Goal: Task Accomplishment & Management: Manage account settings

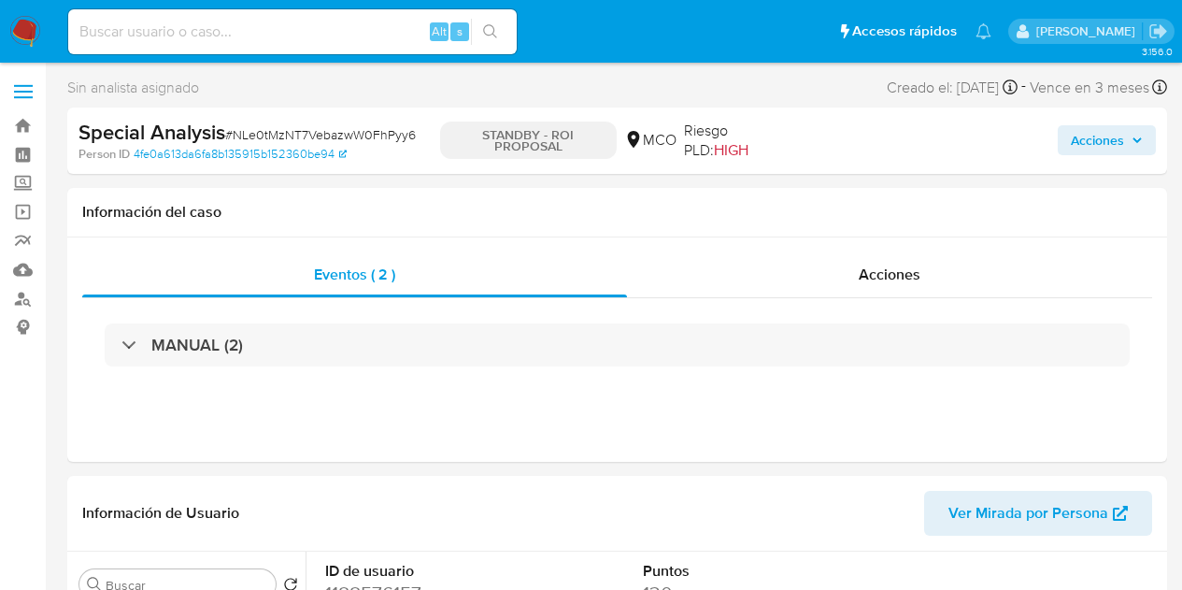
select select "10"
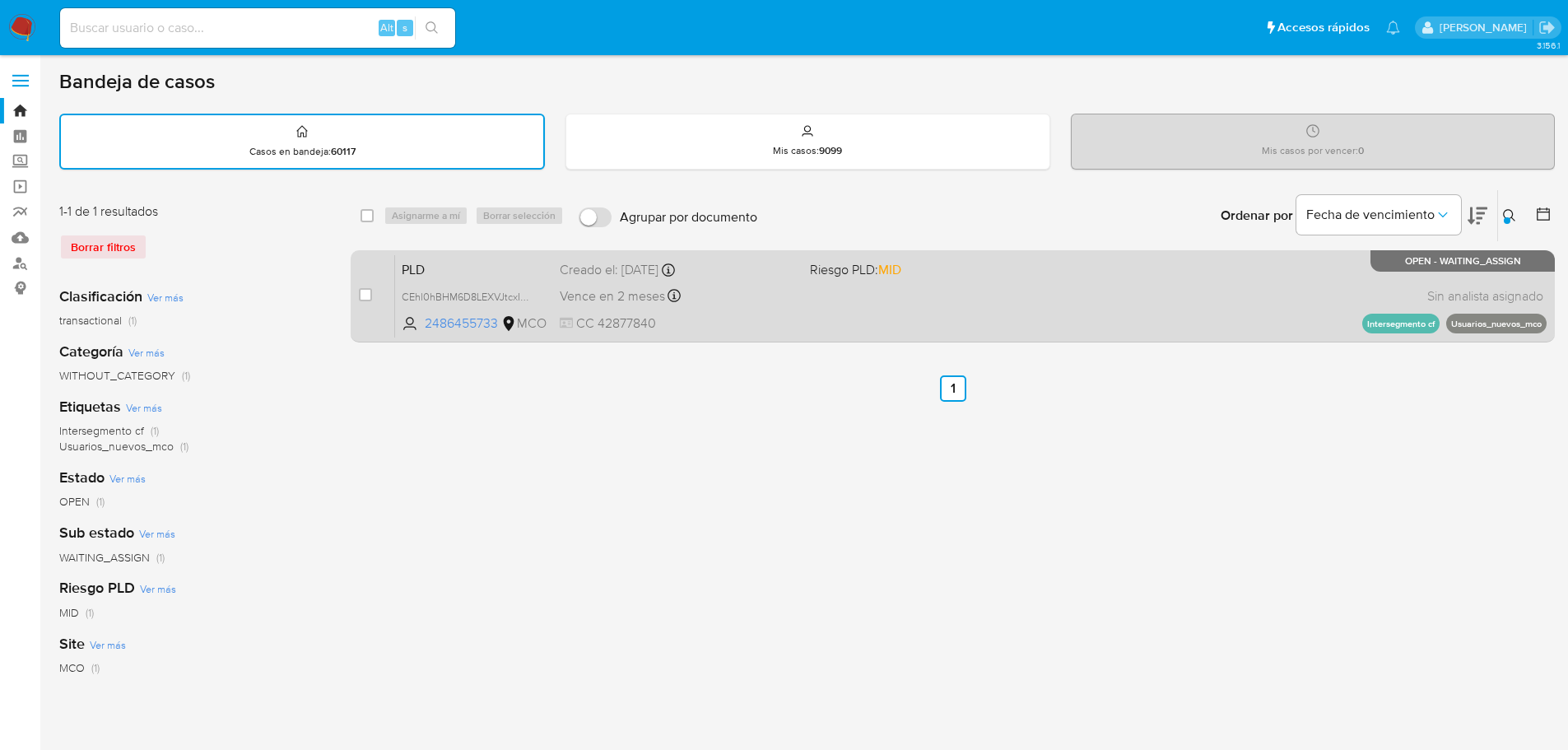
click at [741, 308] on div "PLD CEhl0hBHM6D8LEXVJtcxIn4n 2486455733 MCO Riesgo PLD: MID Creado el: 12/08/20…" at bounding box center [971, 296] width 1151 height 83
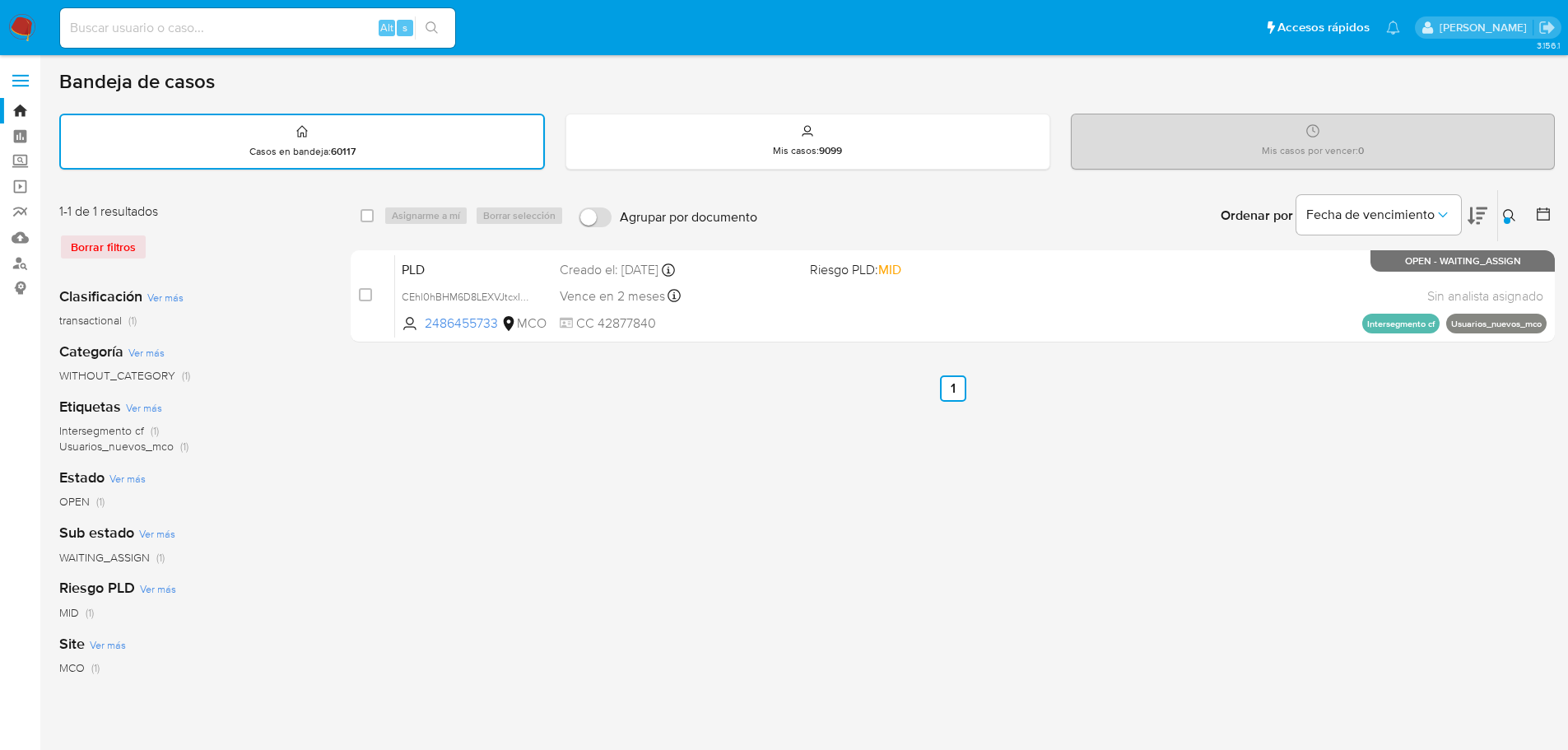
click at [1502, 214] on button at bounding box center [1512, 216] width 27 height 19
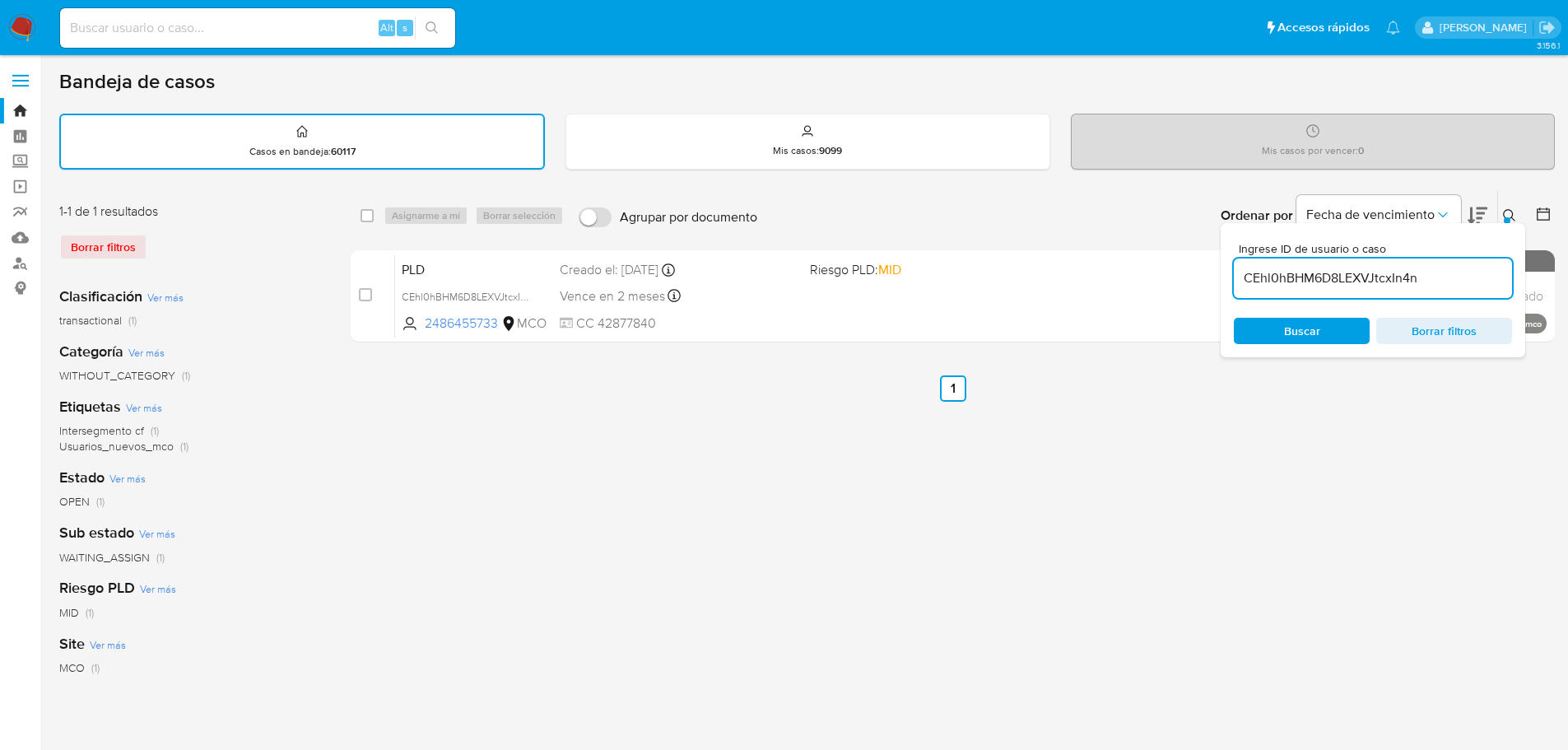
click at [1309, 291] on div "CEhl0hBHM6D8LEXVJtcxIn4n" at bounding box center [1373, 278] width 278 height 40
click at [1312, 280] on input "CEhl0hBHM6D8LEXVJtcxIn4n" at bounding box center [1373, 278] width 278 height 21
paste input "QBiUhnpuyErmfhEORDo6avfz"
click at [1510, 211] on icon at bounding box center [1509, 215] width 13 height 13
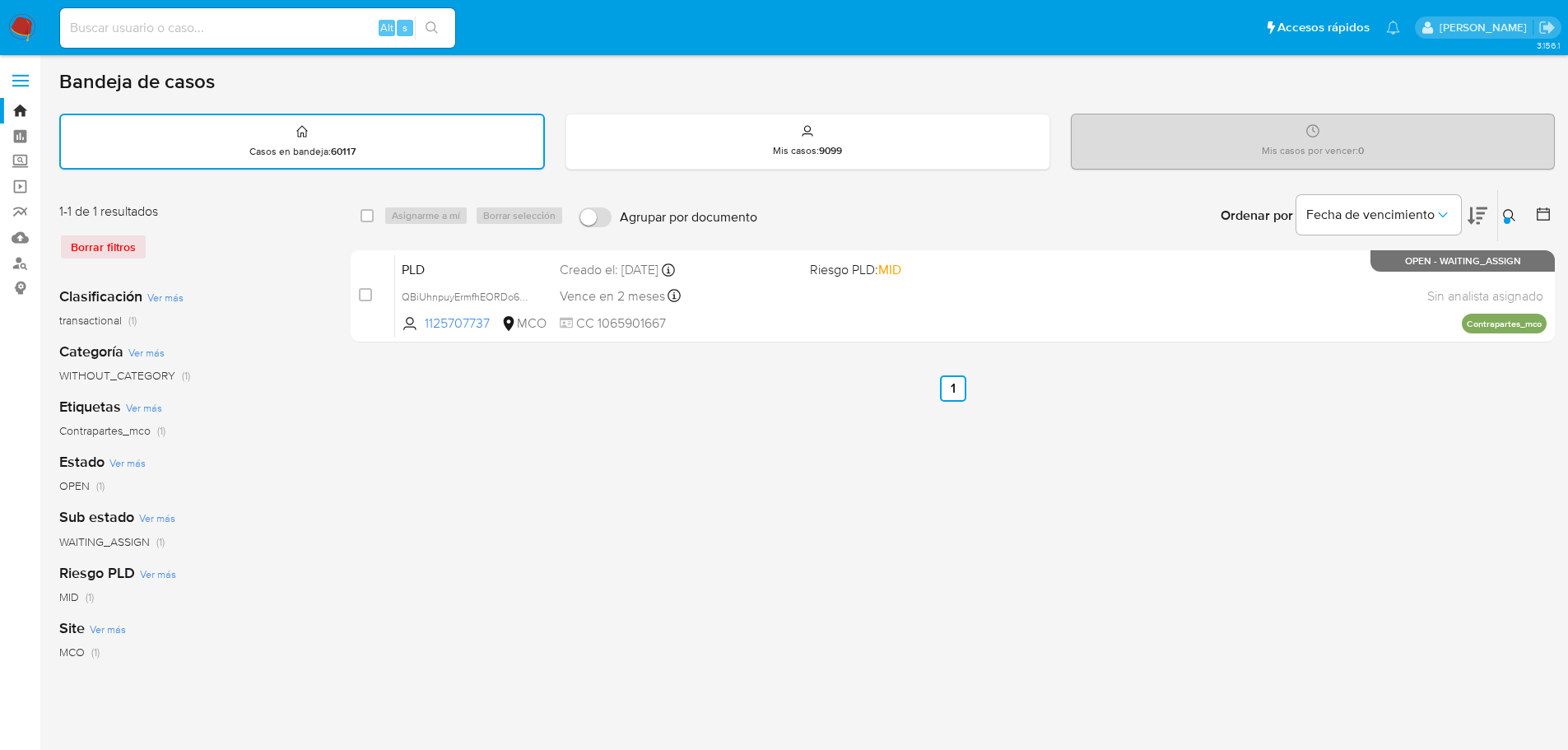
click at [1513, 220] on icon at bounding box center [1509, 215] width 13 height 13
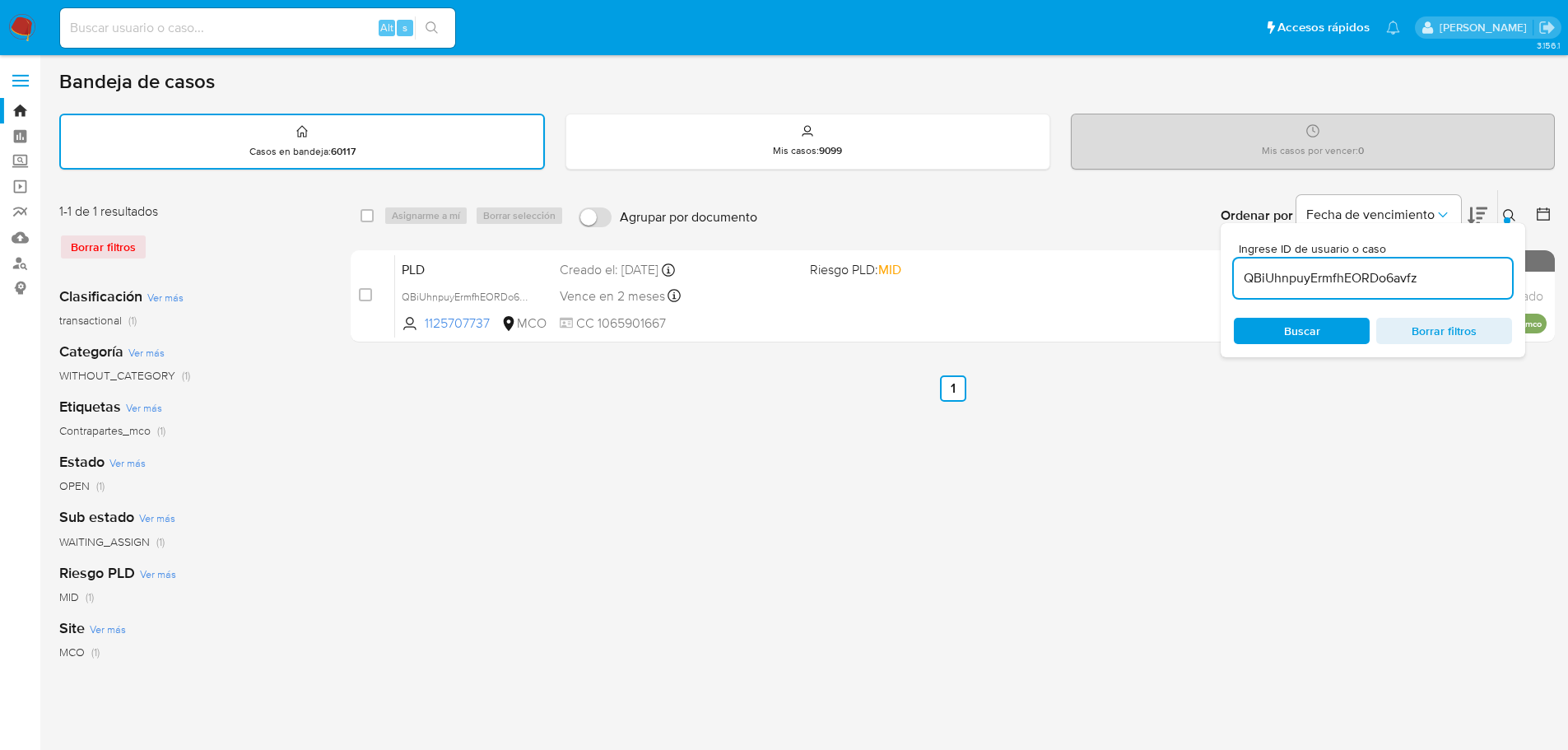
click at [1388, 277] on input "QBiUhnpuyErmfhEORDo6avfz" at bounding box center [1373, 278] width 278 height 21
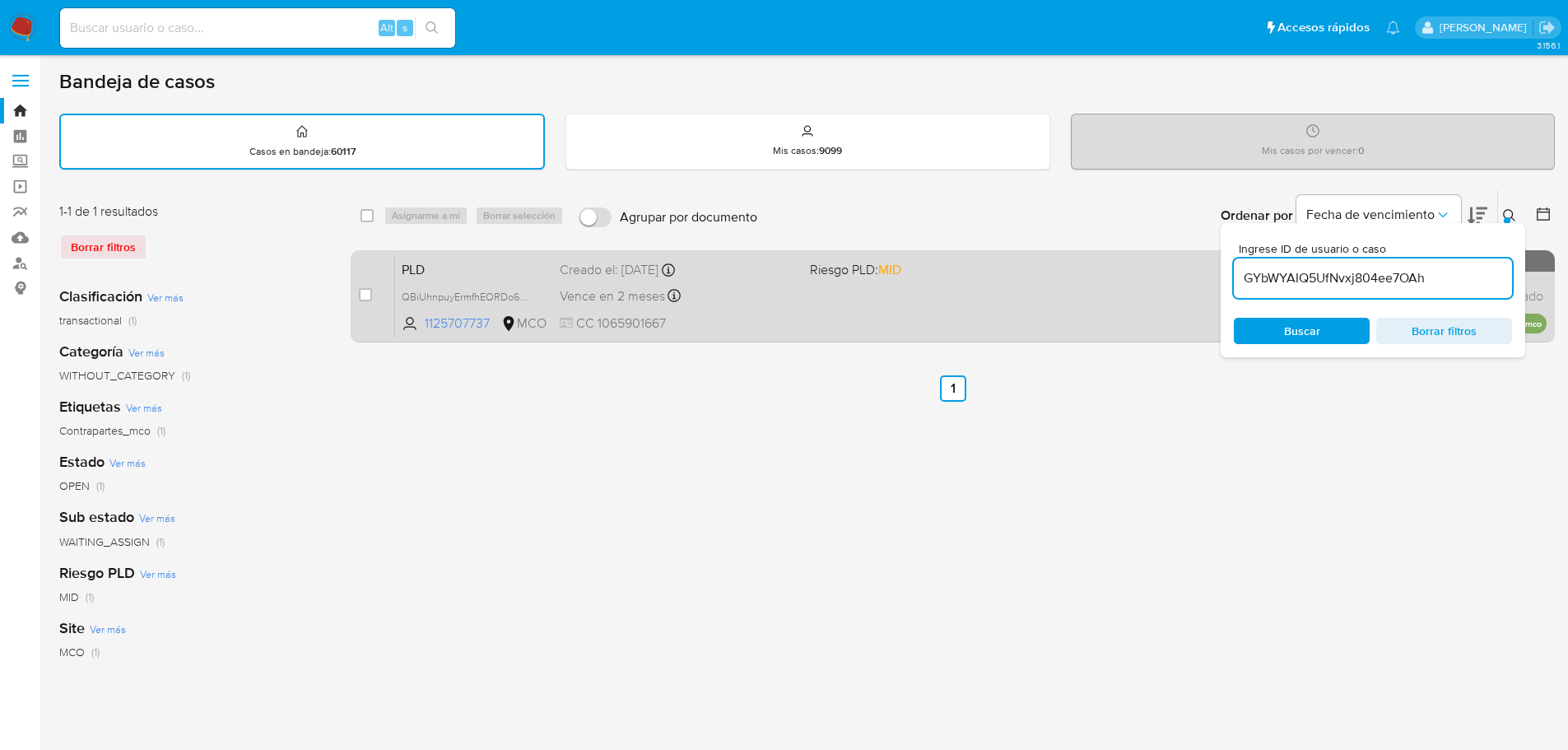
type input "GYbWYAIQ5UfNvxj804ee7OAh"
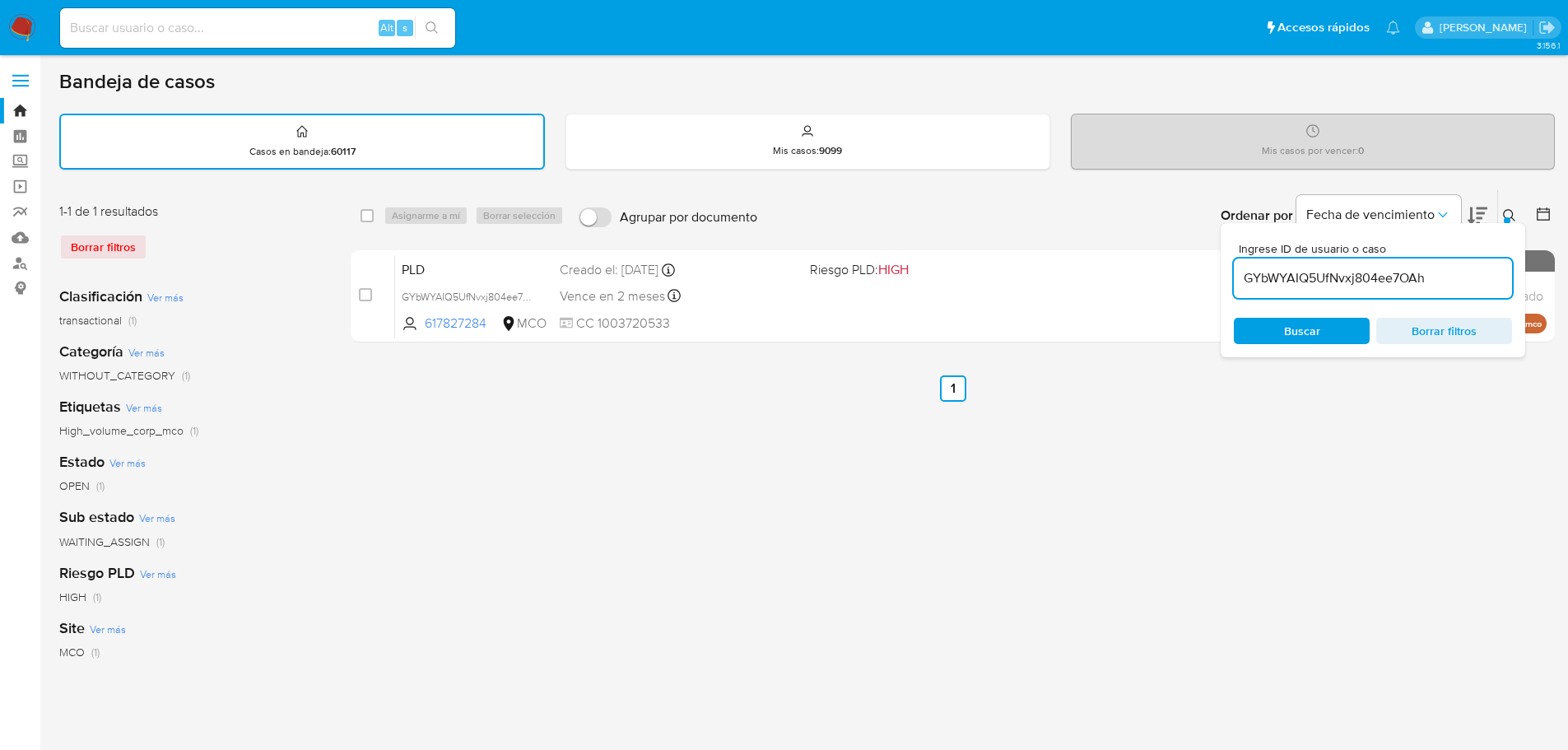
click at [1515, 207] on button at bounding box center [1512, 216] width 27 height 19
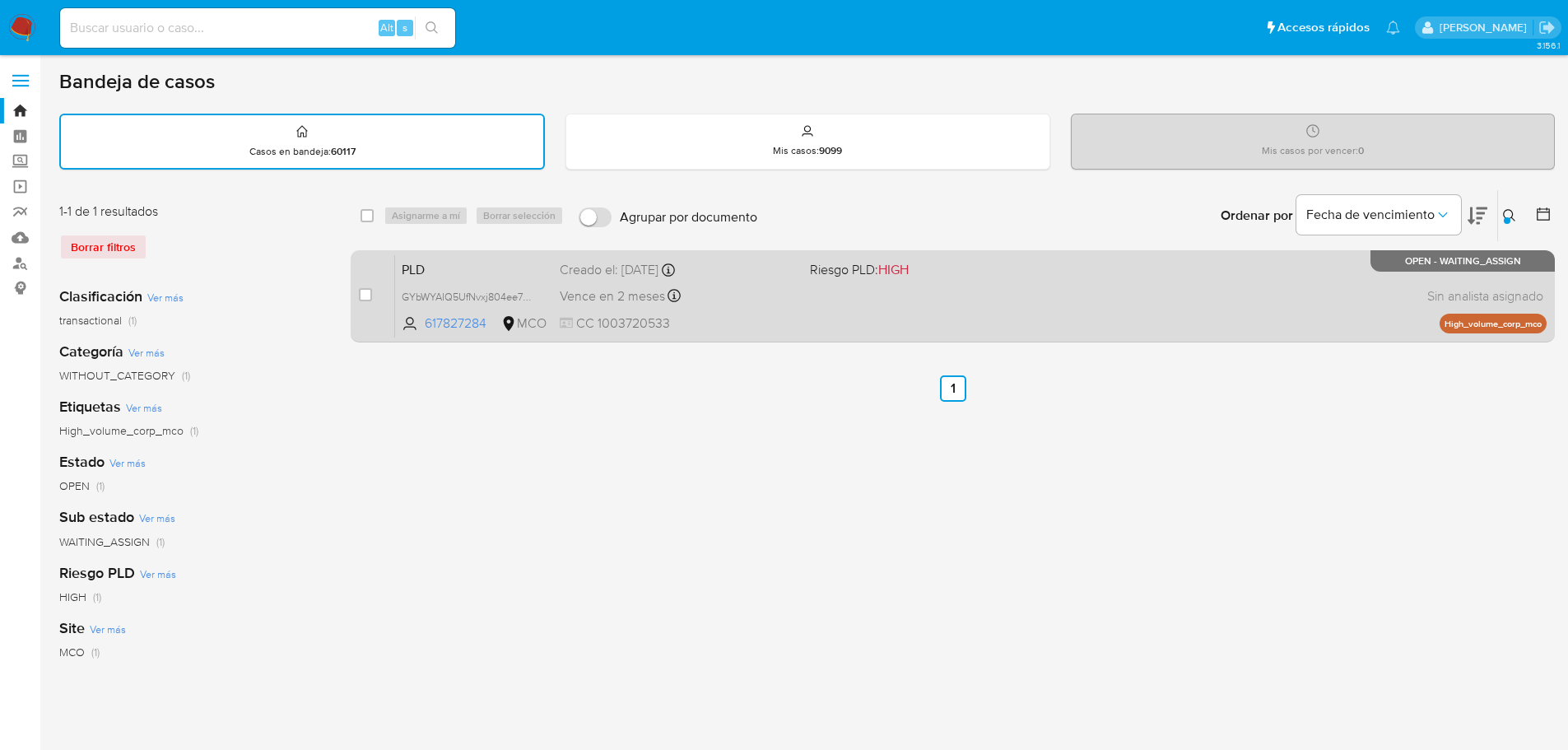
click at [364, 301] on div "case-item-checkbox" at bounding box center [365, 294] width 13 height 17
click at [364, 295] on input "checkbox" at bounding box center [365, 294] width 13 height 13
checkbox input "true"
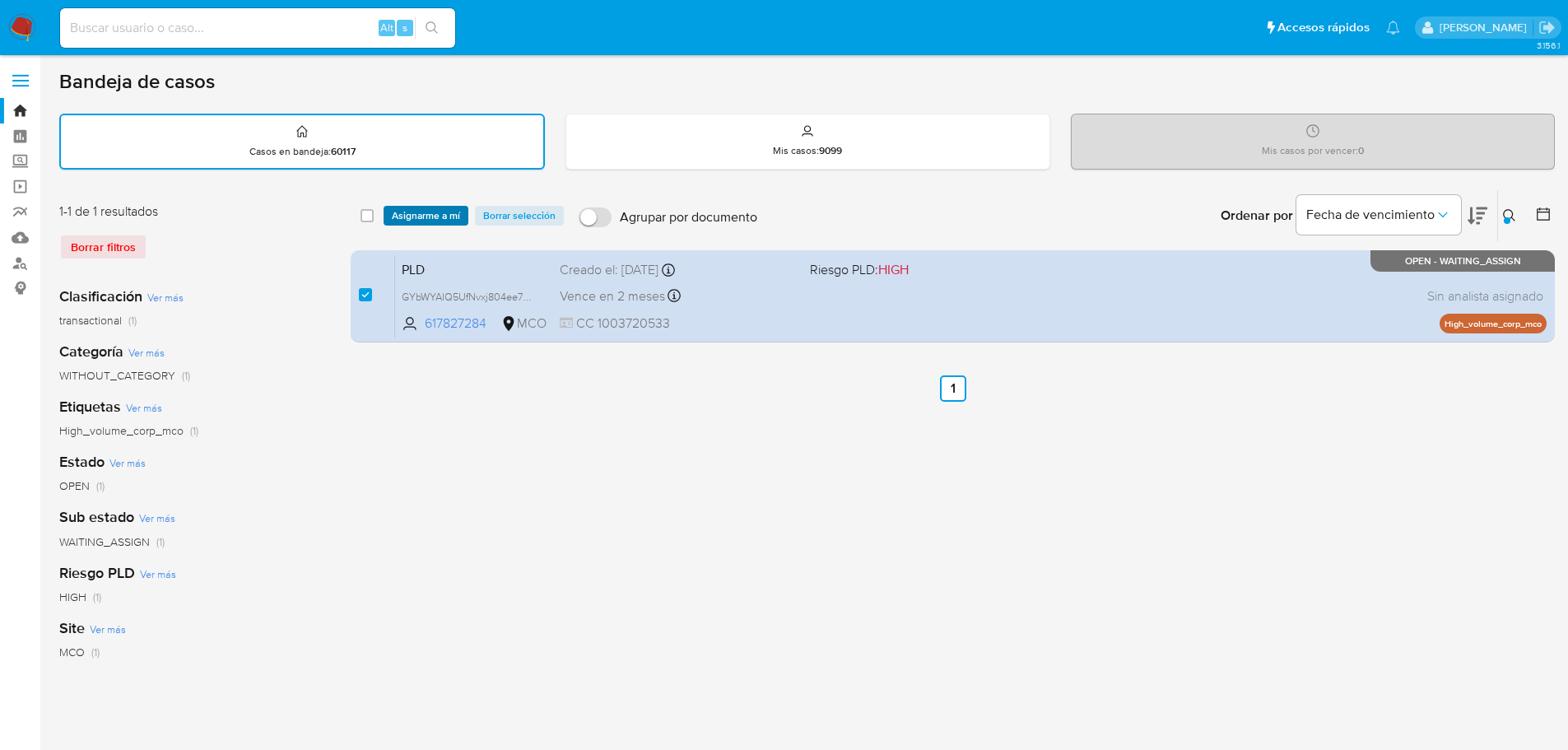
click at [419, 220] on span "Asignarme a mí" at bounding box center [426, 215] width 69 height 17
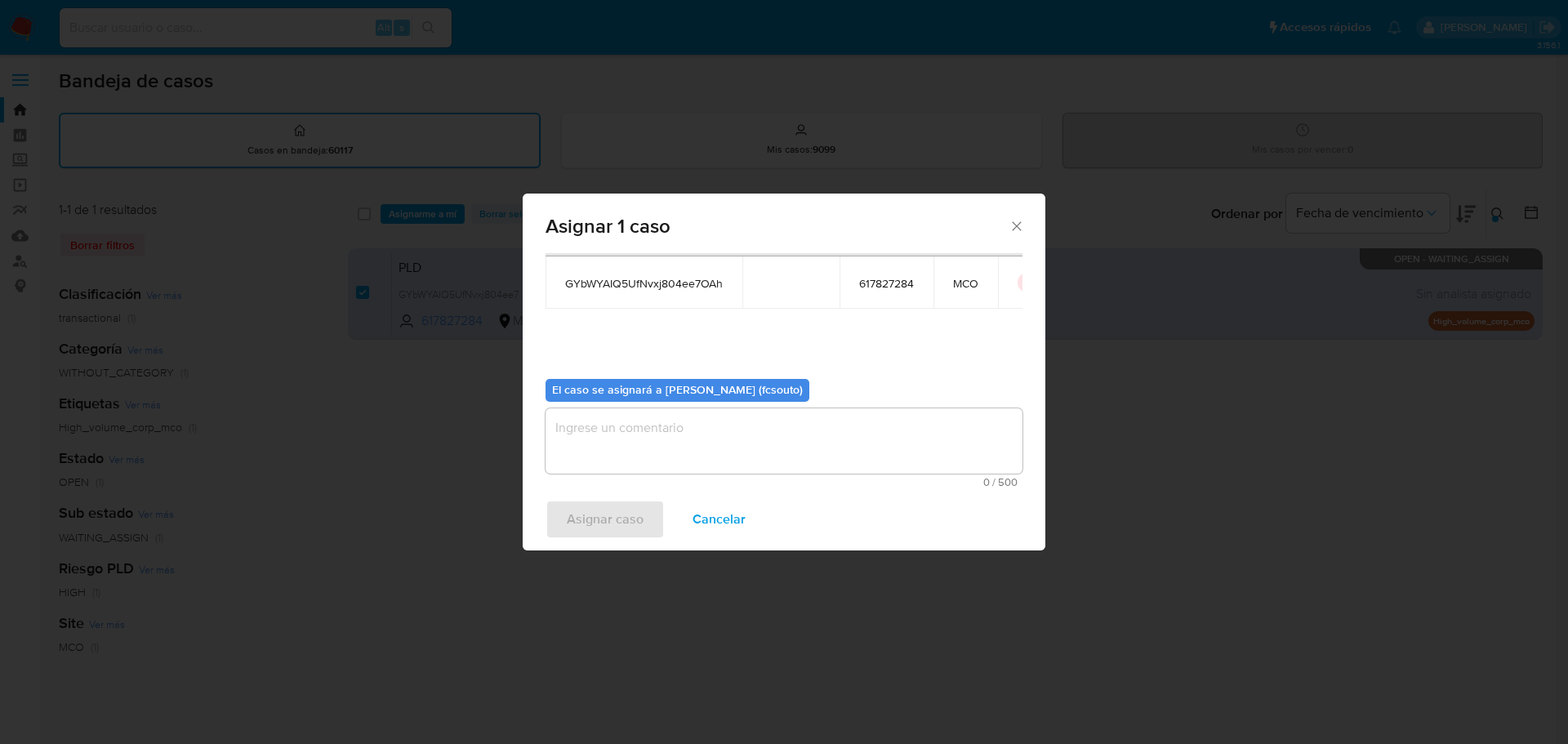
scroll to position [85, 0]
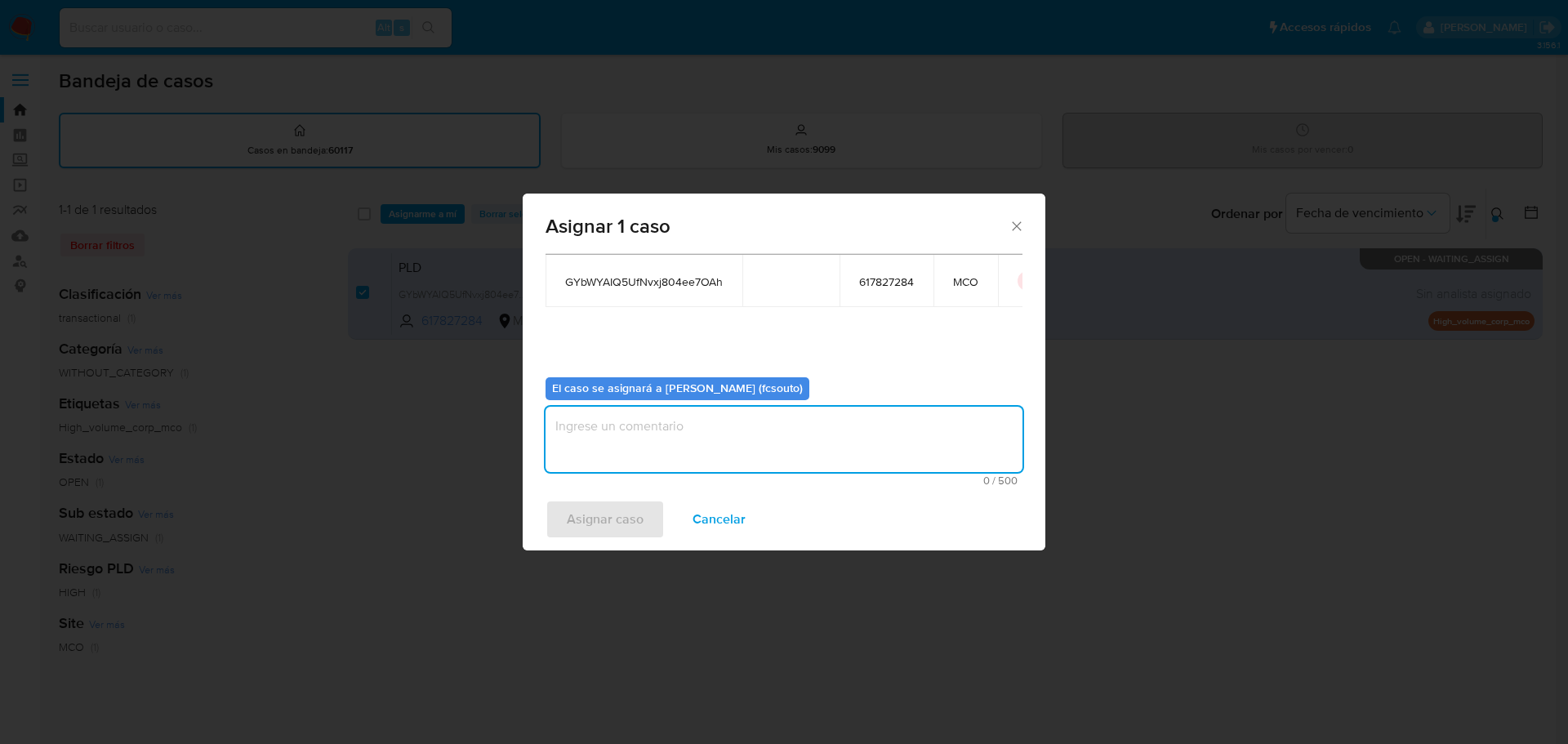
click at [697, 441] on textarea "assign-modal" at bounding box center [784, 439] width 477 height 66
type textarea "Asignación manual"
click at [593, 517] on span "Asignar caso" at bounding box center [606, 519] width 77 height 36
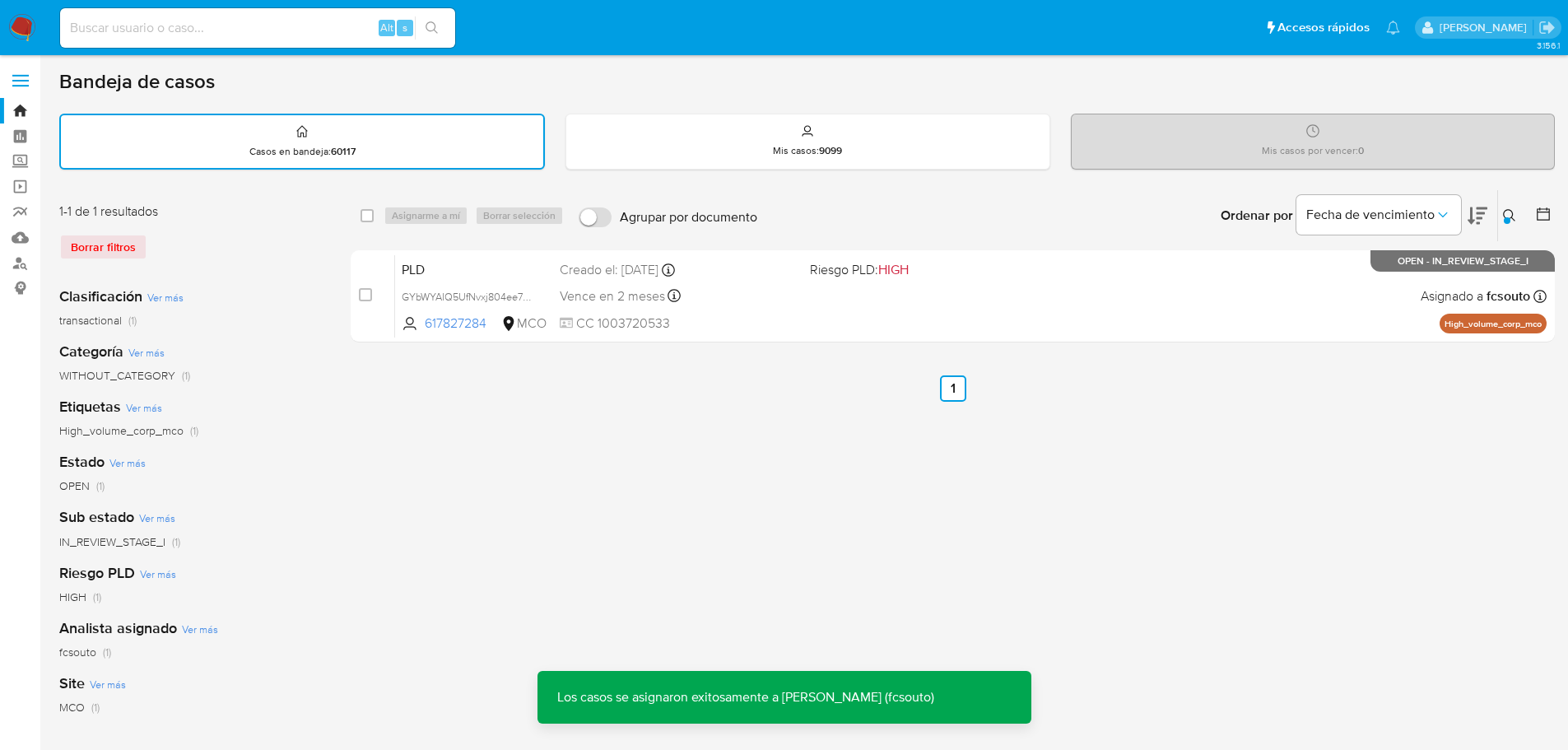
click at [743, 310] on div "PLD GYbWYAIQ5UfNvxj804ee7OAh 617827284 MCO Riesgo PLD: HIGH Creado el: 12/08/20…" at bounding box center [971, 296] width 1151 height 83
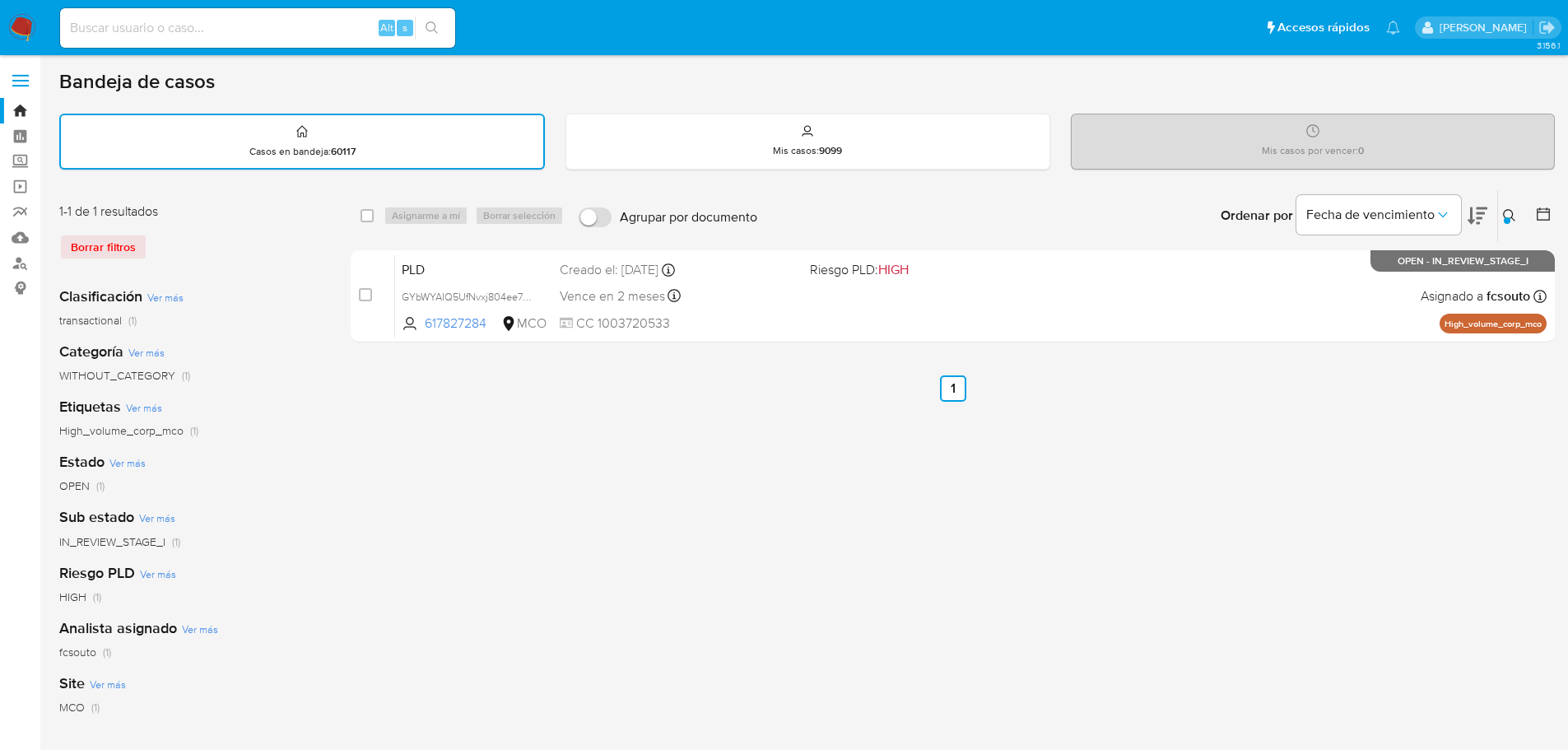
click at [1511, 220] on icon at bounding box center [1509, 215] width 13 height 13
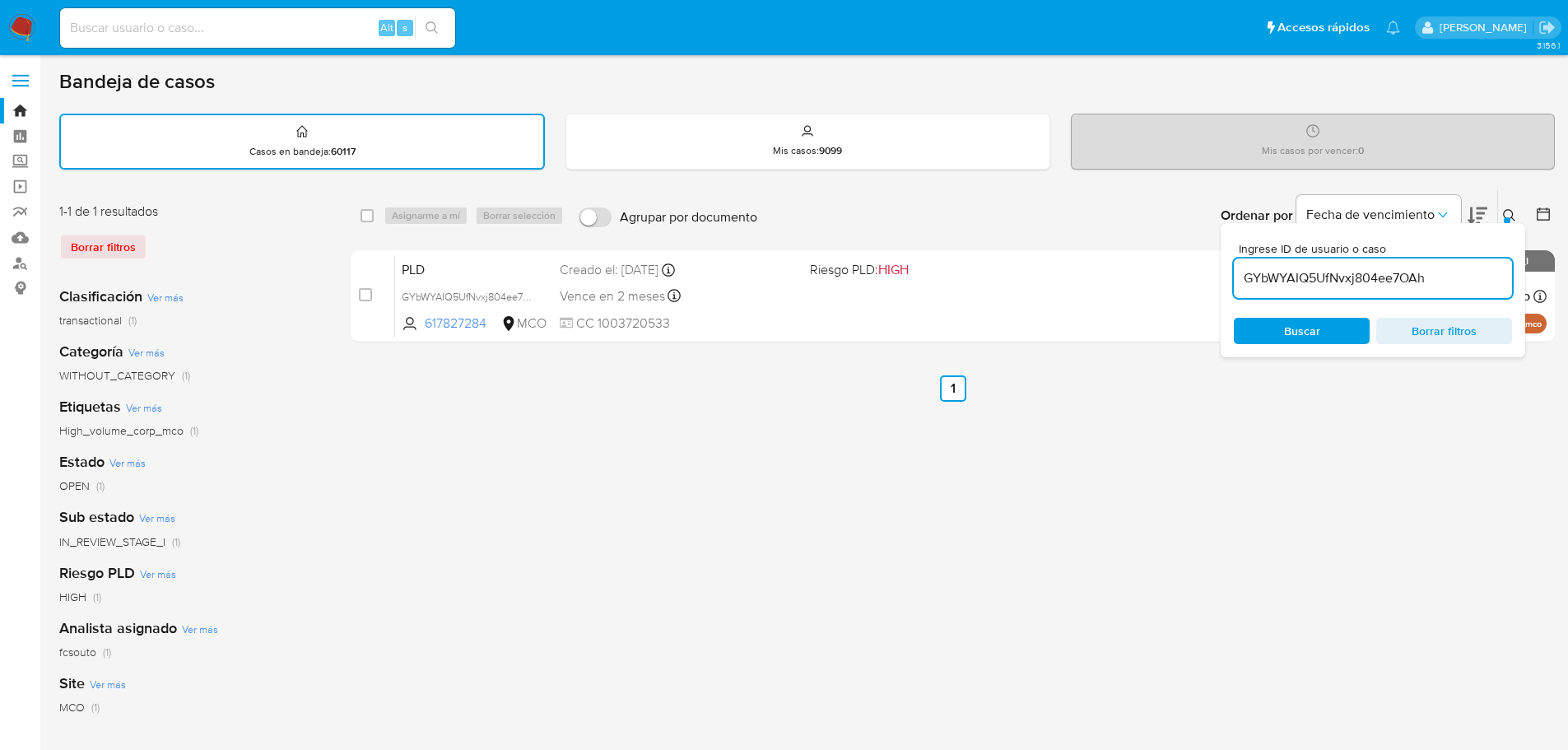
click at [1371, 271] on input "GYbWYAIQ5UfNvxj804ee7OAh" at bounding box center [1373, 278] width 278 height 21
click at [1371, 270] on input "GYbWYAIQ5UfNvxj804ee7OAh" at bounding box center [1373, 278] width 278 height 21
type input "J1aIwMDnPXv7Qb6vfiOBoy7o"
click at [1509, 210] on icon at bounding box center [1509, 215] width 12 height 12
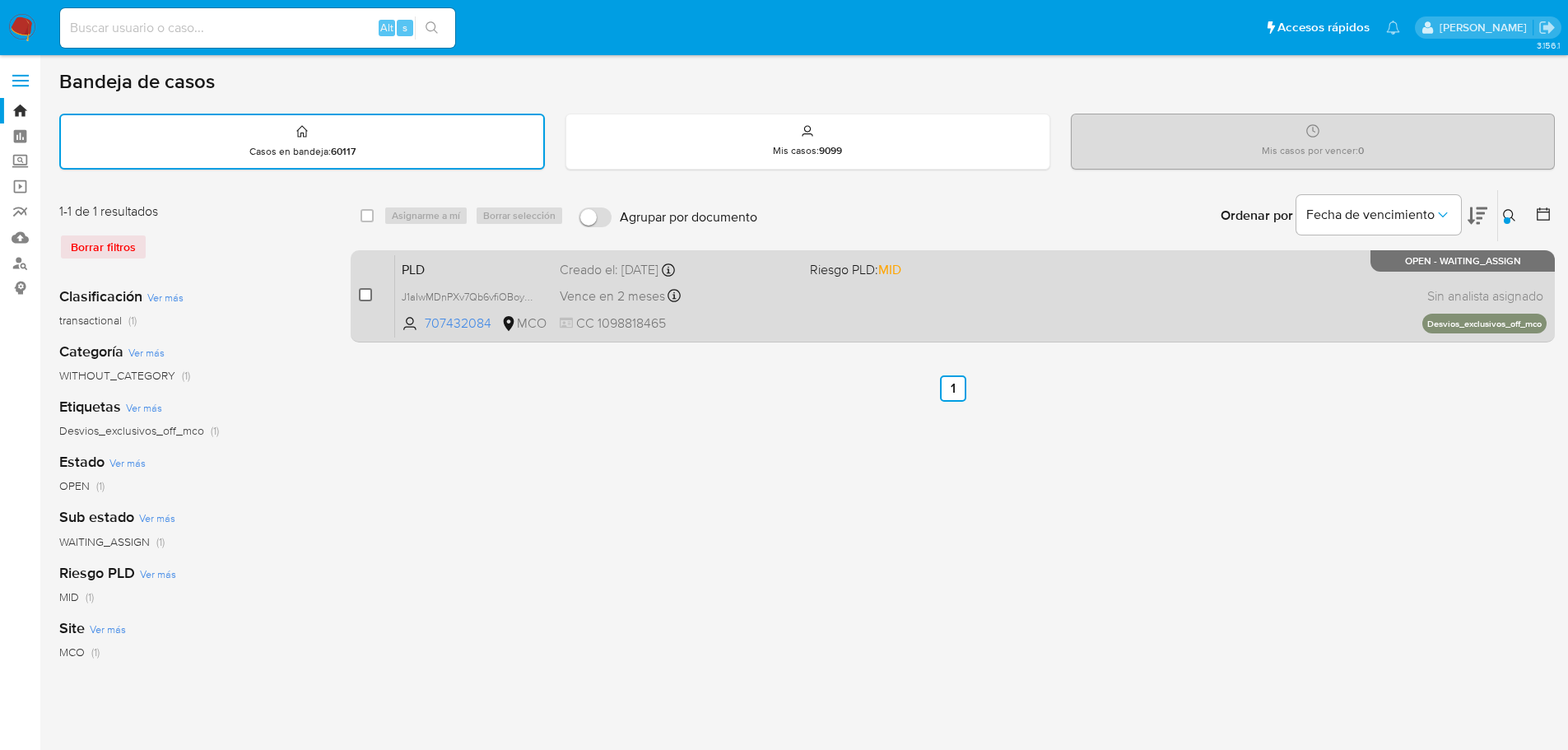
click at [366, 297] on input "checkbox" at bounding box center [365, 294] width 13 height 13
checkbox input "true"
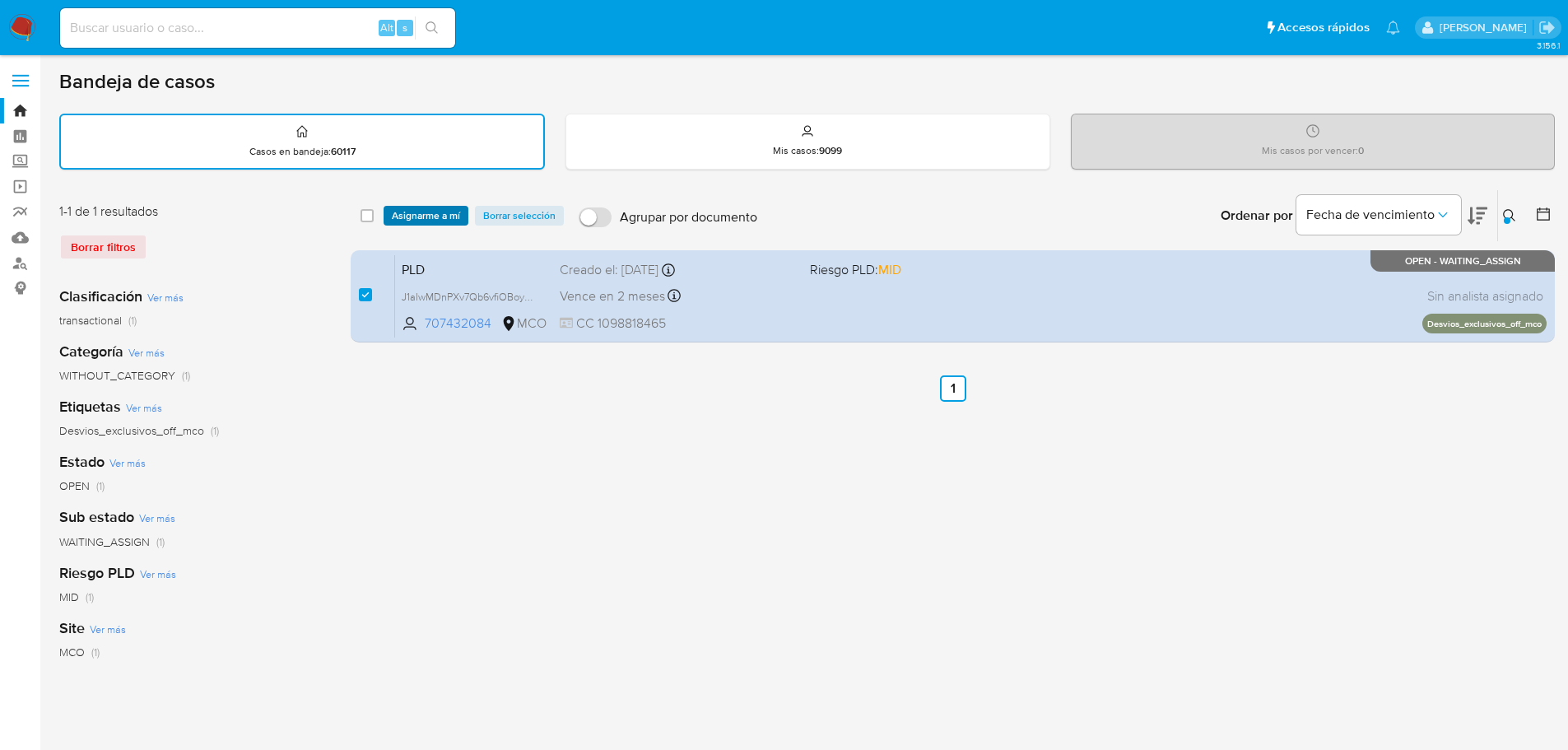
click at [424, 224] on span "Asignarme a mí" at bounding box center [426, 215] width 69 height 17
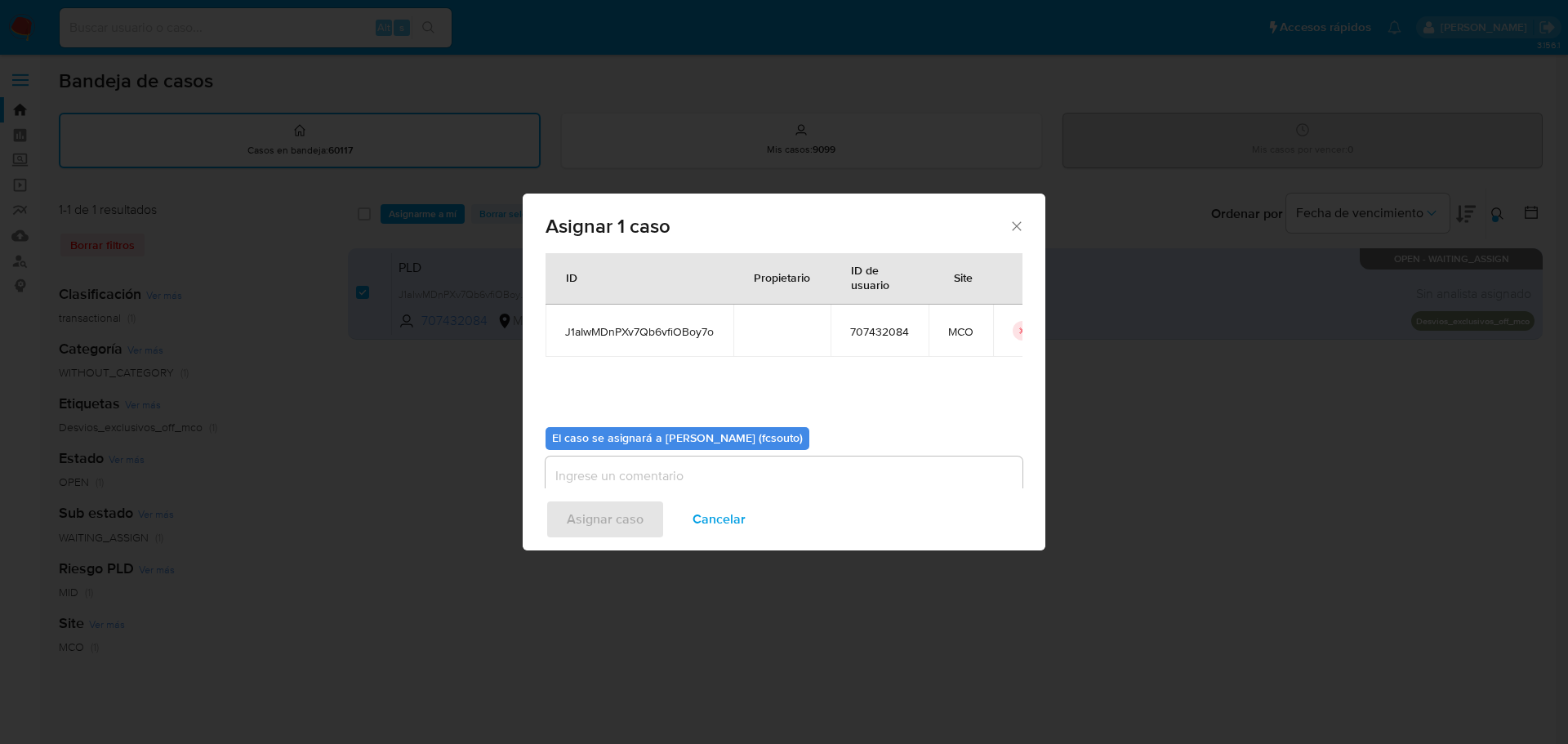
scroll to position [85, 0]
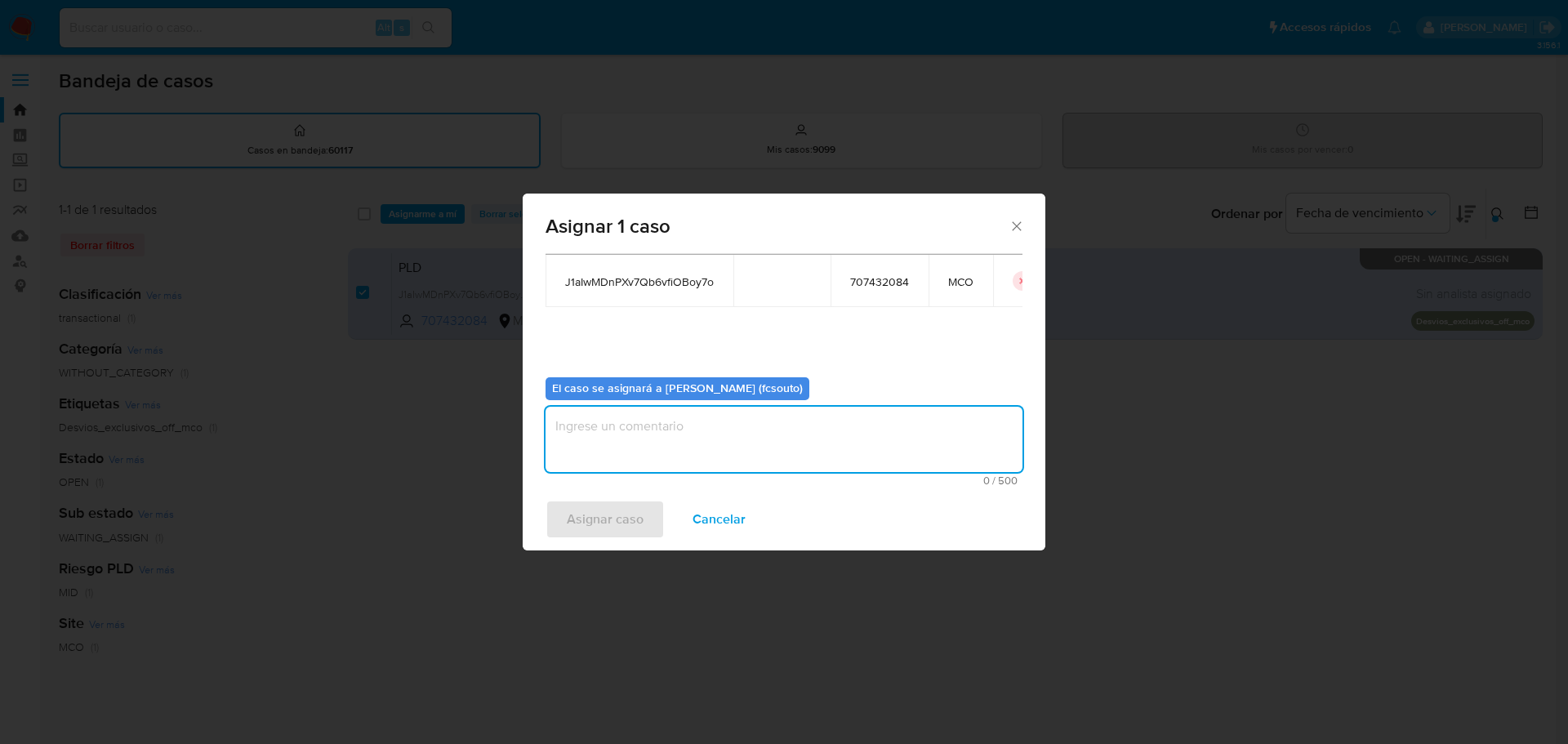
click at [737, 437] on textarea "assign-modal" at bounding box center [784, 439] width 477 height 66
type textarea "Asignación manual"
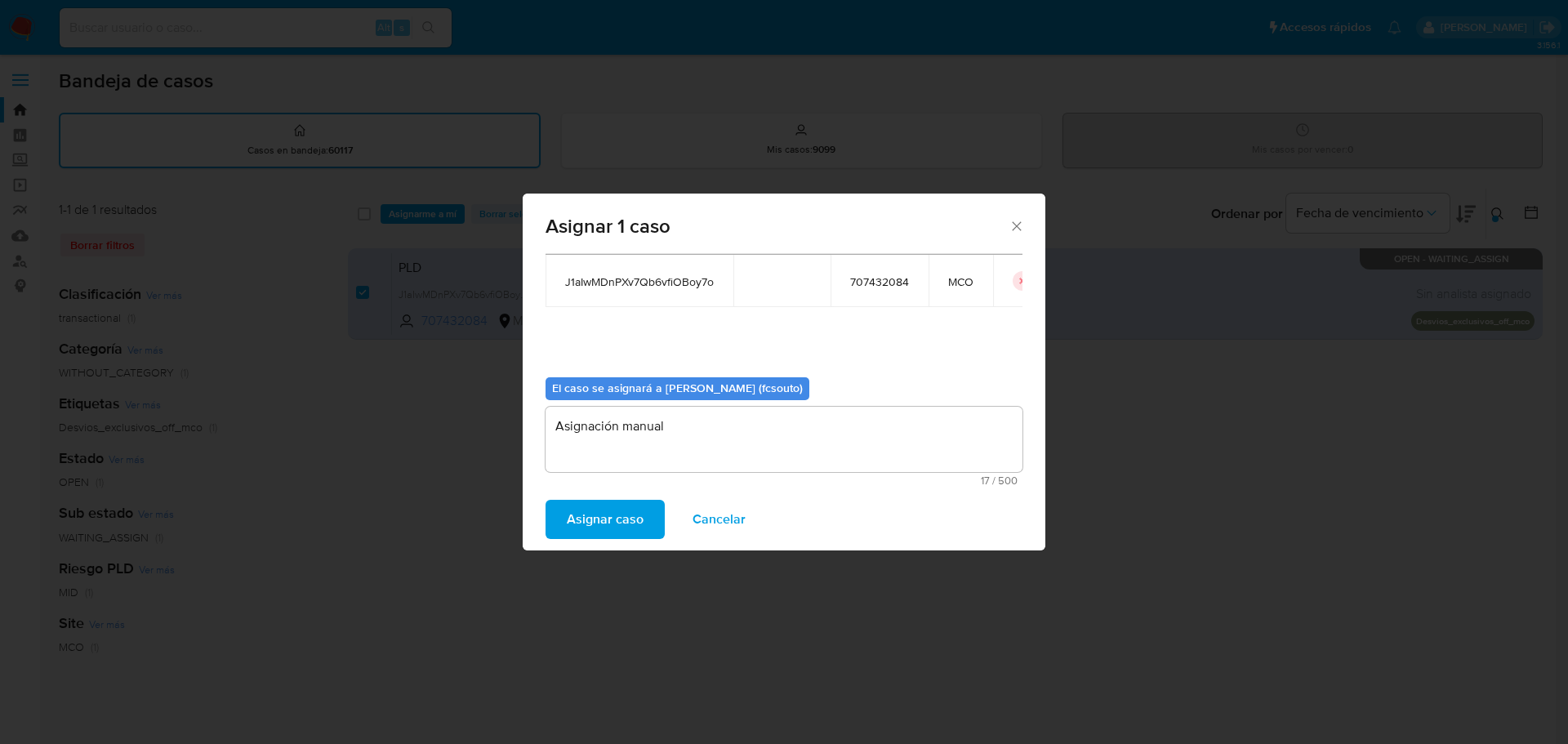
click at [619, 523] on span "Asignar caso" at bounding box center [606, 519] width 77 height 36
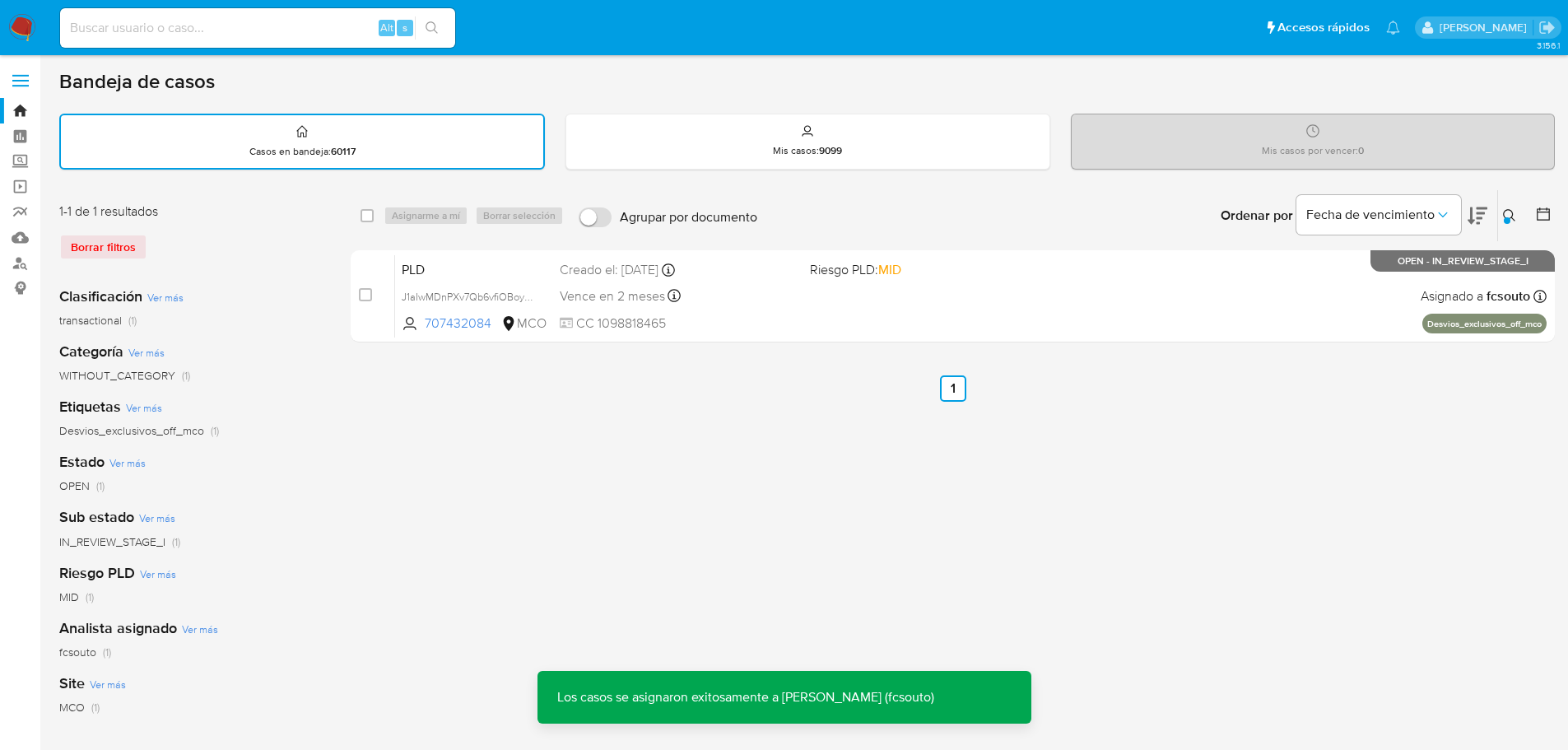
click at [722, 318] on span "CC 1098818465" at bounding box center [677, 323] width 237 height 19
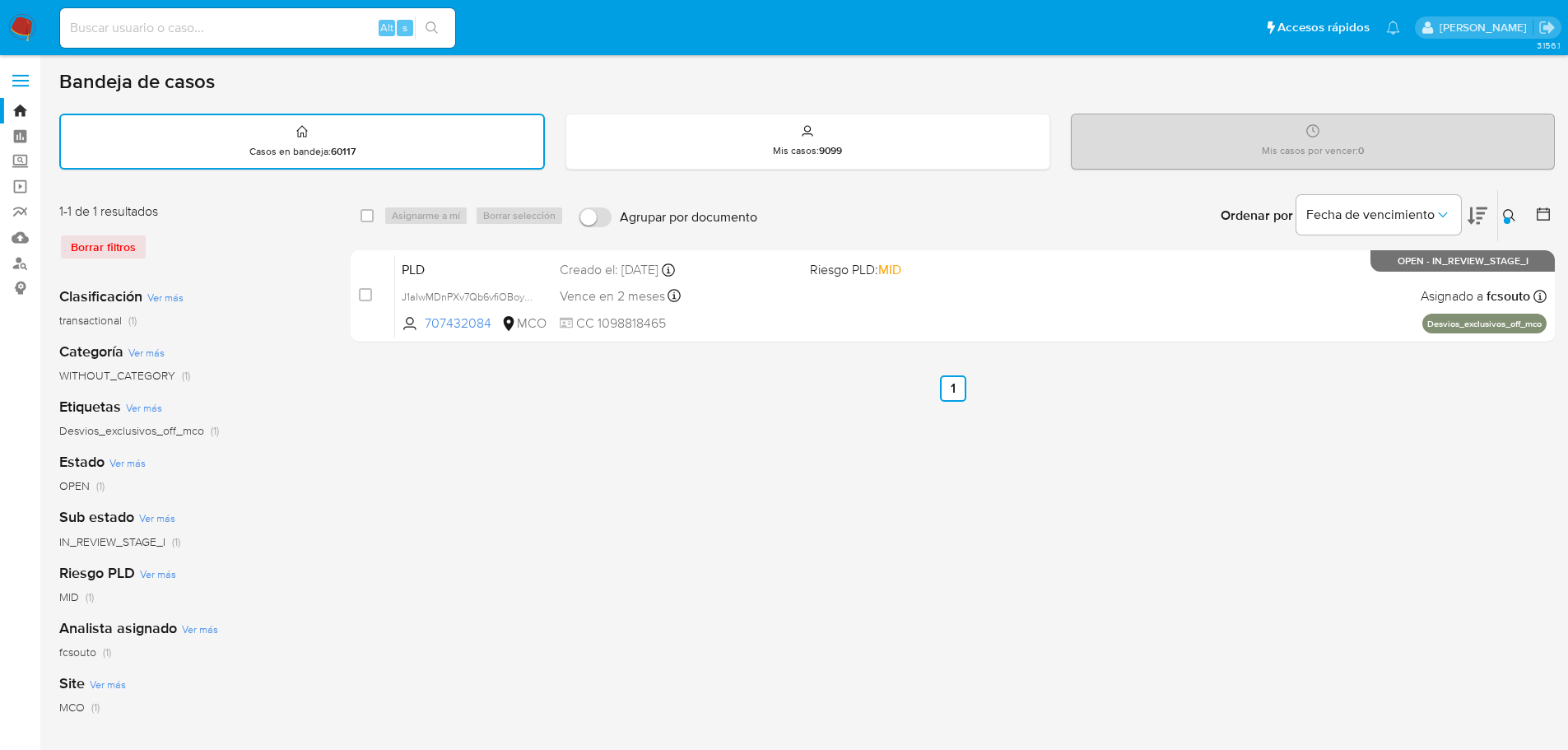
click at [1510, 211] on icon at bounding box center [1509, 215] width 13 height 13
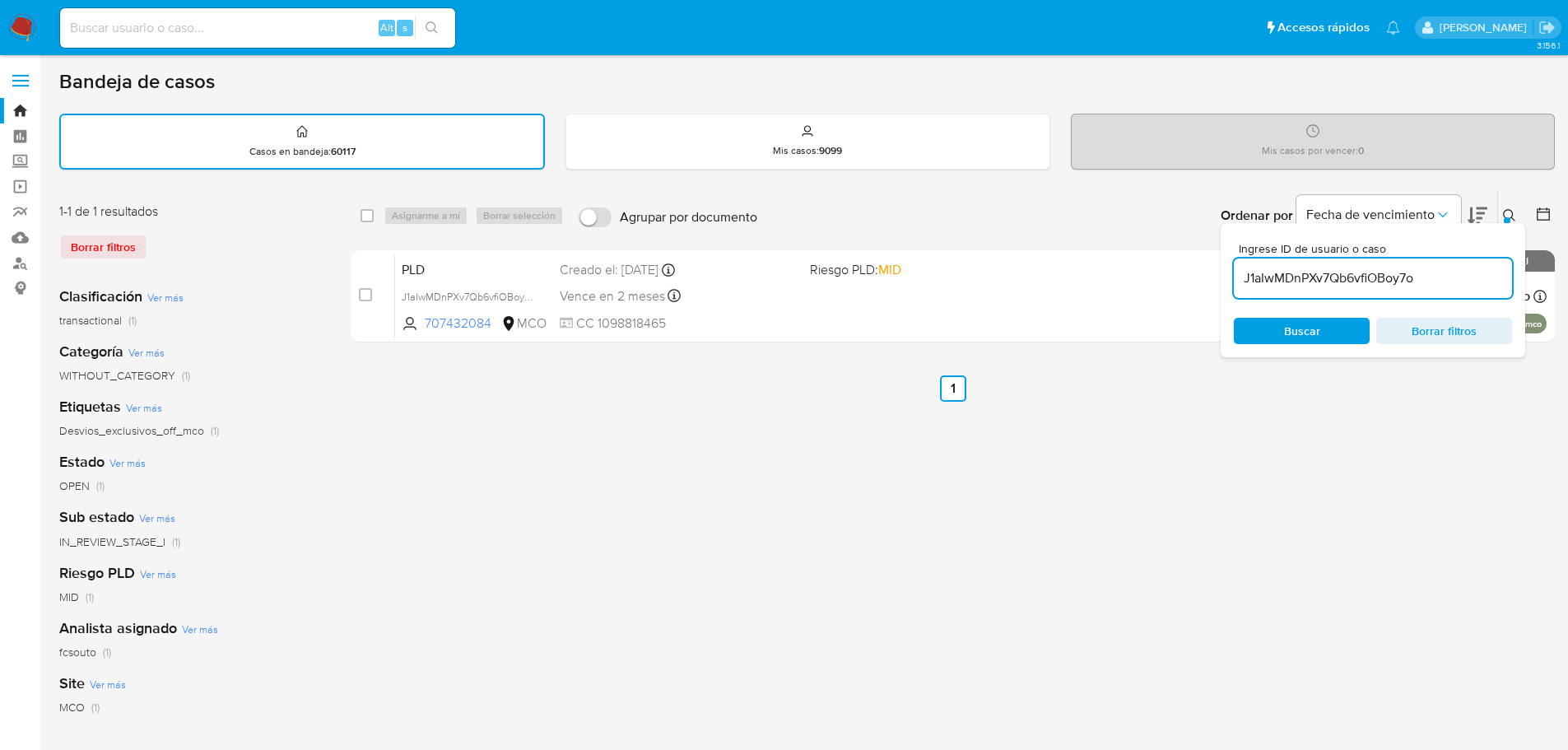
click at [1423, 282] on input "J1aIwMDnPXv7Qb6vfiOBoy7o" at bounding box center [1373, 278] width 278 height 21
type input "rhH0Hlh7x7G5RO6QgmKfaFSE"
click at [1516, 217] on button at bounding box center [1512, 216] width 27 height 19
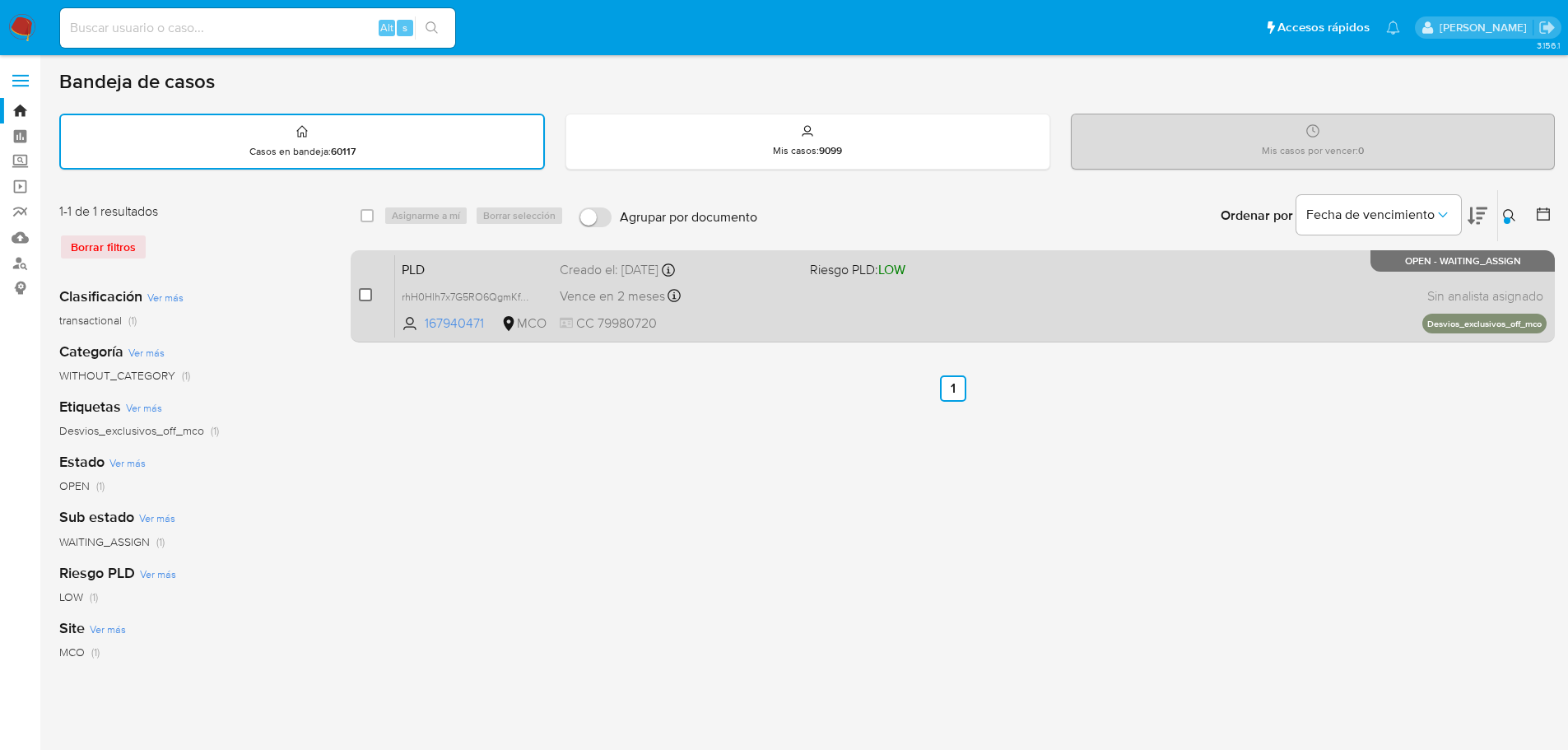
click at [359, 294] on input "checkbox" at bounding box center [365, 294] width 13 height 13
checkbox input "true"
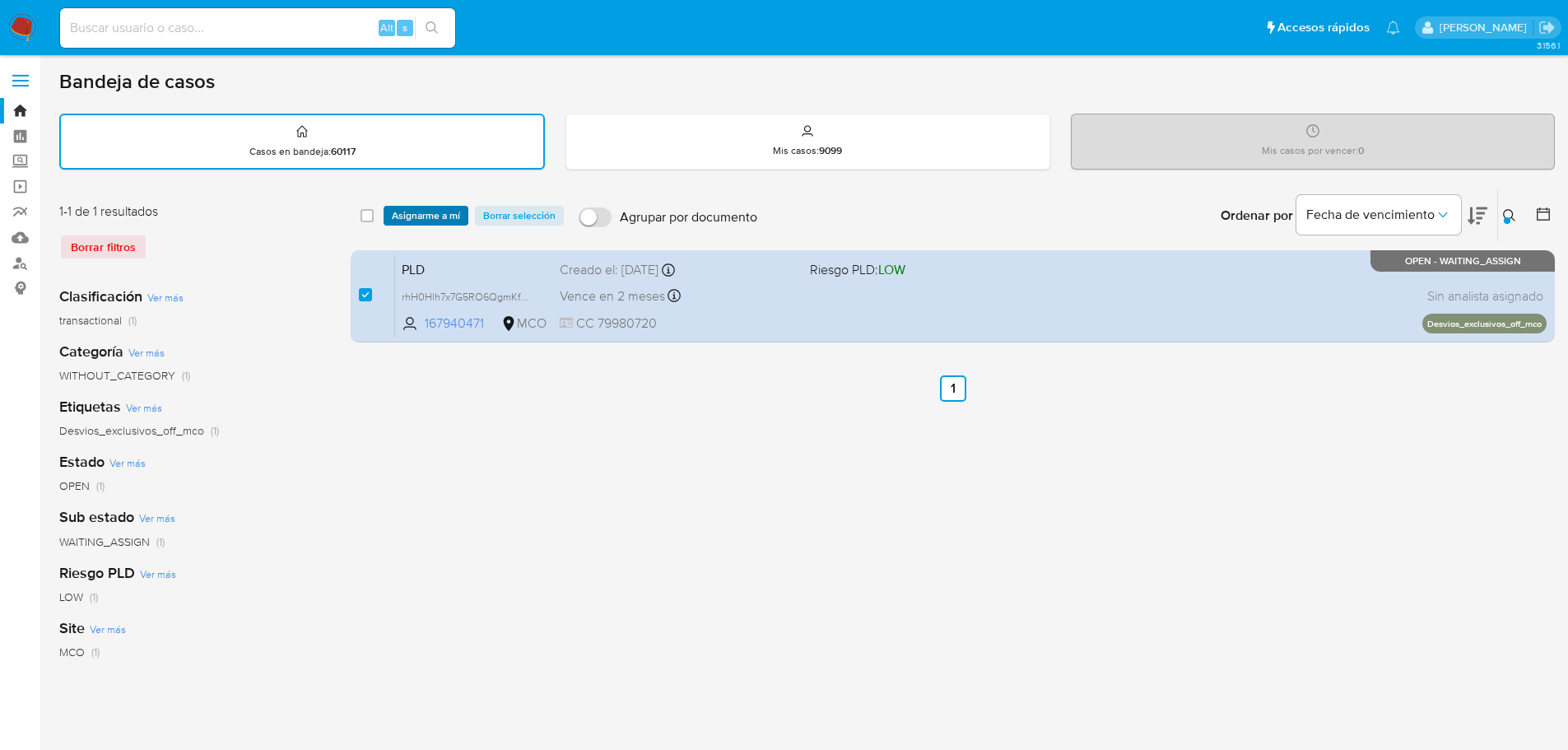
click at [399, 213] on span "Asignarme a mí" at bounding box center [426, 215] width 69 height 17
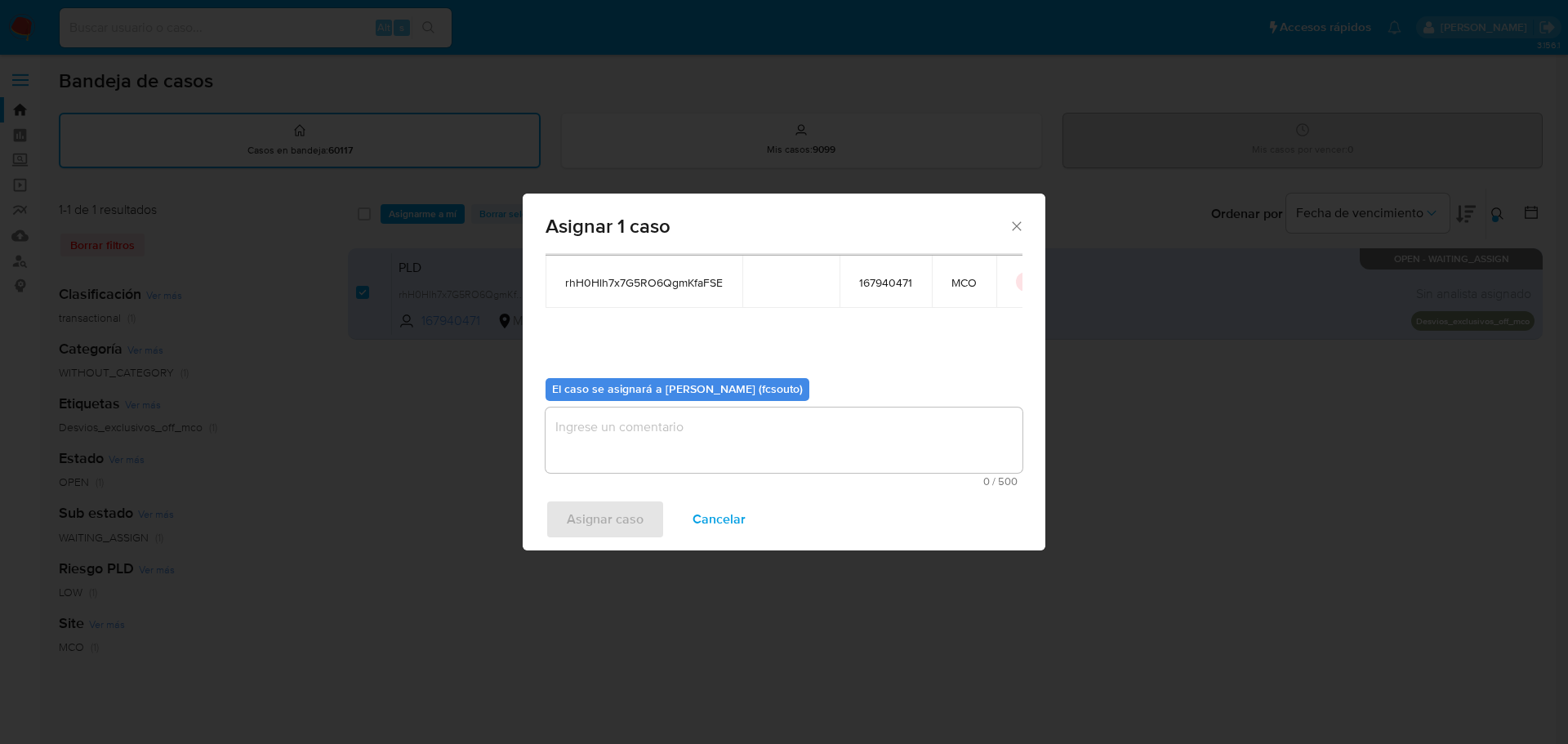
scroll to position [85, 0]
click at [653, 444] on textarea "assign-modal" at bounding box center [784, 439] width 477 height 66
paste textarea "rhH0Hlh7x7G5RO6QgmKfaFSE"
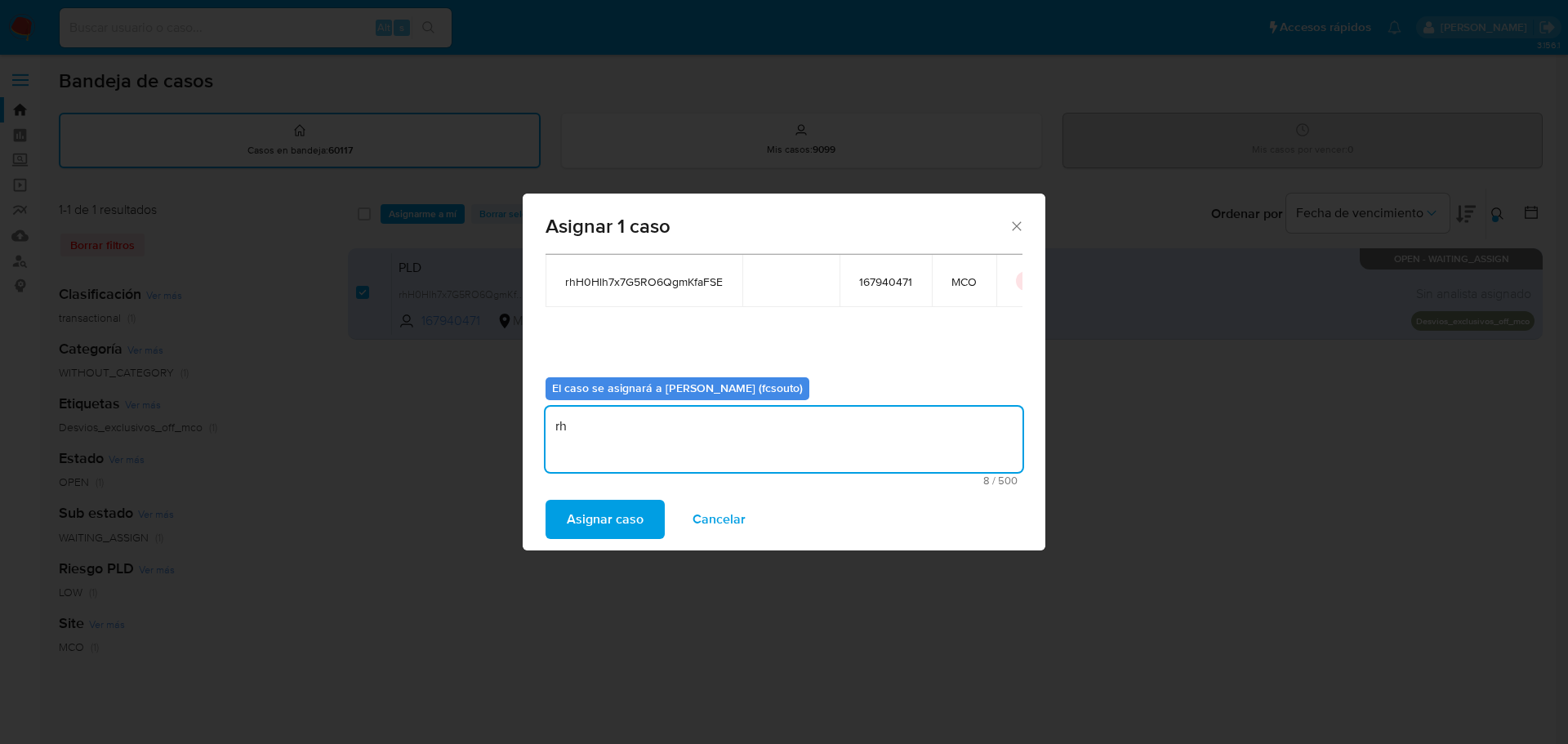
type textarea "r"
type textarea "Asignación manual"
click at [583, 518] on span "Asignar caso" at bounding box center [606, 519] width 77 height 36
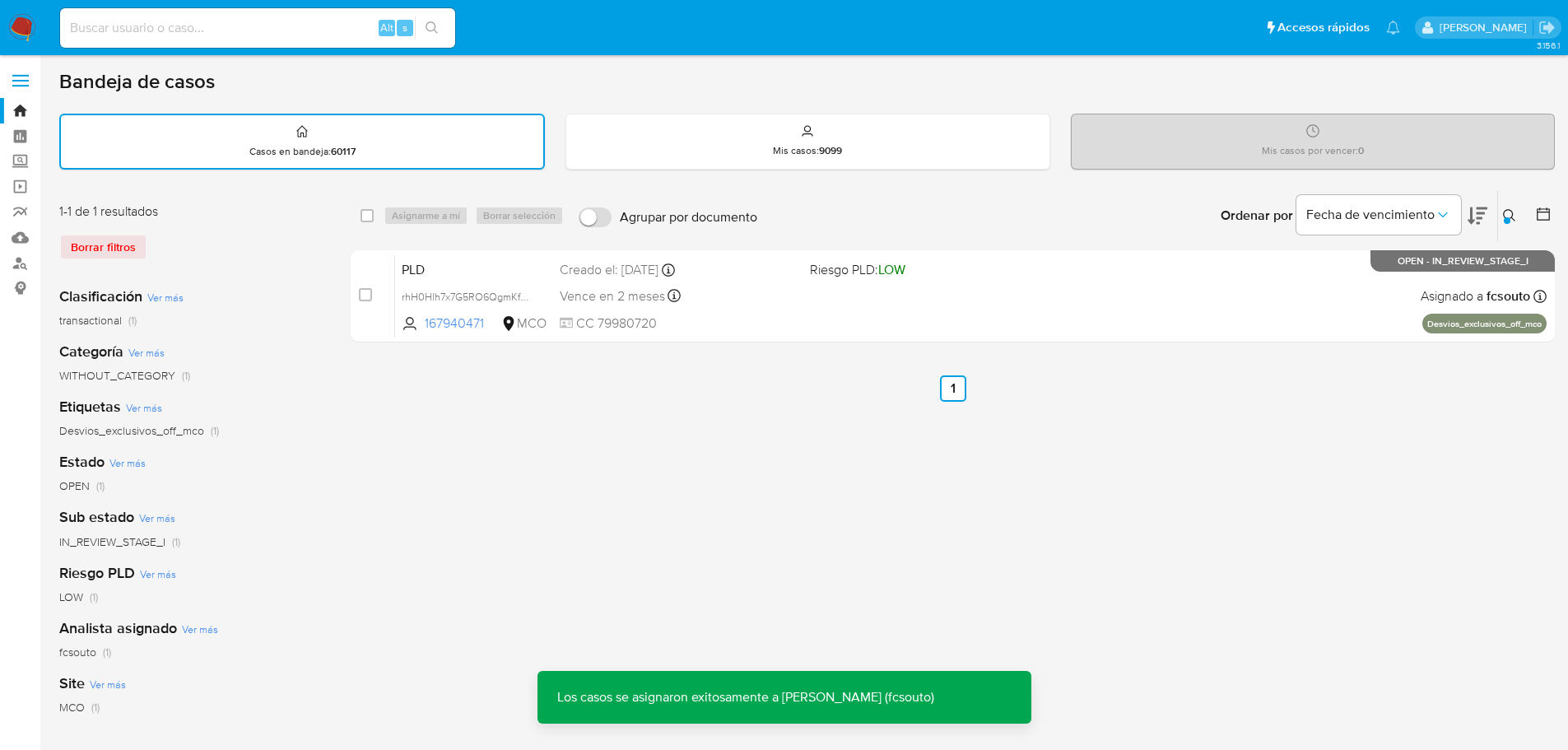
click at [701, 316] on span "CC 79980720" at bounding box center [677, 323] width 237 height 19
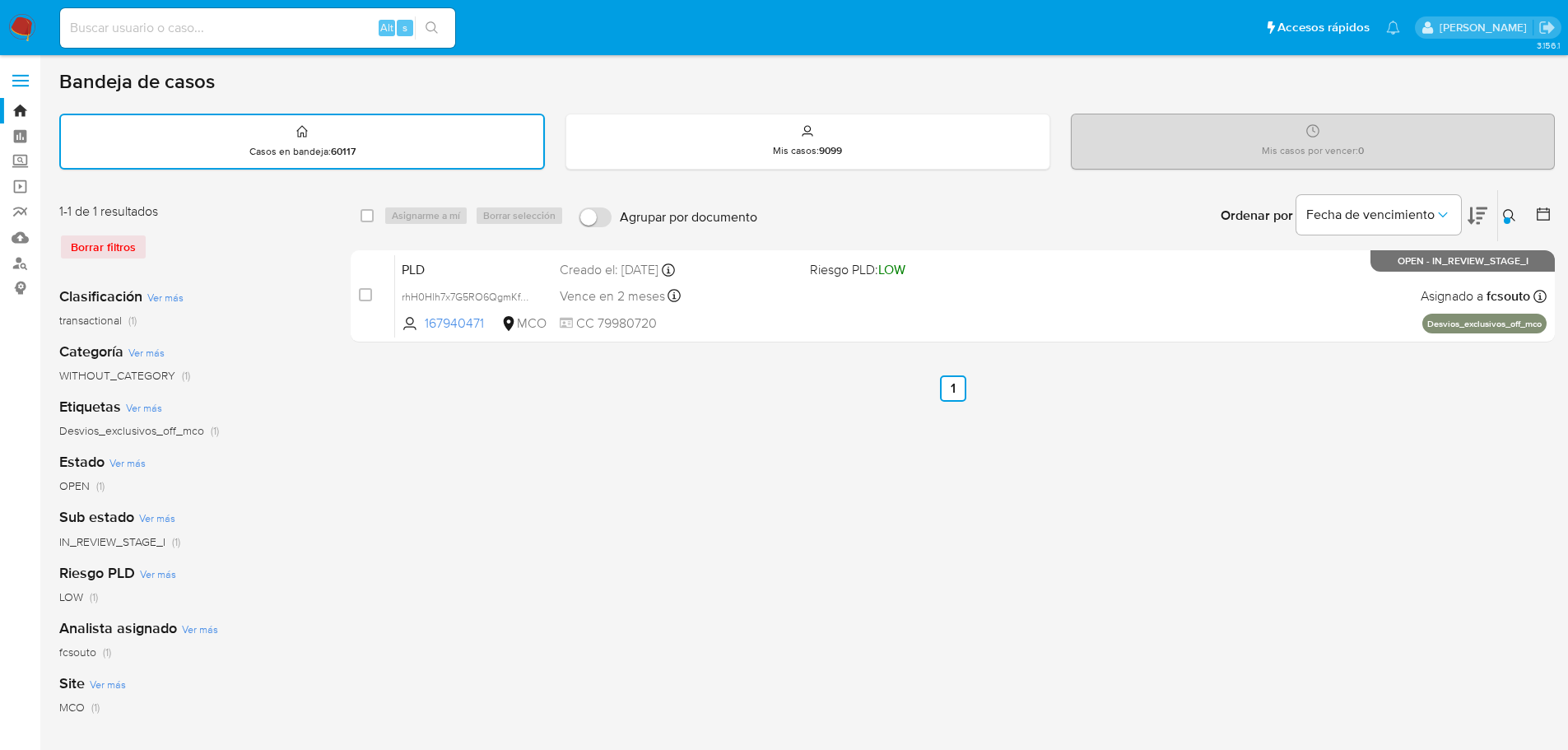
click at [1513, 220] on icon at bounding box center [1509, 215] width 13 height 13
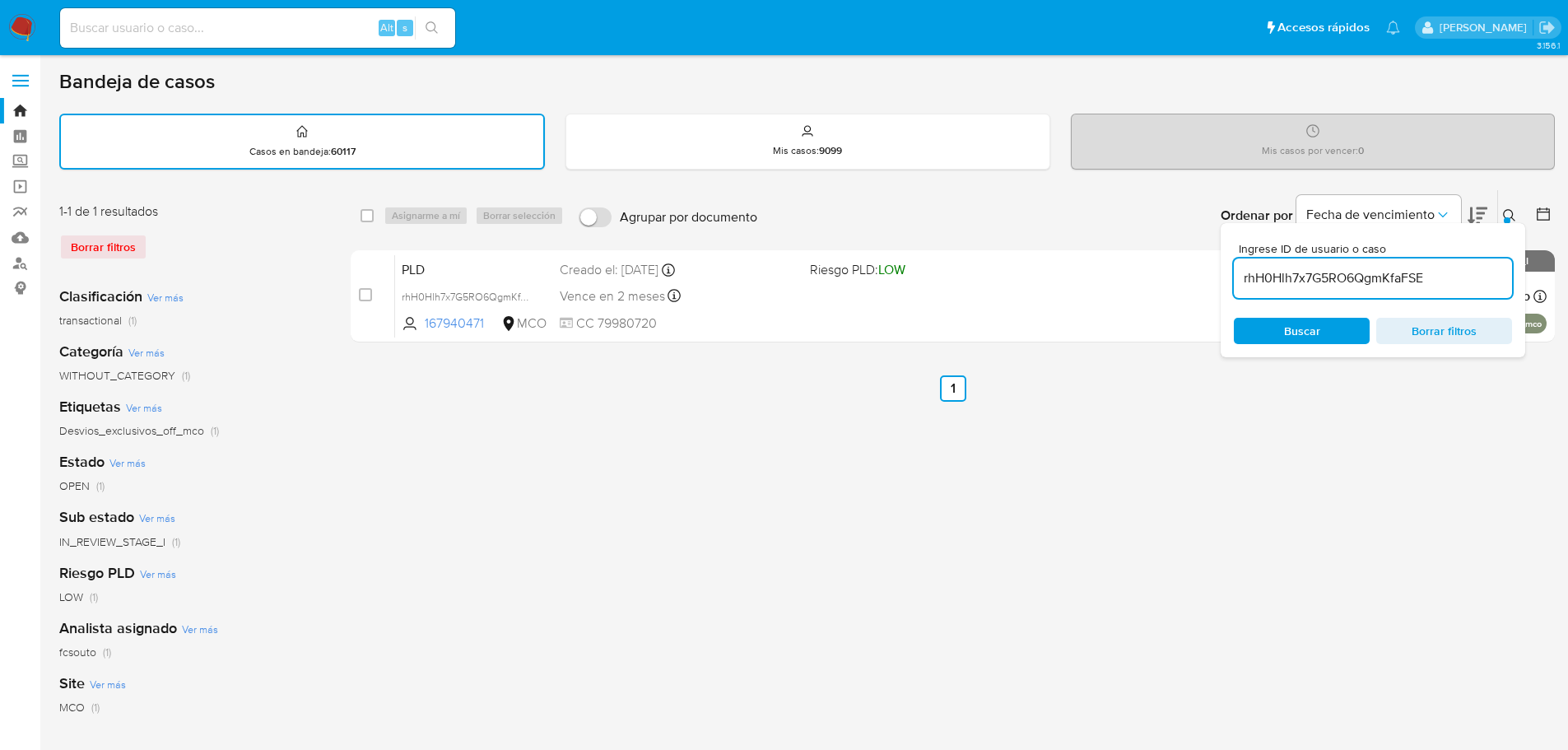
click at [1376, 284] on input "rhH0Hlh7x7G5RO6QgmKfaFSE" at bounding box center [1373, 278] width 278 height 21
type input "XD1jAvJCpLYqT02RLMQ7DPXe"
click at [1508, 210] on icon at bounding box center [1509, 215] width 12 height 12
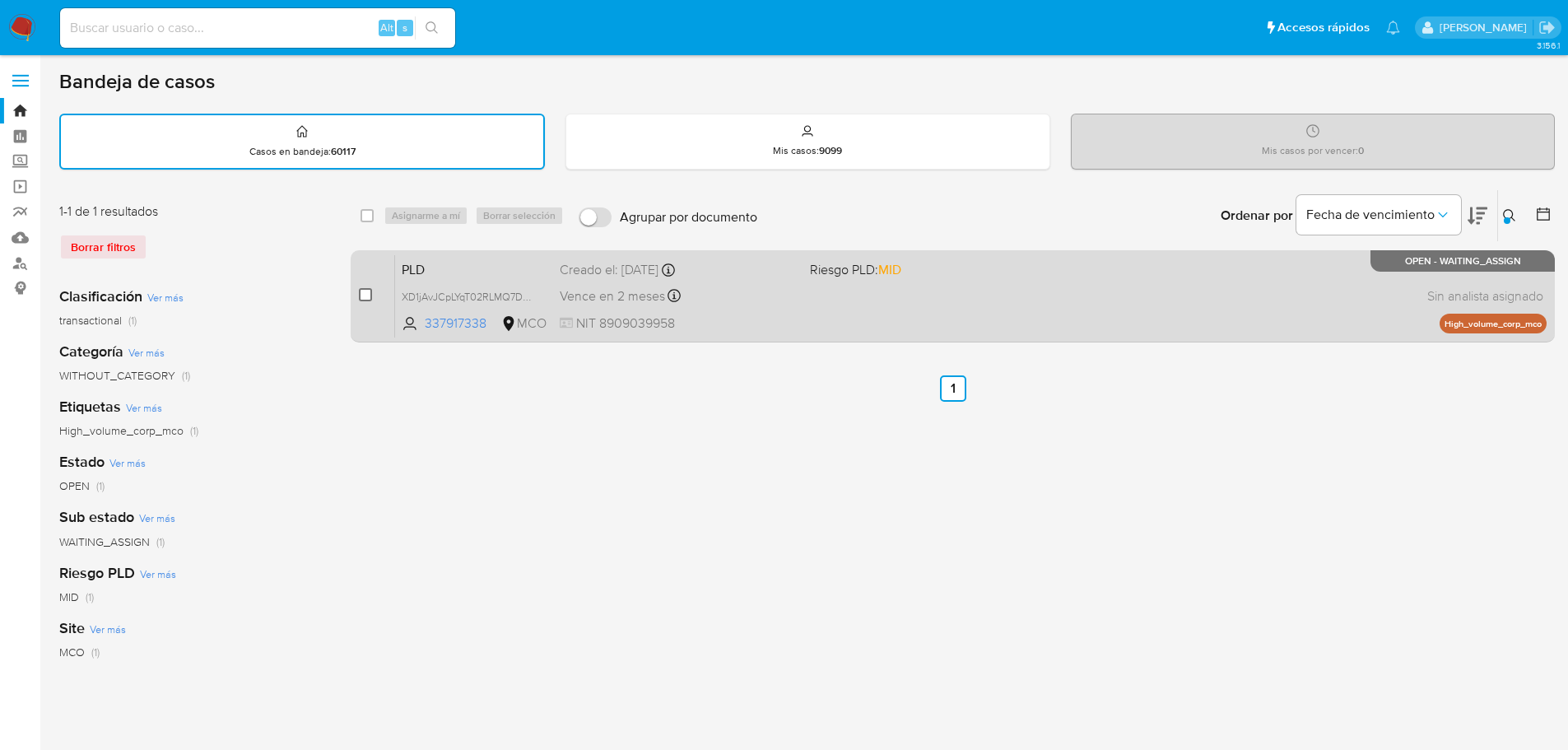
click at [369, 291] on input "checkbox" at bounding box center [365, 294] width 13 height 13
checkbox input "true"
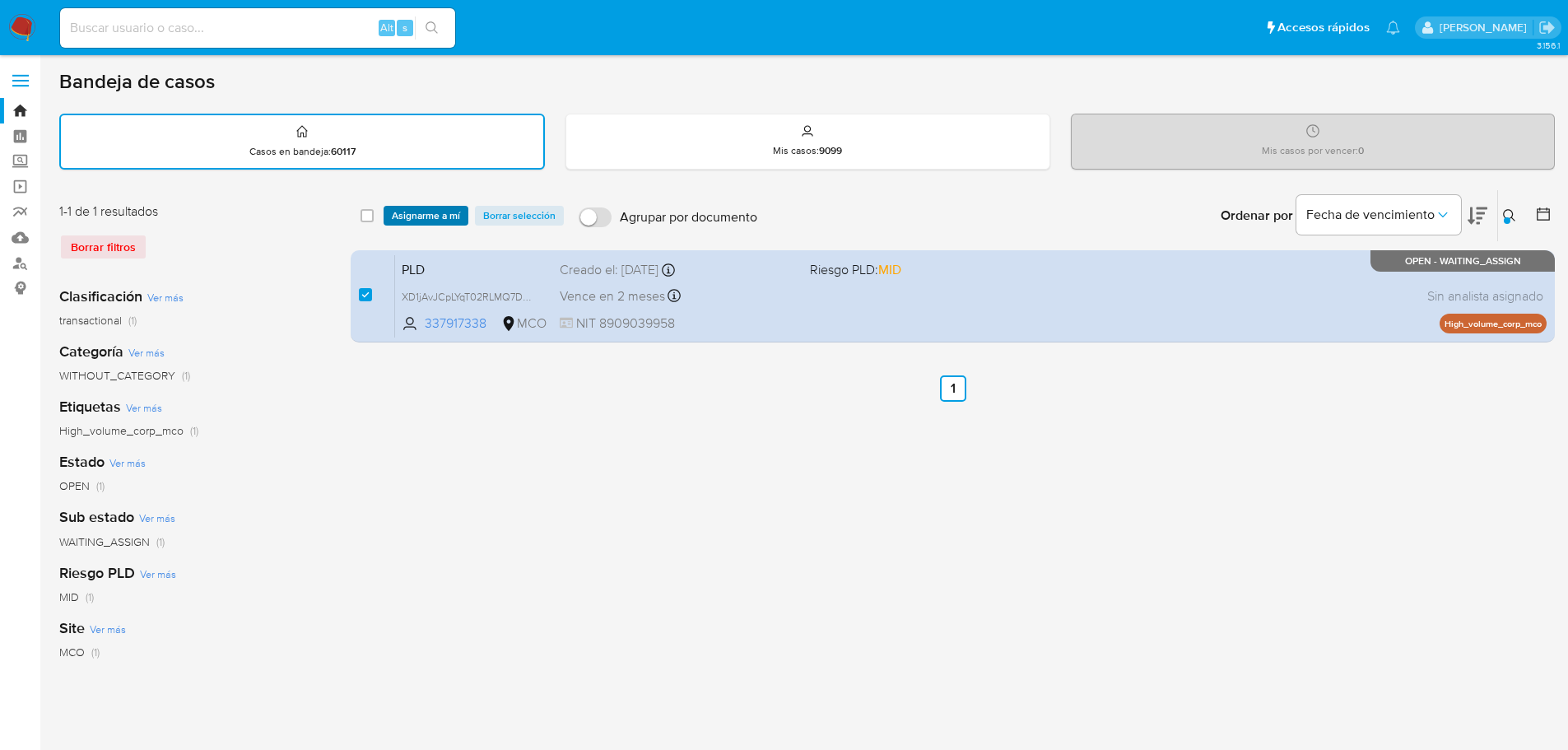
click at [429, 220] on span "Asignarme a mí" at bounding box center [426, 215] width 69 height 17
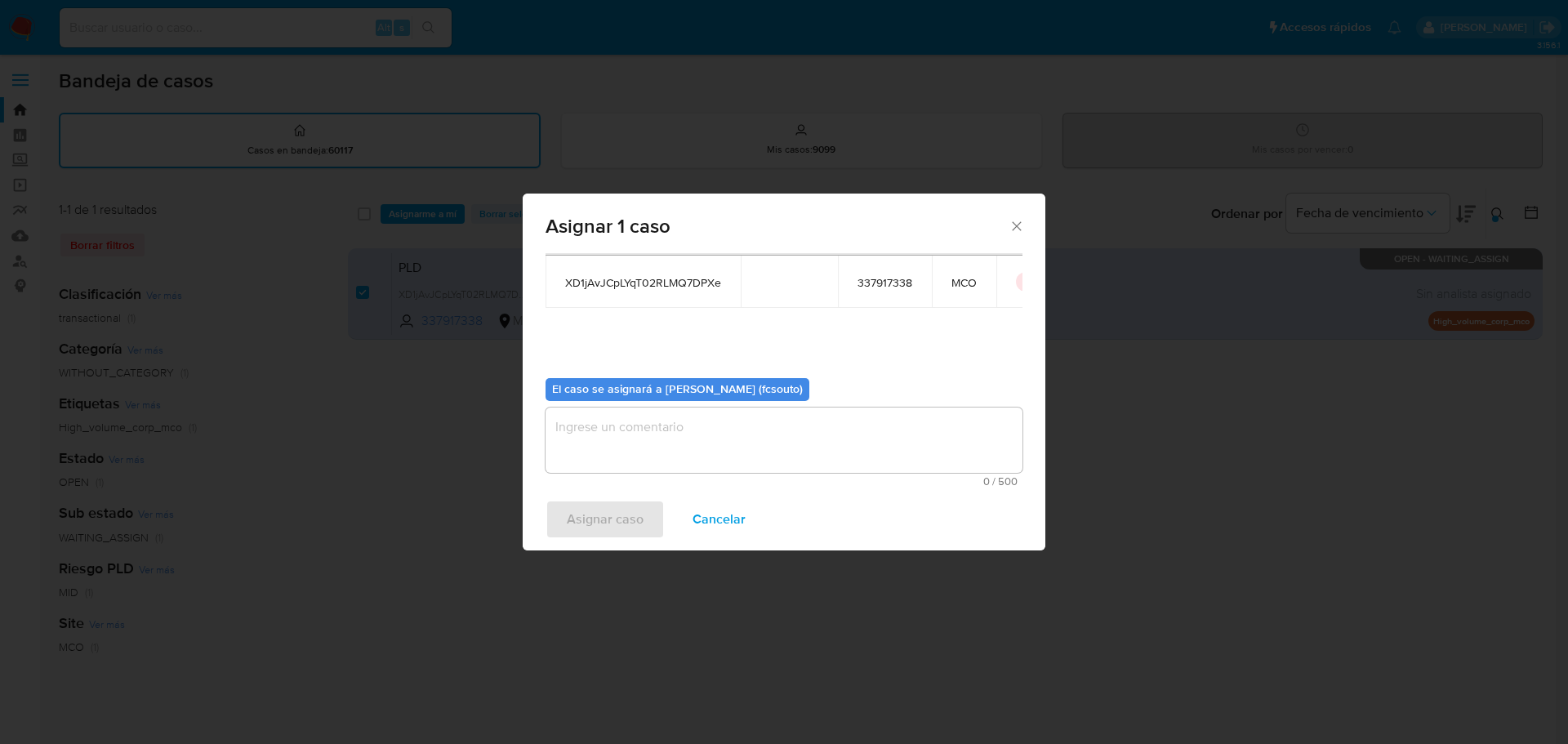
scroll to position [85, 0]
click at [703, 464] on textarea "assign-modal" at bounding box center [784, 439] width 477 height 66
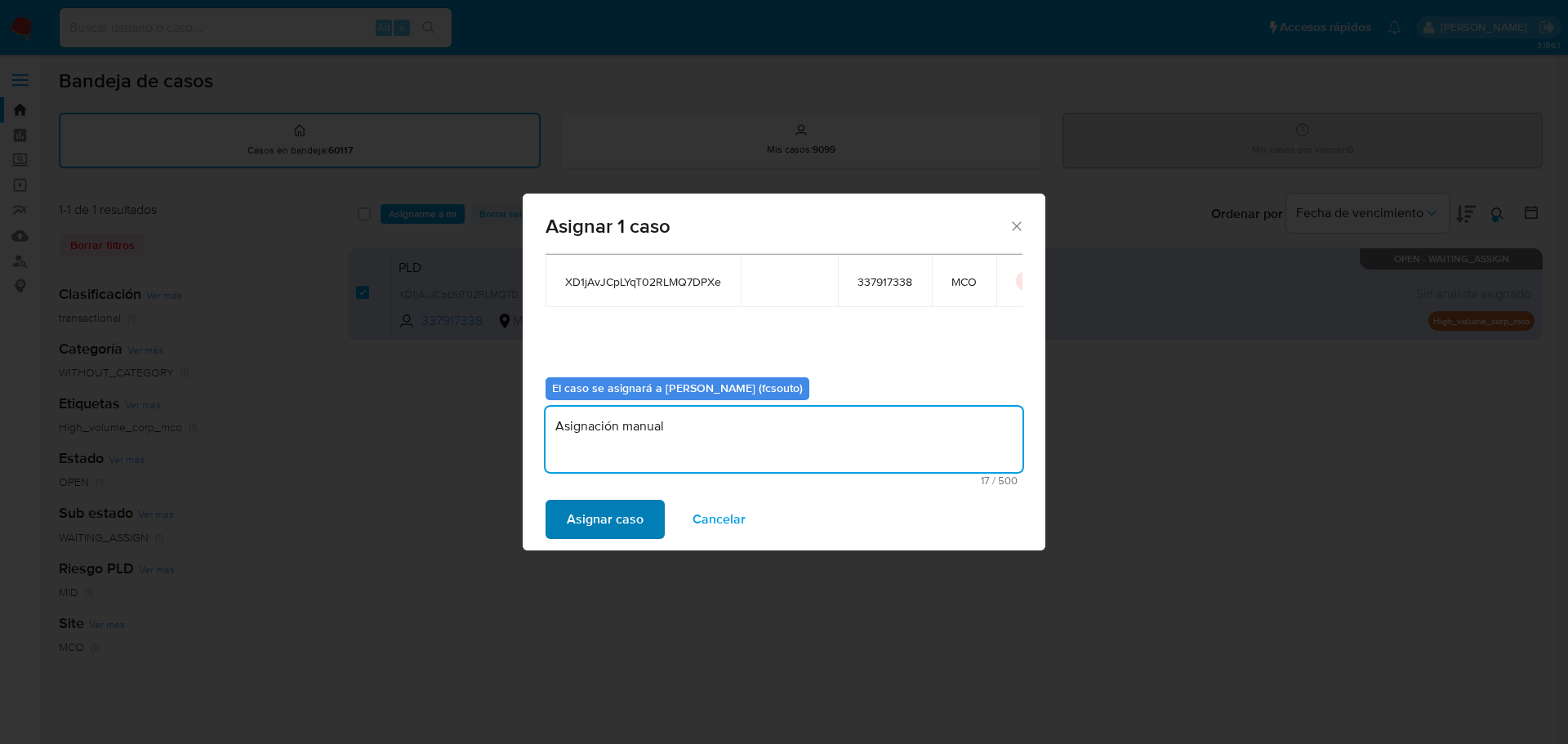
type textarea "Asignación manual"
click at [630, 515] on span "Asignar caso" at bounding box center [606, 519] width 77 height 36
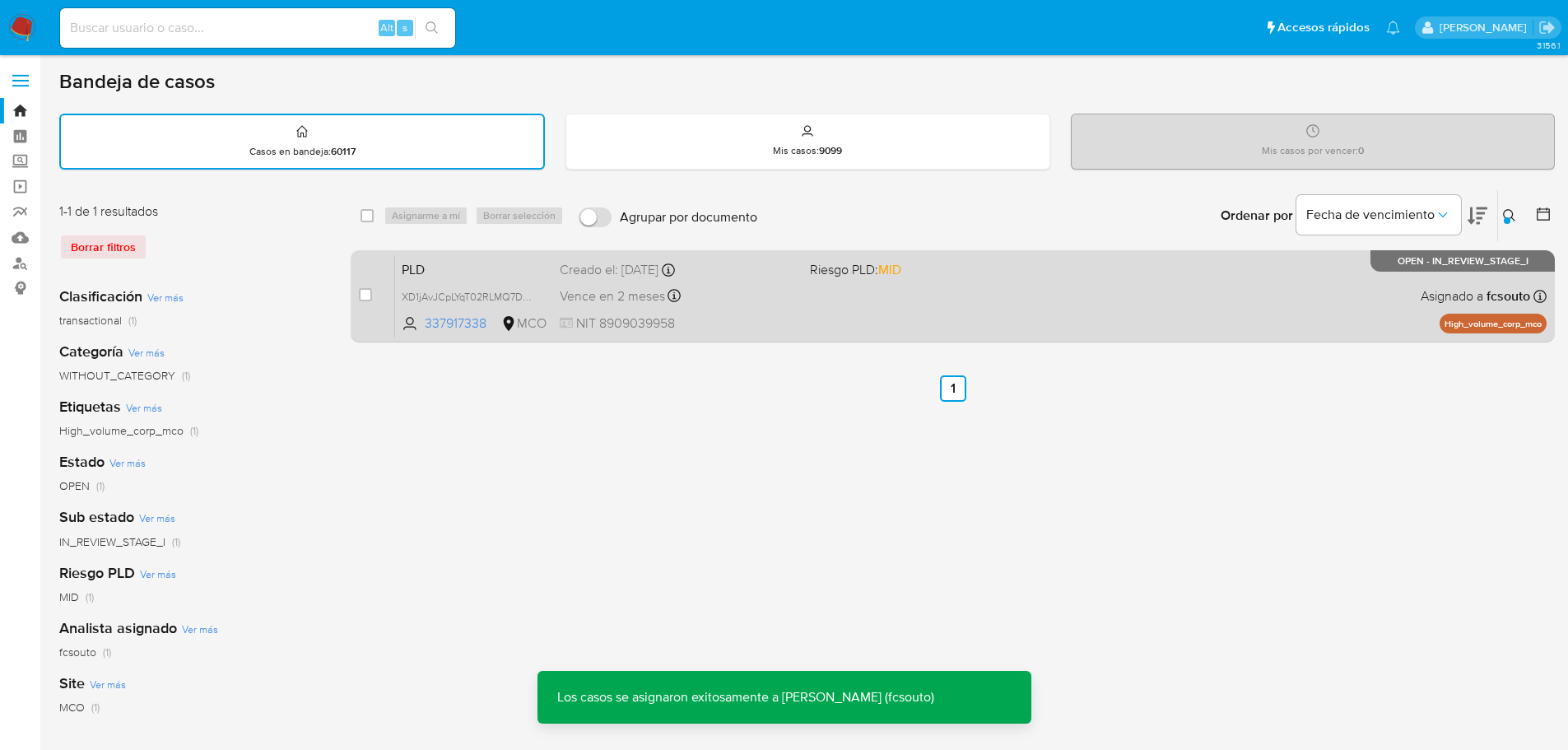
click at [757, 316] on span "NIT 8909039958" at bounding box center [677, 323] width 237 height 19
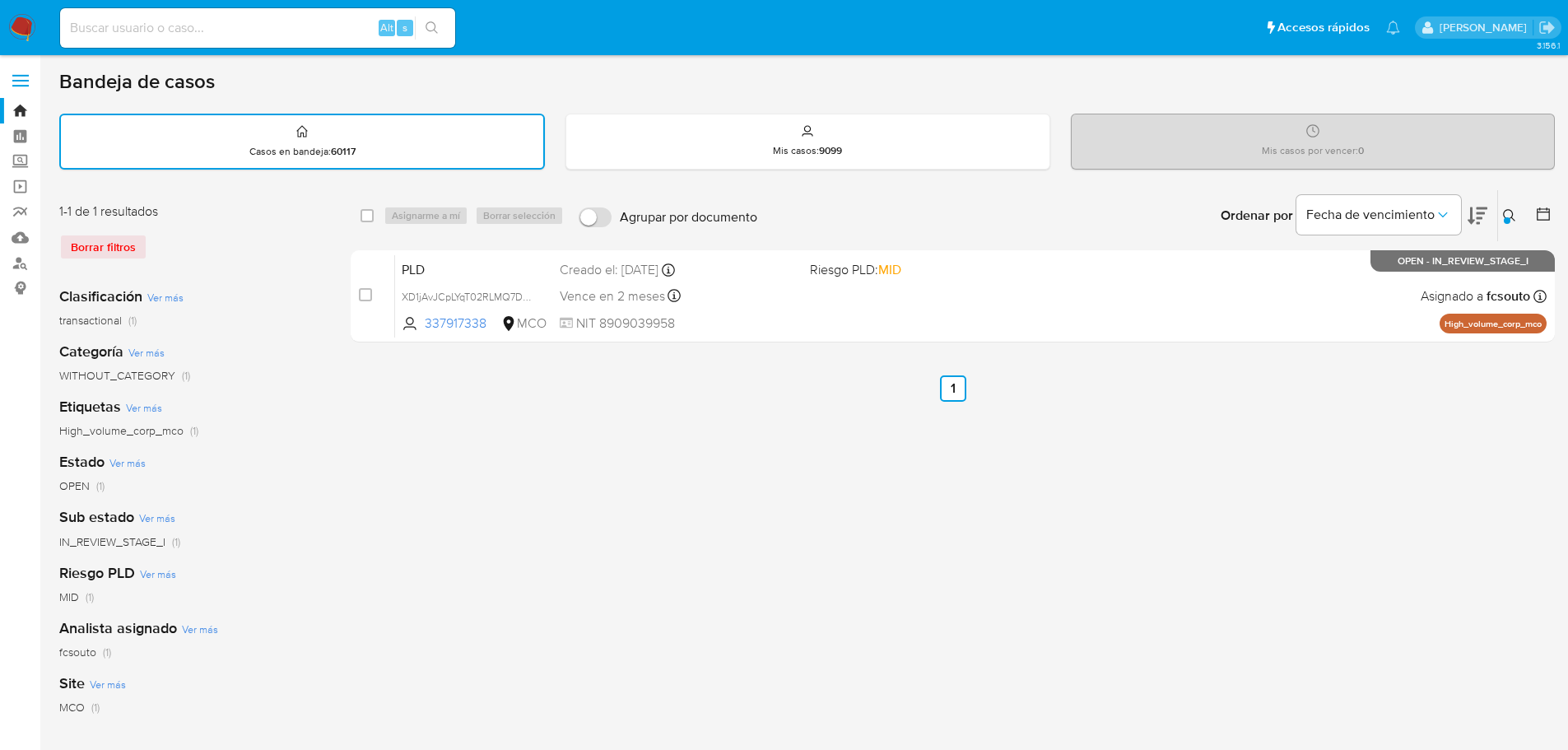
click at [1505, 223] on div at bounding box center [1506, 220] width 6 height 6
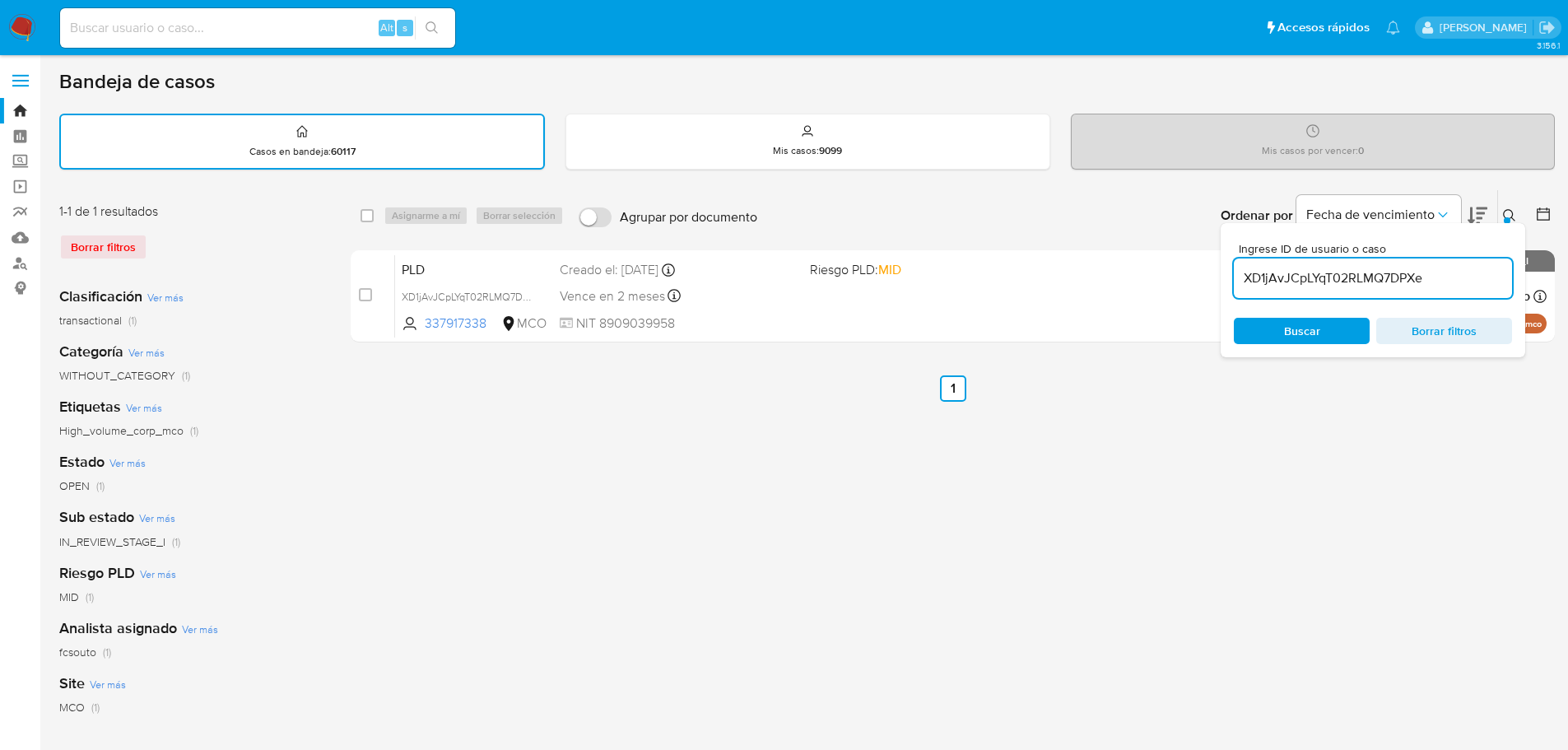
click at [1363, 275] on input "XD1jAvJCpLYqT02RLMQ7DPXe" at bounding box center [1373, 278] width 278 height 21
type input "FepsWpKUIP1DQf6YFqrgtJ60"
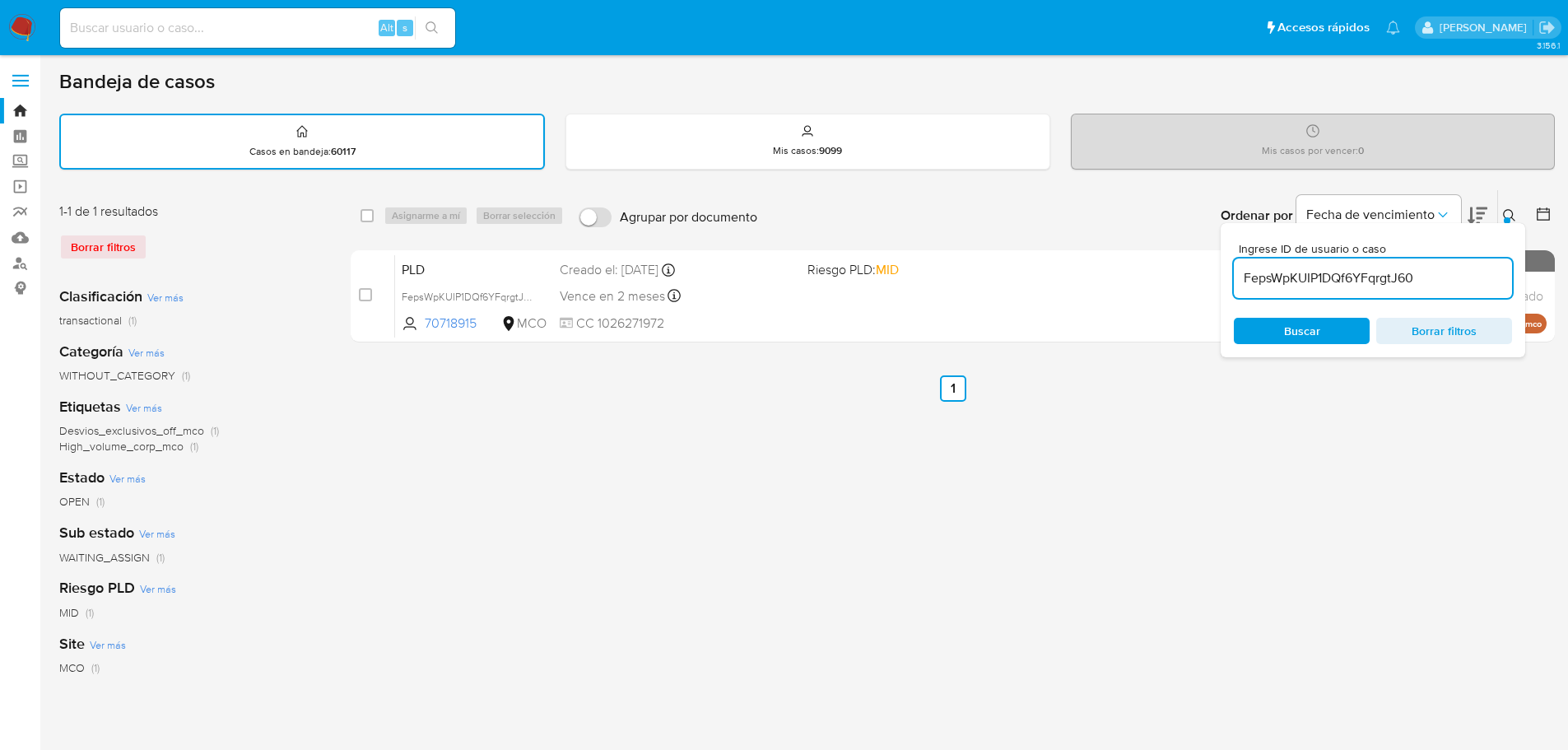
click at [1500, 212] on button at bounding box center [1512, 216] width 27 height 19
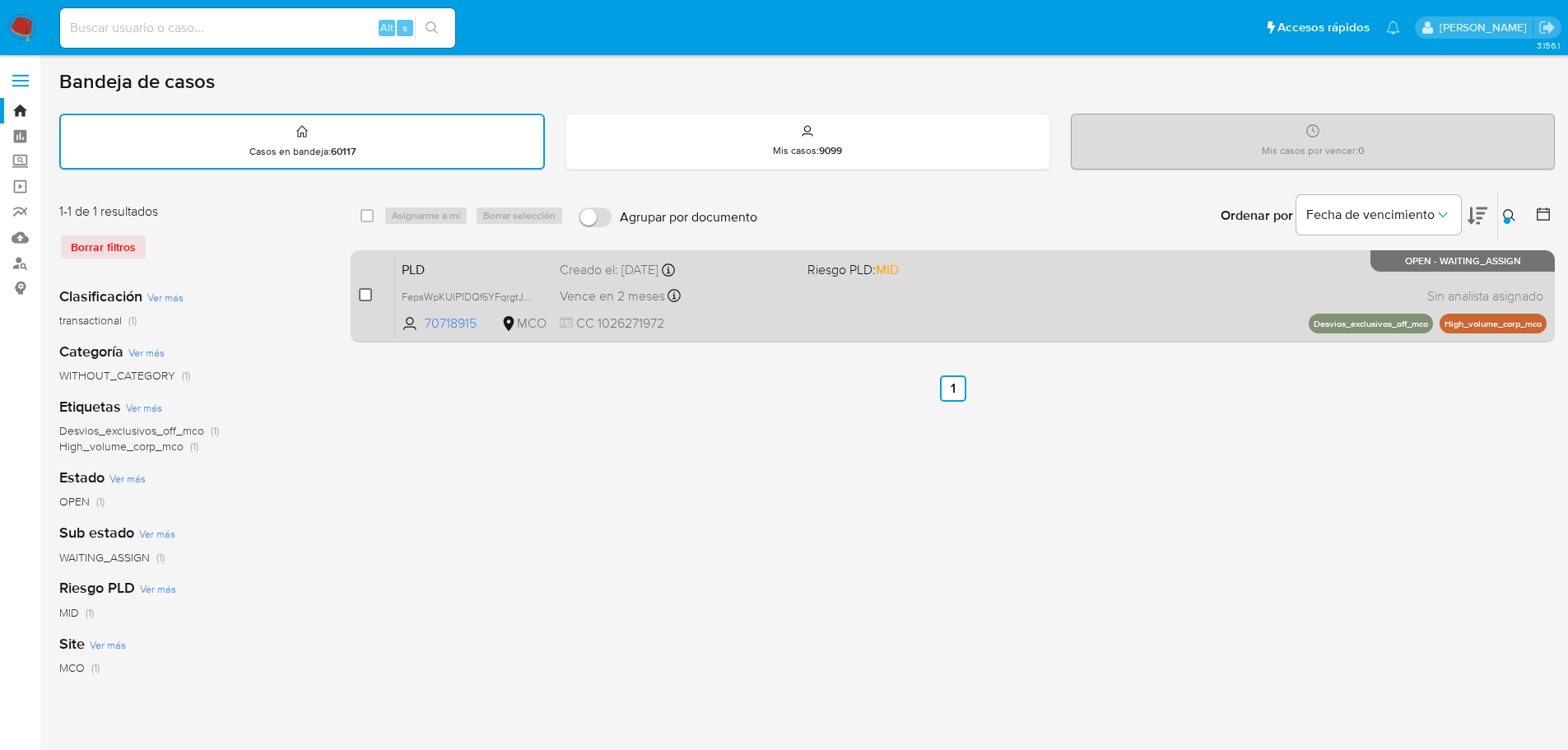
click at [370, 295] on input "checkbox" at bounding box center [365, 294] width 13 height 13
checkbox input "true"
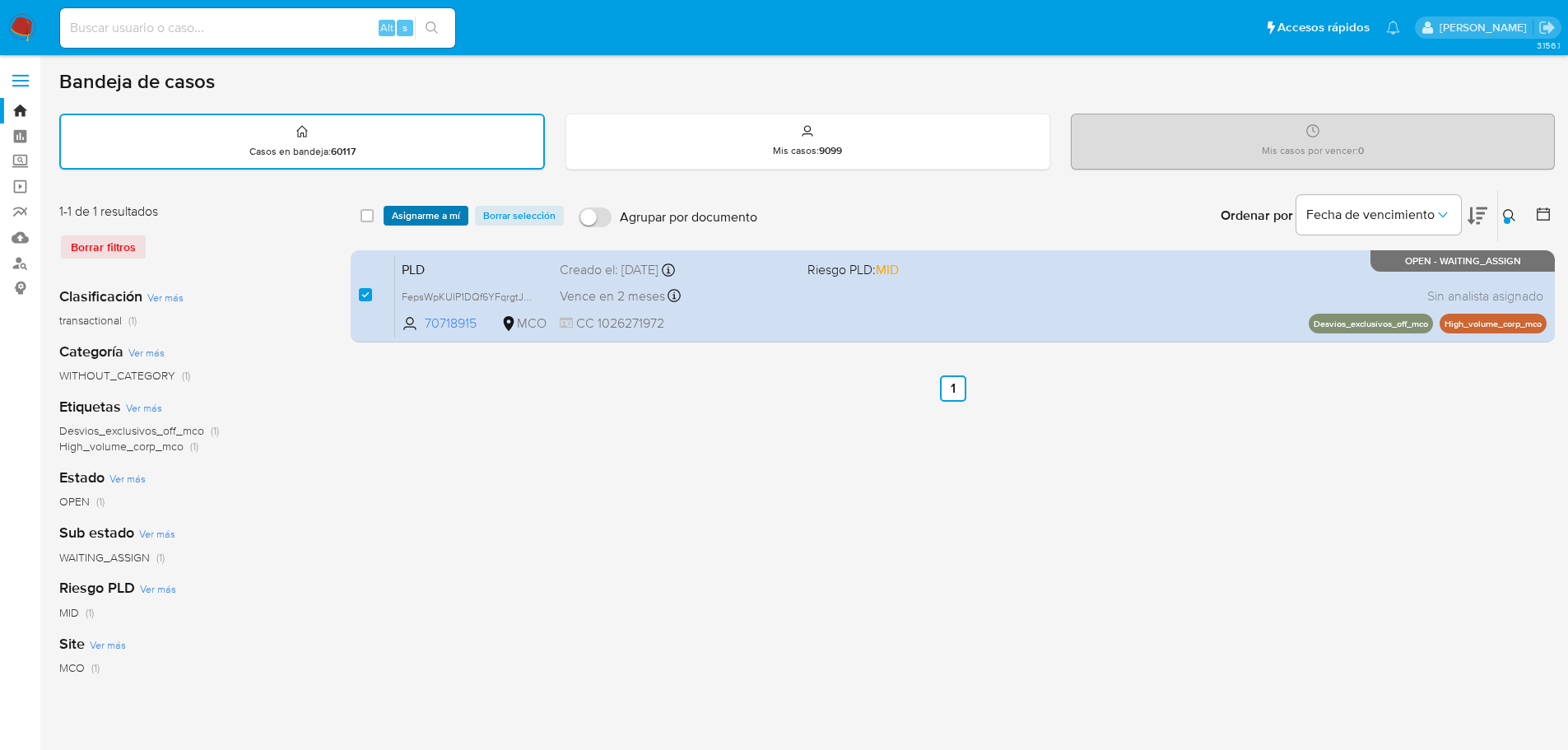
click at [429, 218] on span "Asignarme a mí" at bounding box center [426, 215] width 69 height 17
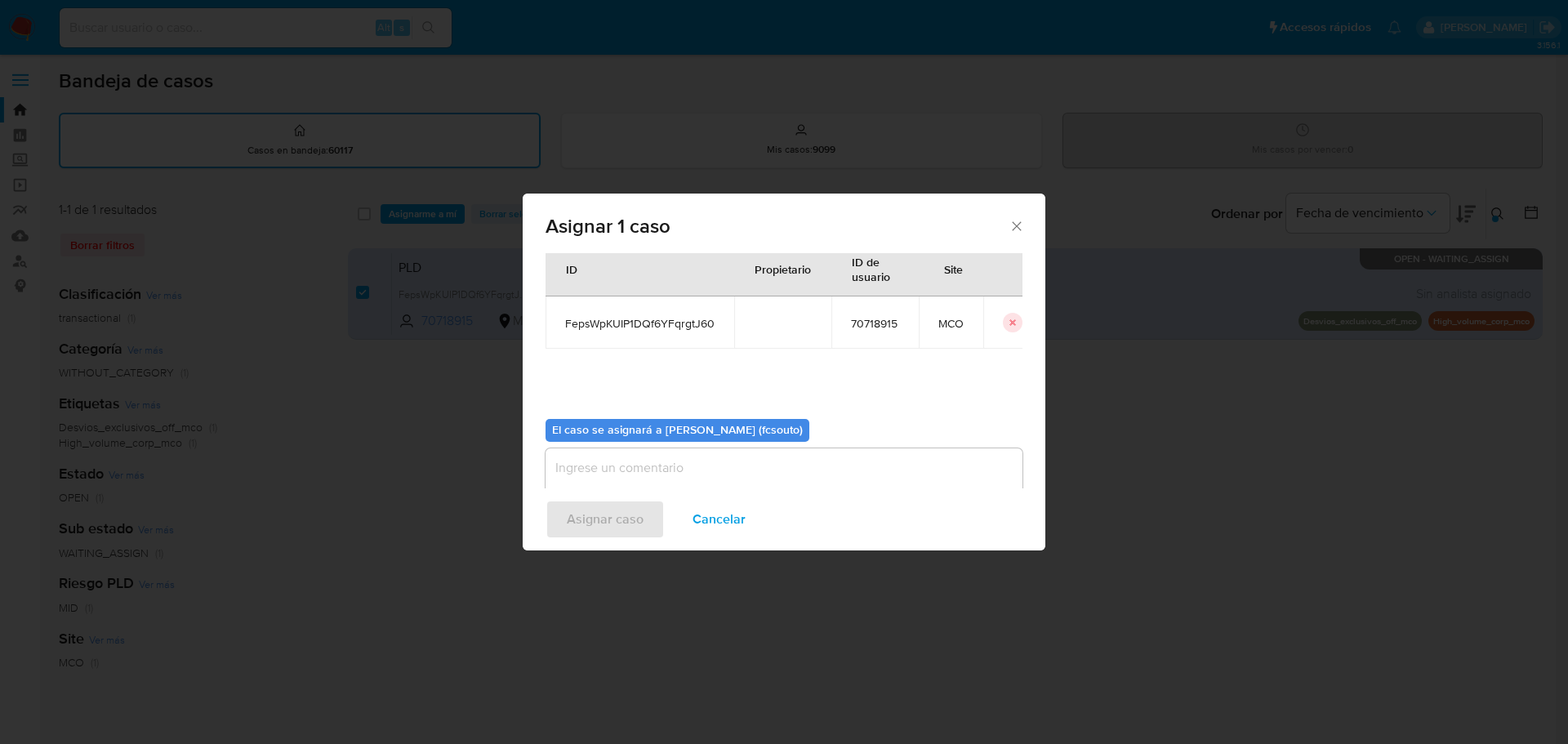
scroll to position [85, 0]
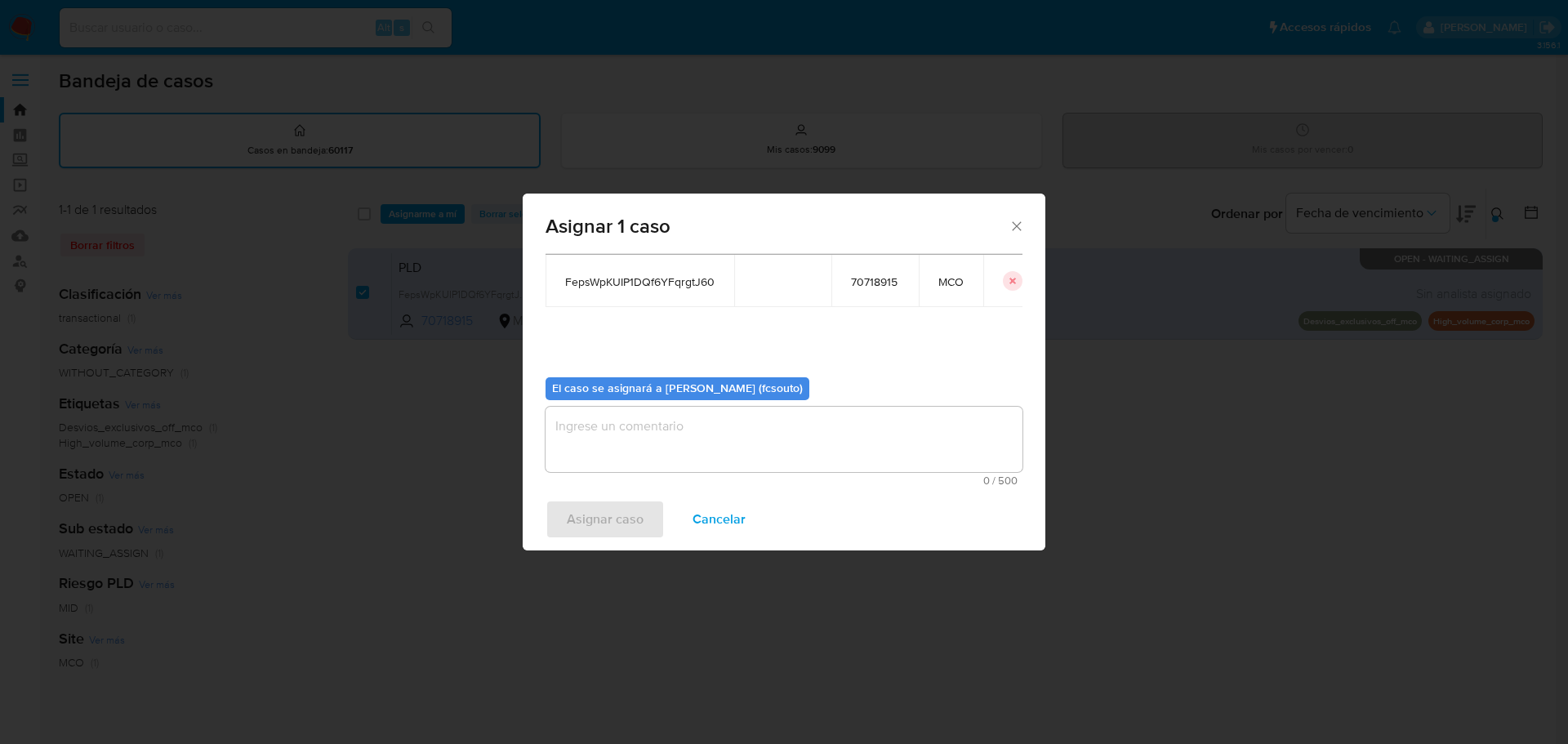
click at [725, 449] on textarea "assign-modal" at bounding box center [784, 439] width 477 height 66
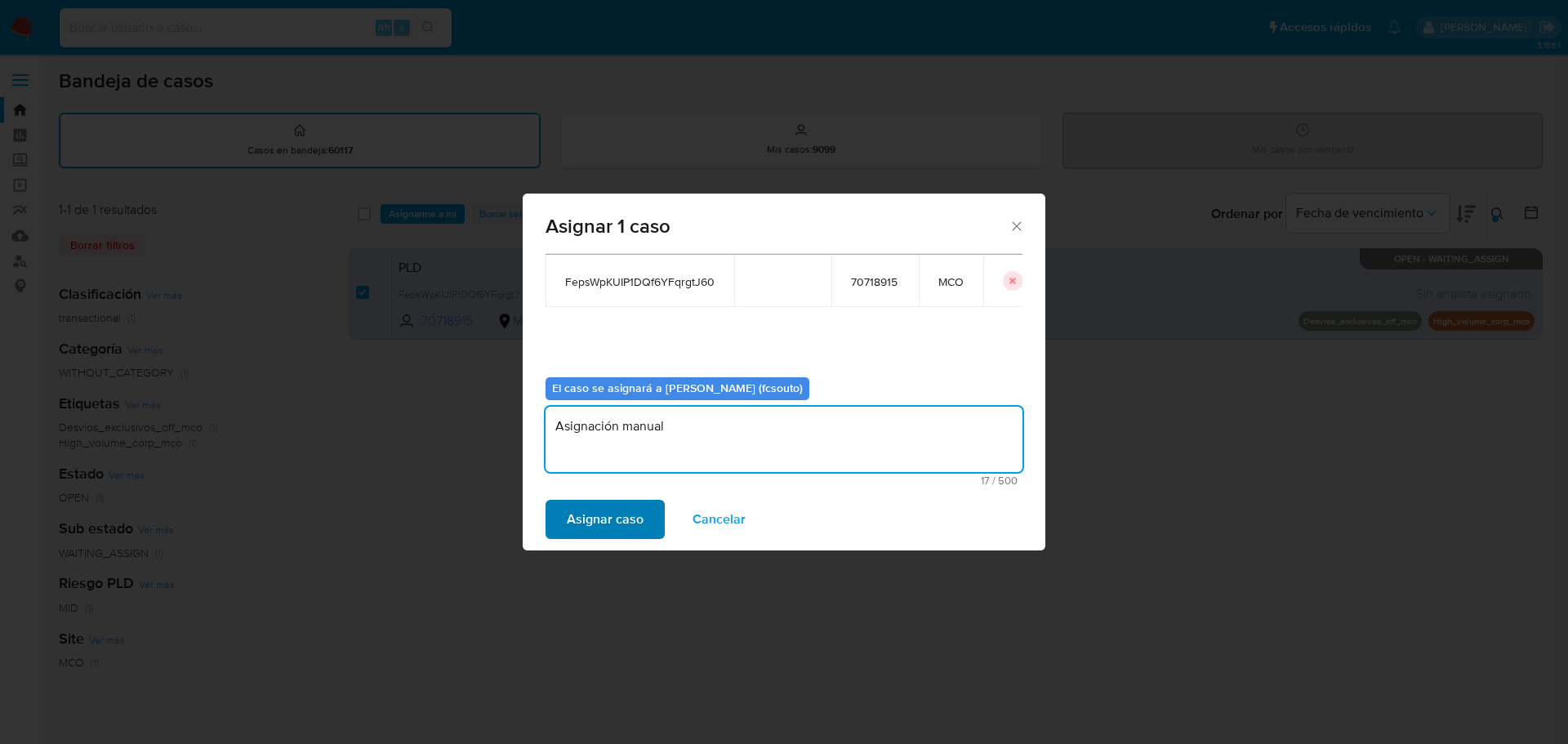
type textarea "Asignación manual"
click at [595, 508] on span "Asignar caso" at bounding box center [606, 519] width 77 height 36
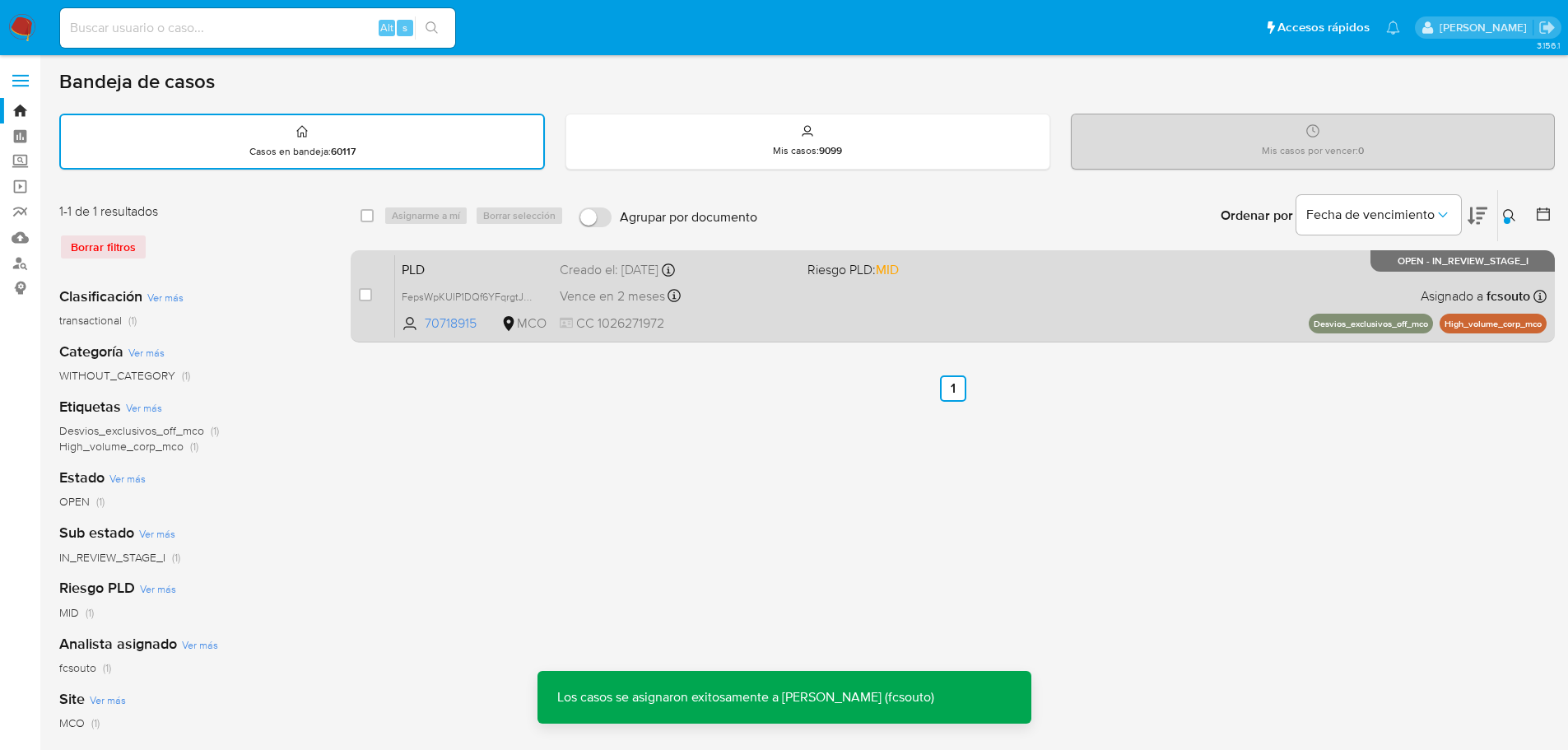
click at [739, 314] on div "PLD FepsWpKUIP1DQf6YFqrgtJ60 70718915 MCO Riesgo PLD: MID Creado el: 12/08/2025…" at bounding box center [971, 296] width 1151 height 83
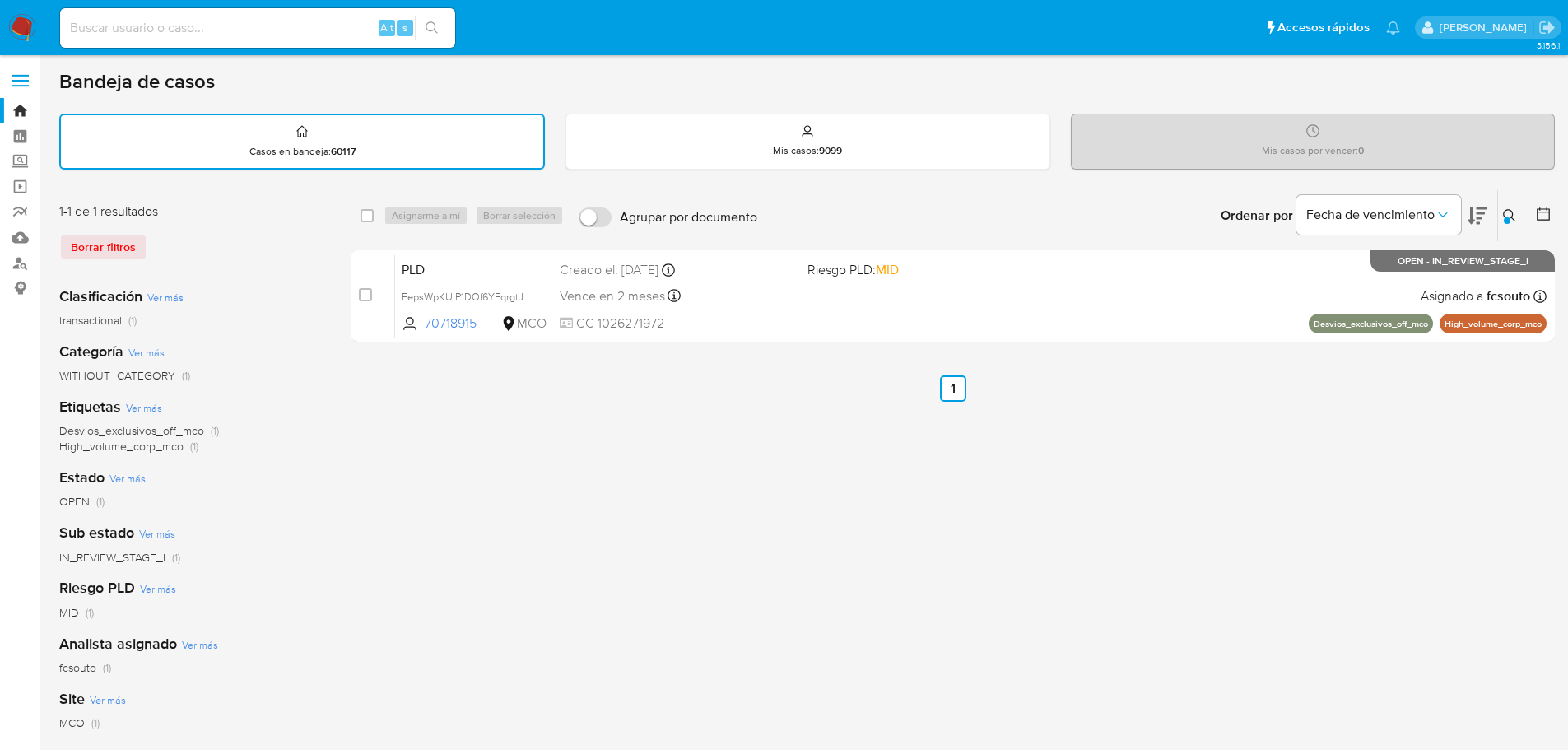
click at [1502, 208] on button at bounding box center [1512, 216] width 27 height 19
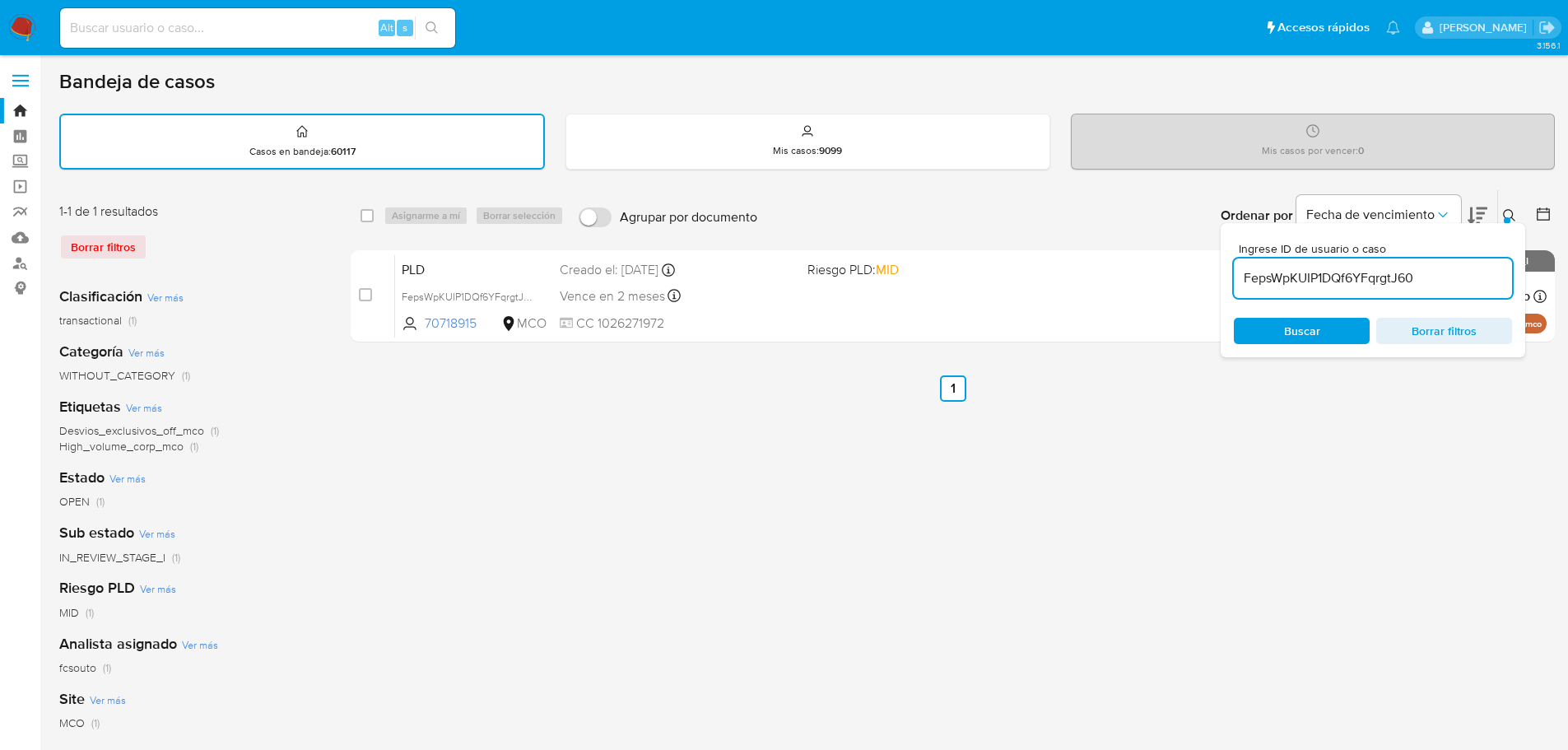
click at [1342, 274] on input "FepsWpKUIP1DQf6YFqrgtJ60" at bounding box center [1373, 278] width 278 height 21
type input "szKgbwiyDXVc81a3timOxfHk"
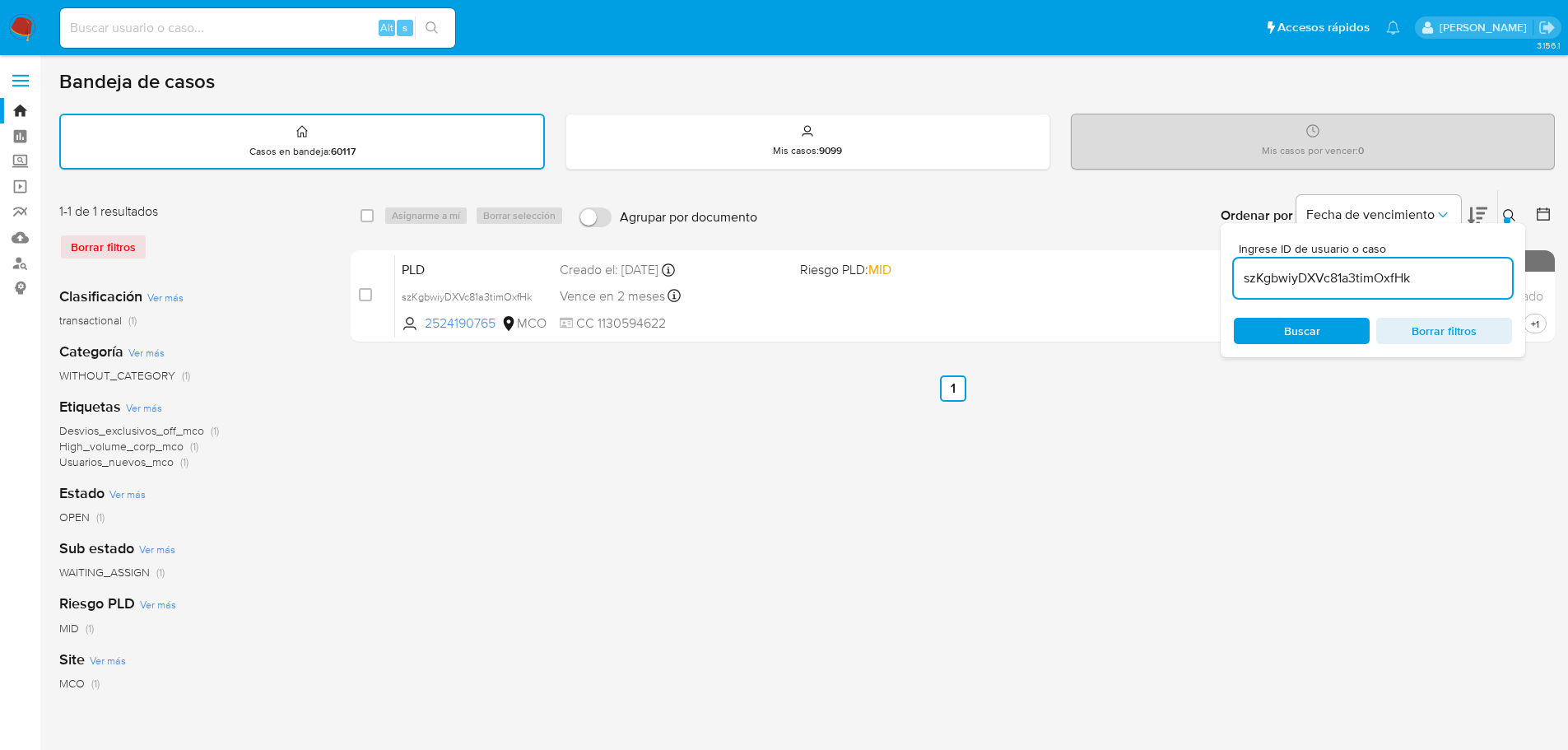
click at [1512, 220] on icon at bounding box center [1509, 215] width 13 height 13
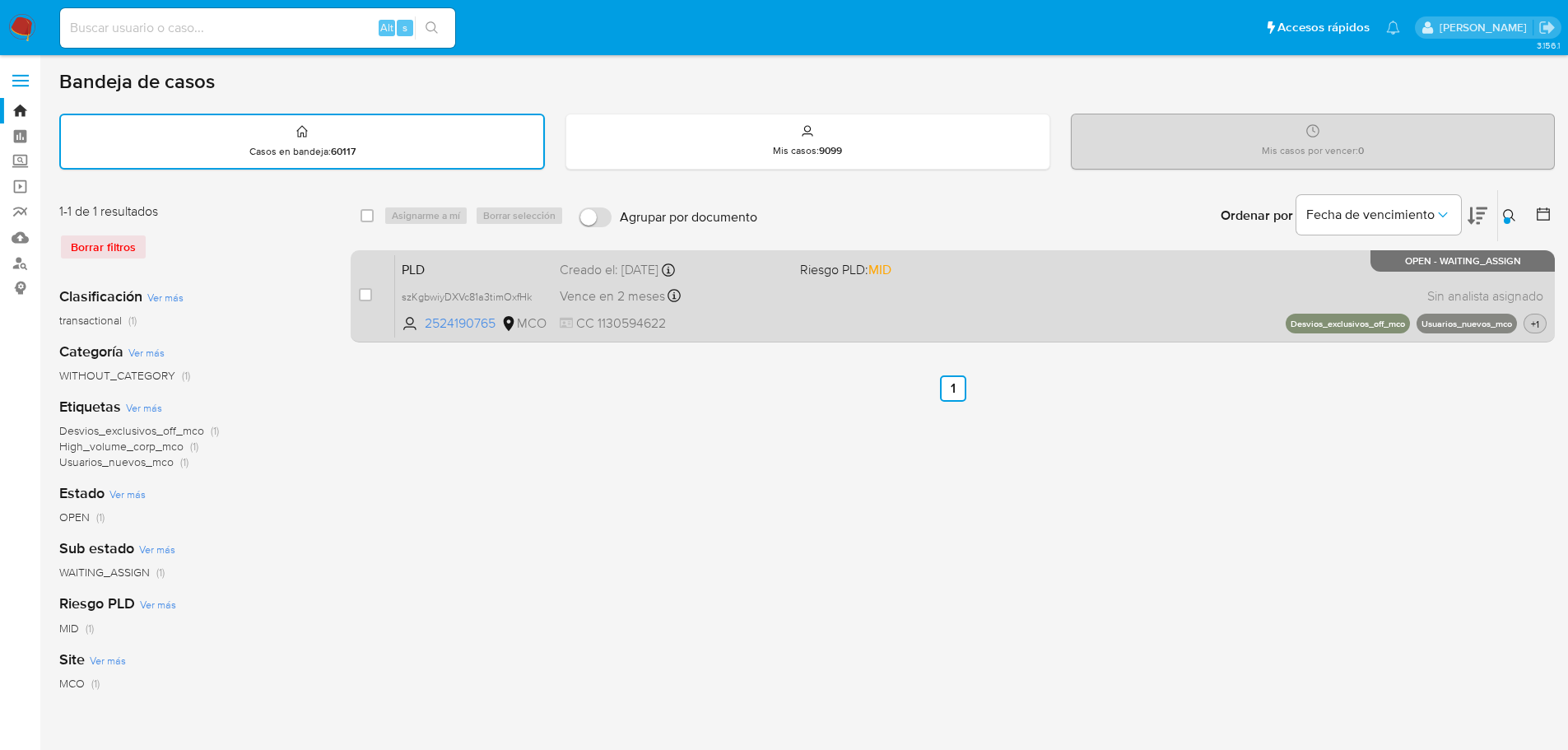
click at [1543, 323] on button "+1" at bounding box center [1535, 323] width 23 height 19
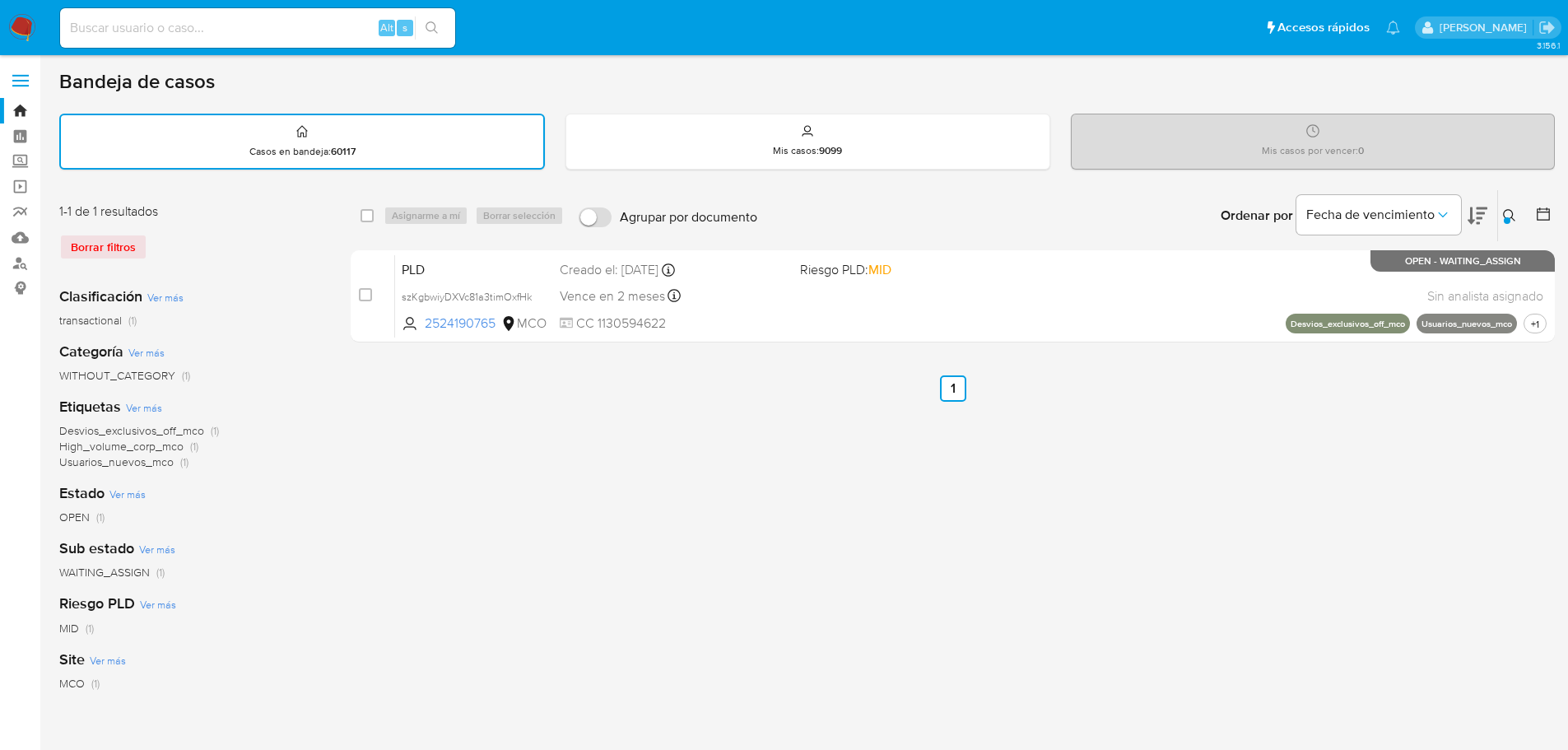
click at [1151, 449] on div "select-all-cases-checkbox Asignarme a mí Borrar selección Agrupar por documento…" at bounding box center [952, 551] width 1204 height 723
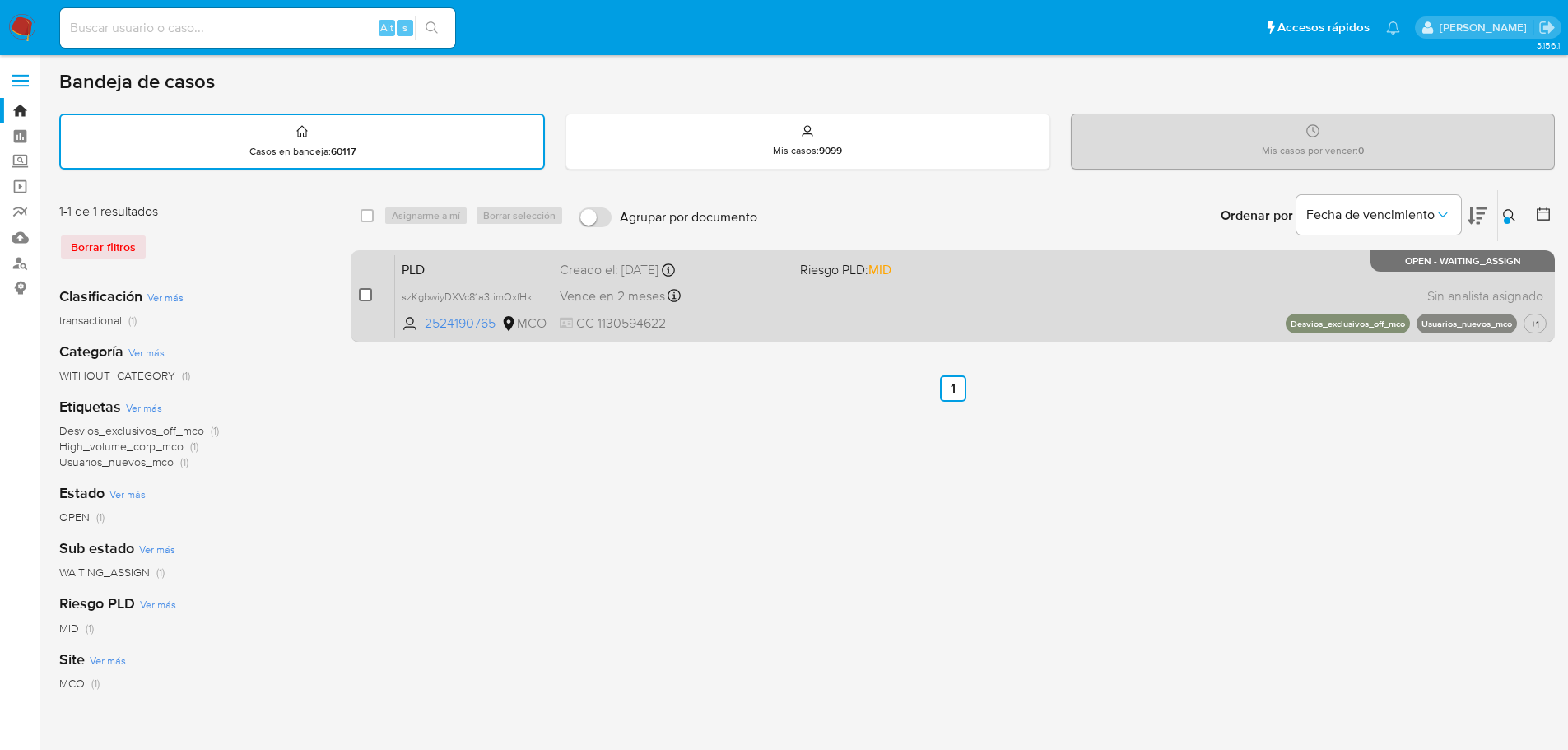
click at [370, 297] on input "checkbox" at bounding box center [365, 294] width 13 height 13
checkbox input "true"
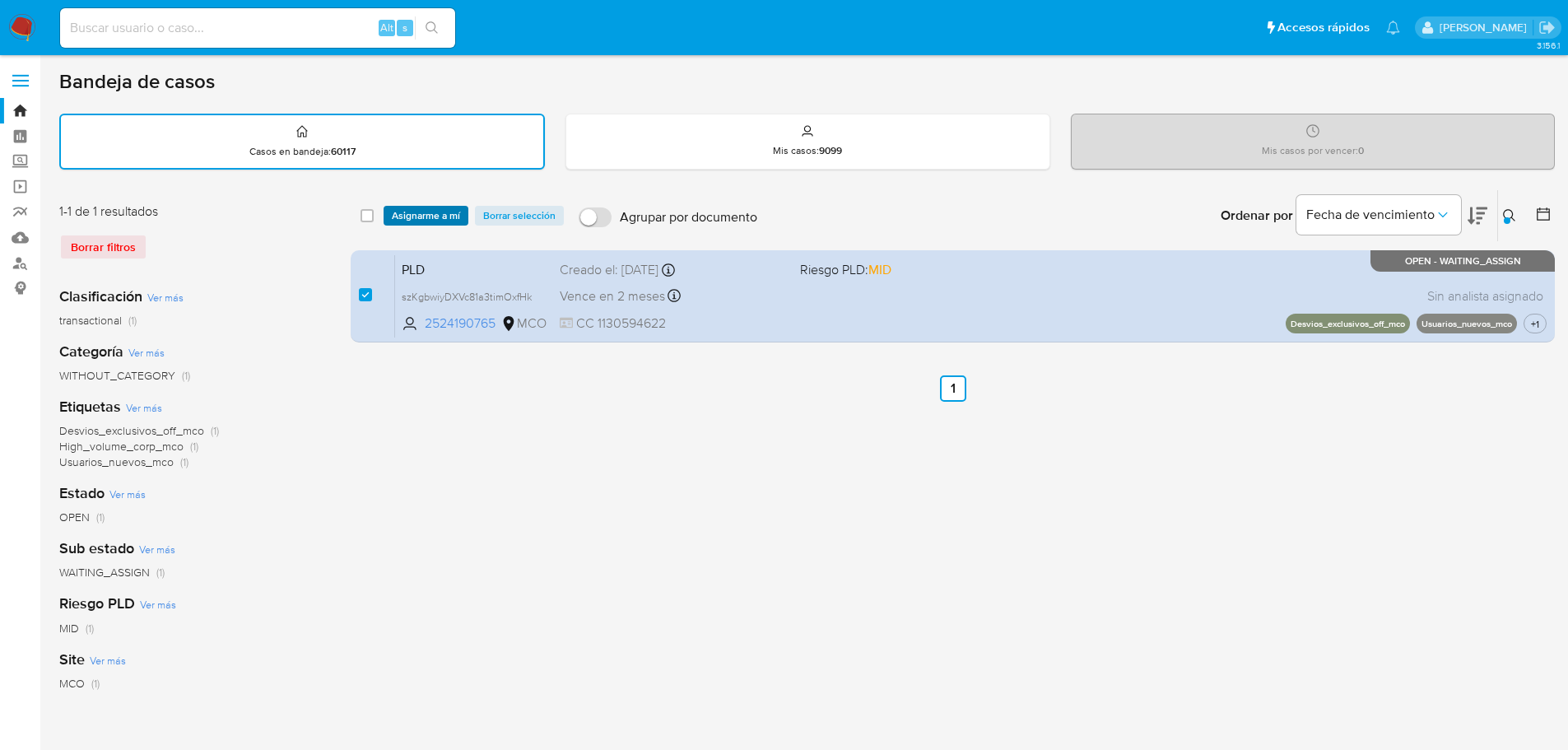
click at [413, 219] on span "Asignarme a mí" at bounding box center [426, 215] width 69 height 17
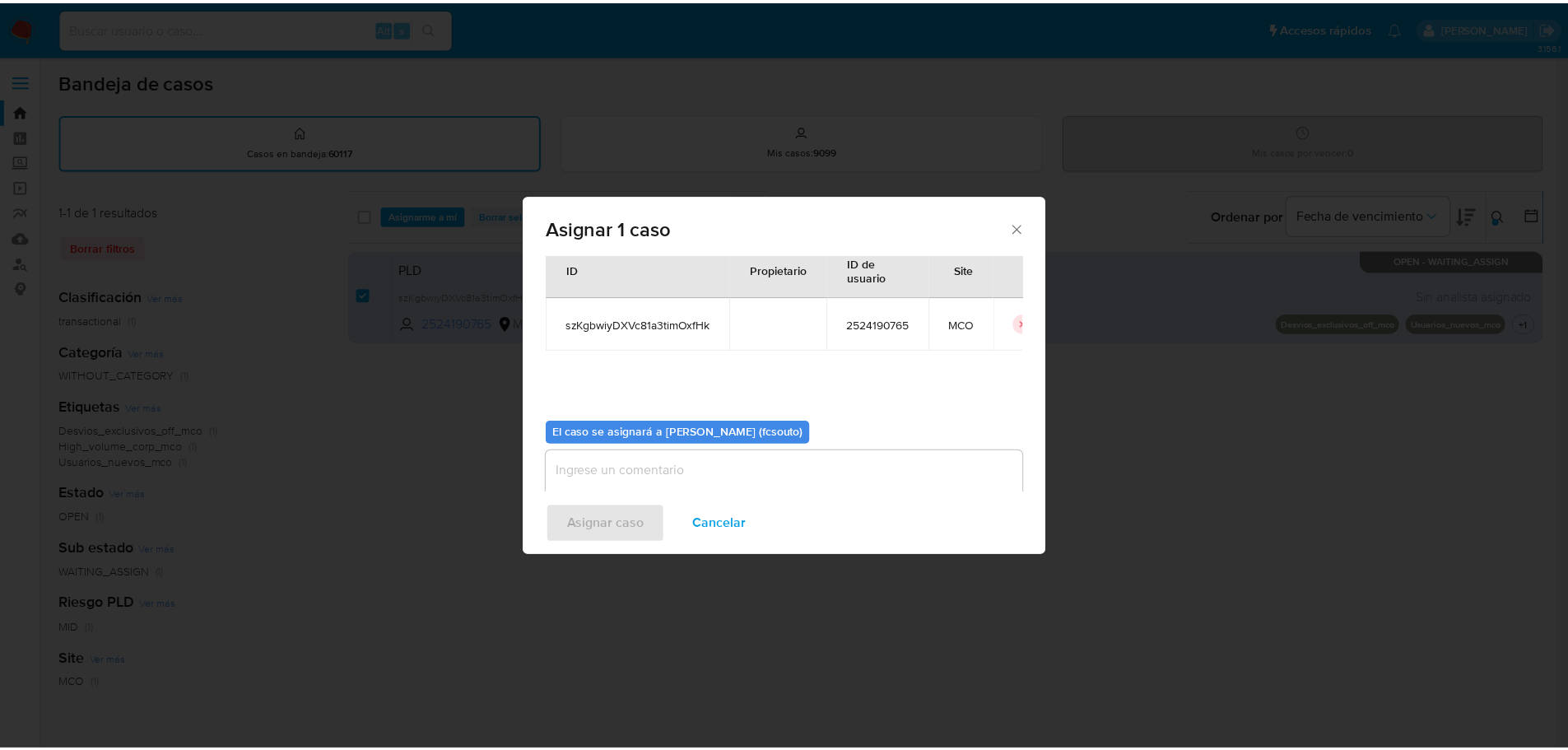
scroll to position [85, 0]
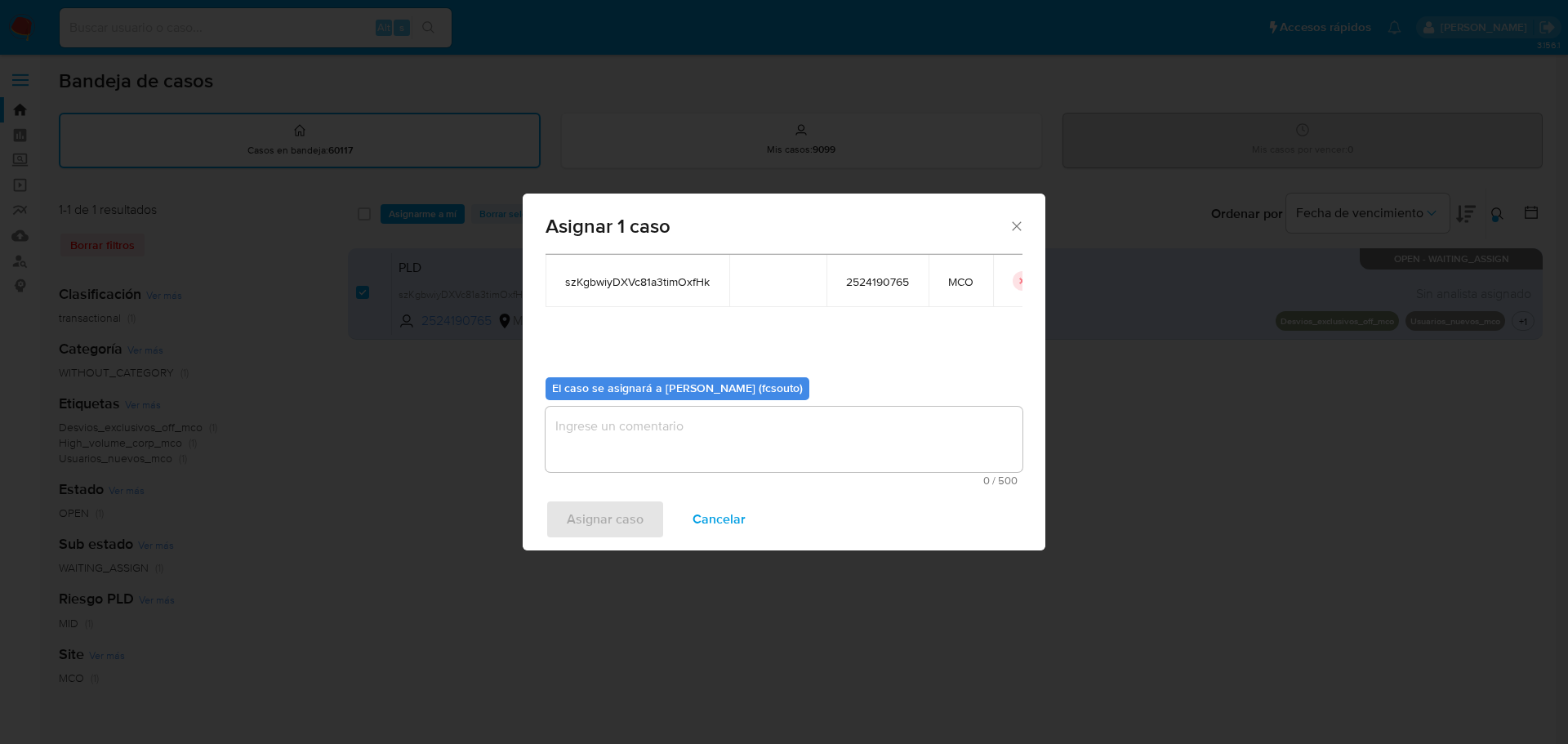
click at [767, 439] on textarea "assign-modal" at bounding box center [784, 439] width 477 height 66
type textarea "a"
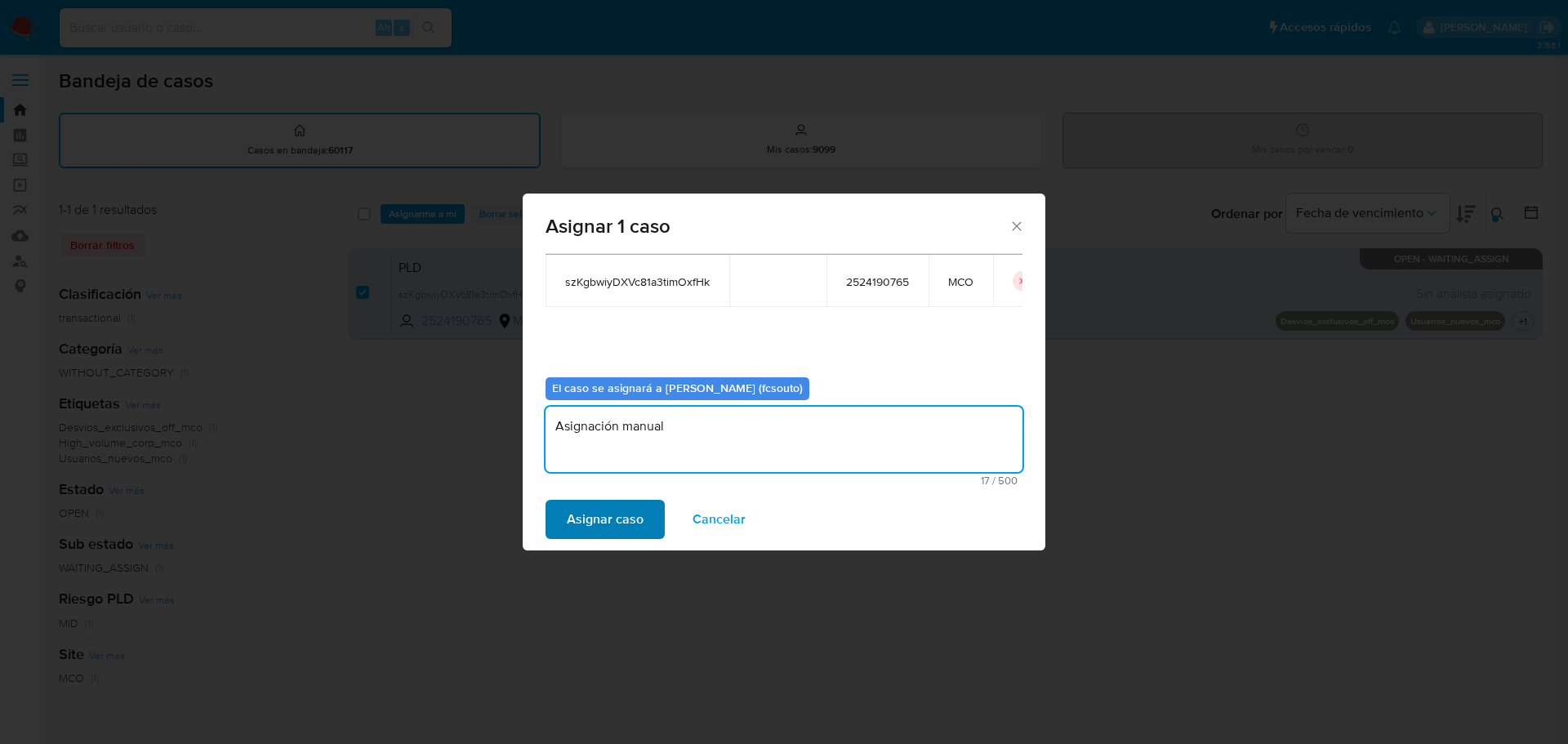
type textarea "Asignación manual"
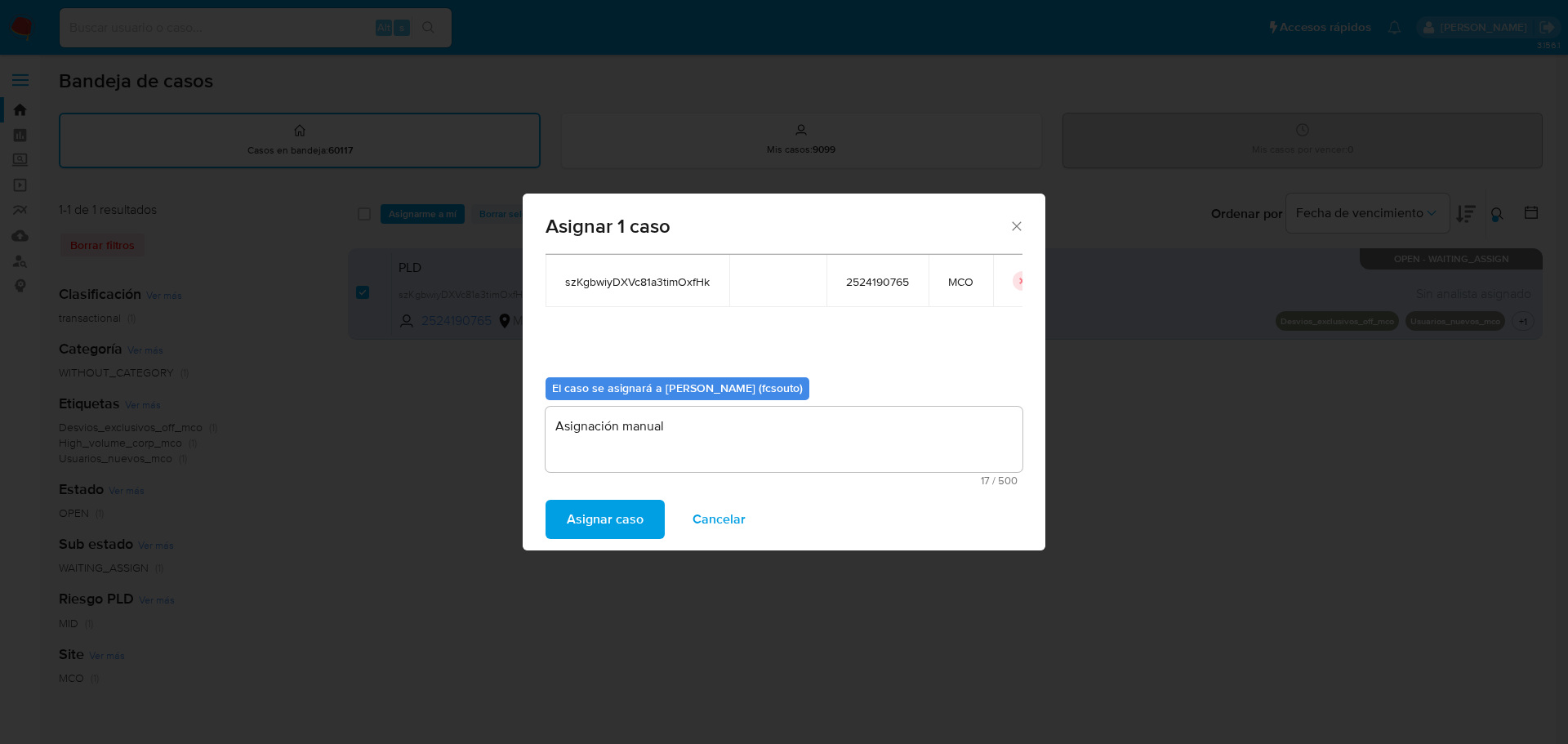
click at [578, 518] on span "Asignar caso" at bounding box center [606, 519] width 77 height 36
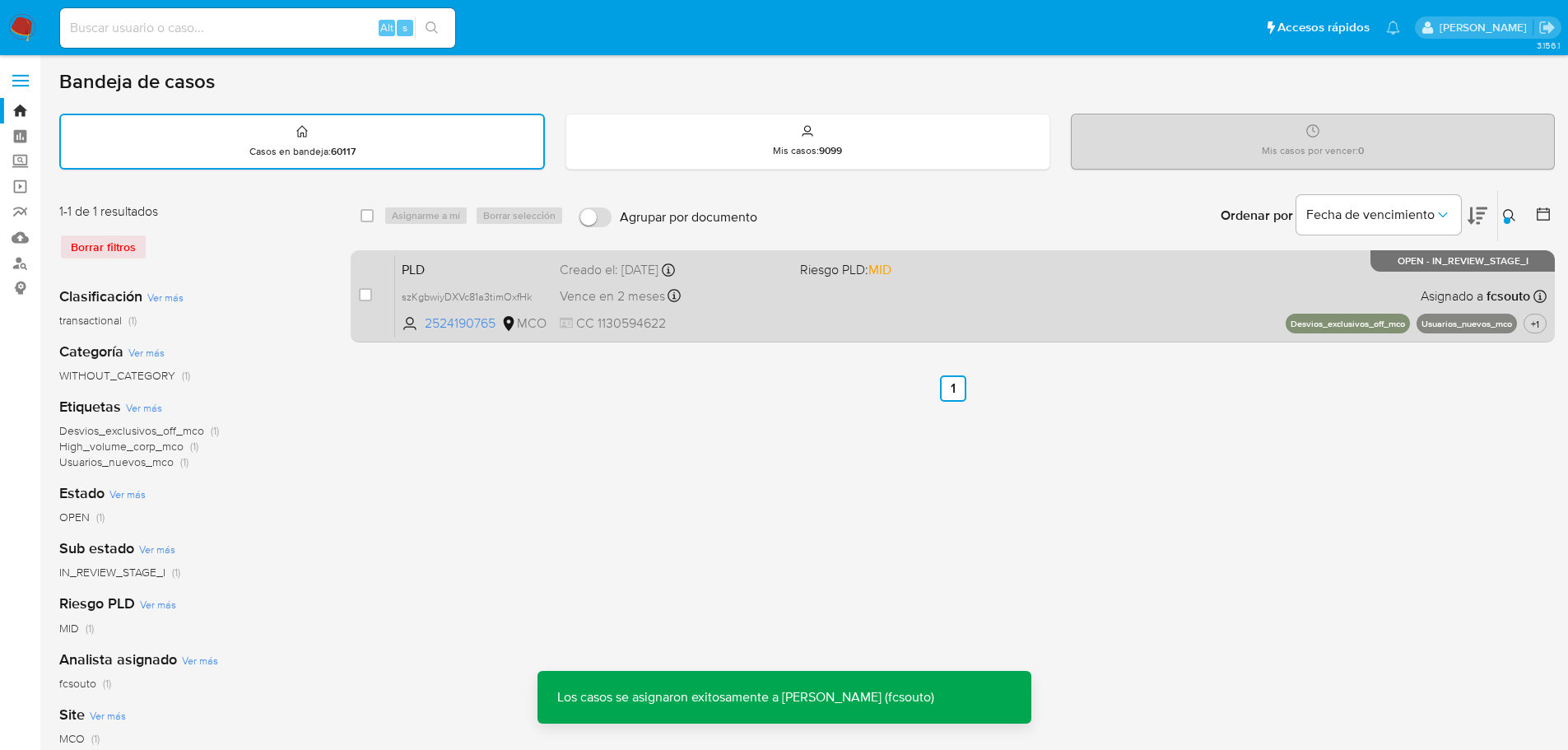
click at [761, 321] on span "CC 1130594622" at bounding box center [672, 323] width 226 height 19
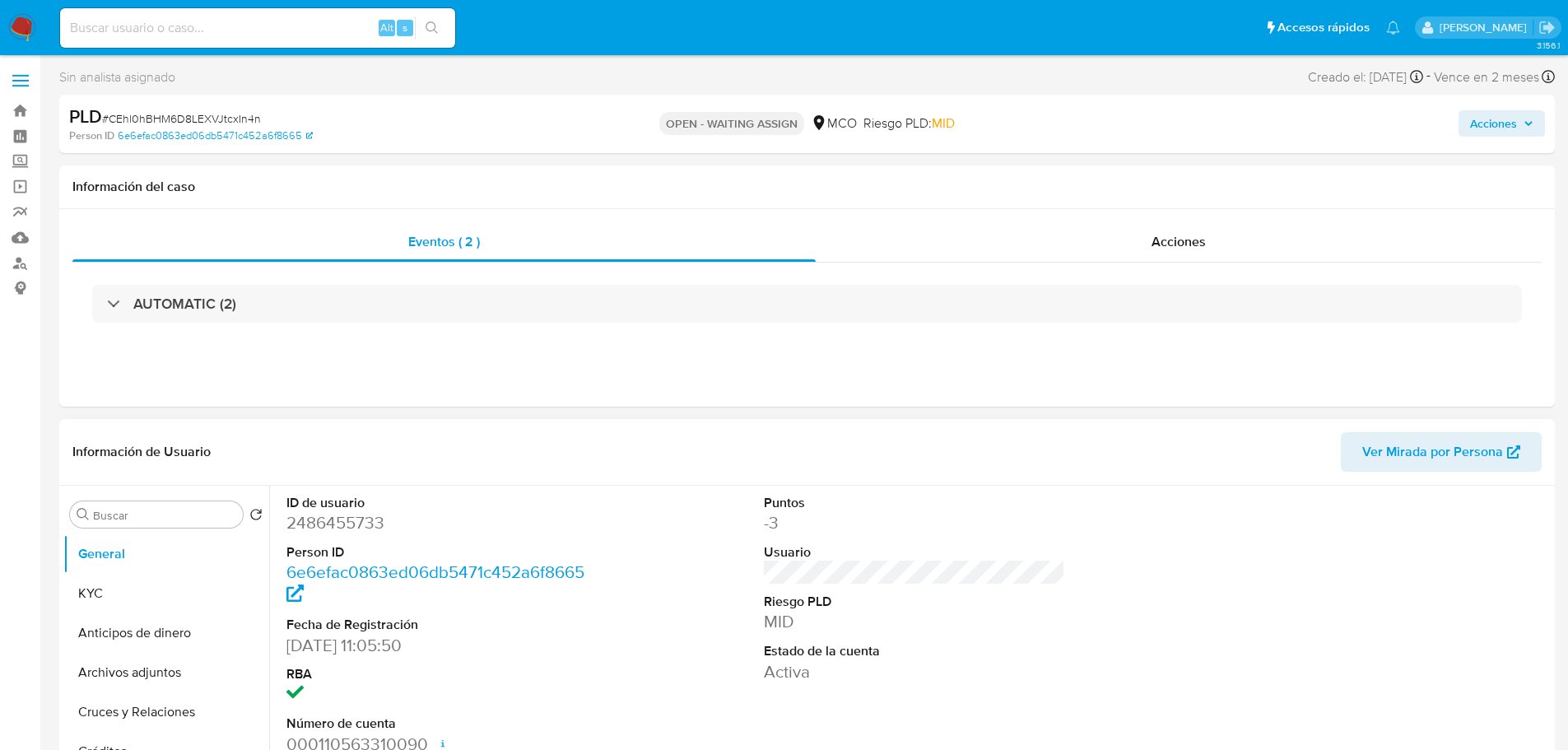
select select "10"
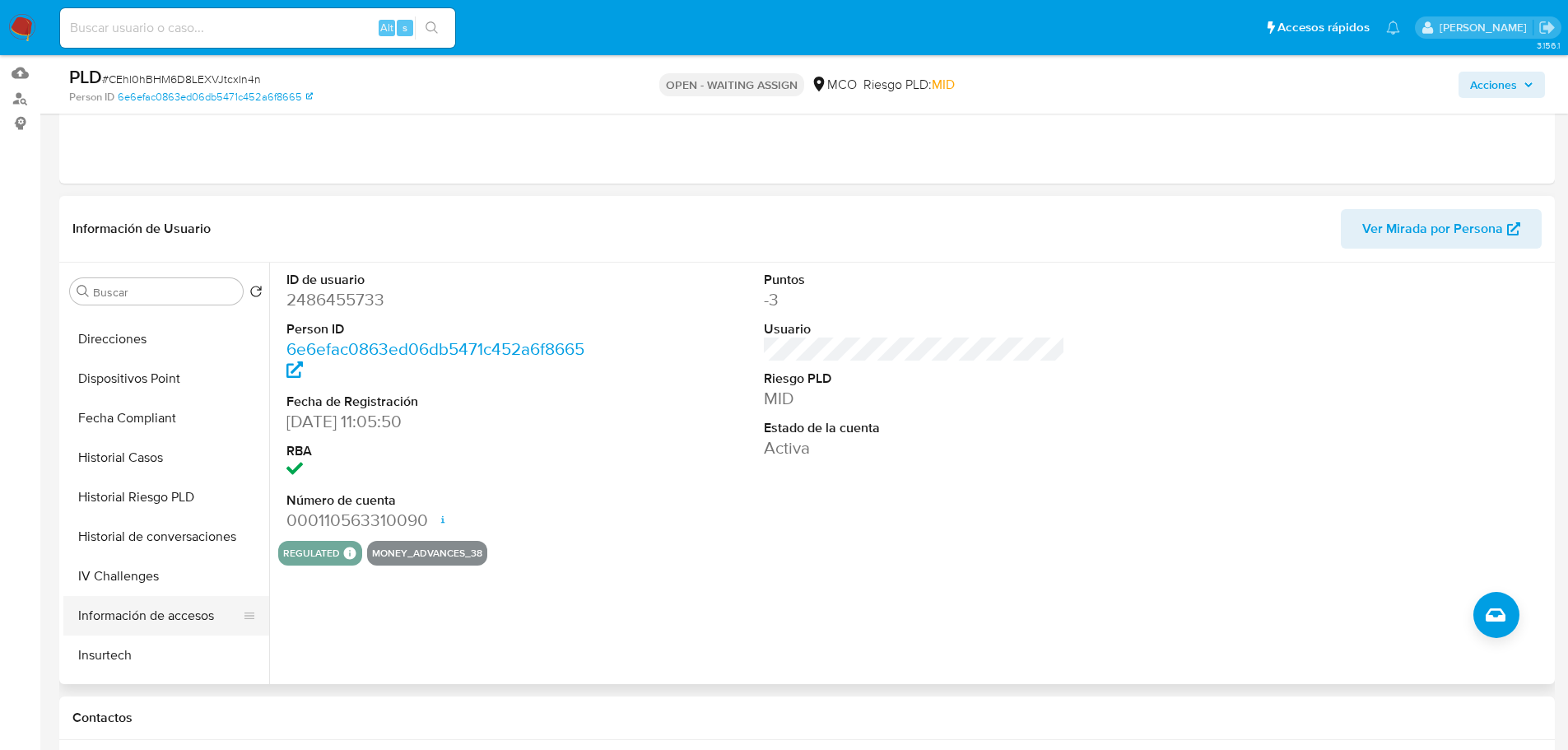
scroll to position [494, 0]
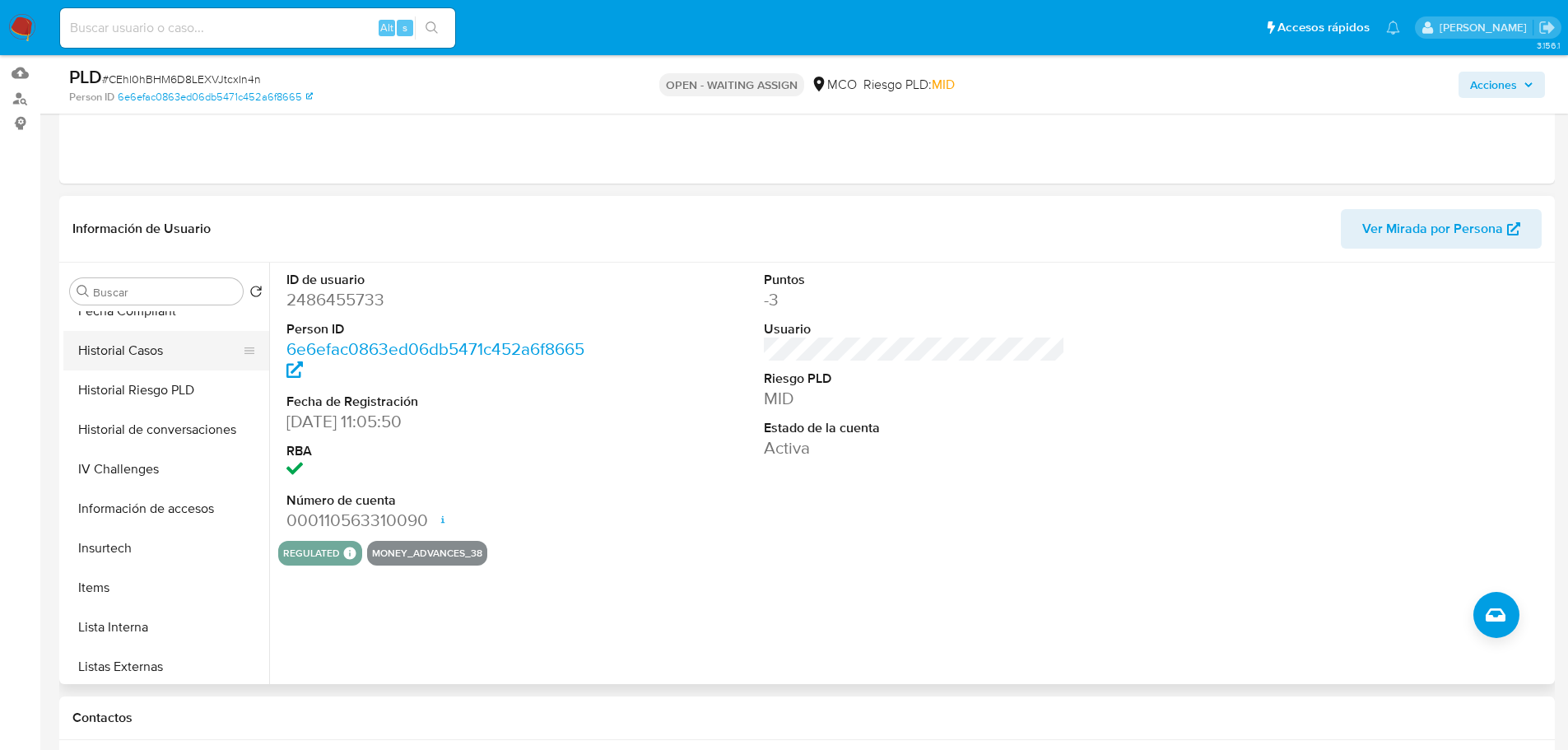
click at [144, 348] on button "Historial Casos" at bounding box center [159, 351] width 193 height 40
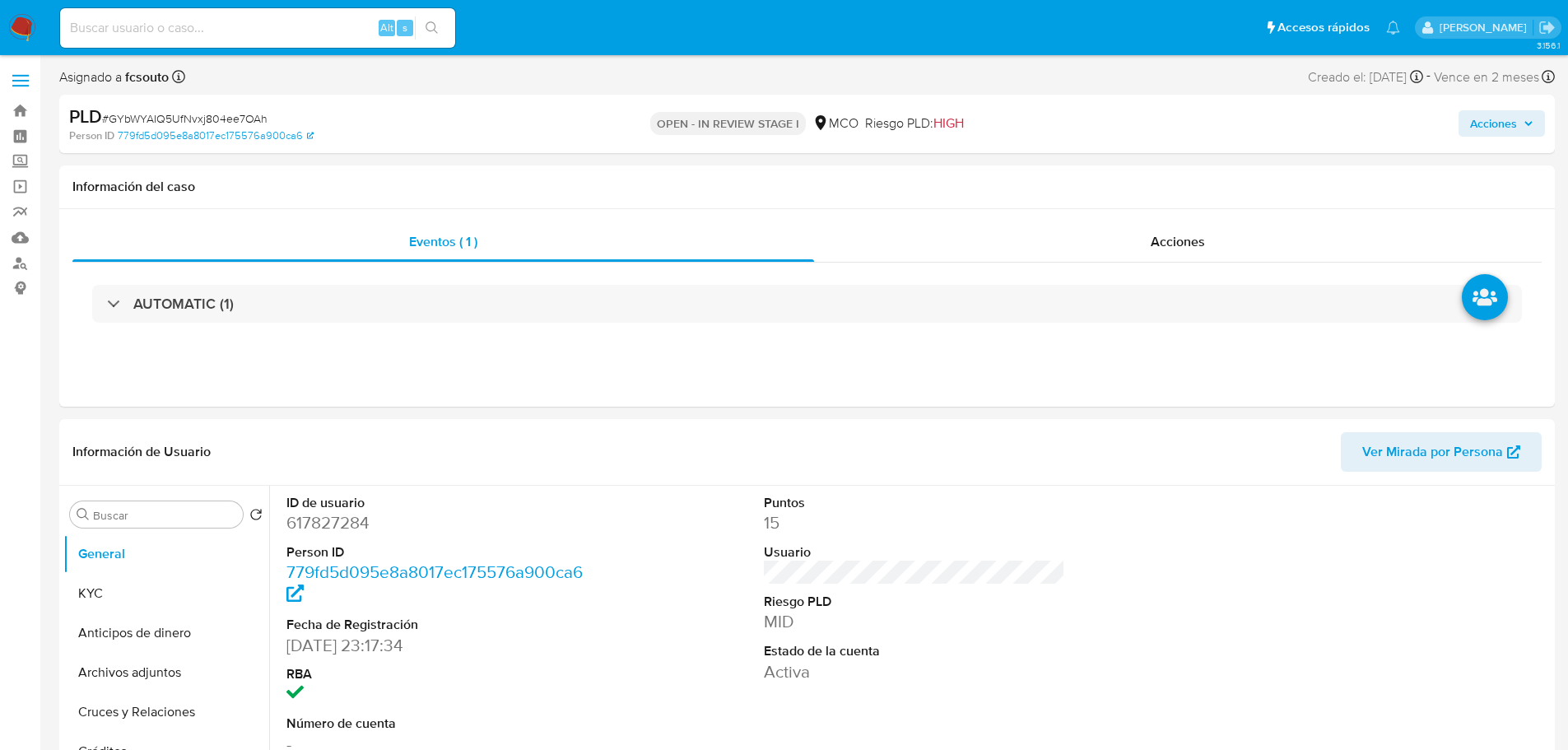
select select "10"
click at [1482, 128] on span "Acciones" at bounding box center [1493, 123] width 47 height 26
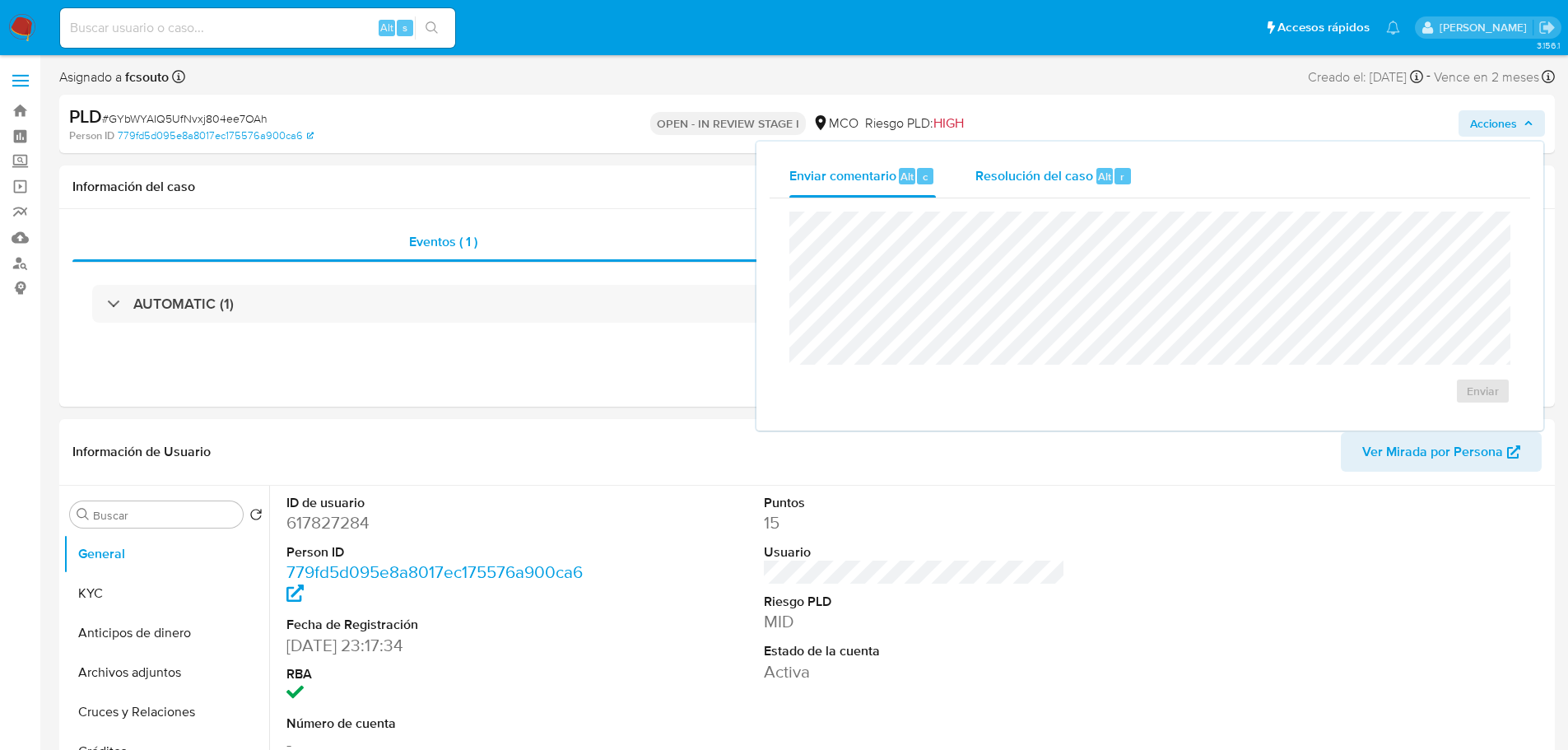
click at [1008, 188] on div "Resolución del caso Alt r" at bounding box center [1054, 176] width 157 height 43
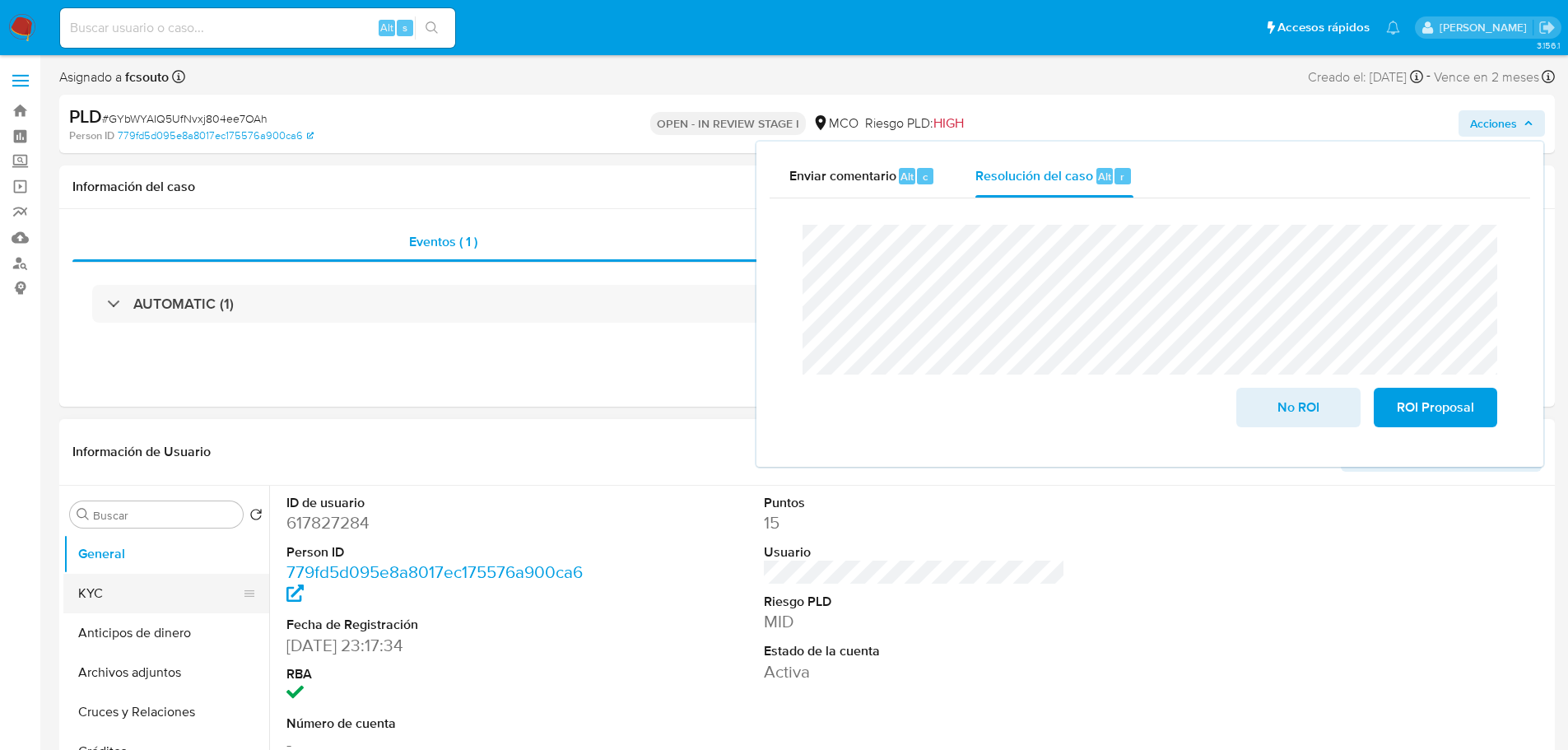
click at [175, 575] on button "KYC" at bounding box center [159, 593] width 193 height 40
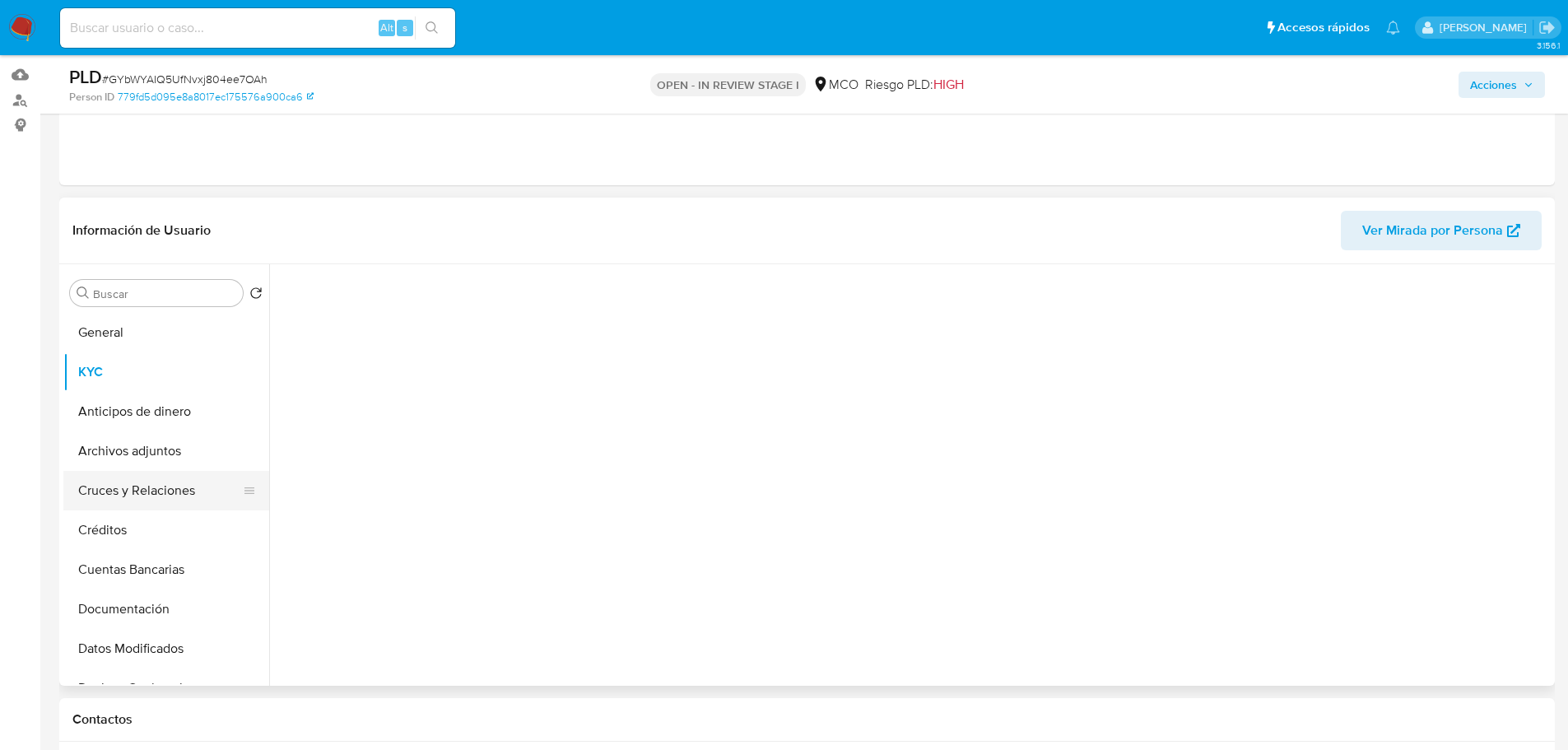
scroll to position [165, 0]
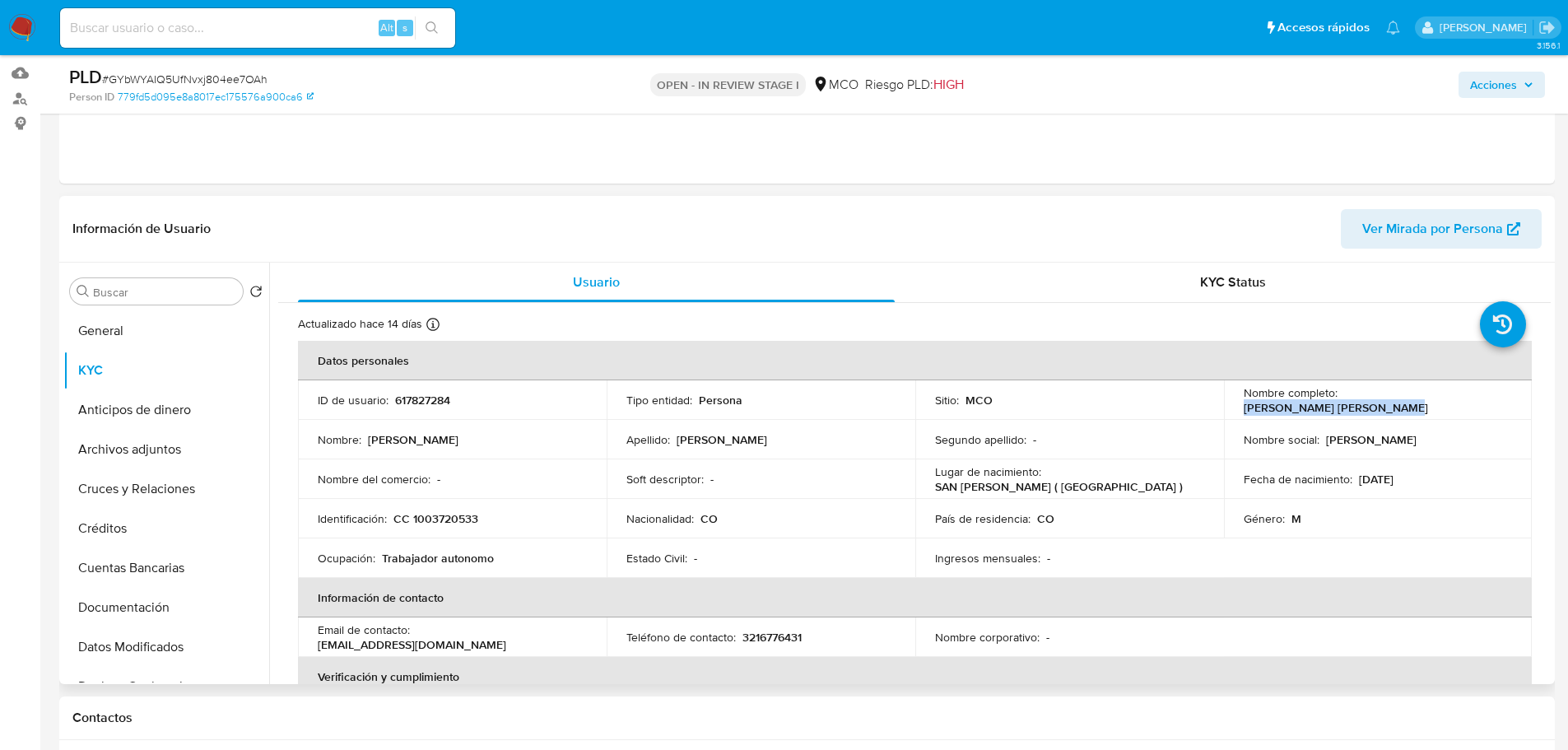
drag, startPoint x: 1340, startPoint y: 399, endPoint x: 1494, endPoint y: 403, distance: 154.1
click at [1494, 403] on div "Nombre completo : Juan Andres Delgado Correa" at bounding box center [1379, 400] width 270 height 30
copy p "Juan Andres Delgado Correa"
drag, startPoint x: 1506, startPoint y: 85, endPoint x: 1493, endPoint y: 95, distance: 16.4
click at [1507, 86] on span "Acciones" at bounding box center [1493, 85] width 47 height 26
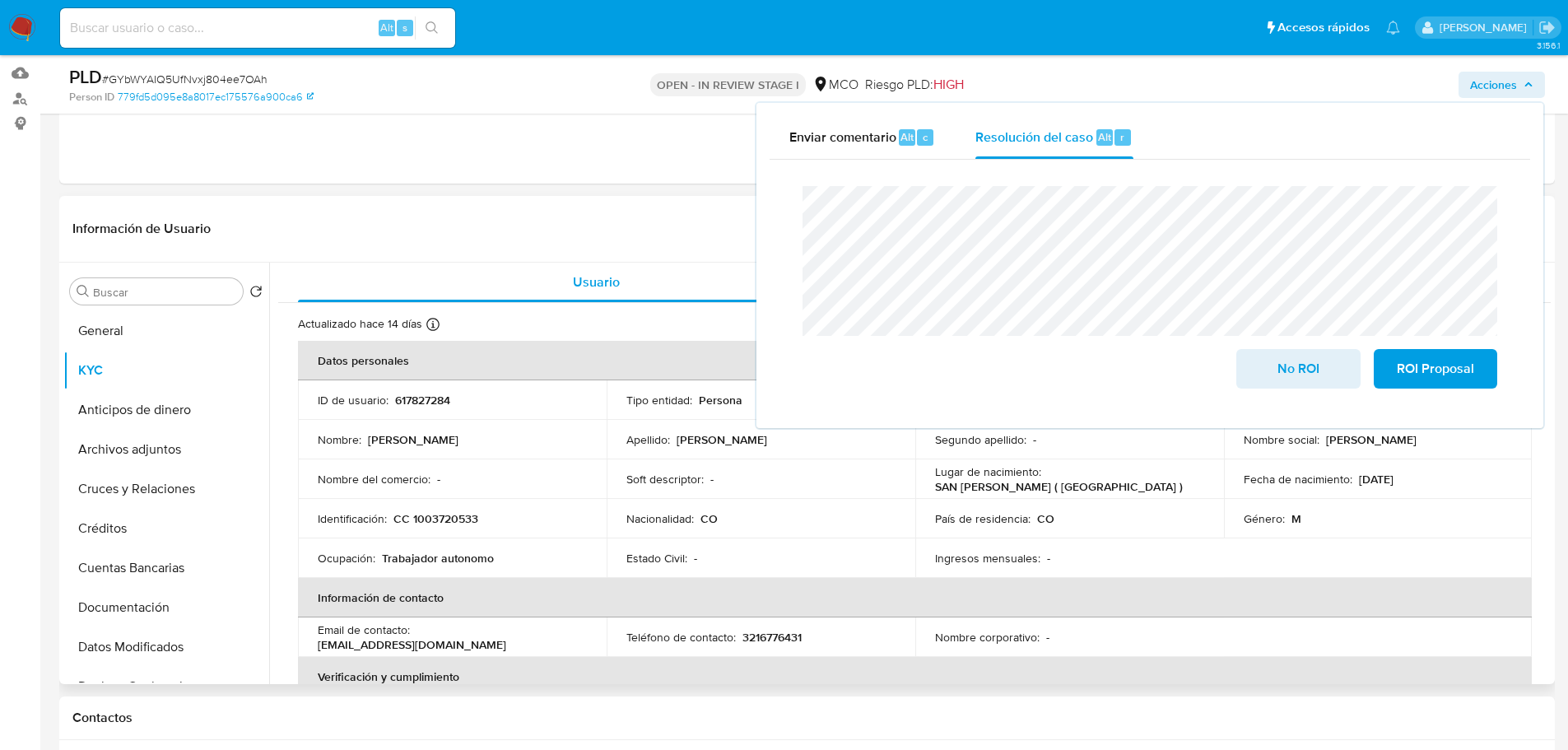
click at [440, 520] on p "CC 1003720533" at bounding box center [436, 518] width 85 height 15
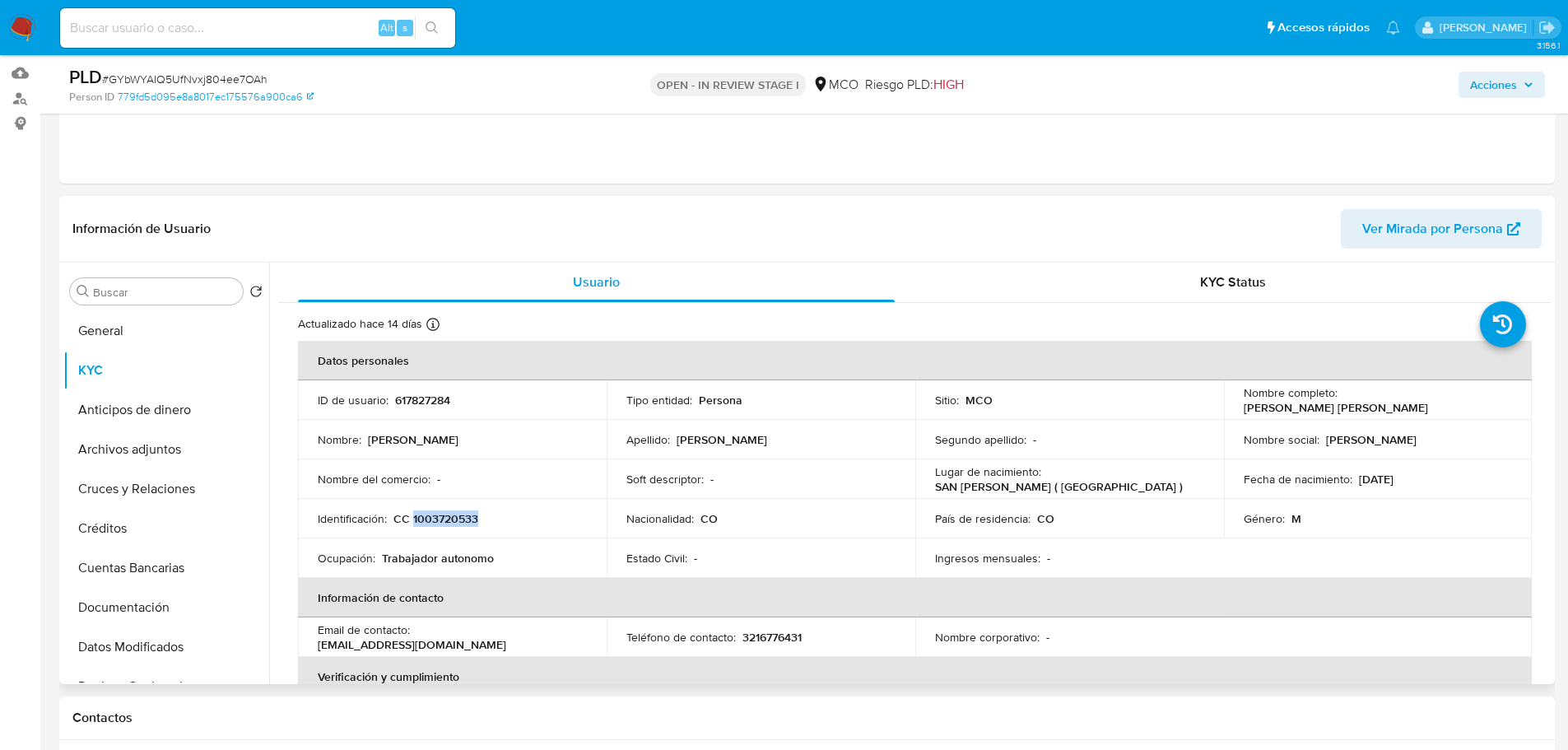
copy p "1003720533"
click at [1522, 84] on span "Acciones" at bounding box center [1502, 85] width 63 height 23
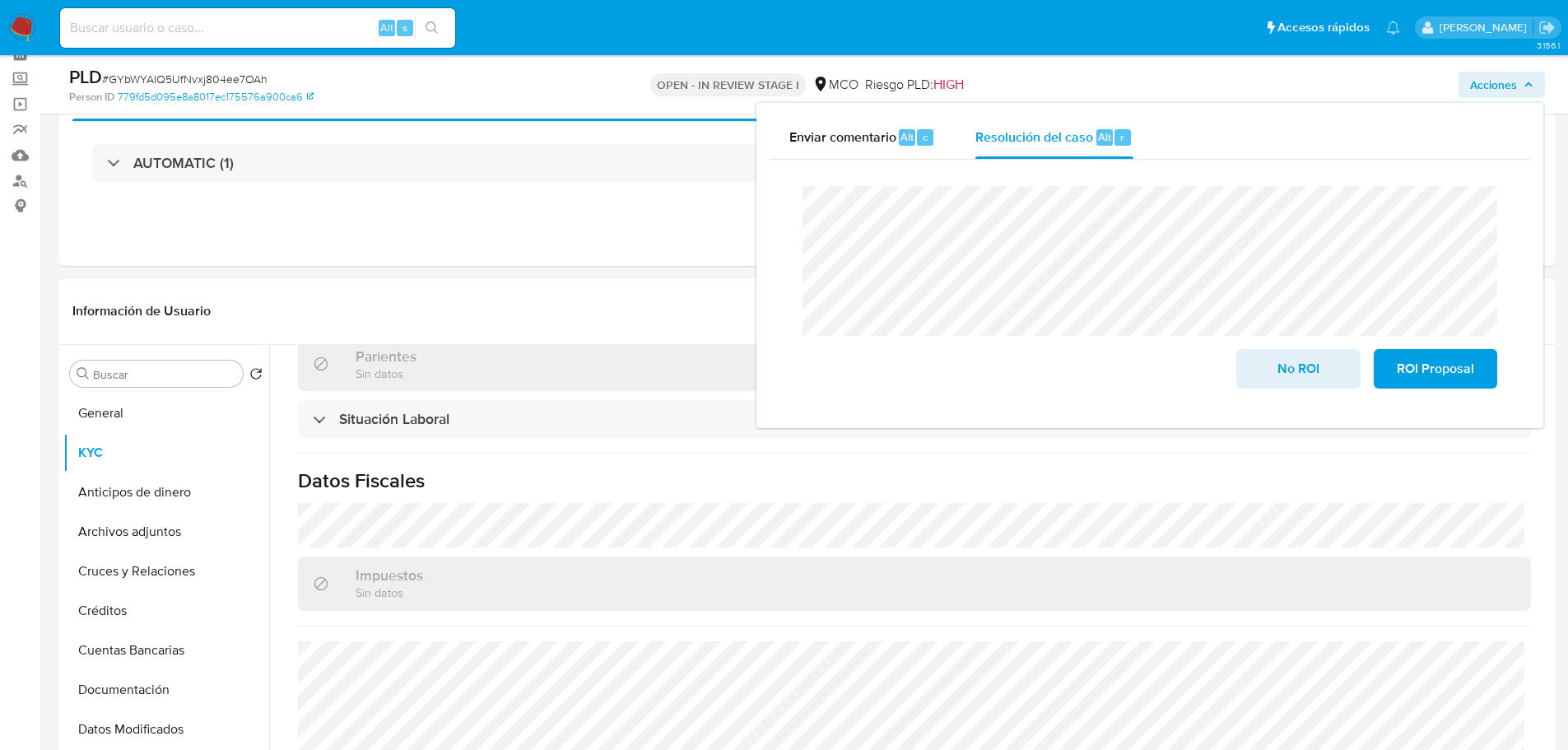
scroll to position [849, 0]
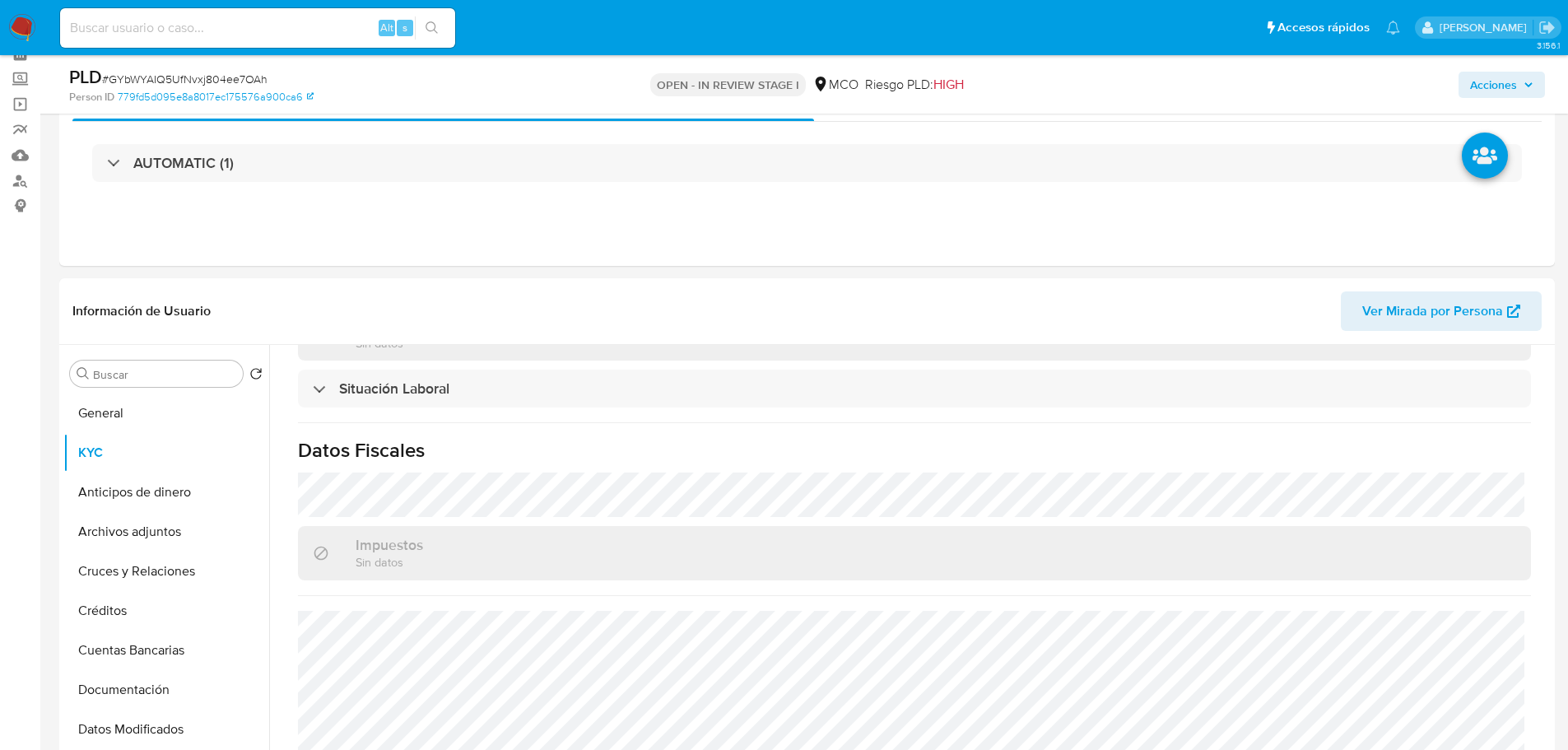
click at [1499, 69] on div "Acciones" at bounding box center [1301, 85] width 487 height 39
click at [1498, 94] on span "Acciones" at bounding box center [1493, 85] width 47 height 26
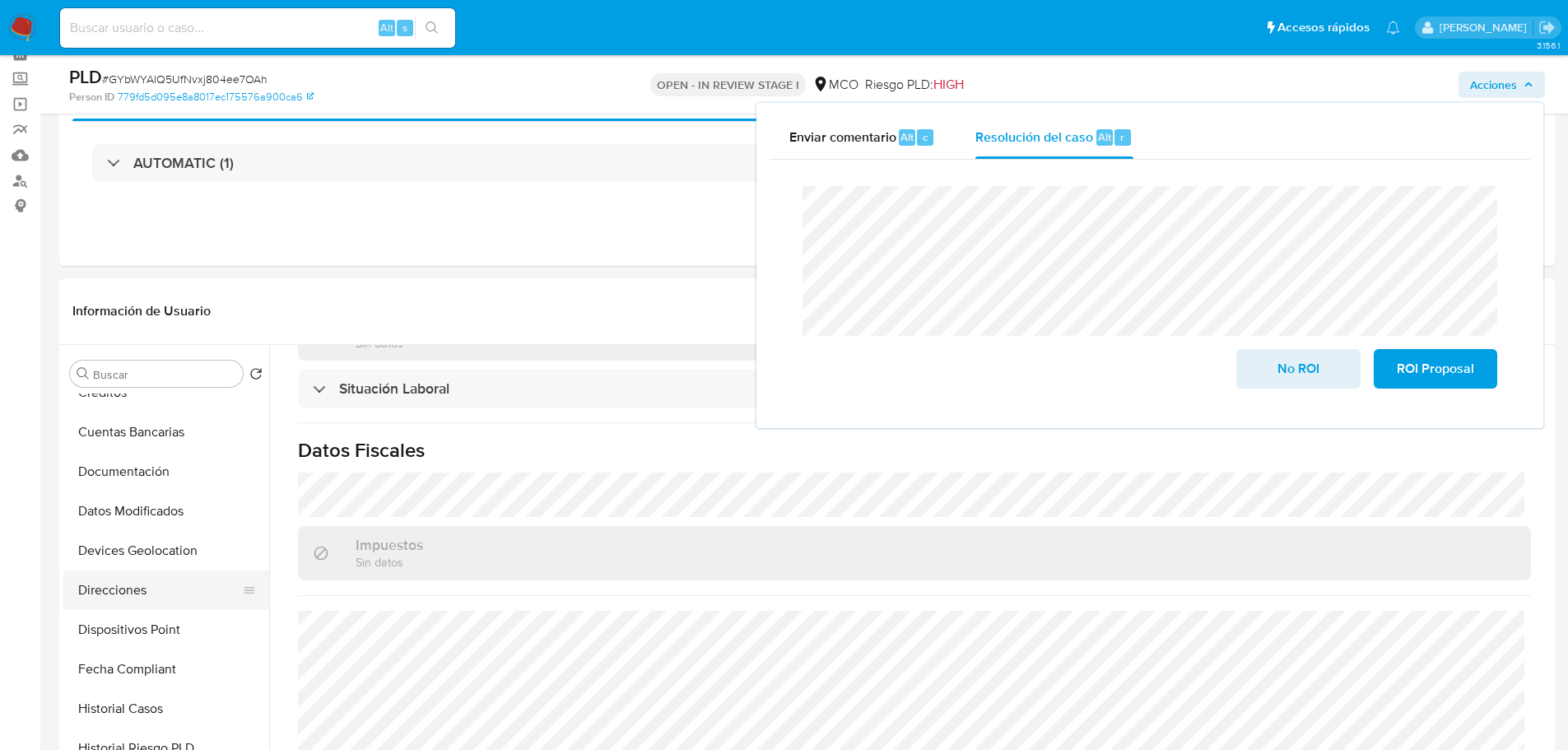
scroll to position [247, 0]
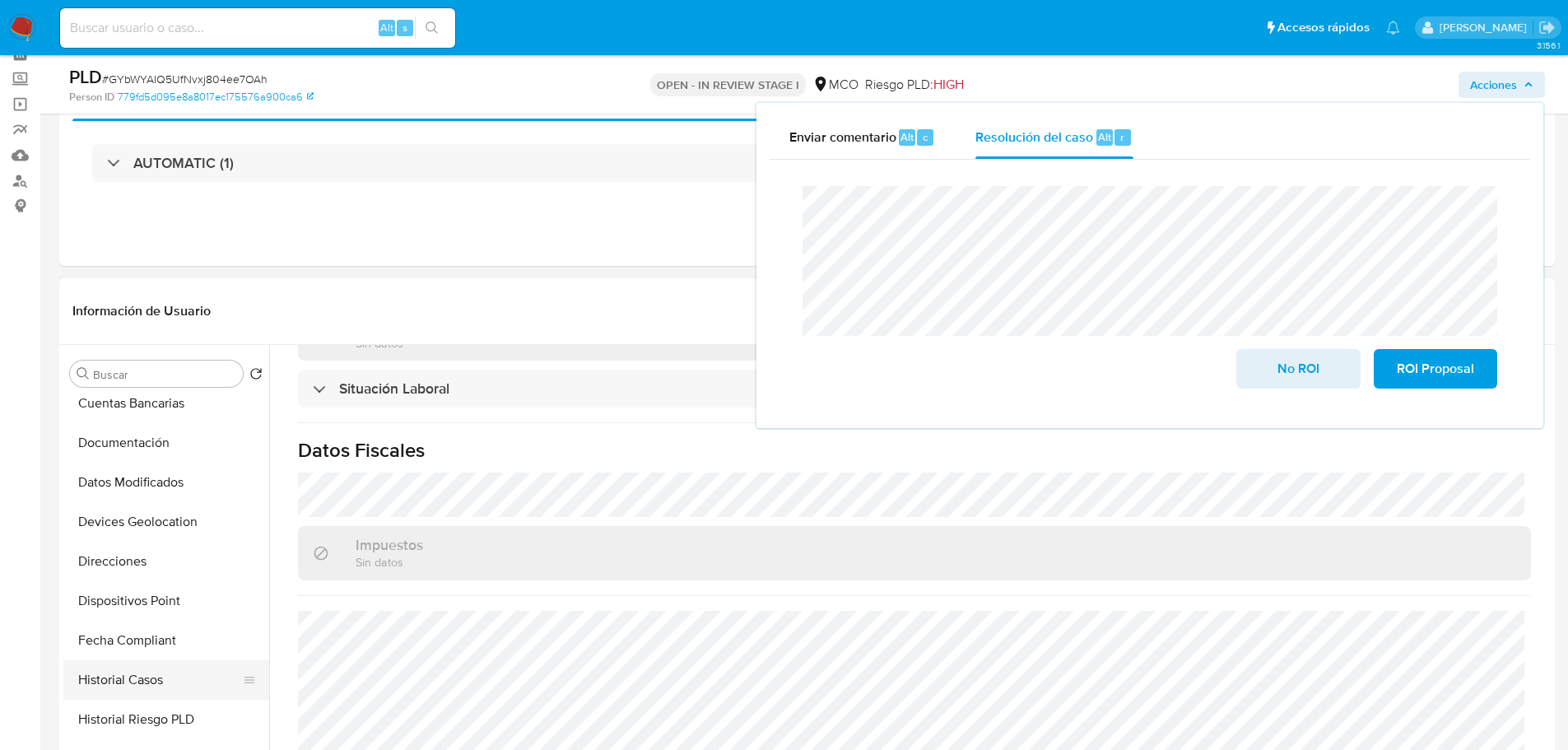
click at [159, 672] on button "Historial Casos" at bounding box center [159, 679] width 193 height 40
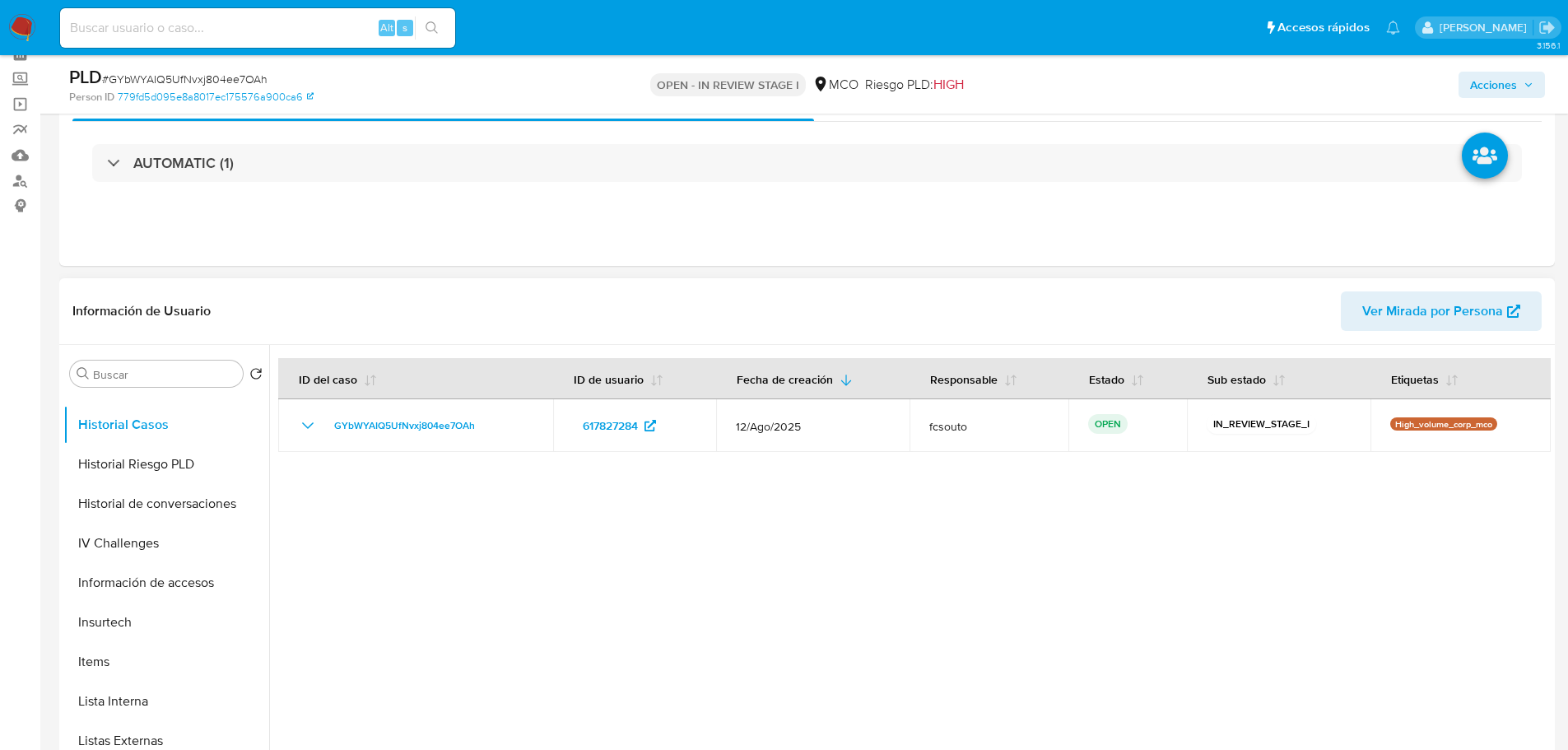
scroll to position [696, 0]
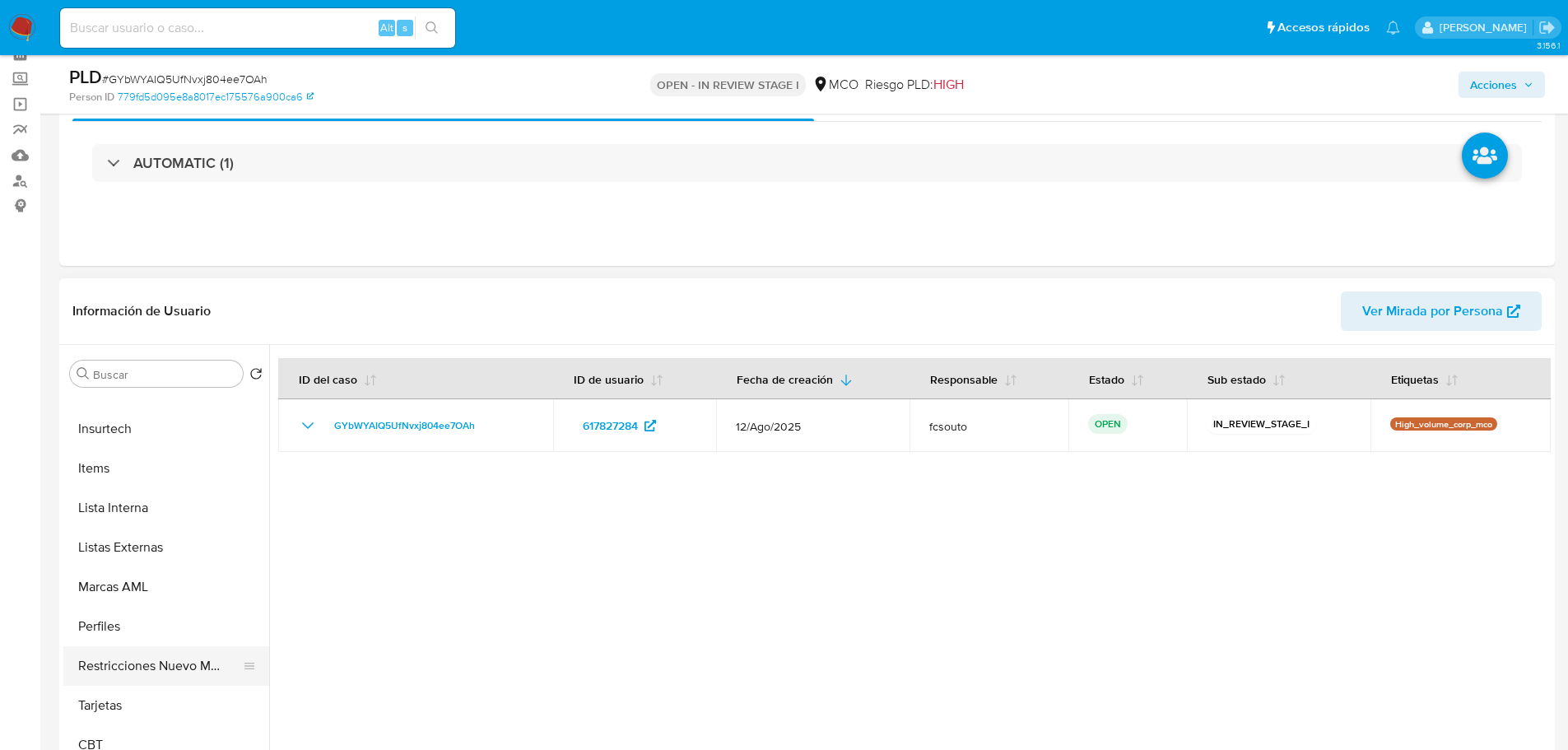
click at [146, 677] on button "Restricciones Nuevo Mundo" at bounding box center [159, 666] width 193 height 40
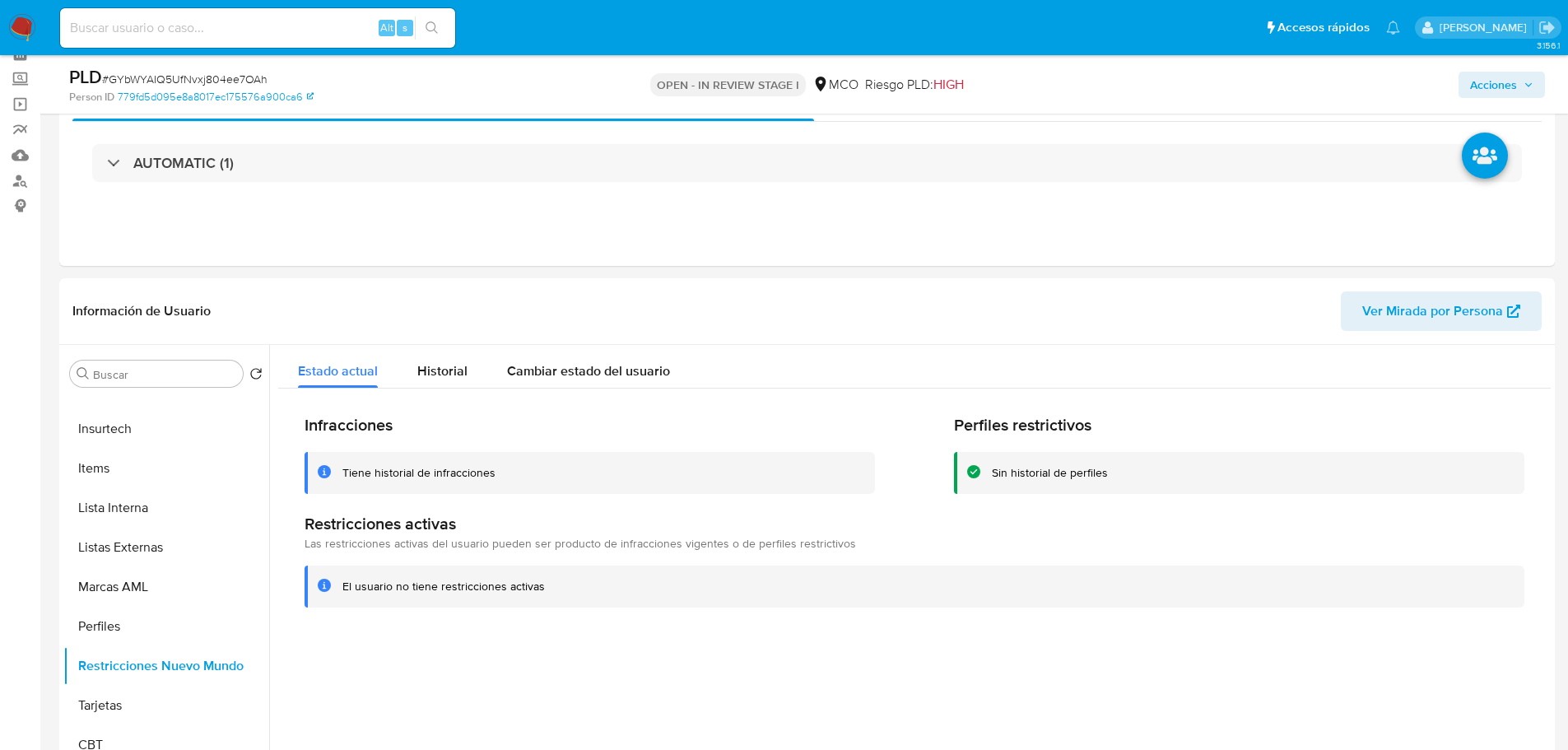
click at [1487, 88] on span "Acciones" at bounding box center [1493, 85] width 47 height 26
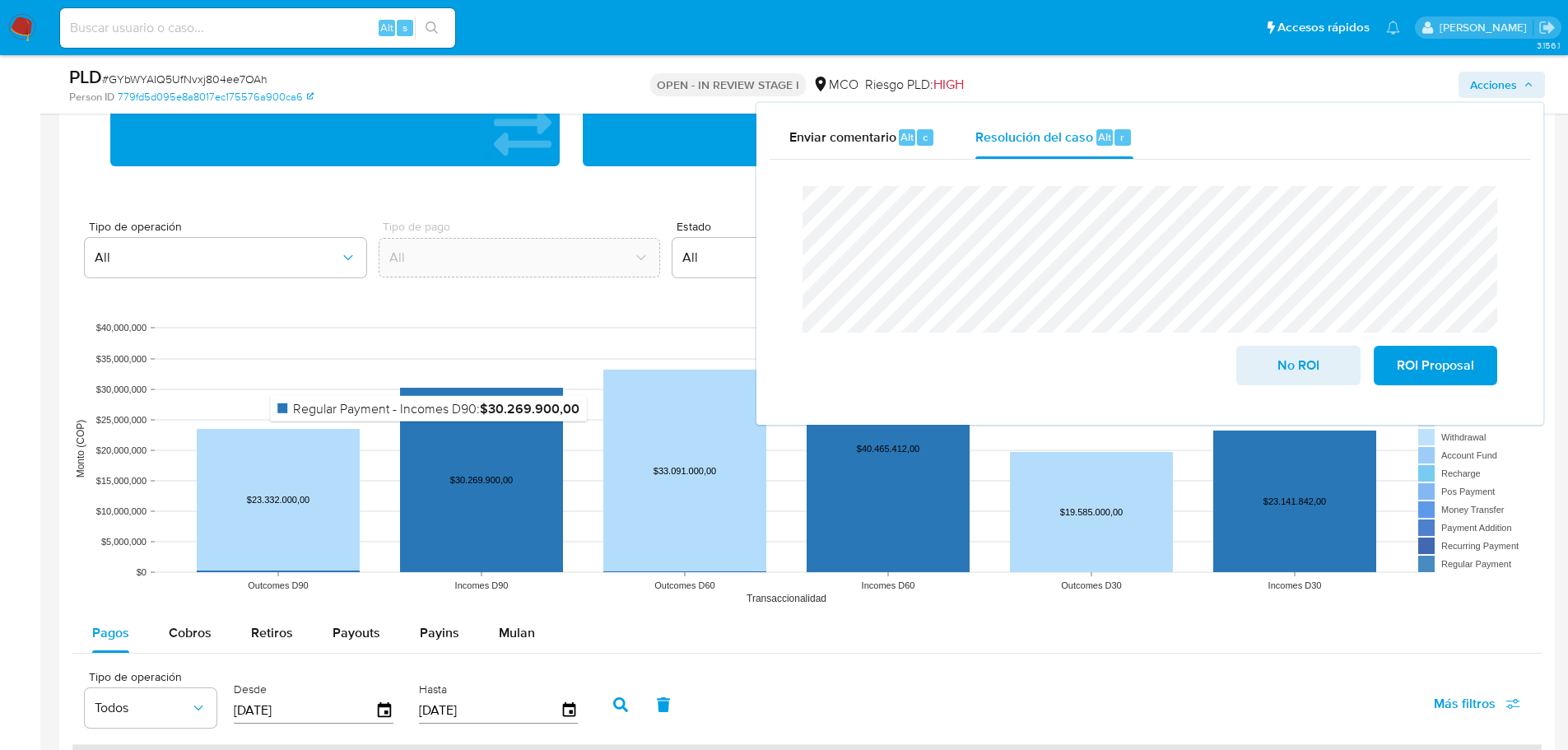
scroll to position [1482, 0]
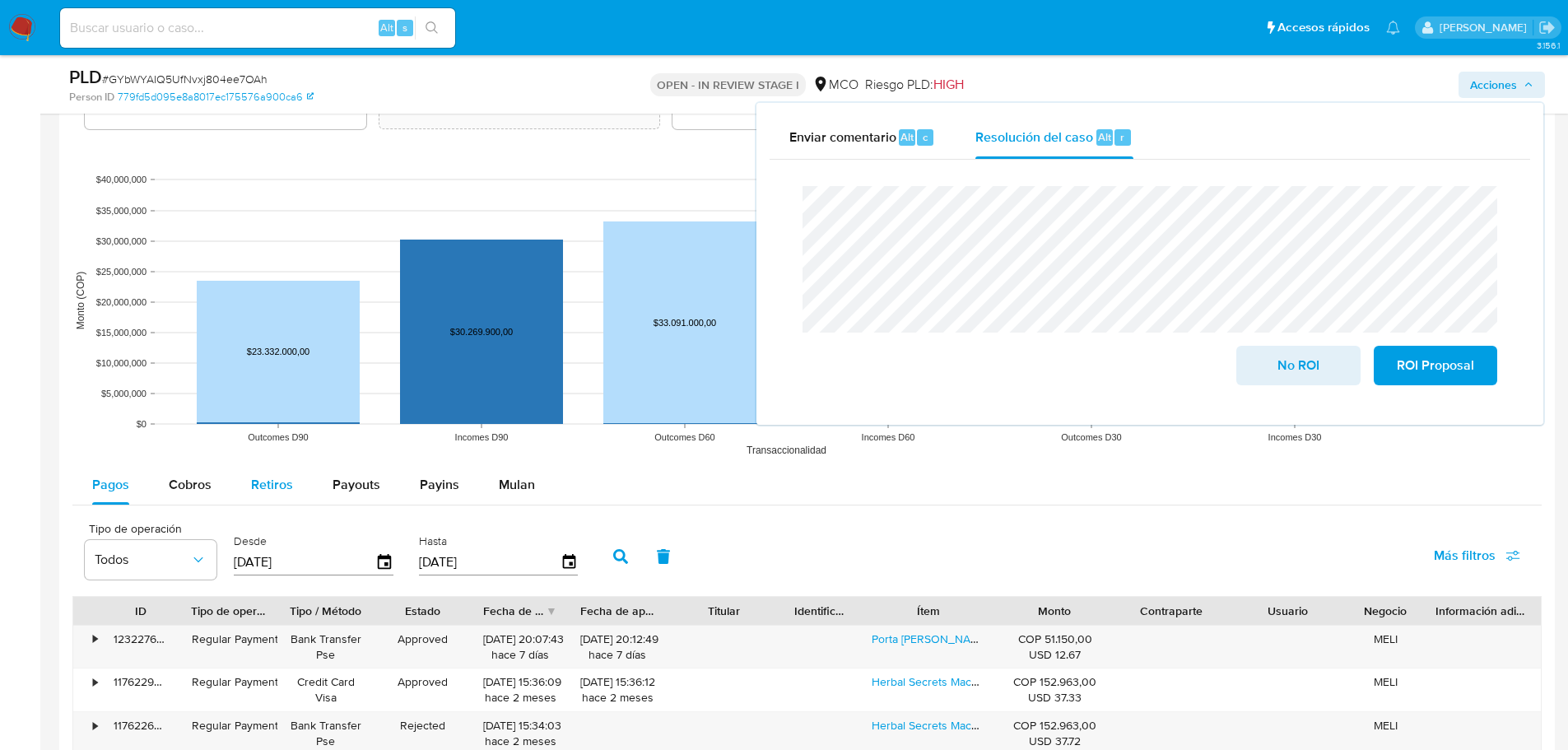
click at [262, 494] on div "Retiros" at bounding box center [272, 485] width 42 height 40
select select "10"
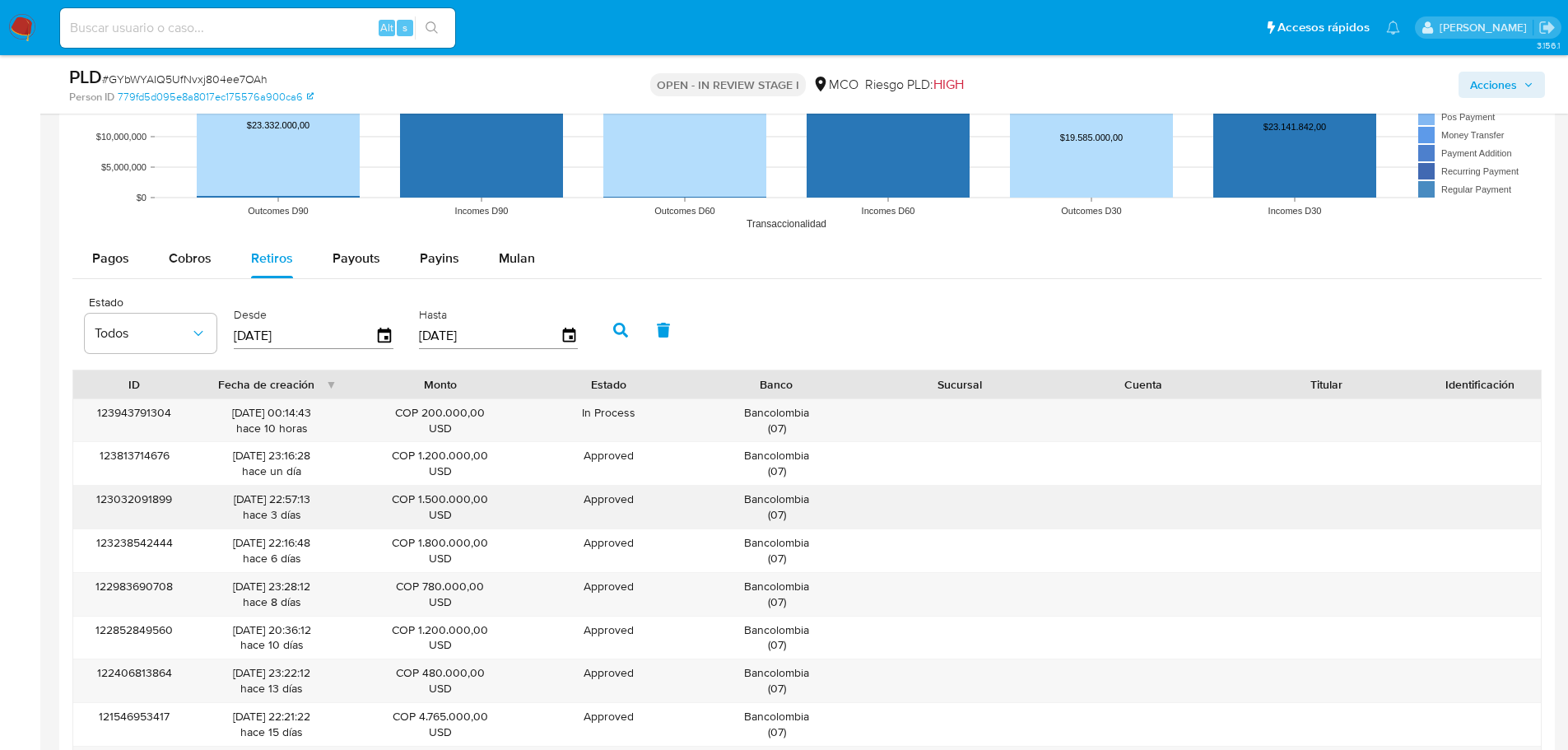
scroll to position [1812, 0]
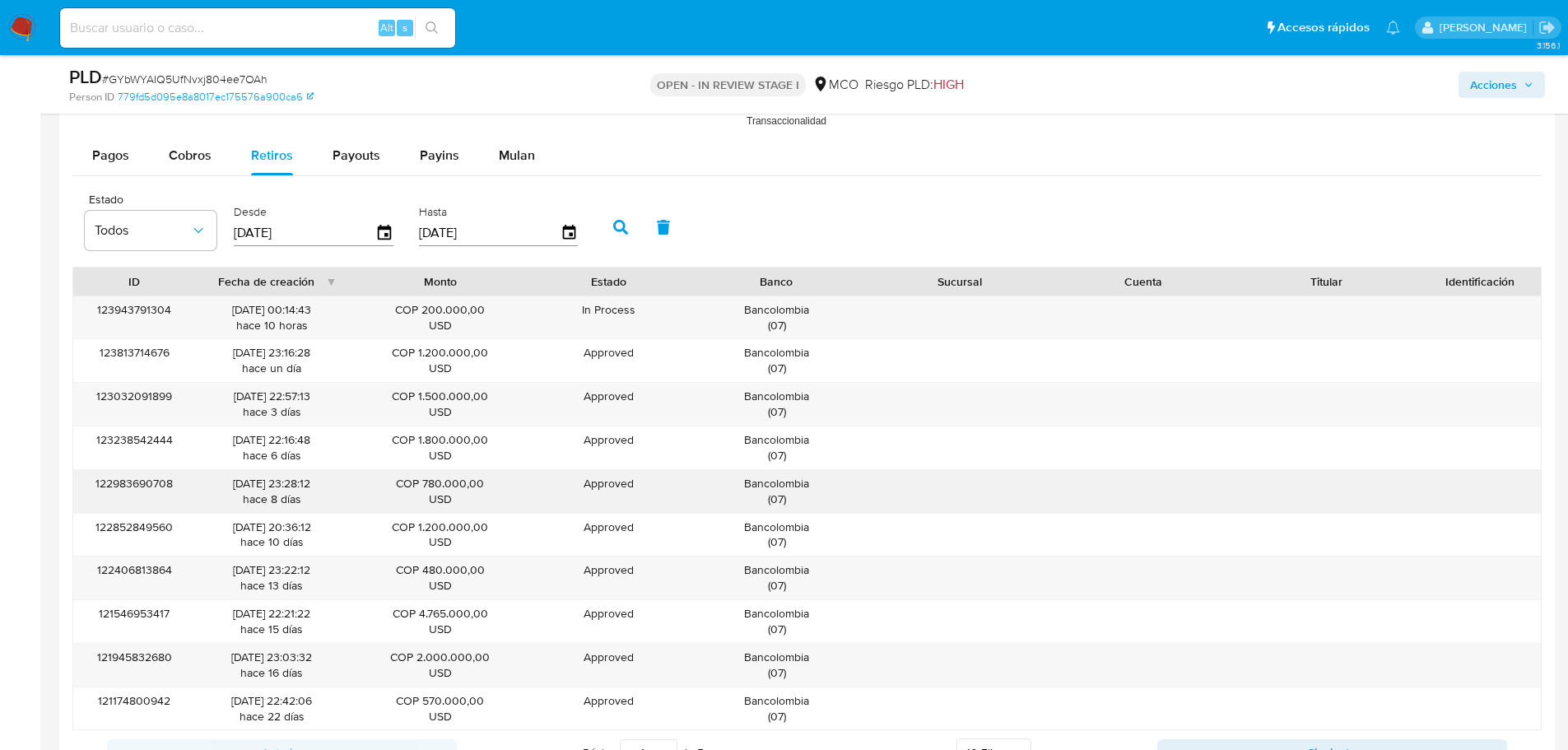
click at [763, 490] on div "Bancolombia ( 07 )" at bounding box center [777, 492] width 160 height 32
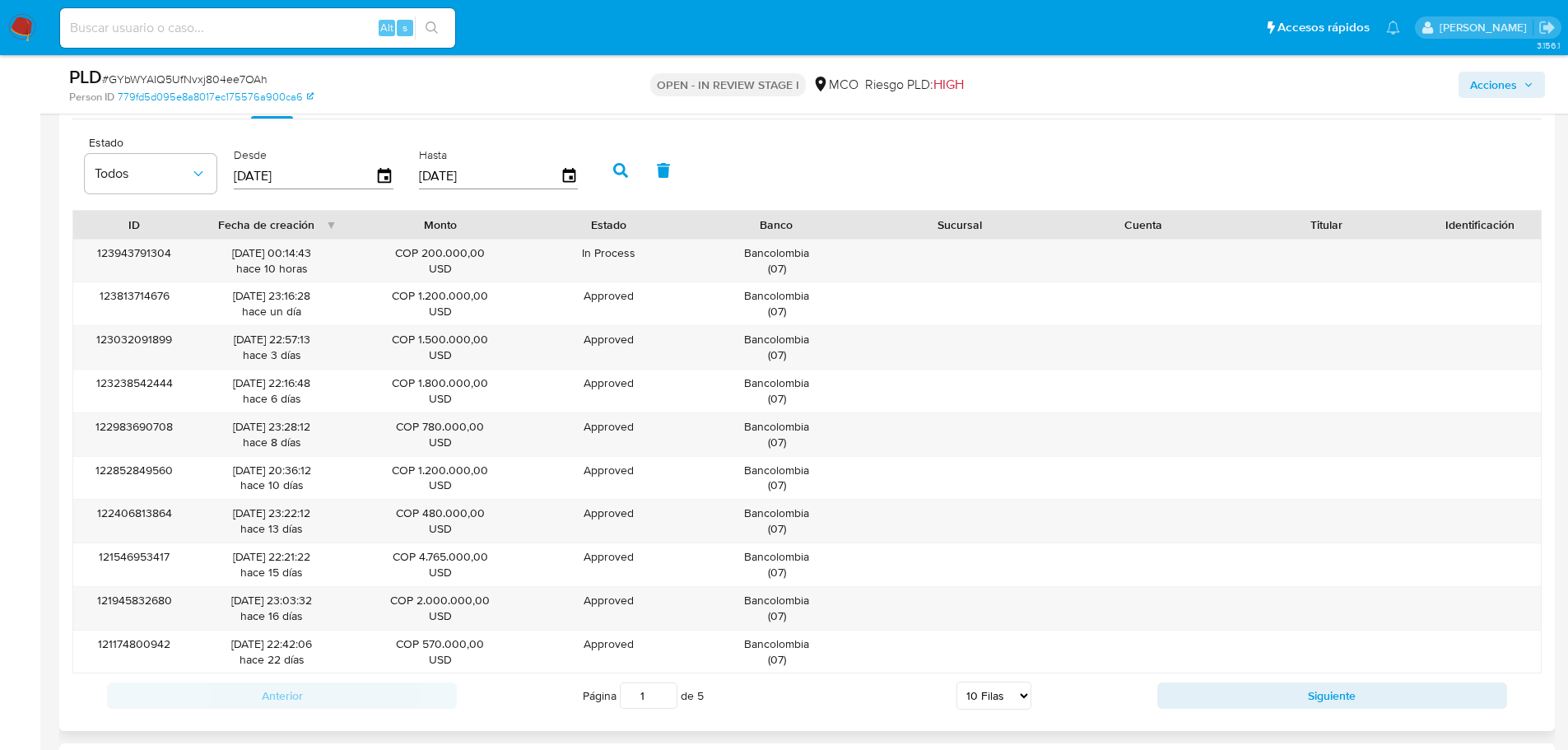
scroll to position [1894, 0]
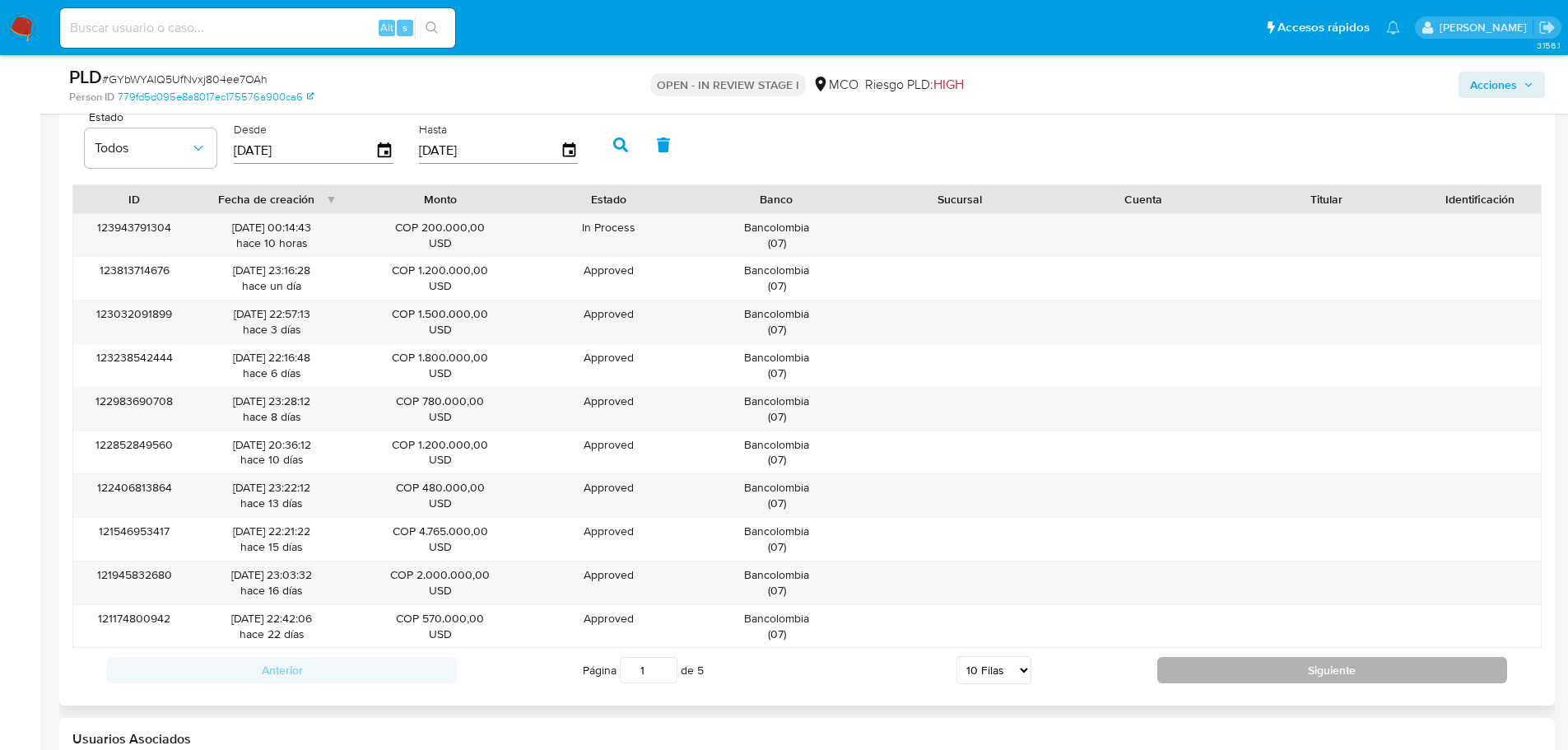
click at [1213, 661] on button "Siguiente" at bounding box center [1332, 671] width 350 height 26
click at [1225, 665] on button "Siguiente" at bounding box center [1332, 671] width 350 height 26
type input "5"
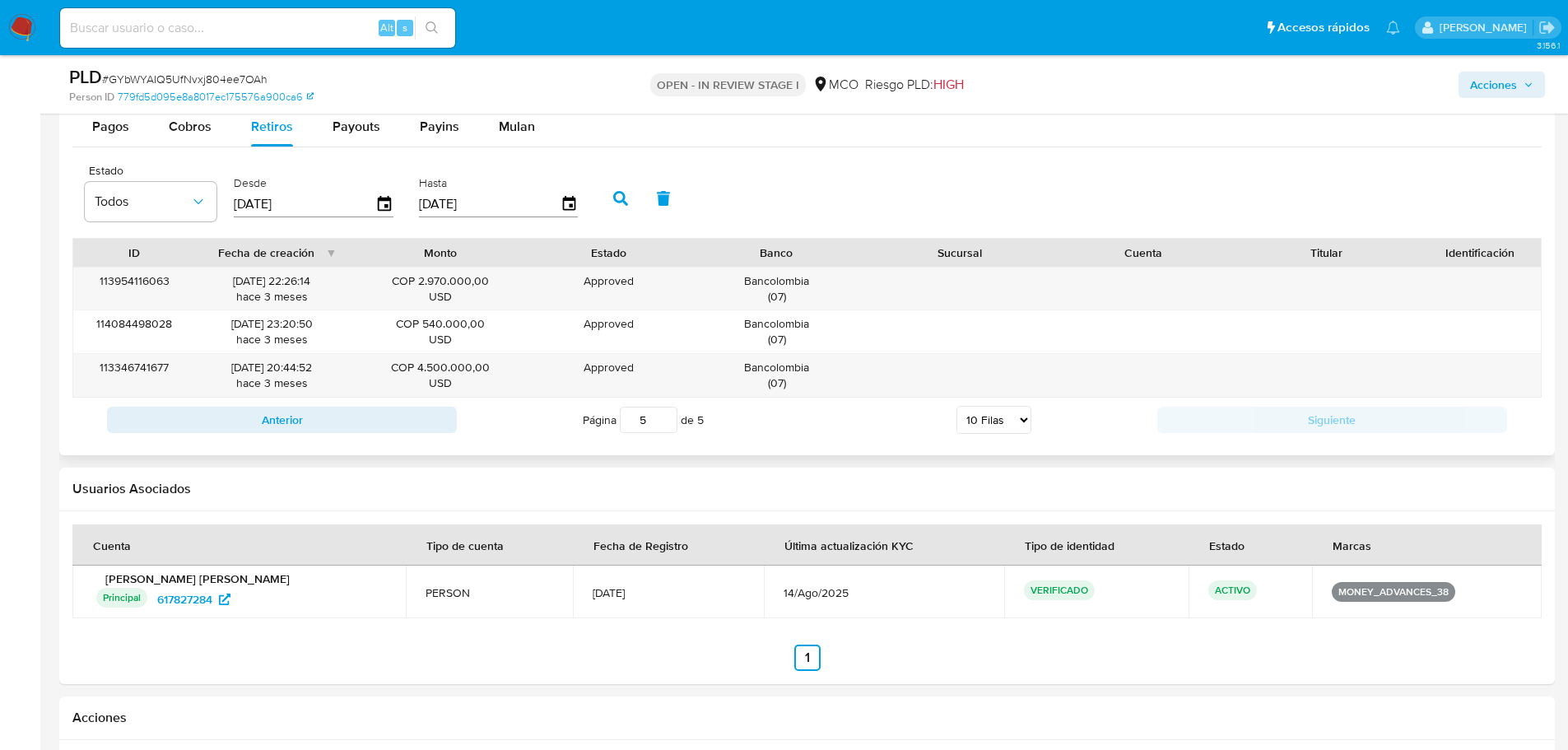
scroll to position [1812, 0]
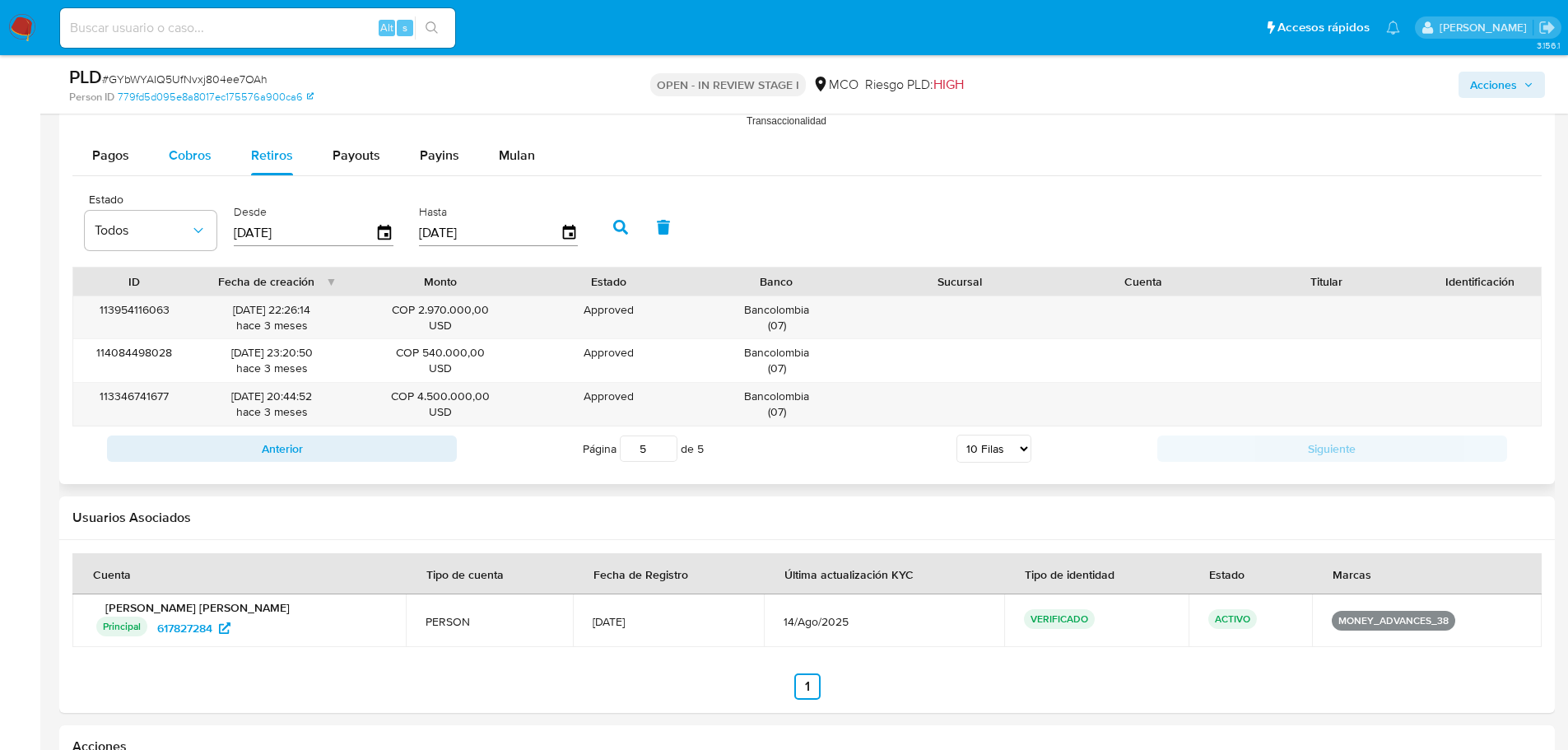
click at [179, 160] on span "Cobros" at bounding box center [190, 154] width 43 height 19
select select "10"
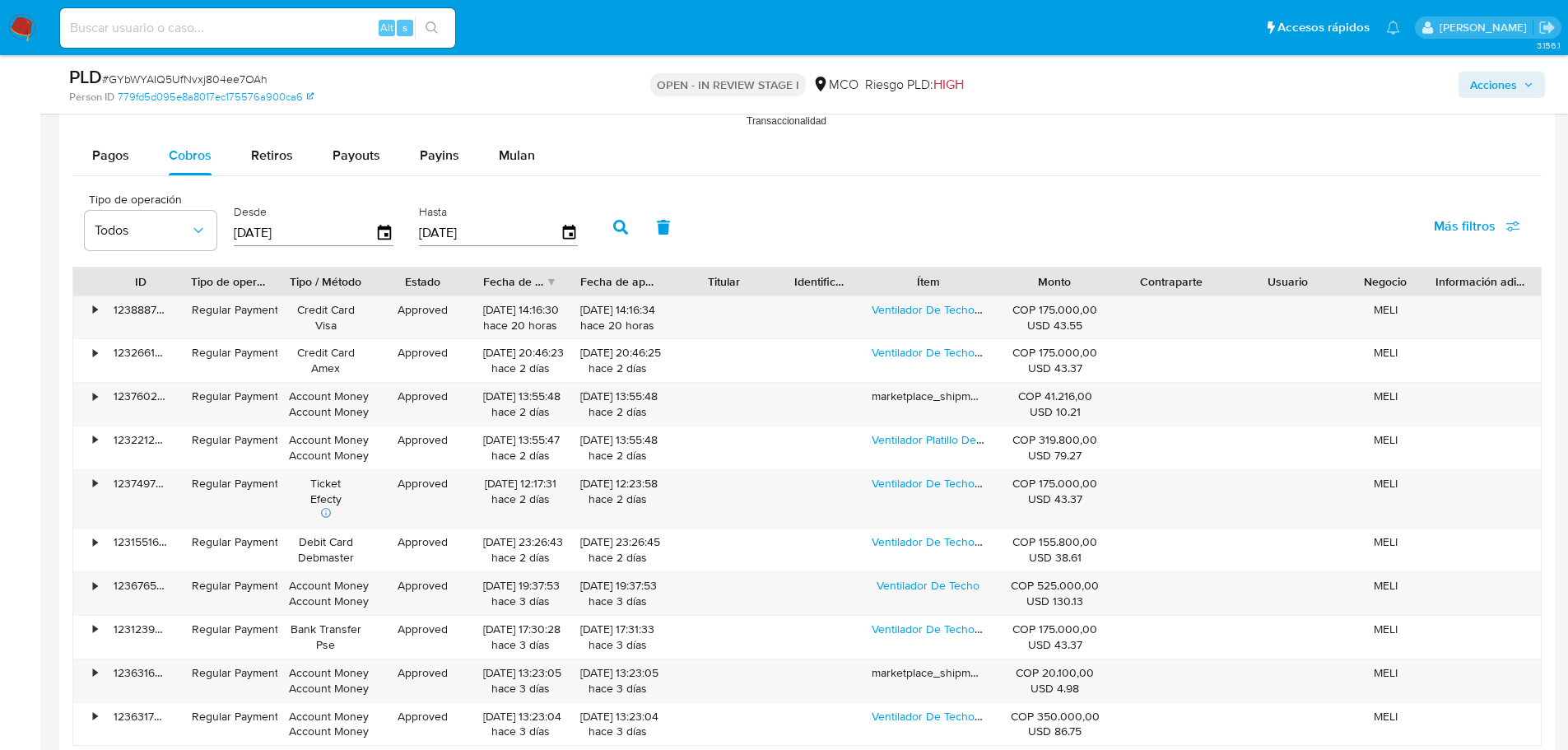
scroll to position [1894, 0]
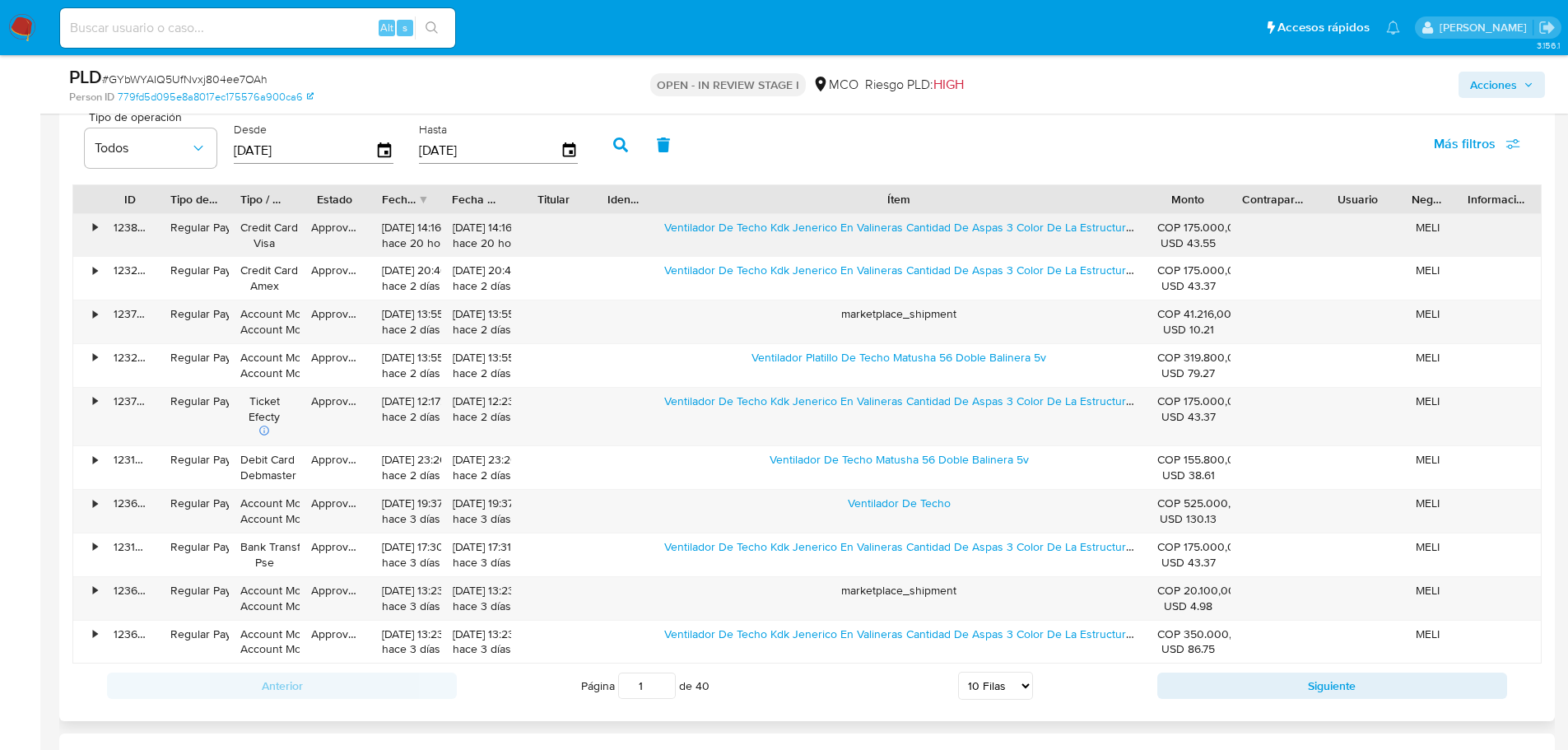
click at [1365, 258] on div "ID Tipo de operación Tipo / Método Estado Fecha de creación Fecha de aprobación…" at bounding box center [807, 424] width 1469 height 480
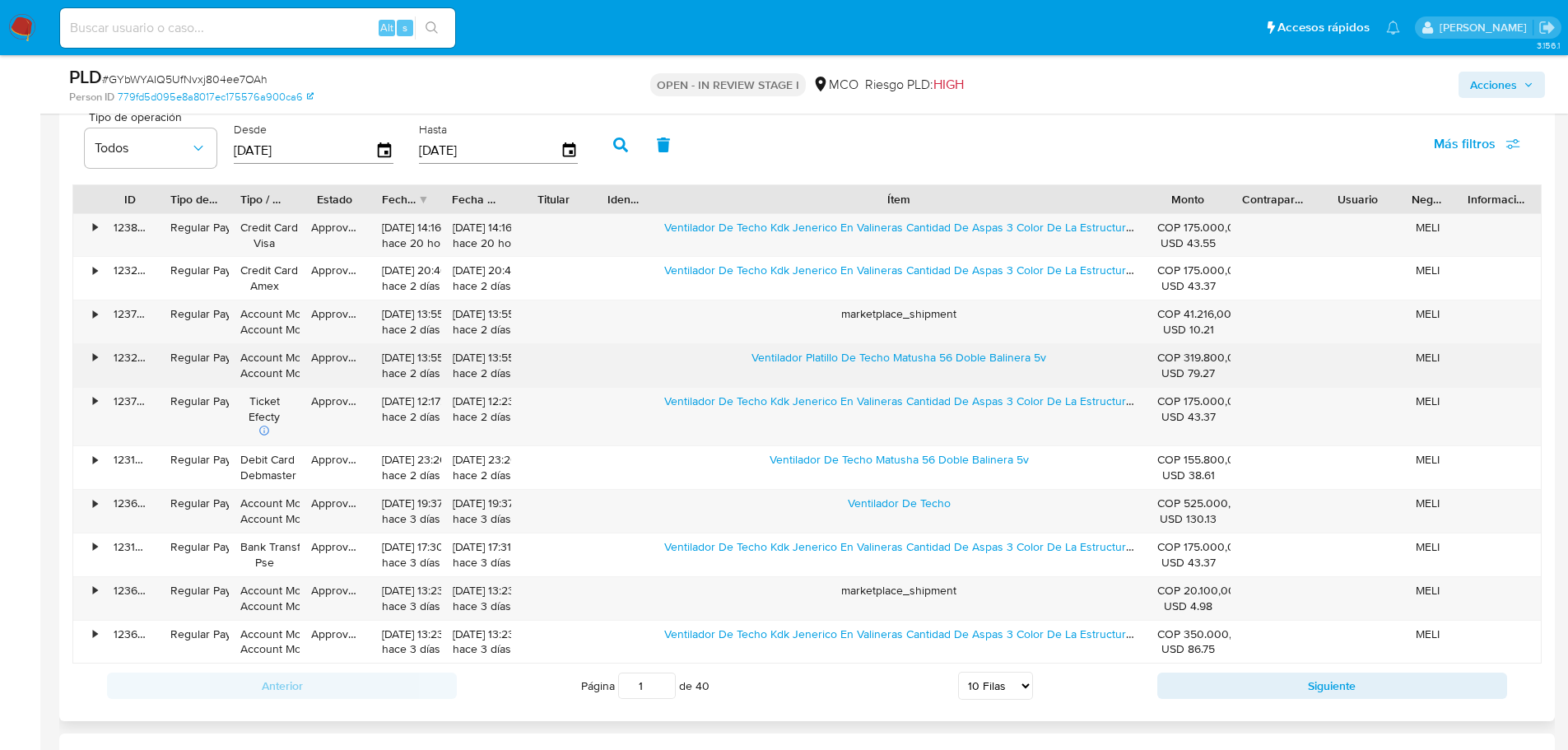
drag, startPoint x: 744, startPoint y: 366, endPoint x: 891, endPoint y: 375, distance: 147.3
click at [891, 375] on div "Ventilador Platillo De Techo Matusha 56 Doble Balinera 5v" at bounding box center [899, 366] width 493 height 43
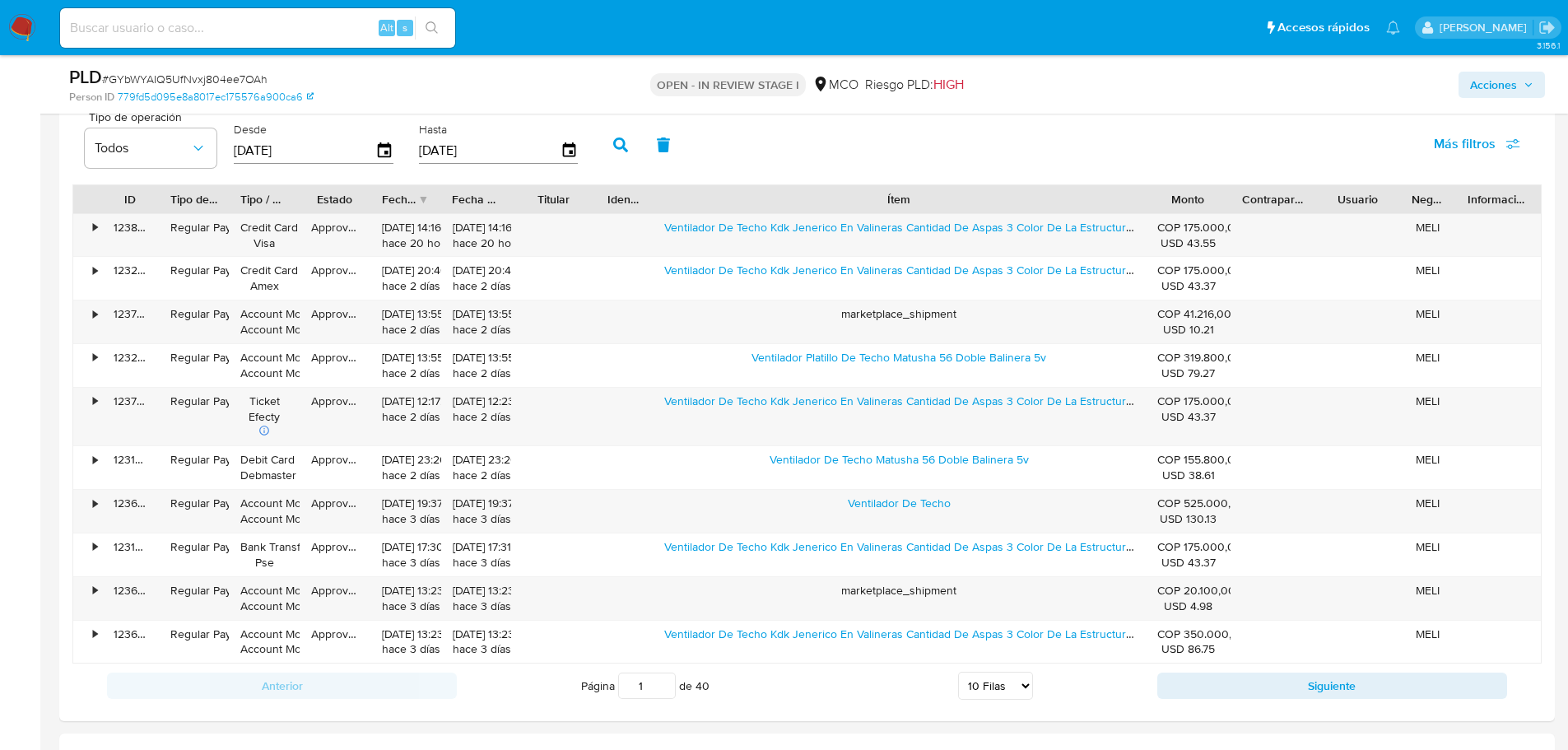
drag, startPoint x: 1493, startPoint y: 81, endPoint x: 1453, endPoint y: 100, distance: 44.3
click at [1490, 83] on span "Acciones" at bounding box center [1493, 85] width 47 height 26
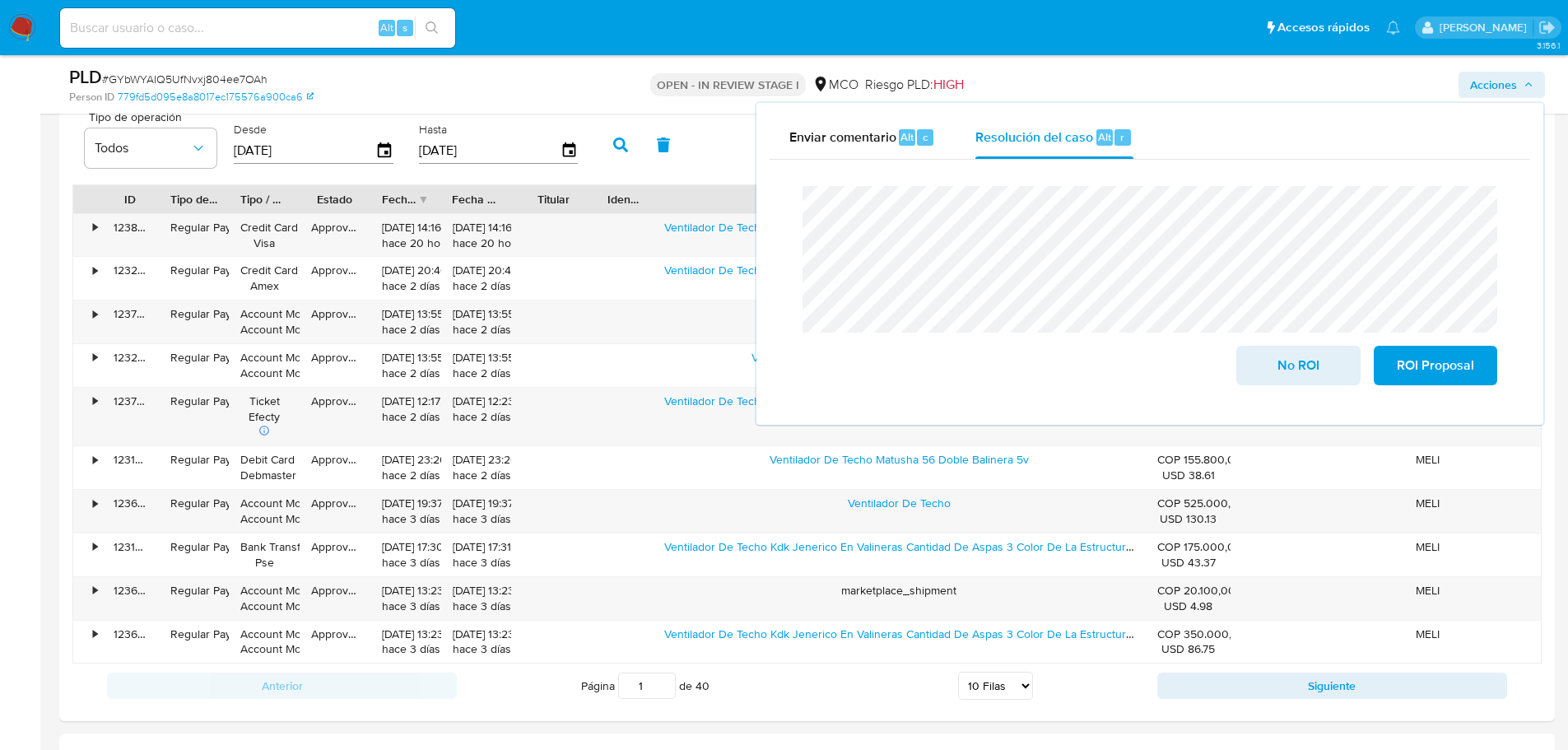
click at [1278, 687] on button "Siguiente" at bounding box center [1332, 686] width 350 height 26
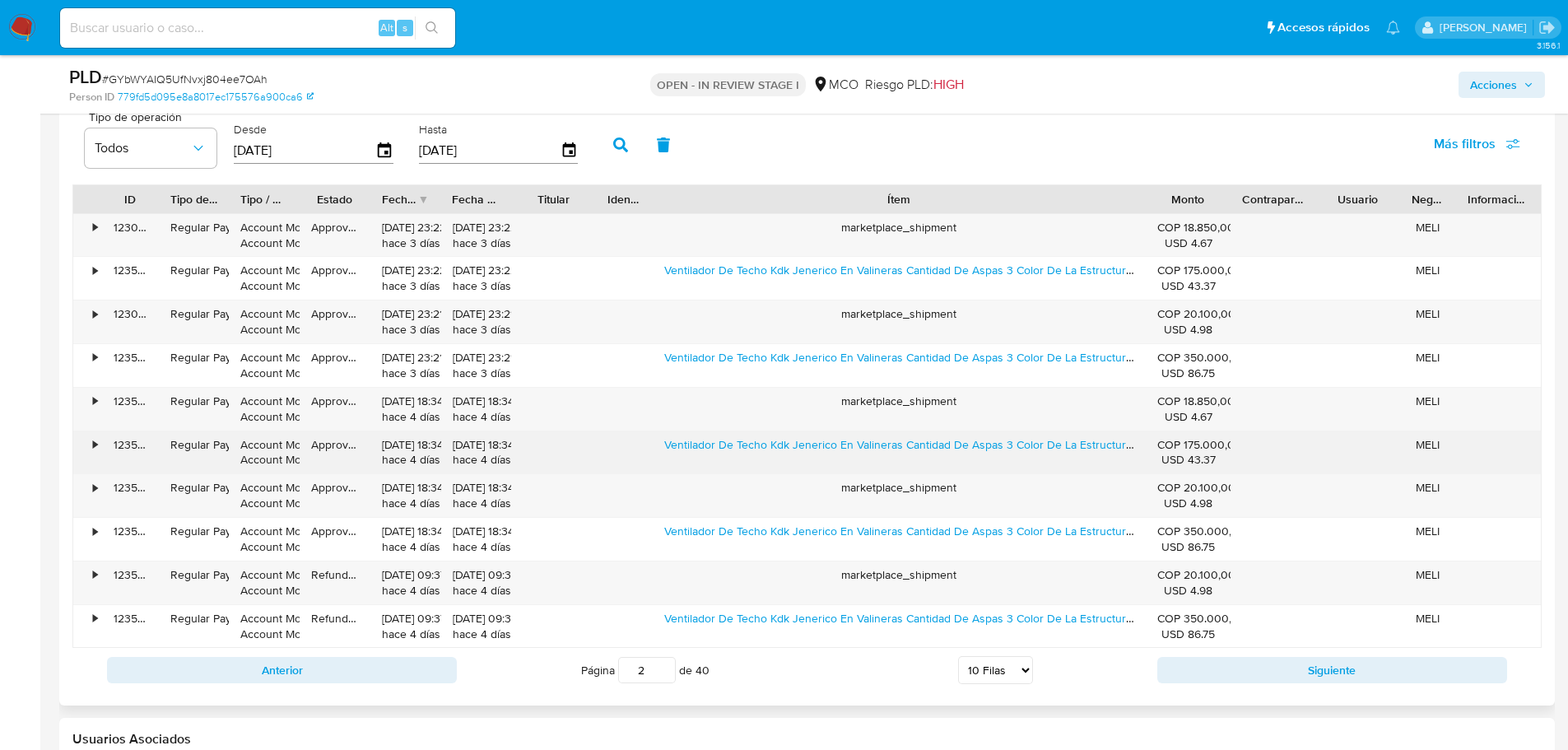
click at [900, 458] on div "• 123549684190 Regular Payment Account Money Account Money Approved 24/08/2025 …" at bounding box center [807, 453] width 1468 height 43
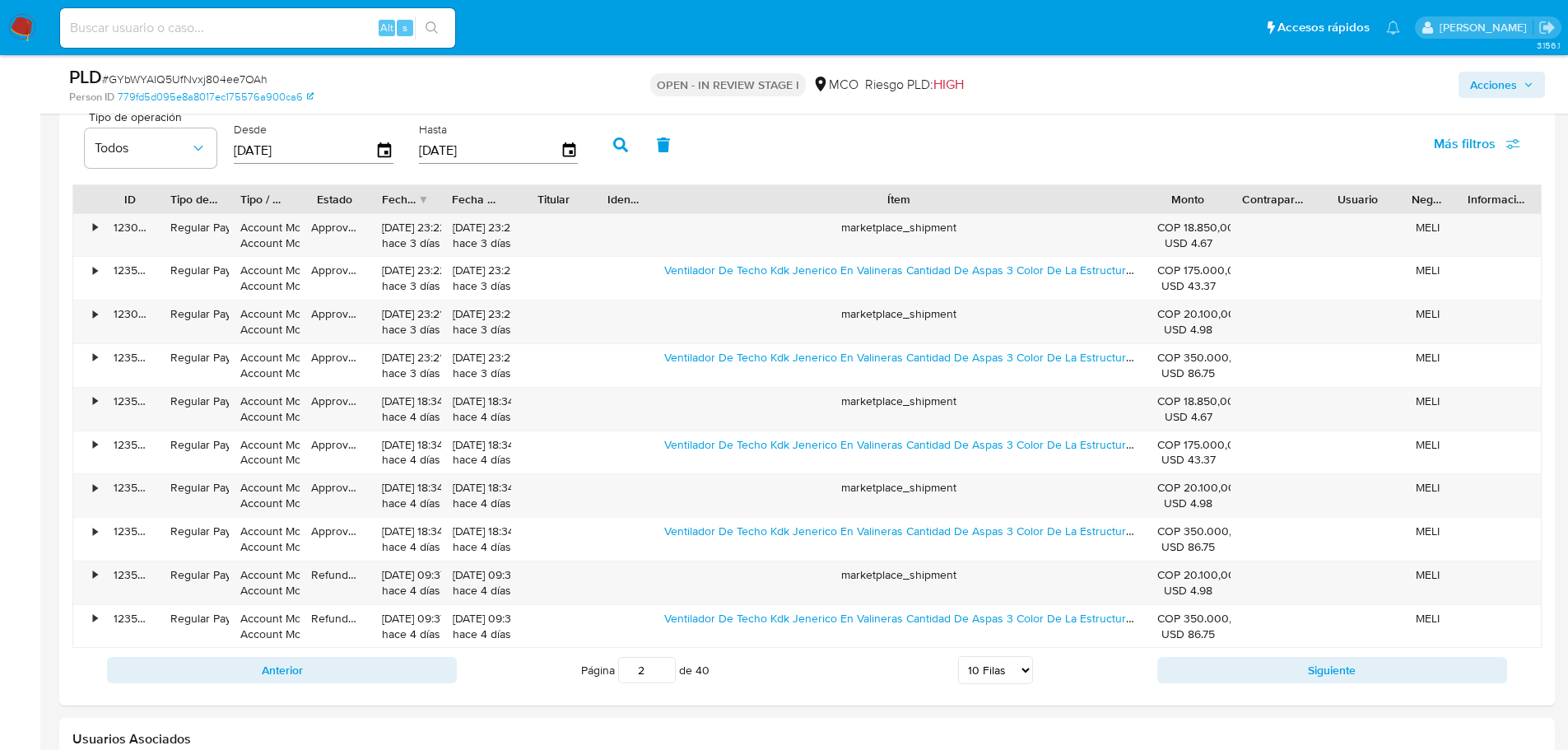
click at [1510, 94] on span "Acciones" at bounding box center [1493, 85] width 47 height 26
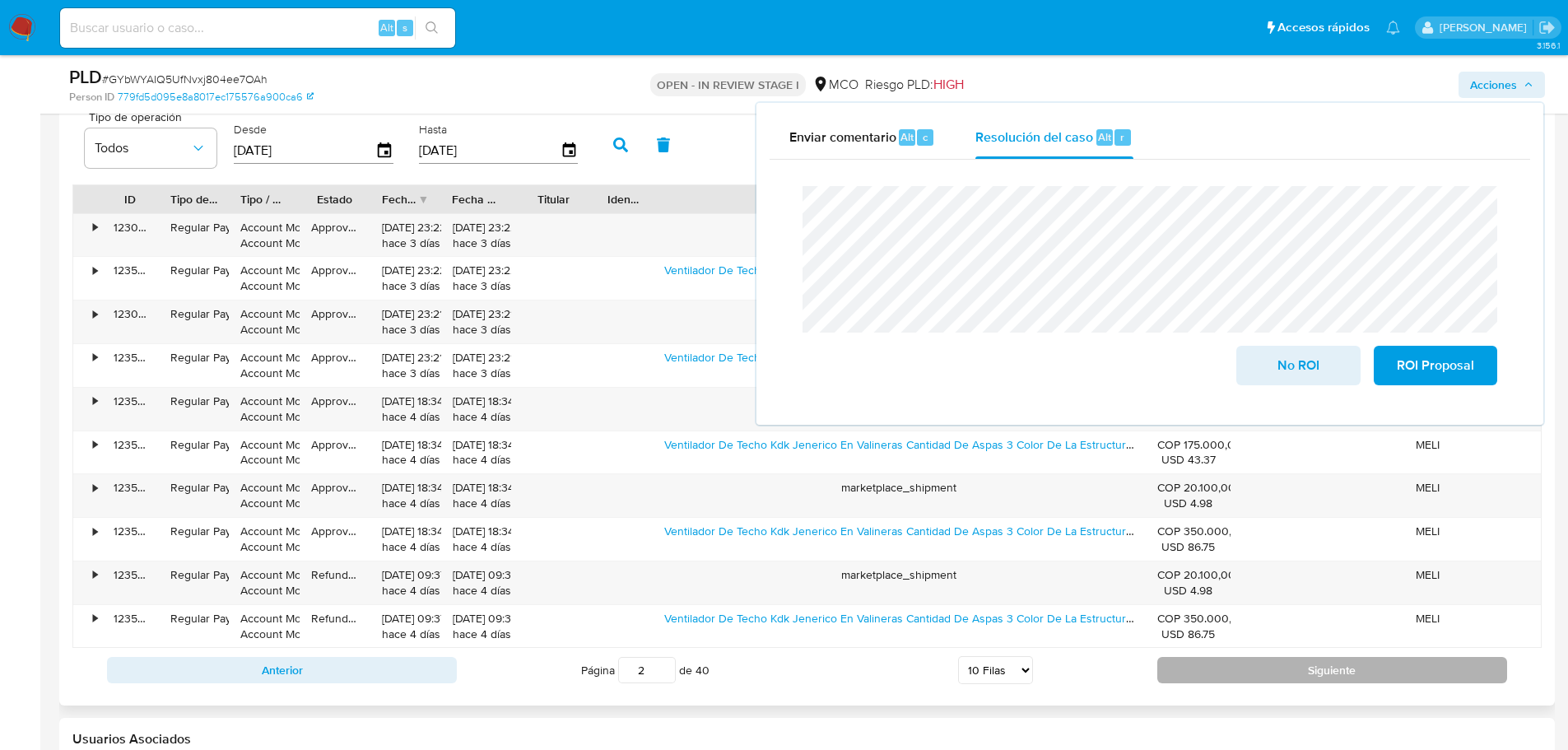
drag, startPoint x: 1342, startPoint y: 672, endPoint x: 910, endPoint y: 622, distance: 434.9
click at [1342, 672] on button "Siguiente" at bounding box center [1332, 671] width 350 height 26
type input "3"
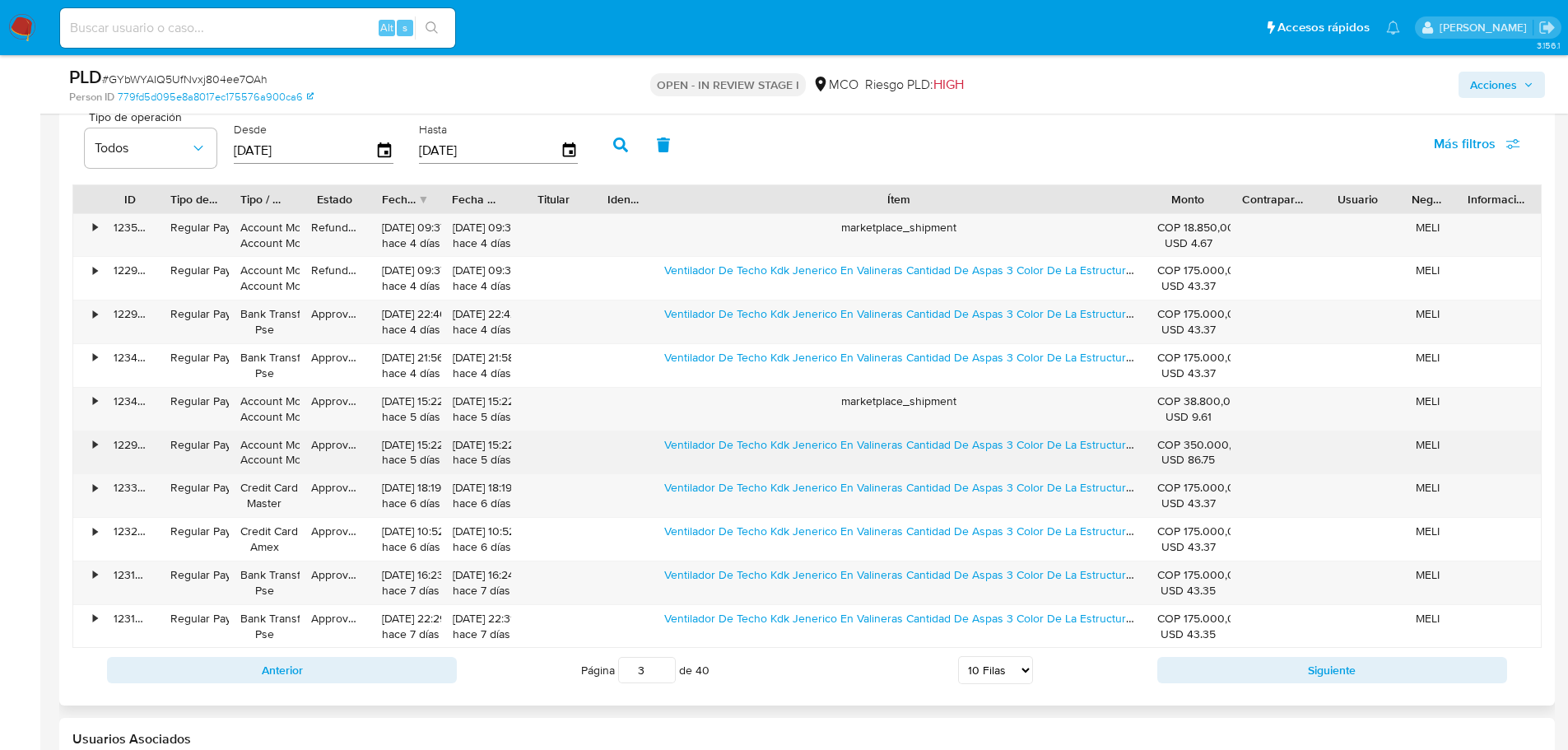
drag, startPoint x: 660, startPoint y: 463, endPoint x: 911, endPoint y: 462, distance: 251.0
click at [911, 462] on div "Ventilador De Techo Kdk Jenerico En Valineras Cantidad De Aspas 3 Color De La E…" at bounding box center [899, 453] width 493 height 43
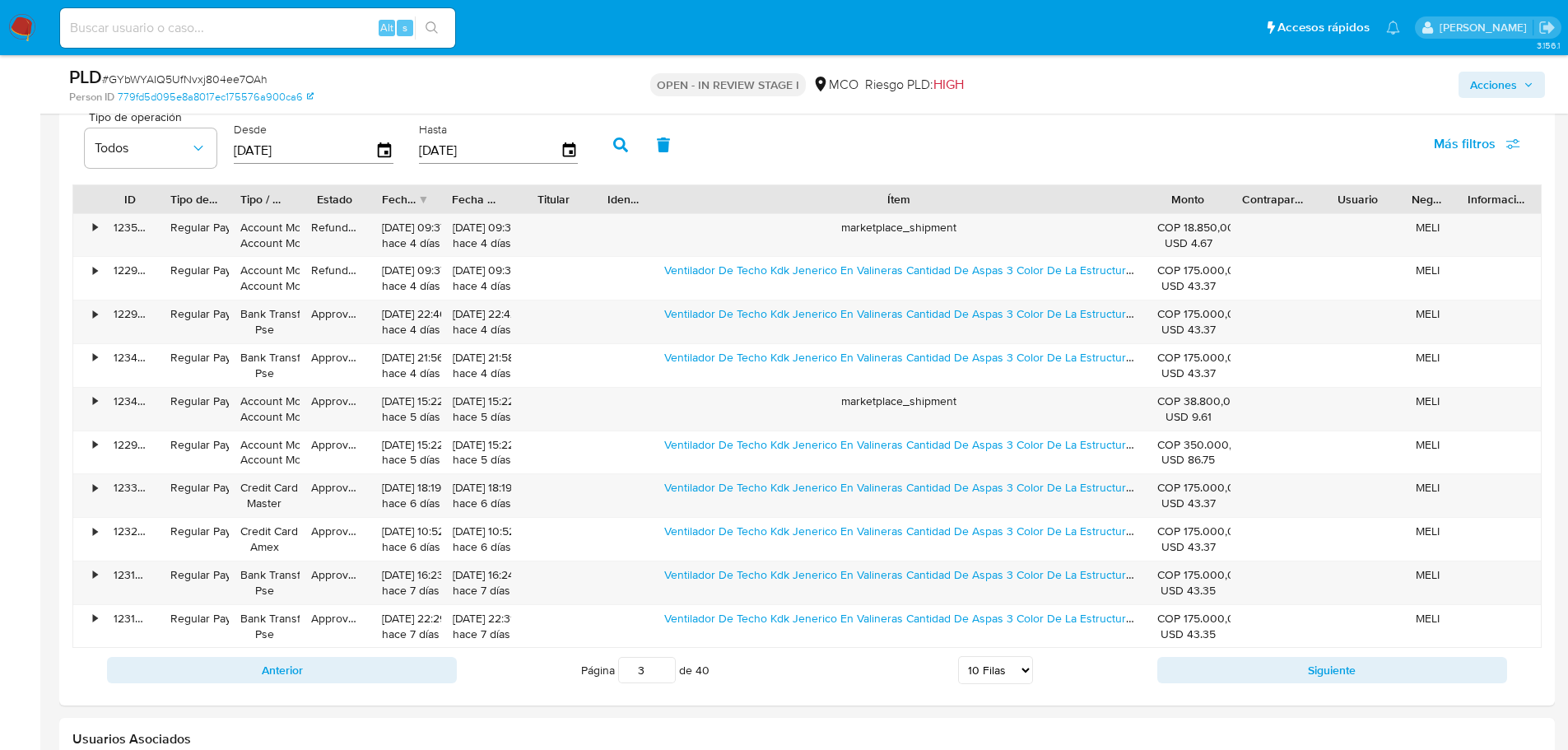
click at [1515, 89] on span "Acciones" at bounding box center [1493, 85] width 47 height 26
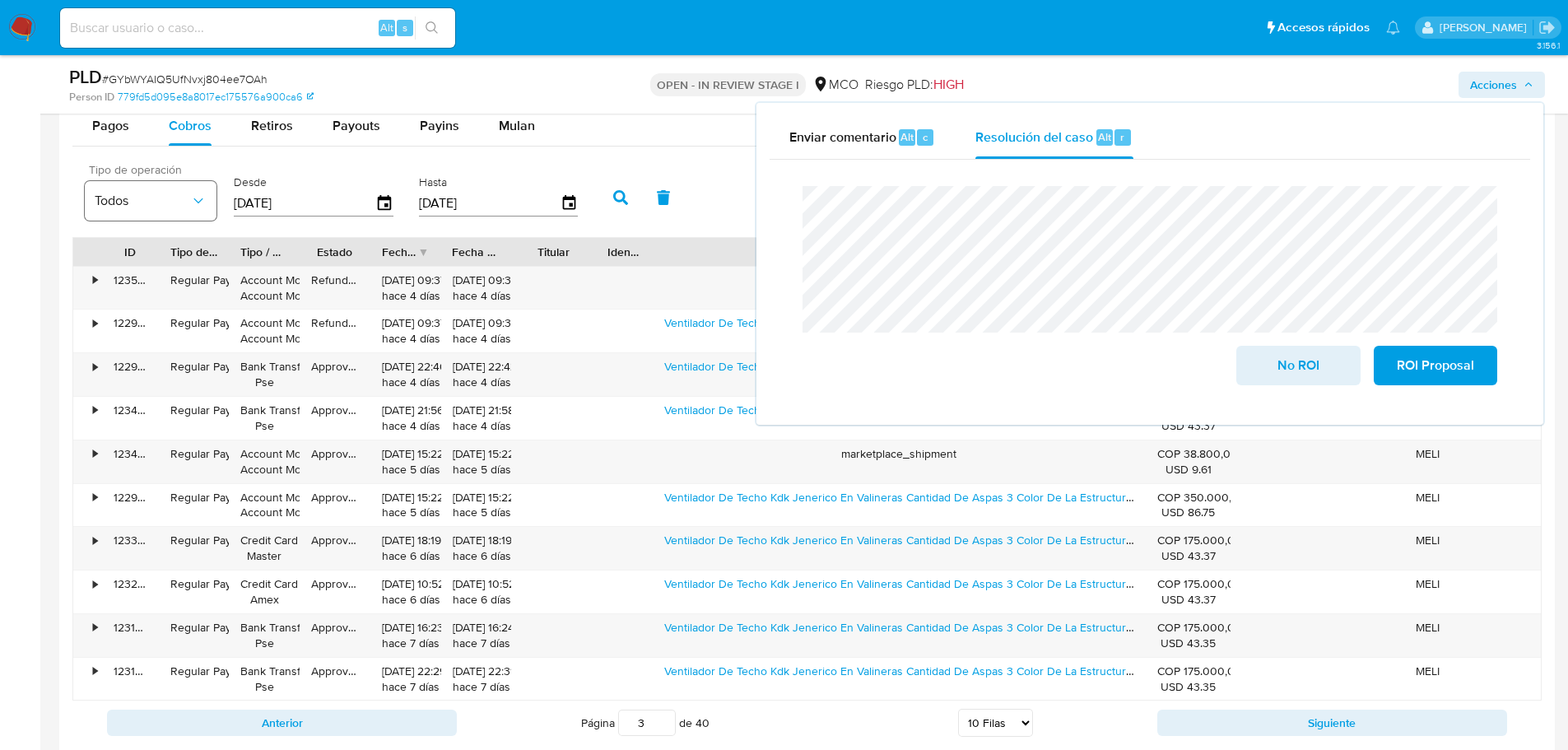
scroll to position [1812, 0]
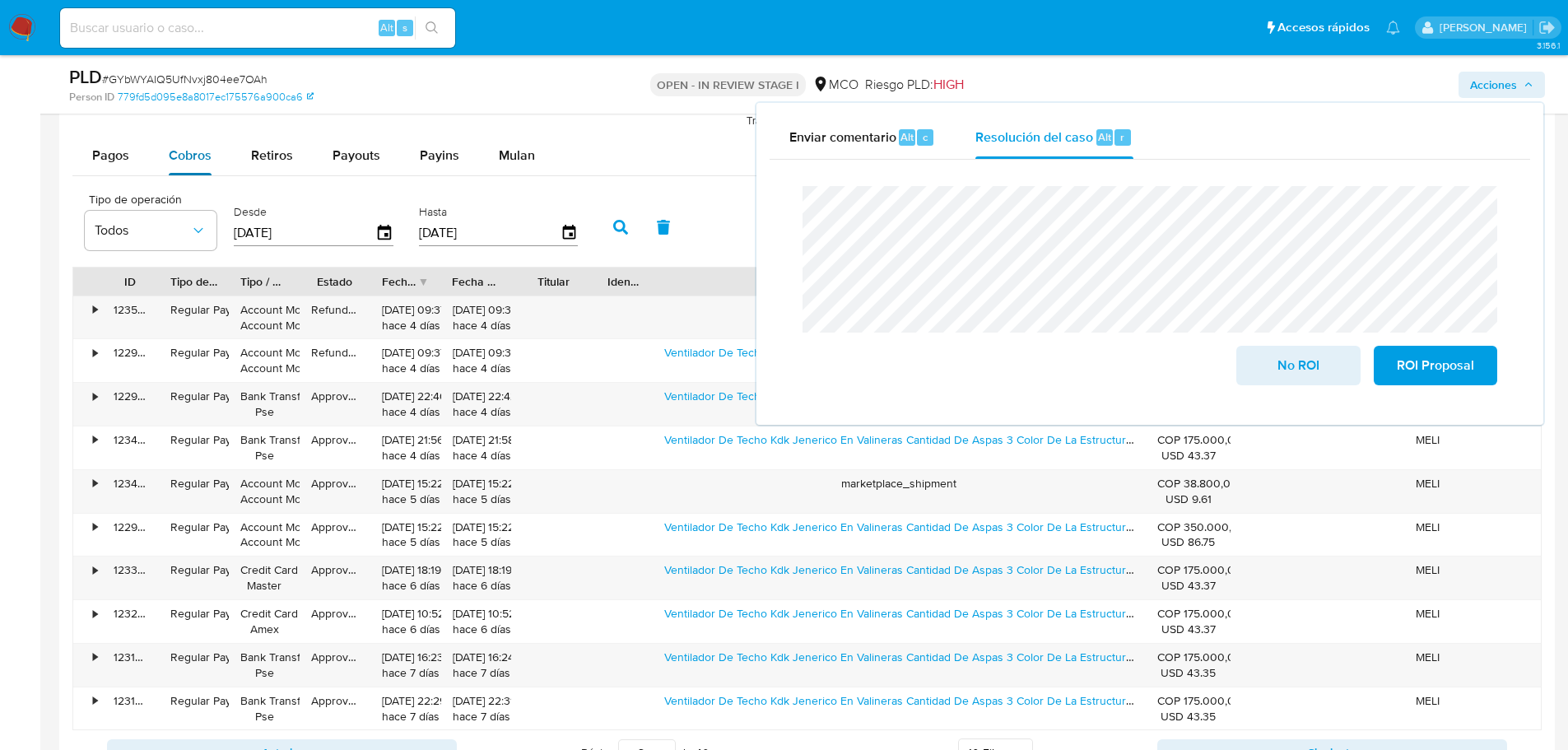
drag, startPoint x: 121, startPoint y: 169, endPoint x: 159, endPoint y: 170, distance: 38.0
click at [122, 169] on div "Pagos" at bounding box center [111, 155] width 37 height 40
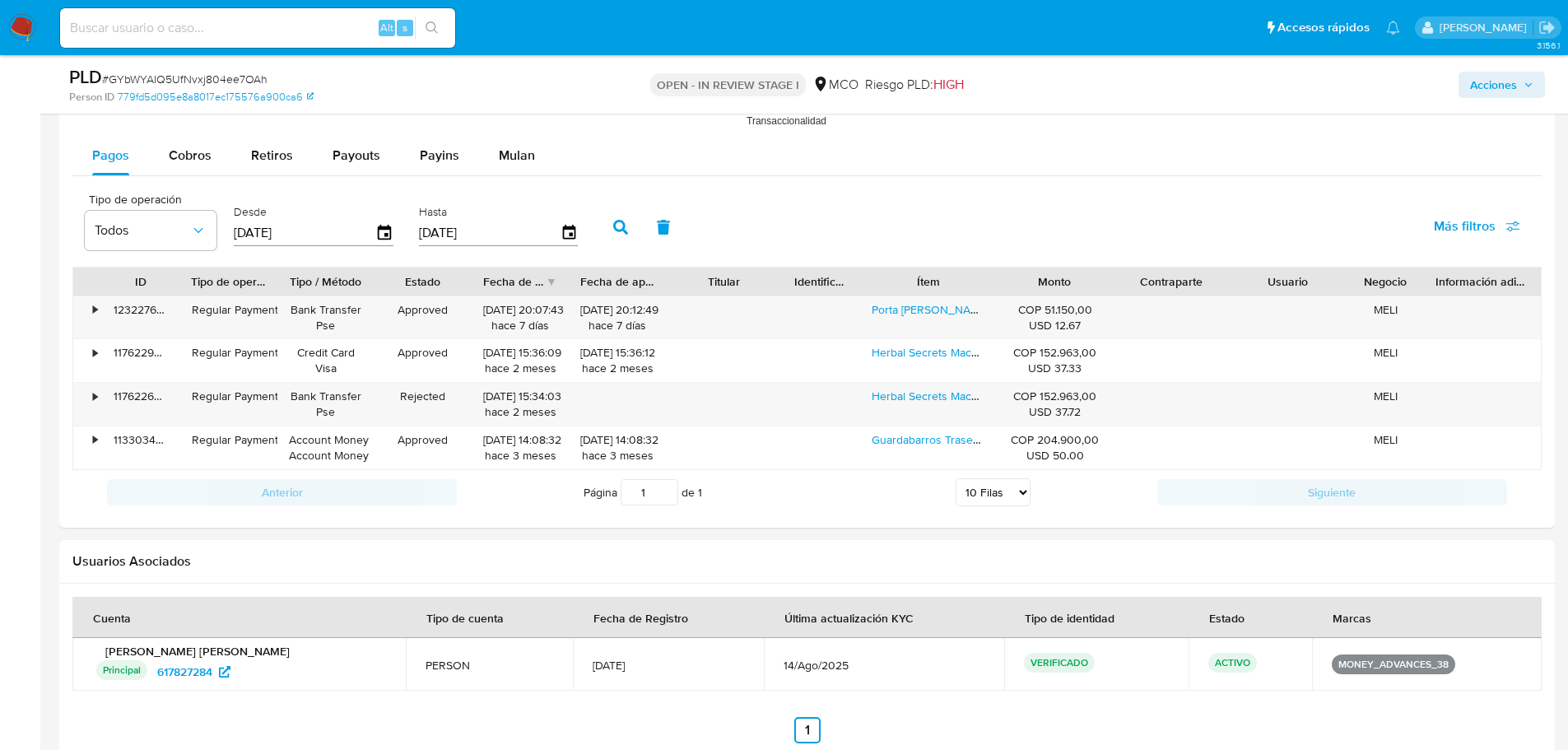
click at [1495, 86] on span "Acciones" at bounding box center [1493, 85] width 47 height 26
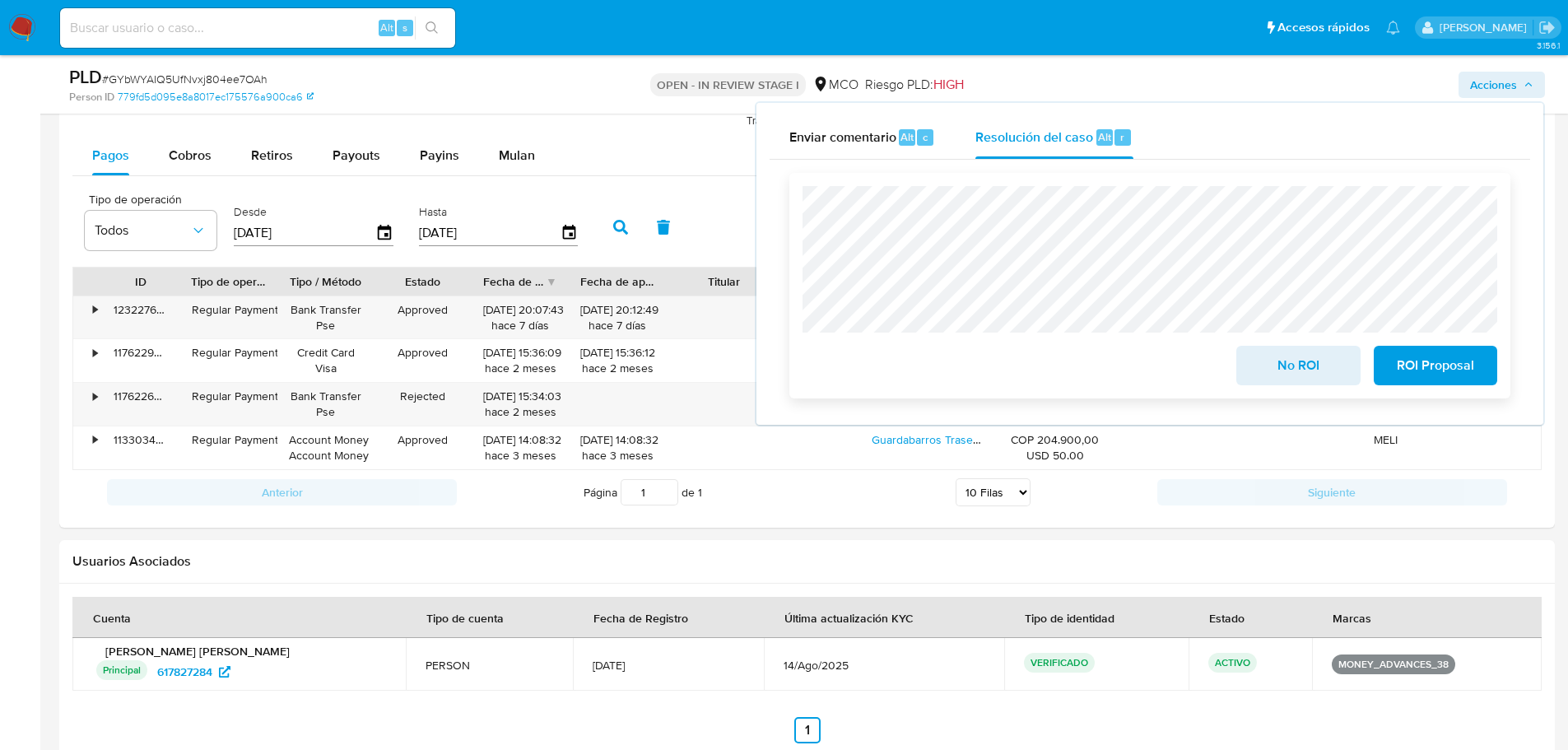
click at [1260, 367] on span "No ROI" at bounding box center [1298, 365] width 81 height 36
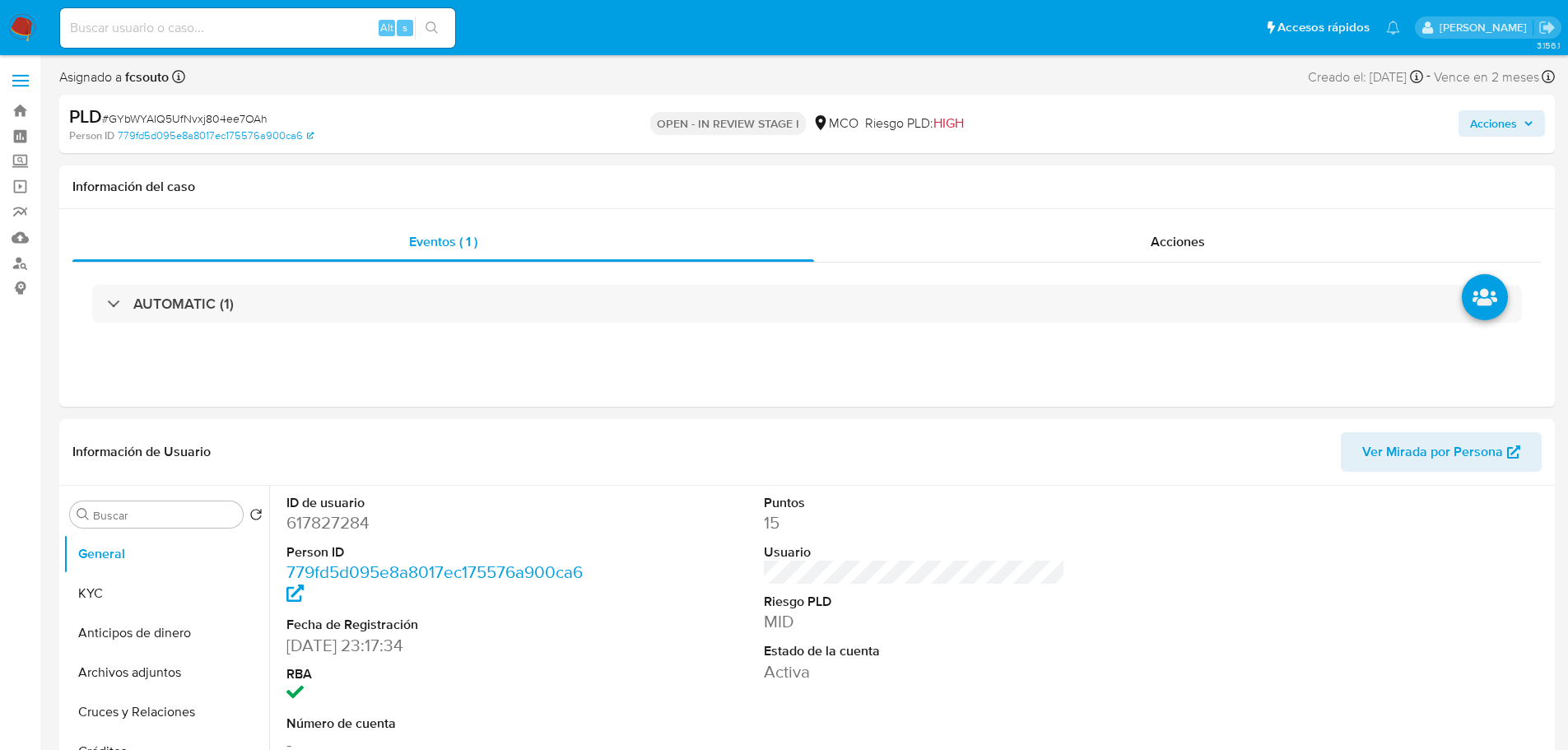
select select "10"
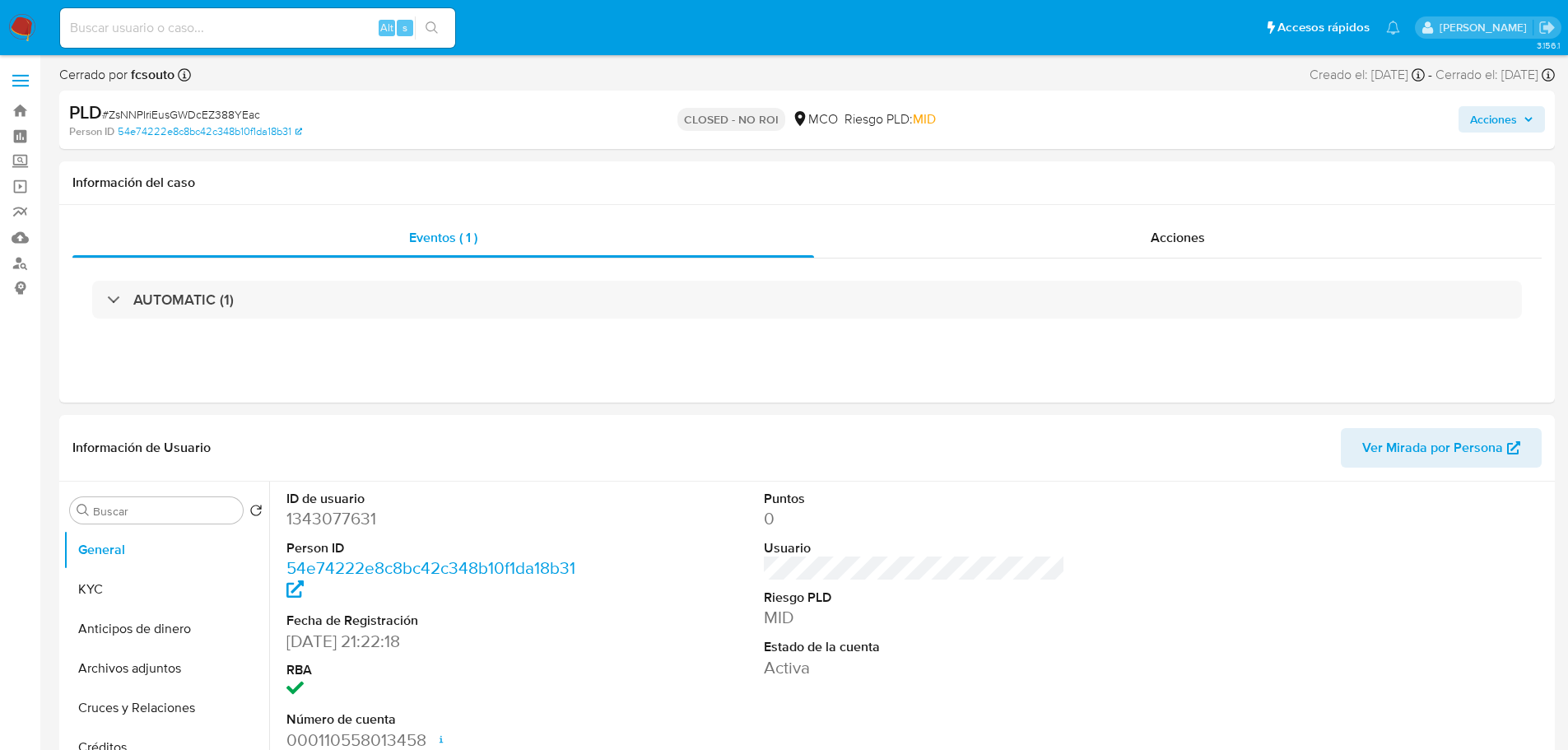
select select "10"
click at [1501, 123] on span "Acciones" at bounding box center [1493, 120] width 47 height 26
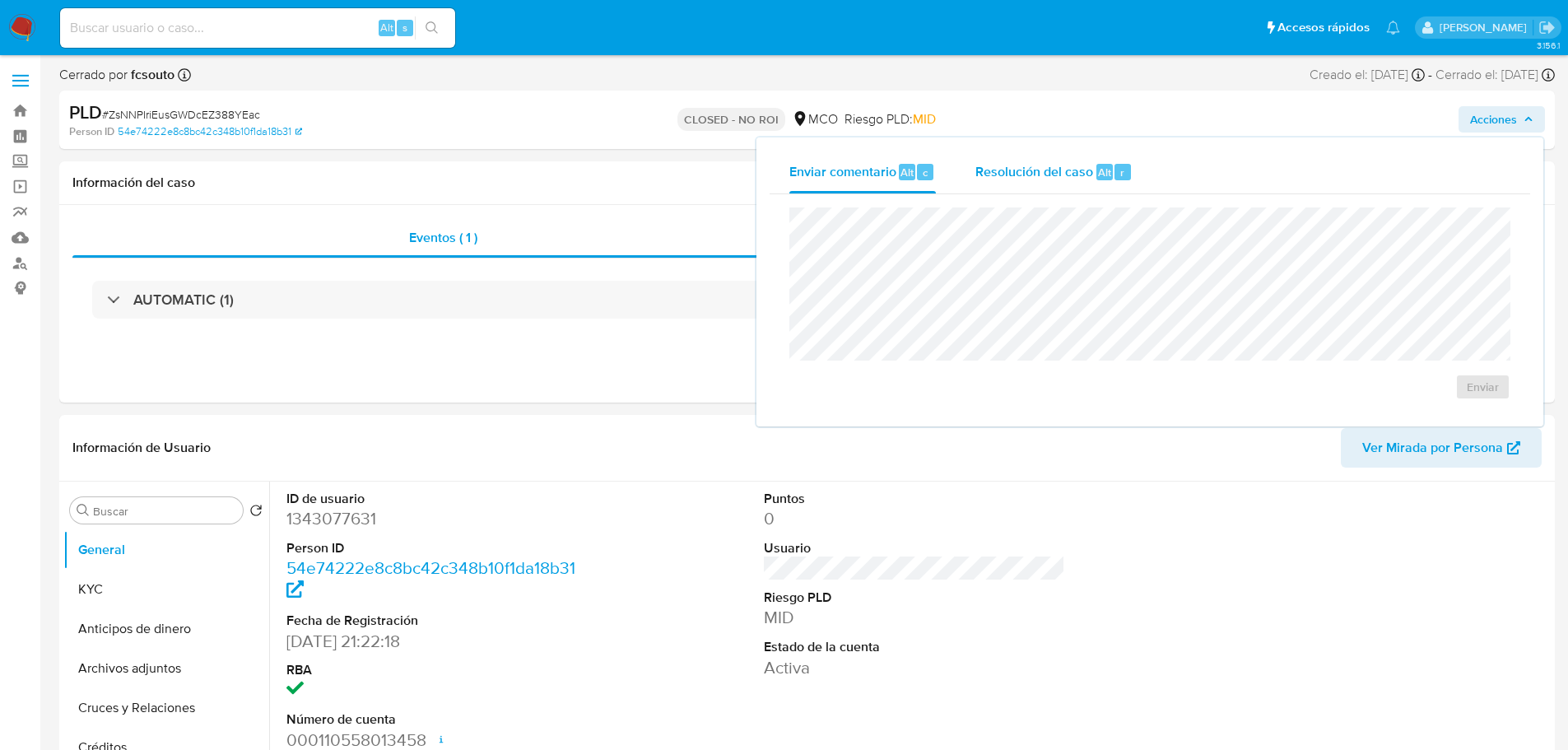
click at [1072, 183] on div "Resolución del caso Alt r" at bounding box center [1054, 172] width 157 height 43
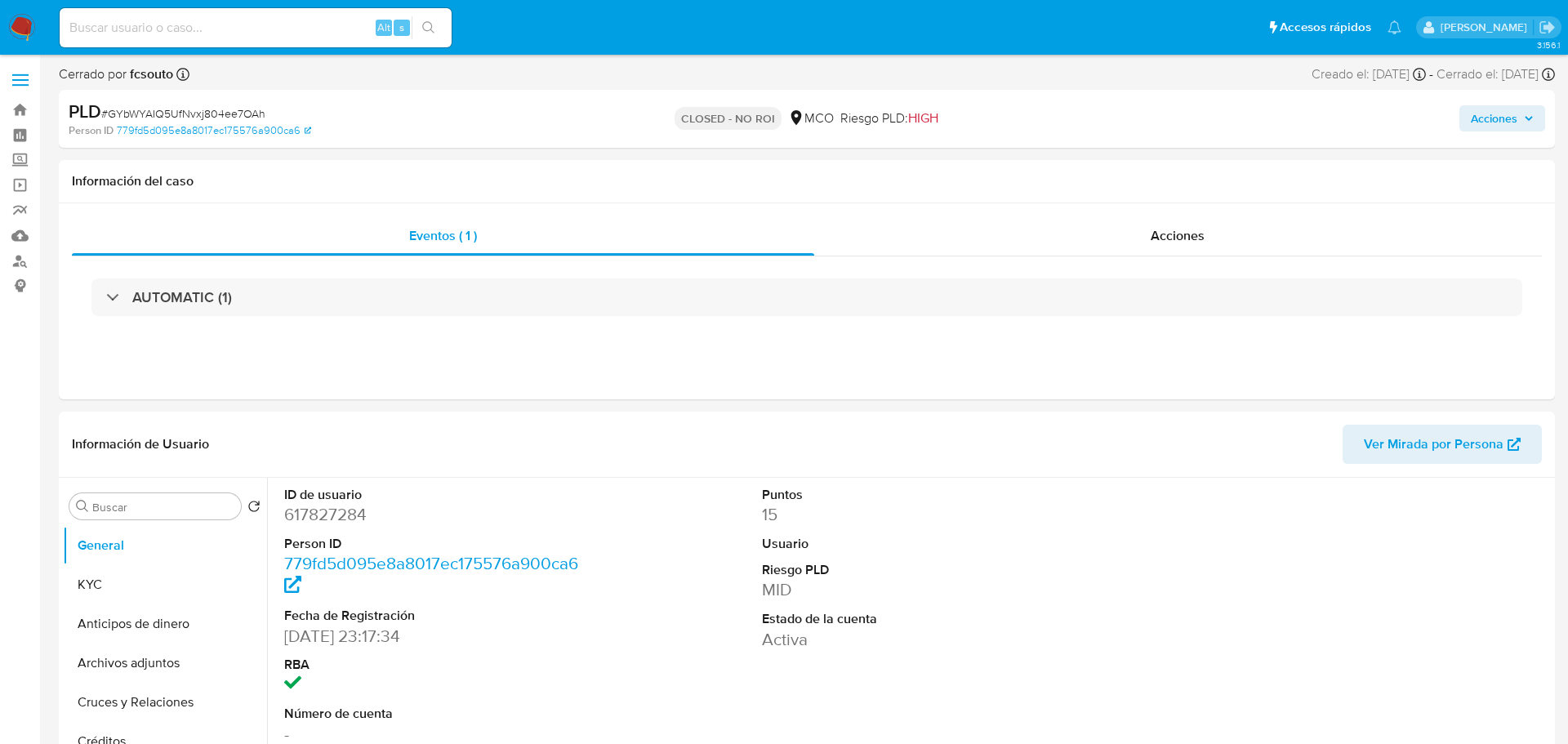
select select "10"
click at [1483, 121] on span "Acciones" at bounding box center [1481, 119] width 46 height 26
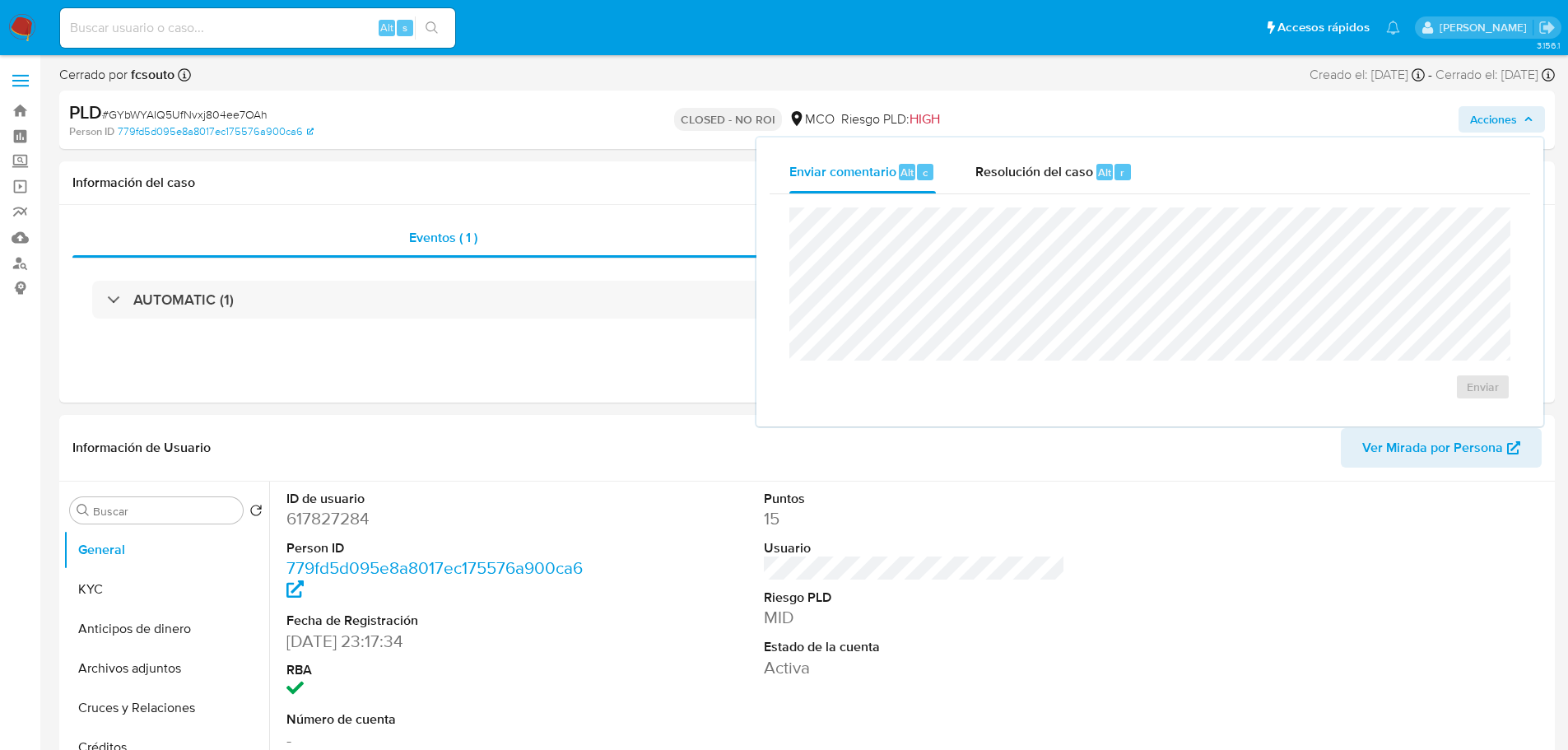
drag, startPoint x: 998, startPoint y: 172, endPoint x: 950, endPoint y: 202, distance: 56.6
click at [995, 176] on span "Resolución del caso" at bounding box center [1034, 171] width 118 height 19
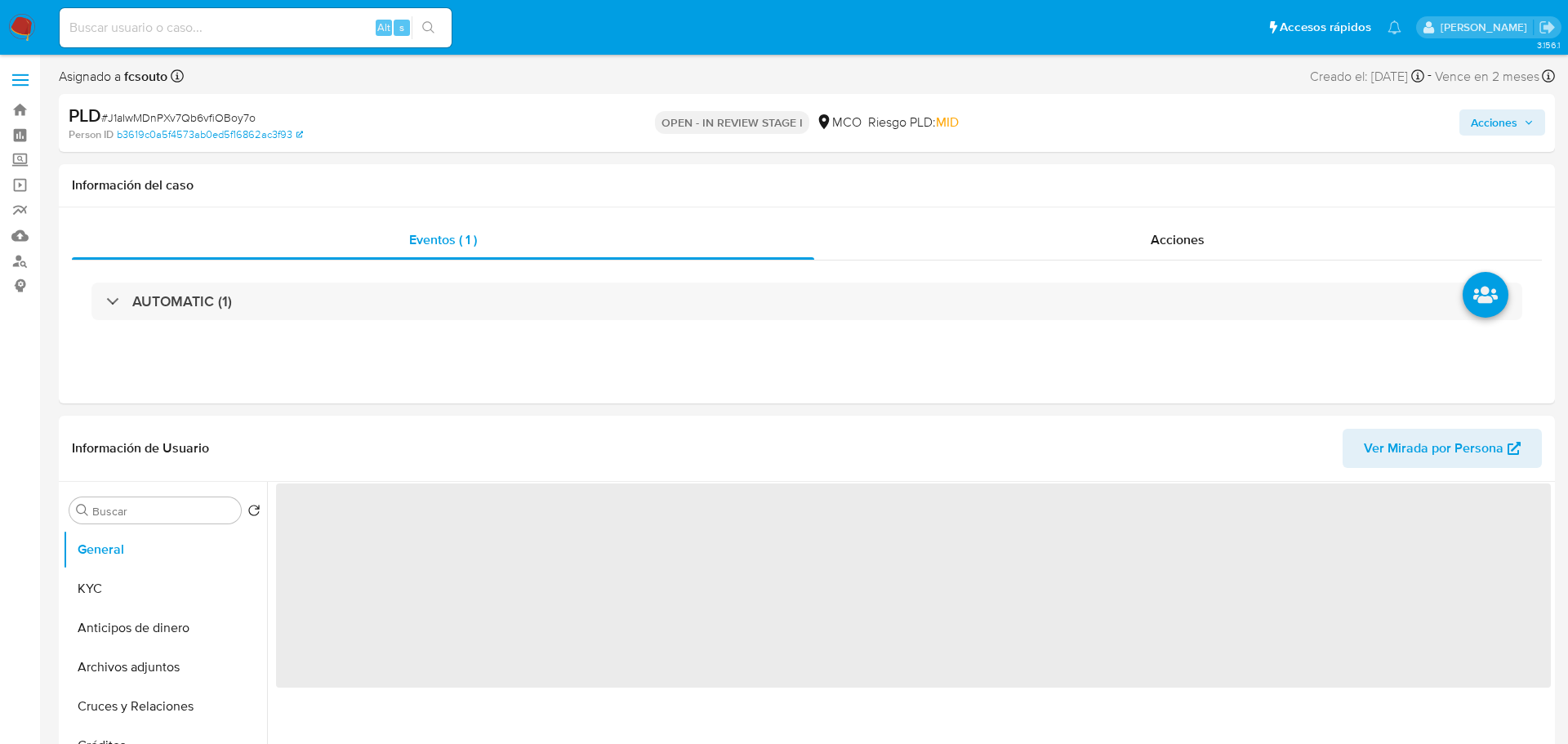
select select "10"
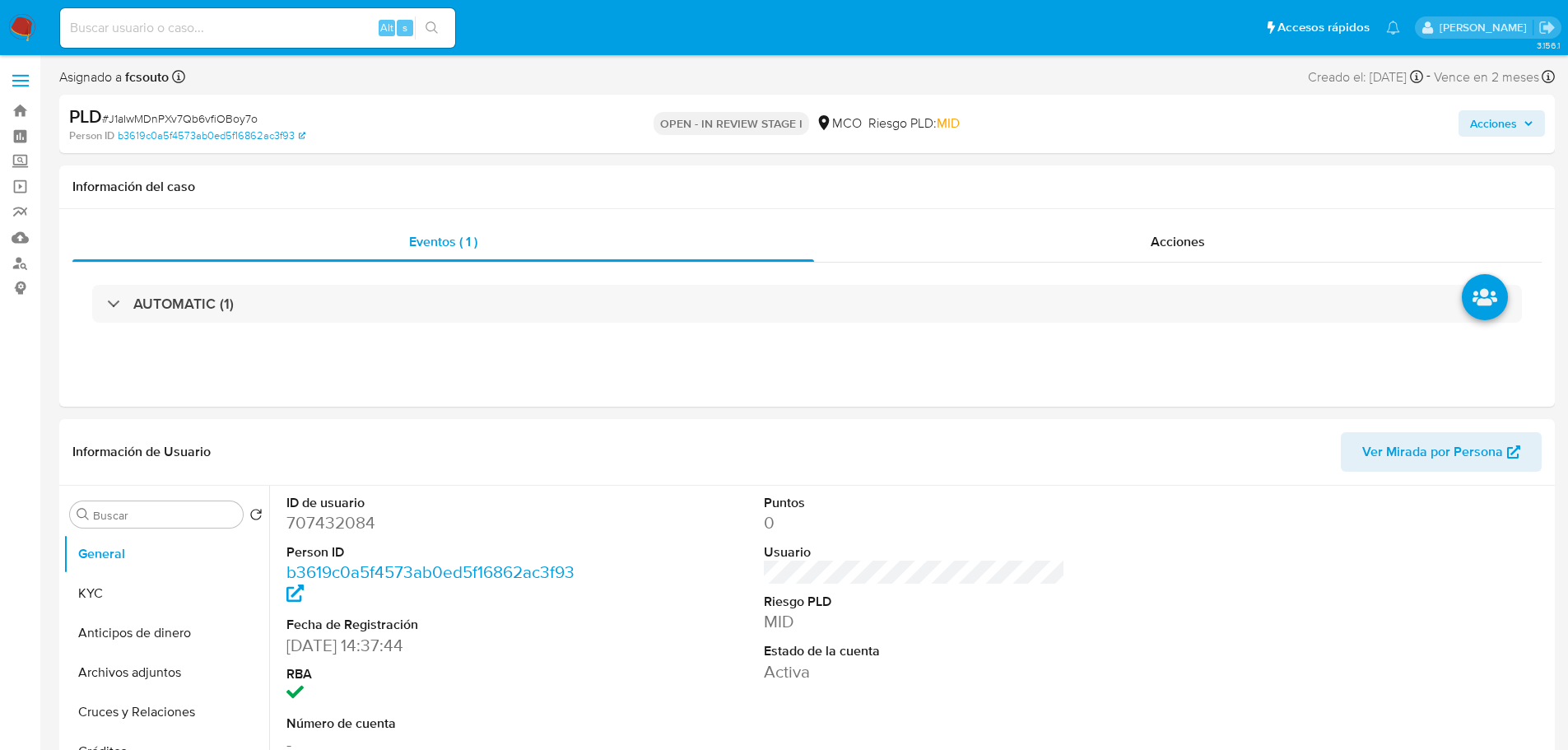
drag, startPoint x: 1551, startPoint y: 119, endPoint x: 1529, endPoint y: 126, distance: 23.1
click at [1550, 119] on div "PLD # J1aIwMDnPXv7Qb6vfiOBoy7o Person ID b3619c0a5f4573ab0ed5f16862ac3f93 OPEN …" at bounding box center [807, 123] width 1496 height 58
click at [1527, 127] on icon "button" at bounding box center [1528, 123] width 10 height 10
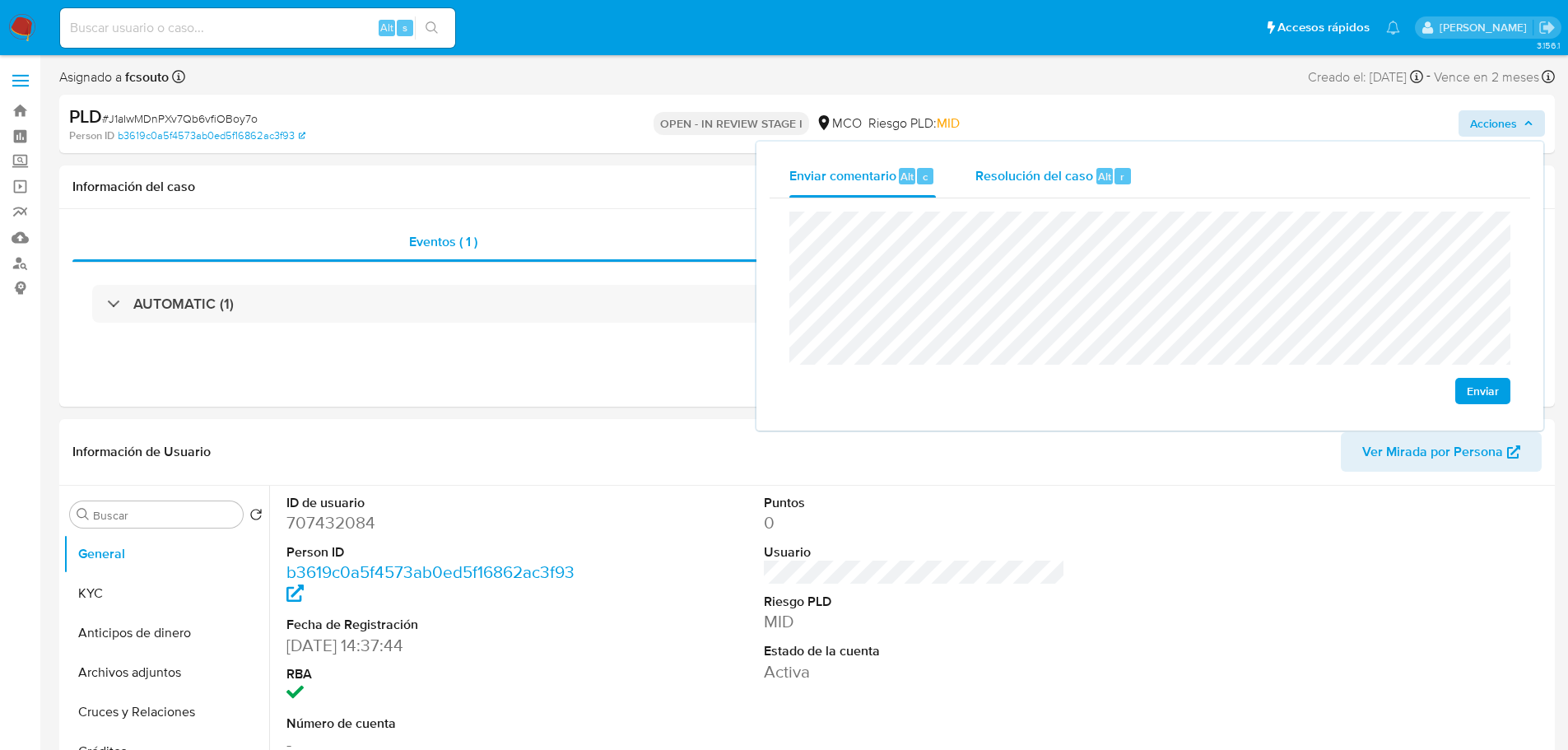
click at [1054, 177] on span "Resolución del caso" at bounding box center [1034, 175] width 118 height 19
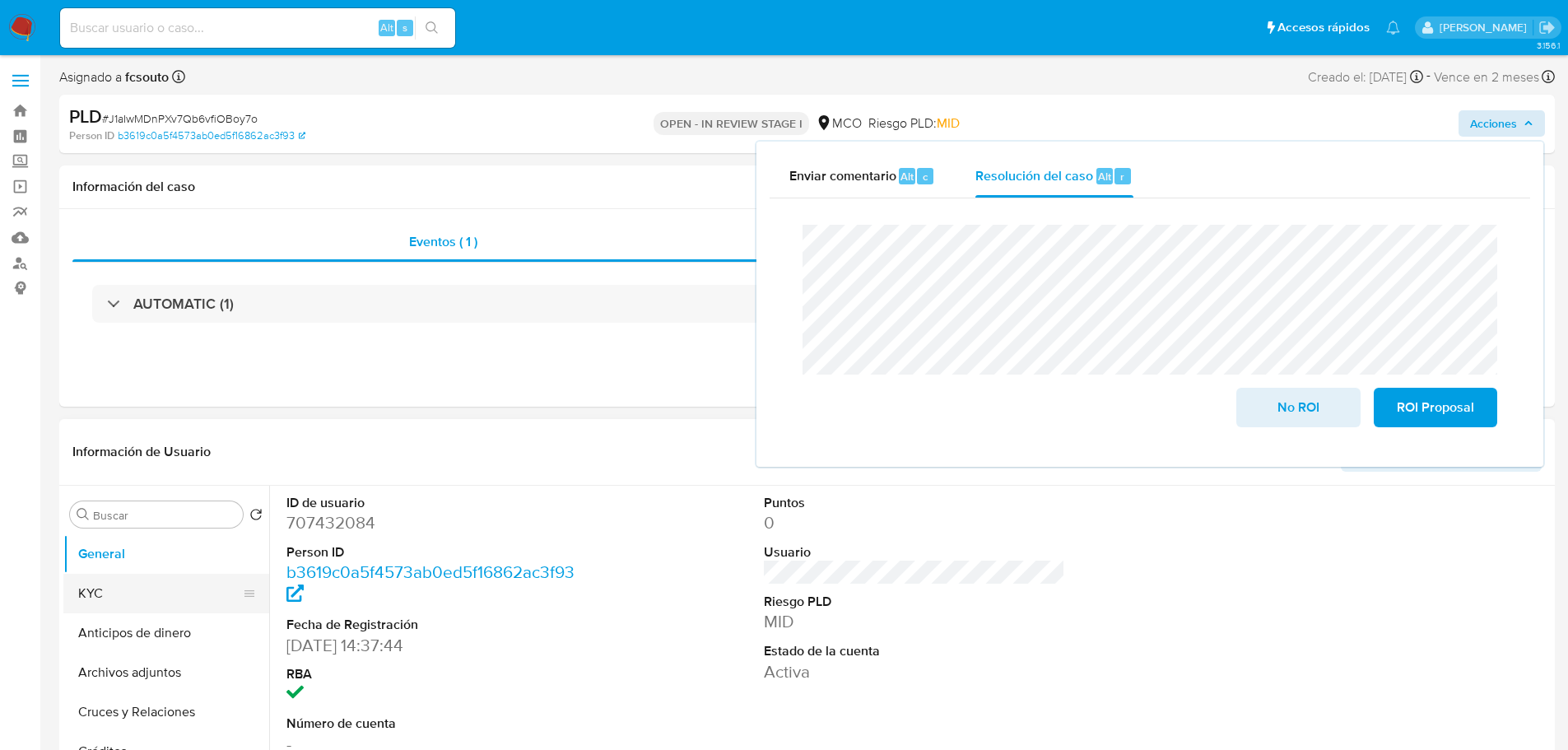
click at [121, 587] on button "KYC" at bounding box center [159, 593] width 193 height 40
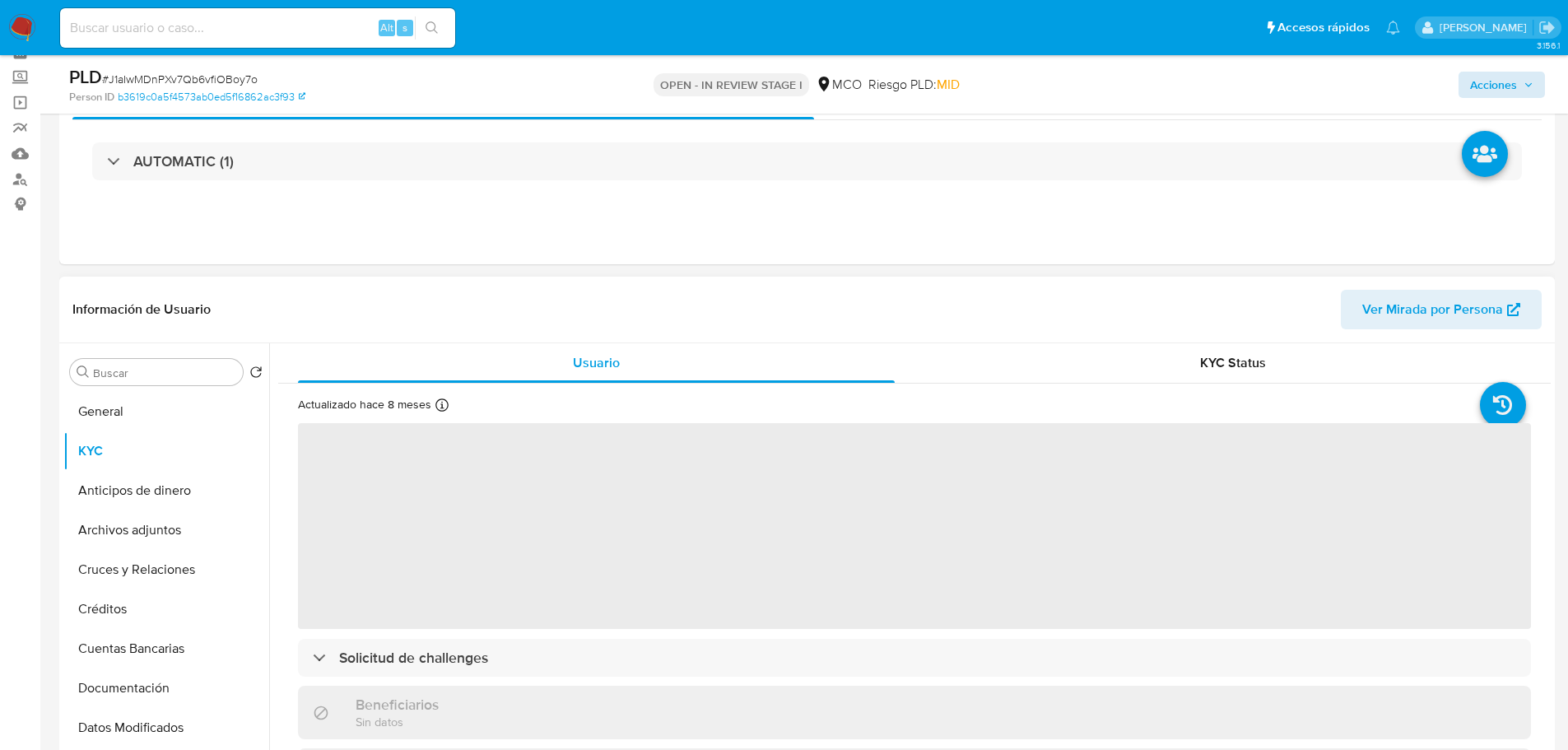
scroll to position [165, 0]
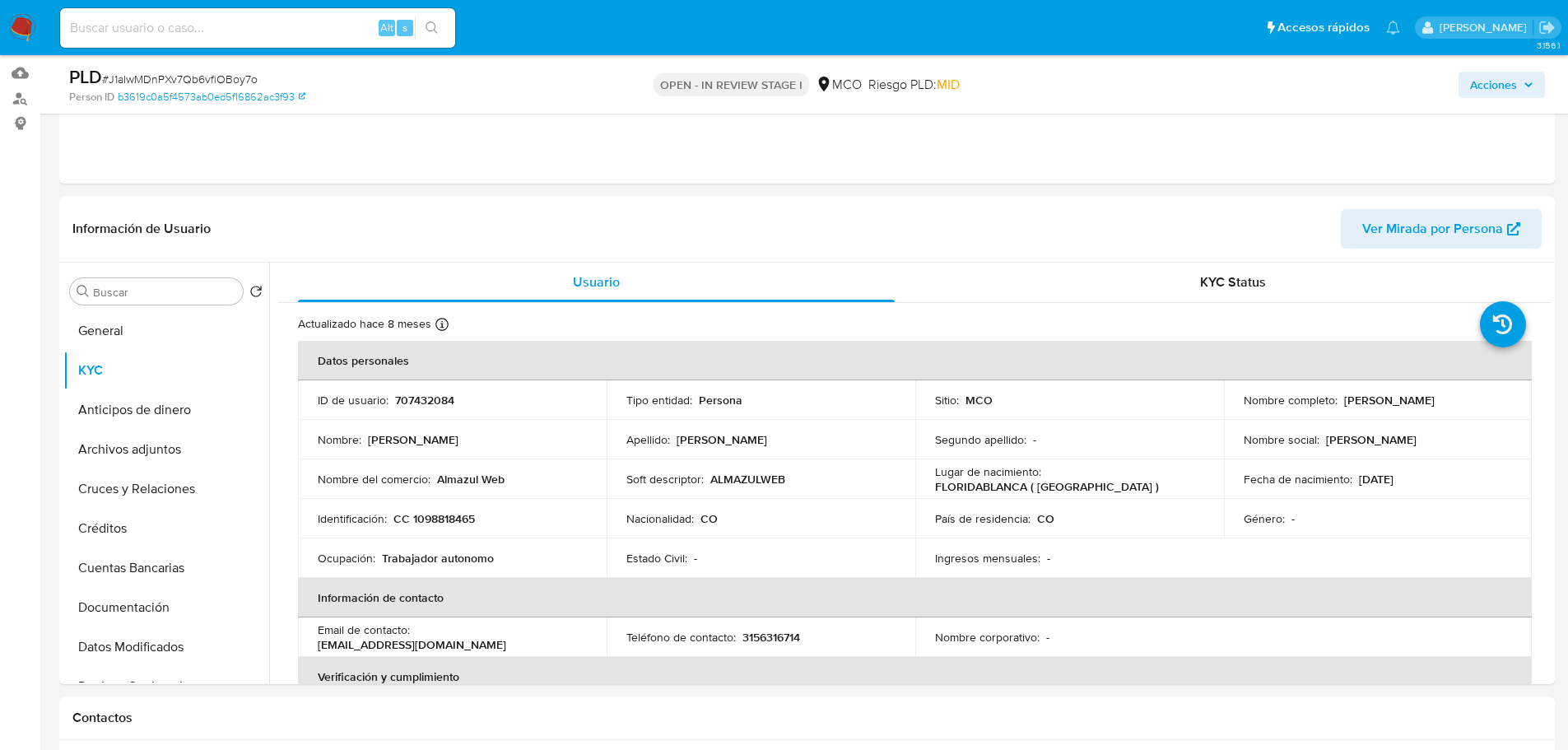
click at [1483, 81] on span "Acciones" at bounding box center [1493, 85] width 47 height 26
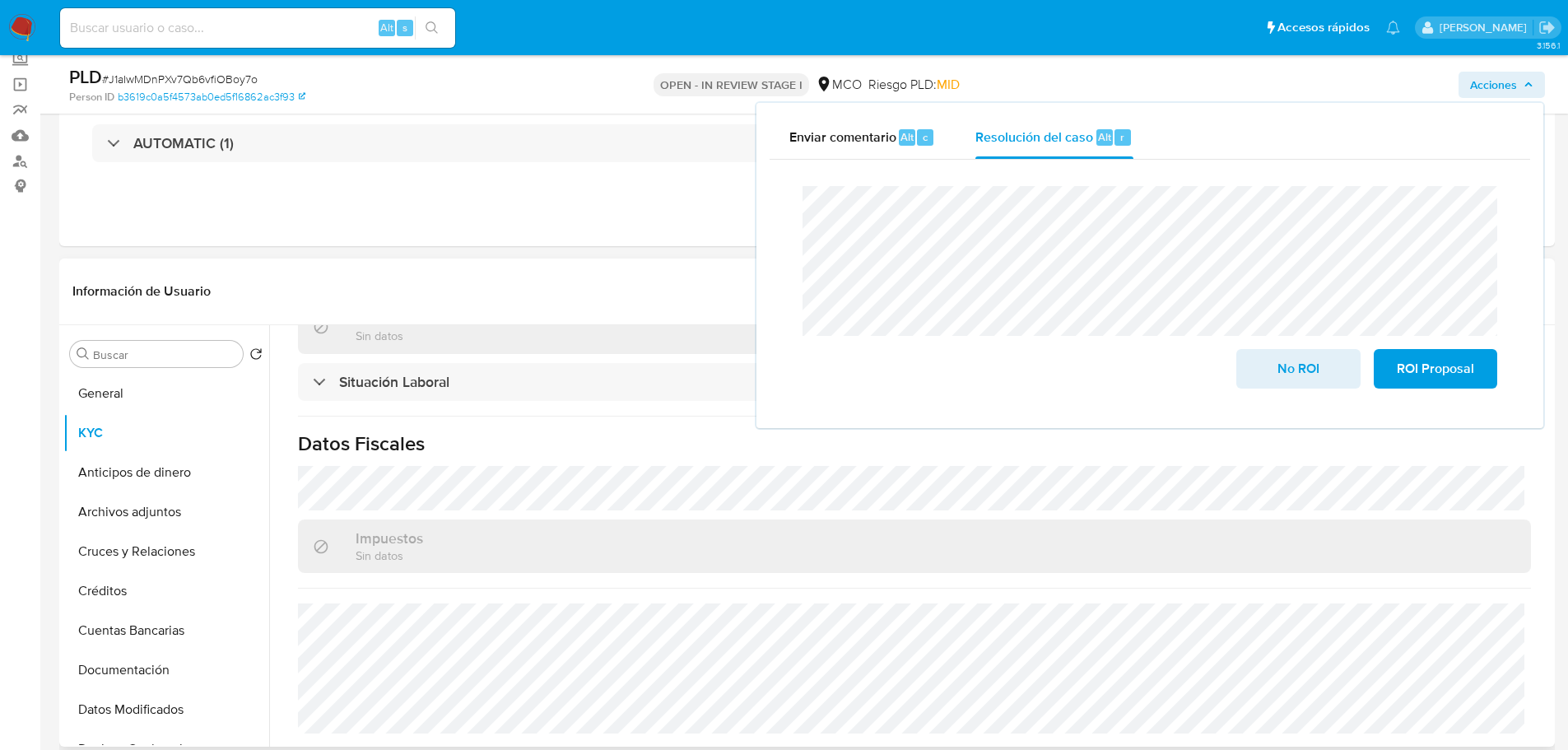
scroll to position [247, 0]
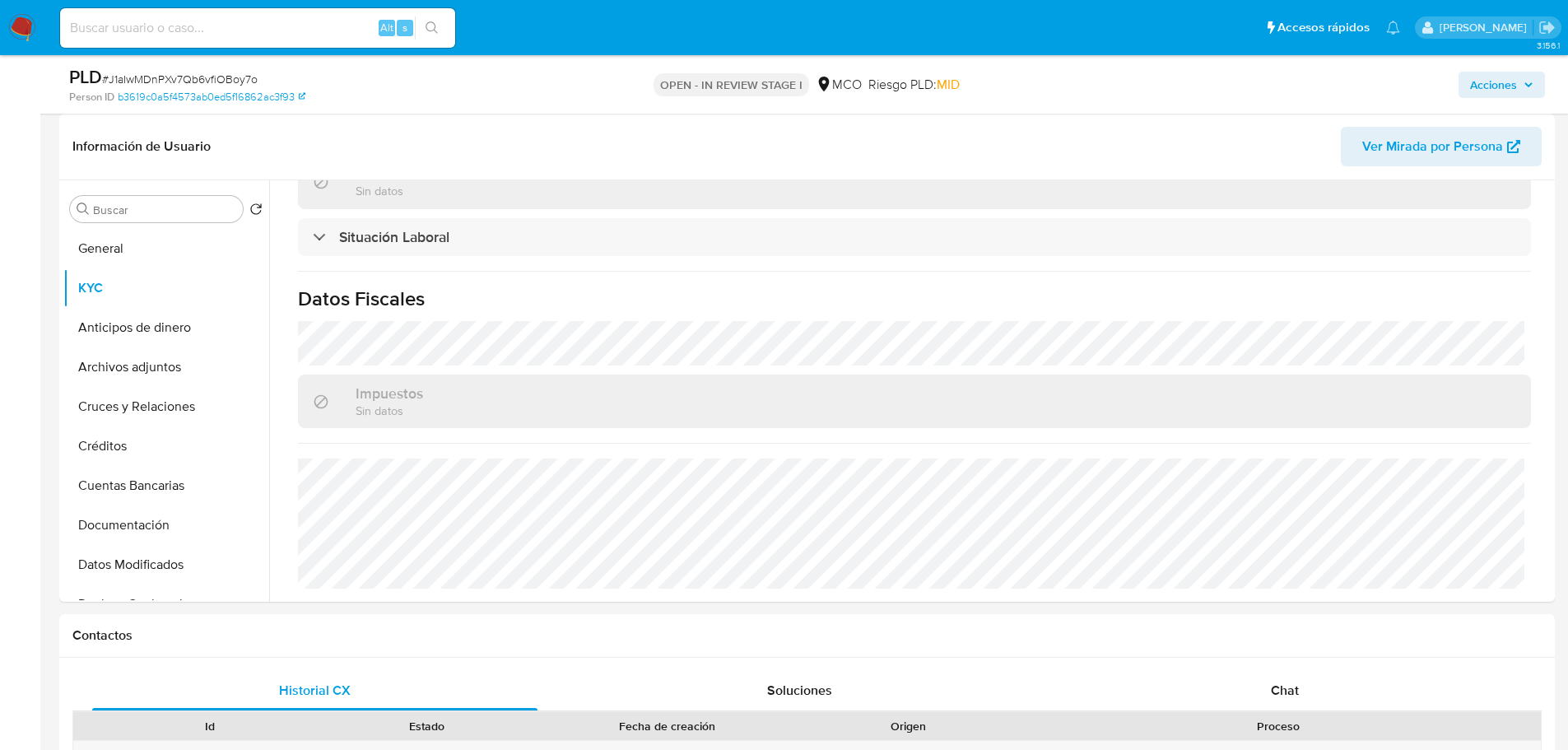
click at [1495, 85] on span "Acciones" at bounding box center [1493, 85] width 47 height 26
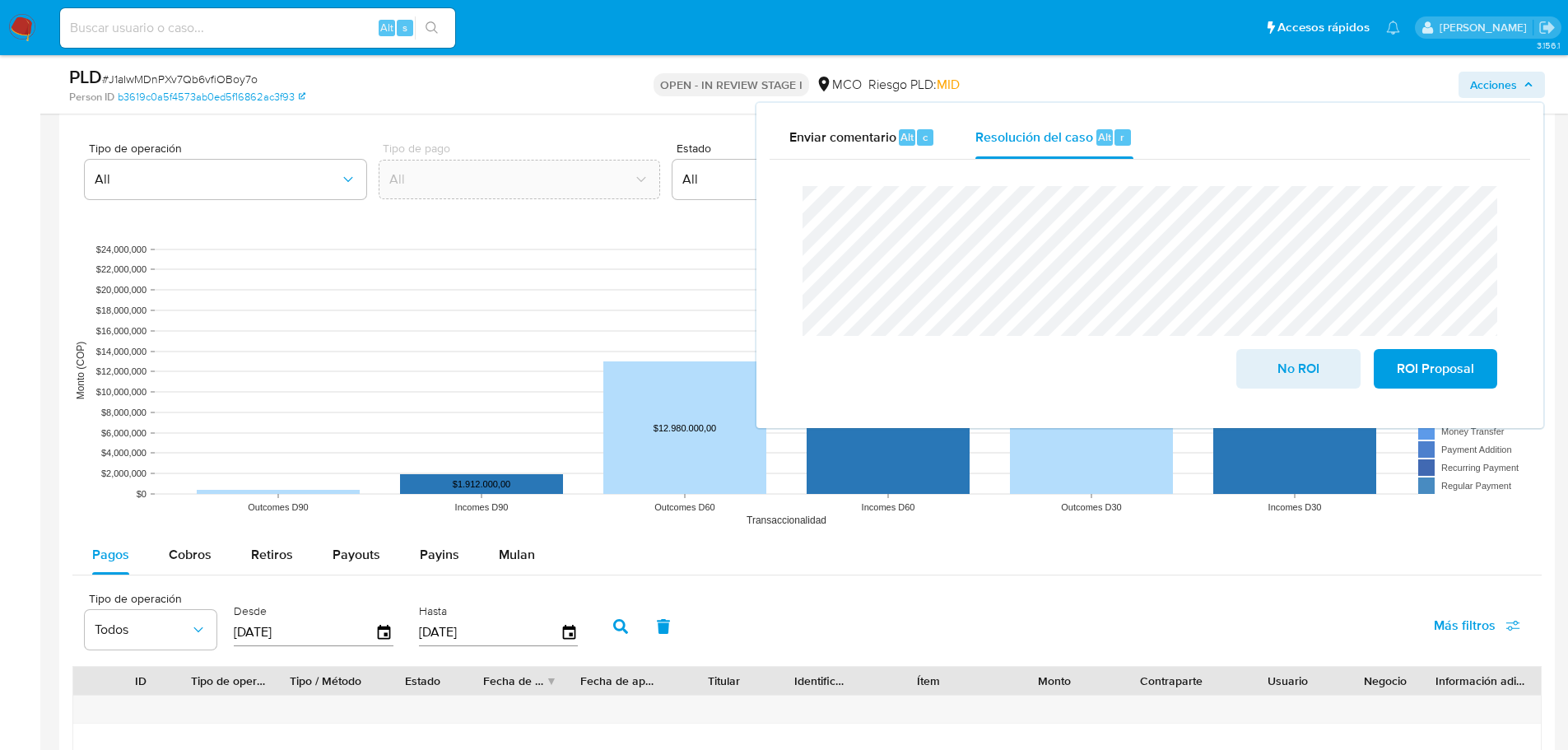
scroll to position [1482, 0]
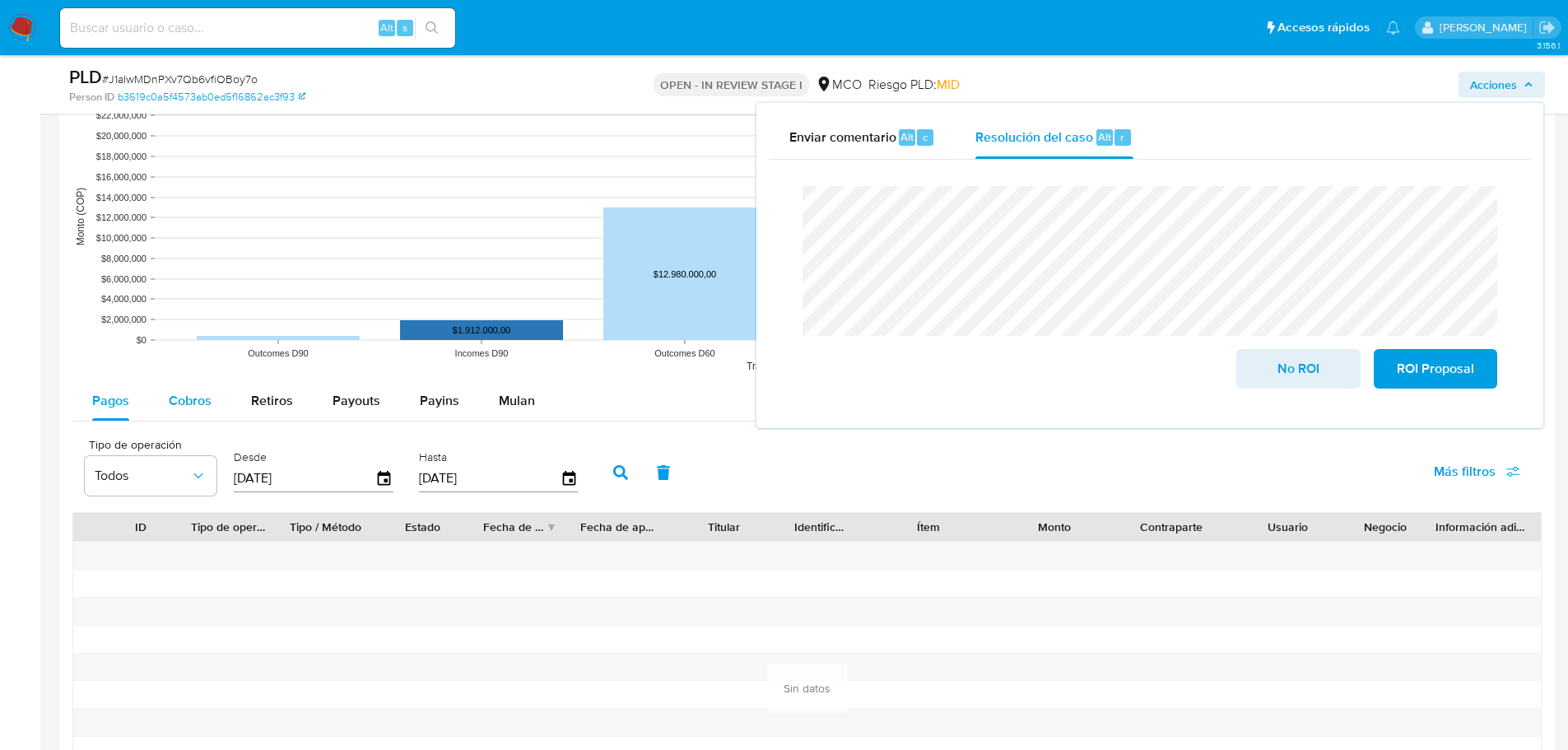
click at [188, 407] on span "Cobros" at bounding box center [190, 400] width 43 height 19
select select "10"
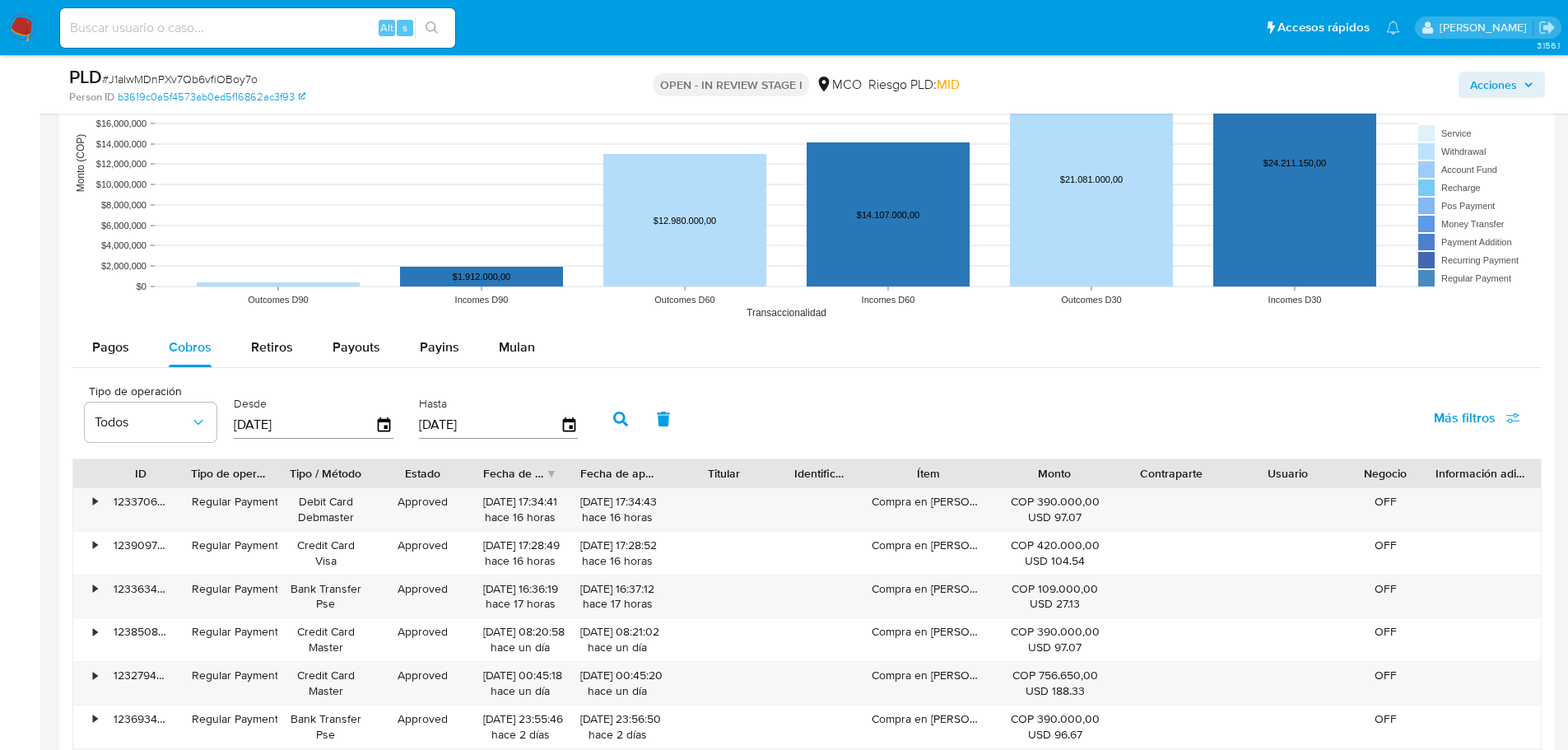
scroll to position [1564, 0]
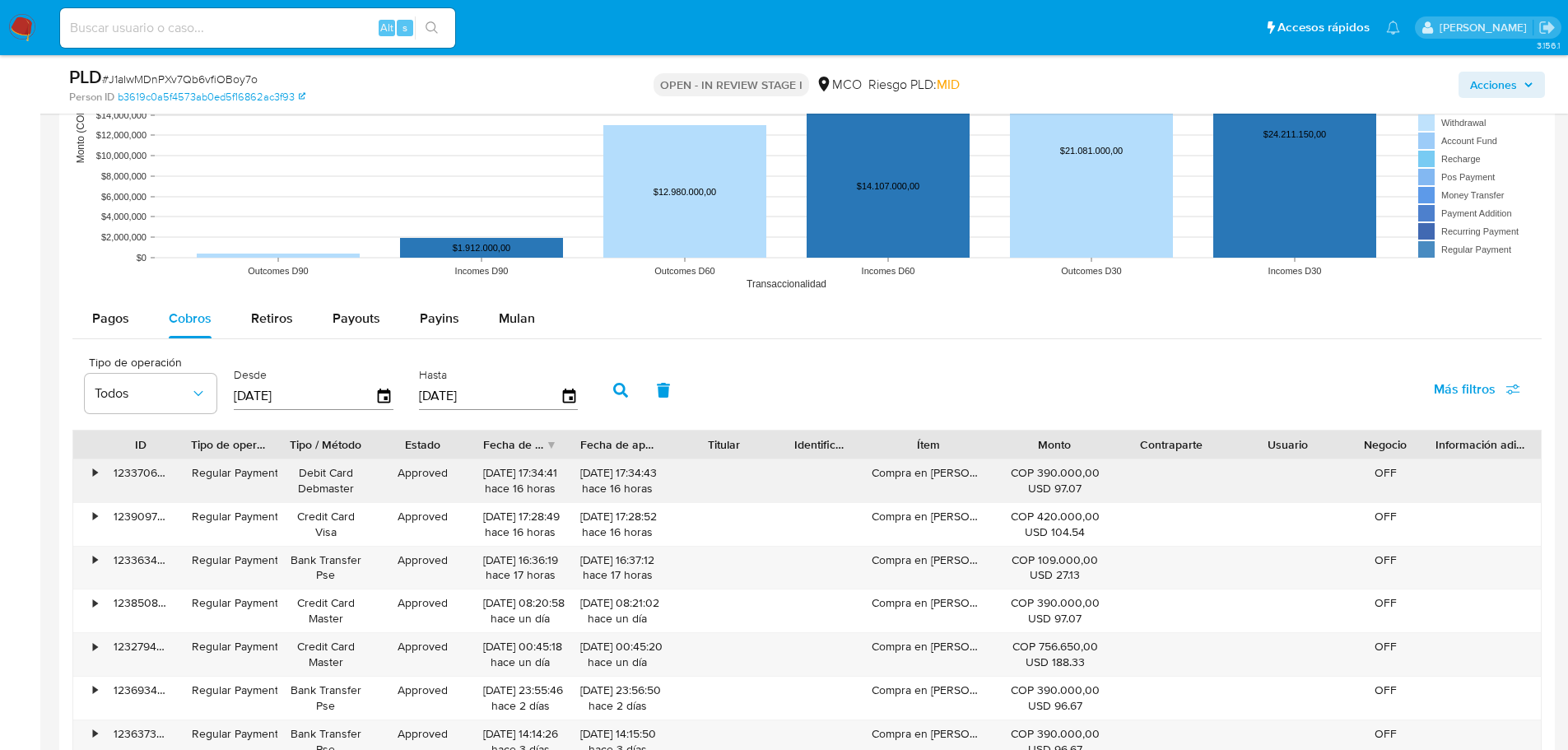
click at [905, 476] on div "Compra en [PERSON_NAME] AZUL" at bounding box center [928, 480] width 136 height 43
click at [1511, 86] on span "Acciones" at bounding box center [1493, 85] width 47 height 26
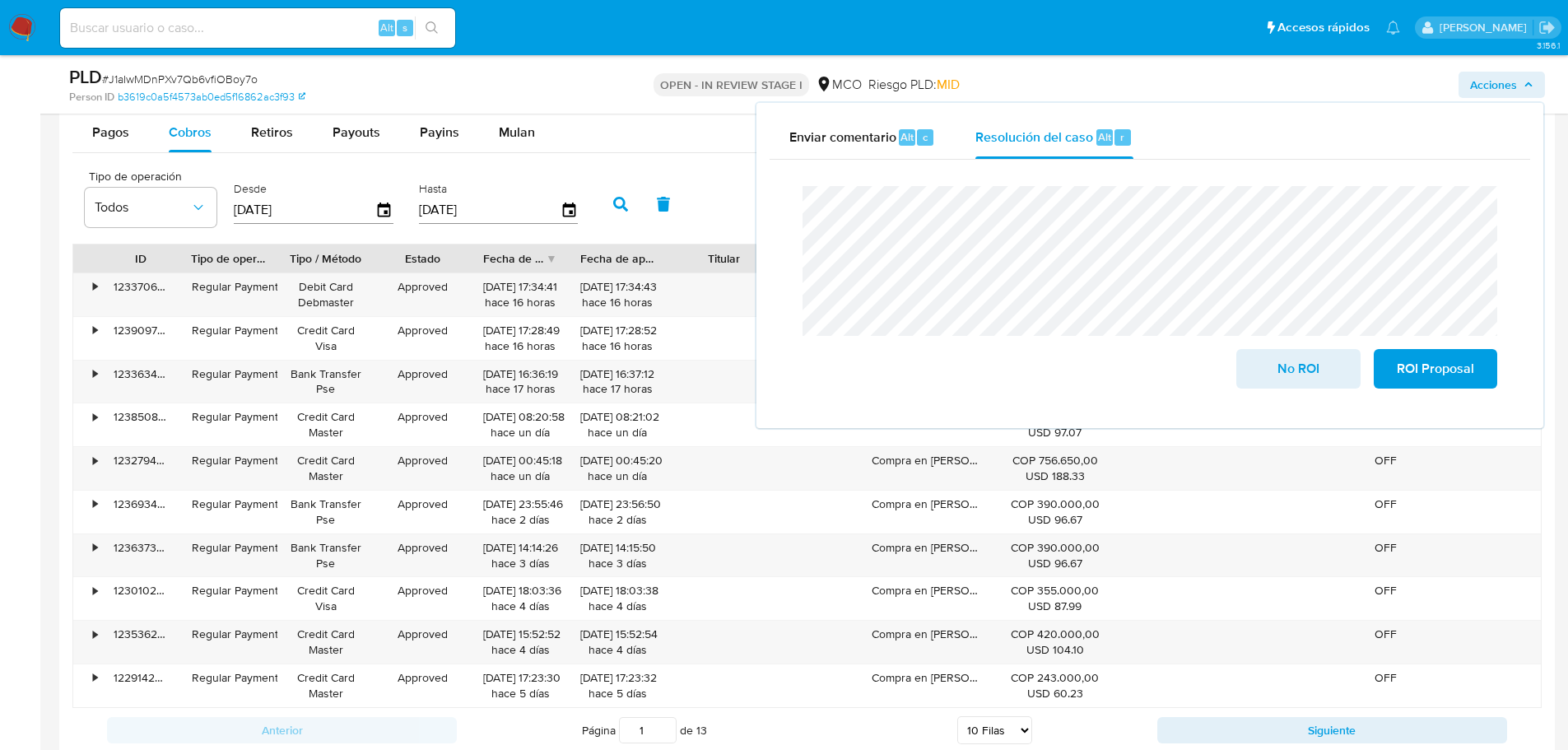
scroll to position [1647, 0]
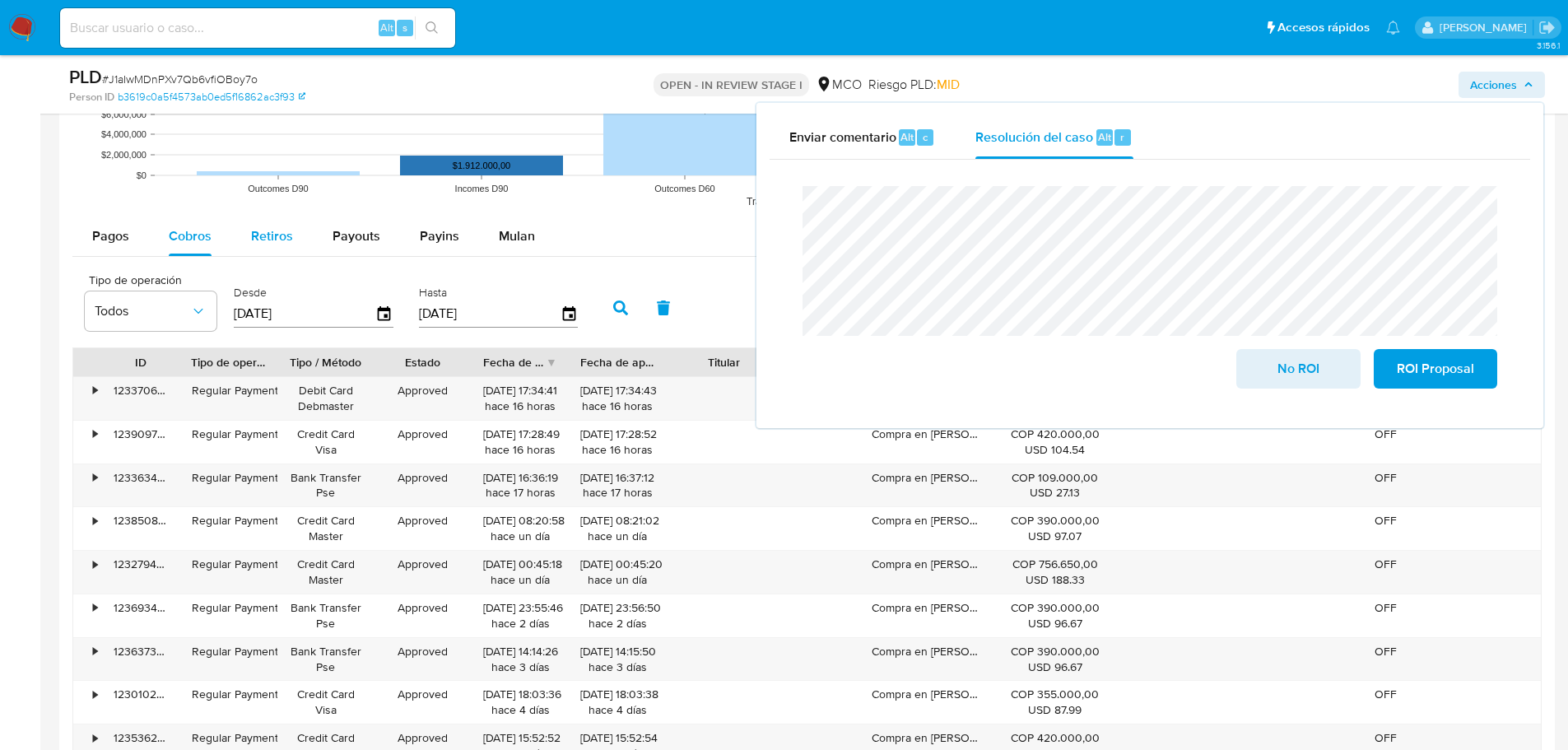
click at [265, 225] on div "Retiros" at bounding box center [272, 236] width 42 height 40
select select "10"
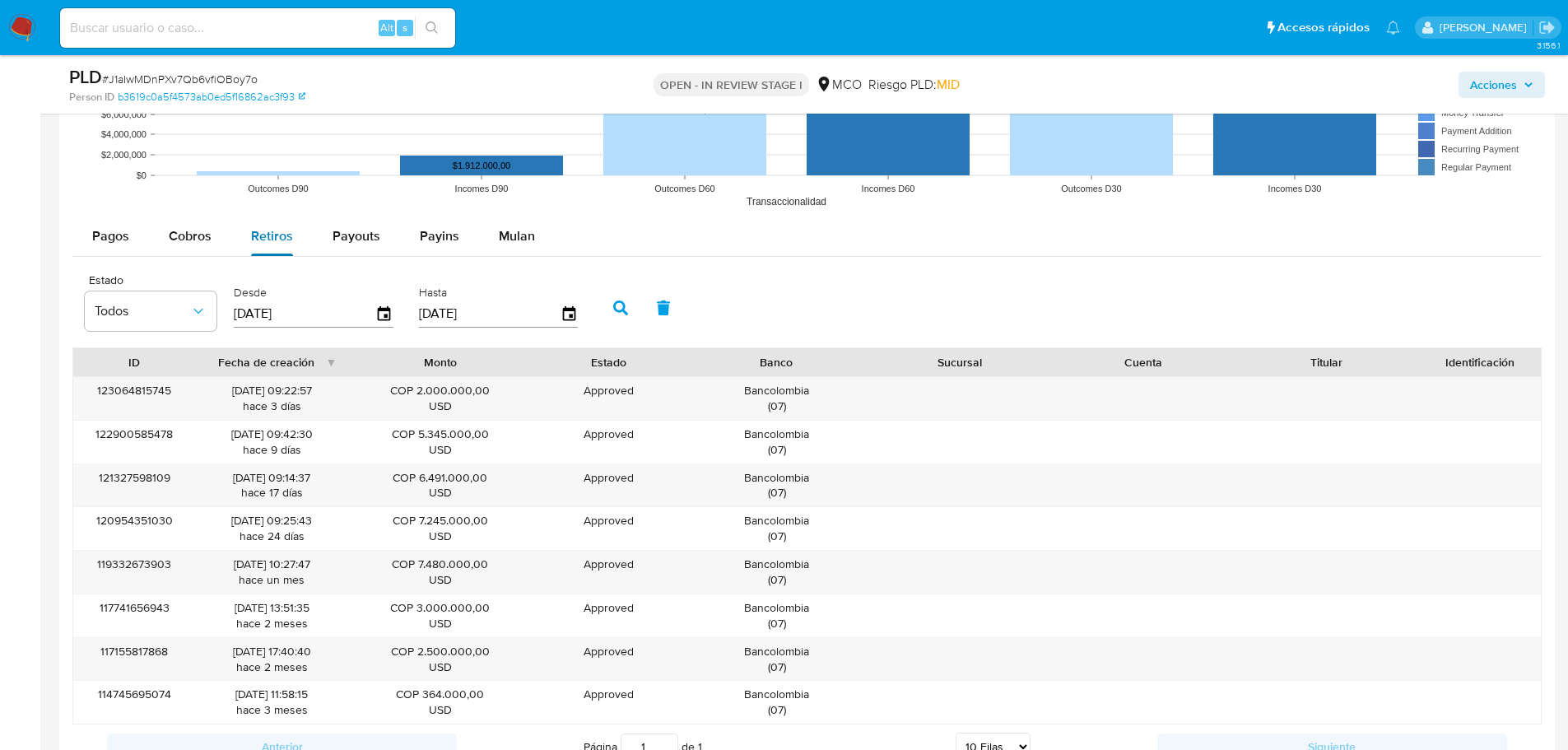
click at [190, 235] on span "Cobros" at bounding box center [190, 235] width 43 height 19
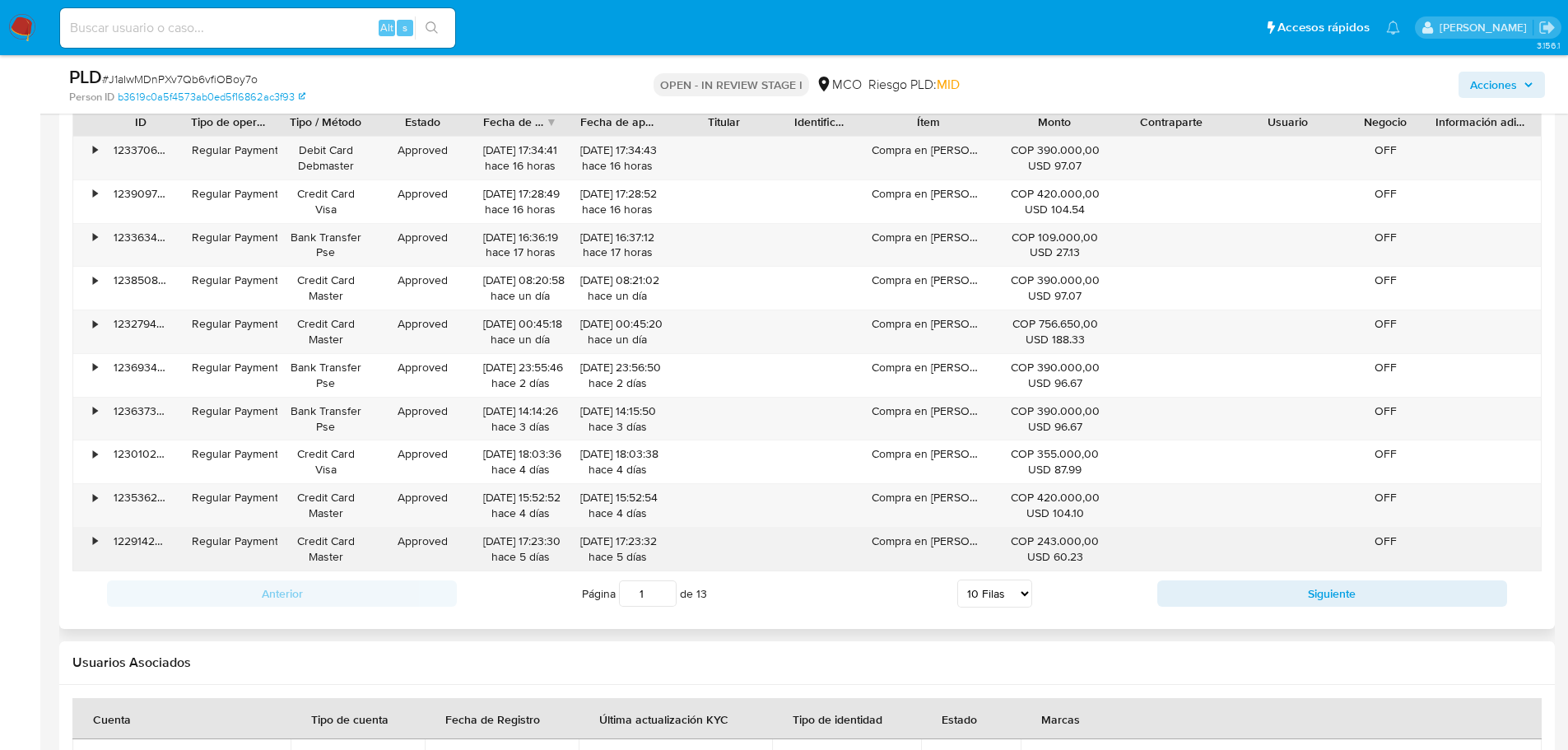
scroll to position [1894, 0]
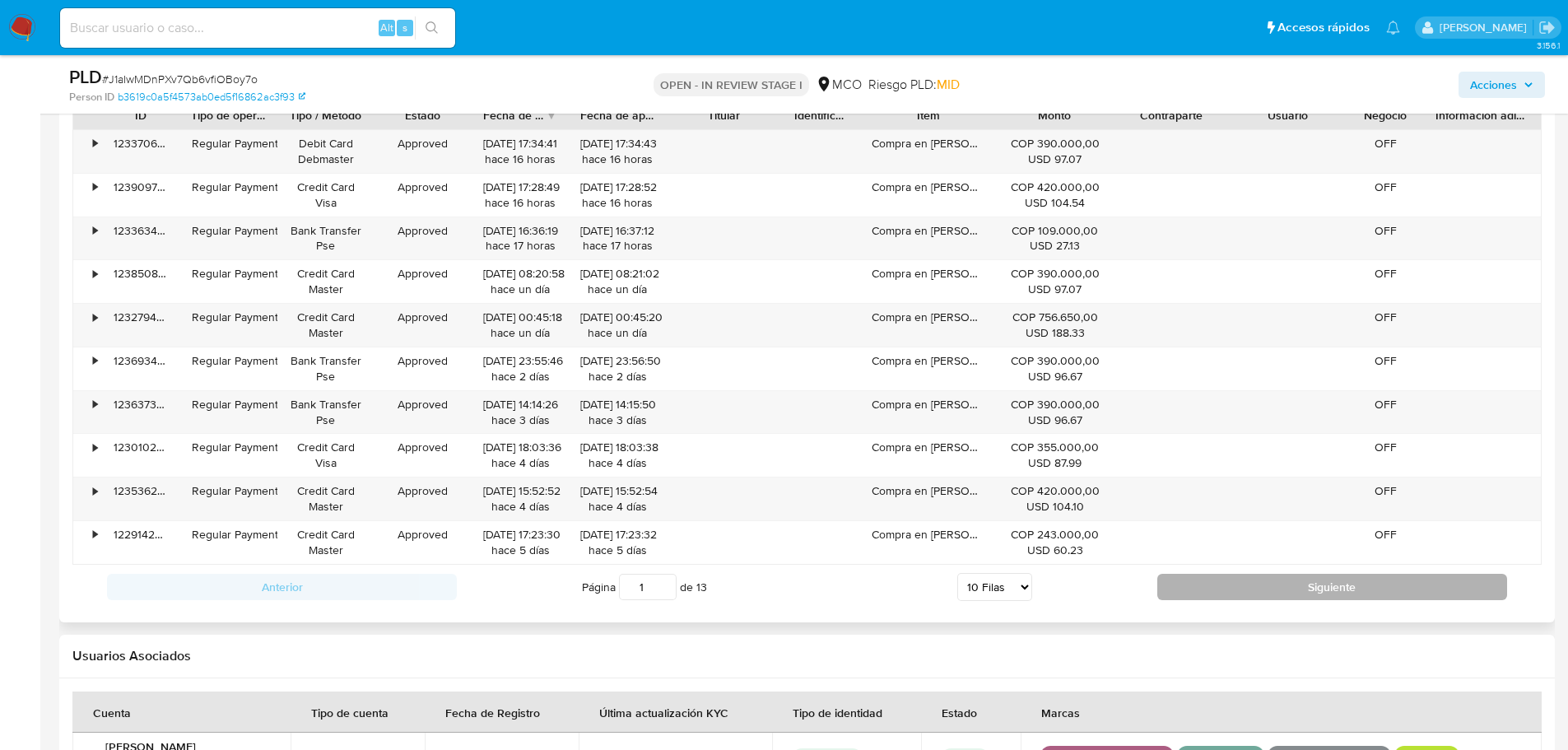
click at [1224, 582] on button "Siguiente" at bounding box center [1332, 587] width 350 height 26
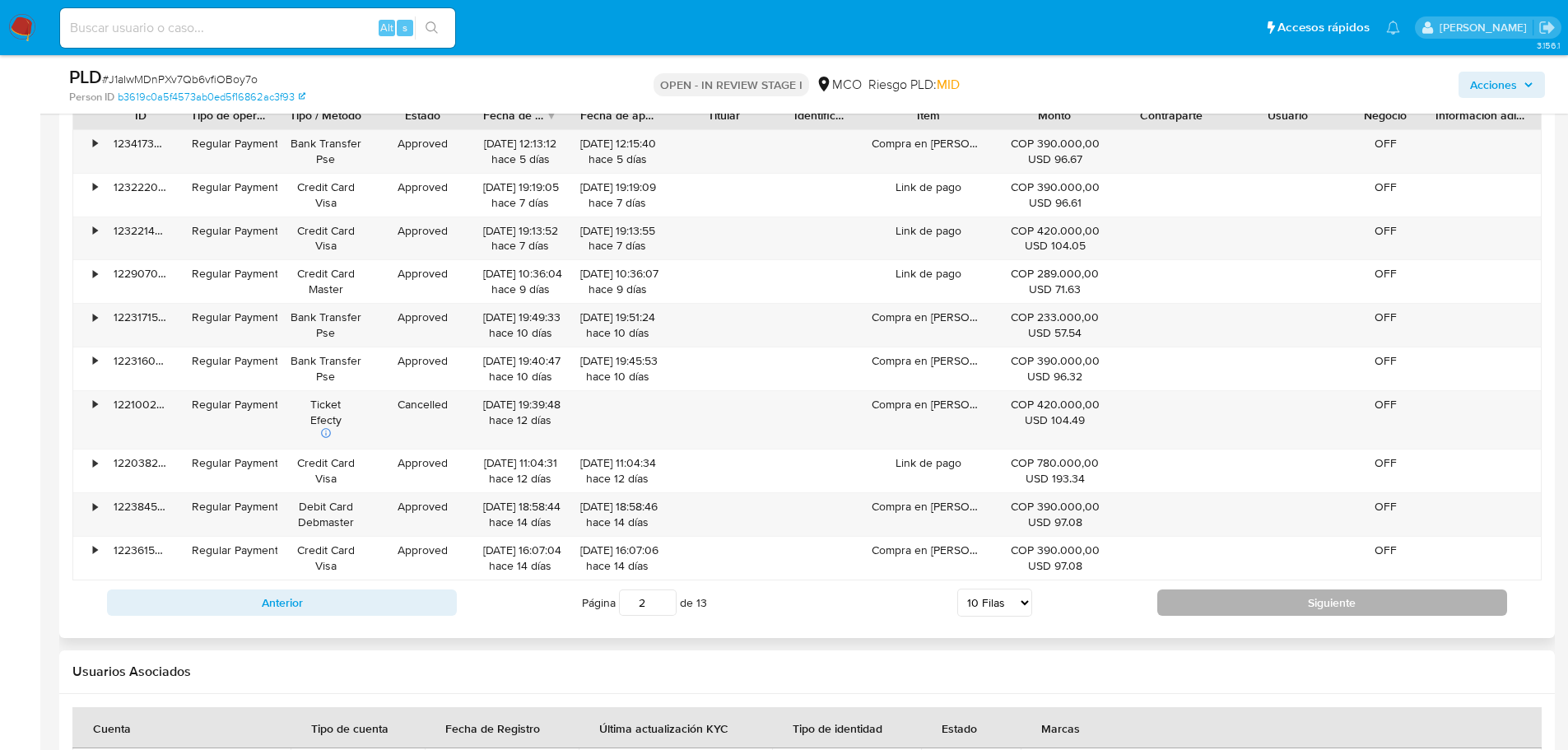
click at [1233, 597] on button "Siguiente" at bounding box center [1332, 603] width 350 height 26
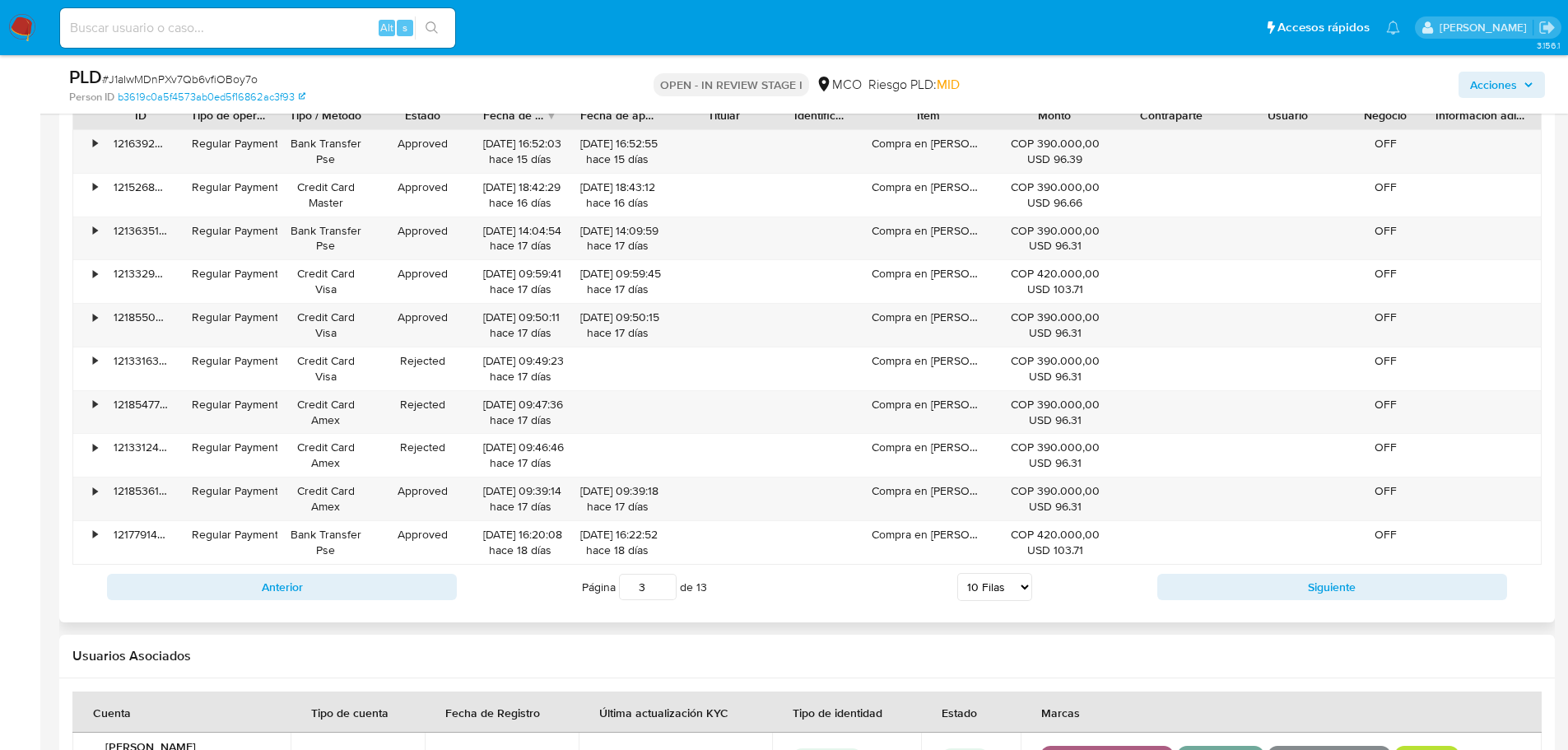
click at [1224, 583] on button "Siguiente" at bounding box center [1332, 587] width 350 height 26
type input "4"
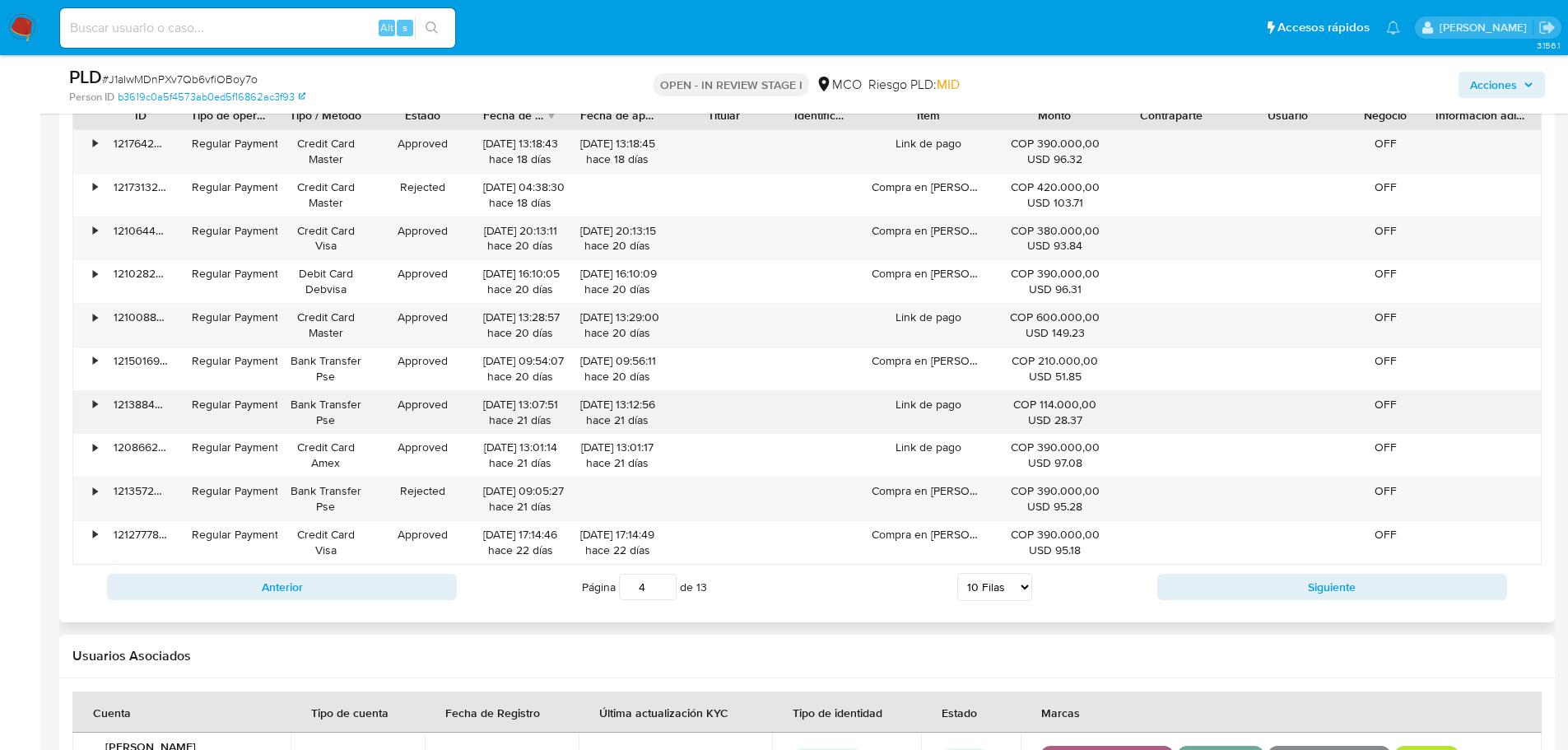
click at [945, 397] on div "Link de pago" at bounding box center [928, 412] width 136 height 43
click at [945, 397] on div "Link de pago" at bounding box center [928, 412] width 136 height 43
click at [1517, 76] on span "Acciones" at bounding box center [1502, 85] width 63 height 23
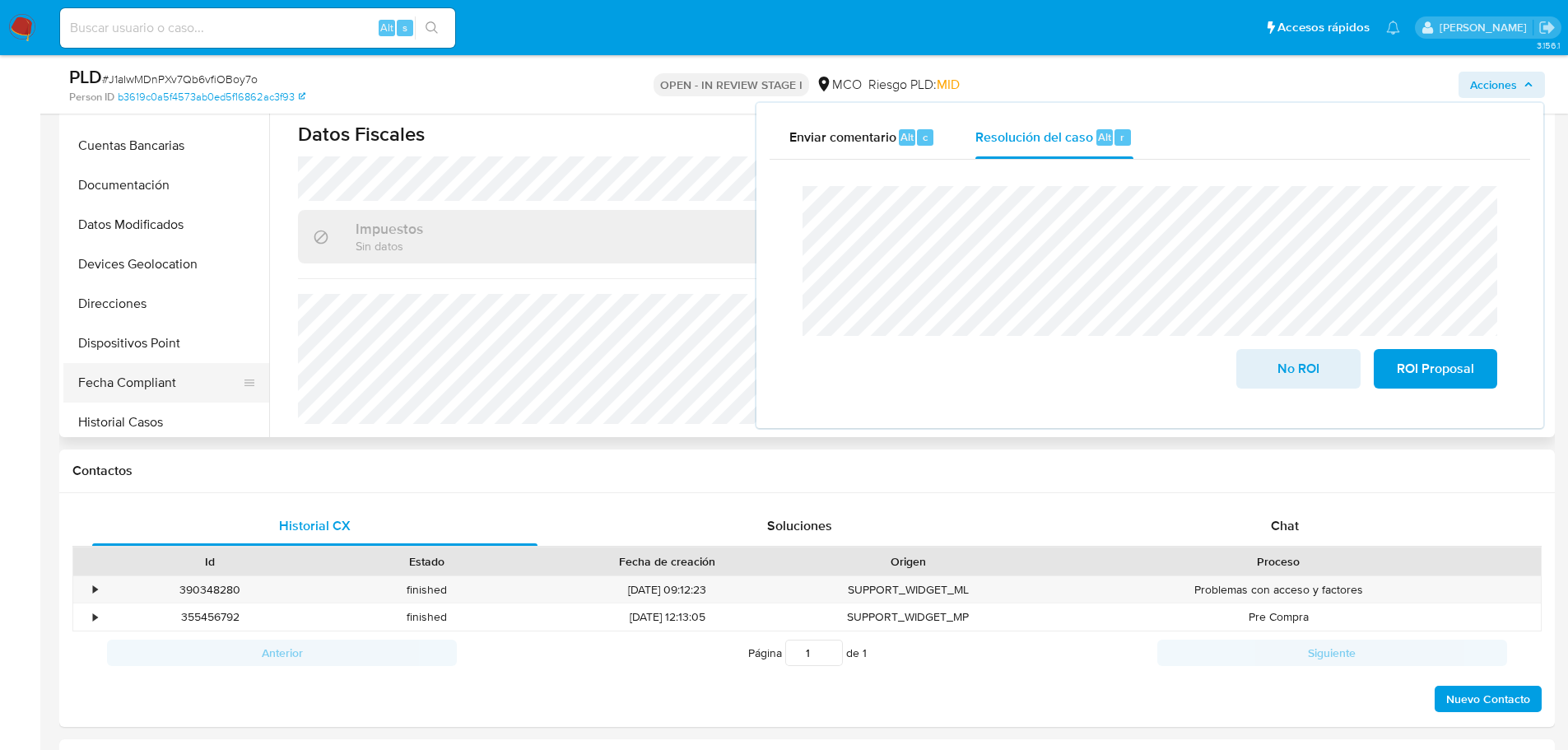
scroll to position [247, 0]
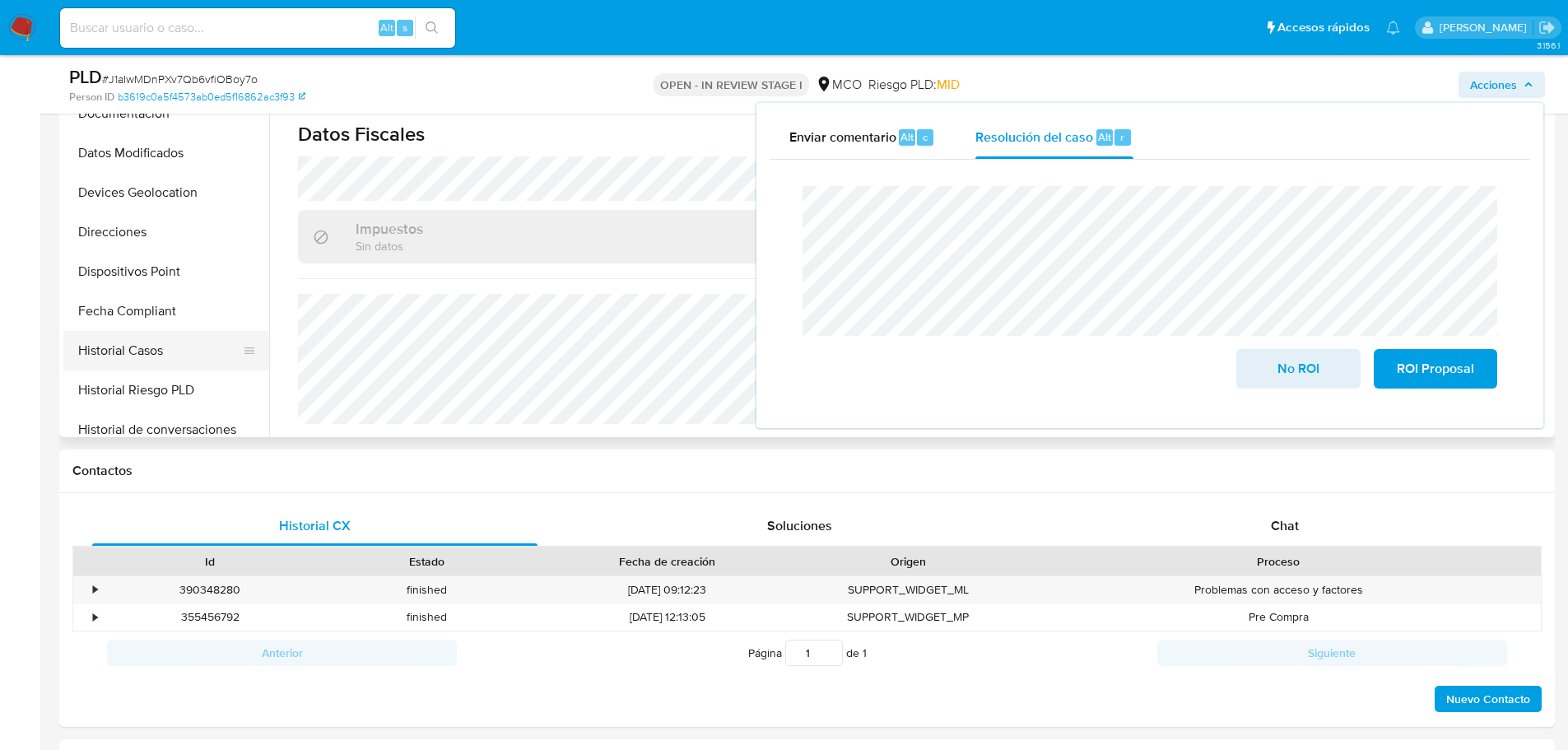
click at [141, 347] on button "Historial Casos" at bounding box center [159, 351] width 193 height 40
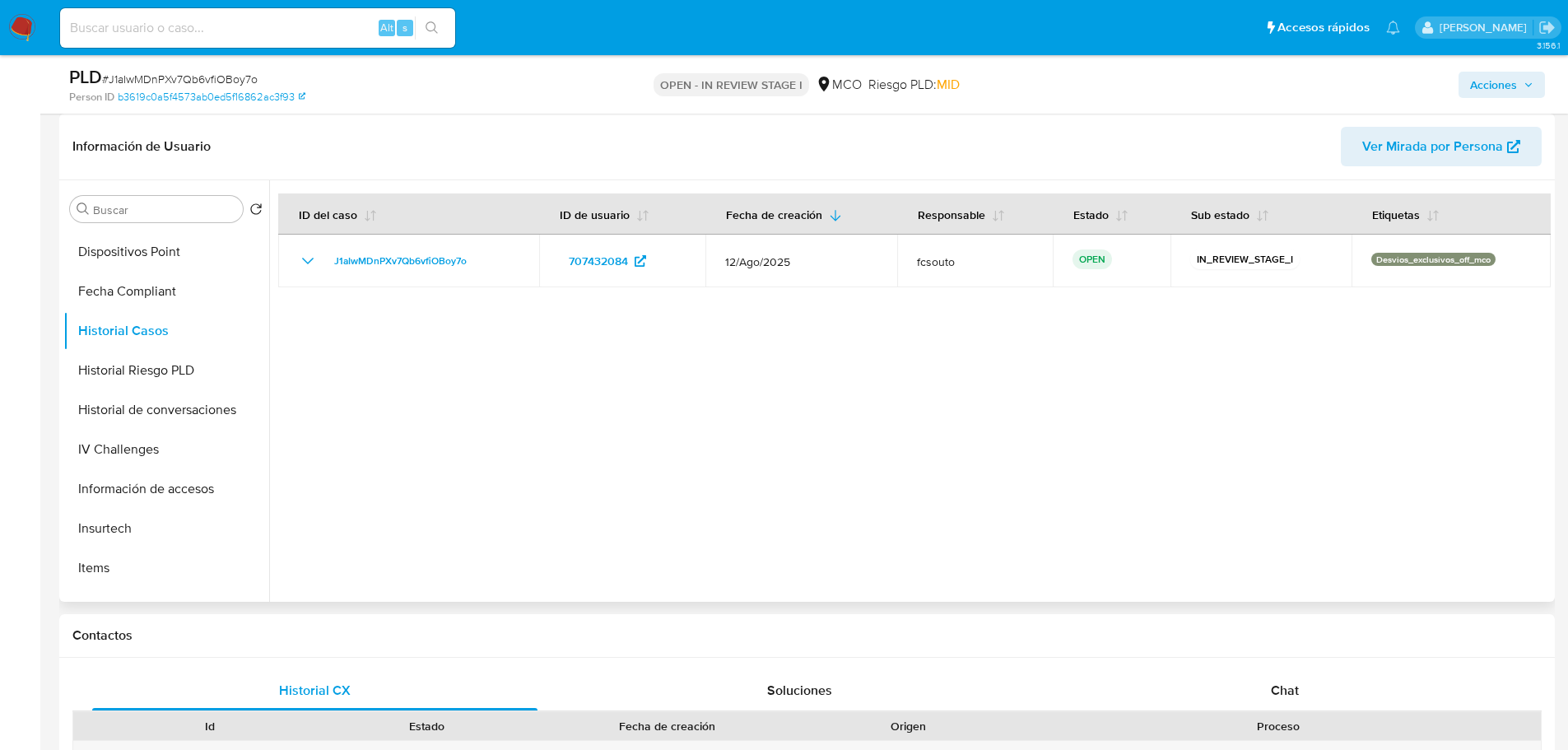
scroll to position [696, 0]
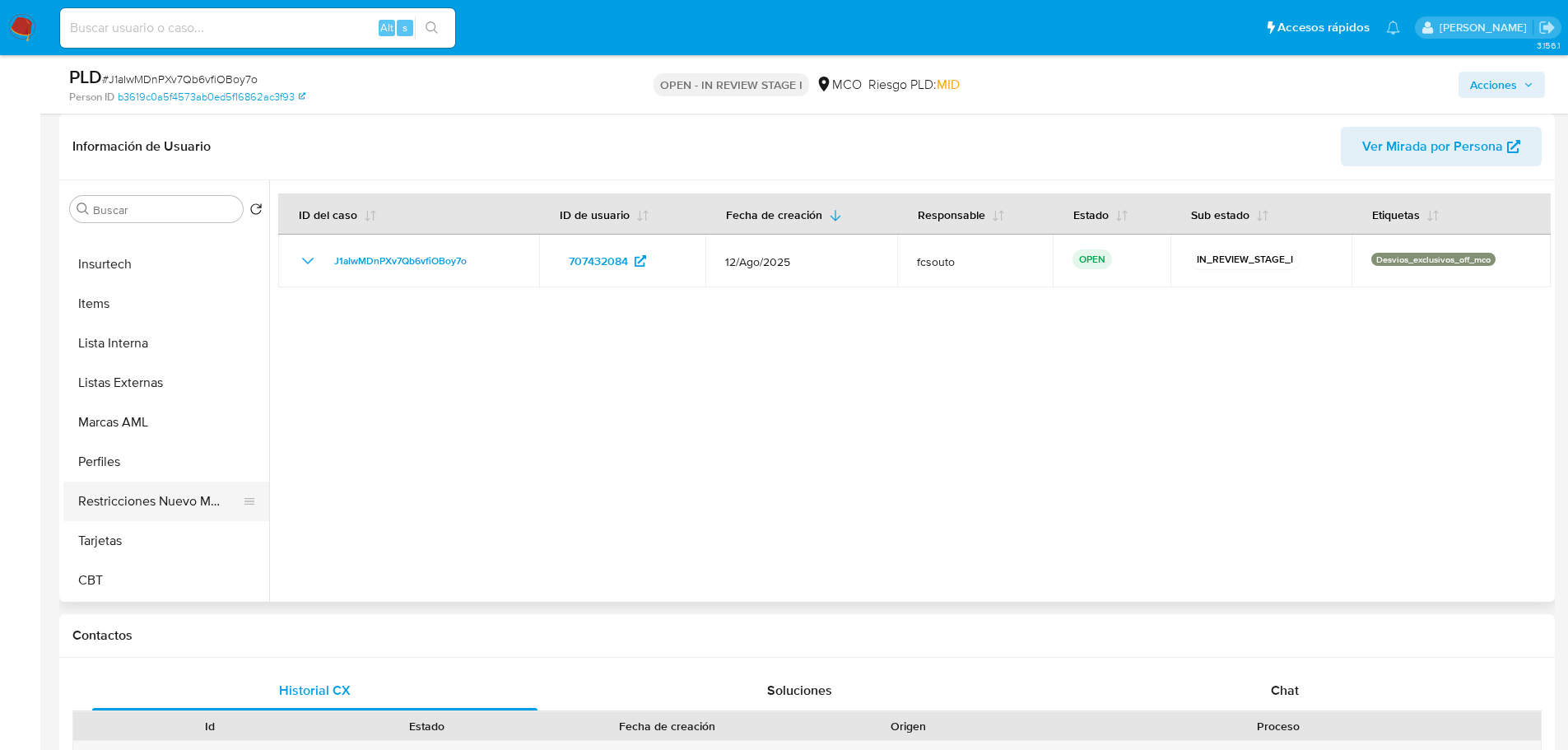
click at [136, 497] on button "Restricciones Nuevo Mundo" at bounding box center [159, 501] width 193 height 40
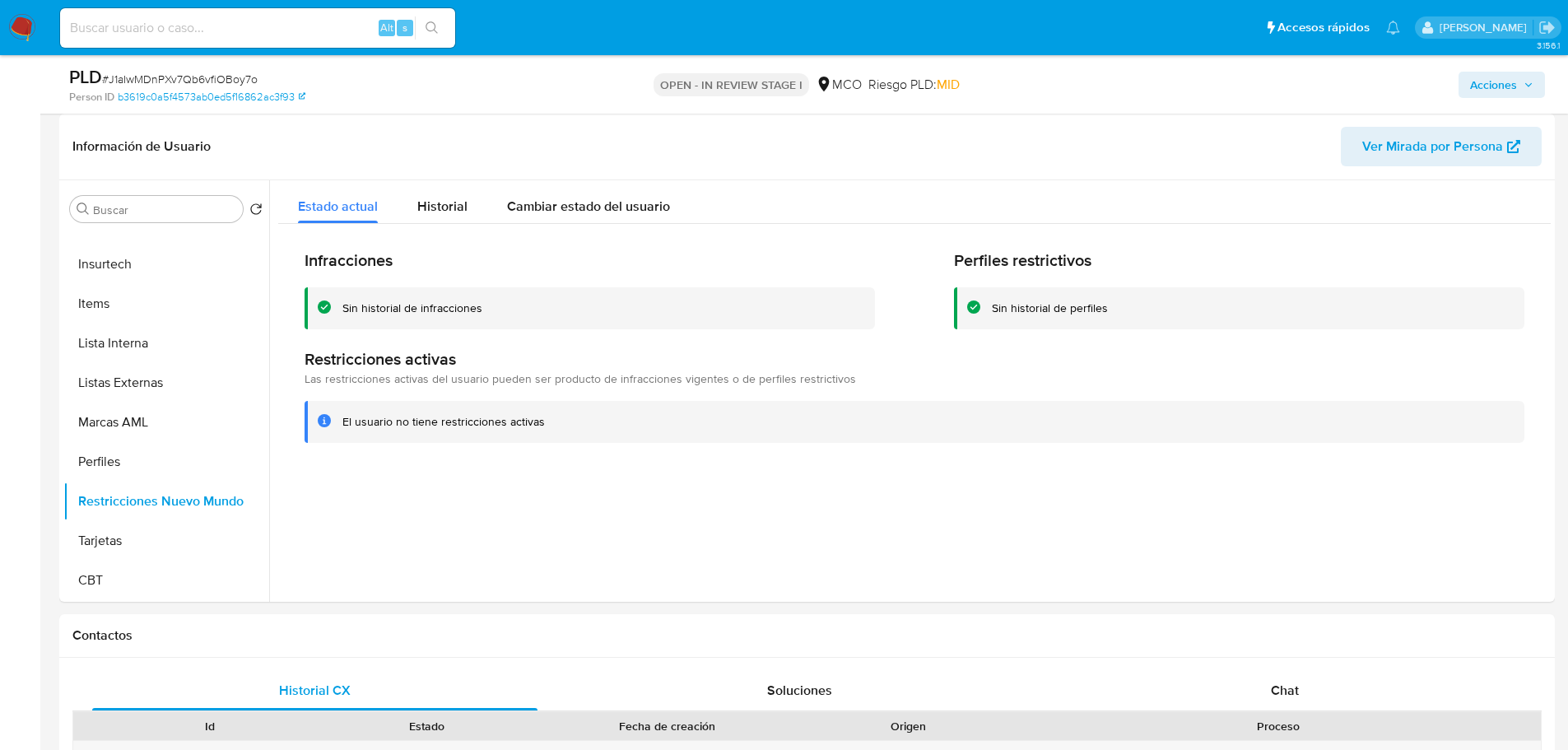
click at [1504, 85] on span "Acciones" at bounding box center [1493, 85] width 47 height 26
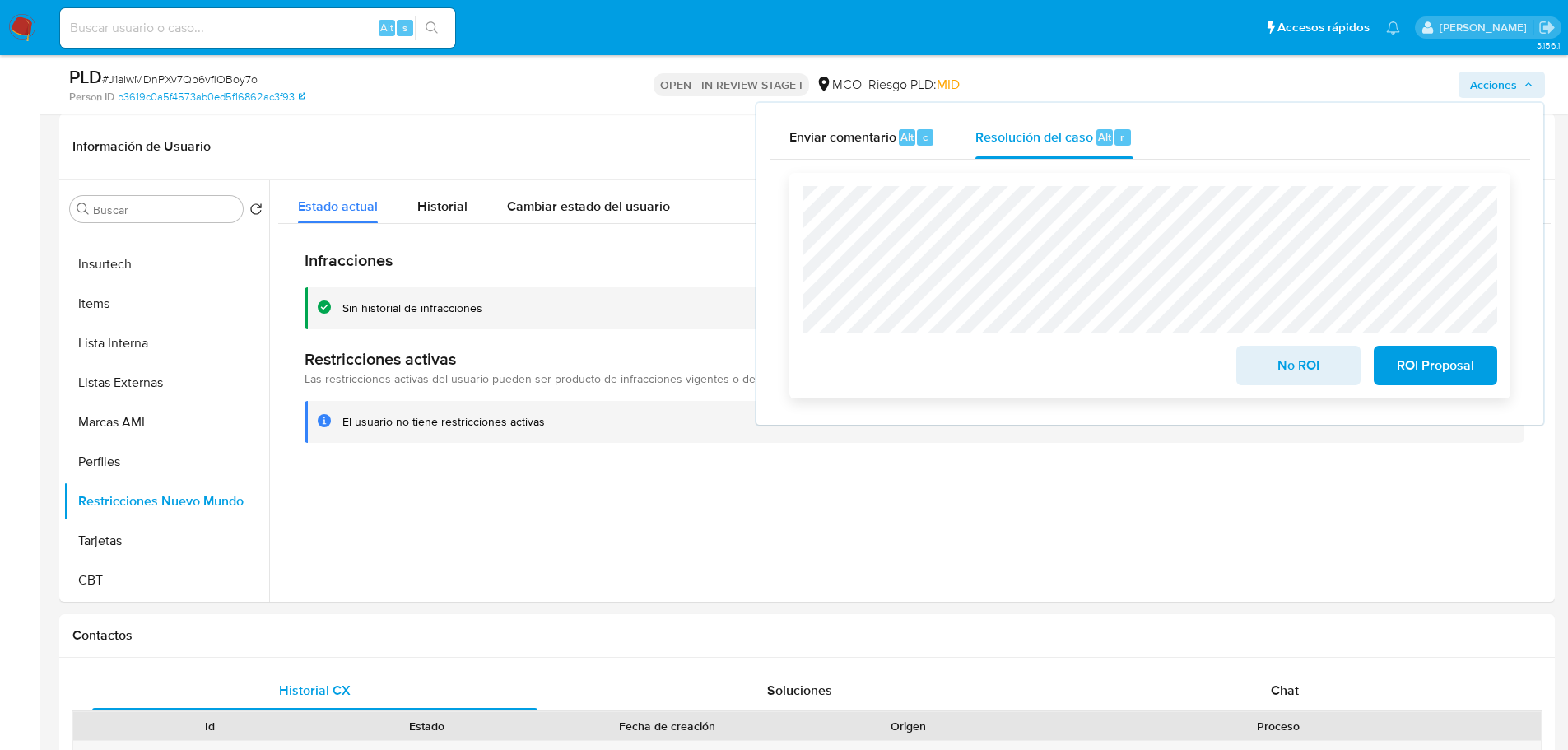
click at [1288, 375] on span "No ROI" at bounding box center [1298, 365] width 81 height 36
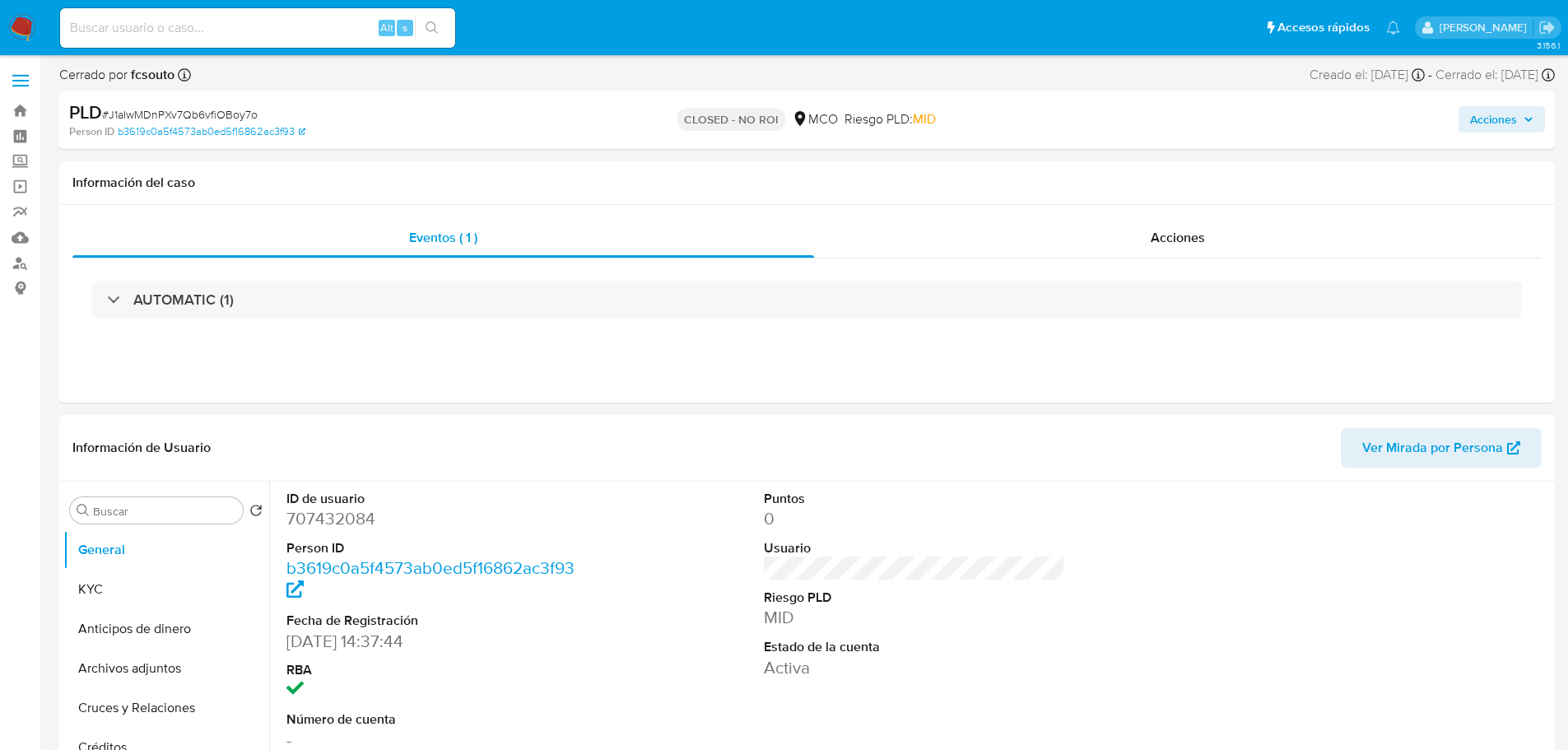
select select "10"
click at [1504, 118] on span "Acciones" at bounding box center [1493, 120] width 47 height 26
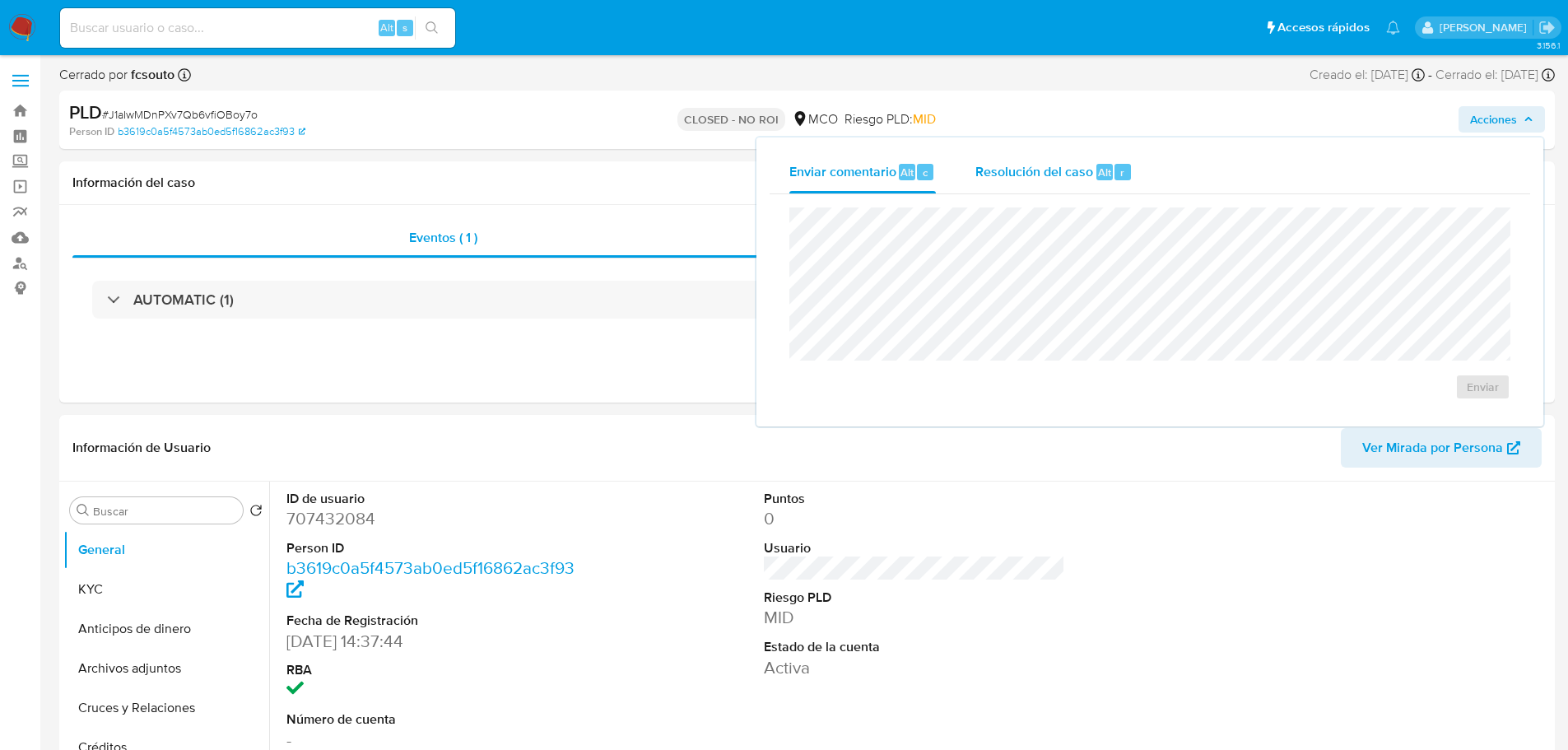
click at [1082, 183] on div "Resolución del caso Alt r" at bounding box center [1054, 172] width 157 height 43
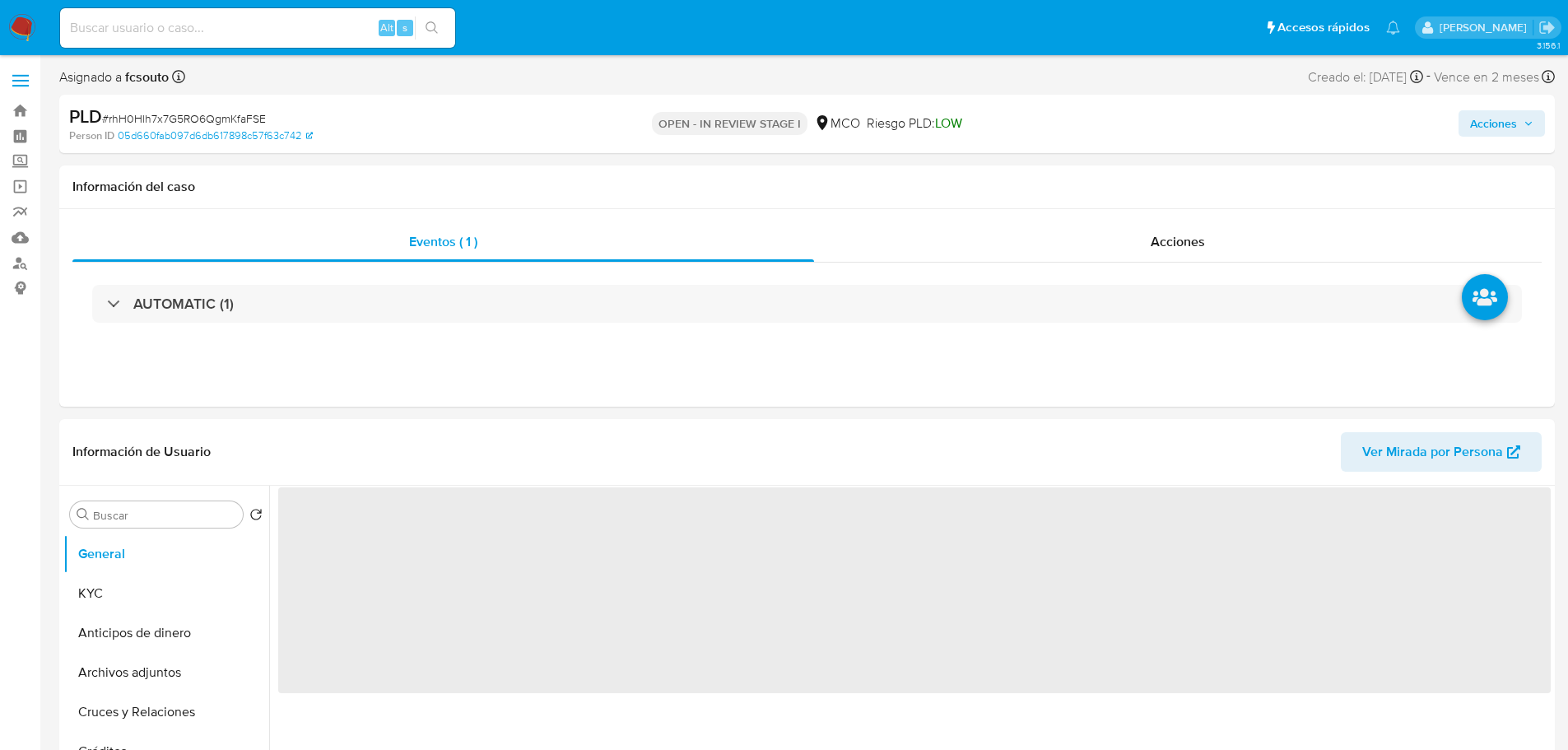
select select "10"
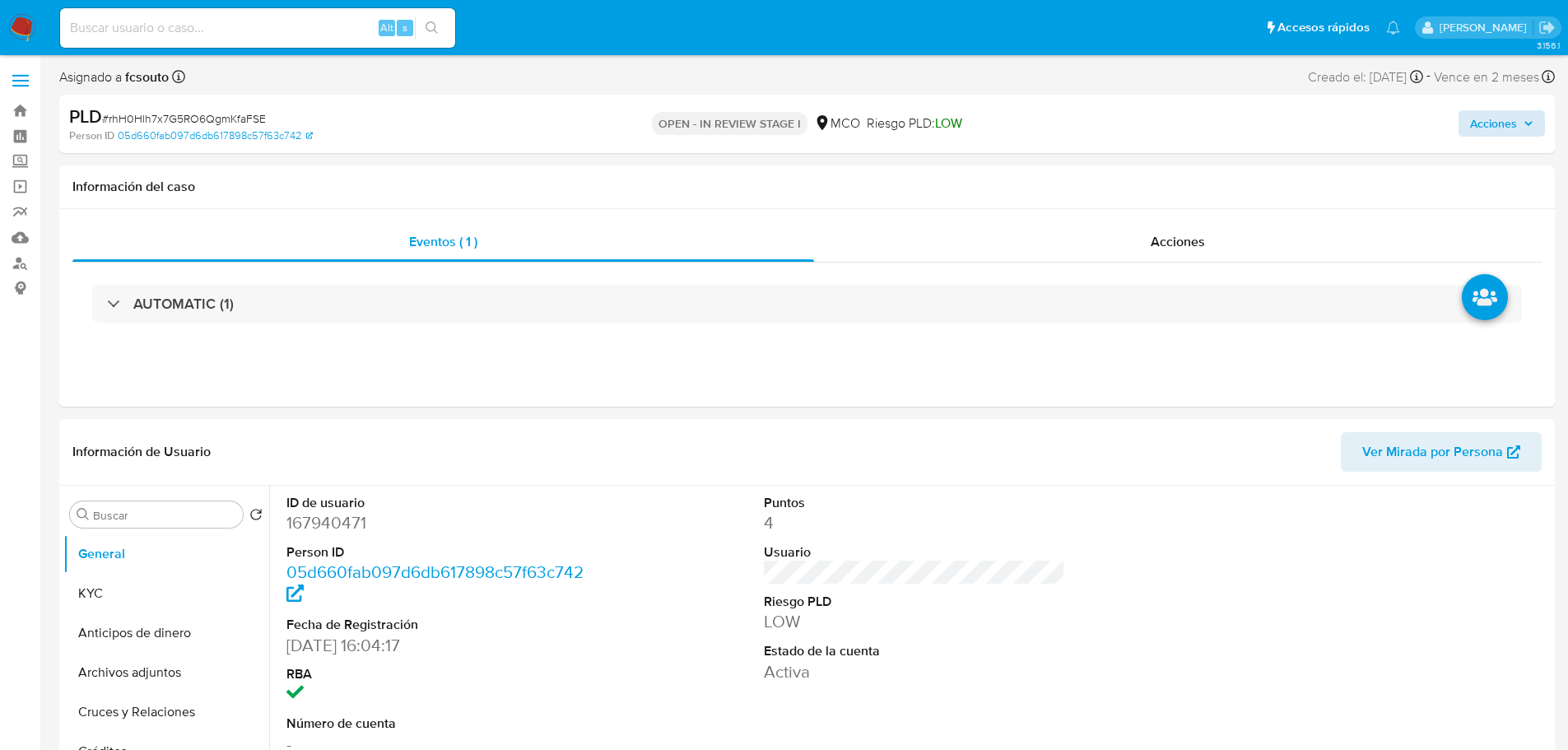
drag, startPoint x: 1513, startPoint y: 105, endPoint x: 1519, endPoint y: 111, distance: 8.5
click at [1513, 106] on div "Acciones" at bounding box center [1301, 124] width 487 height 39
click at [1522, 121] on span "Acciones" at bounding box center [1502, 123] width 63 height 23
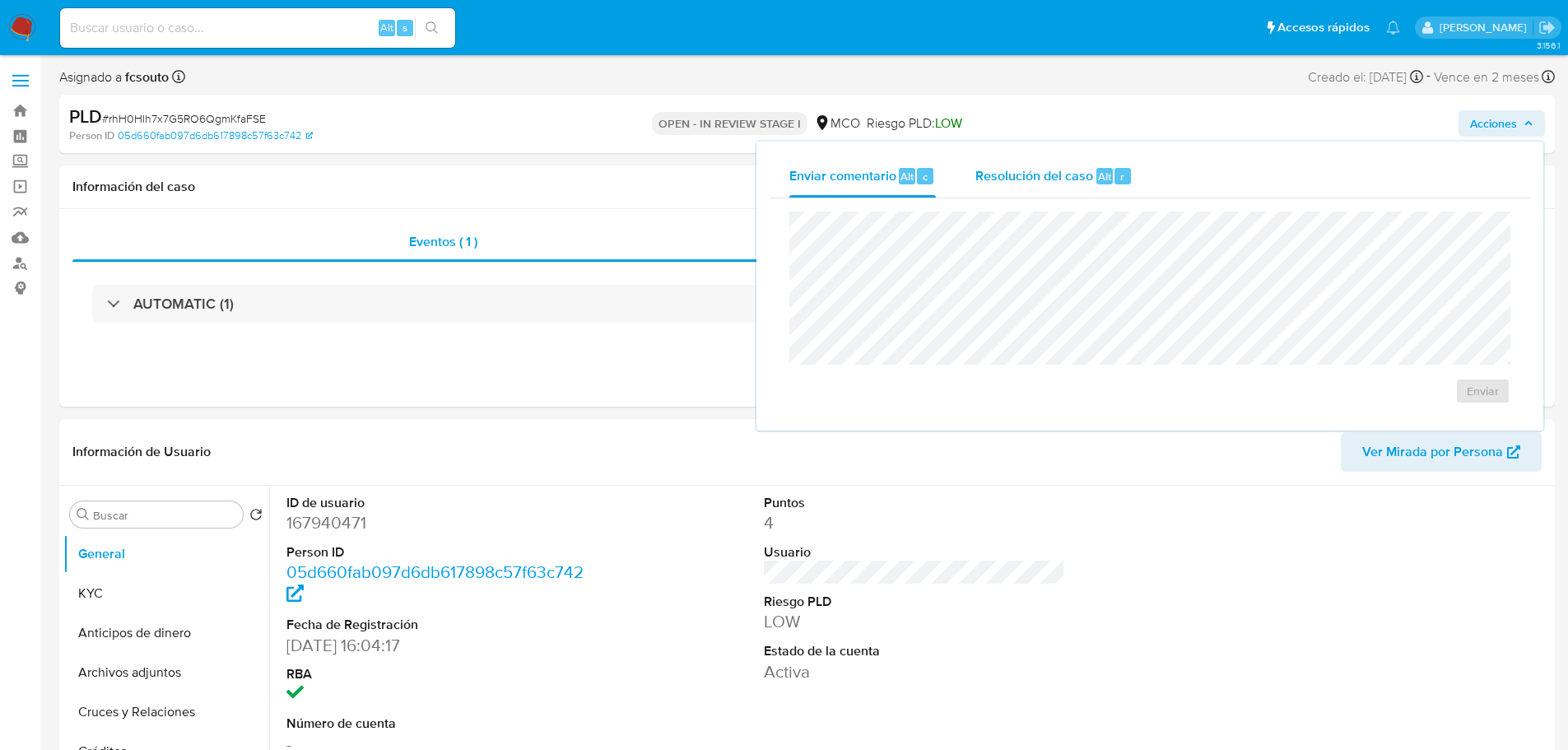
click at [1032, 177] on span "Resolución del caso" at bounding box center [1034, 175] width 118 height 19
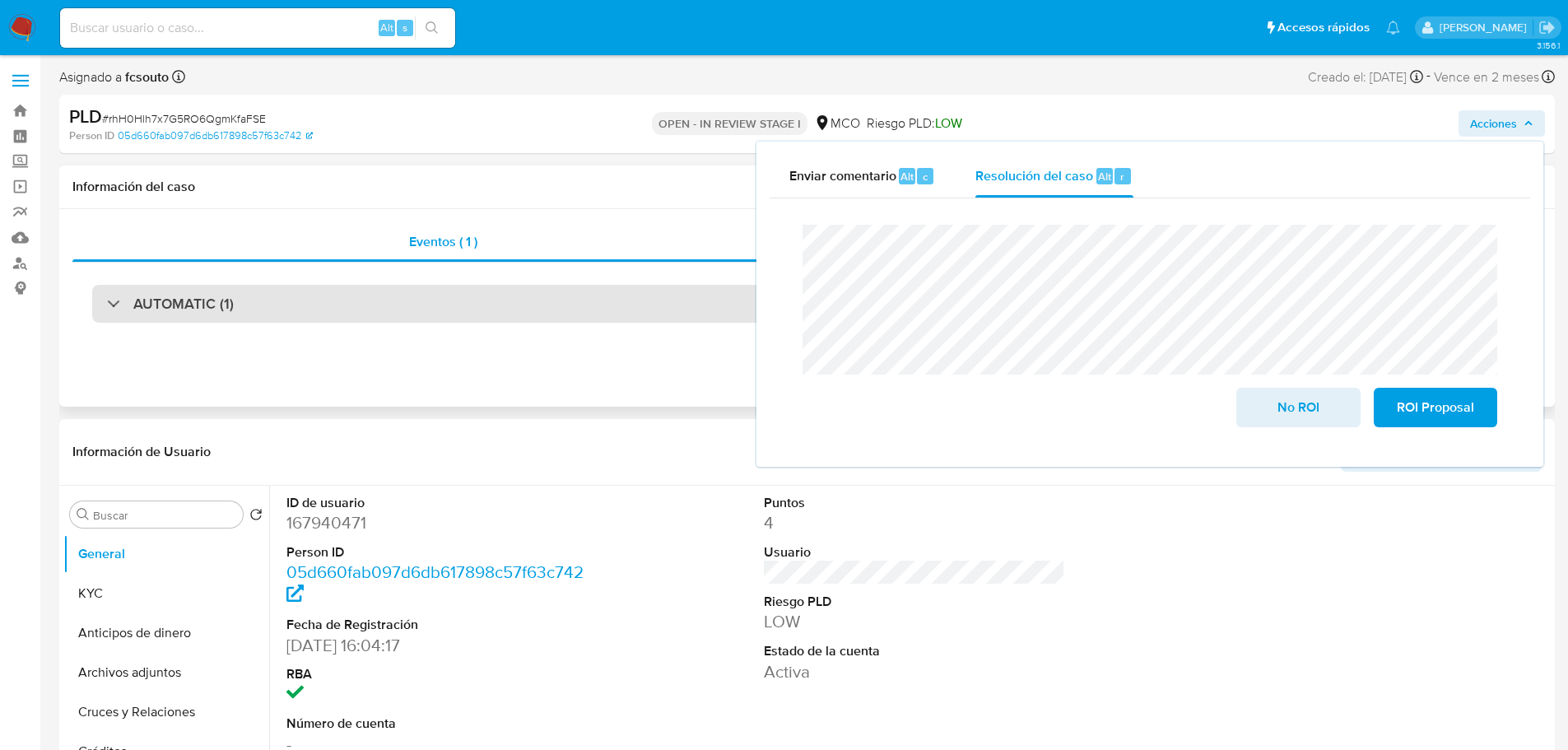
drag, startPoint x: 344, startPoint y: 278, endPoint x: 345, endPoint y: 293, distance: 15.0
click at [344, 282] on div "AUTOMATIC (1)" at bounding box center [807, 303] width 1469 height 82
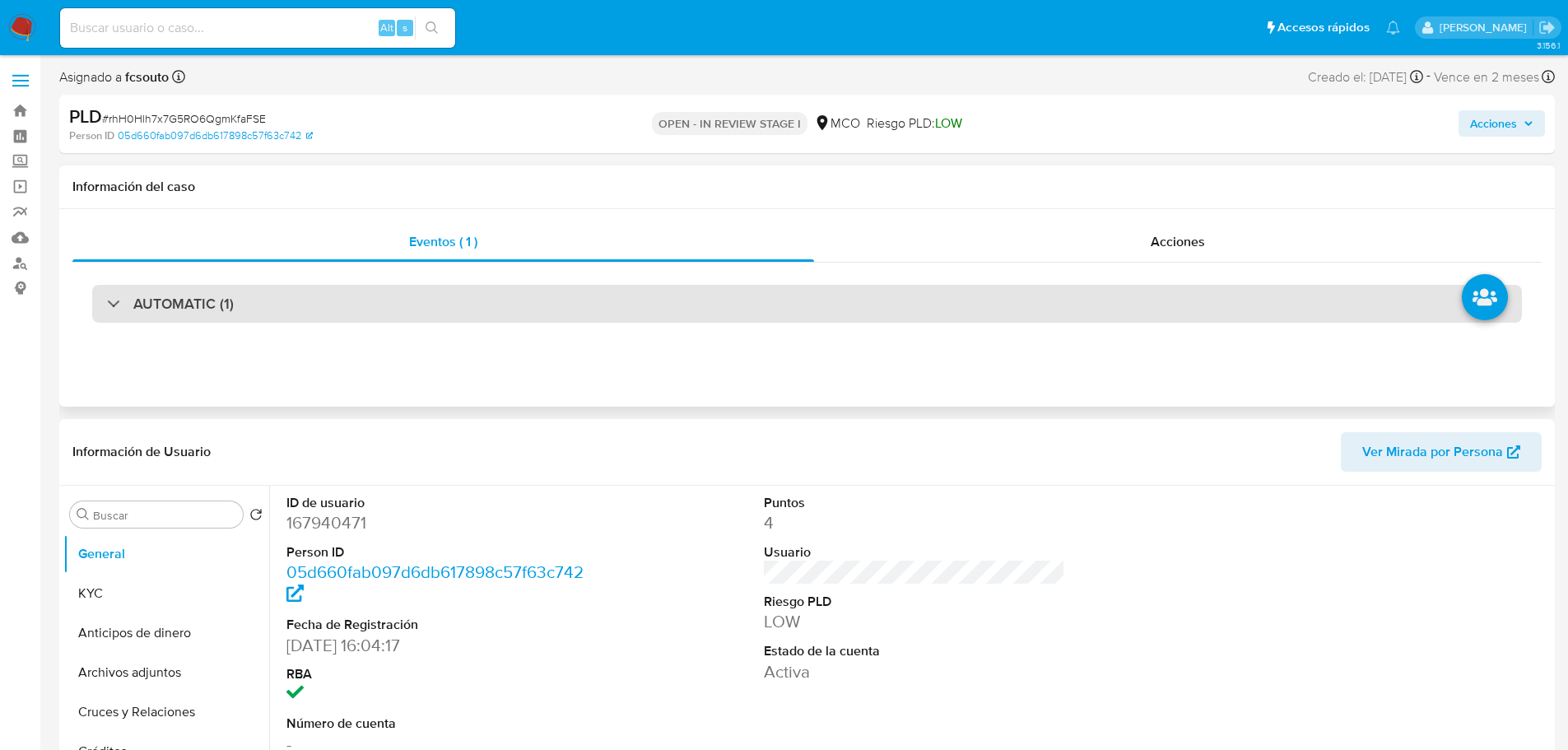
drag, startPoint x: 345, startPoint y: 293, endPoint x: 270, endPoint y: 310, distance: 76.9
click at [341, 294] on div "AUTOMATIC (1)" at bounding box center [807, 303] width 1430 height 38
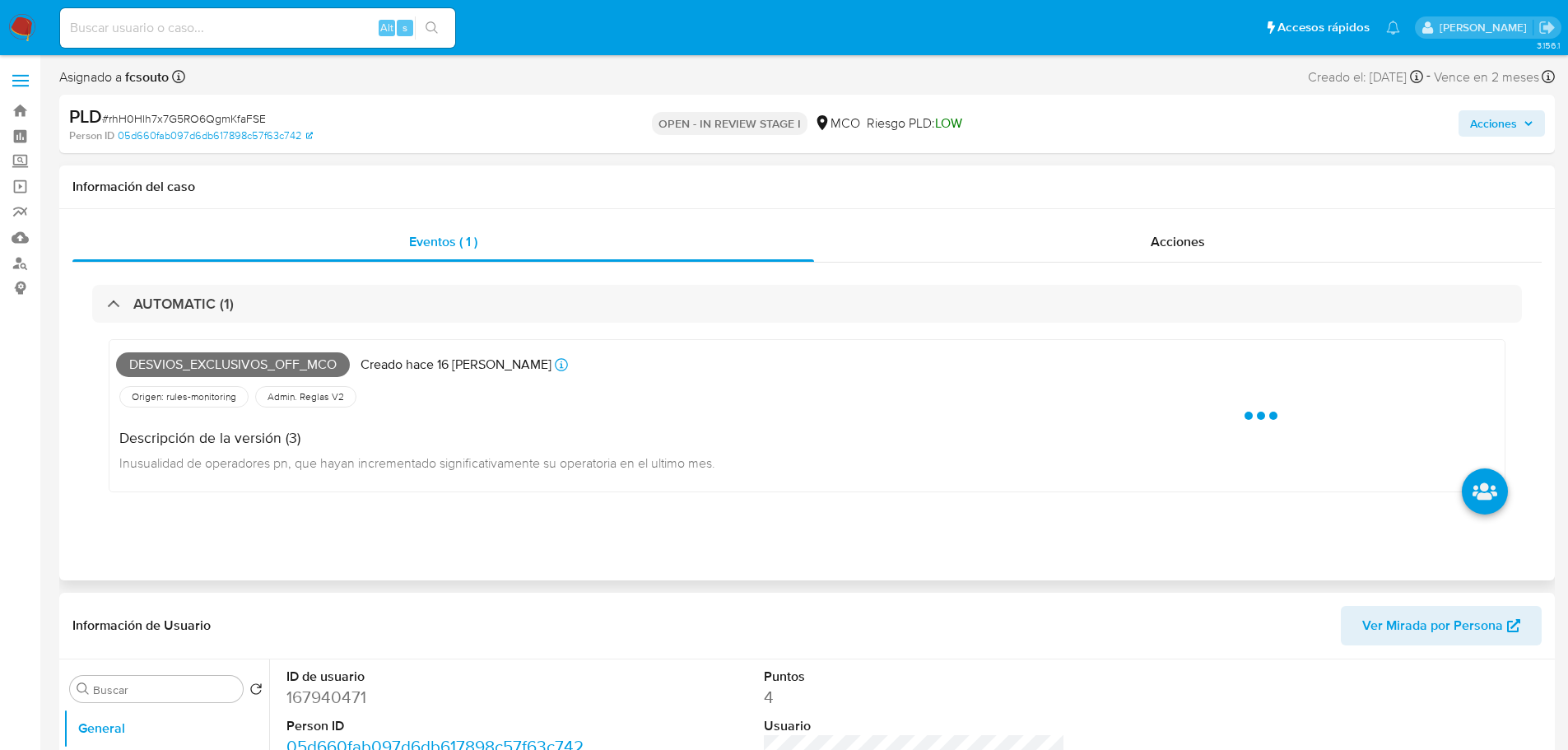
click at [267, 369] on span "Desvios_exclusivos_off_mco" at bounding box center [233, 365] width 233 height 25
copy span "Desvios_exclusivos_off_mco"
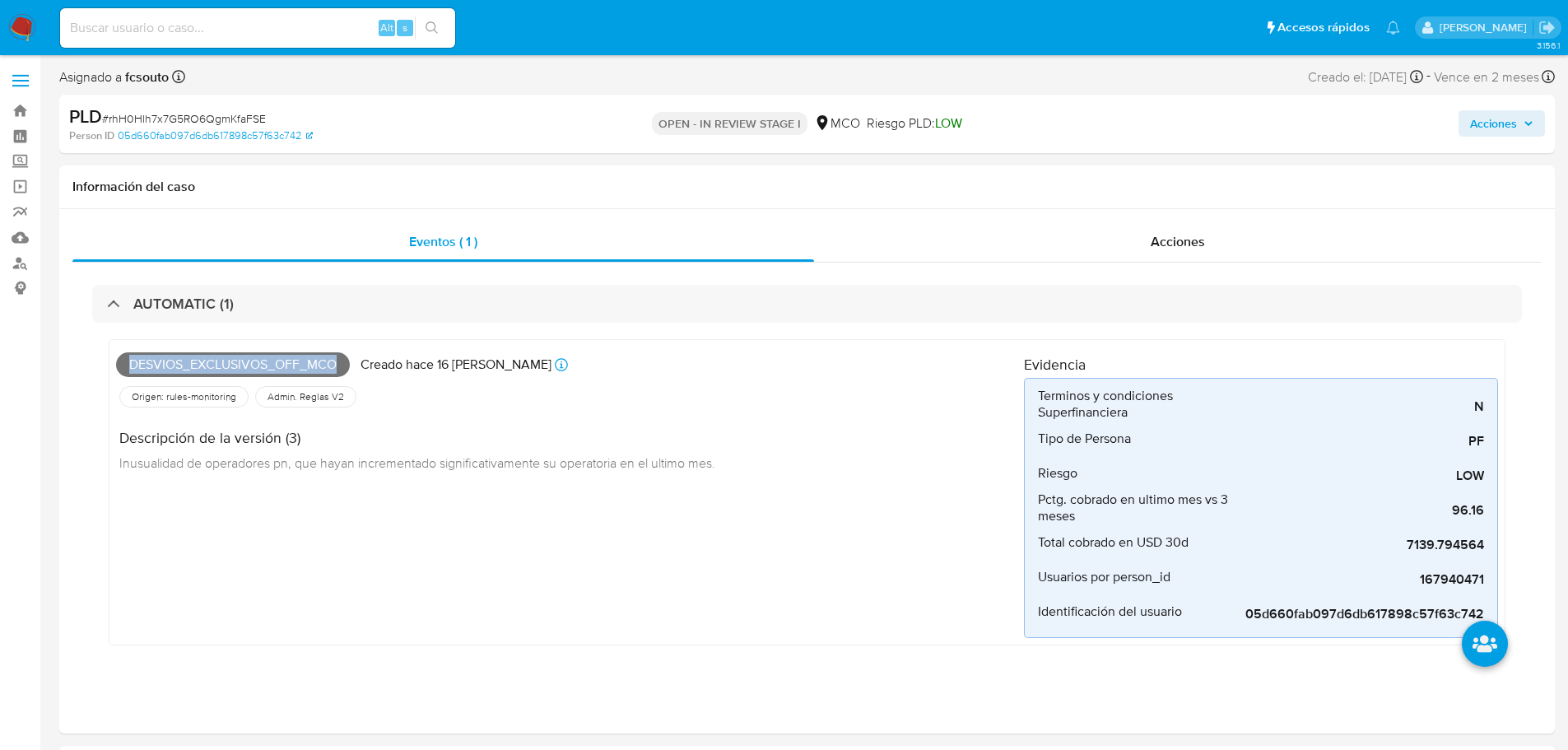
click at [1477, 122] on span "Acciones" at bounding box center [1493, 123] width 47 height 26
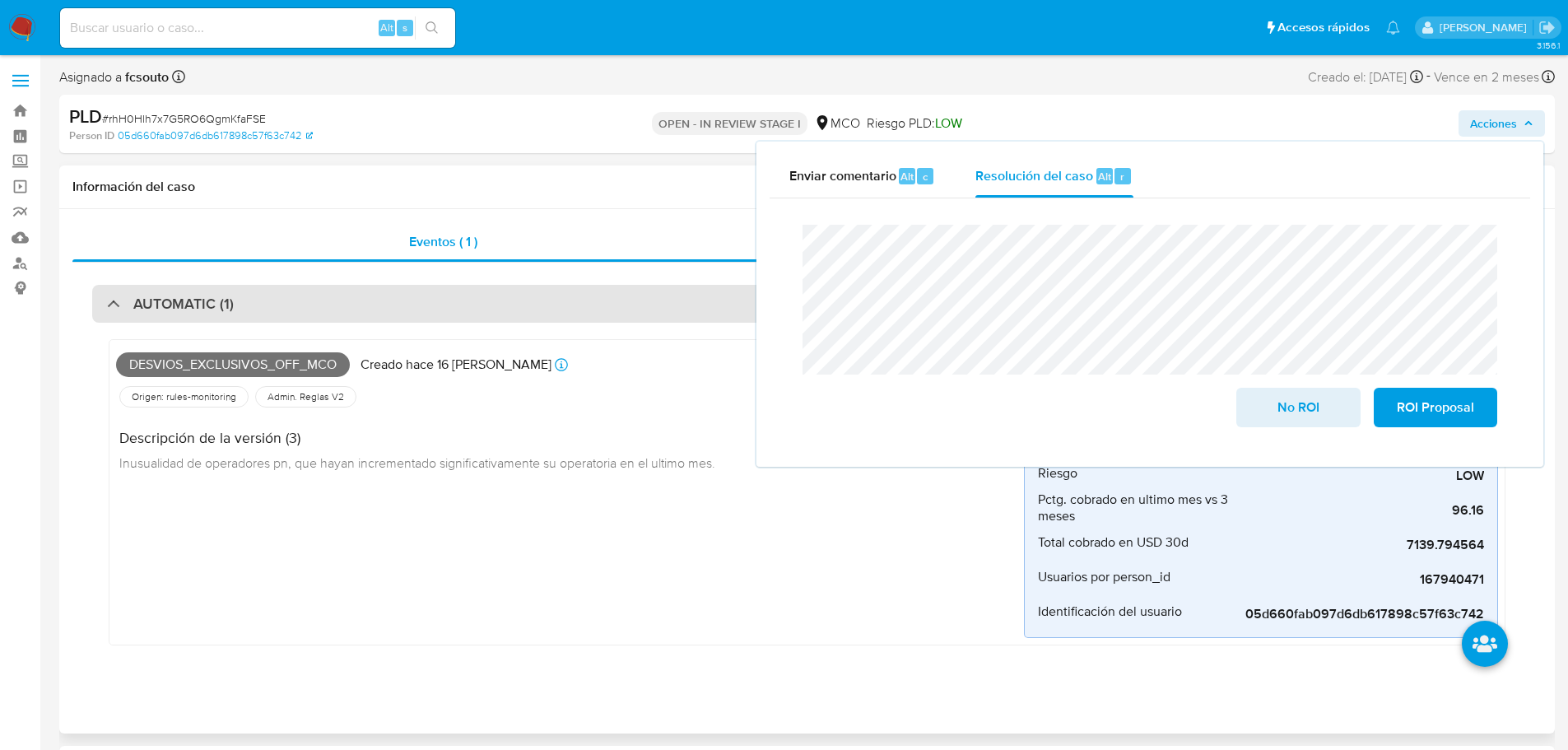
click at [367, 295] on div "AUTOMATIC (1)" at bounding box center [807, 303] width 1430 height 38
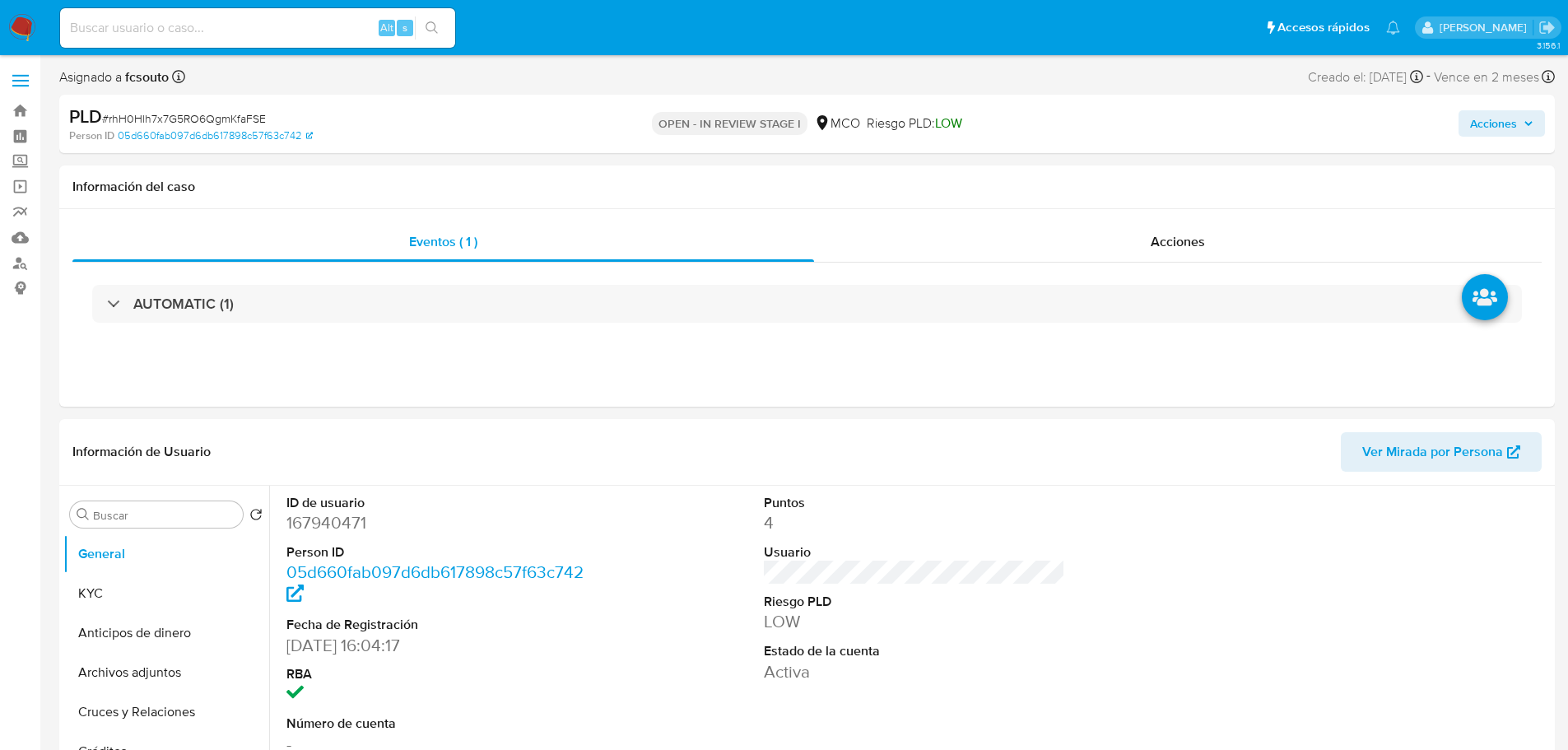
click at [1486, 130] on span "Acciones" at bounding box center [1493, 123] width 47 height 26
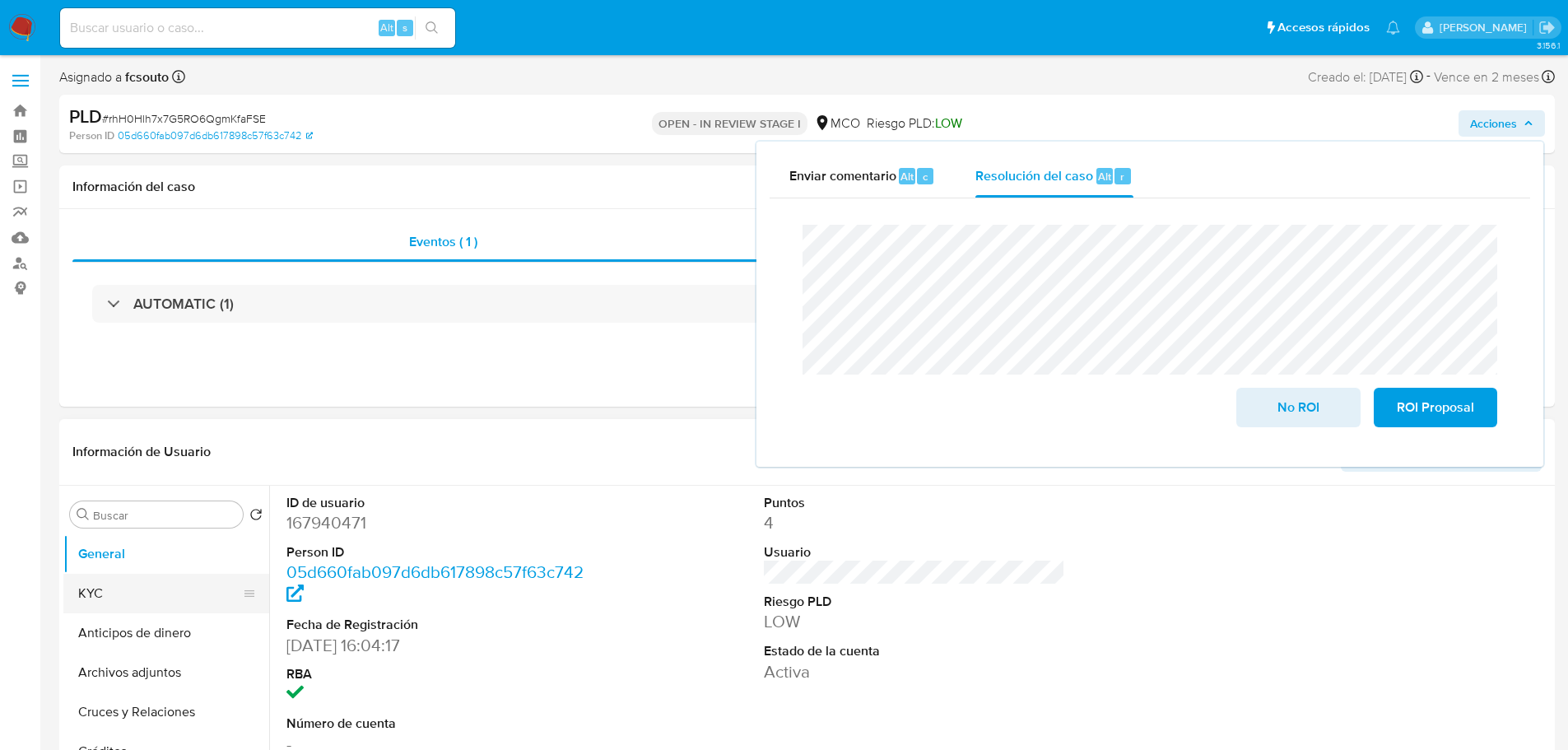
click at [107, 590] on button "KYC" at bounding box center [159, 593] width 193 height 40
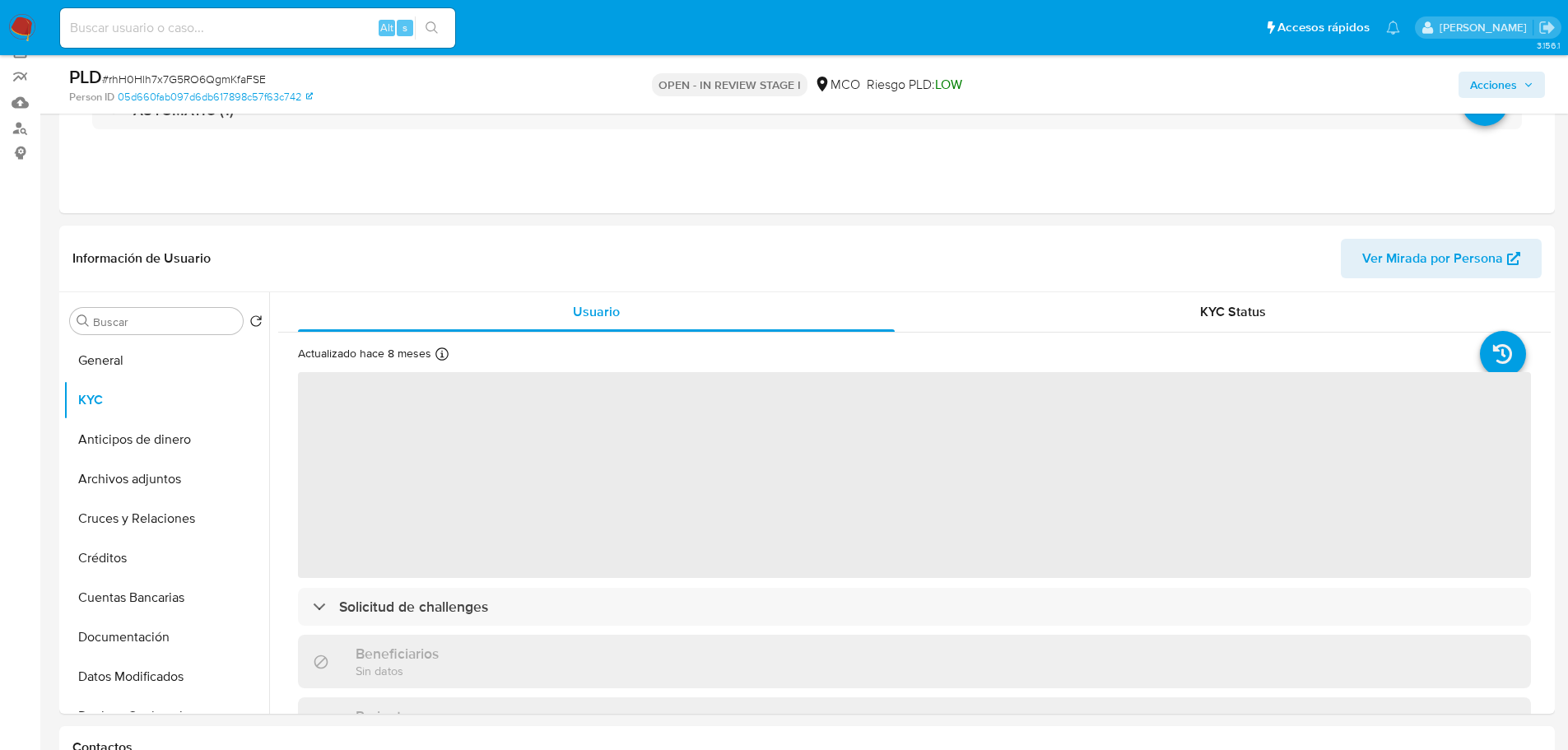
scroll to position [165, 0]
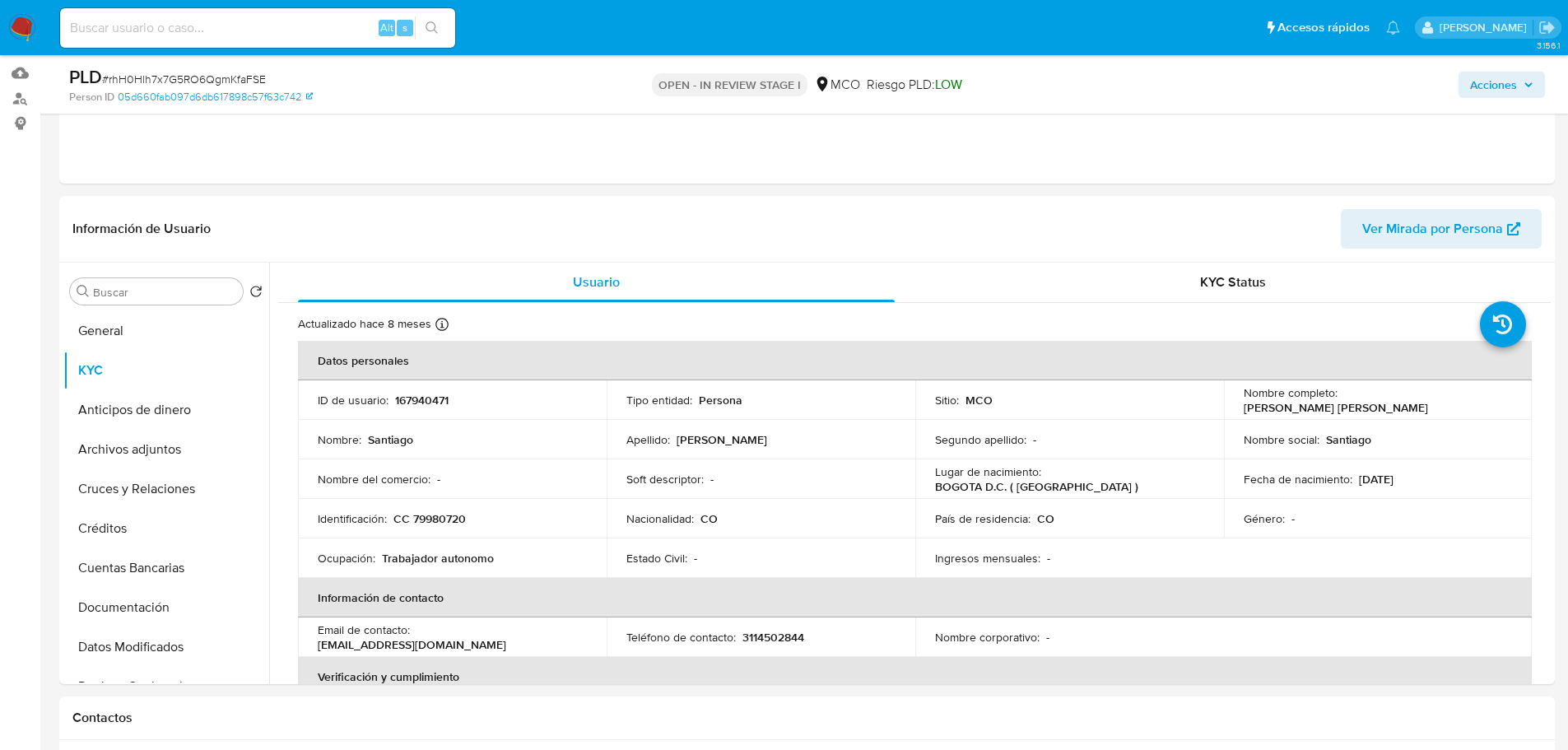
click at [1493, 93] on span "Acciones" at bounding box center [1493, 85] width 47 height 26
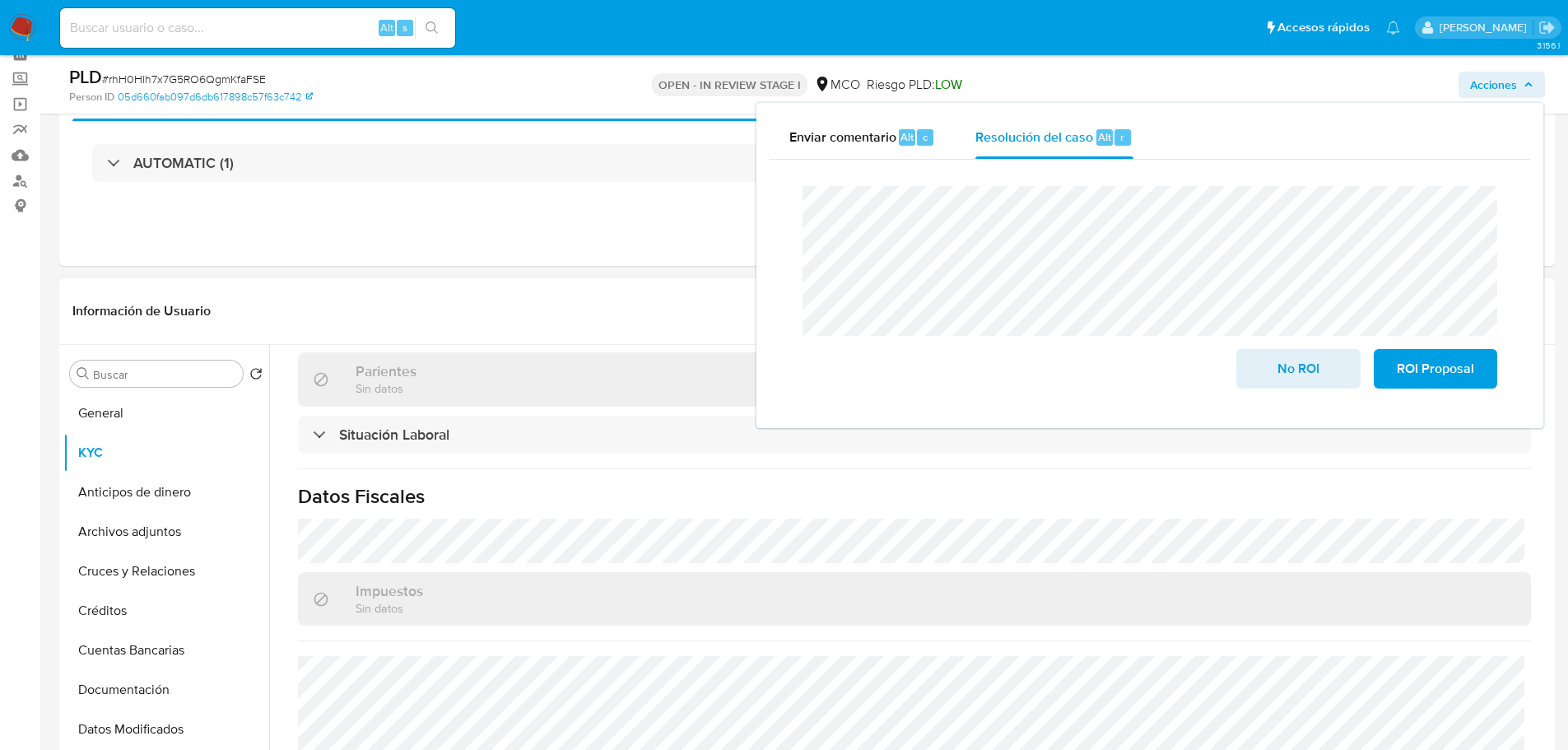
scroll to position [821, 0]
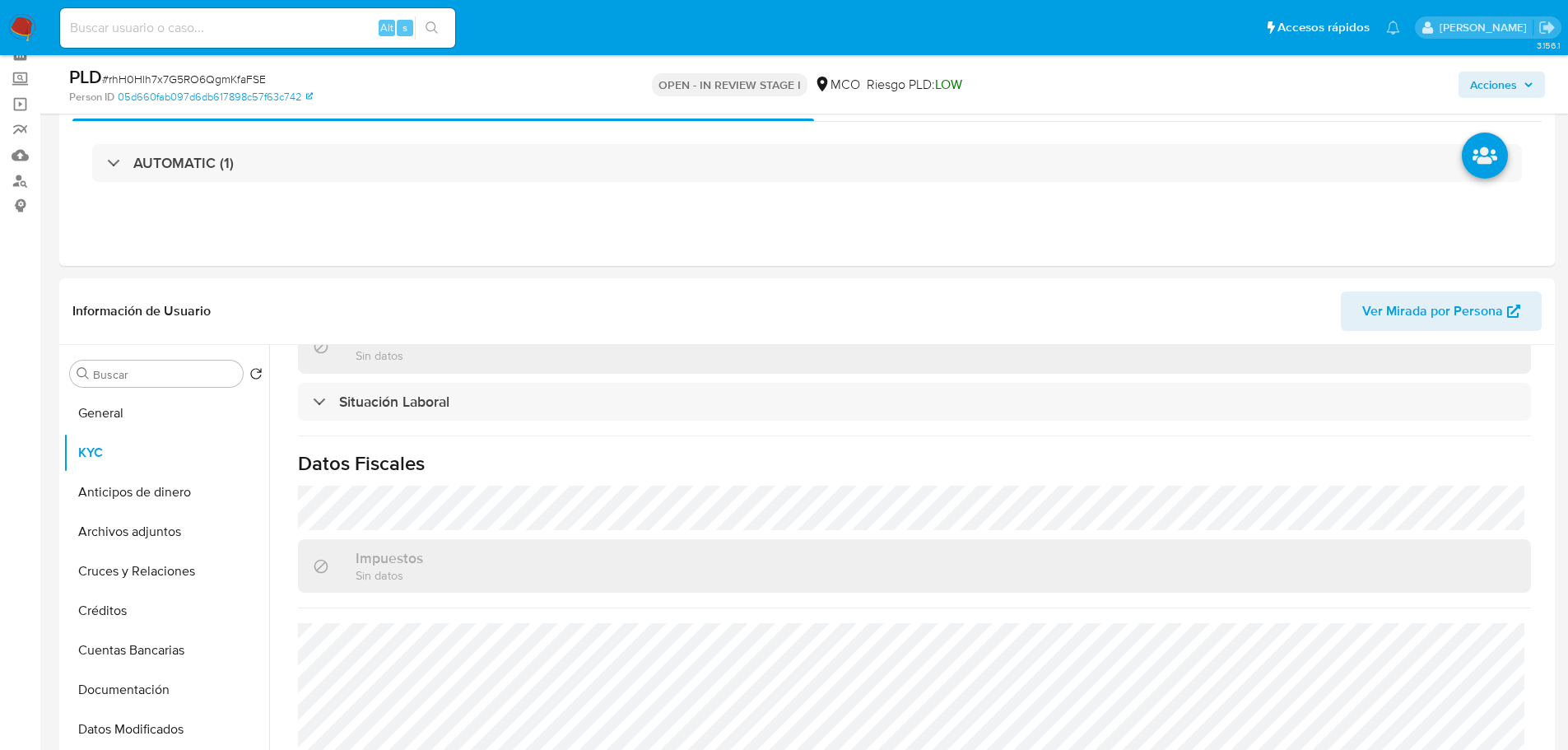
click at [1462, 84] on button "Acciones" at bounding box center [1502, 85] width 86 height 26
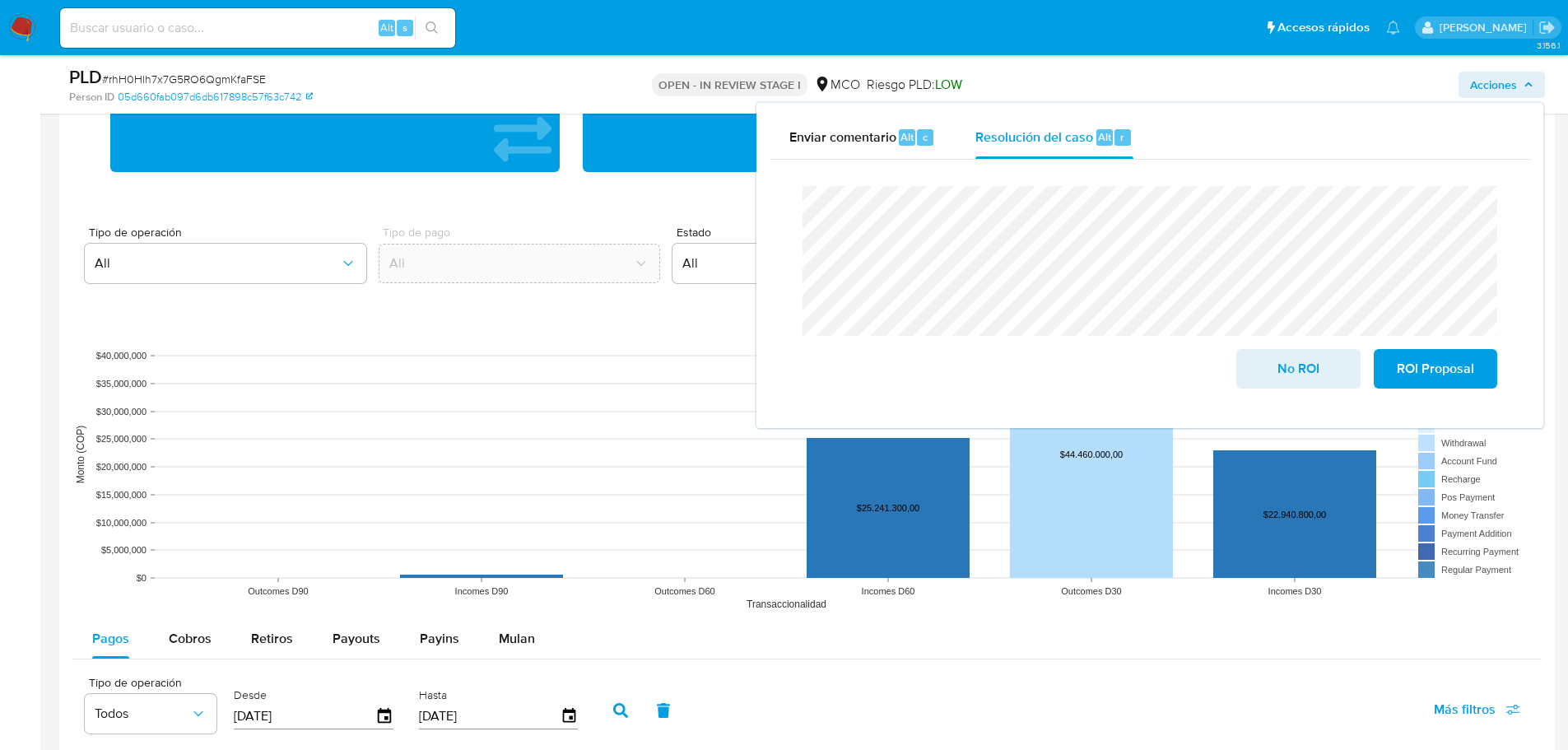
scroll to position [1482, 0]
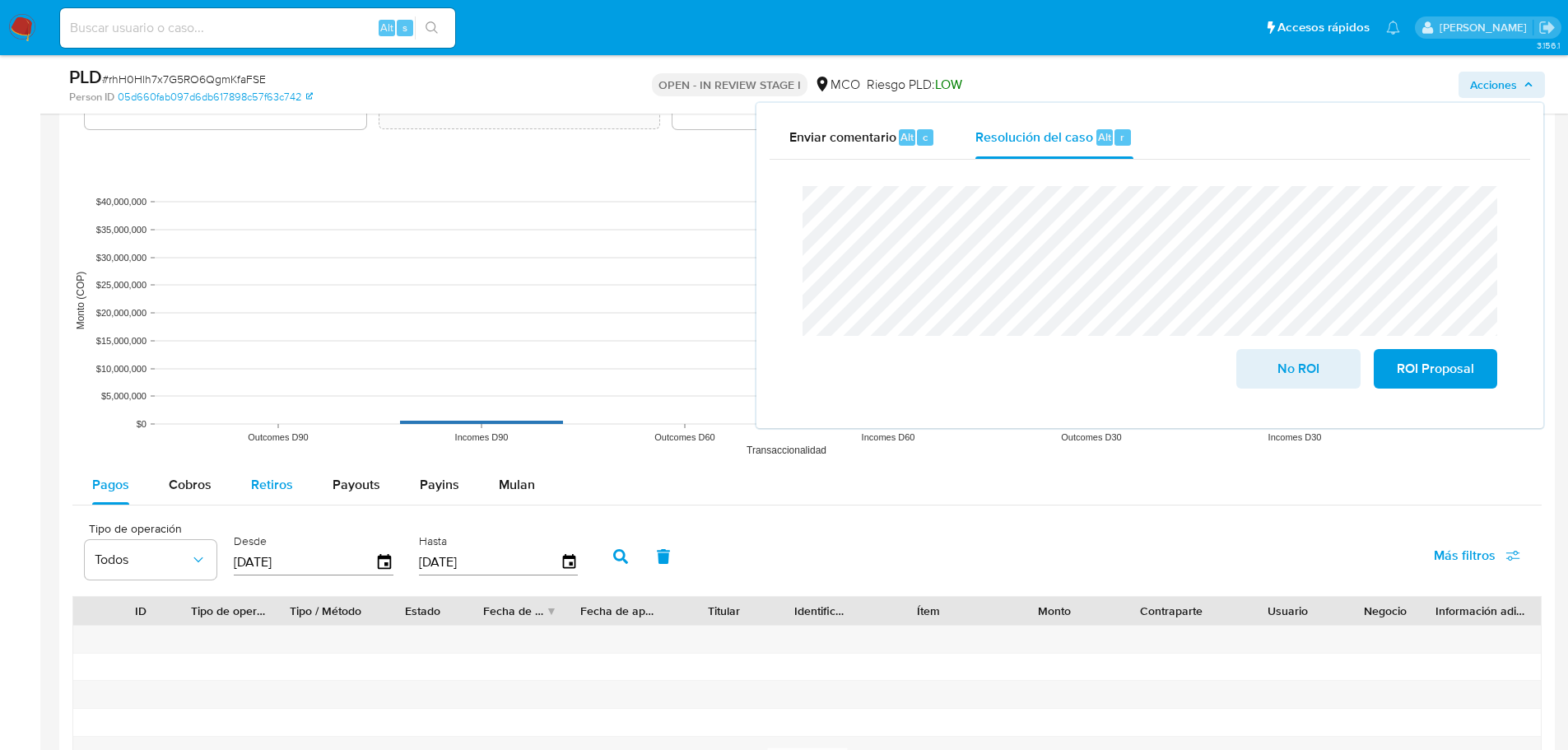
click at [253, 476] on span "Retiros" at bounding box center [272, 484] width 42 height 19
select select "10"
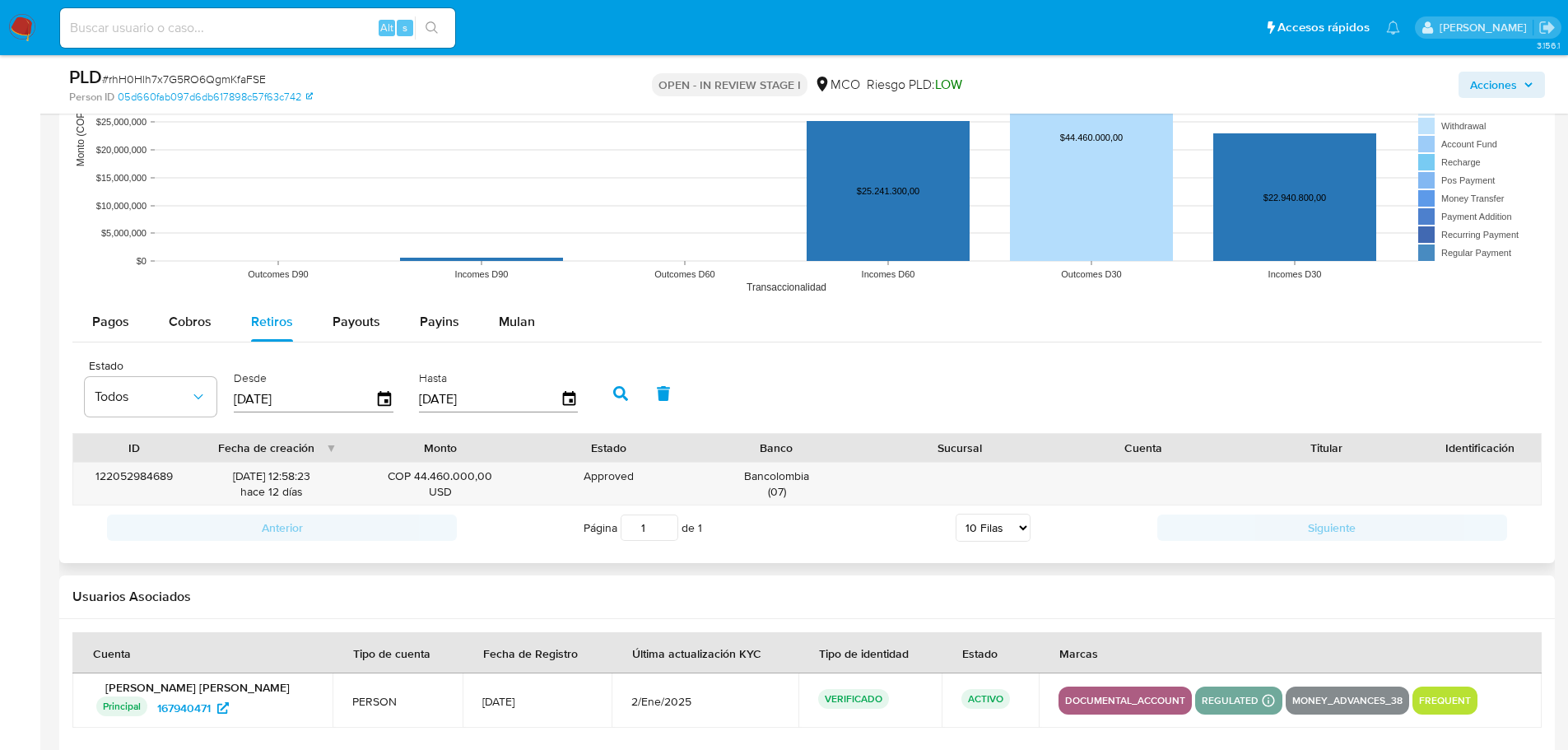
scroll to position [1647, 0]
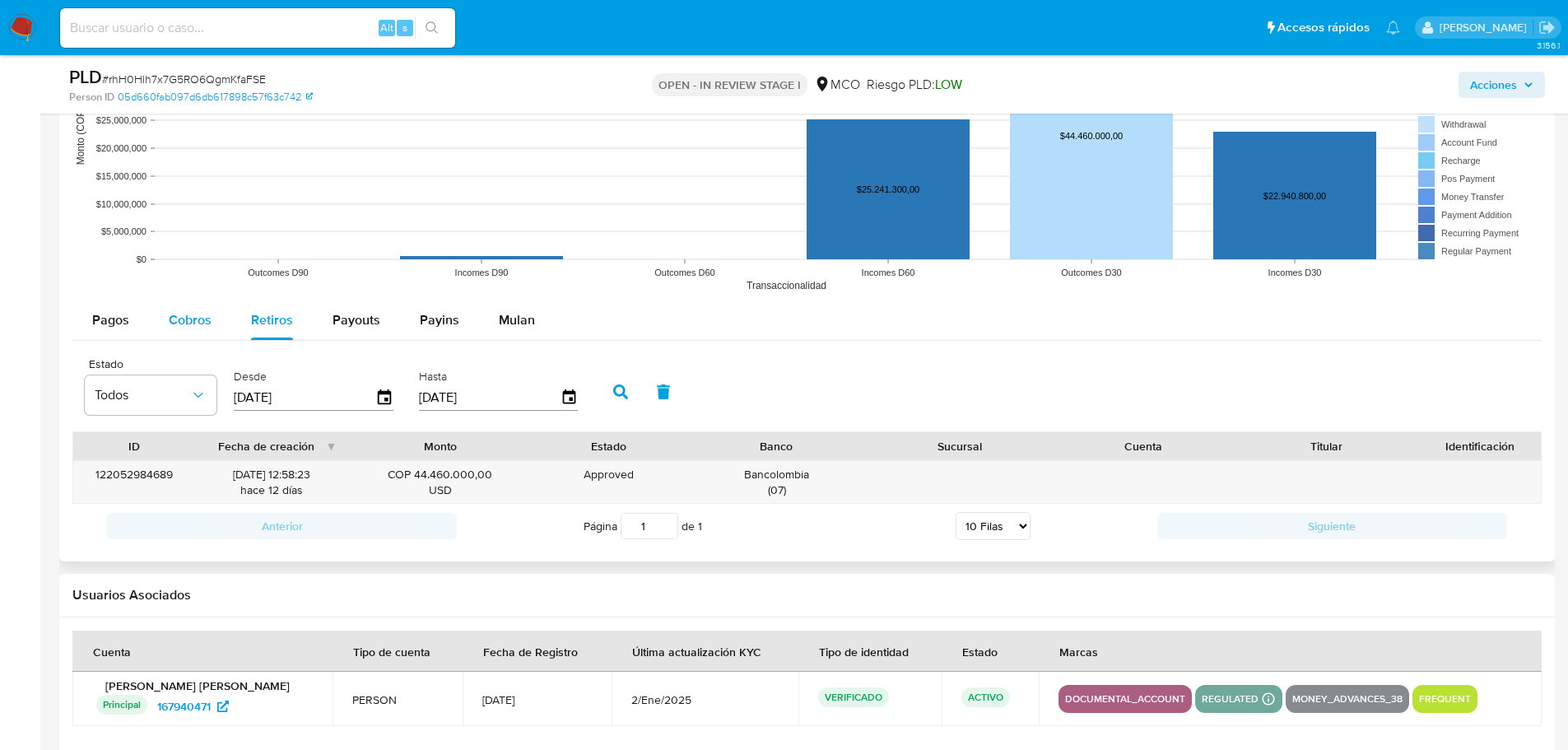
click at [181, 311] on span "Cobros" at bounding box center [190, 319] width 43 height 19
select select "10"
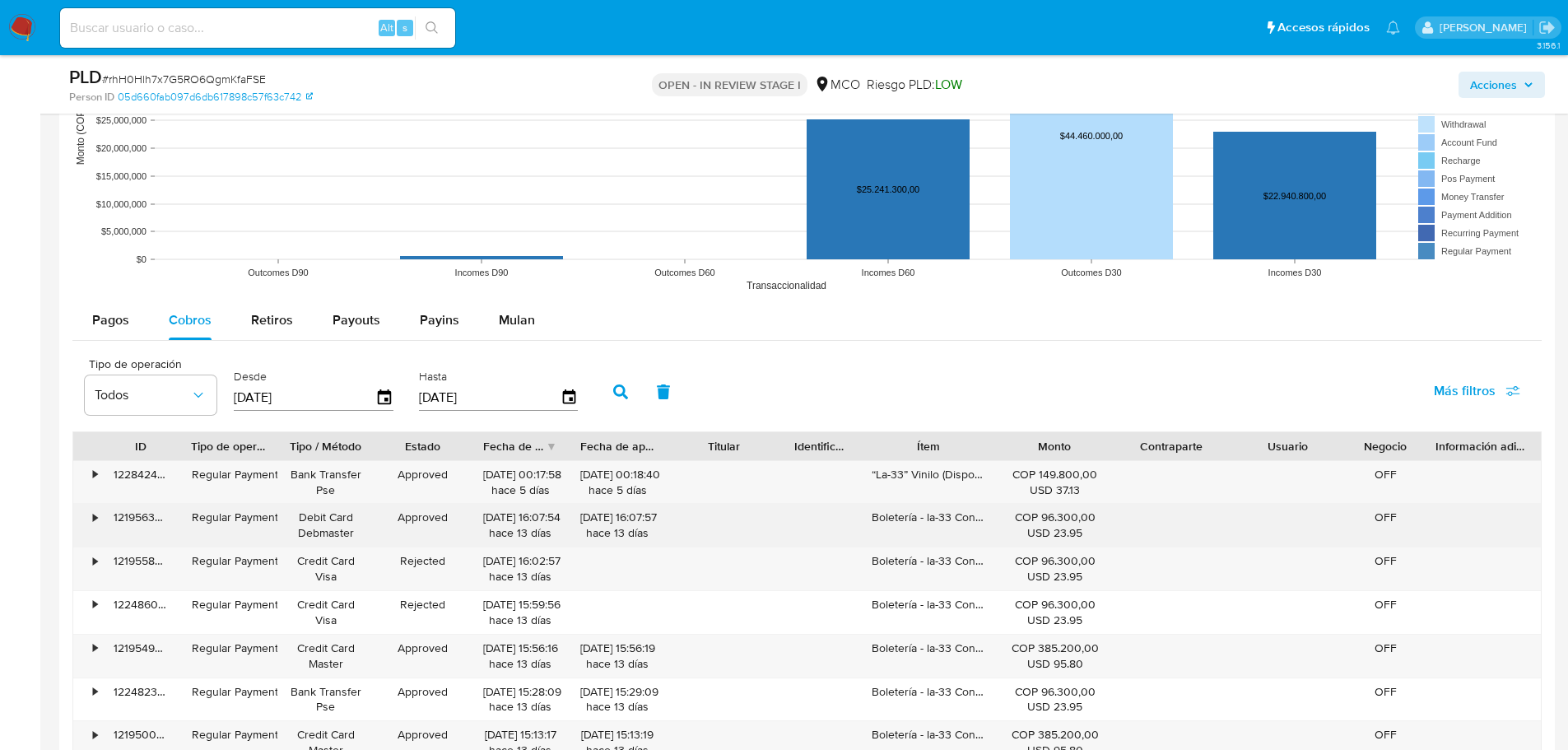
scroll to position [1729, 0]
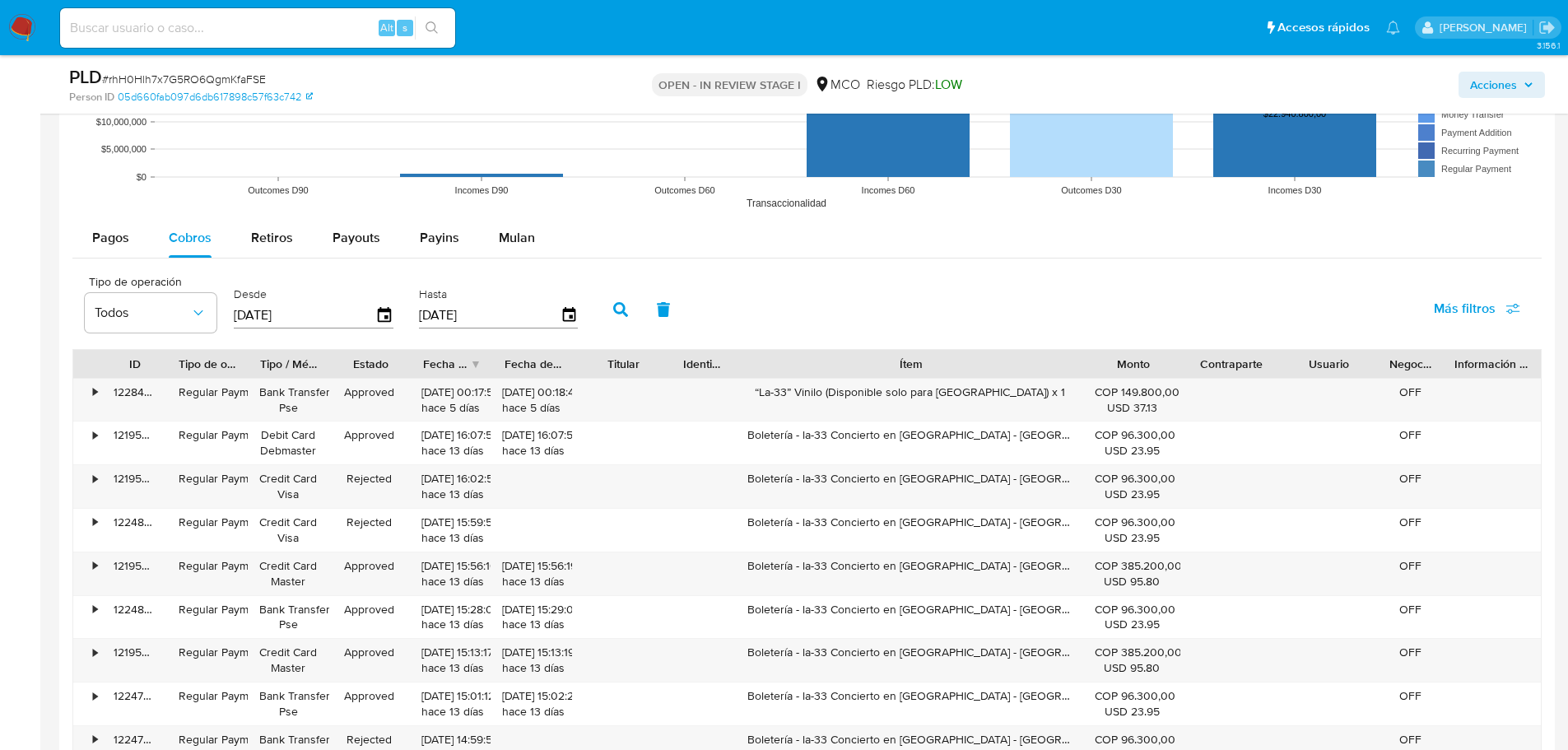
drag, startPoint x: 986, startPoint y: 368, endPoint x: 1212, endPoint y: 374, distance: 226.1
click at [1209, 374] on div "ID Tipo de operación Tipo / Método Estado Fecha de creación Fecha de aprobación…" at bounding box center [807, 364] width 1468 height 28
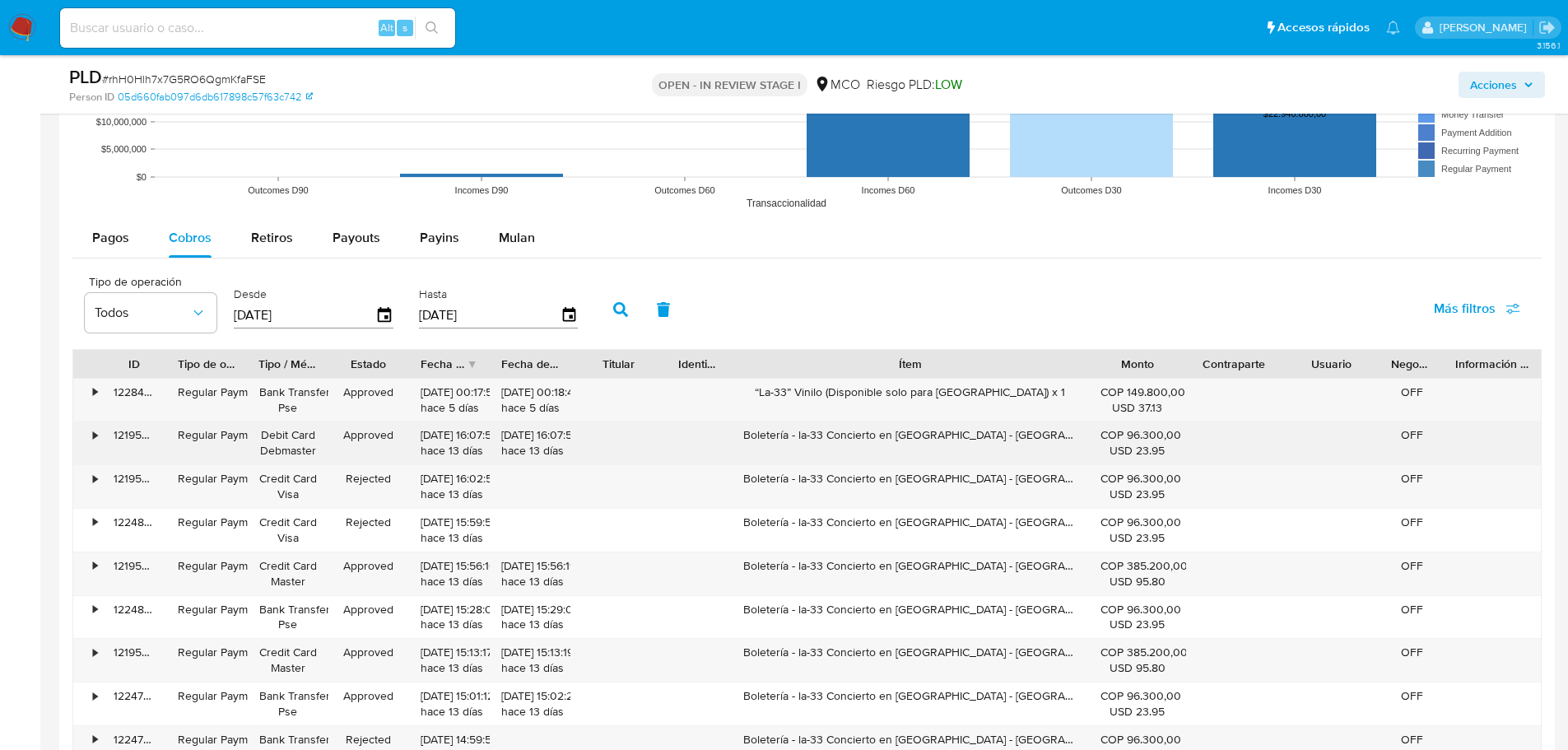
click at [885, 439] on div "Boletería - la-33 Concierto en Bogotá - Viernes 15 de agosto x 1" at bounding box center [911, 442] width 358 height 43
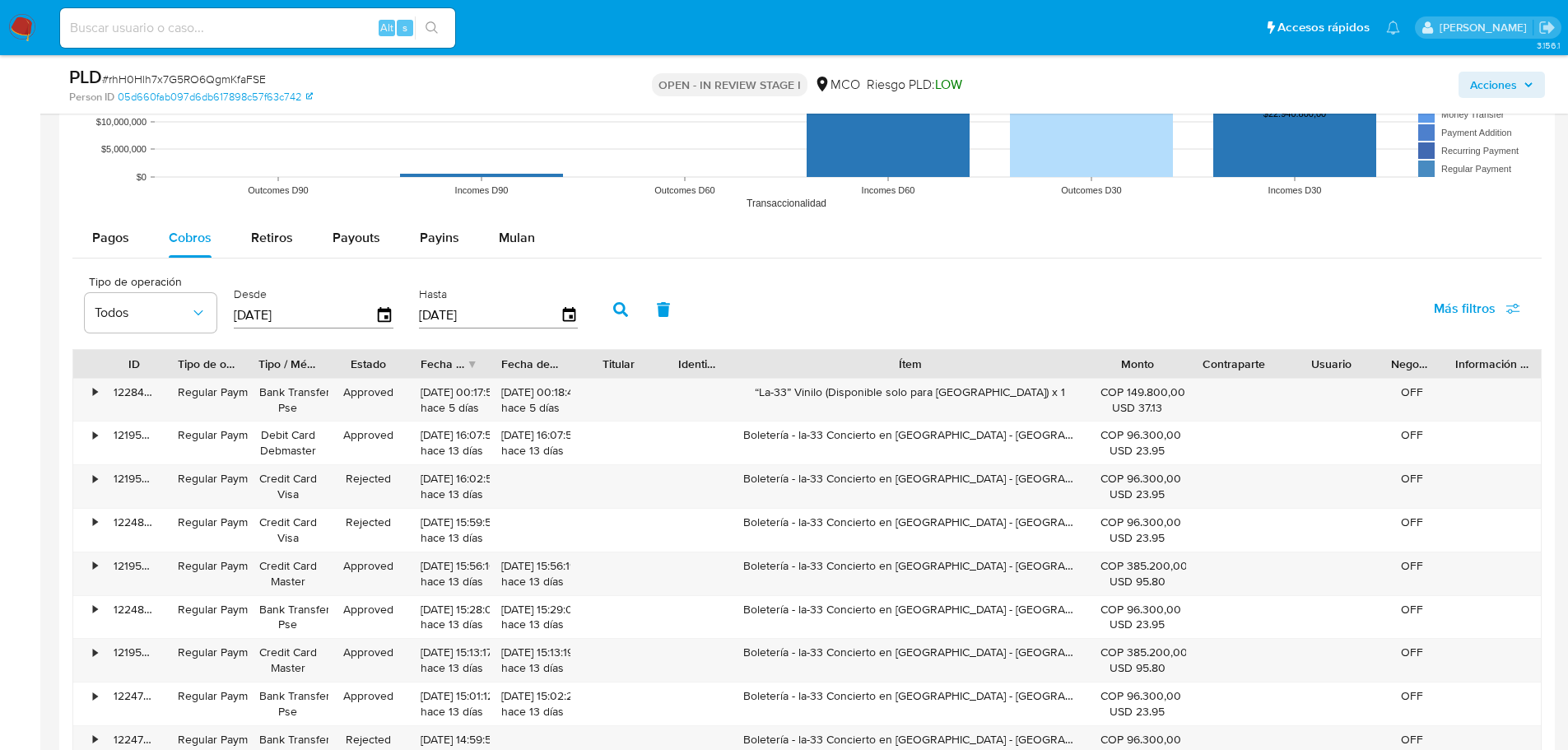
click at [1493, 95] on span "Acciones" at bounding box center [1493, 85] width 47 height 26
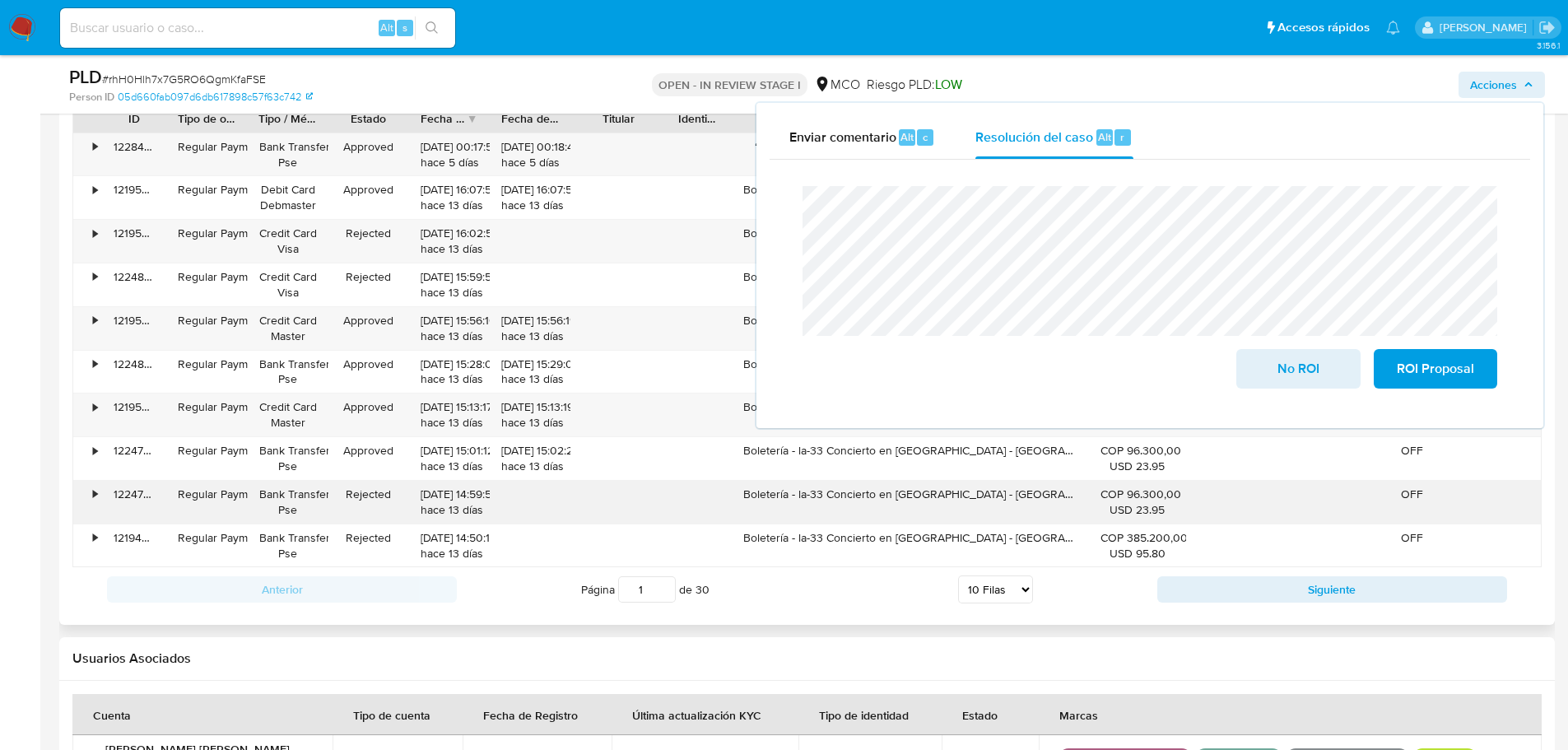
scroll to position [1977, 0]
click at [1231, 590] on button "Siguiente" at bounding box center [1332, 588] width 350 height 26
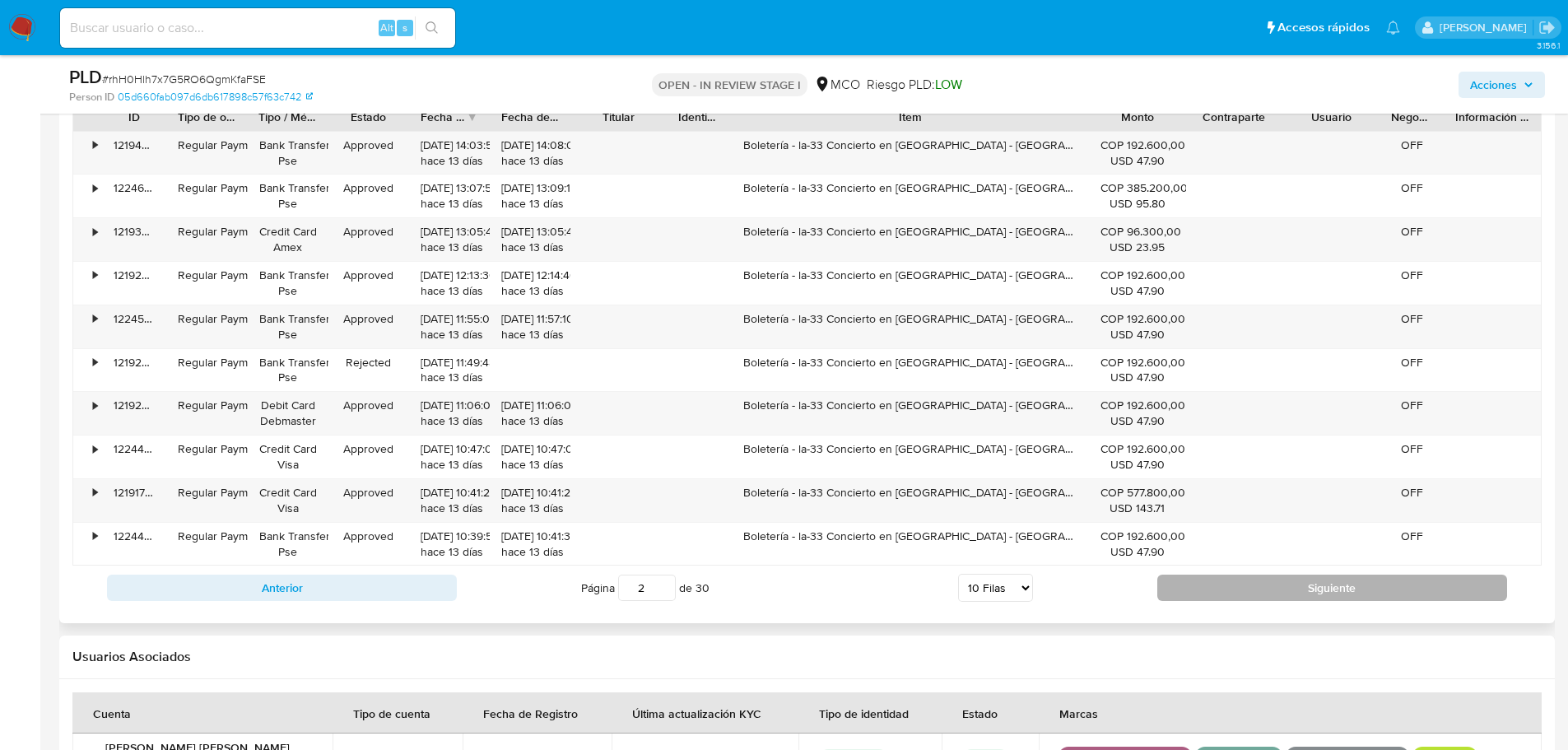
click at [1229, 583] on button "Siguiente" at bounding box center [1332, 588] width 350 height 26
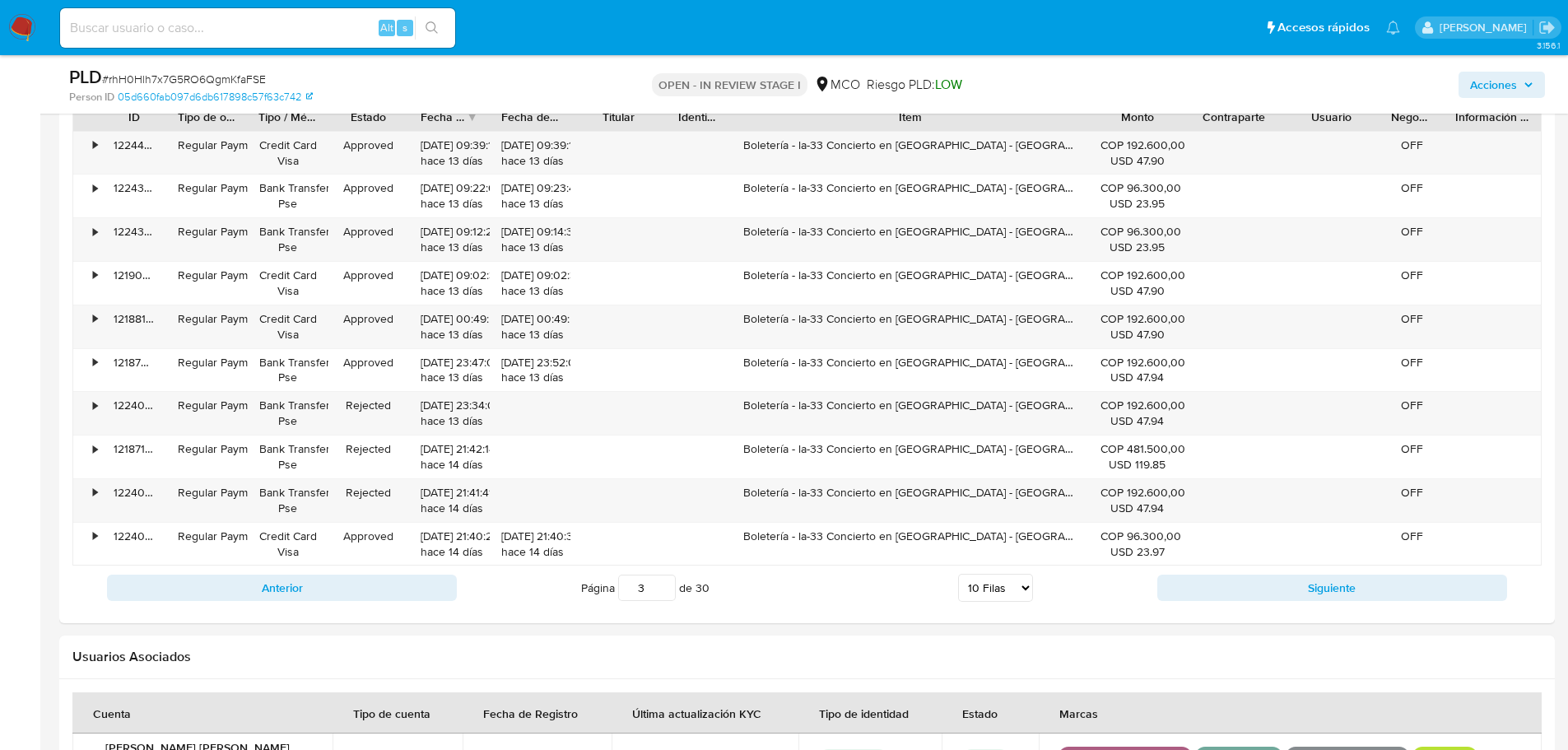
click at [1228, 583] on button "Siguiente" at bounding box center [1332, 588] width 350 height 26
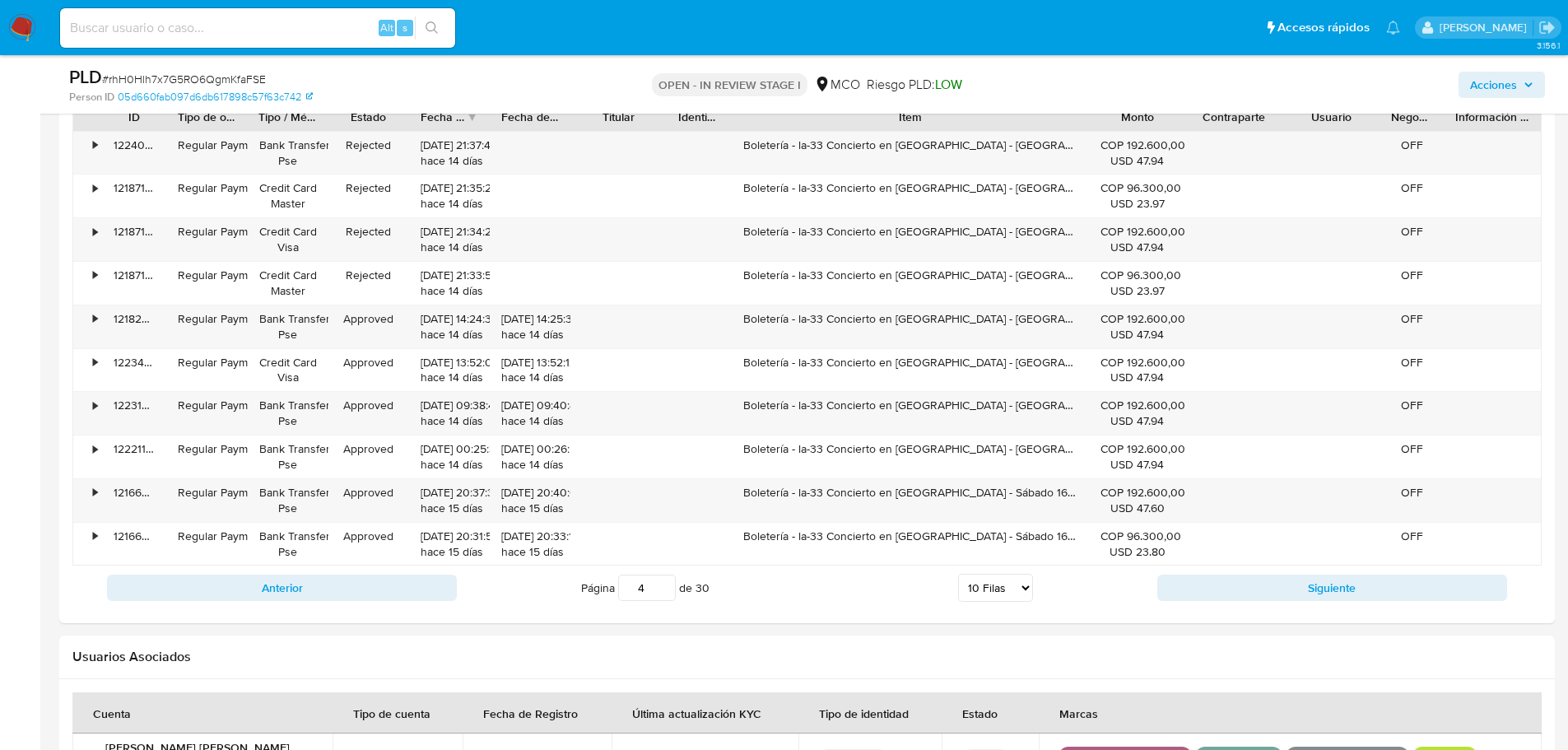
click at [1228, 583] on button "Siguiente" at bounding box center [1332, 588] width 350 height 26
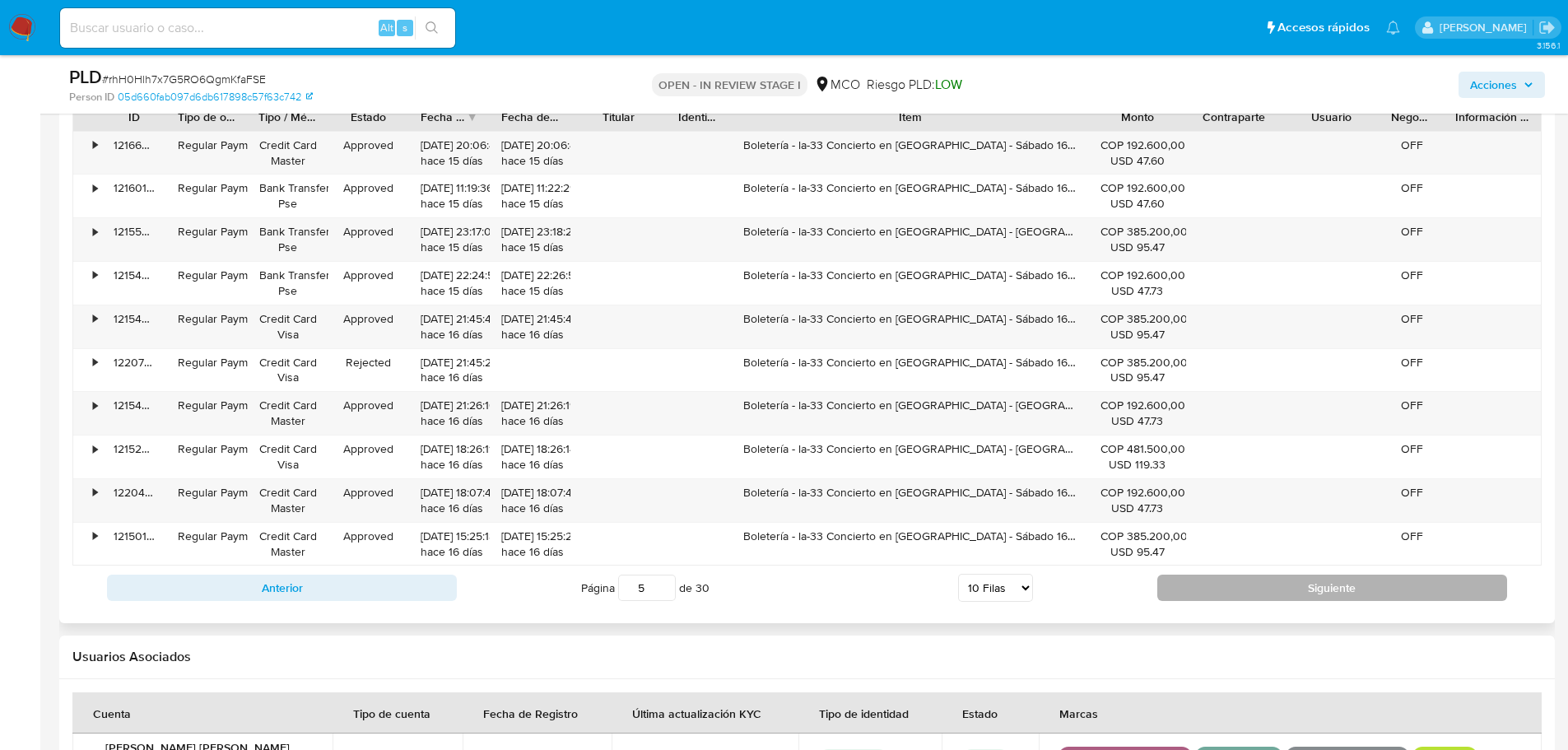
click at [1227, 583] on button "Siguiente" at bounding box center [1332, 588] width 350 height 26
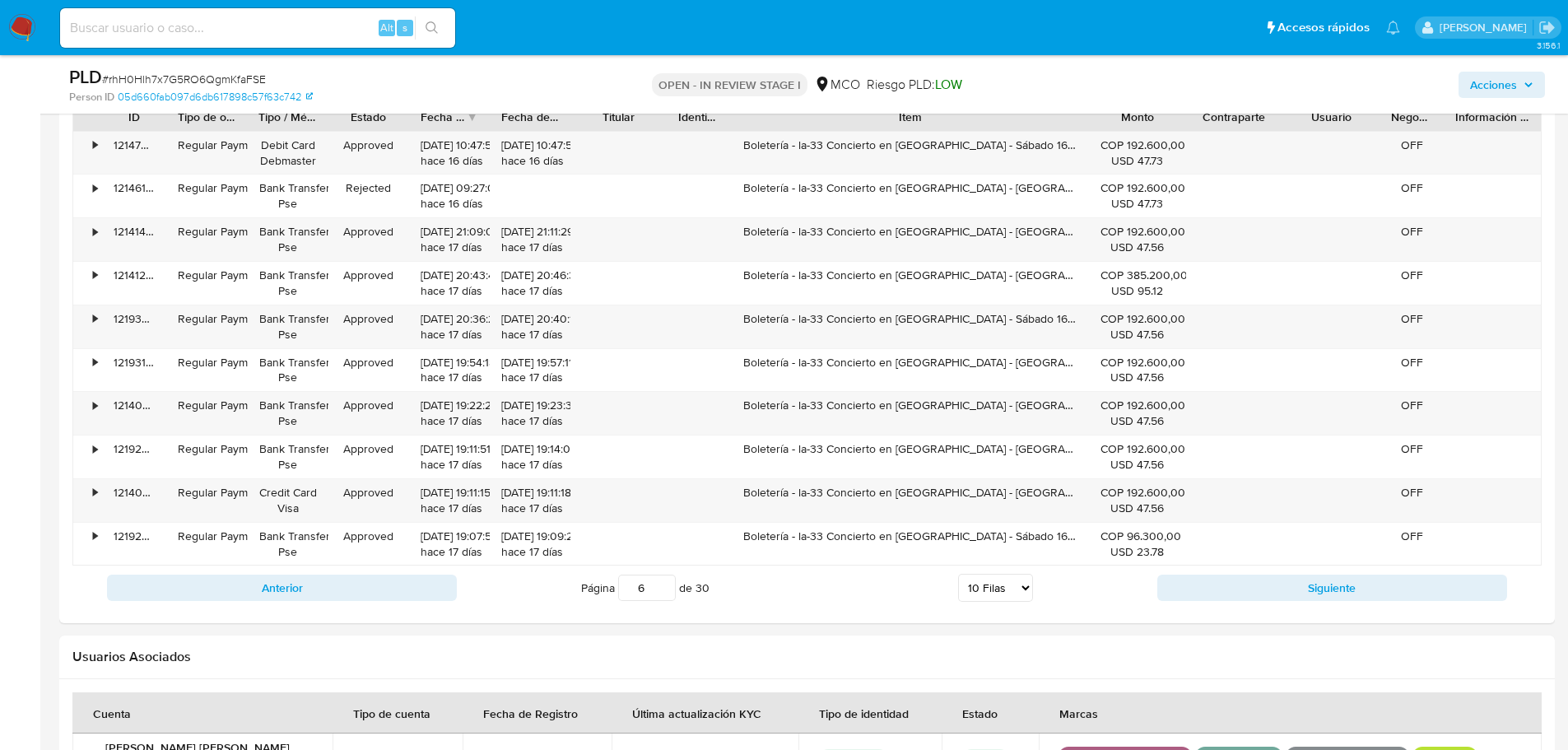
click at [1226, 583] on button "Siguiente" at bounding box center [1332, 588] width 350 height 26
click at [1276, 583] on button "Siguiente" at bounding box center [1332, 588] width 350 height 26
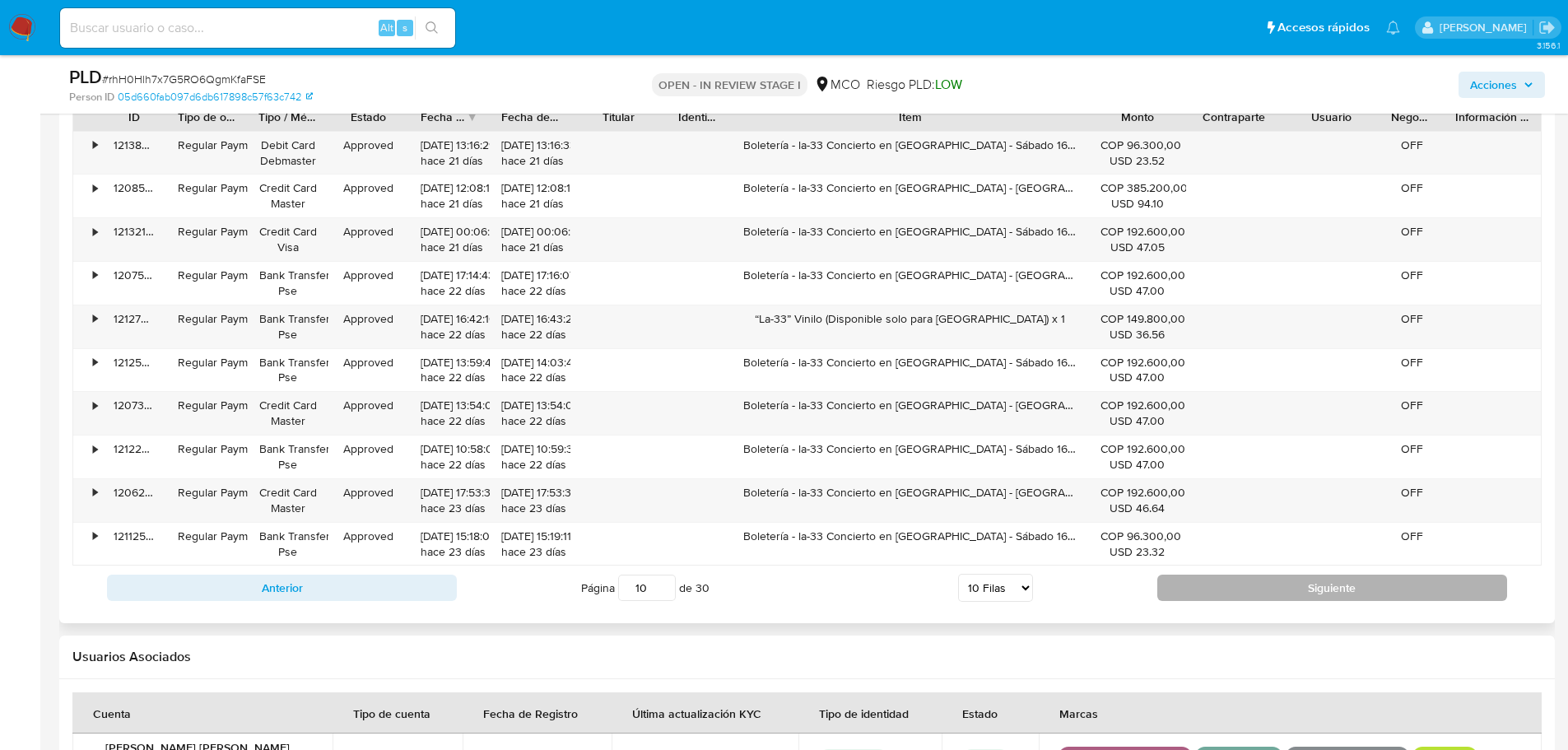
type input "11"
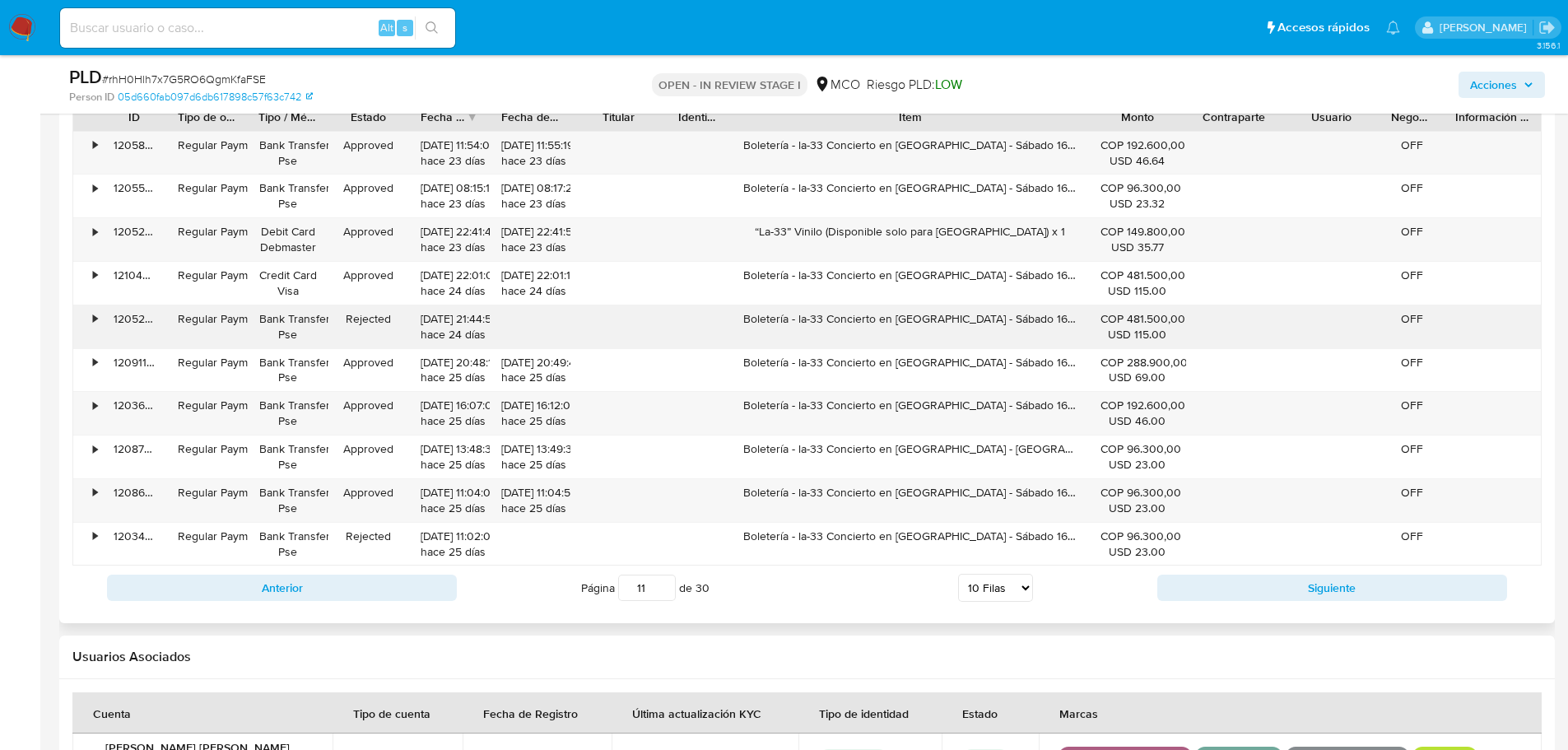
click at [929, 321] on div "Boletería - la-33 Concierto en Bogotá - Sábado 16 de agosto x 5" at bounding box center [911, 327] width 358 height 43
click at [1500, 87] on span "Acciones" at bounding box center [1493, 85] width 47 height 26
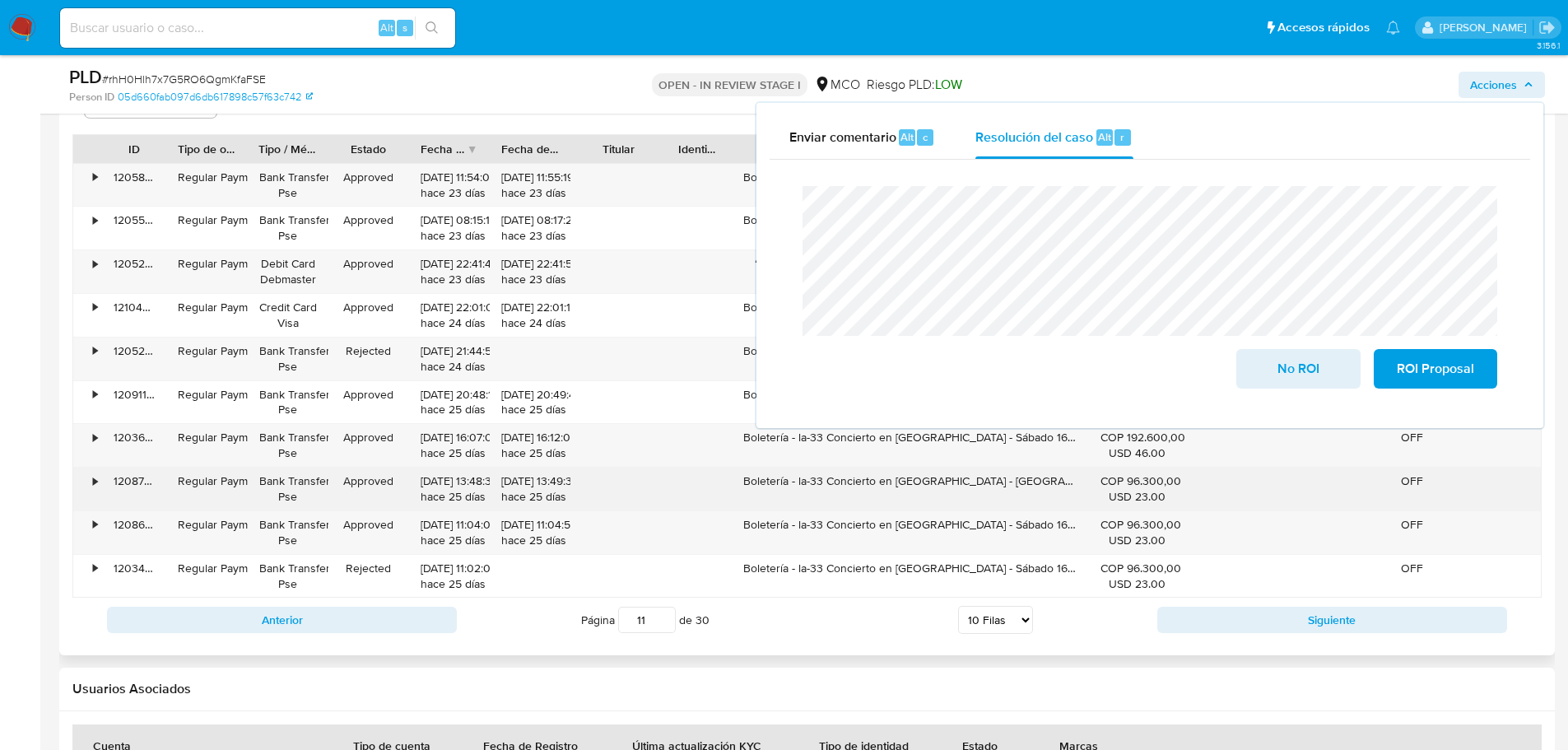
scroll to position [1894, 0]
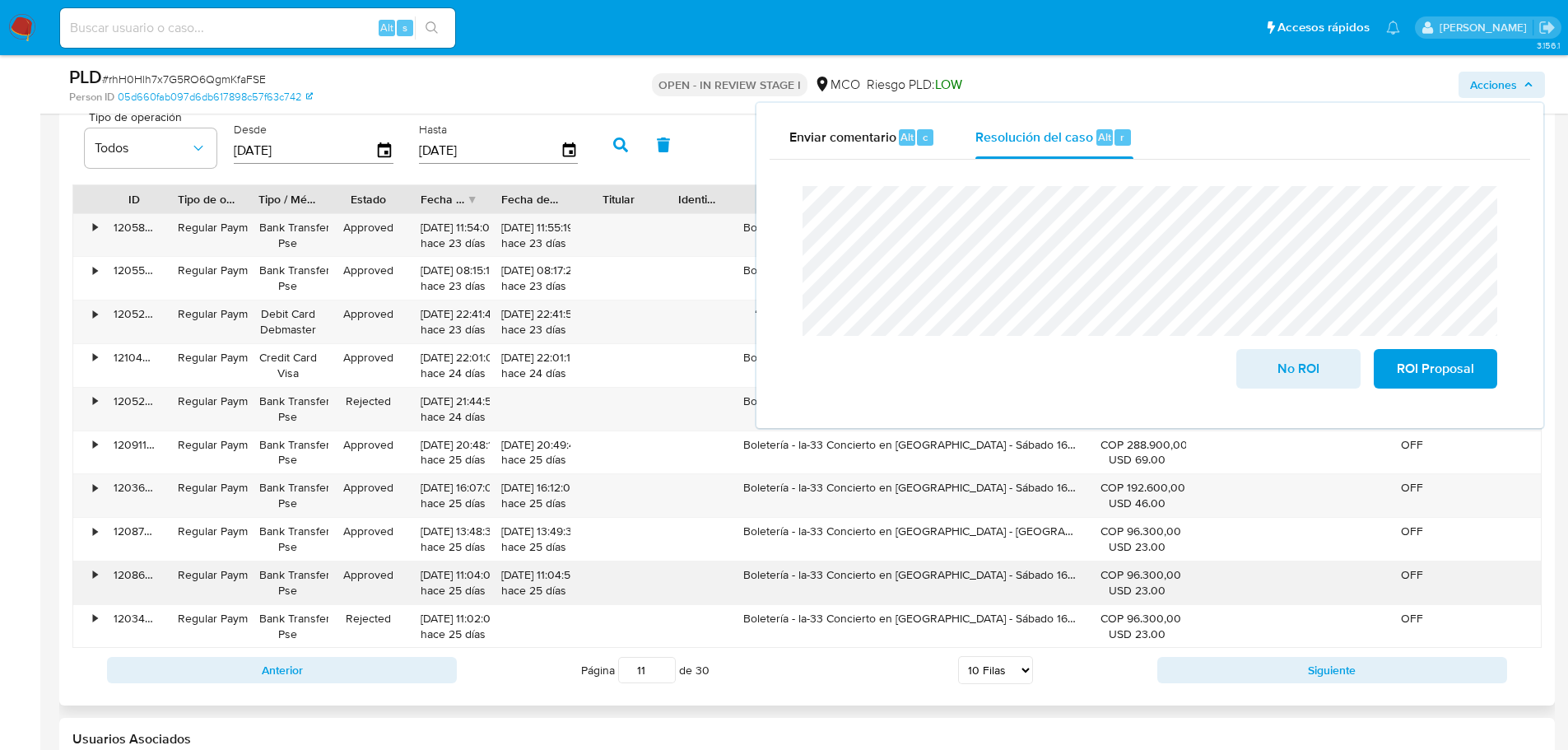
click at [894, 574] on div "Boletería - la-33 Concierto en Bogotá - Sábado 16 de agosto x 1" at bounding box center [911, 583] width 358 height 43
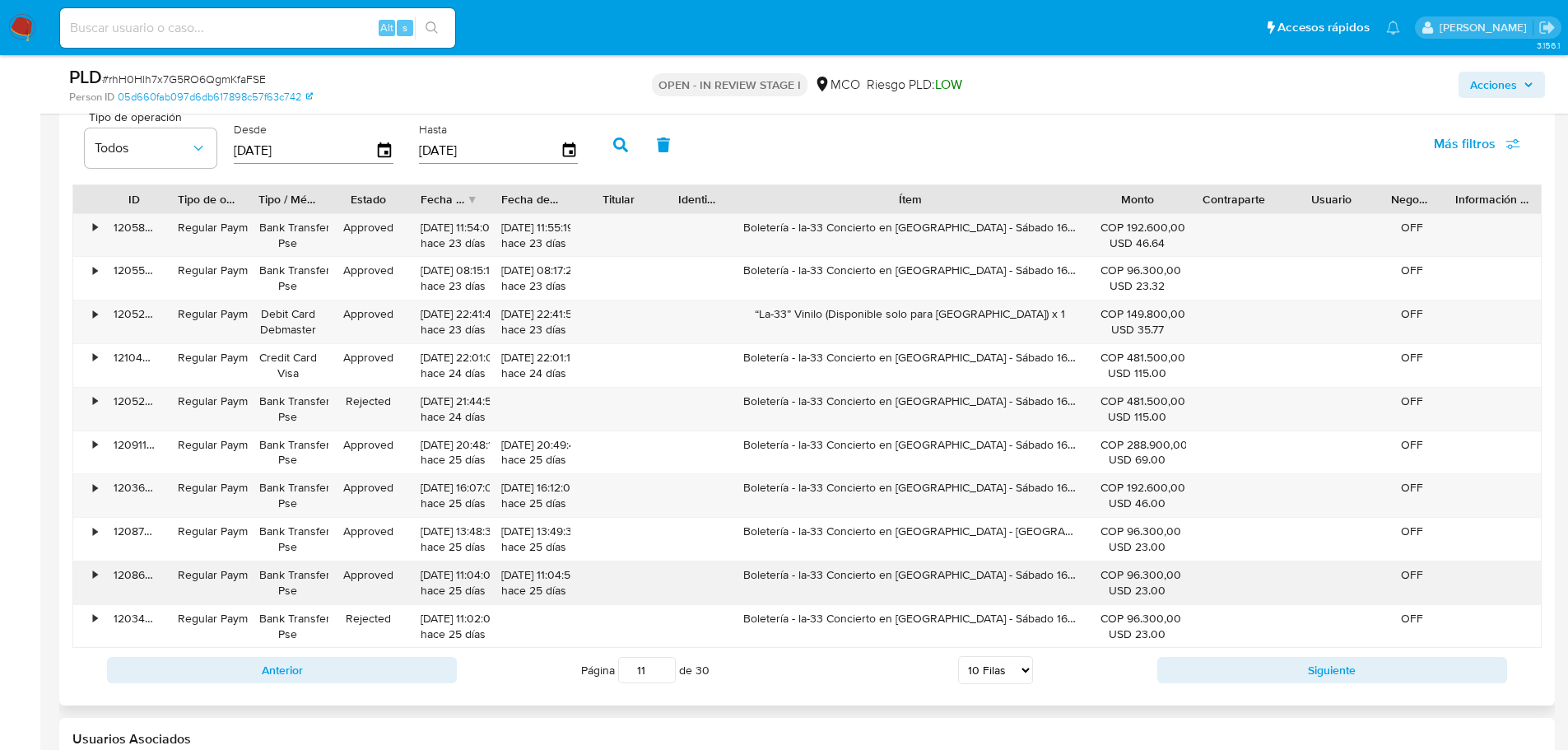
click at [894, 574] on div "Boletería - la-33 Concierto en Bogotá - Sábado 16 de agosto x 1" at bounding box center [911, 583] width 358 height 43
click at [1483, 88] on span "Acciones" at bounding box center [1493, 85] width 47 height 26
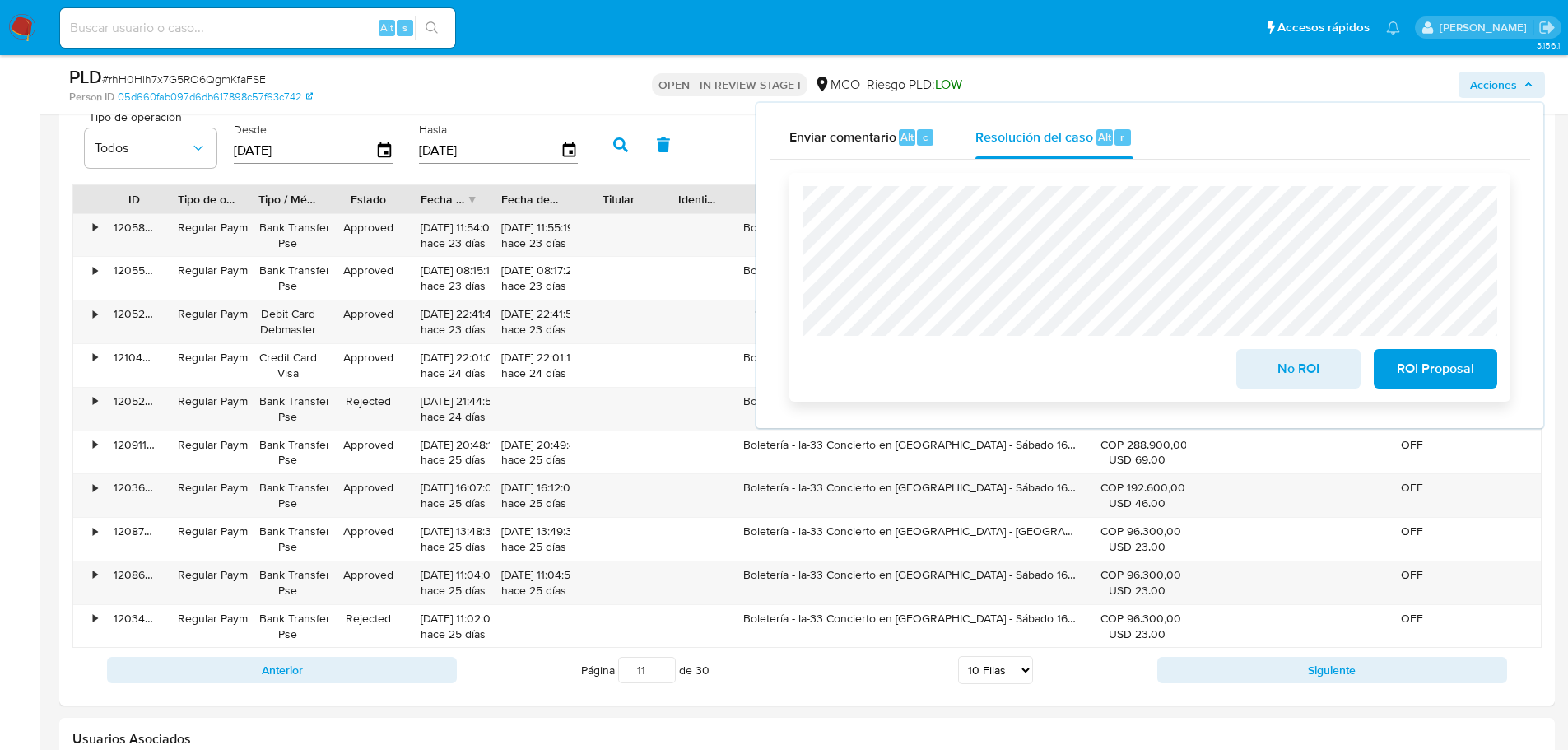
click at [1295, 371] on span "No ROI" at bounding box center [1298, 368] width 81 height 36
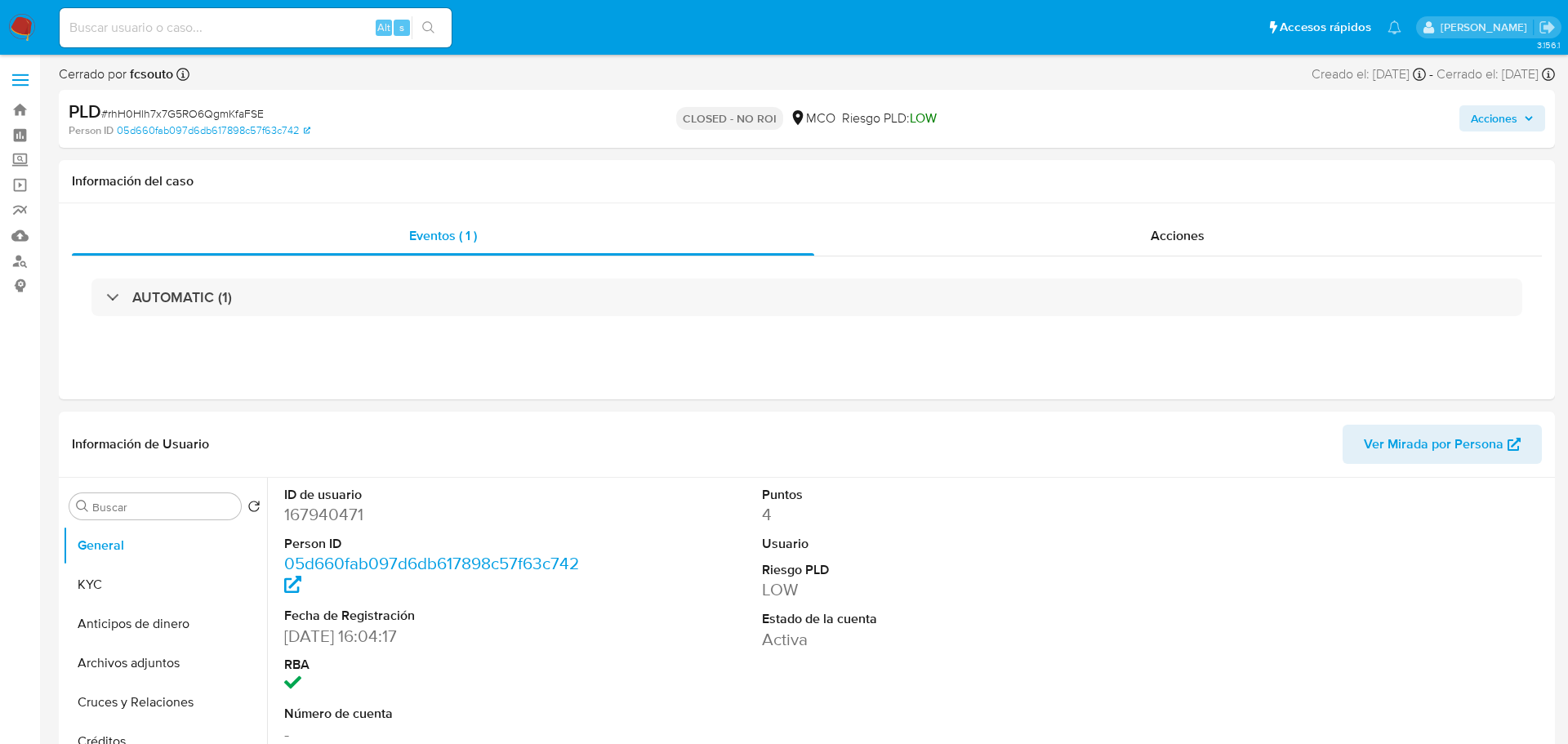
select select "10"
click at [1494, 124] on span "Acciones" at bounding box center [1481, 119] width 46 height 26
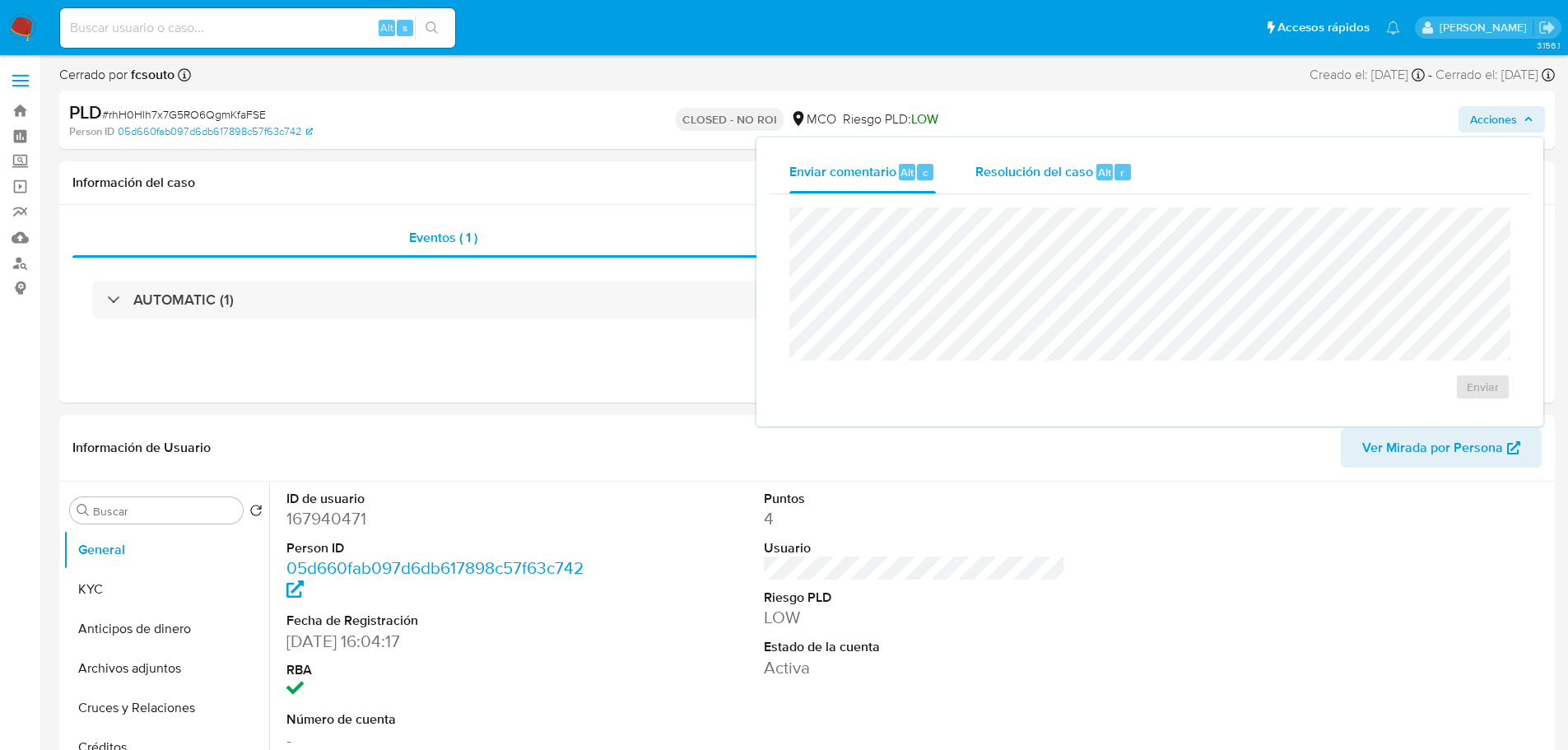
click at [1091, 187] on div "Resolución del caso Alt r" at bounding box center [1054, 172] width 157 height 43
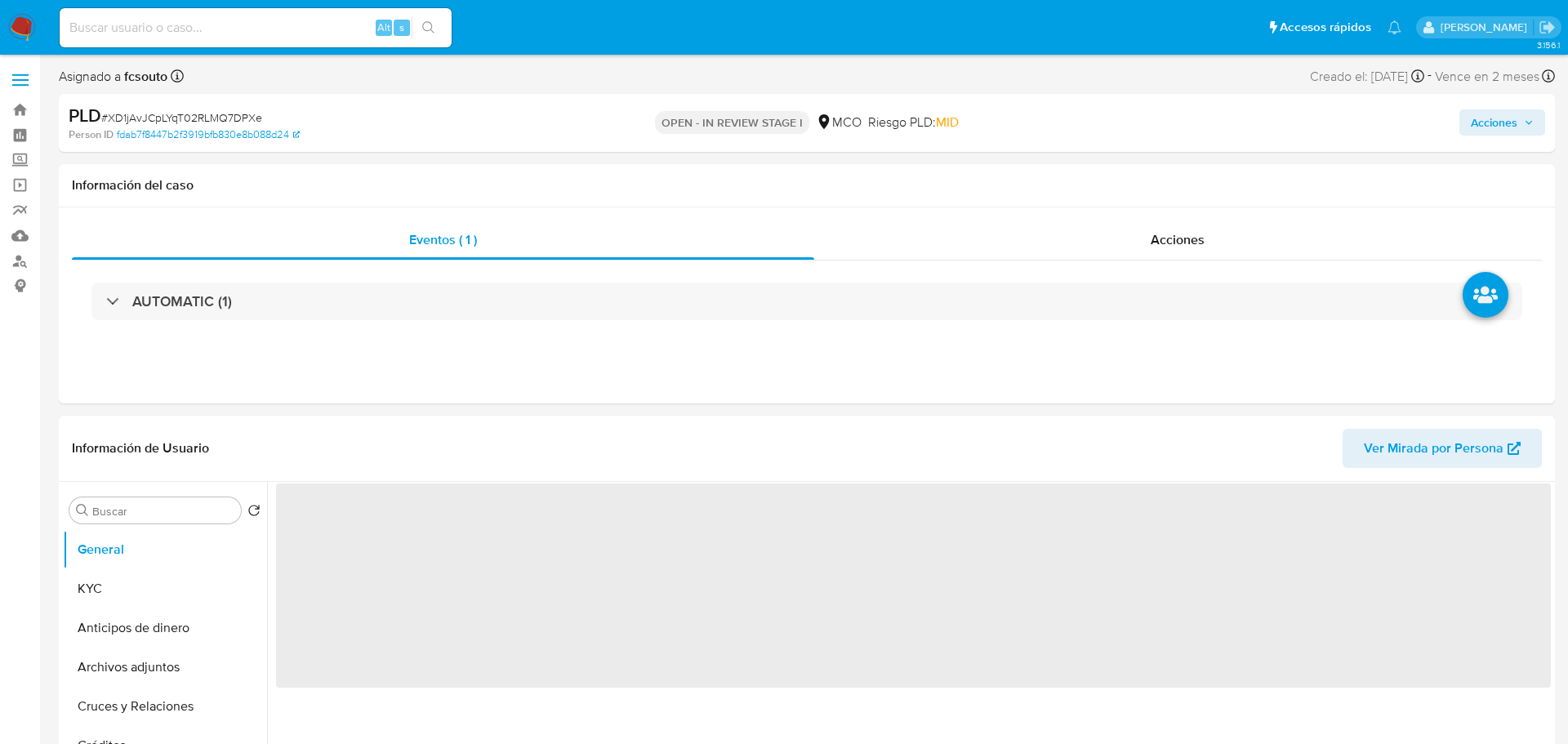
select select "10"
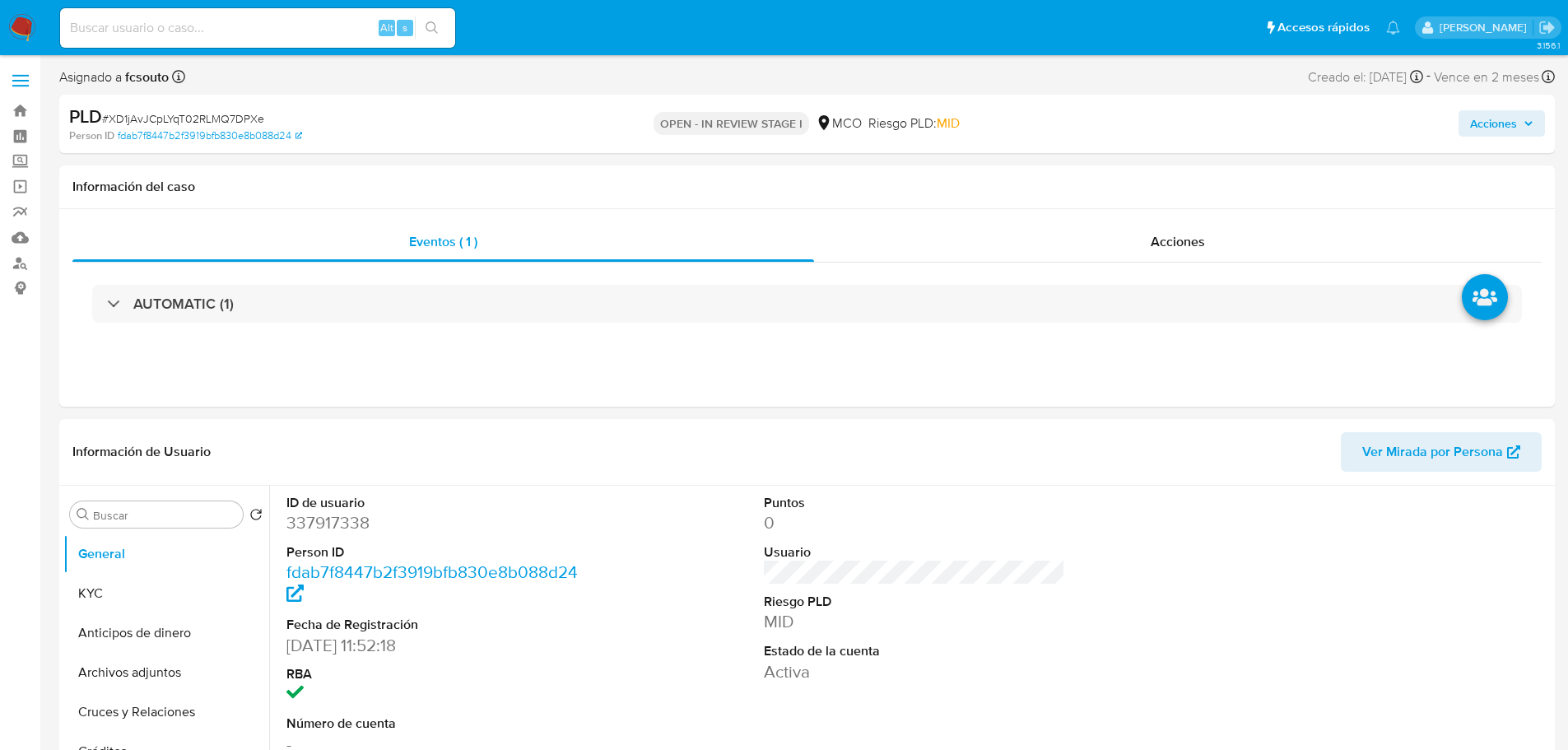
click at [1489, 119] on span "Acciones" at bounding box center [1493, 123] width 47 height 26
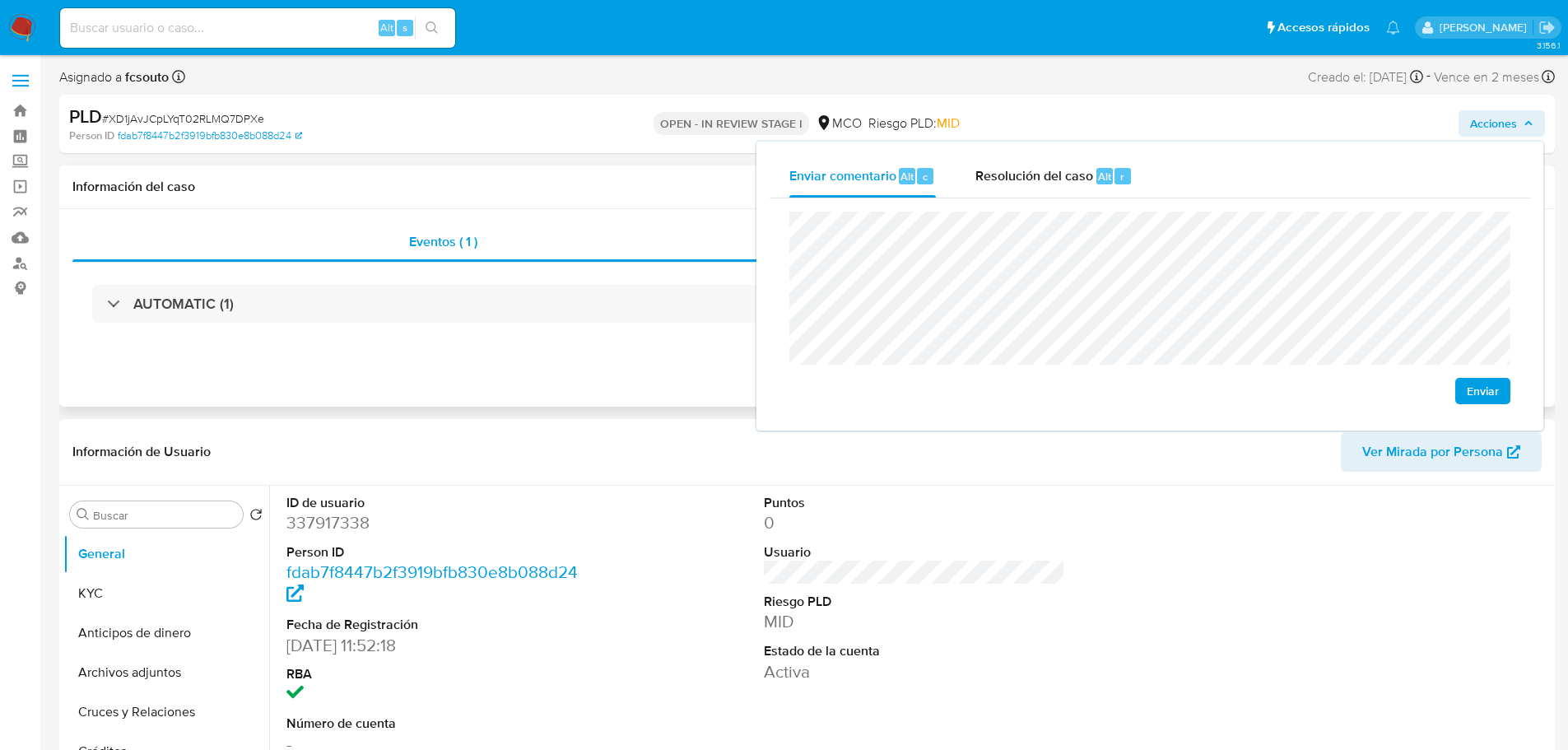
drag, startPoint x: 350, startPoint y: 319, endPoint x: 144, endPoint y: 365, distance: 211.1
click at [334, 323] on div "AUTOMATIC (1)" at bounding box center [807, 303] width 1469 height 82
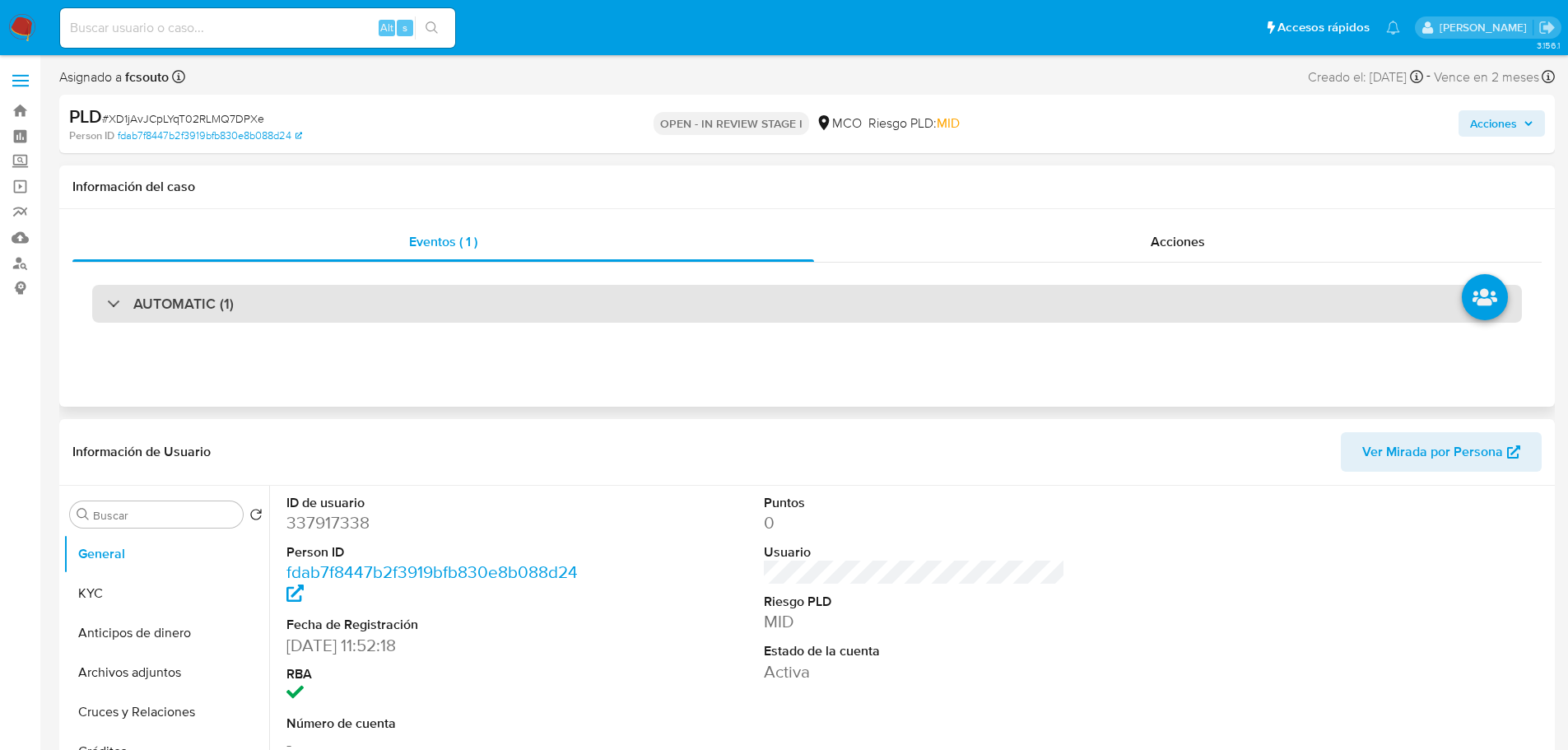
click at [225, 315] on div "AUTOMATIC (1)" at bounding box center [807, 303] width 1430 height 38
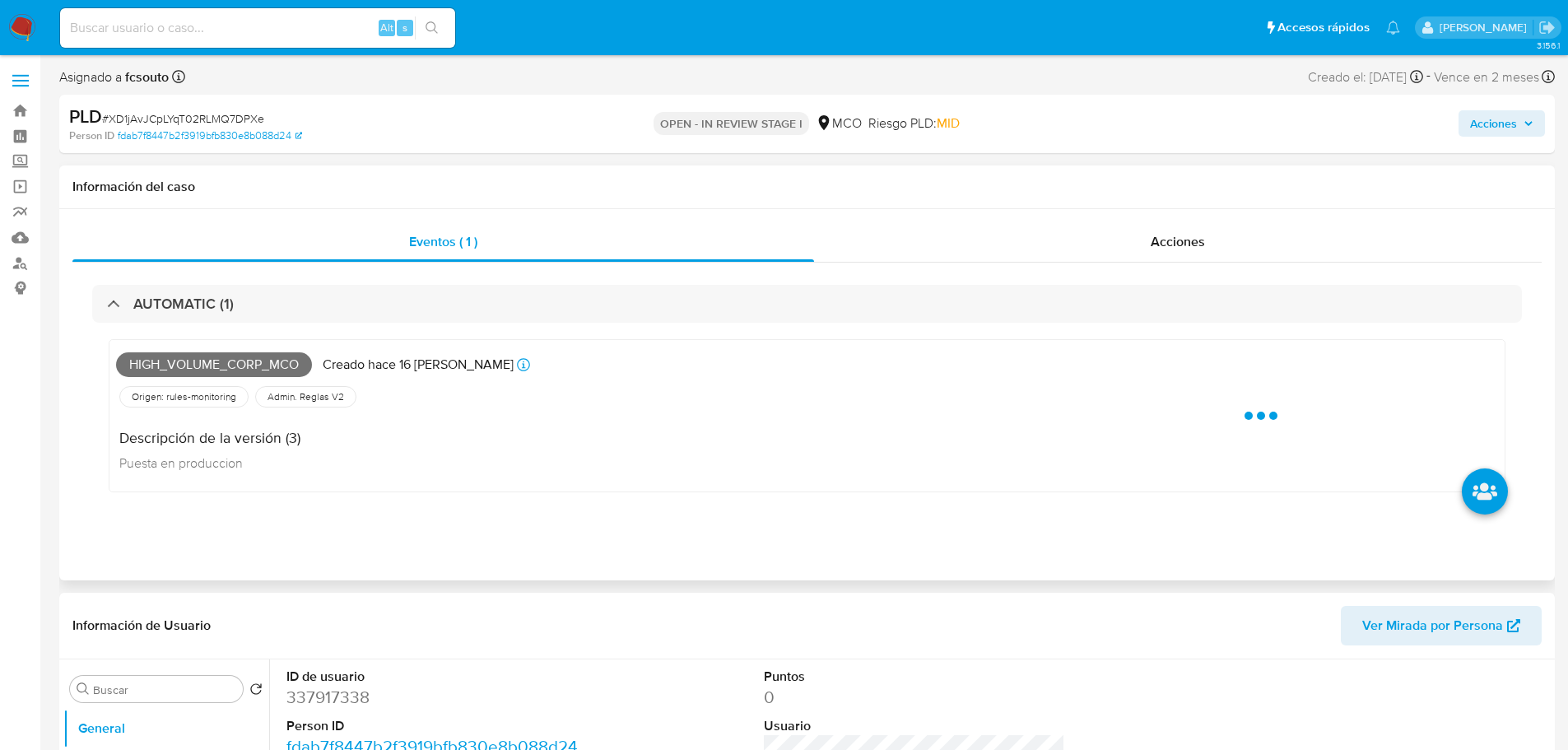
click at [194, 348] on div "High_volume_corp_mco Creado hace 16 días Creado: 12/08/2025 07:05:35" at bounding box center [570, 364] width 908 height 36
click at [203, 361] on span "High_volume_corp_mco" at bounding box center [214, 365] width 196 height 25
click at [204, 361] on span "High_volume_corp_mco" at bounding box center [214, 365] width 196 height 25
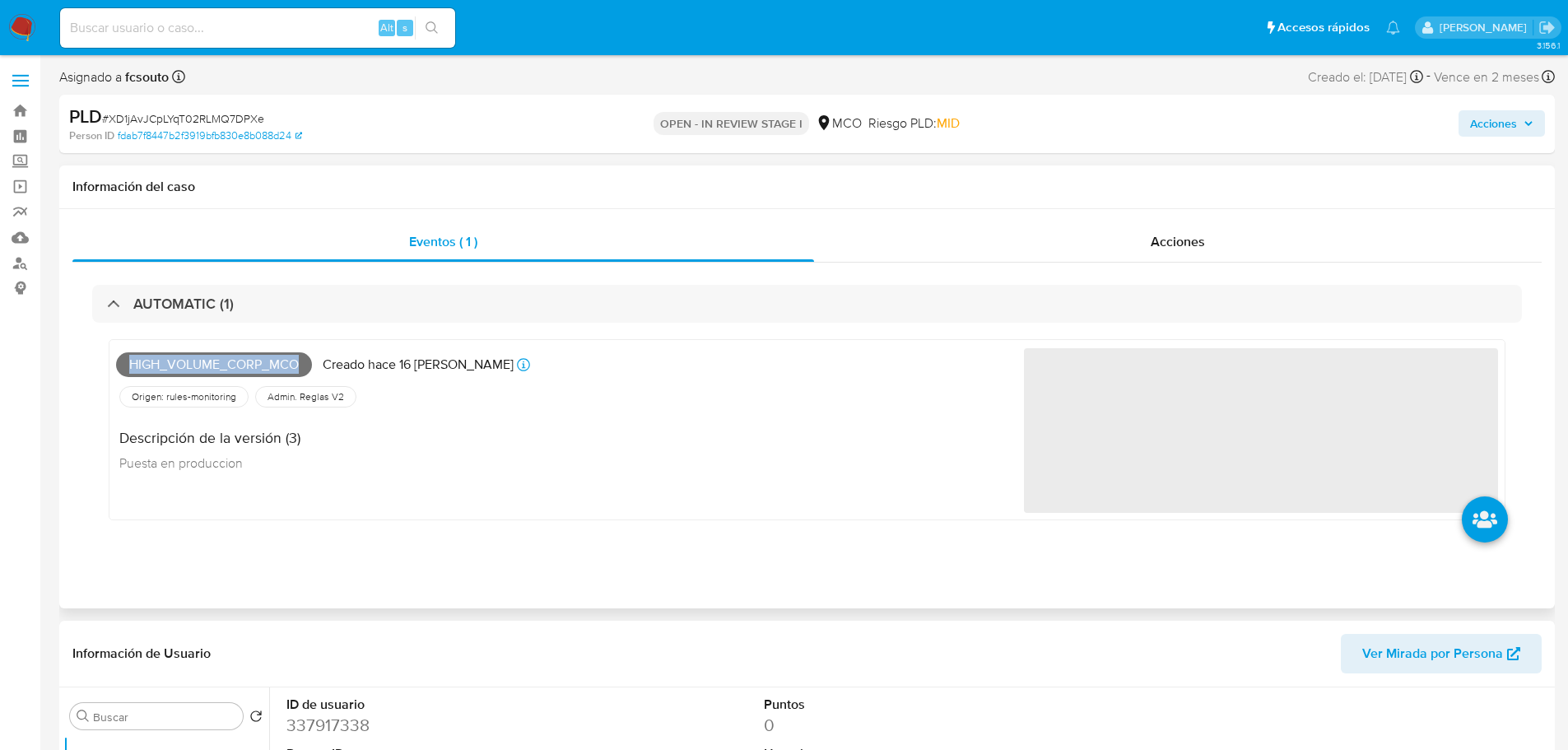
copy span "High_volume_corp_mco"
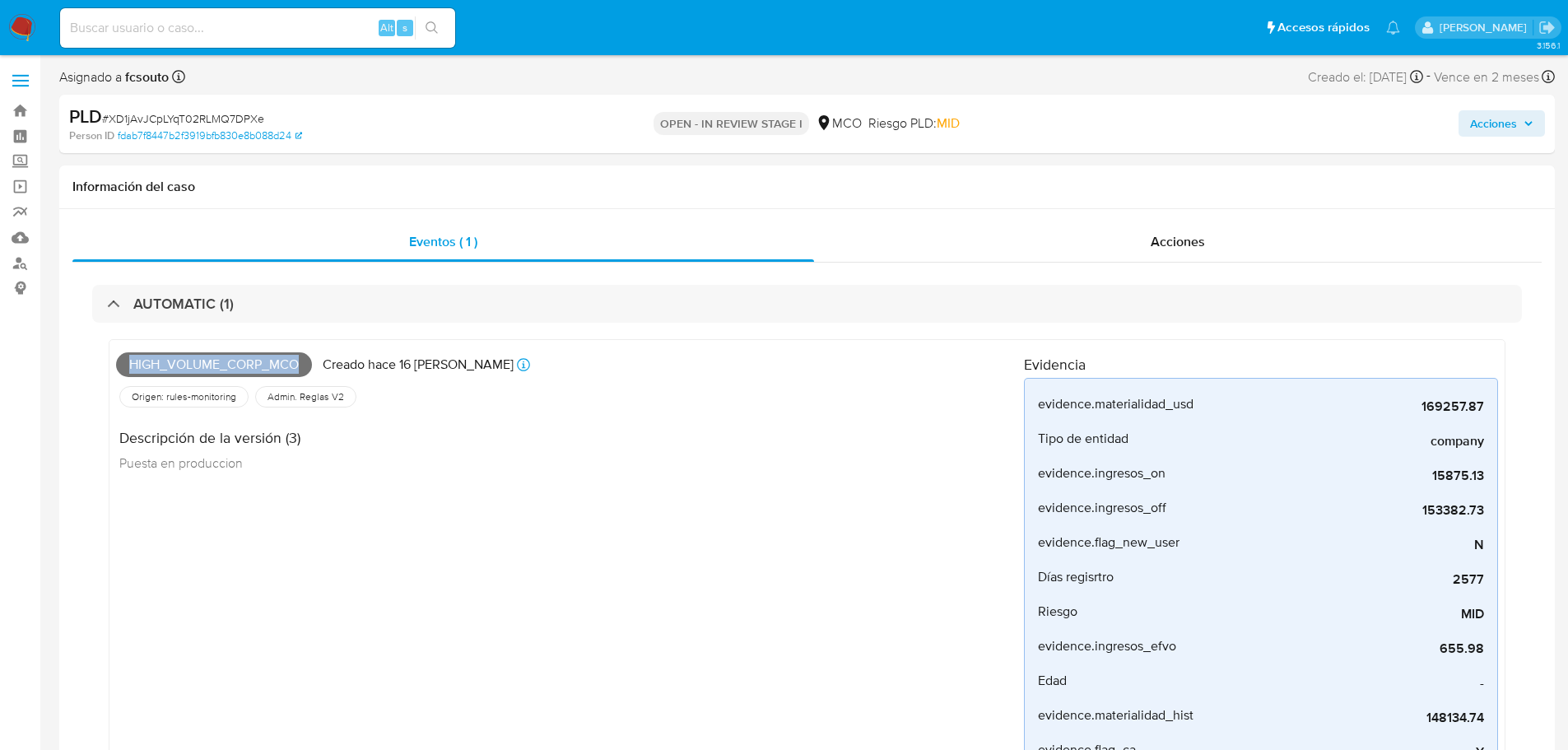
click at [1528, 123] on icon "button" at bounding box center [1528, 123] width 10 height 10
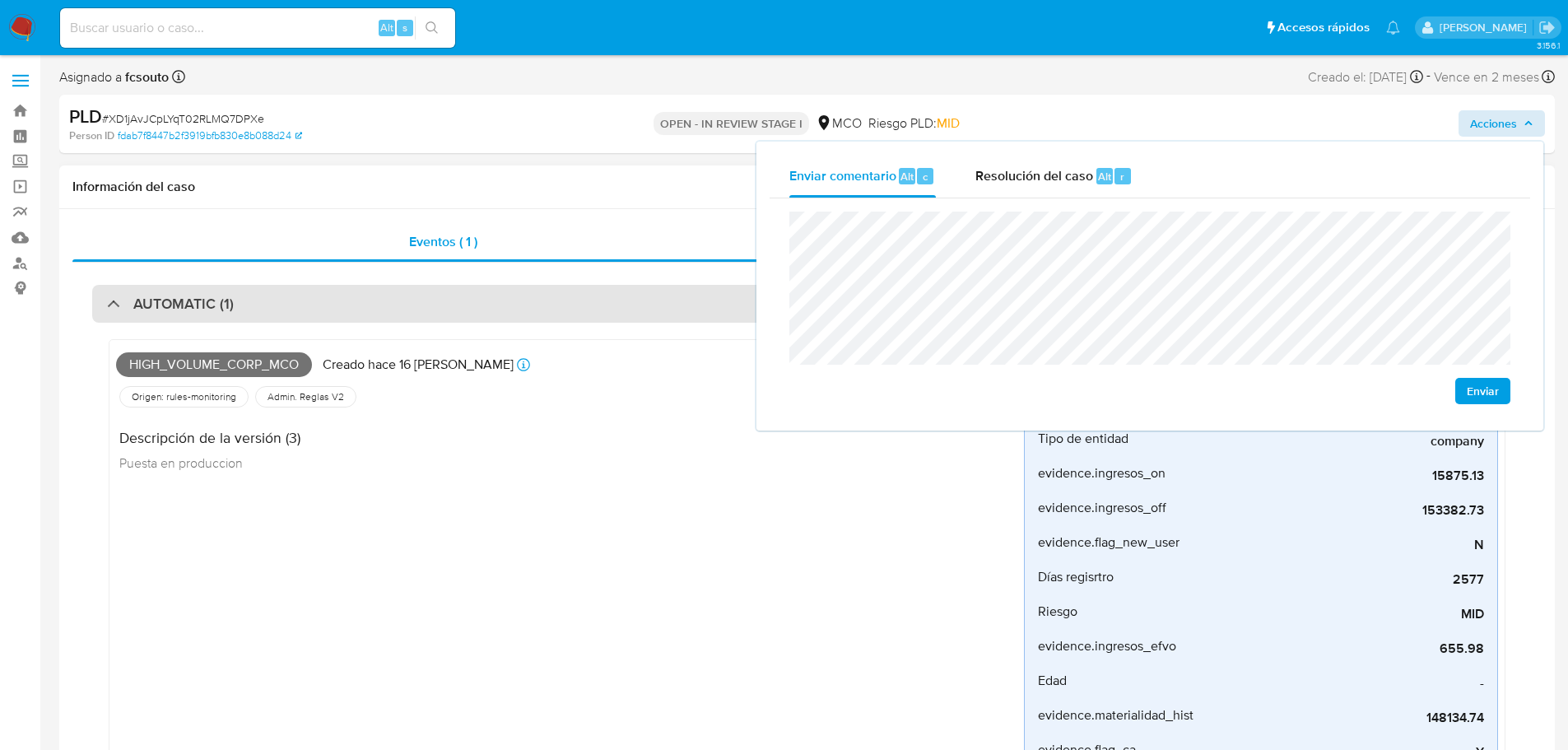
click at [312, 308] on div "AUTOMATIC (1)" at bounding box center [807, 303] width 1430 height 38
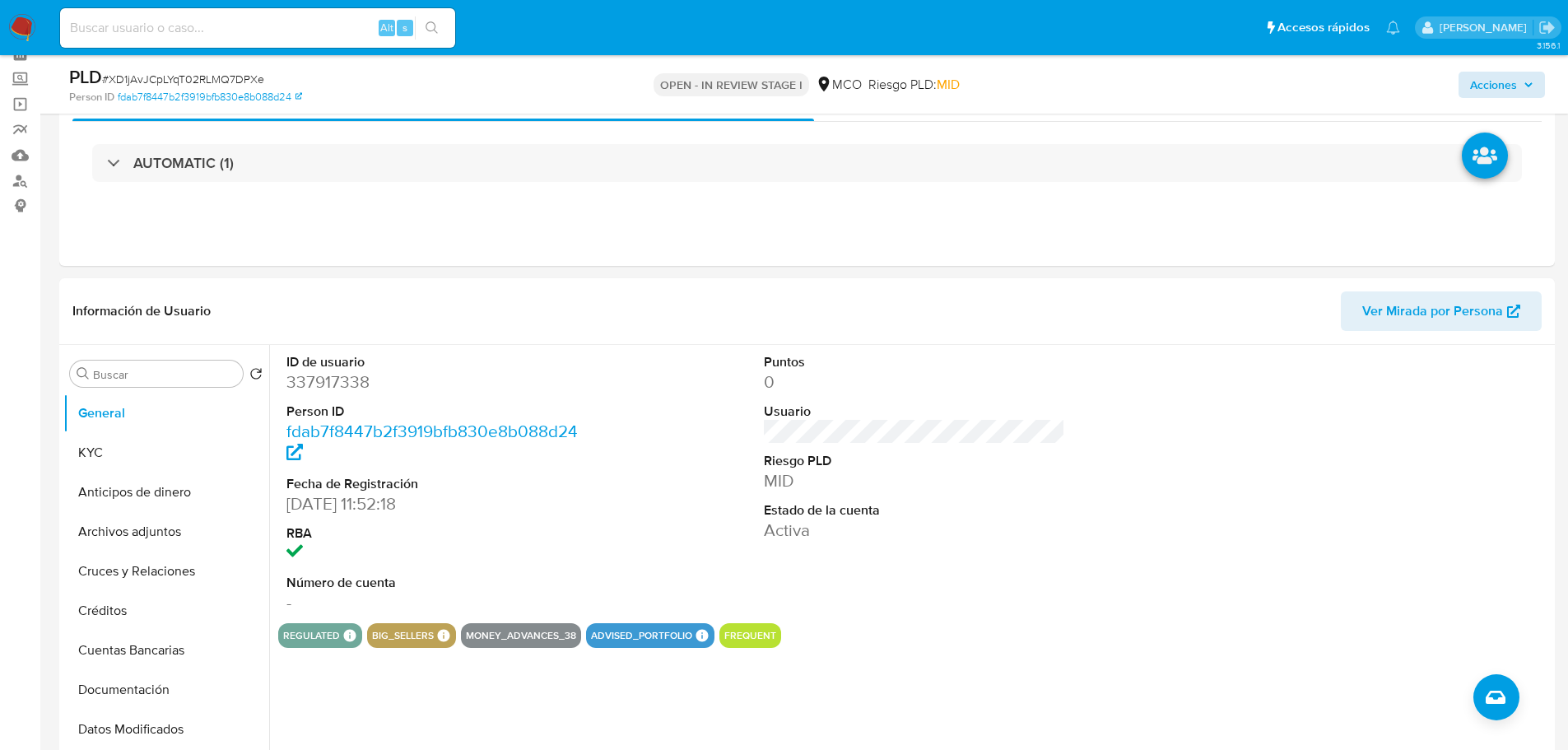
drag, startPoint x: 113, startPoint y: 458, endPoint x: 17, endPoint y: 438, distance: 98.1
click at [114, 458] on button "KYC" at bounding box center [166, 453] width 206 height 40
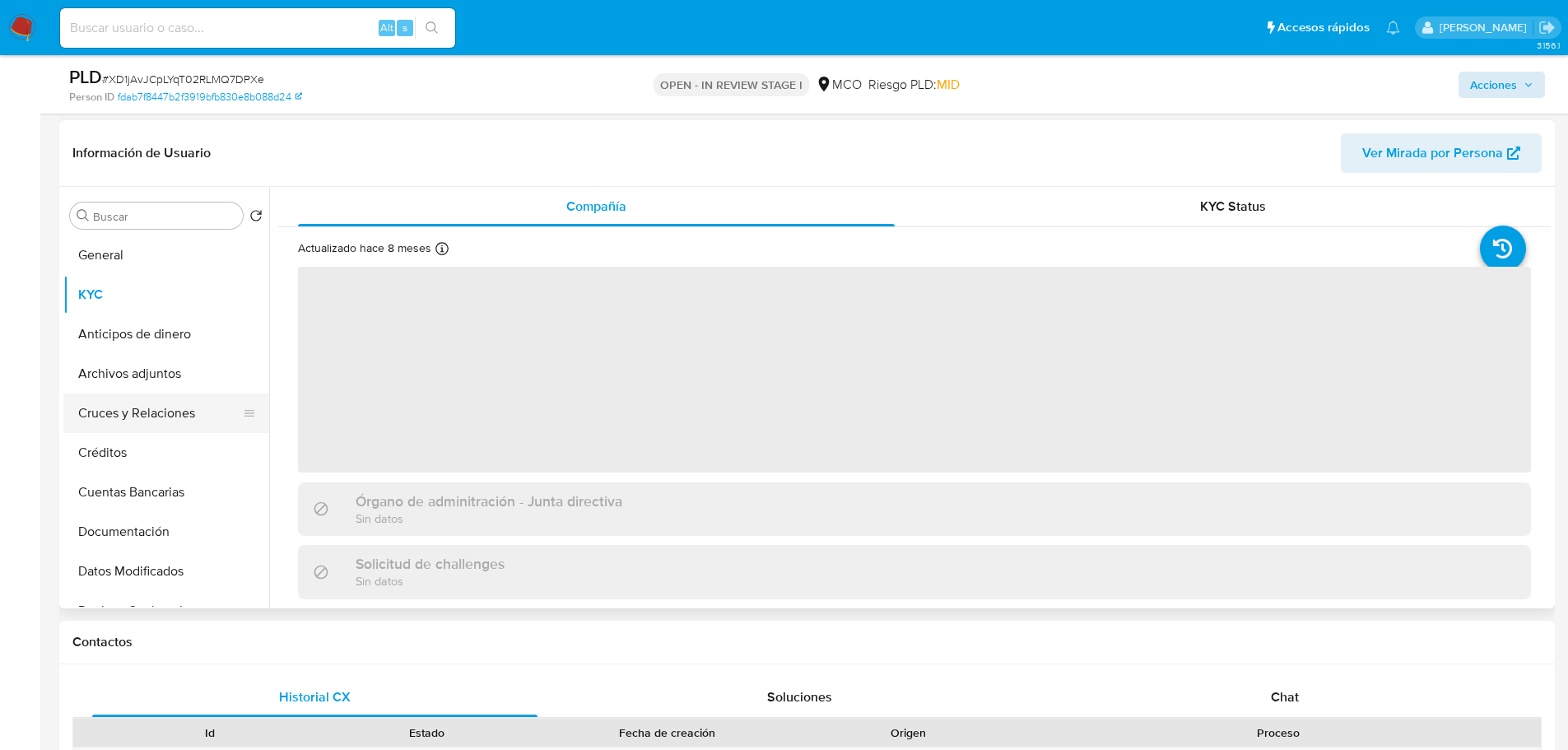
scroll to position [247, 0]
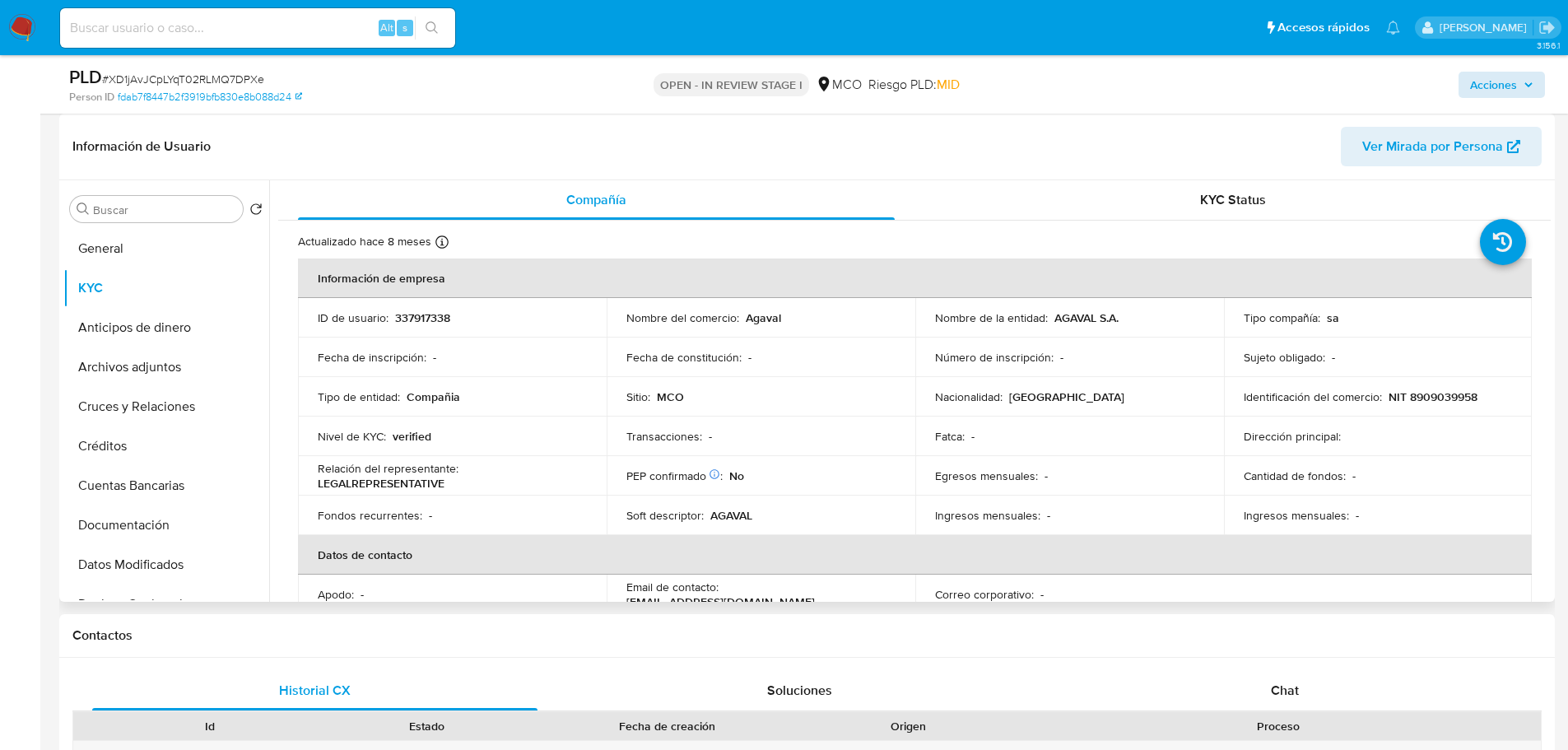
click at [772, 318] on p "Agaval" at bounding box center [764, 317] width 35 height 15
copy p "Agaval"
click at [1490, 86] on span "Acciones" at bounding box center [1493, 85] width 47 height 26
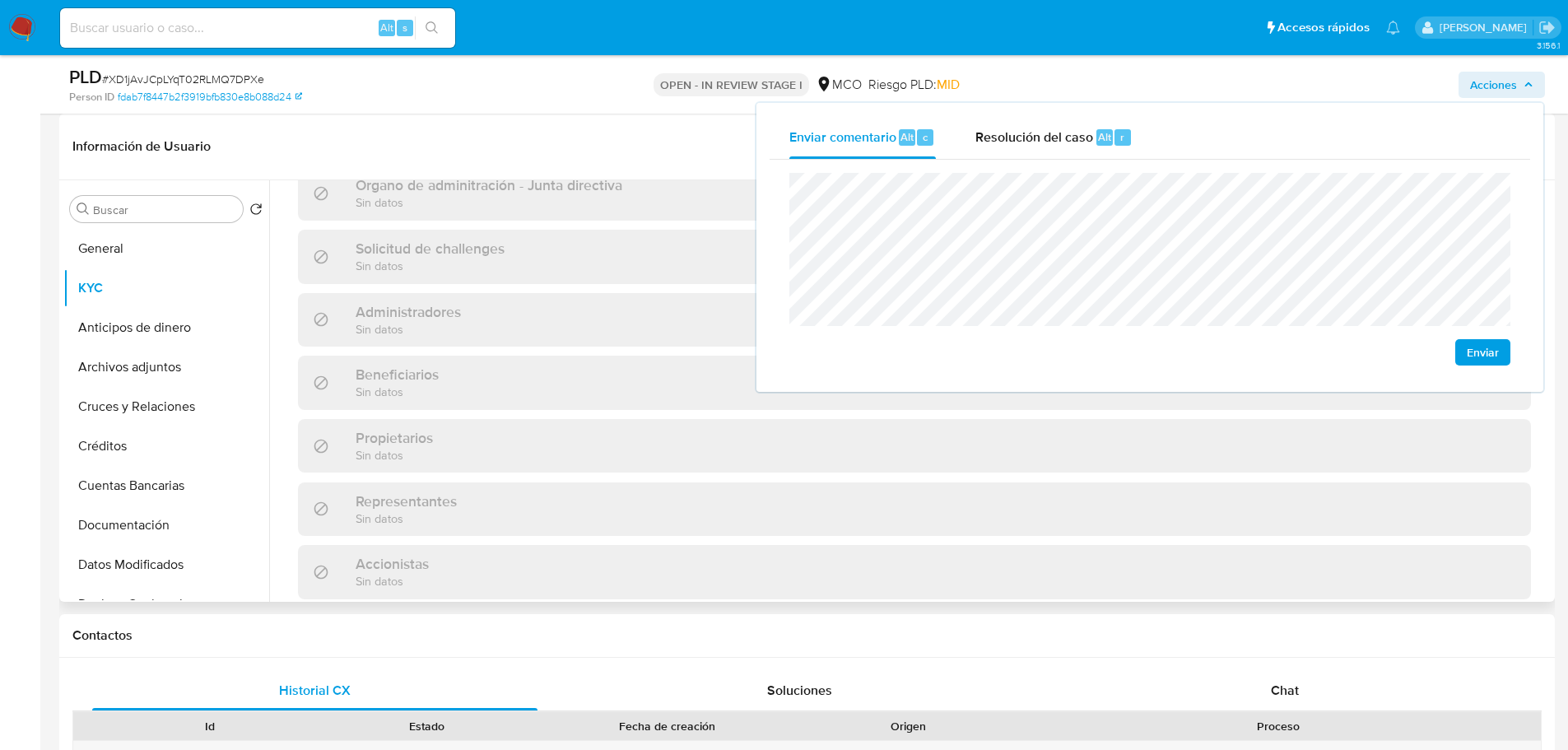
scroll to position [1065, 0]
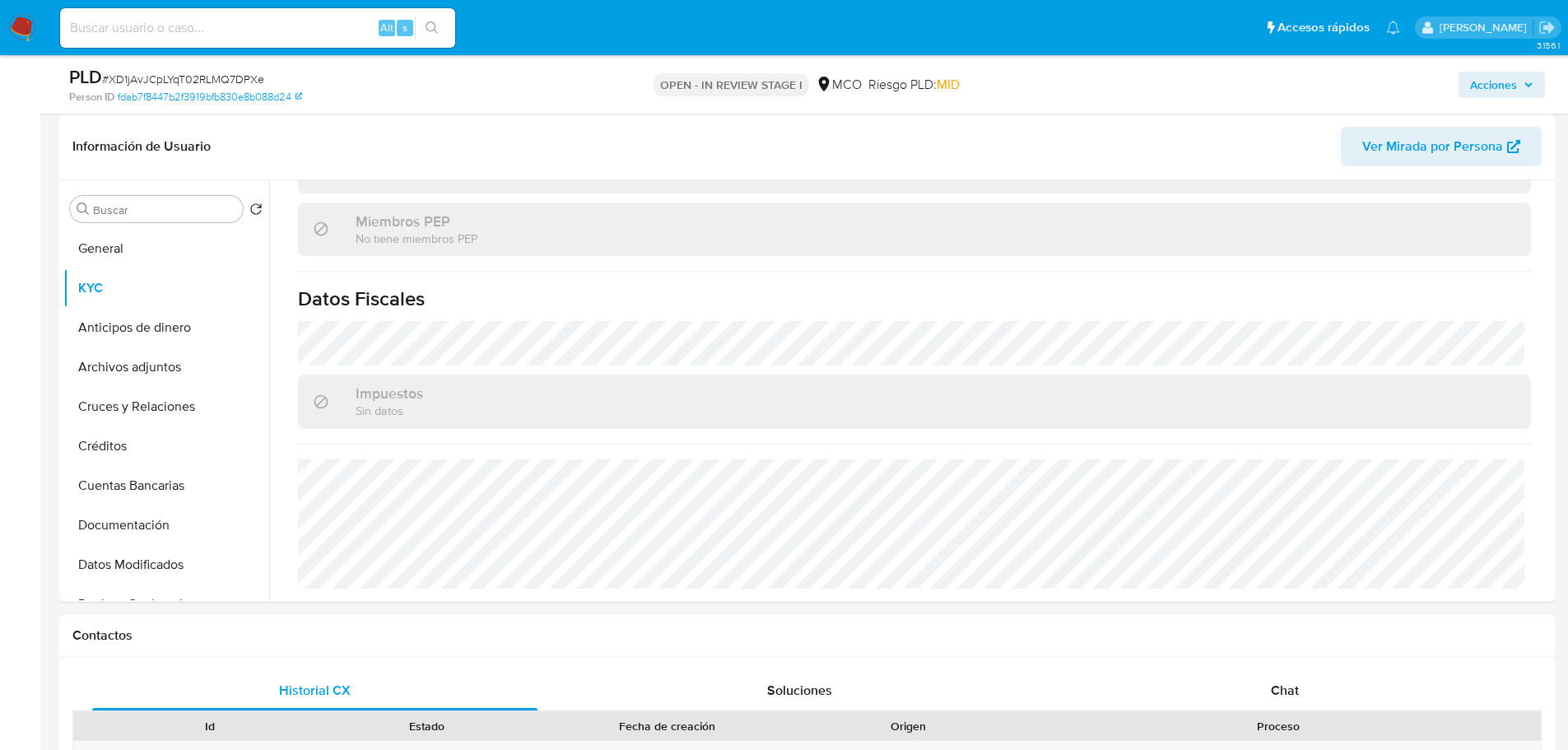
click at [1516, 86] on span "Acciones" at bounding box center [1493, 85] width 47 height 26
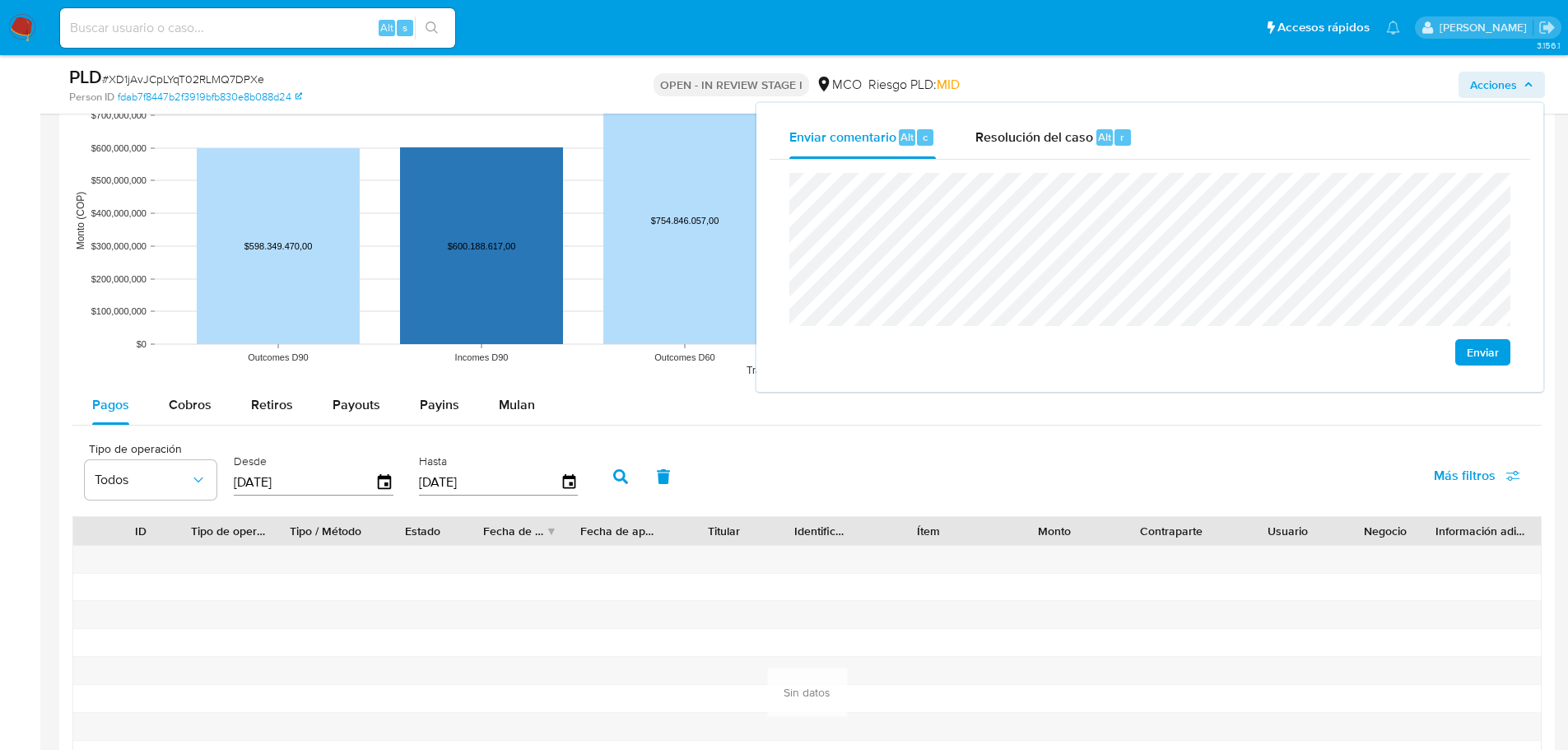
scroll to position [1564, 0]
click at [265, 419] on div "Retiros" at bounding box center [272, 403] width 42 height 40
select select "10"
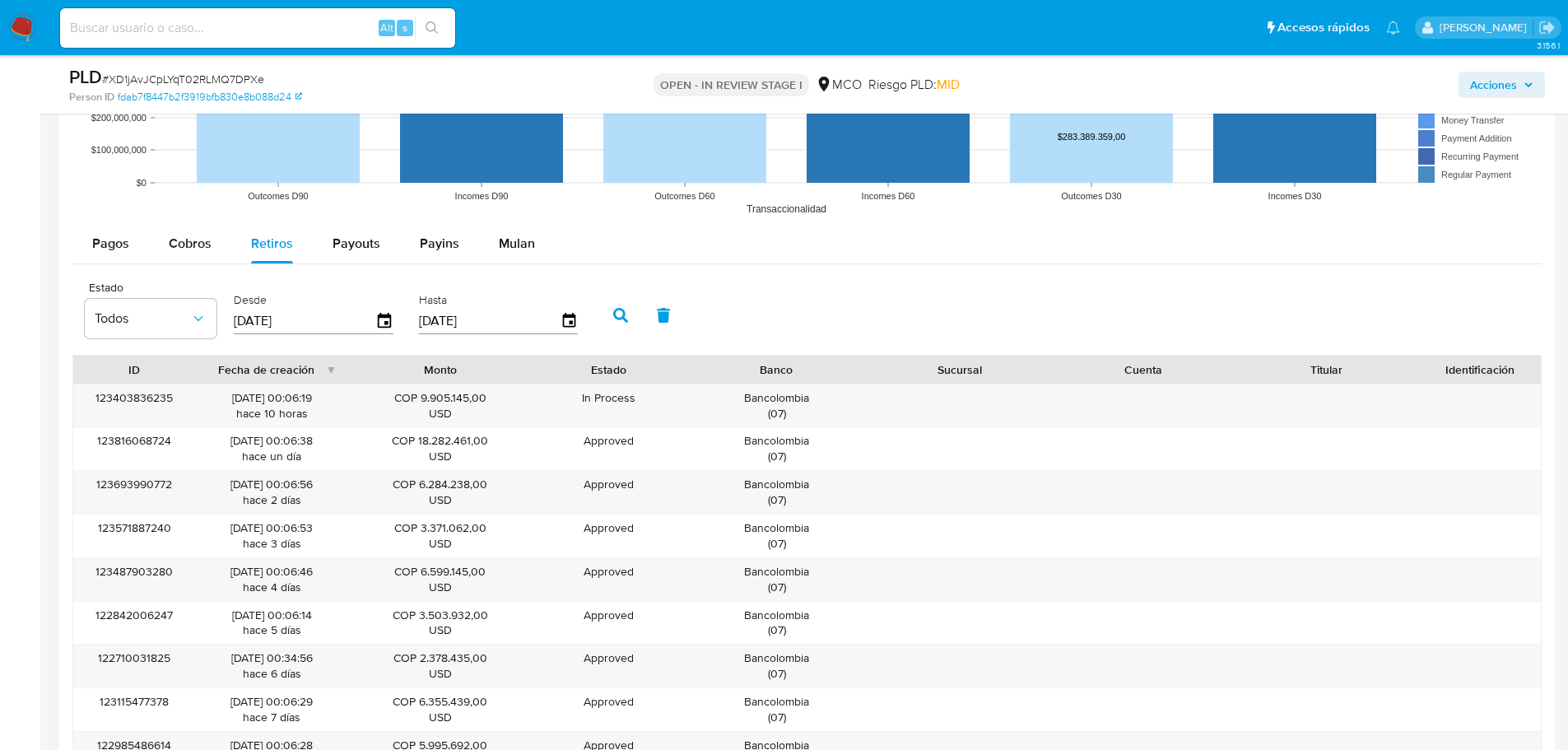
scroll to position [1729, 0]
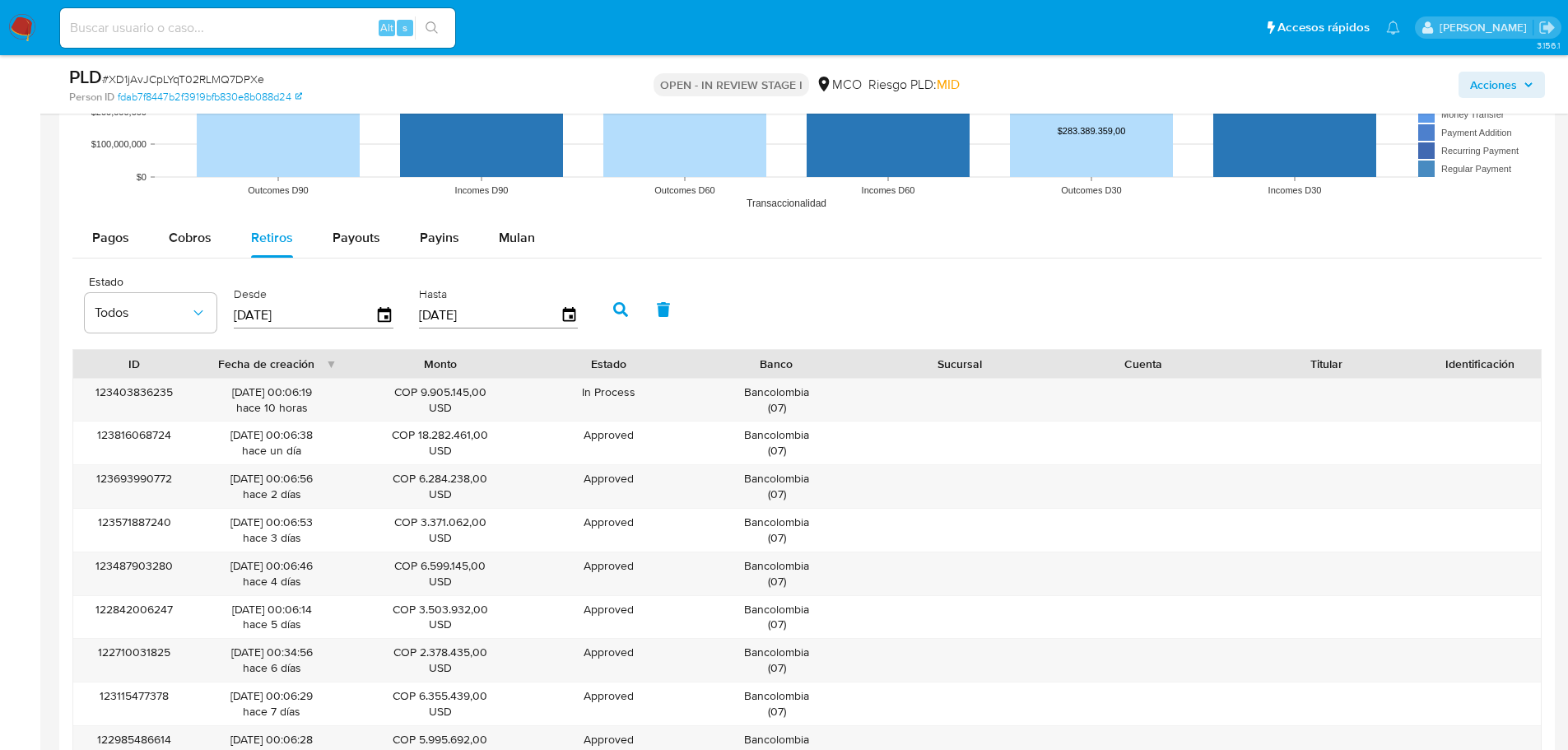
click at [1497, 86] on span "Acciones" at bounding box center [1493, 85] width 47 height 26
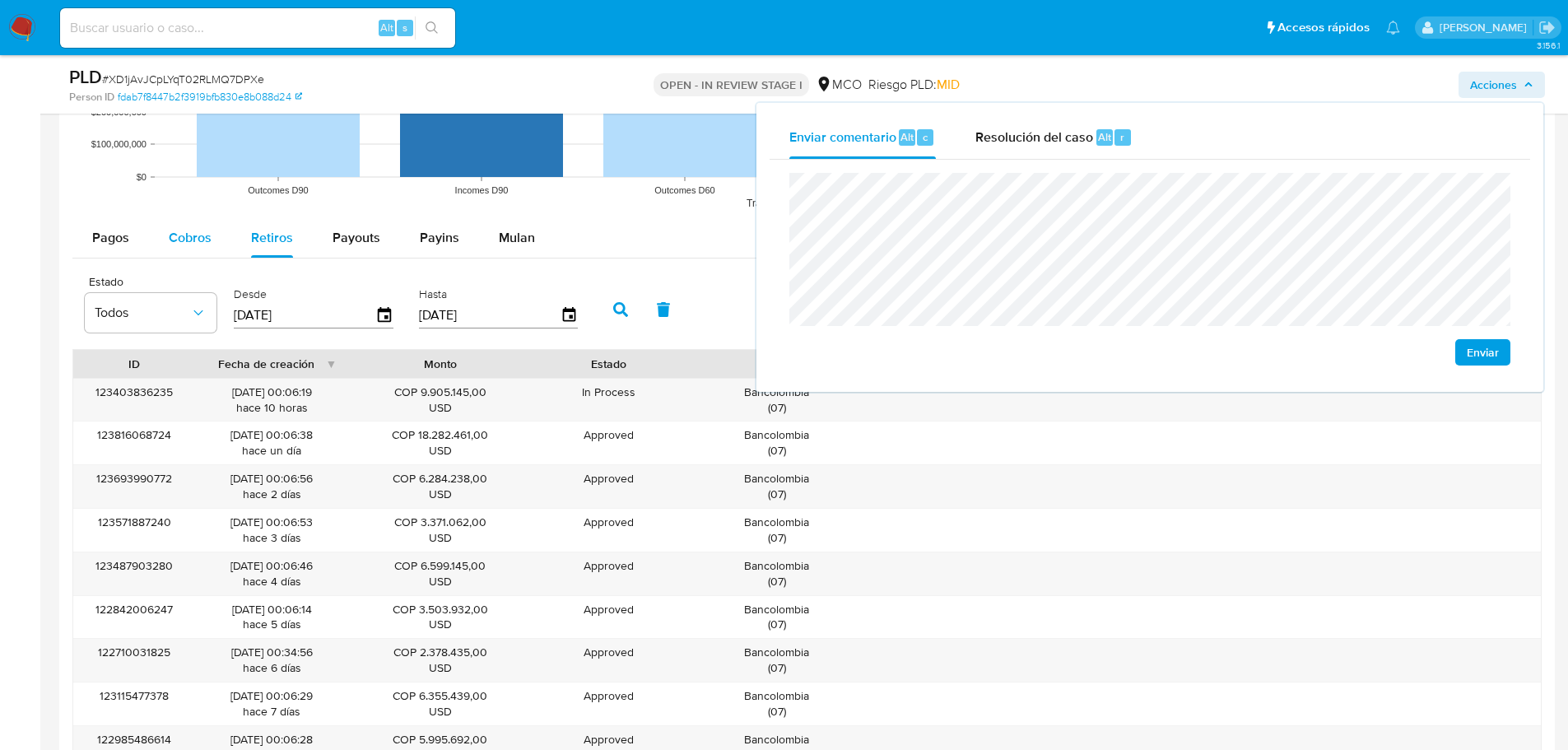
drag, startPoint x: 169, startPoint y: 218, endPoint x: 170, endPoint y: 227, distance: 9.1
click at [170, 220] on div "Cobros" at bounding box center [190, 238] width 43 height 40
select select "10"
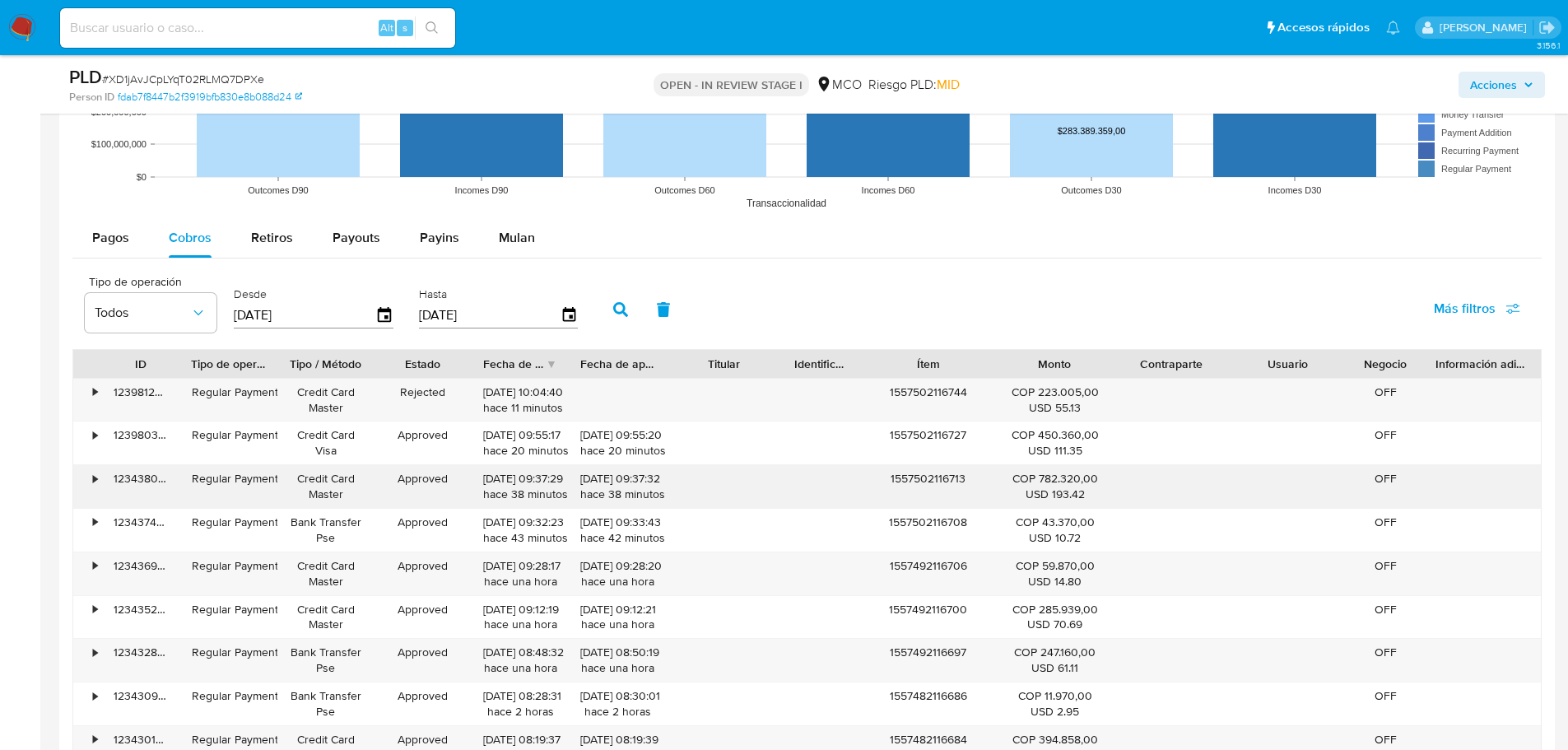
click at [913, 484] on div "1557502116713" at bounding box center [928, 486] width 136 height 43
click at [1514, 87] on span "Acciones" at bounding box center [1493, 85] width 47 height 26
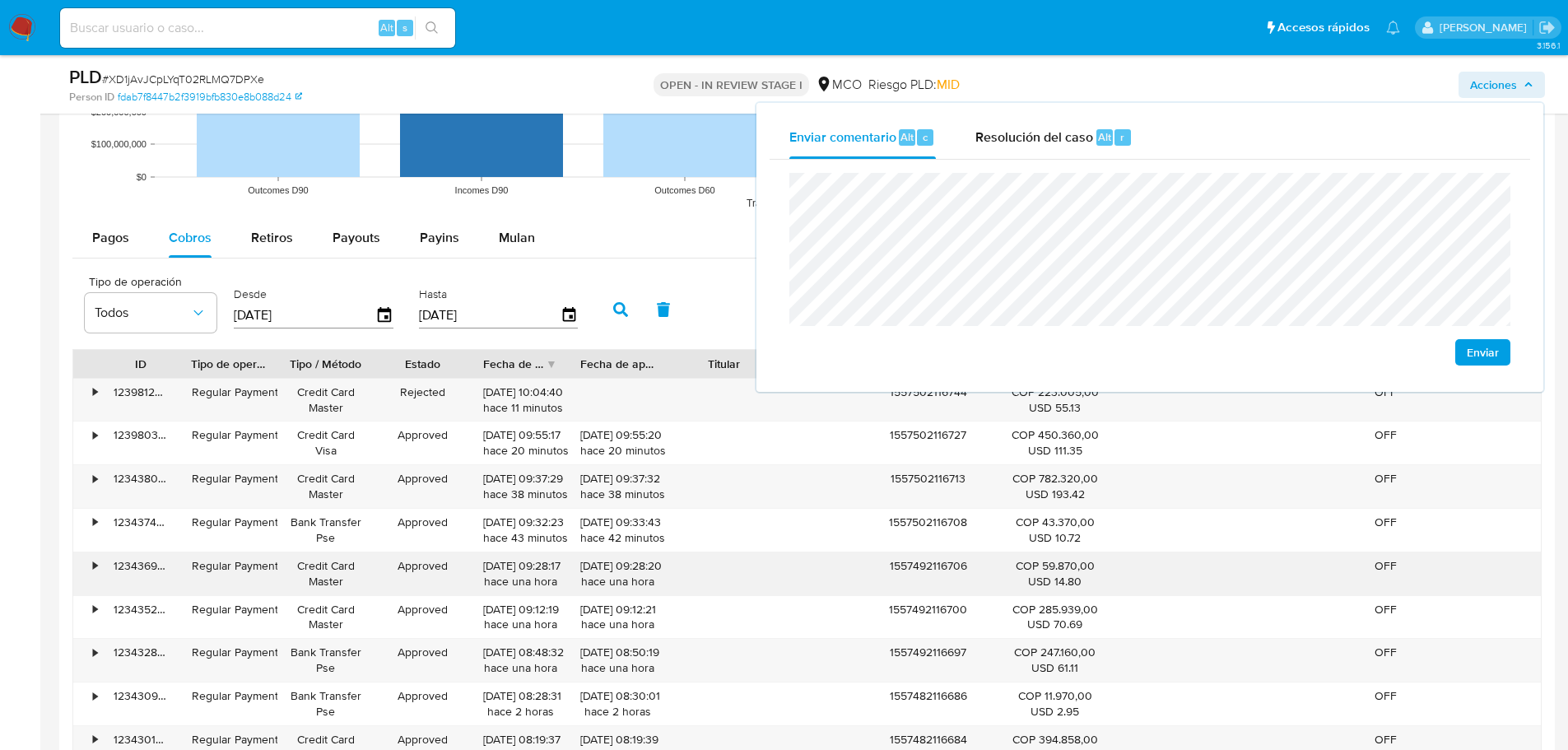
click at [935, 568] on div "1557492116706" at bounding box center [928, 574] width 136 height 43
click at [936, 568] on div "1557492116706" at bounding box center [928, 574] width 136 height 43
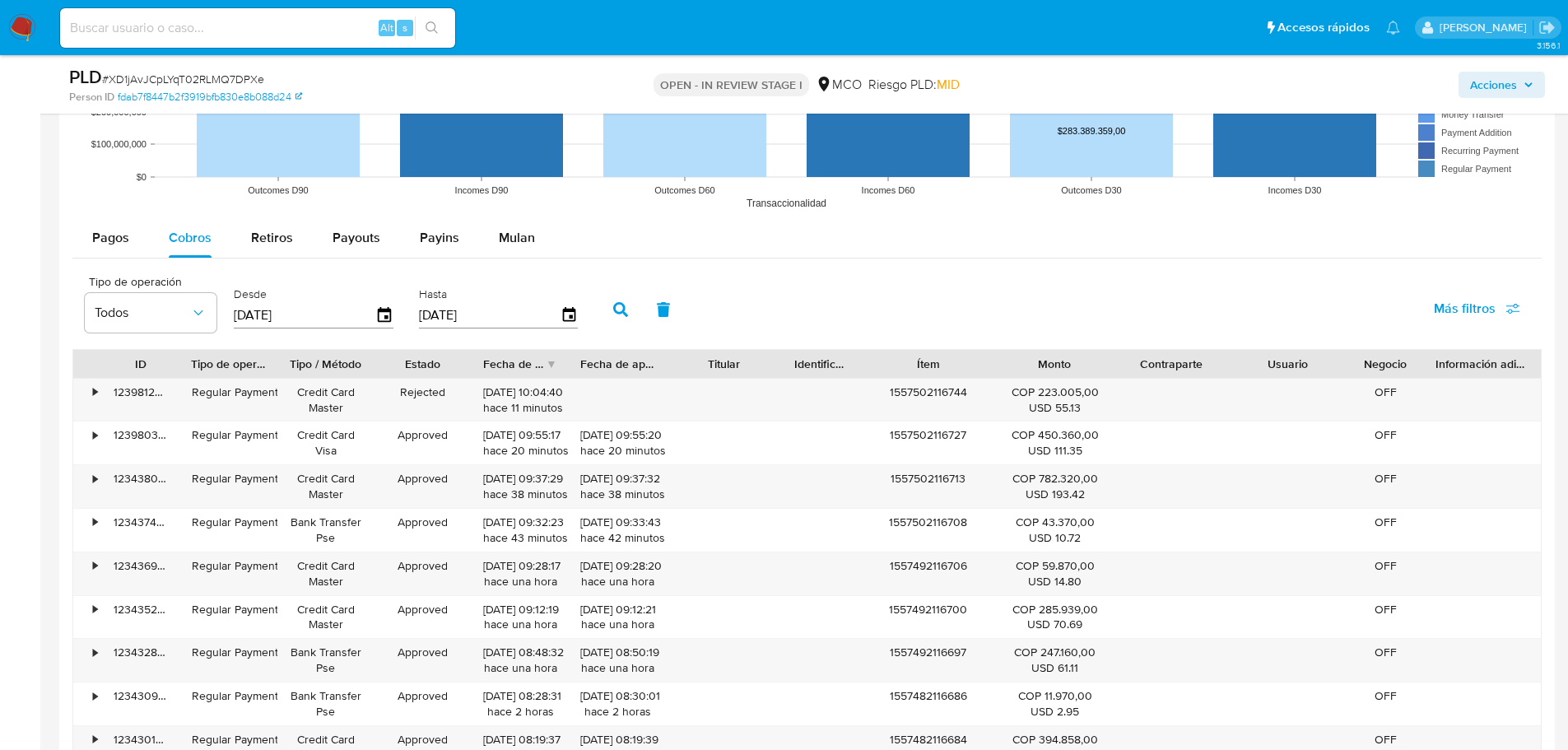
click at [1516, 88] on span "Acciones" at bounding box center [1493, 85] width 47 height 26
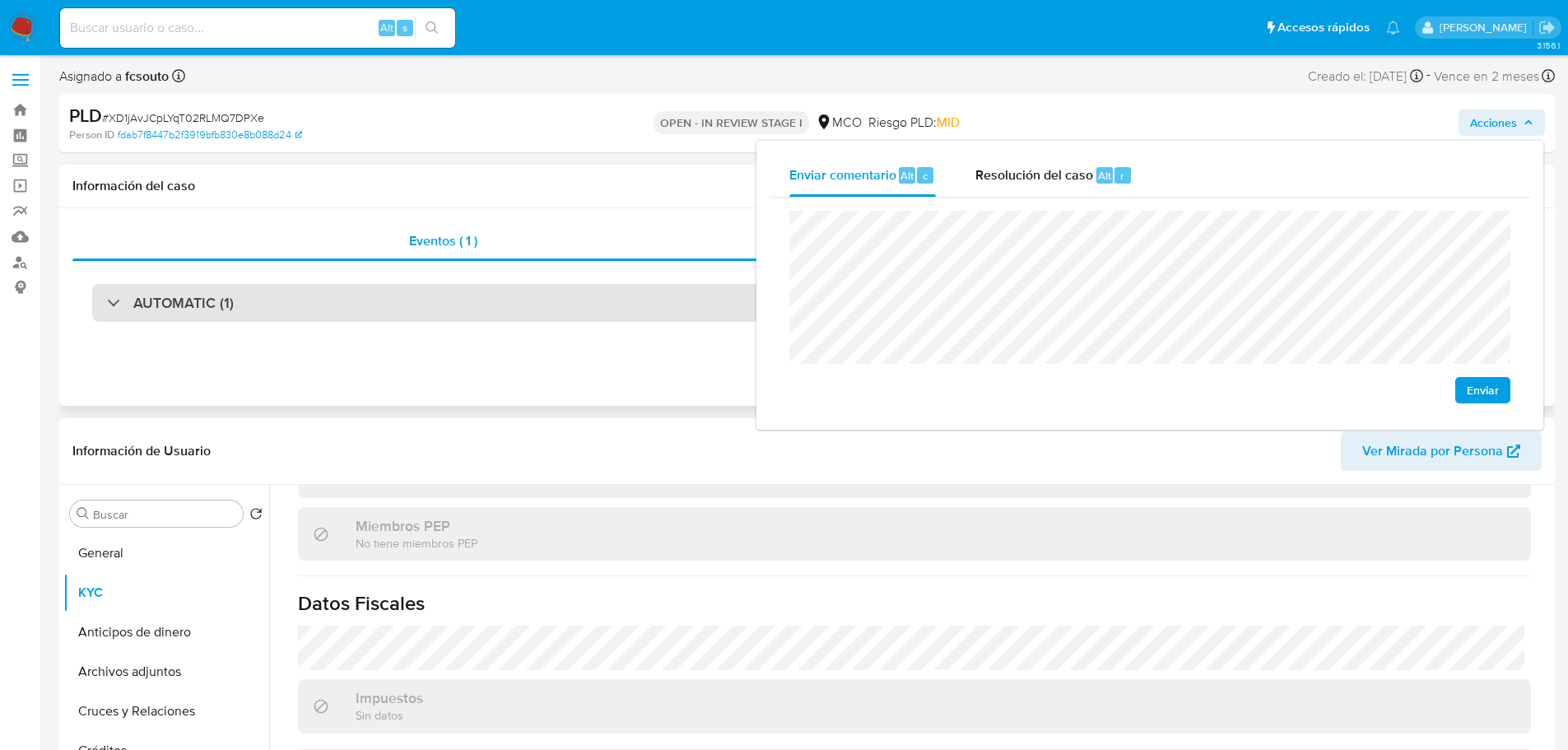
scroll to position [0, 0]
click at [551, 298] on div "AUTOMATIC (1)" at bounding box center [807, 303] width 1430 height 38
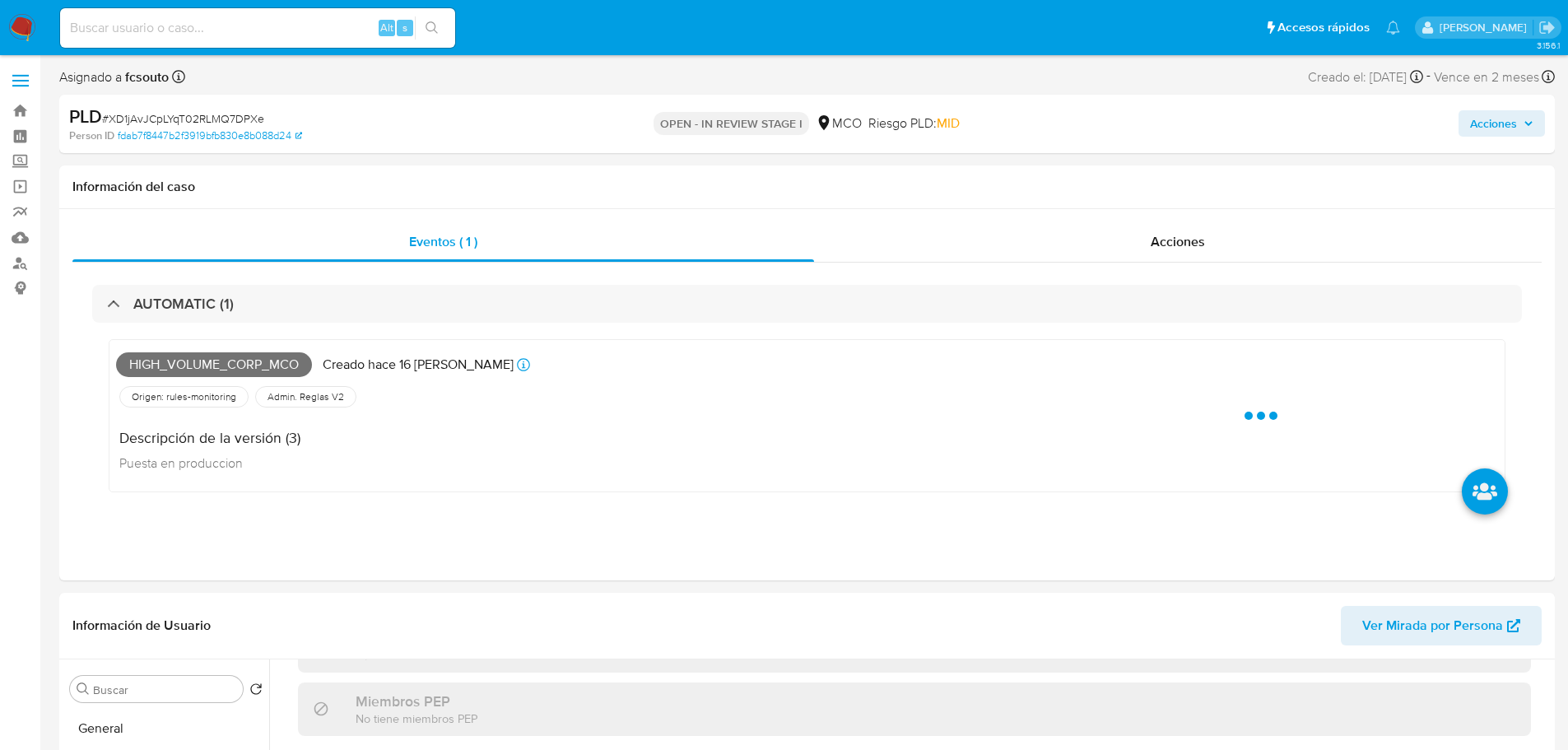
click at [1482, 127] on span "Acciones" at bounding box center [1493, 123] width 47 height 26
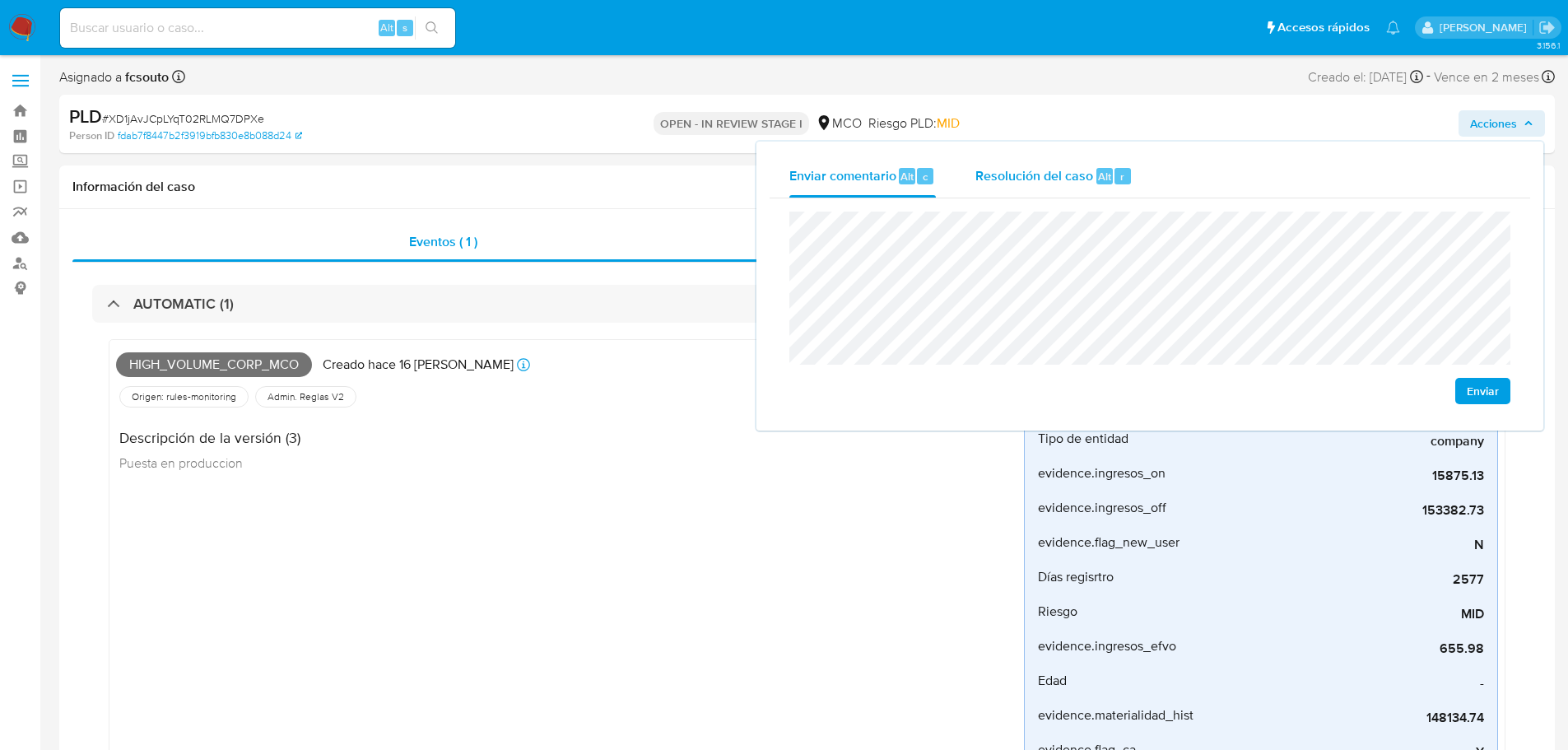
click at [1015, 183] on span "Resolución del caso" at bounding box center [1034, 175] width 118 height 19
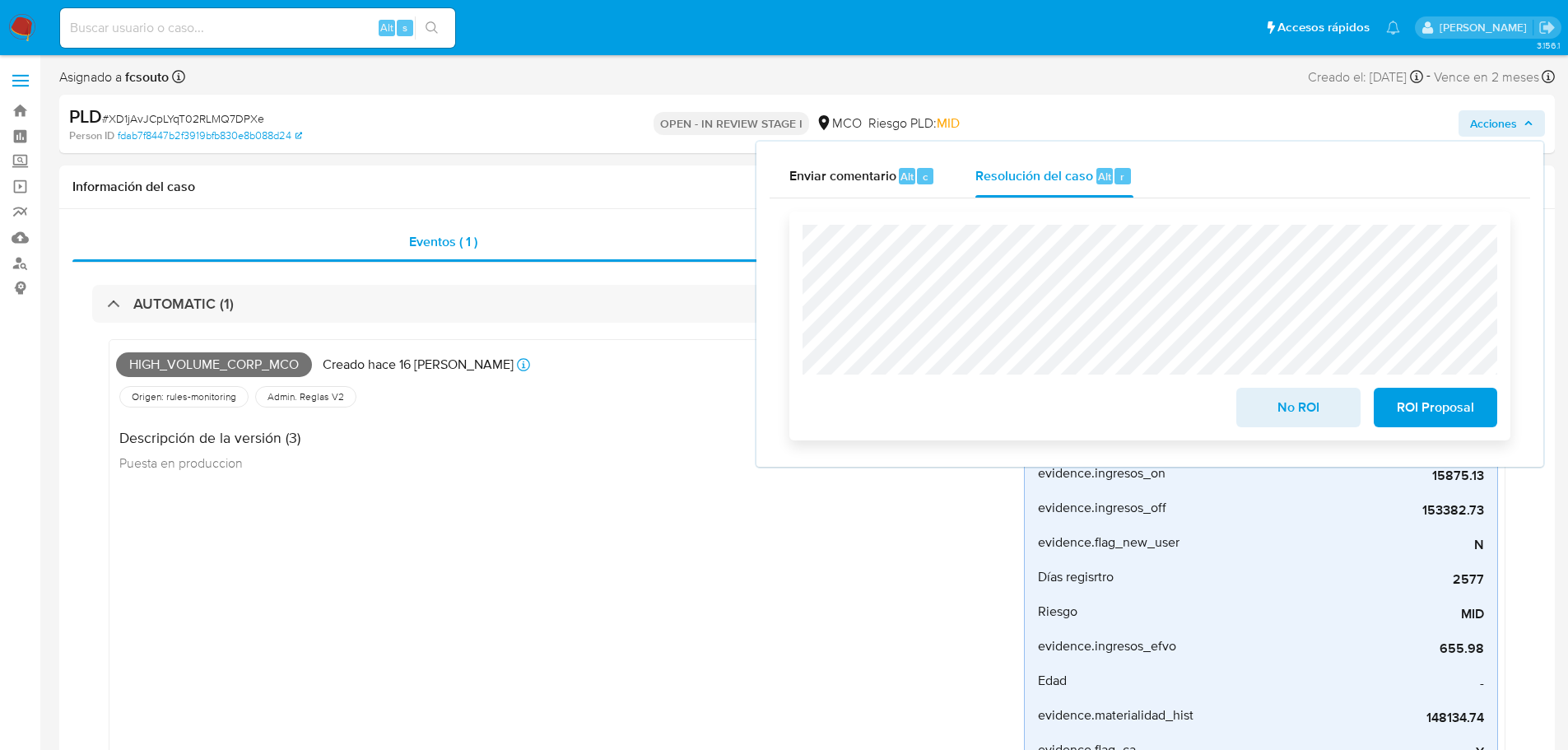
click at [1311, 415] on span "No ROI" at bounding box center [1298, 407] width 81 height 36
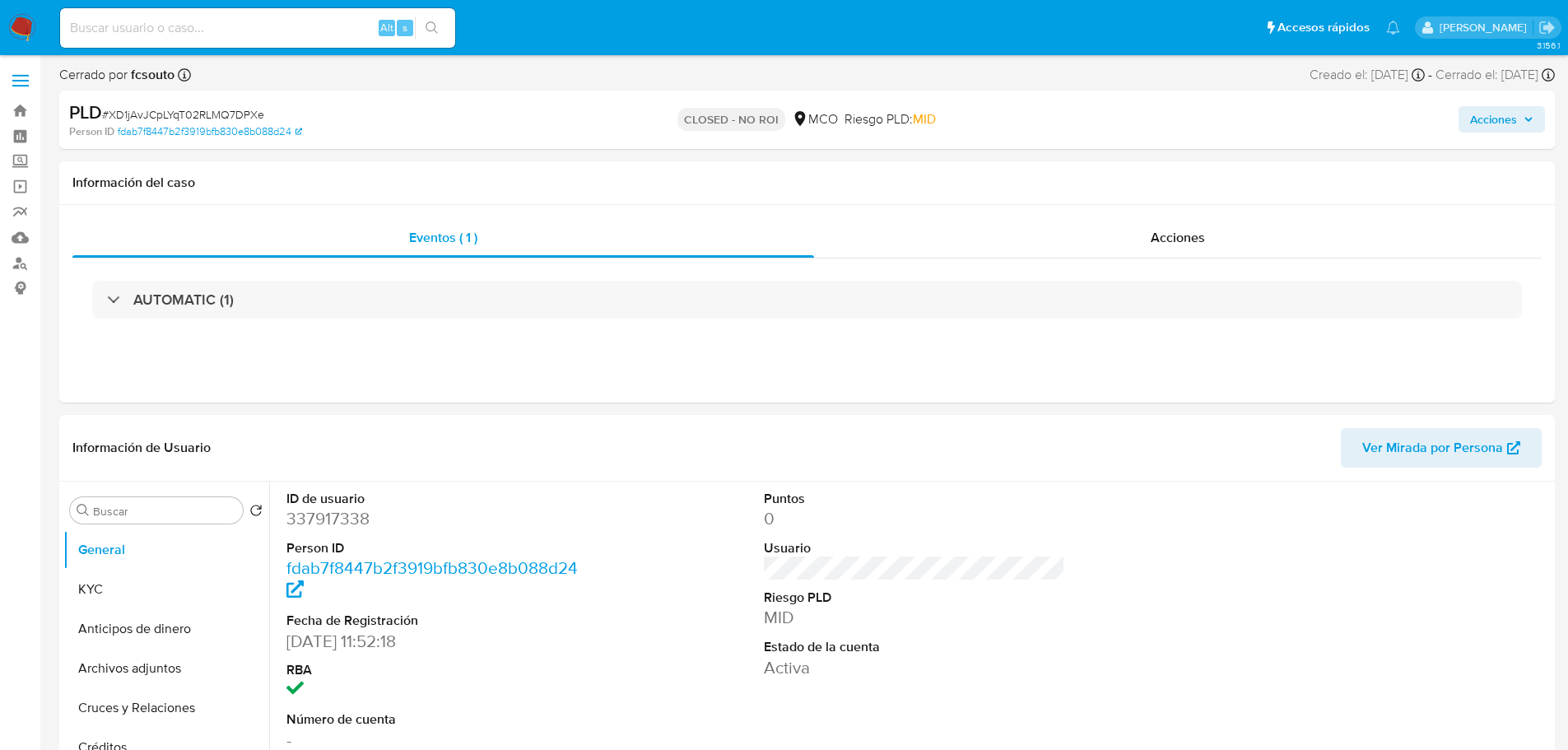
select select "10"
click at [1490, 121] on span "Acciones" at bounding box center [1493, 120] width 47 height 26
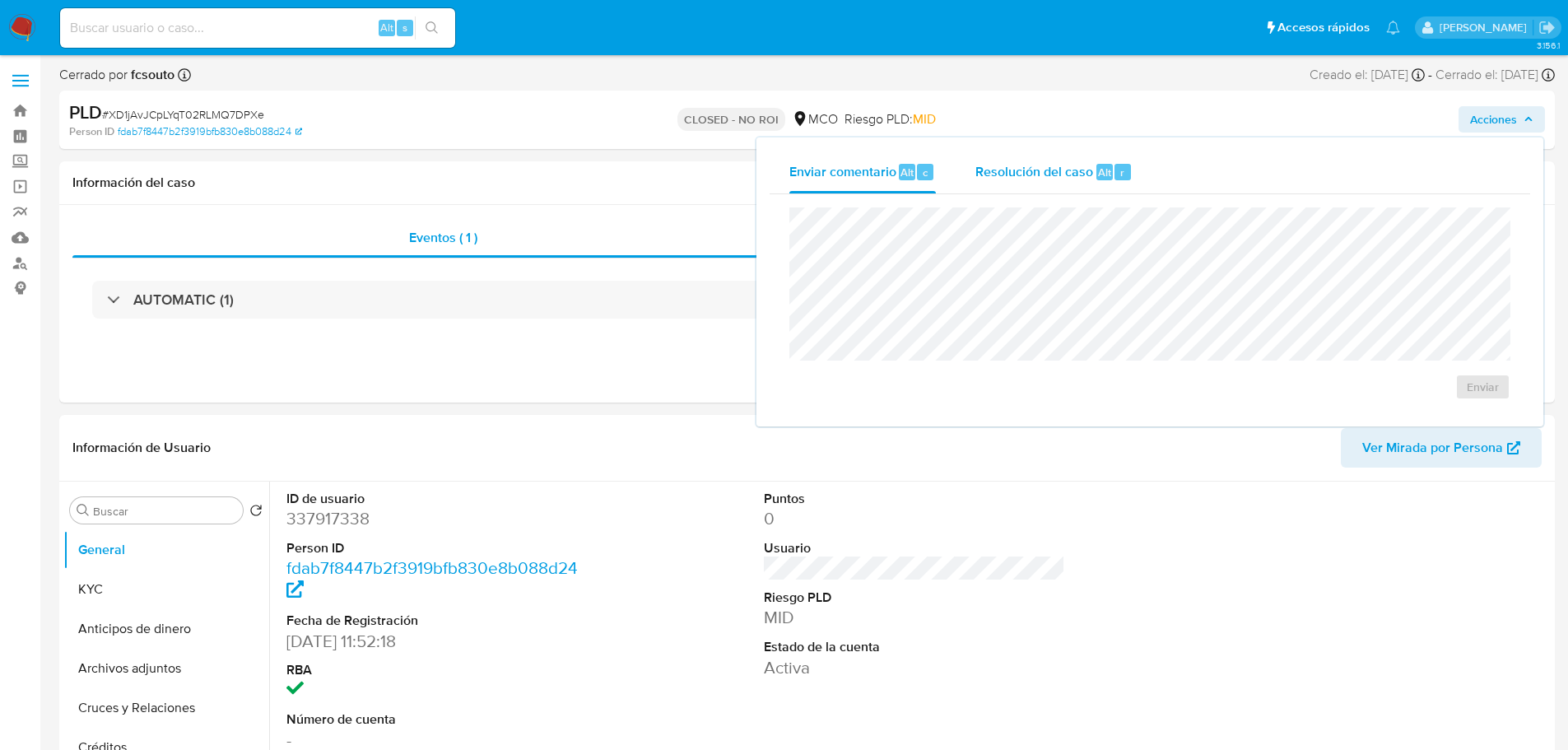
click at [1076, 166] on span "Resolución del caso" at bounding box center [1034, 171] width 118 height 19
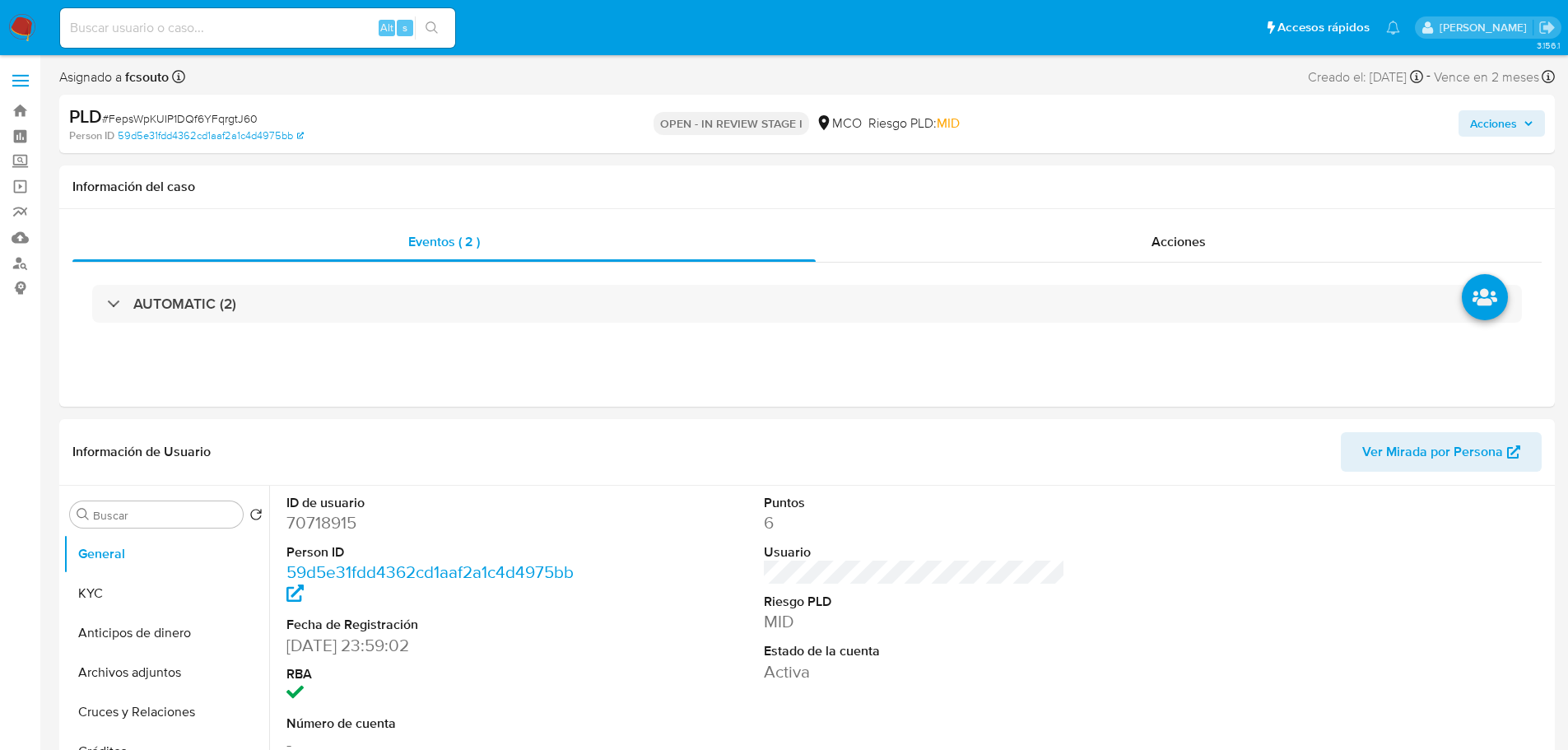
select select "10"
click at [1536, 115] on button "Acciones" at bounding box center [1502, 123] width 86 height 26
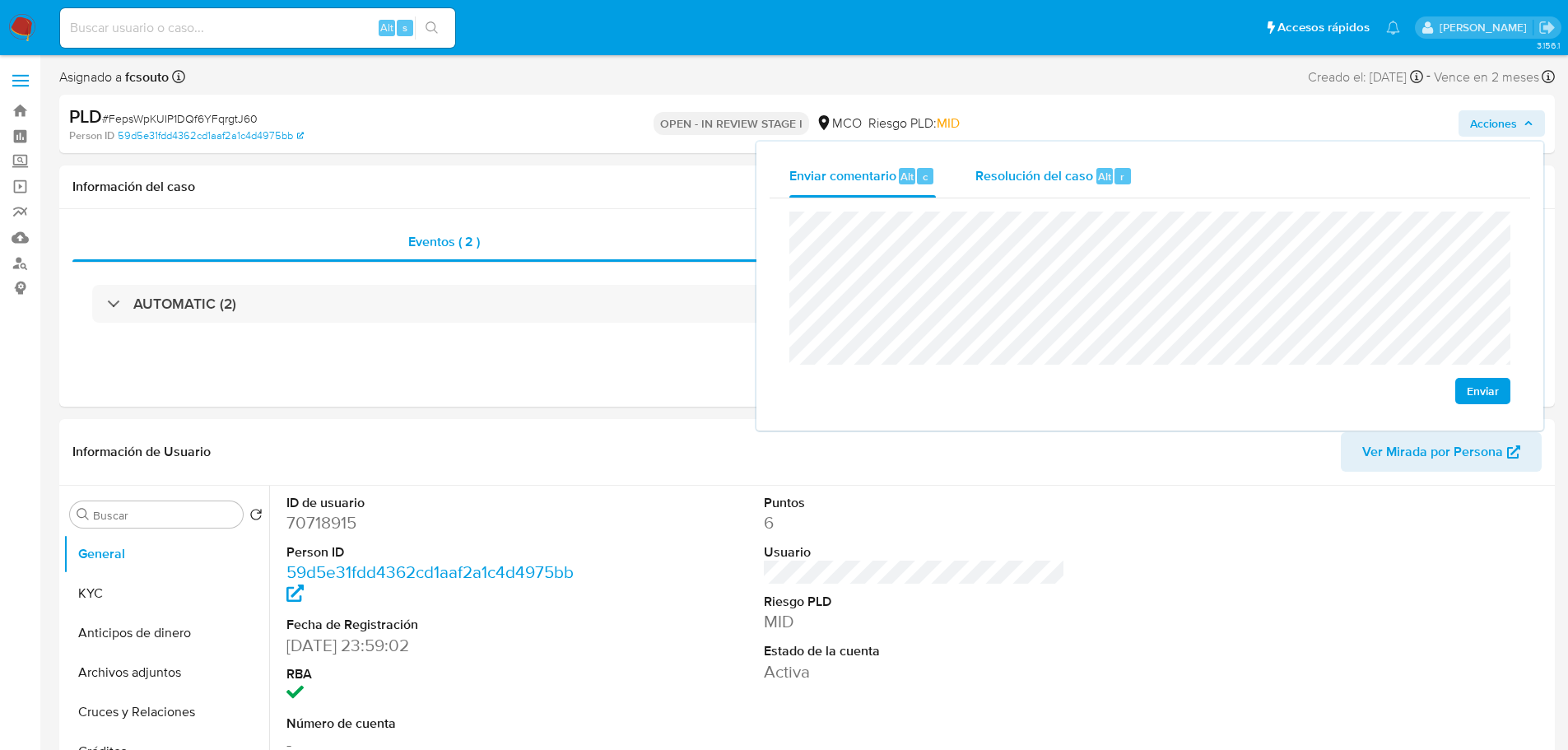
click at [1045, 175] on span "Resolución del caso" at bounding box center [1034, 175] width 118 height 19
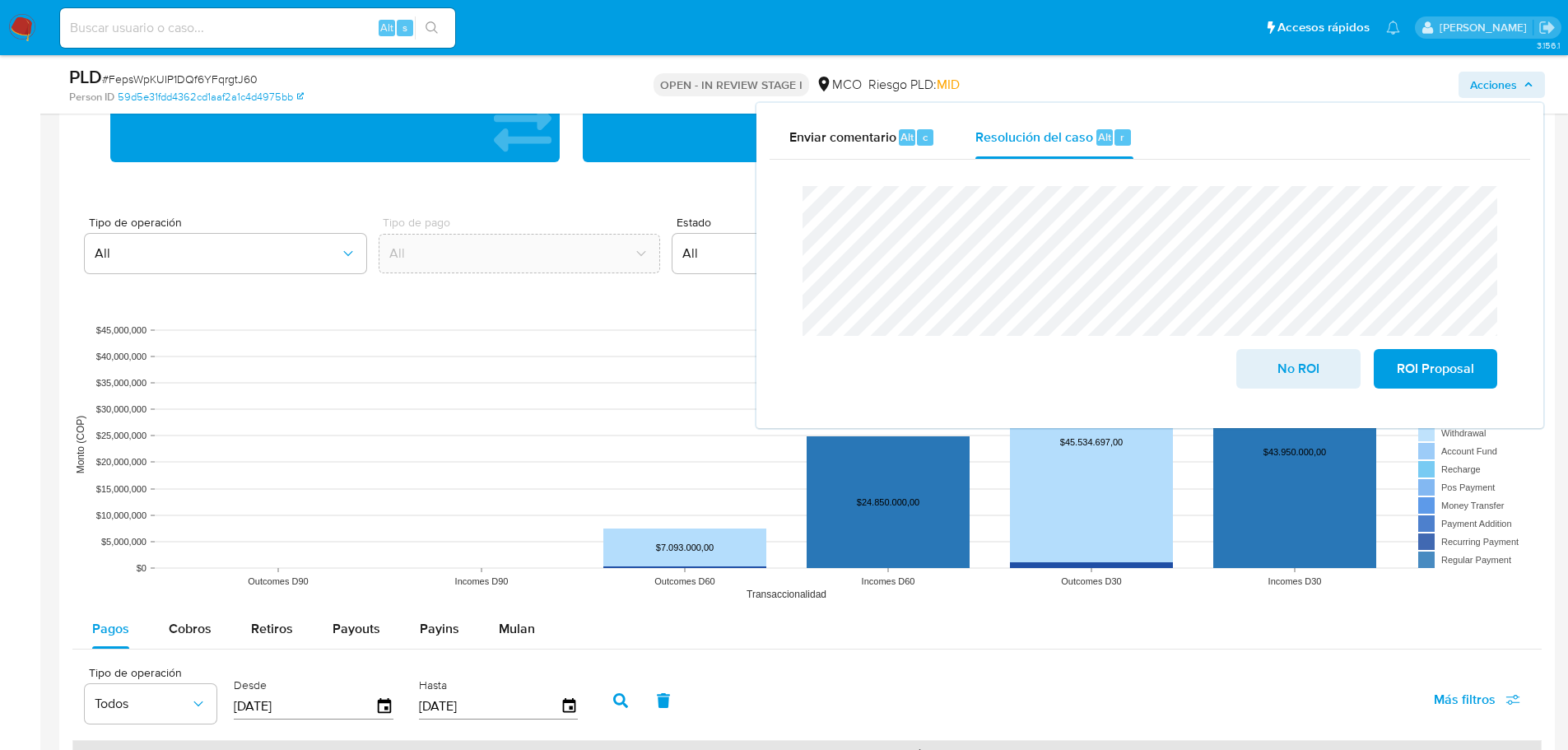
scroll to position [1647, 0]
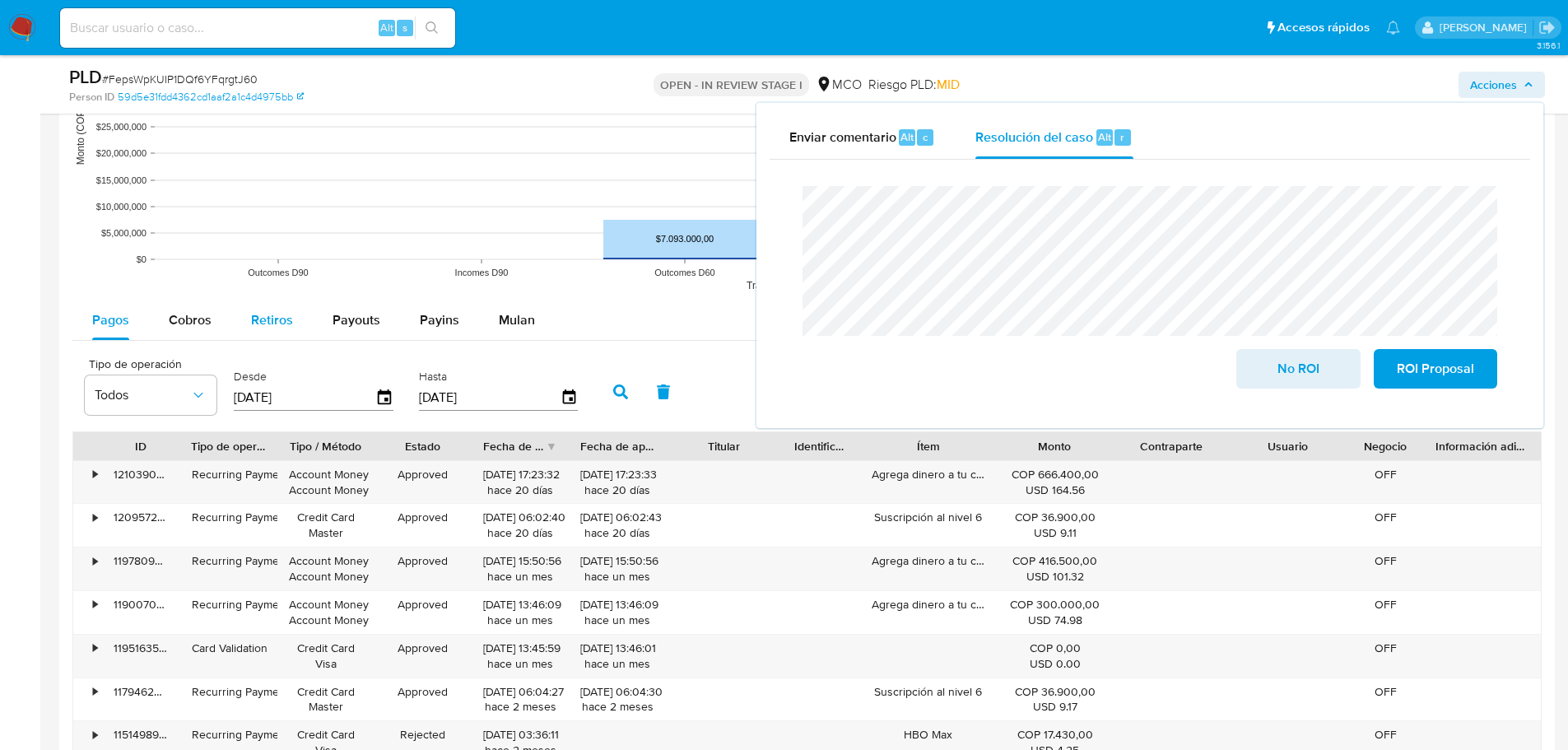
click at [255, 333] on div "Retiros" at bounding box center [272, 320] width 42 height 40
select select "10"
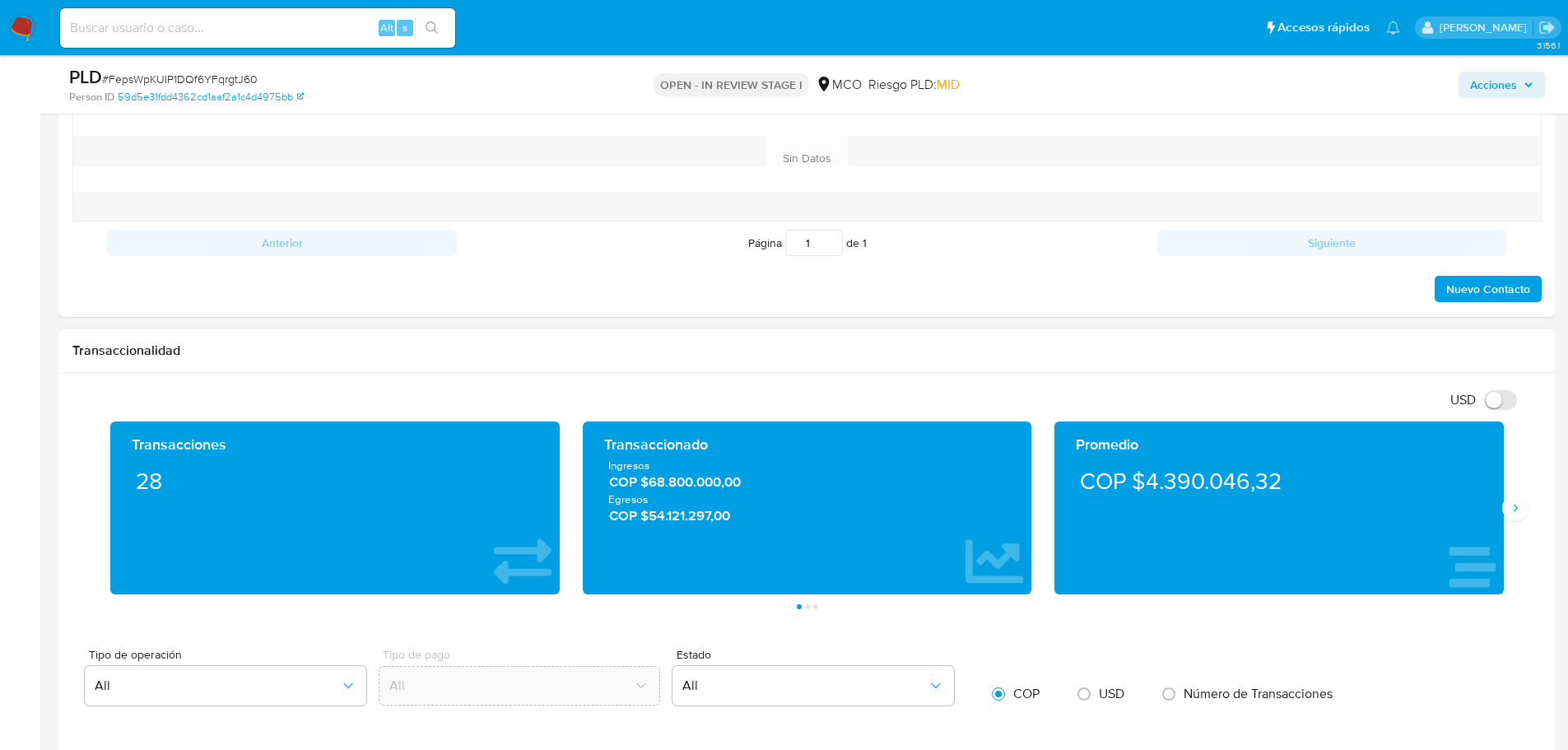
scroll to position [165, 0]
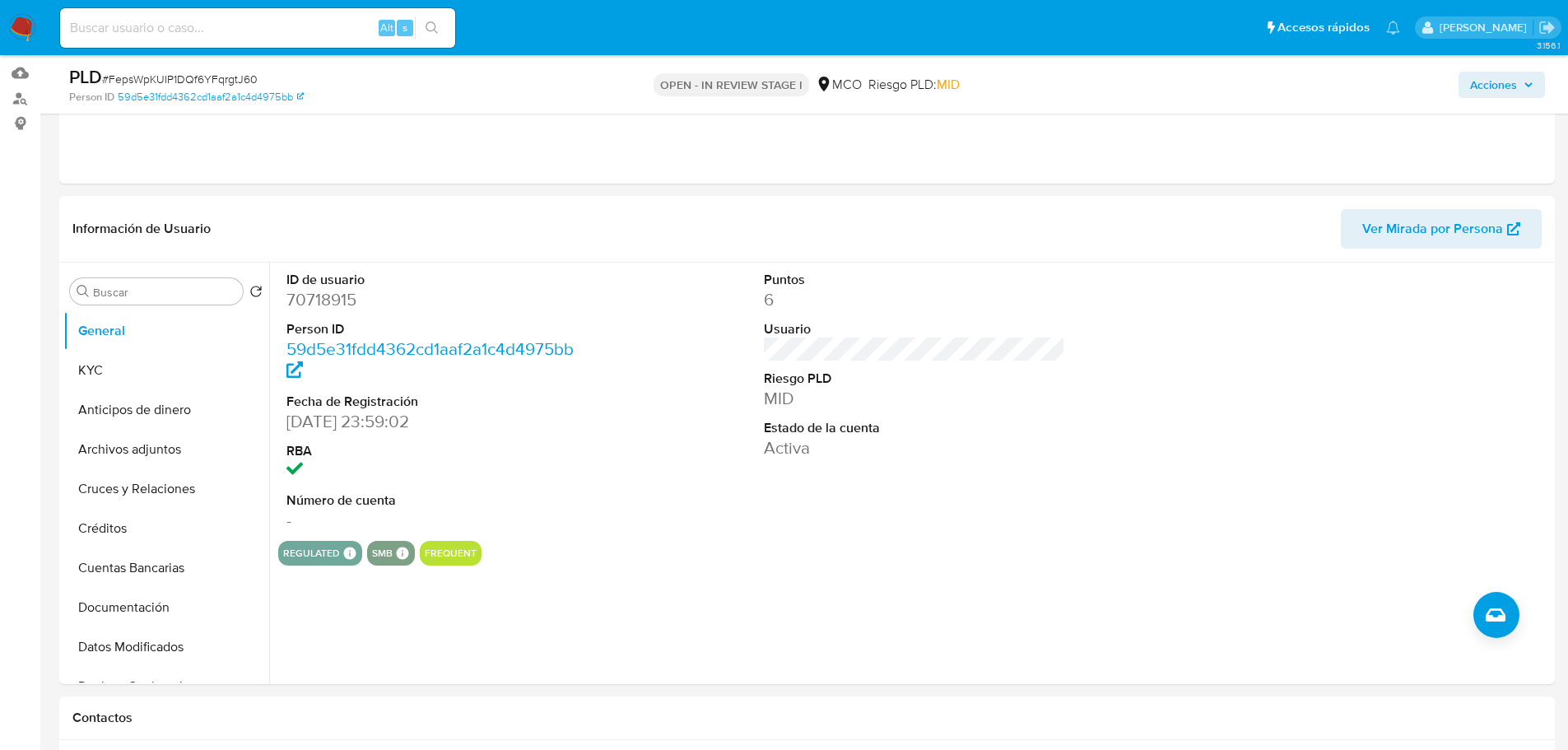
click at [1503, 75] on span "Acciones" at bounding box center [1493, 85] width 47 height 26
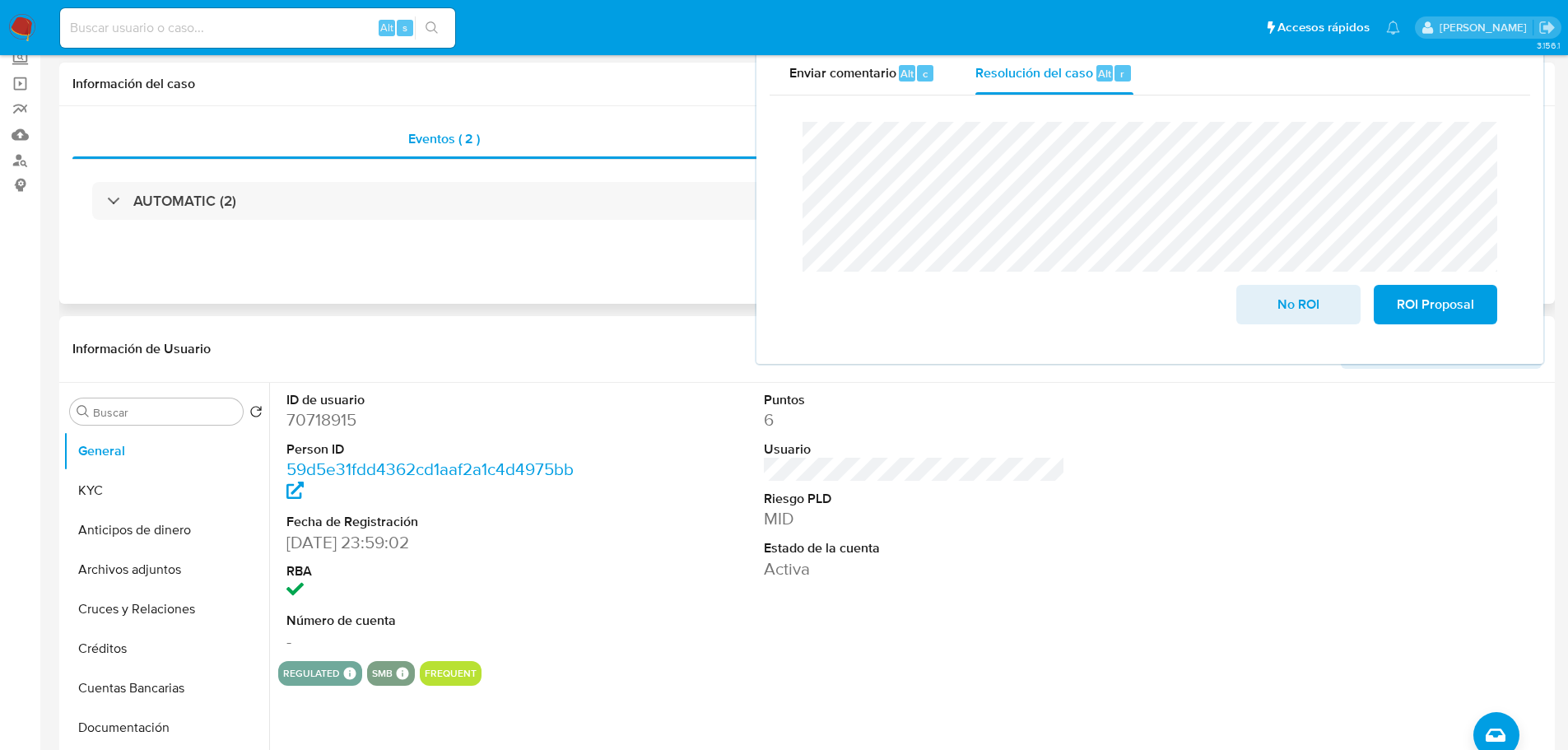
scroll to position [0, 0]
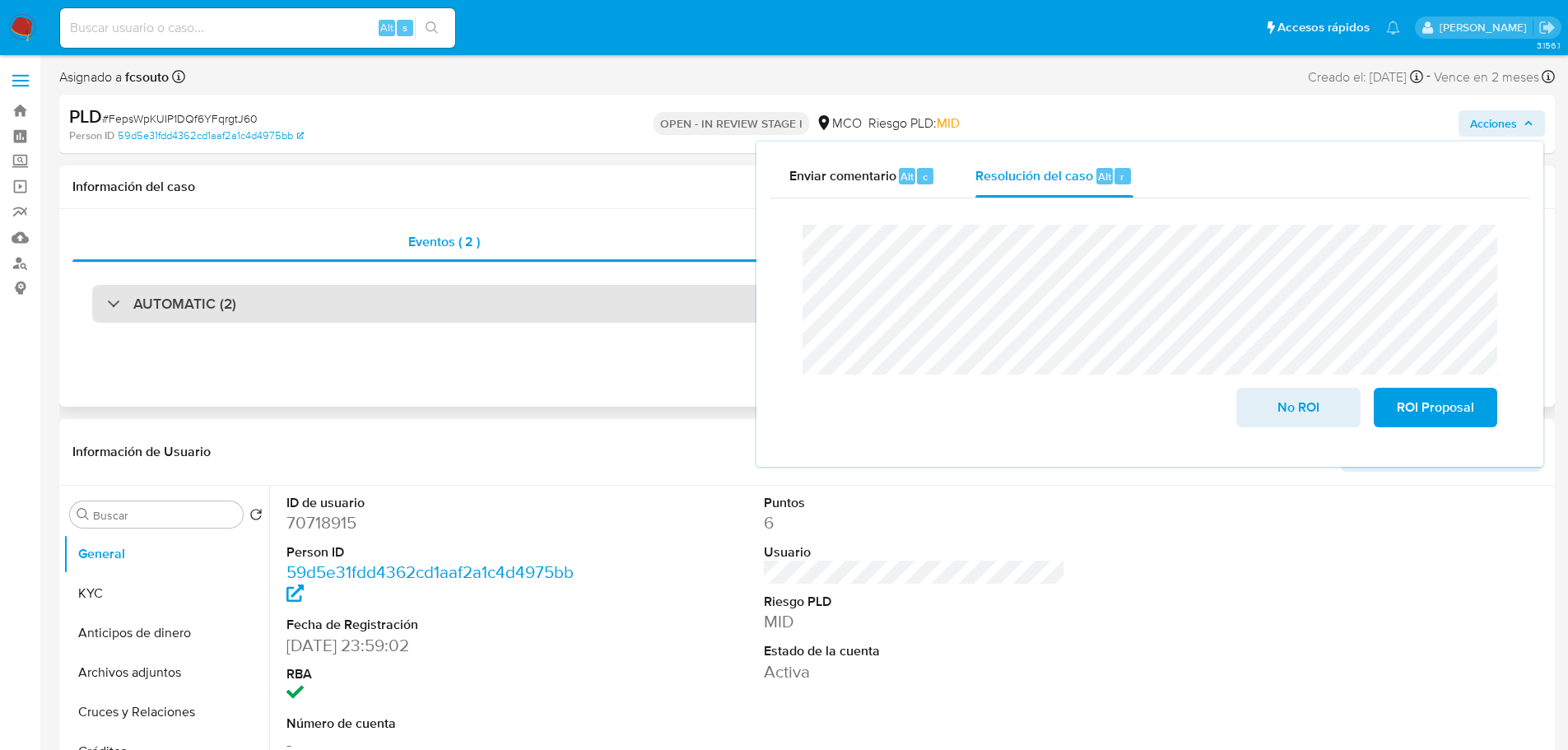
click at [352, 301] on div "AUTOMATIC (2)" at bounding box center [807, 303] width 1430 height 38
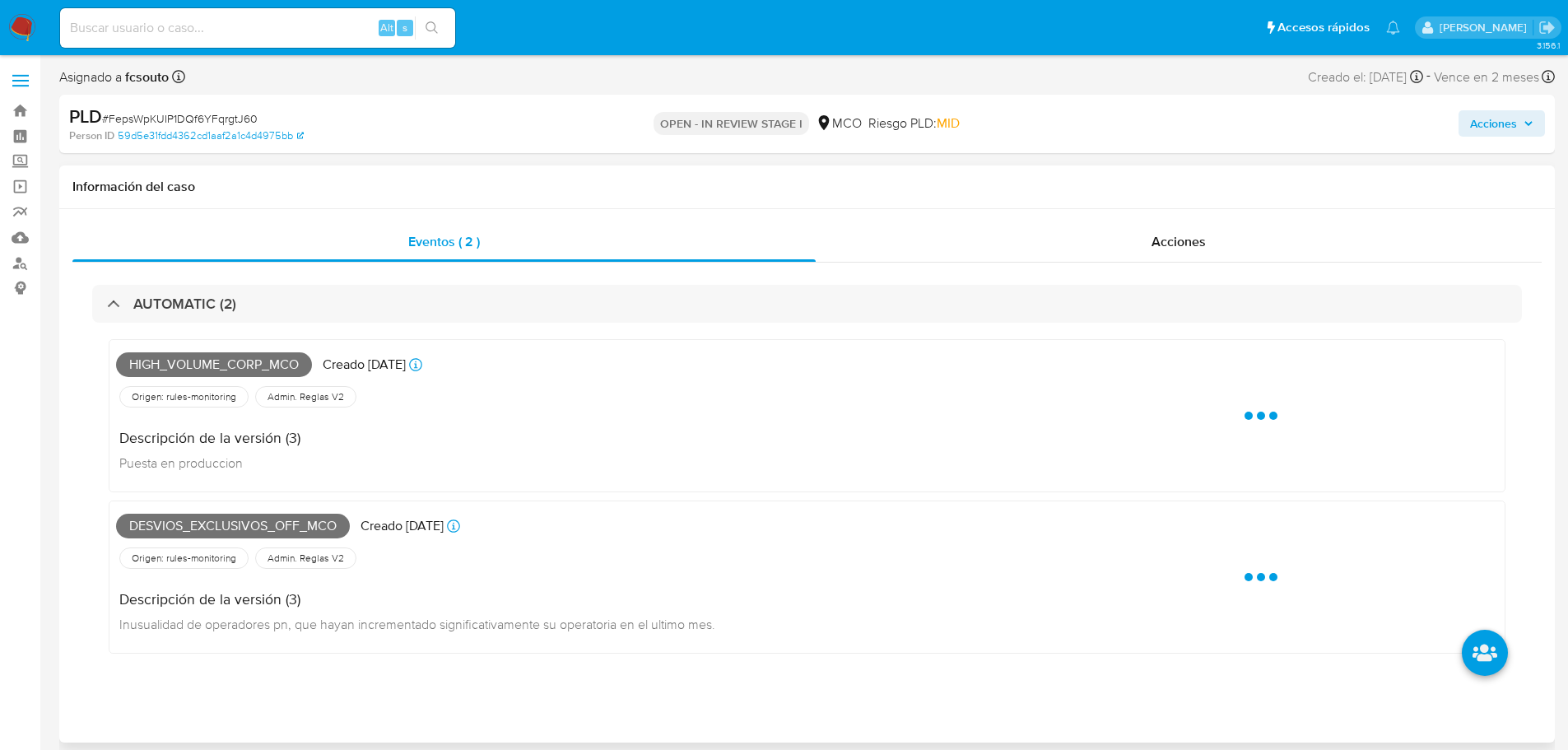
click at [257, 519] on span "Desvios_exclusivos_off_mco" at bounding box center [233, 526] width 233 height 25
copy span "Desvios_exclusivos_off_mco"
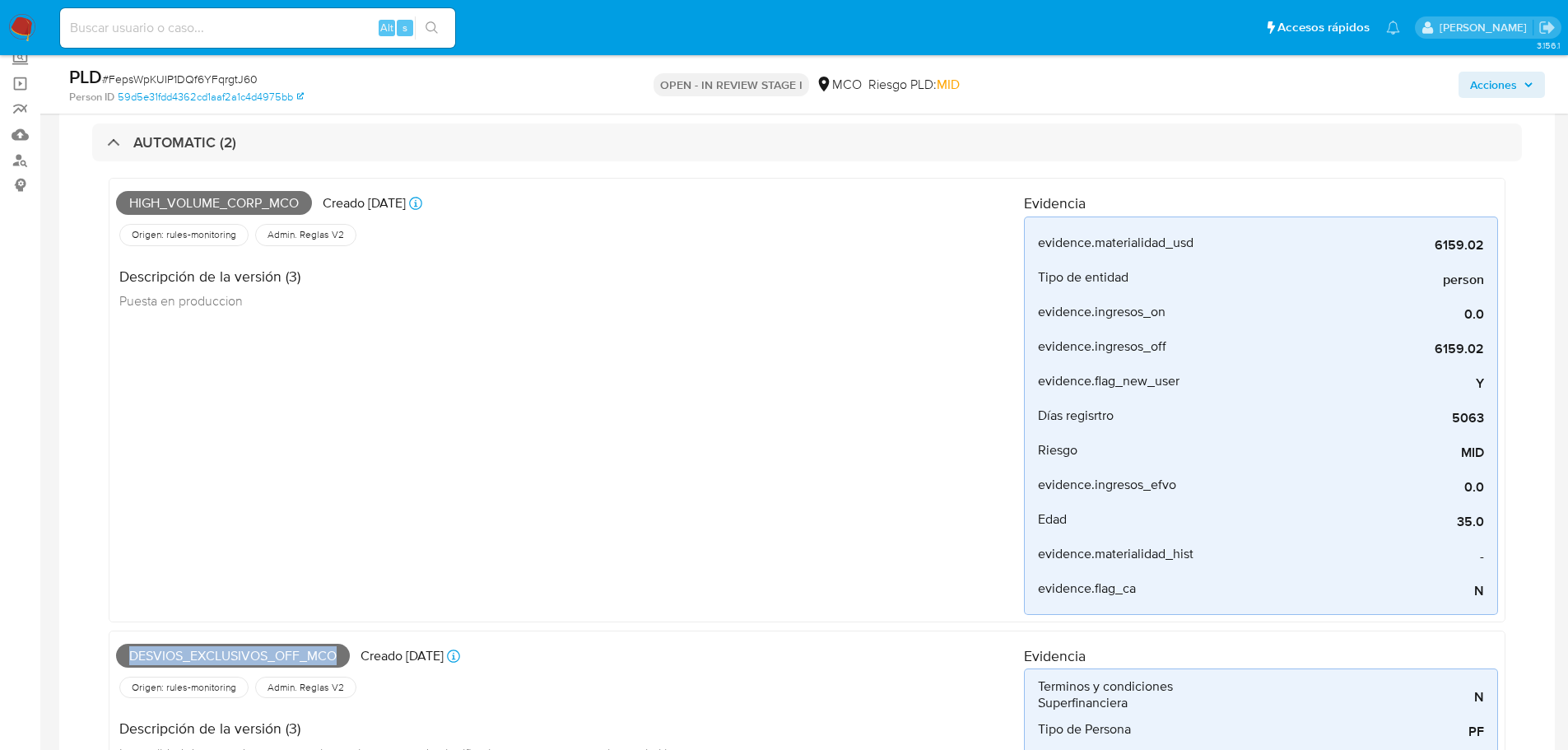
scroll to position [412, 0]
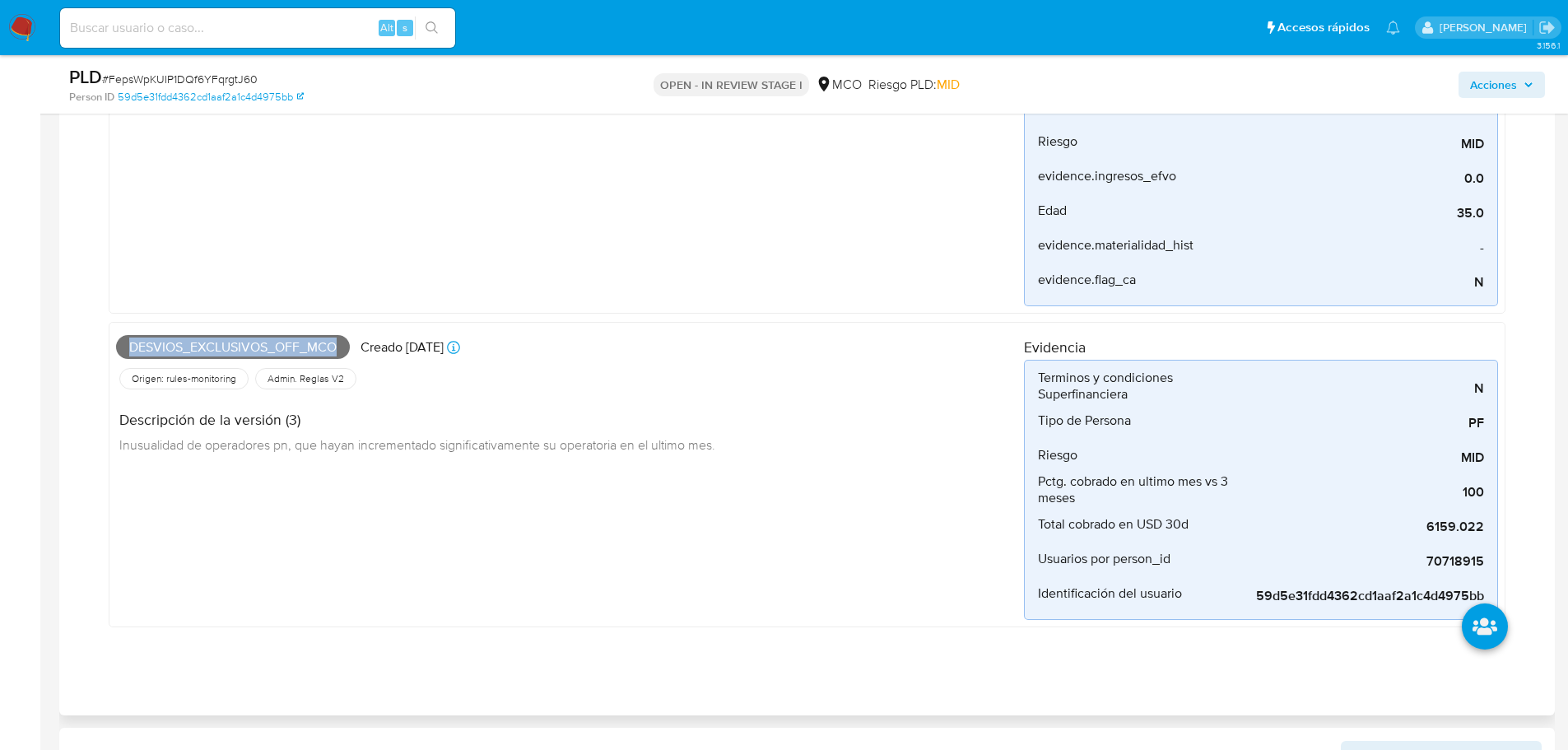
click at [290, 349] on span "Desvios_exclusivos_off_mco" at bounding box center [233, 347] width 233 height 25
click at [1490, 85] on span "Acciones" at bounding box center [1493, 85] width 47 height 26
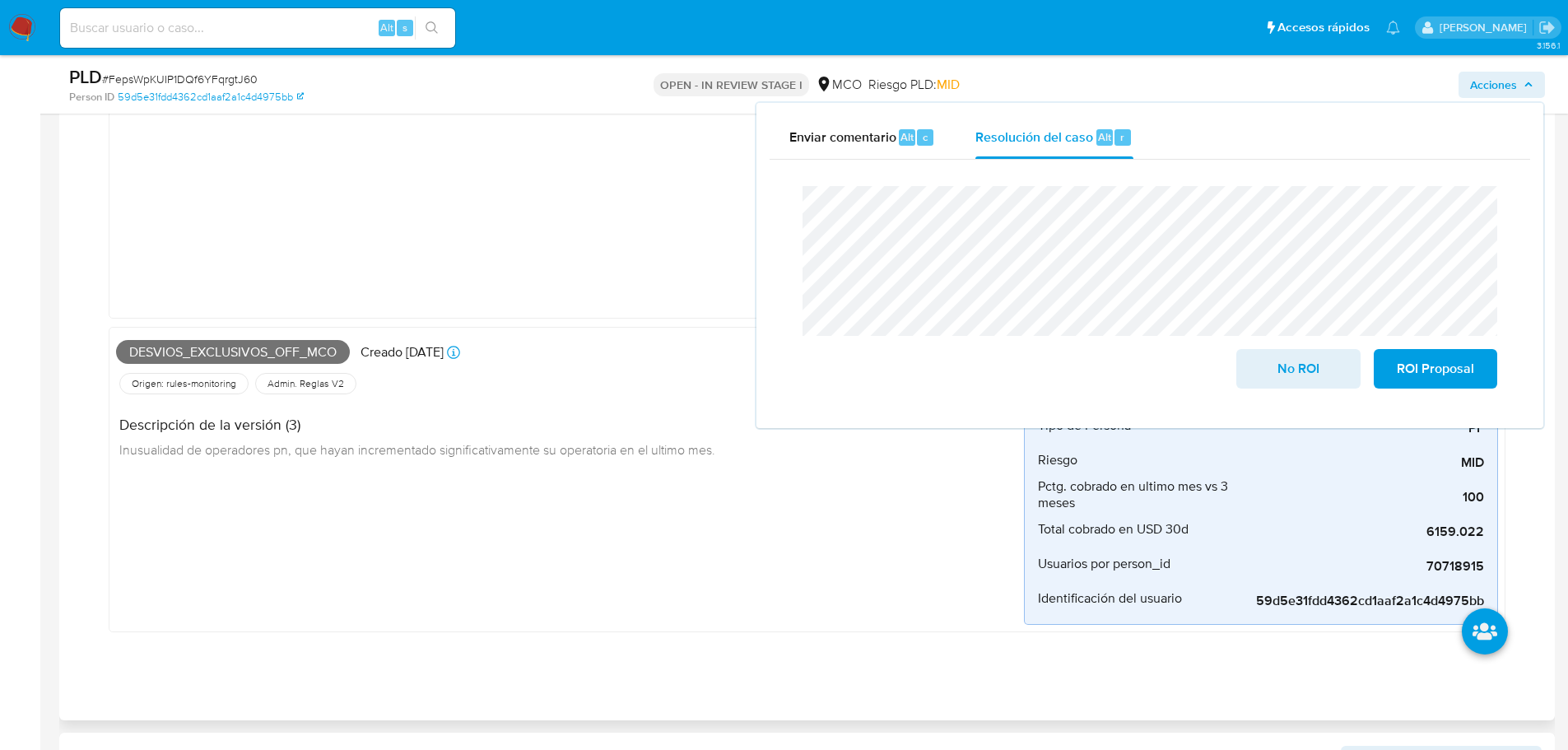
scroll to position [82, 0]
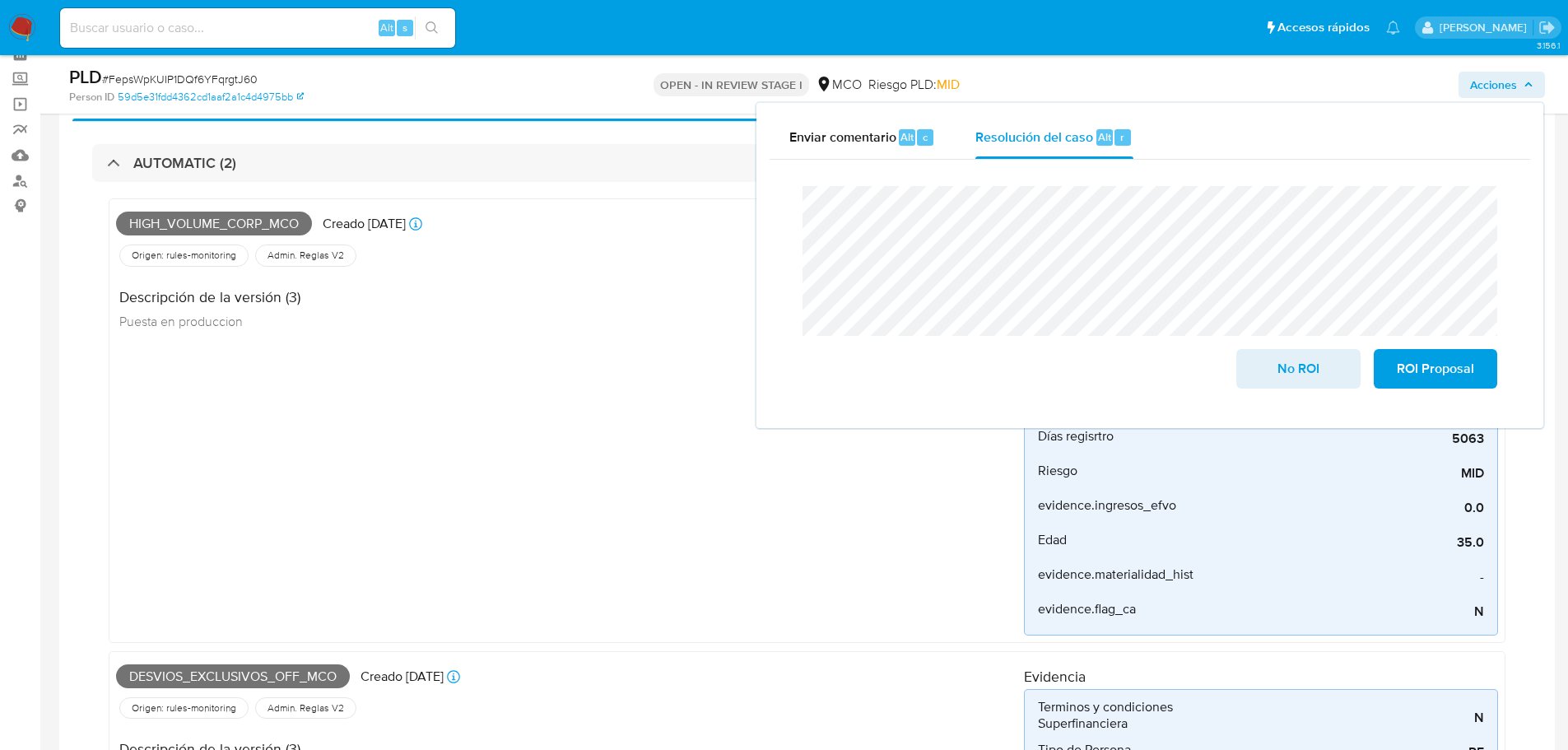
drag, startPoint x: 398, startPoint y: 175, endPoint x: 420, endPoint y: 190, distance: 26.6
click at [399, 174] on div "AUTOMATIC (2)" at bounding box center [807, 163] width 1430 height 38
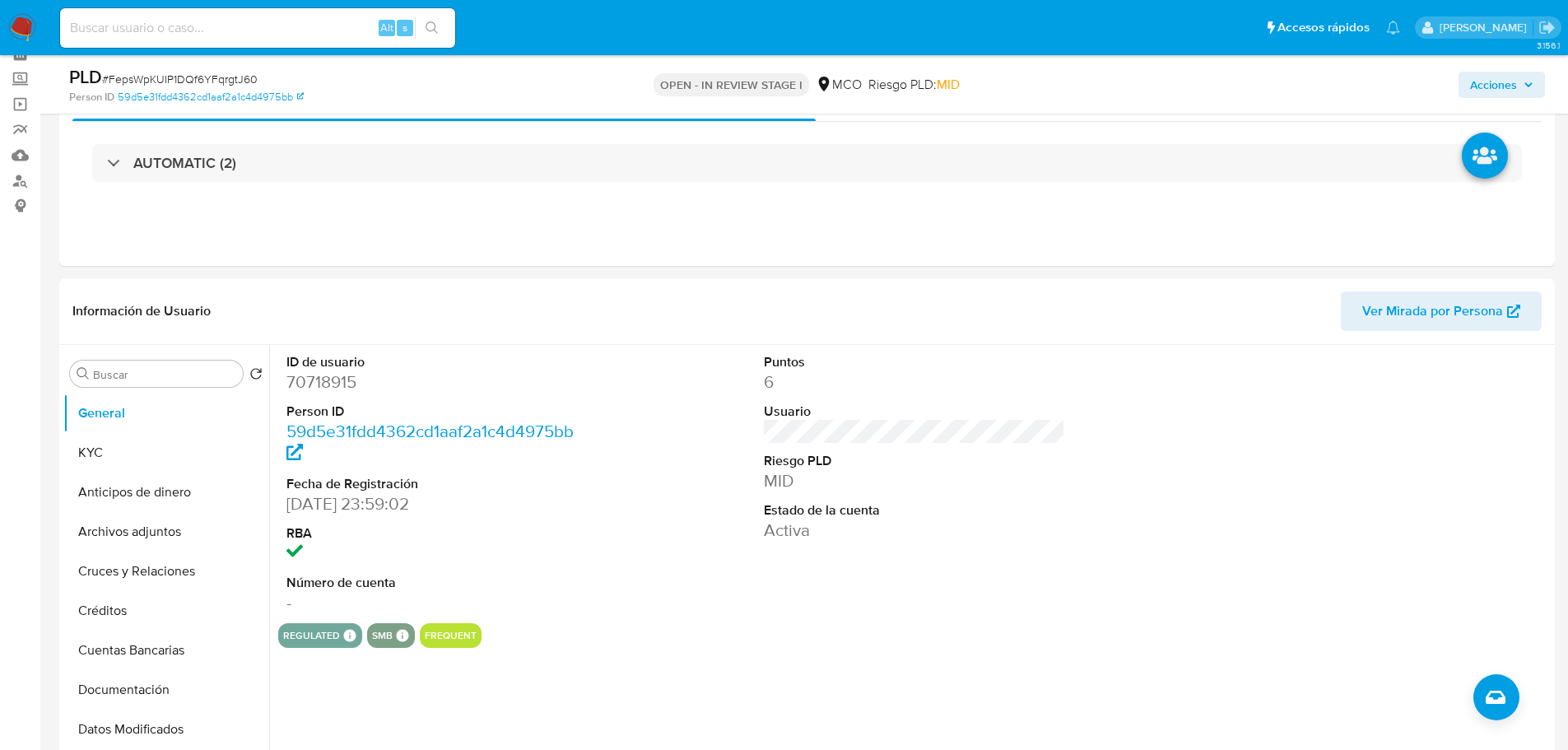
click at [1492, 90] on span "Acciones" at bounding box center [1493, 85] width 47 height 26
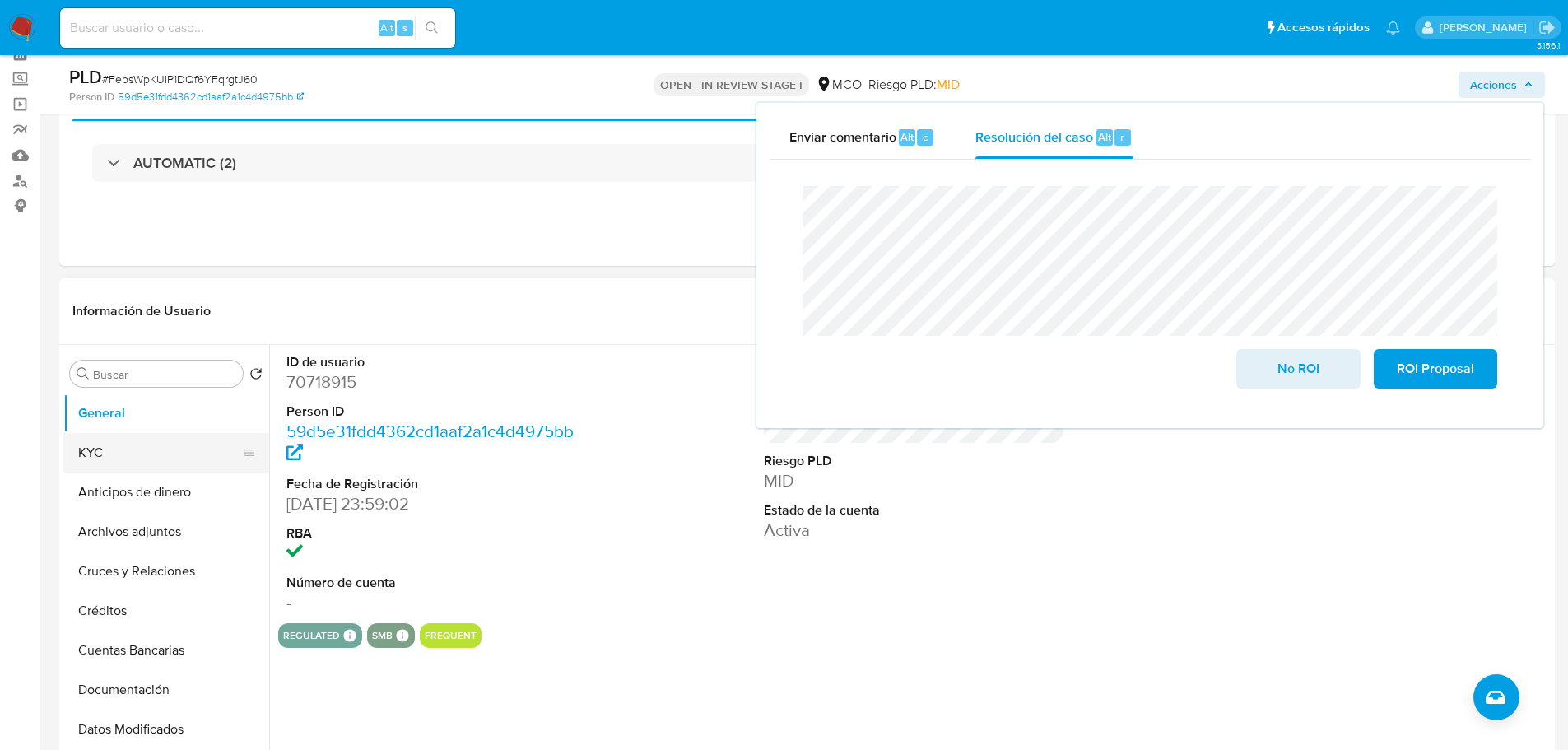
drag, startPoint x: 130, startPoint y: 451, endPoint x: 119, endPoint y: 453, distance: 11.2
click at [130, 452] on button "KYC" at bounding box center [159, 453] width 193 height 40
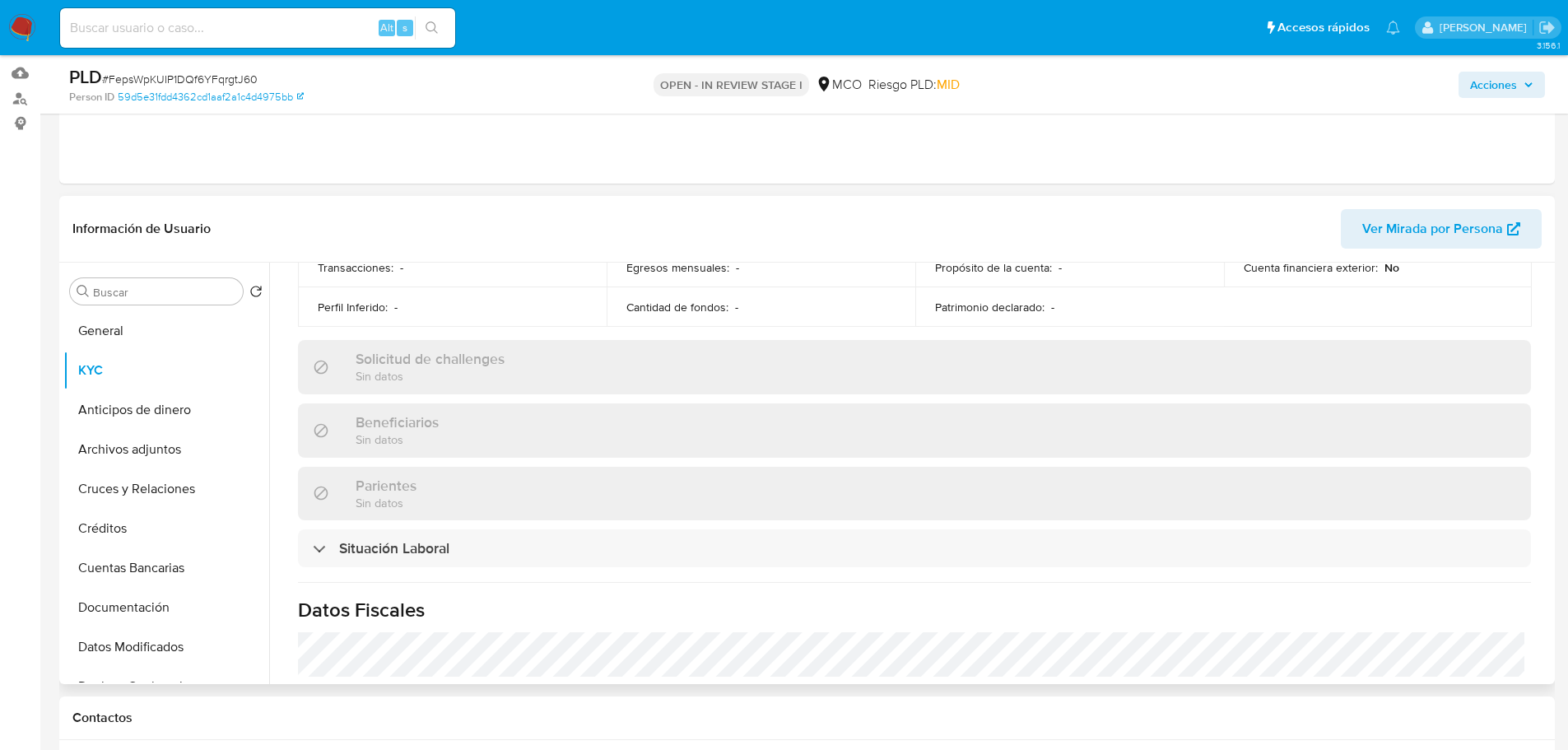
scroll to position [835, 0]
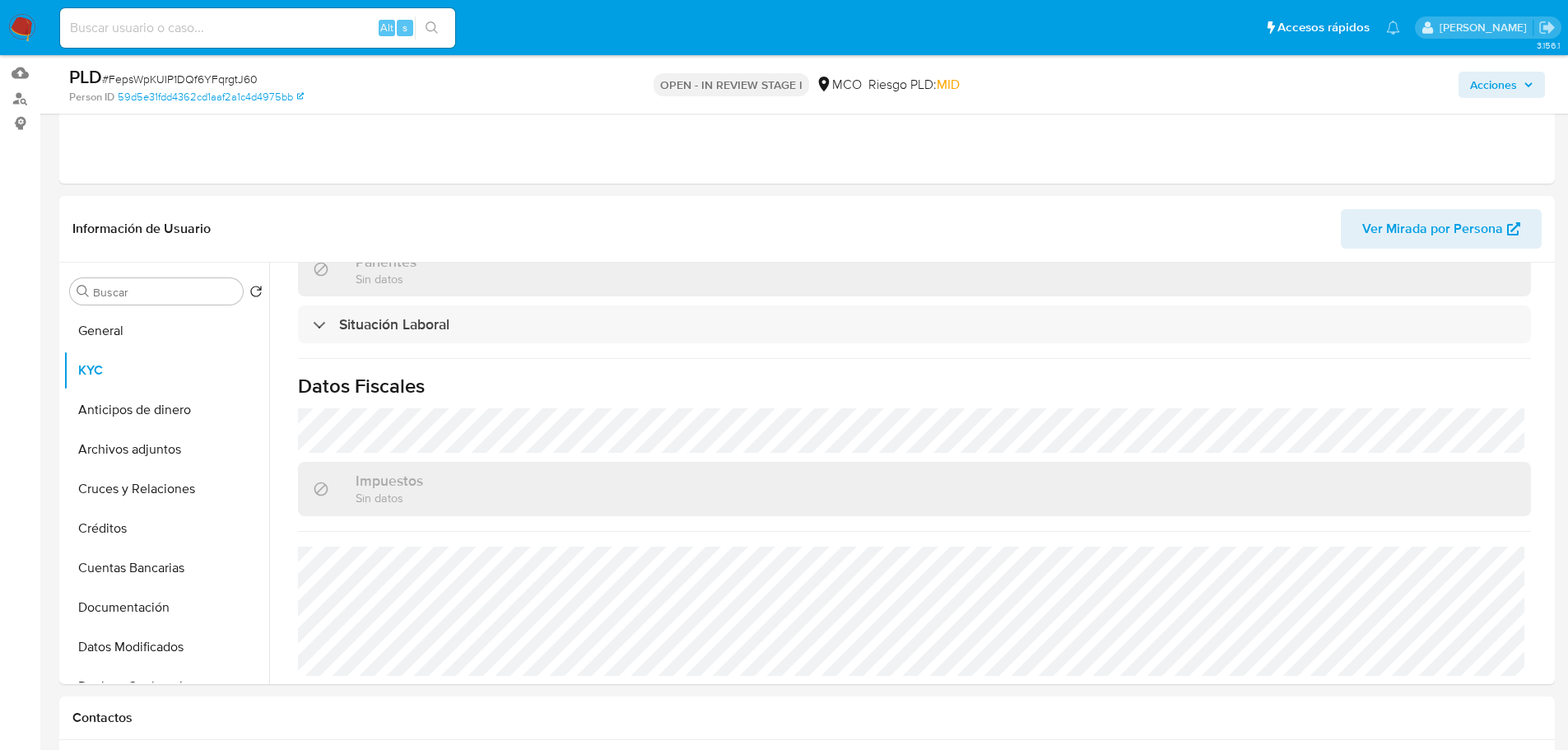
click at [1480, 98] on div "Acciones" at bounding box center [1301, 85] width 487 height 39
drag, startPoint x: 1488, startPoint y: 85, endPoint x: 1462, endPoint y: 97, distance: 28.6
click at [1482, 87] on span "Acciones" at bounding box center [1493, 85] width 47 height 26
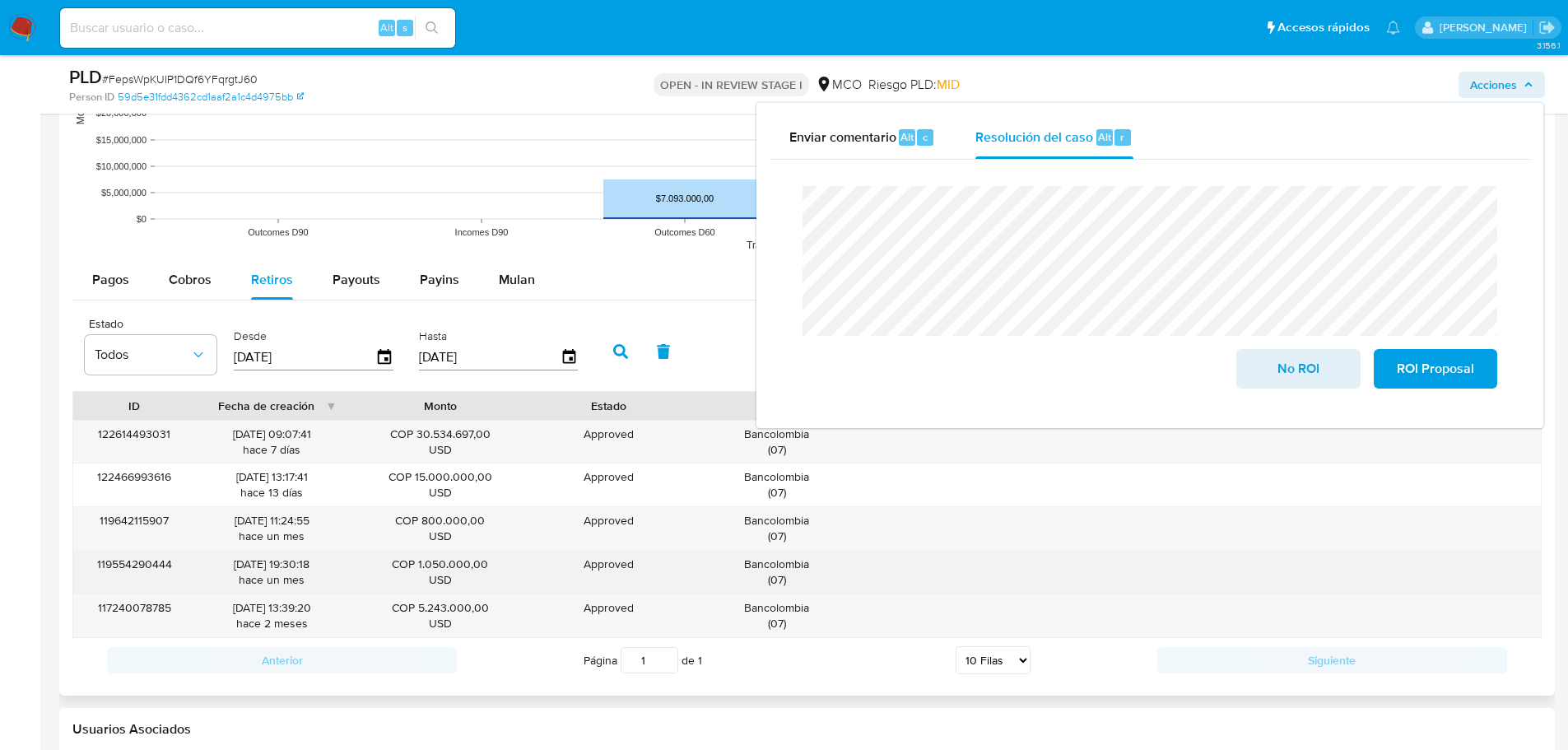
scroll to position [1647, 0]
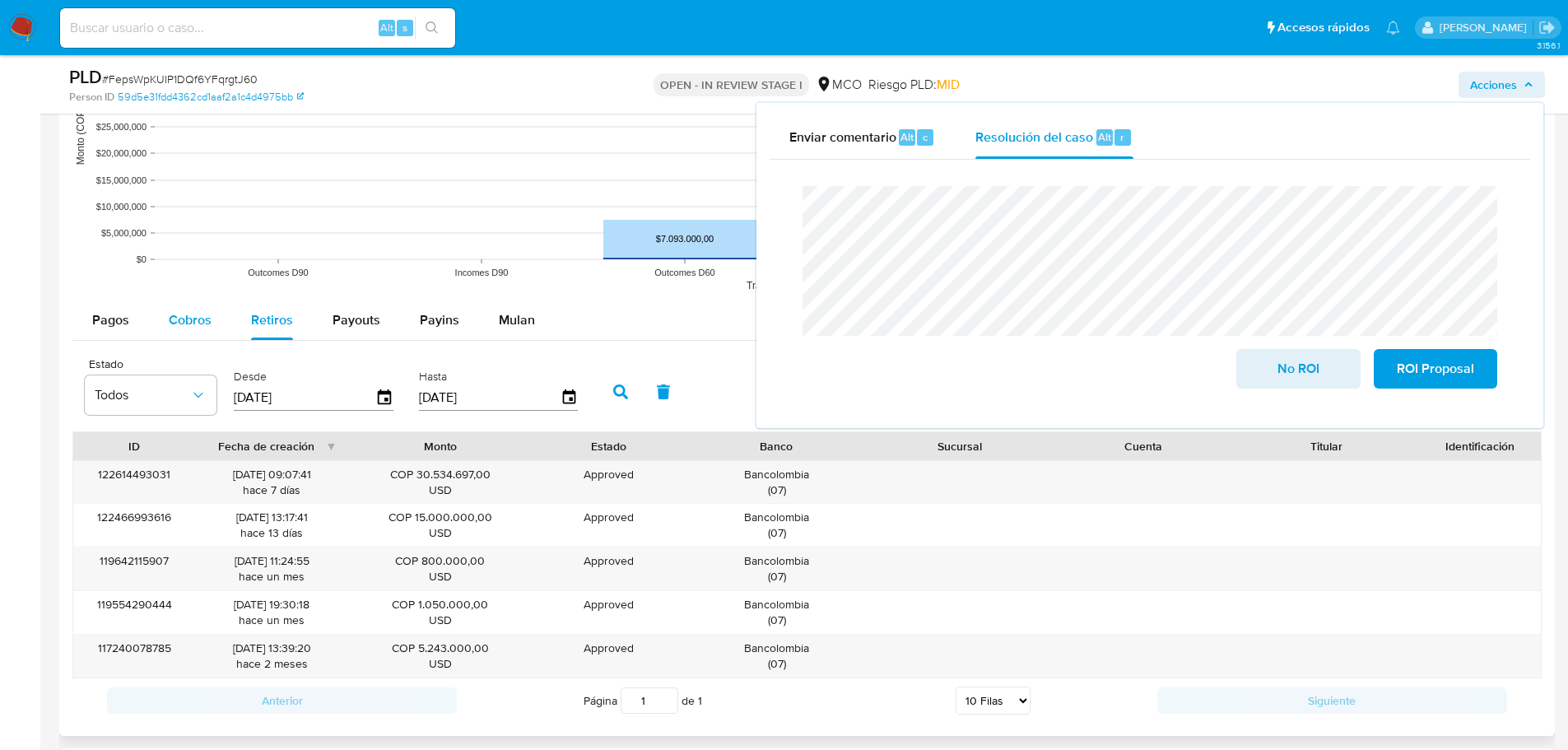
click at [190, 333] on div "Cobros" at bounding box center [190, 320] width 43 height 40
select select "10"
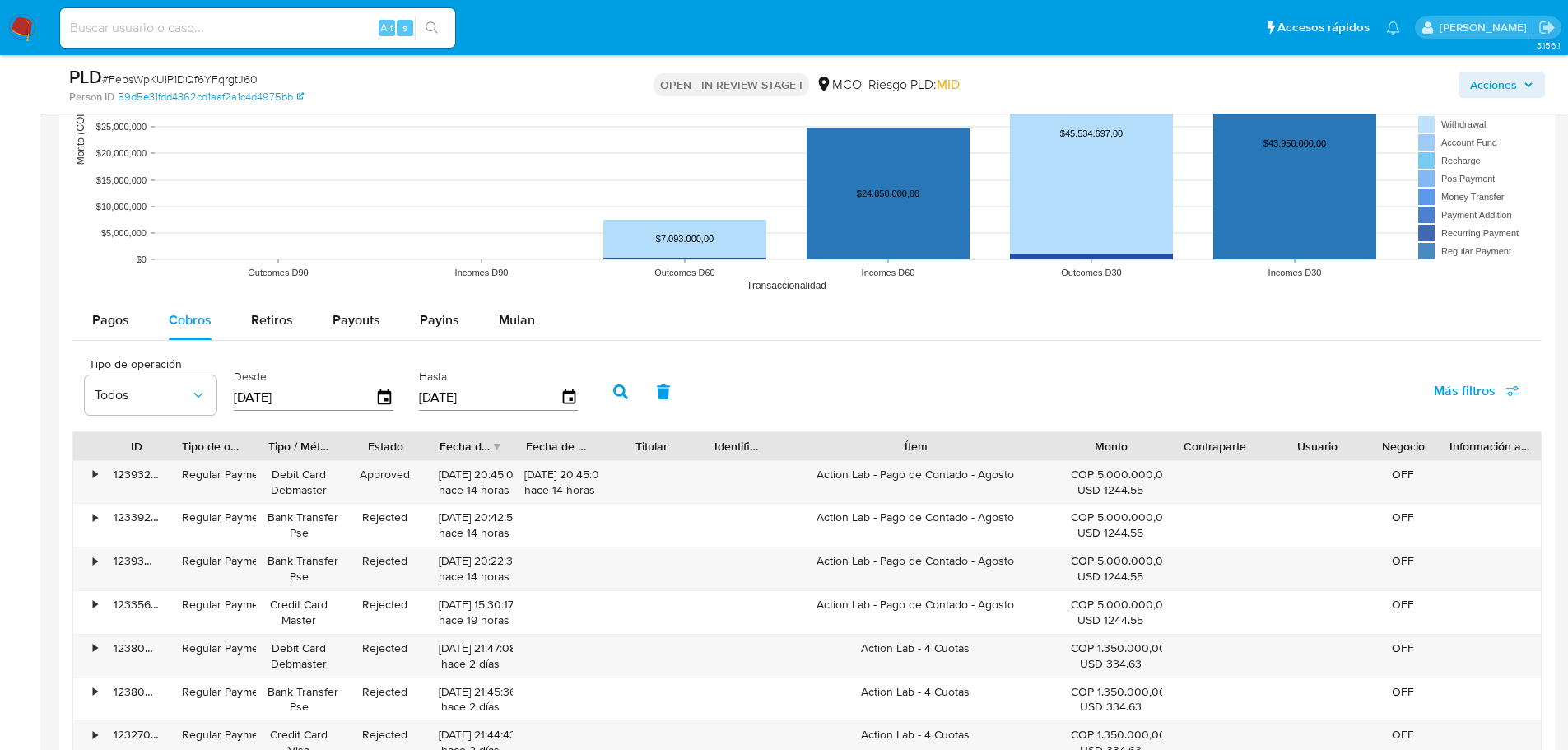
drag, startPoint x: 996, startPoint y: 445, endPoint x: 1151, endPoint y: 443, distance: 155.0
click at [1151, 443] on div "ID Tipo de operación Tipo / Método Estado Fecha de creación Fecha de aprobación…" at bounding box center [807, 447] width 1468 height 28
click at [951, 478] on div "Action Lab - Pago de Contado - Agosto" at bounding box center [915, 482] width 292 height 43
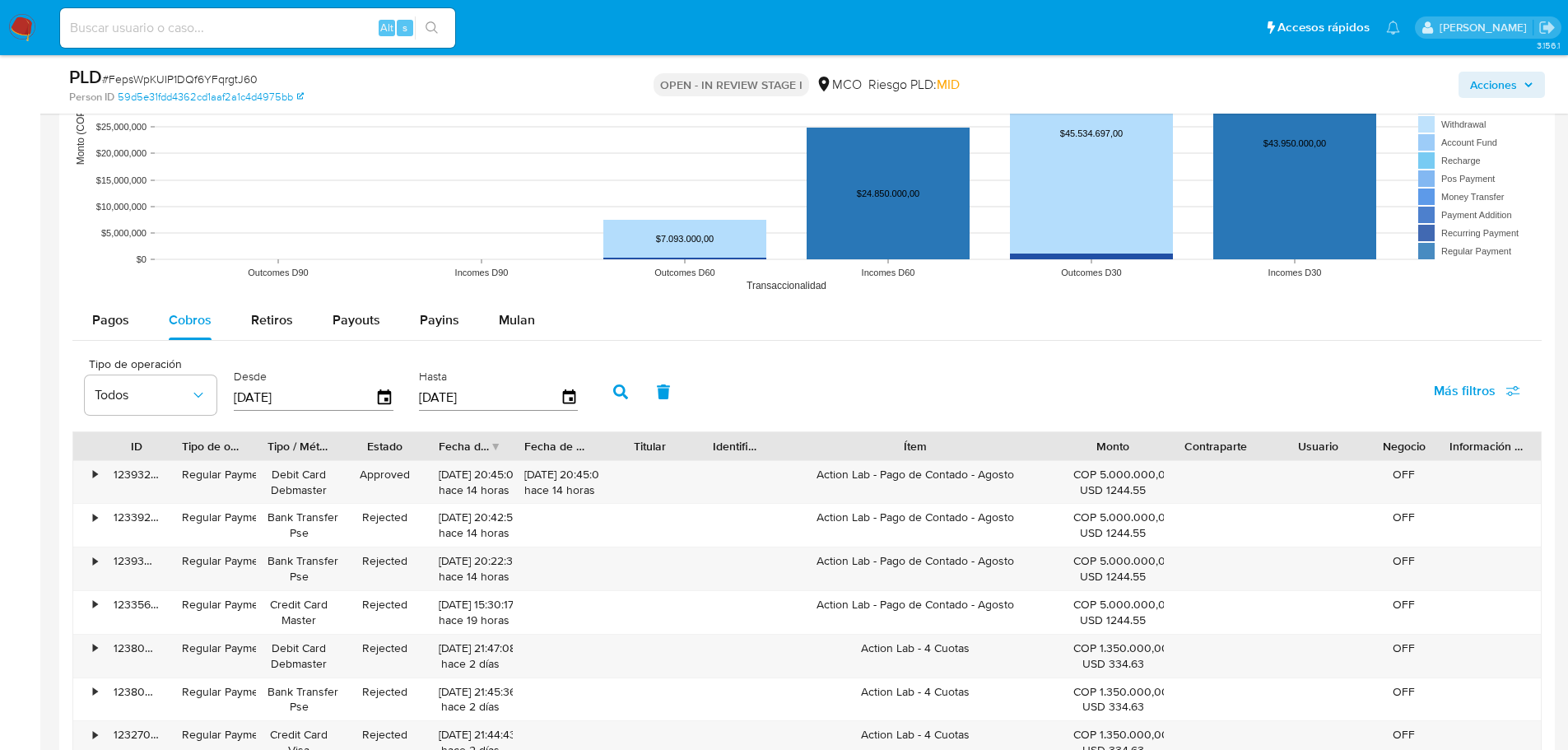
click at [1497, 82] on span "Acciones" at bounding box center [1493, 85] width 47 height 26
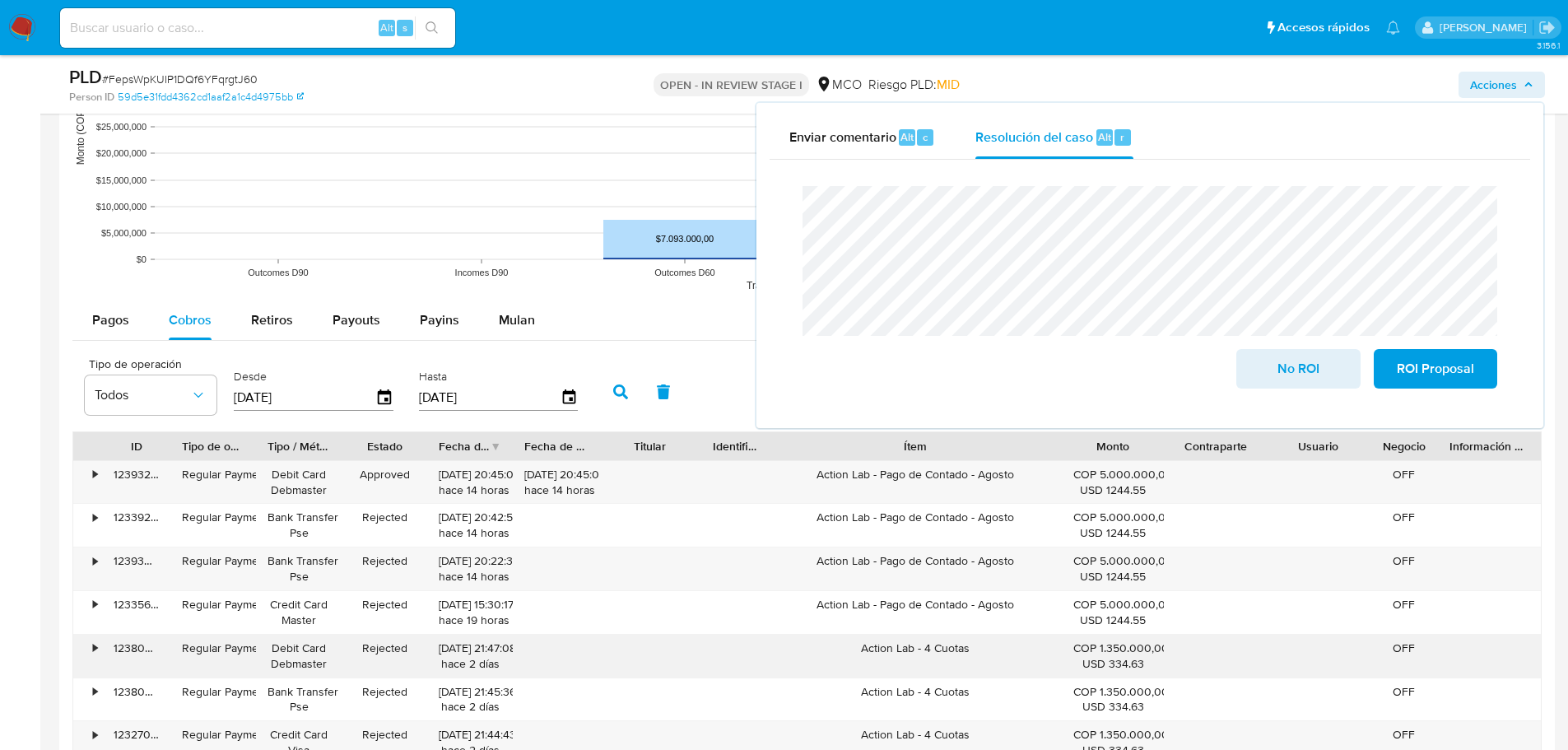
click at [902, 655] on div "Action Lab - 4 Cuotas" at bounding box center [915, 656] width 292 height 43
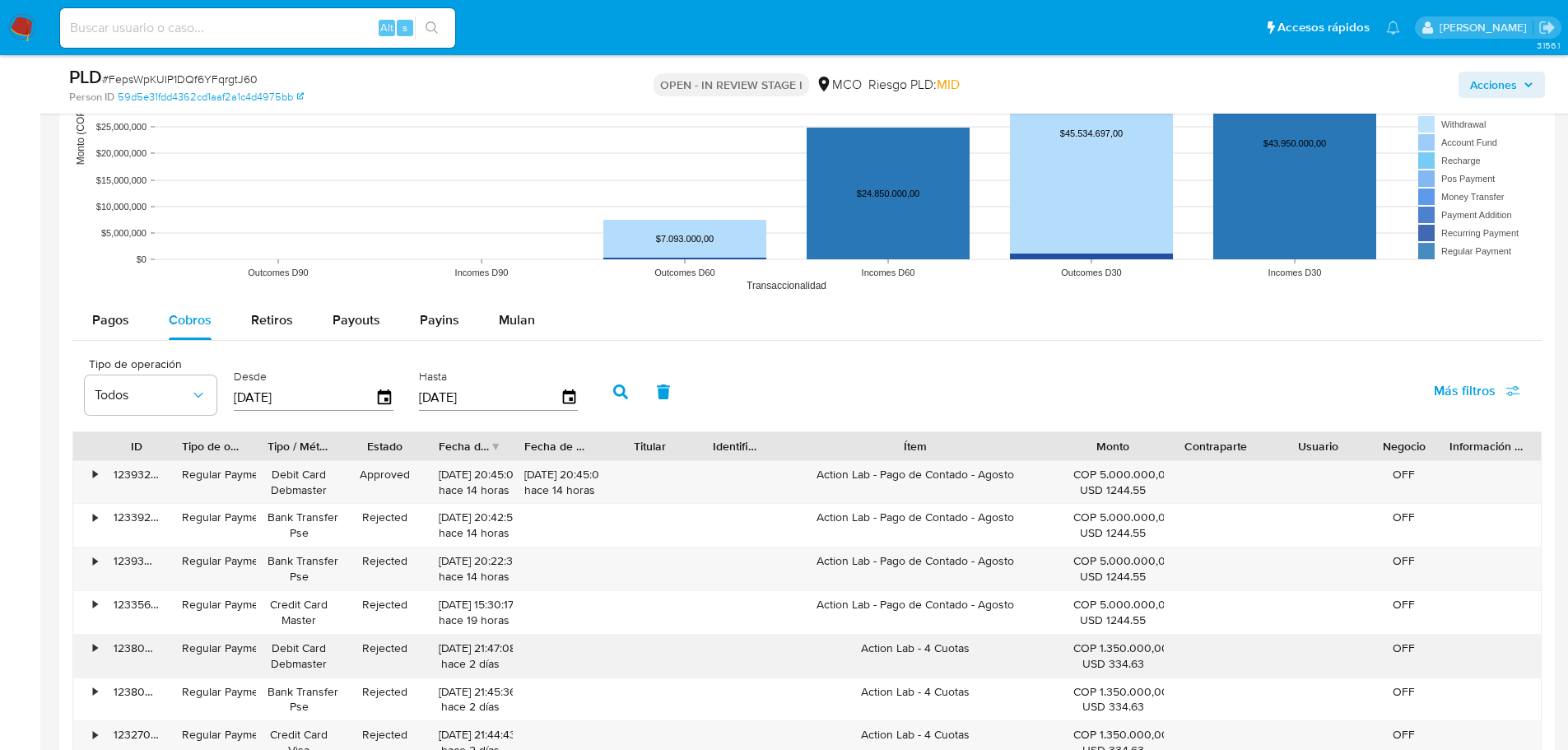
click at [902, 655] on div "Action Lab - 4 Cuotas" at bounding box center [915, 656] width 292 height 43
drag, startPoint x: 1520, startPoint y: 76, endPoint x: 1488, endPoint y: 94, distance: 36.7
click at [1518, 77] on span "Acciones" at bounding box center [1502, 85] width 63 height 23
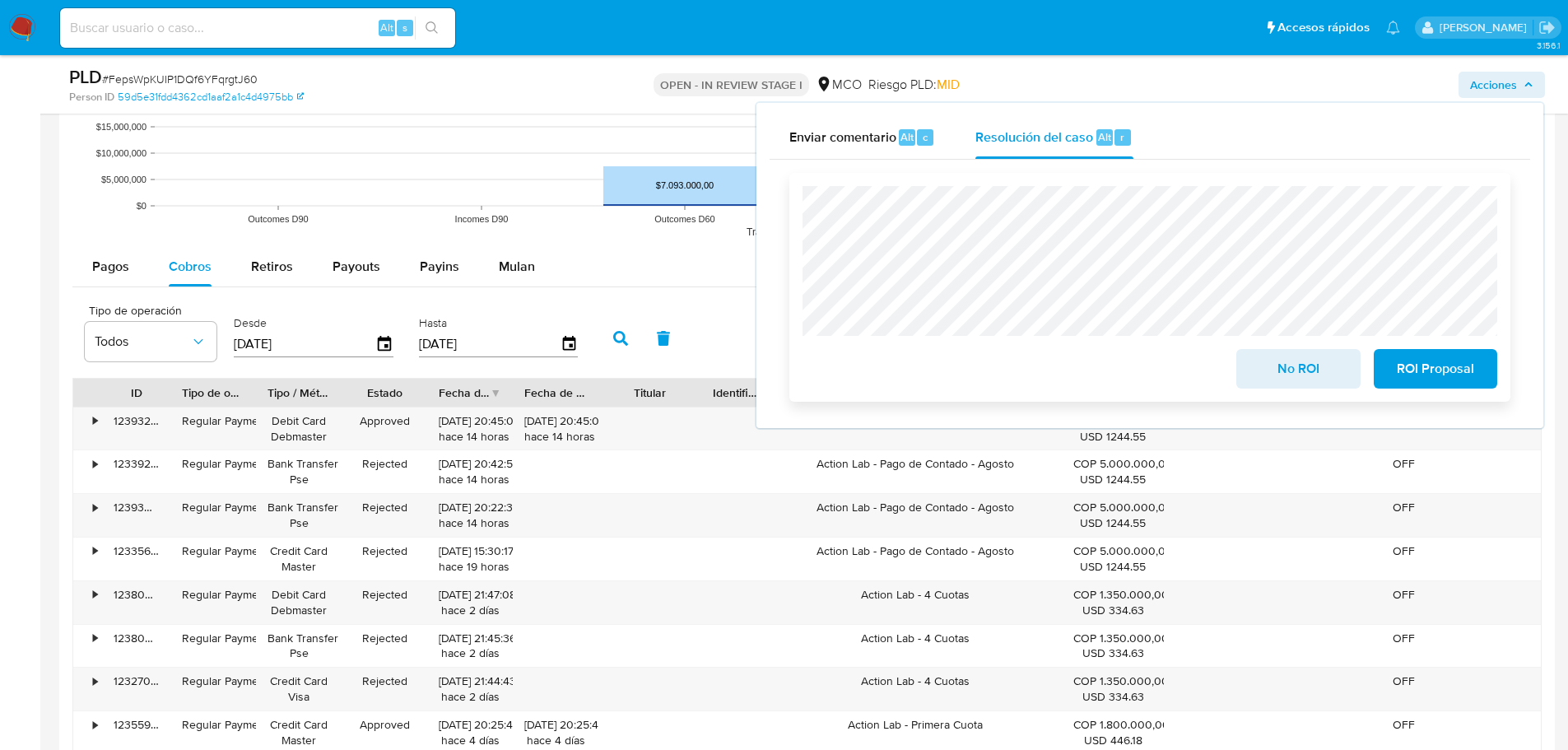
scroll to position [1729, 0]
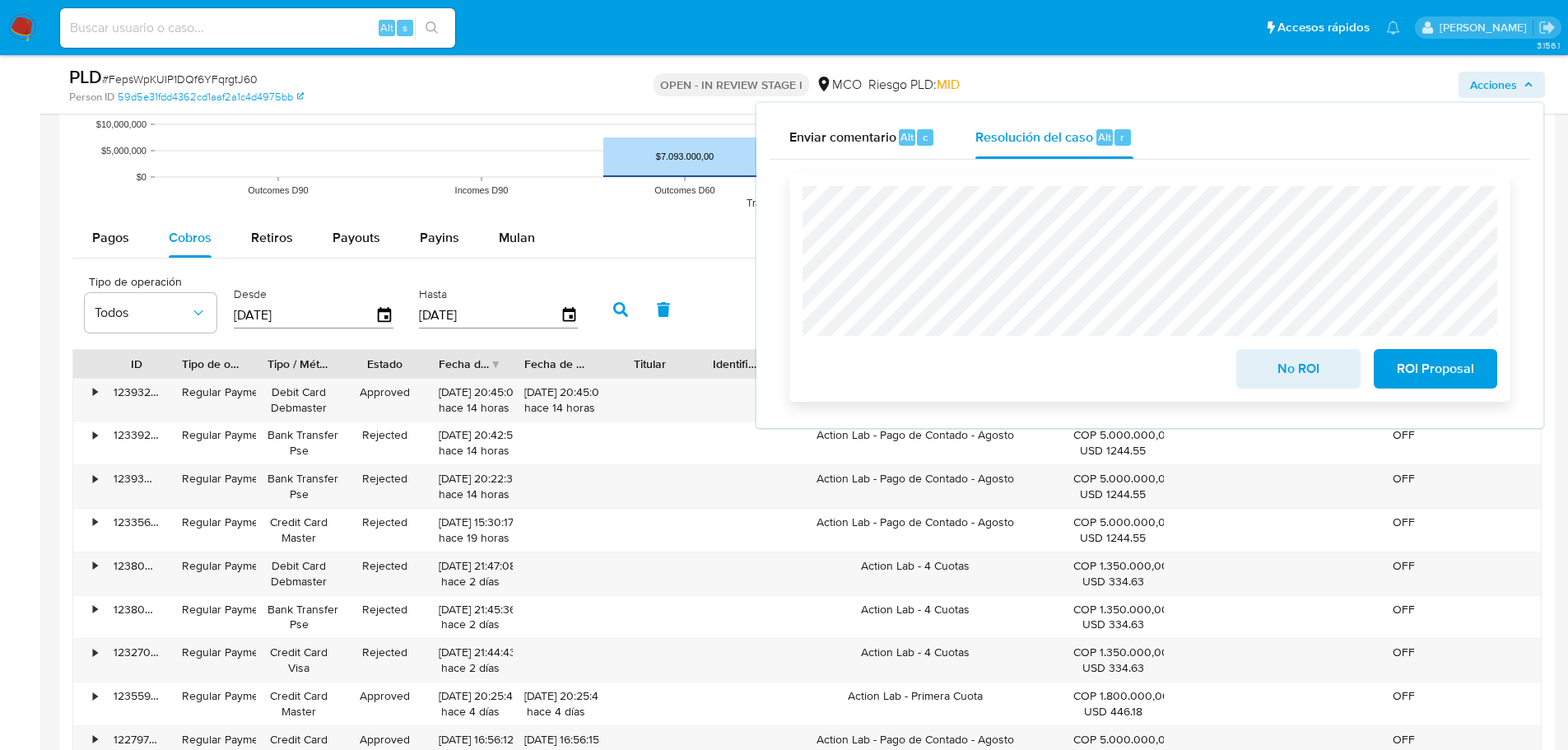
click at [1308, 382] on span "No ROI" at bounding box center [1298, 368] width 81 height 36
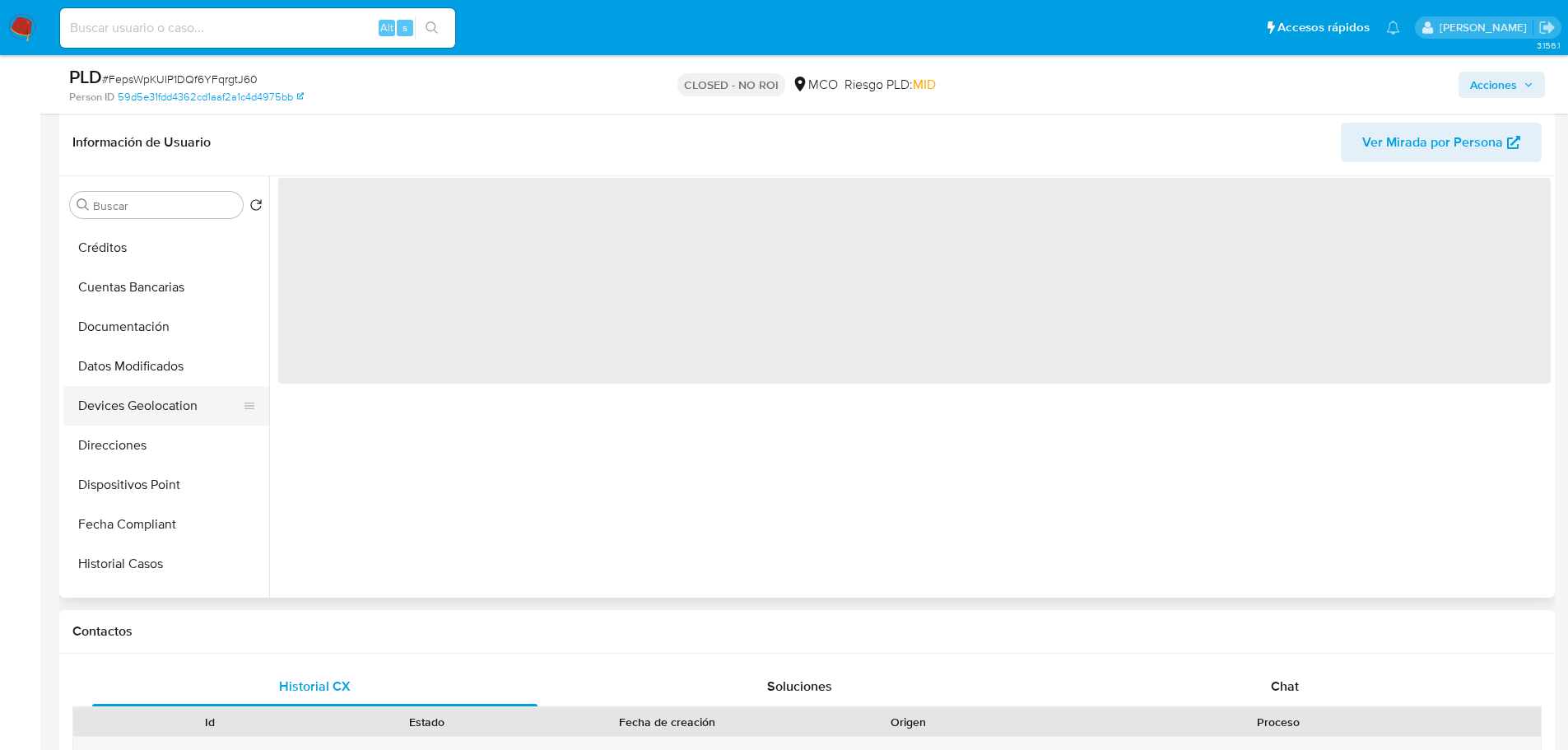
scroll to position [247, 0]
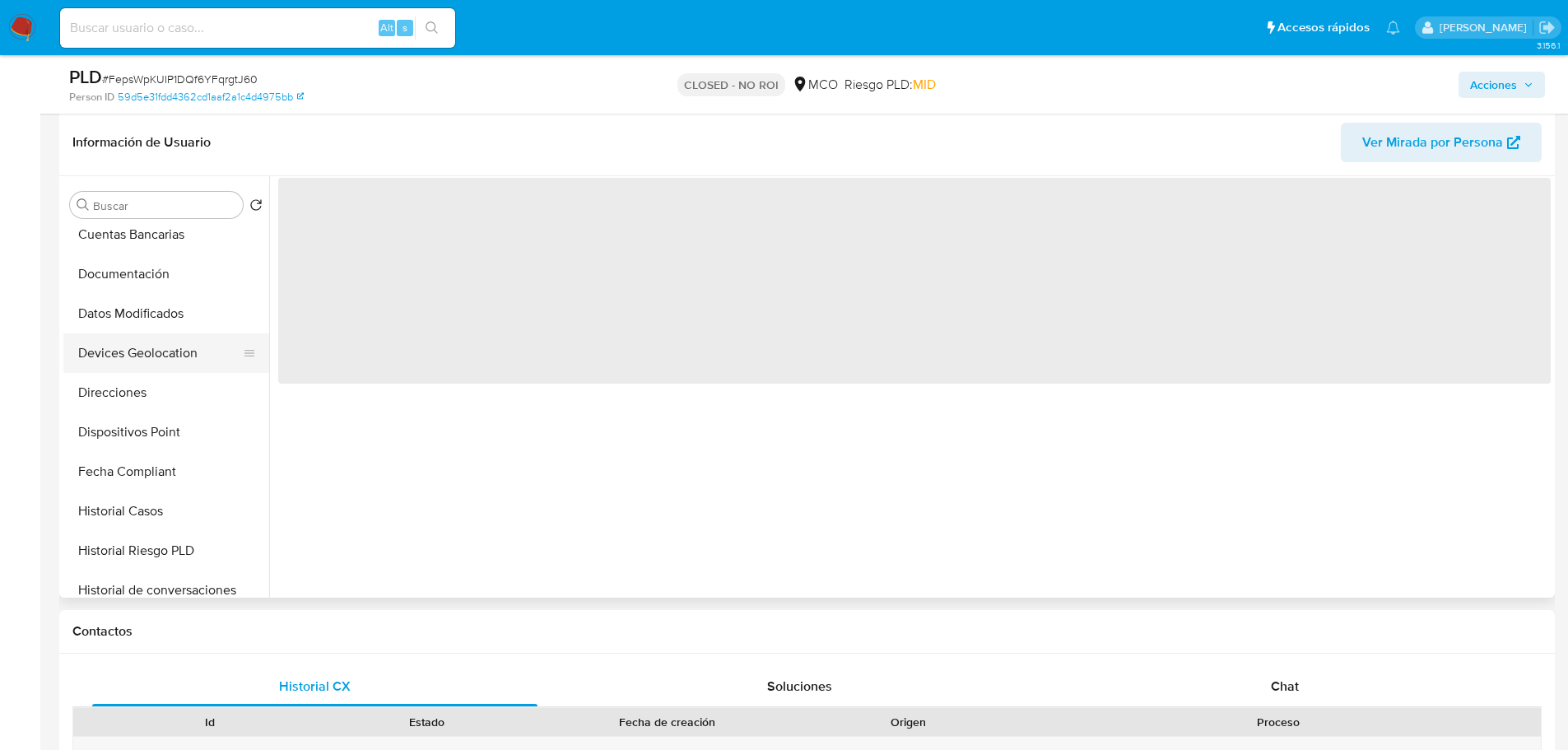
select select "10"
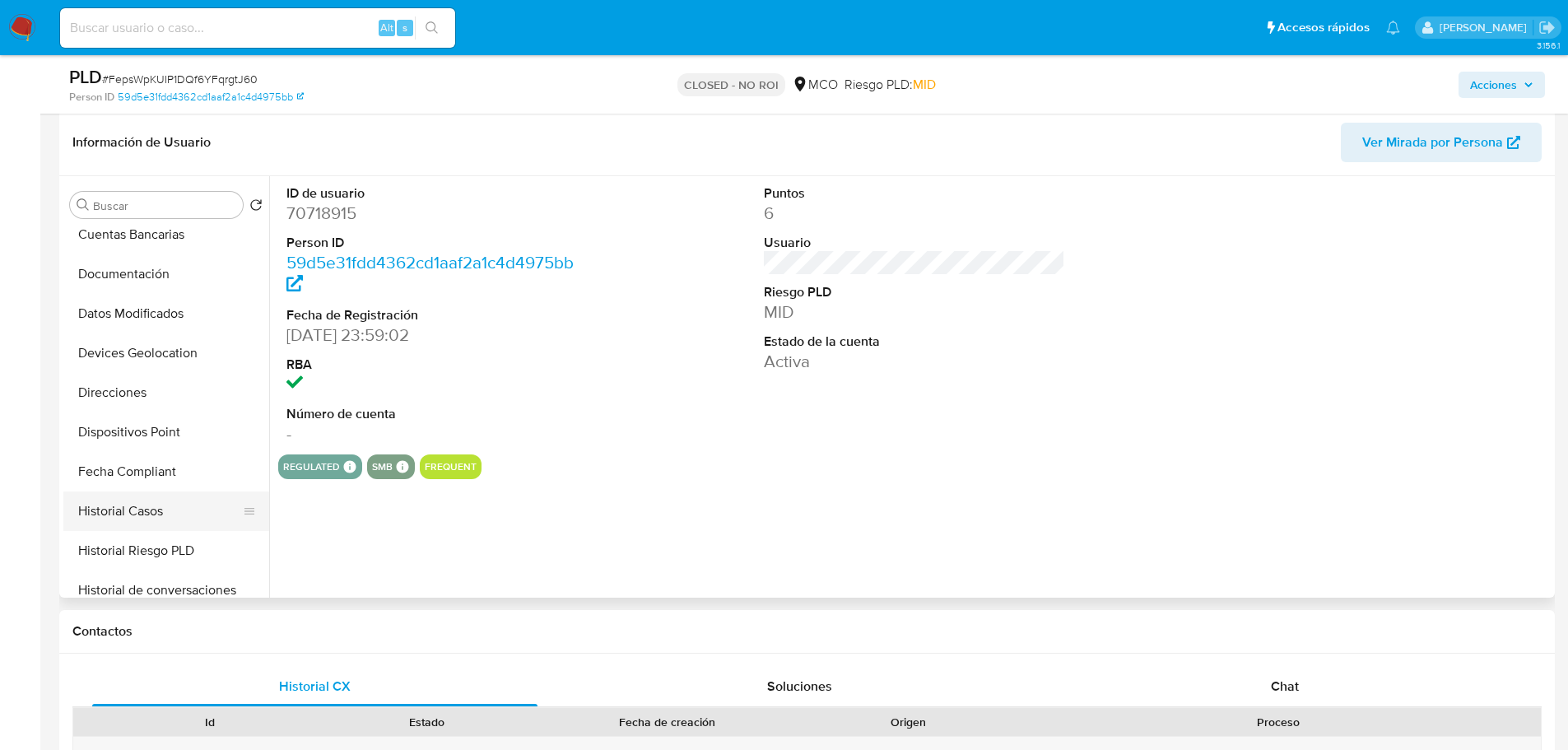
click at [175, 514] on button "Historial Casos" at bounding box center [159, 511] width 193 height 40
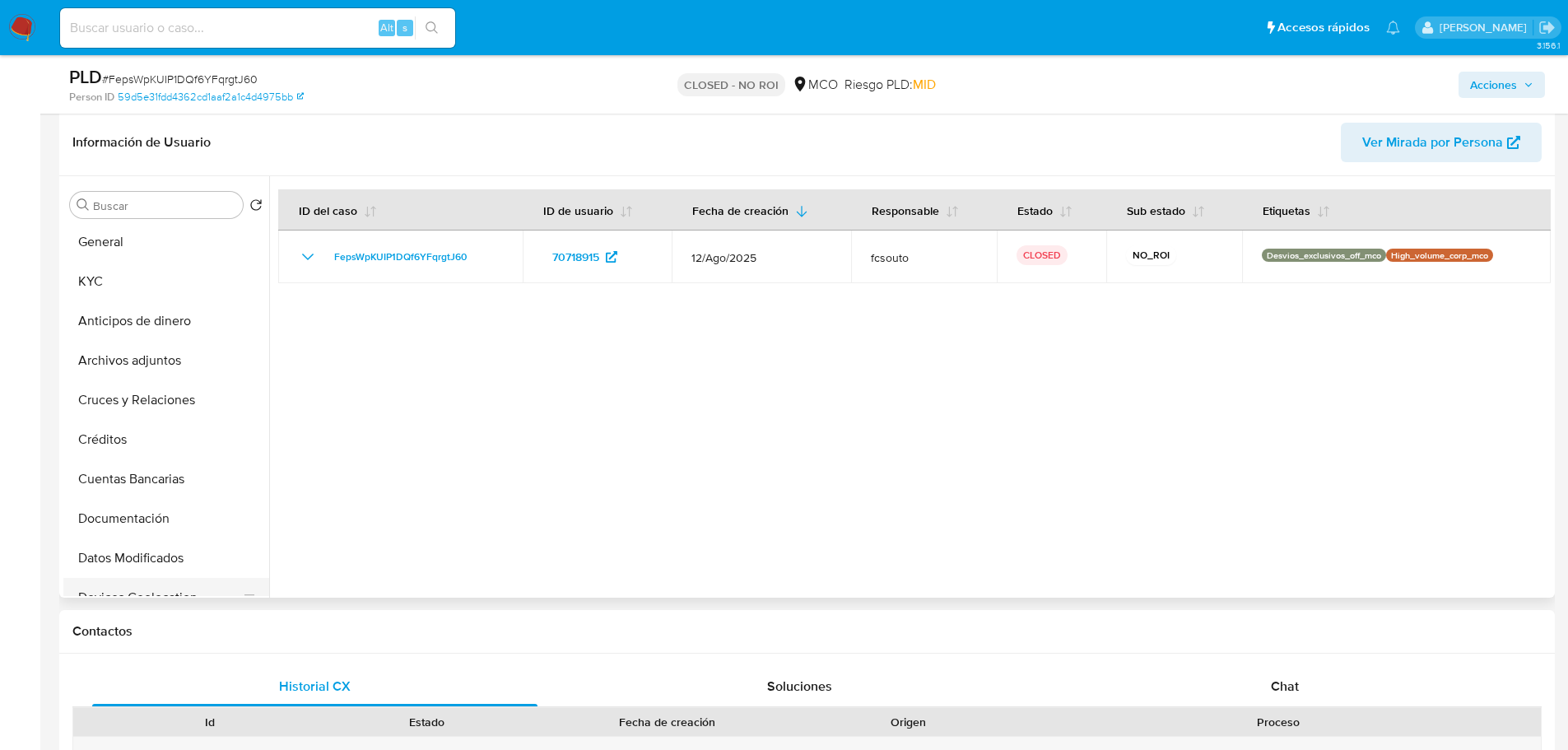
scroll to position [0, 0]
click at [97, 284] on button "KYC" at bounding box center [159, 284] width 193 height 40
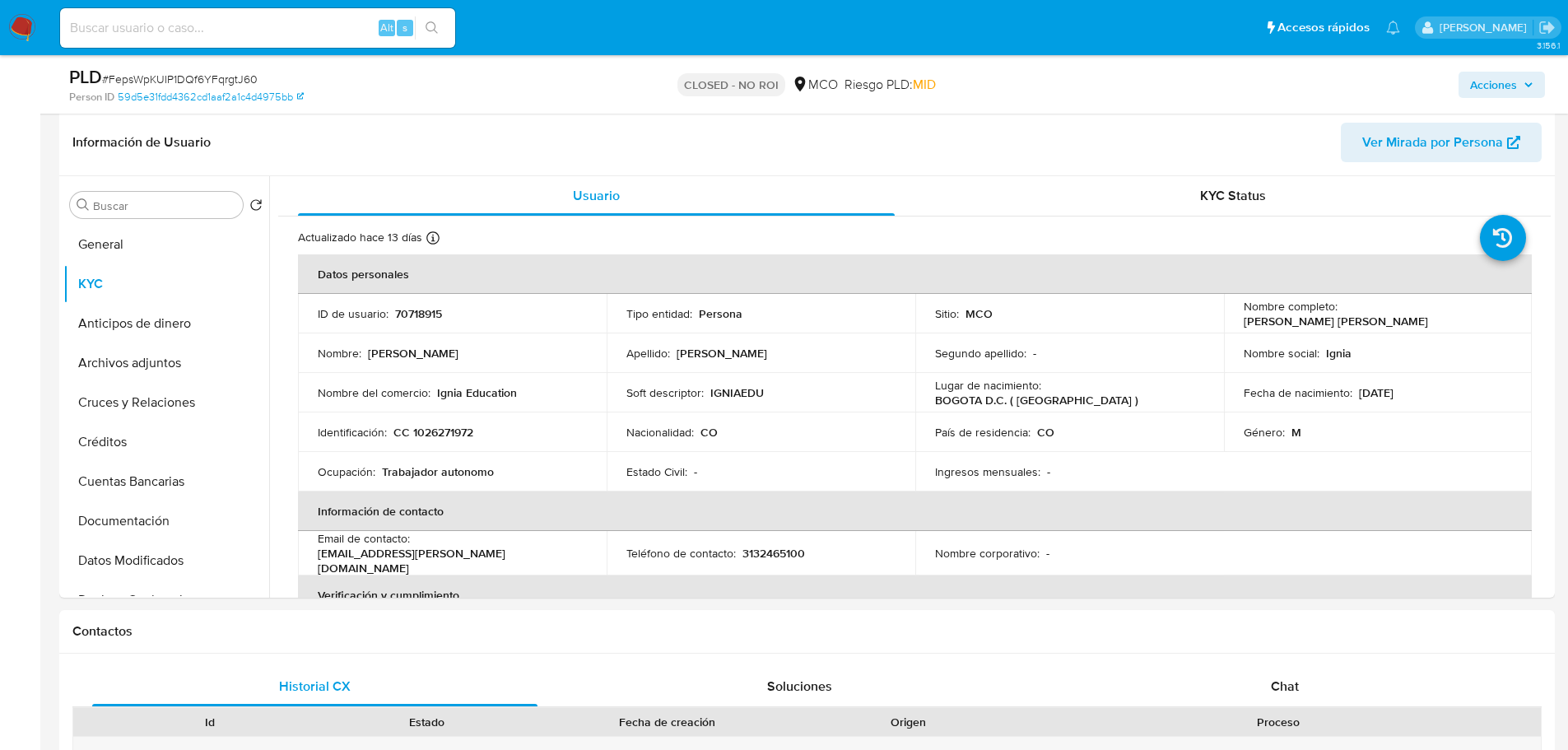
click at [1510, 85] on span "Acciones" at bounding box center [1493, 85] width 47 height 26
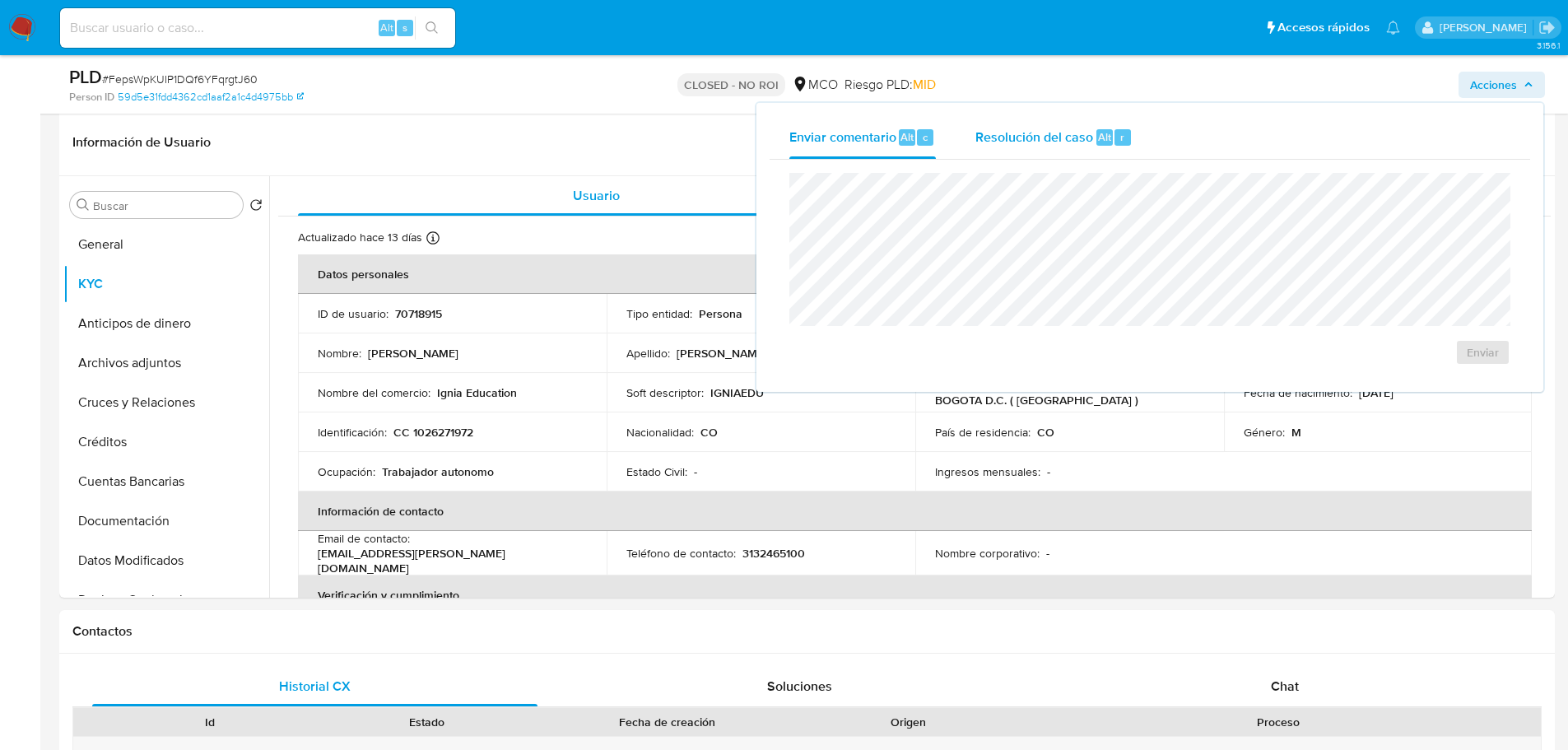
click at [1061, 145] on span "Resolución del caso" at bounding box center [1034, 136] width 118 height 19
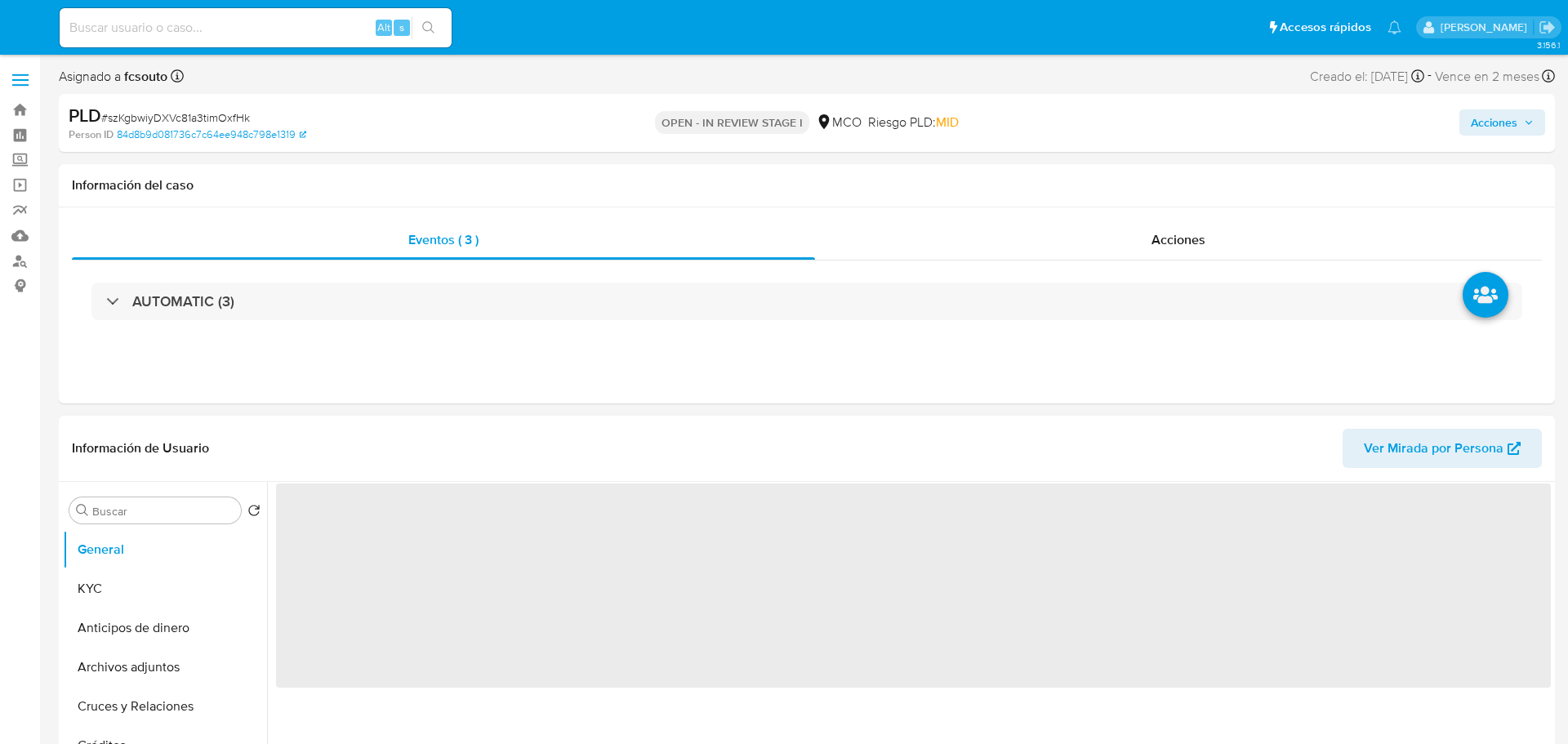
select select "10"
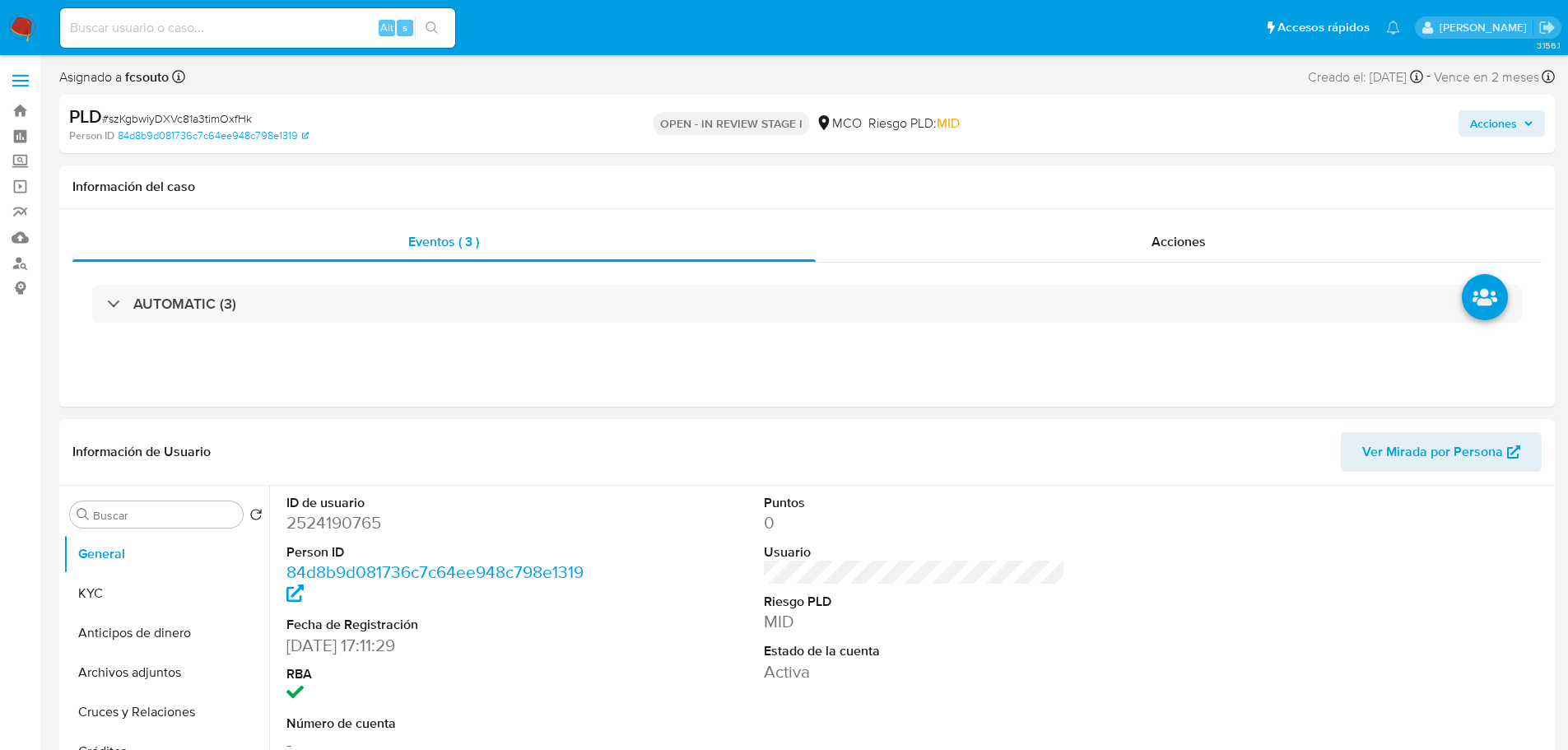
click at [1508, 116] on span "Acciones" at bounding box center [1493, 123] width 47 height 26
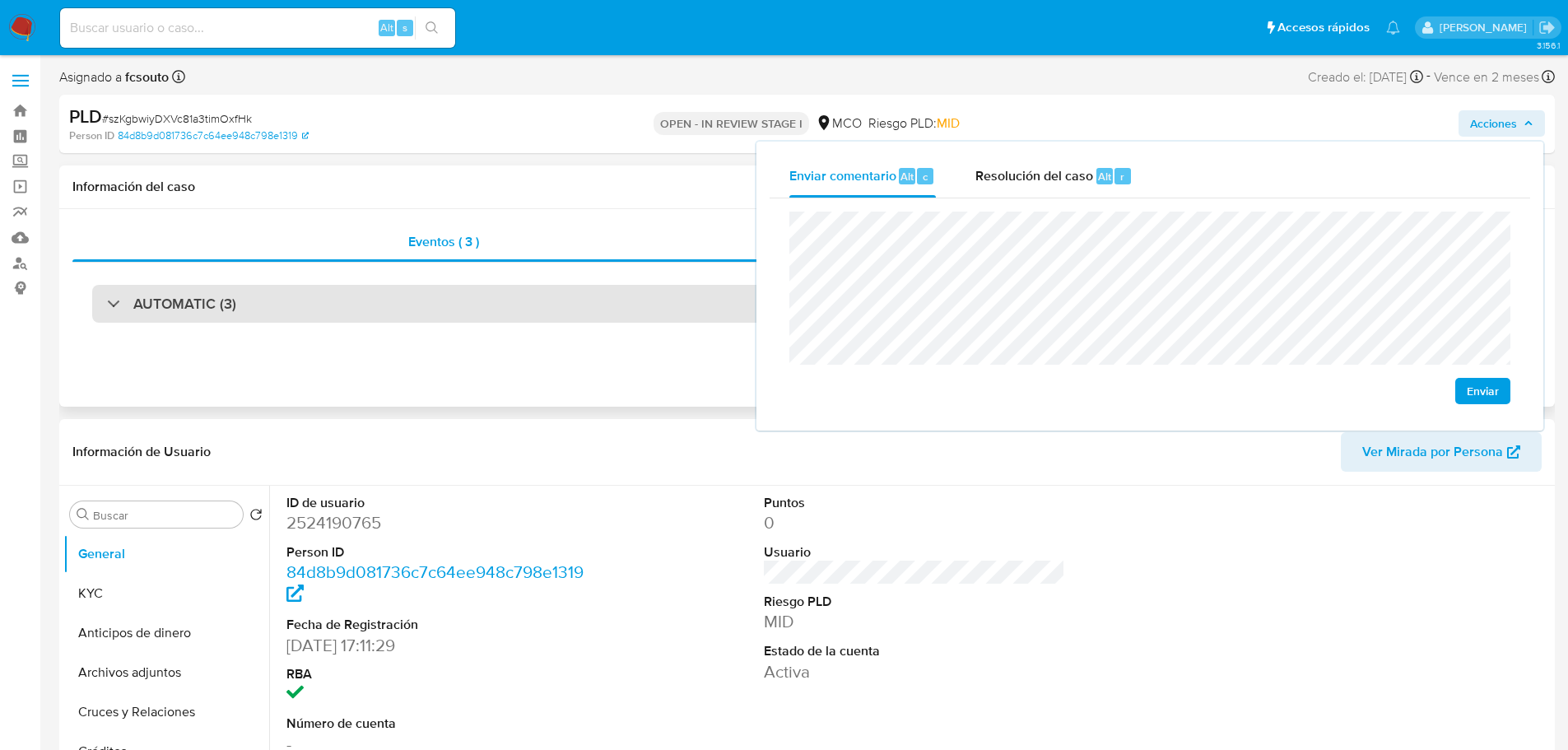
click at [244, 317] on div "AUTOMATIC (3)" at bounding box center [807, 303] width 1430 height 38
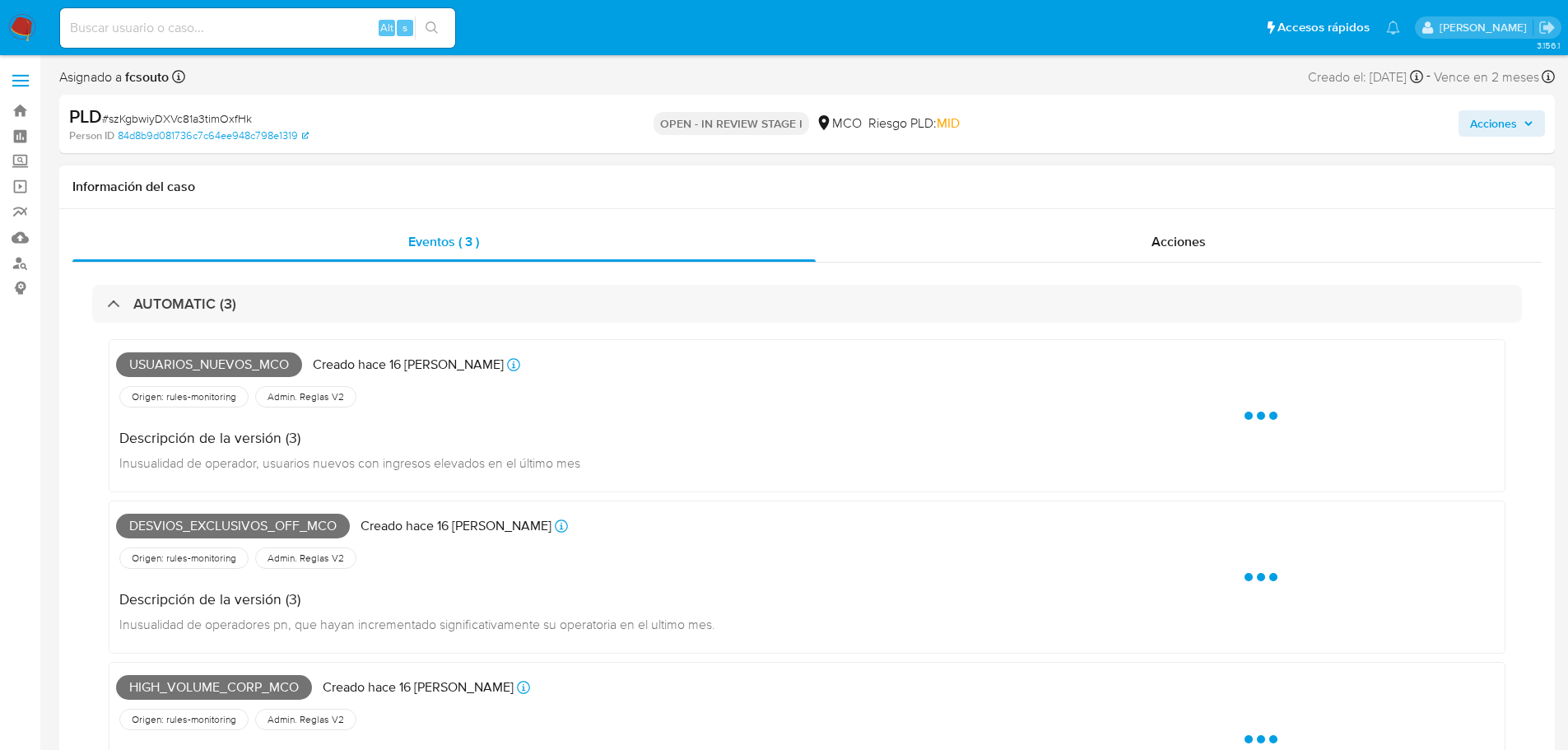
click at [243, 360] on span "Usuarios_nuevos_mco" at bounding box center [209, 365] width 186 height 25
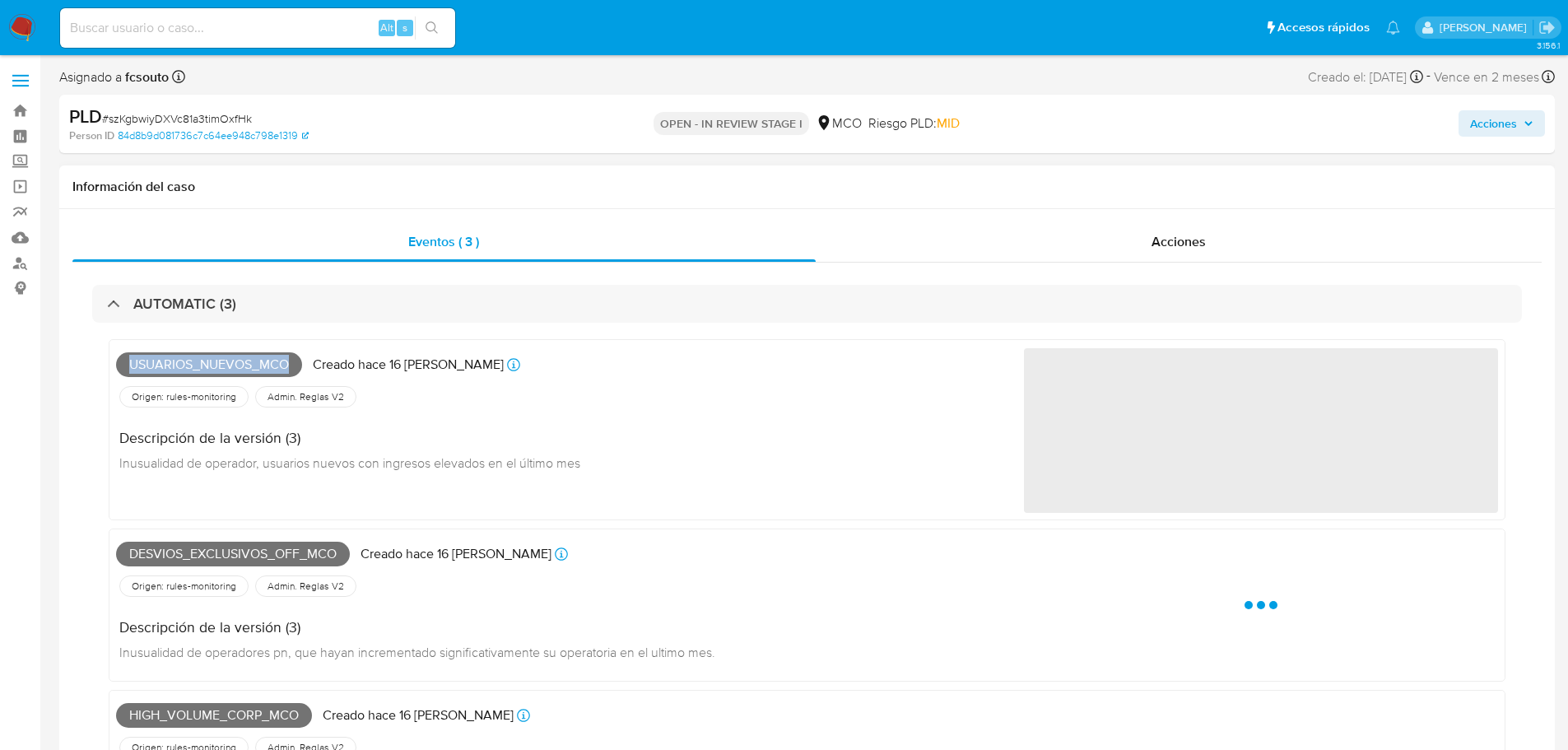
click at [243, 360] on span "Usuarios_nuevos_mco" at bounding box center [209, 365] width 186 height 25
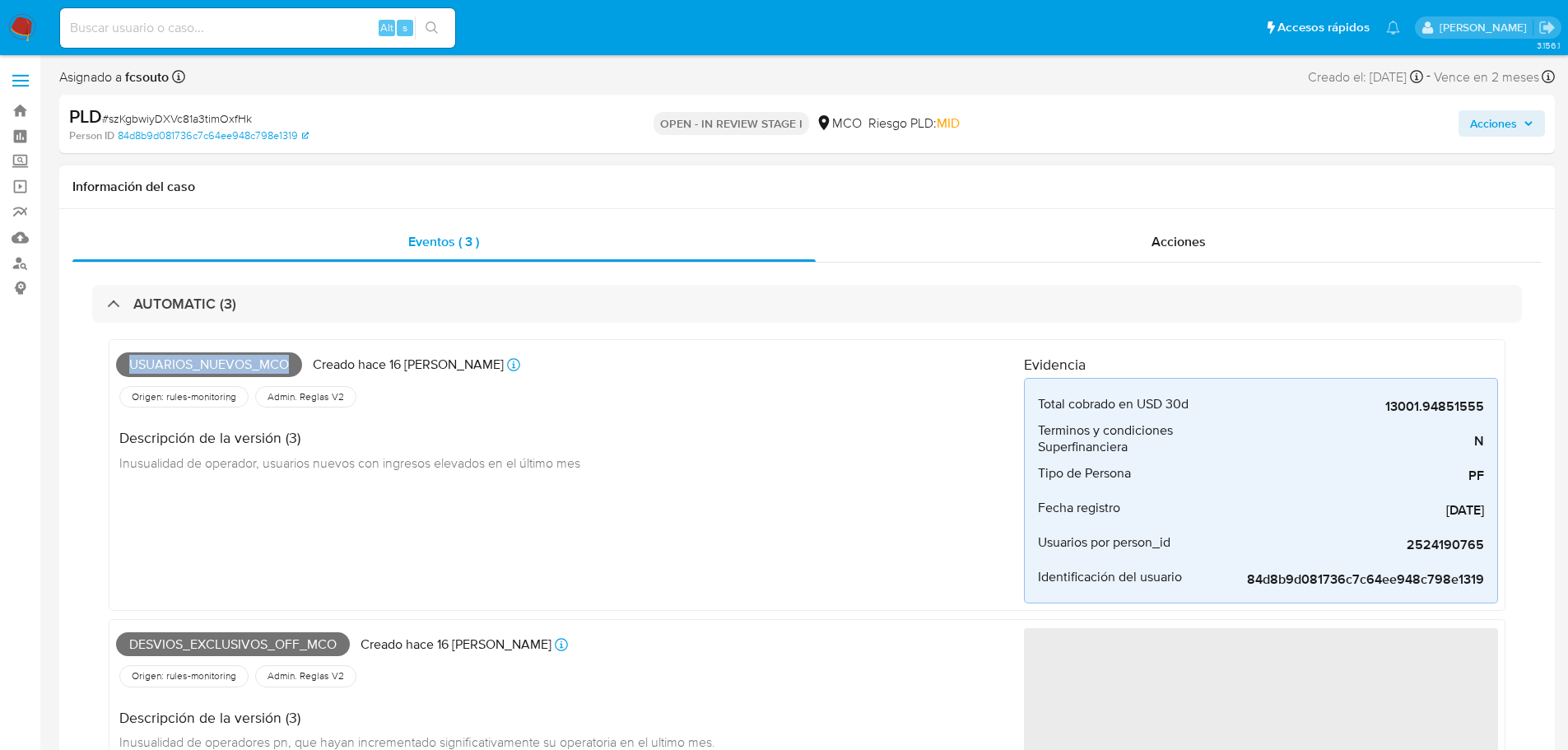
copy span "Usuarios_nuevos_mco"
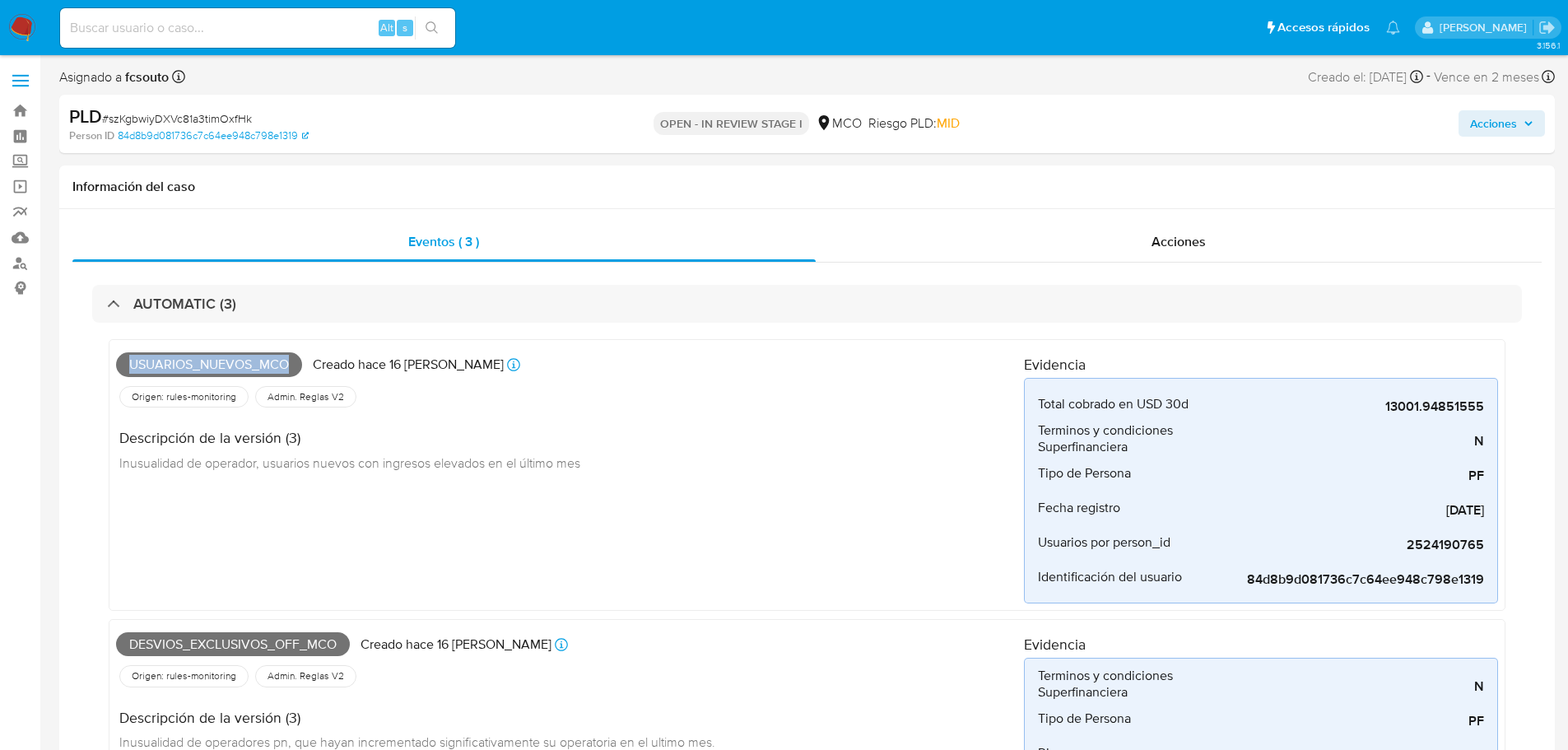
click at [1489, 123] on span "Acciones" at bounding box center [1493, 123] width 47 height 26
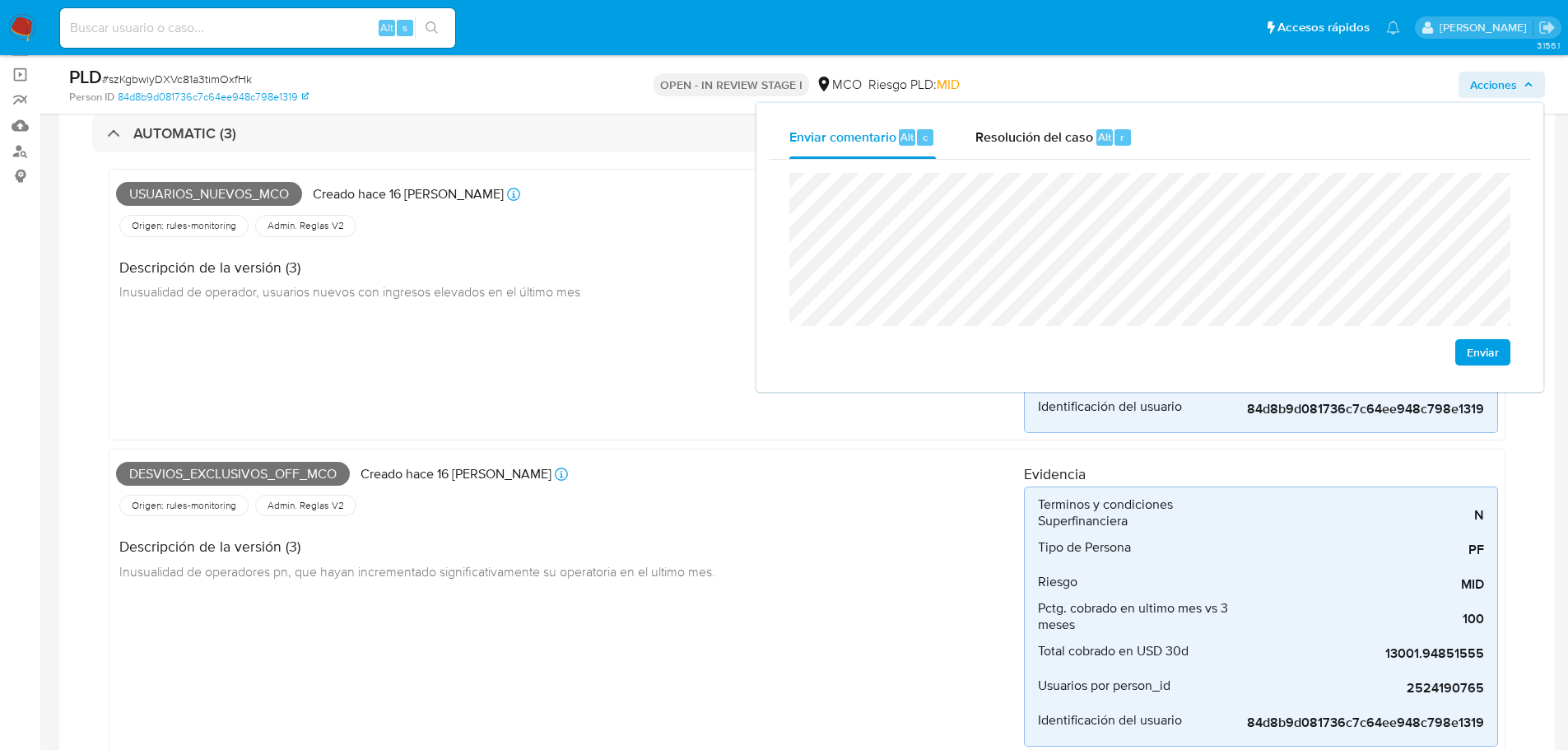
scroll to position [82, 0]
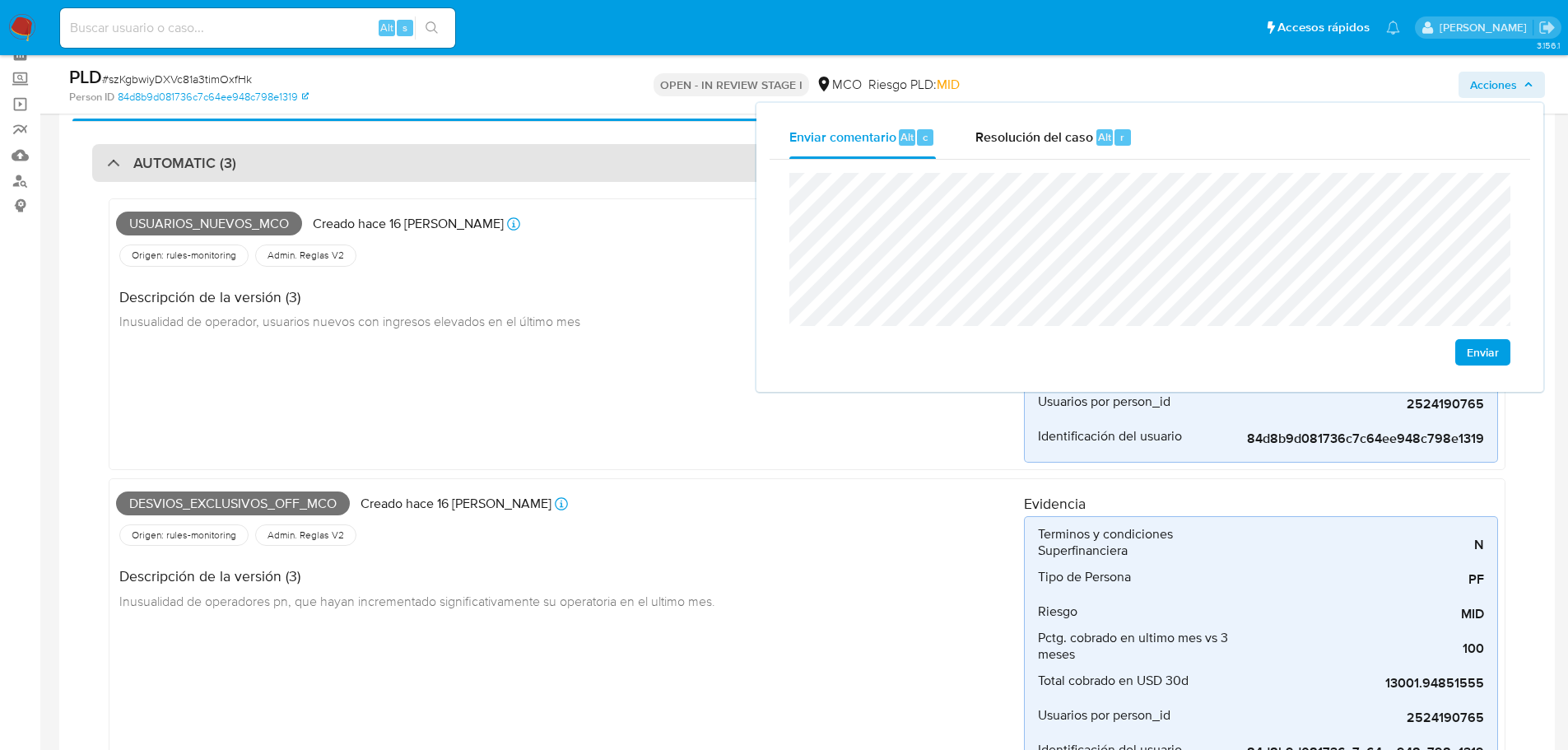
click at [435, 175] on div "AUTOMATIC (3)" at bounding box center [807, 163] width 1430 height 38
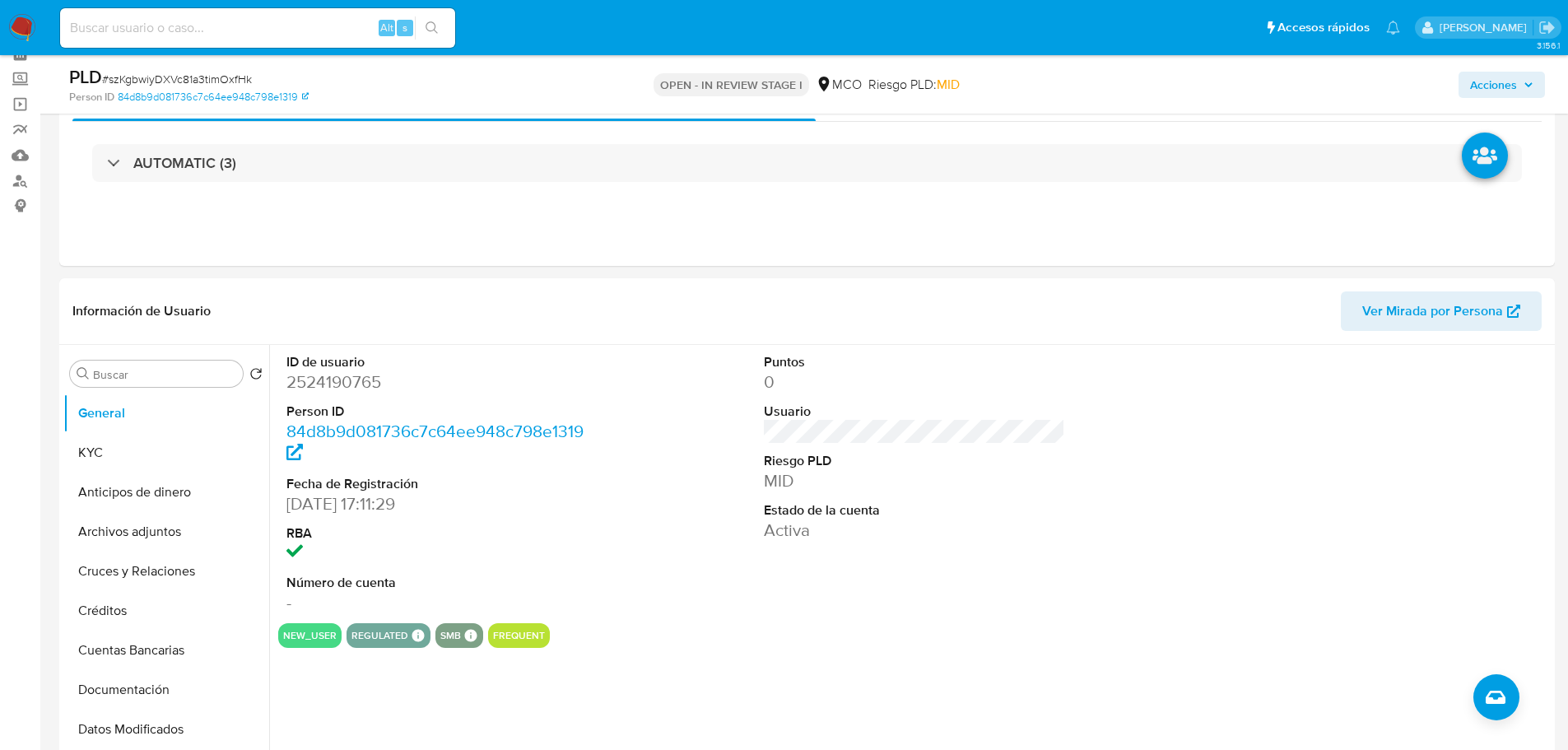
click at [1485, 100] on div "Acciones" at bounding box center [1301, 85] width 487 height 39
click at [1490, 91] on span "Acciones" at bounding box center [1493, 85] width 47 height 26
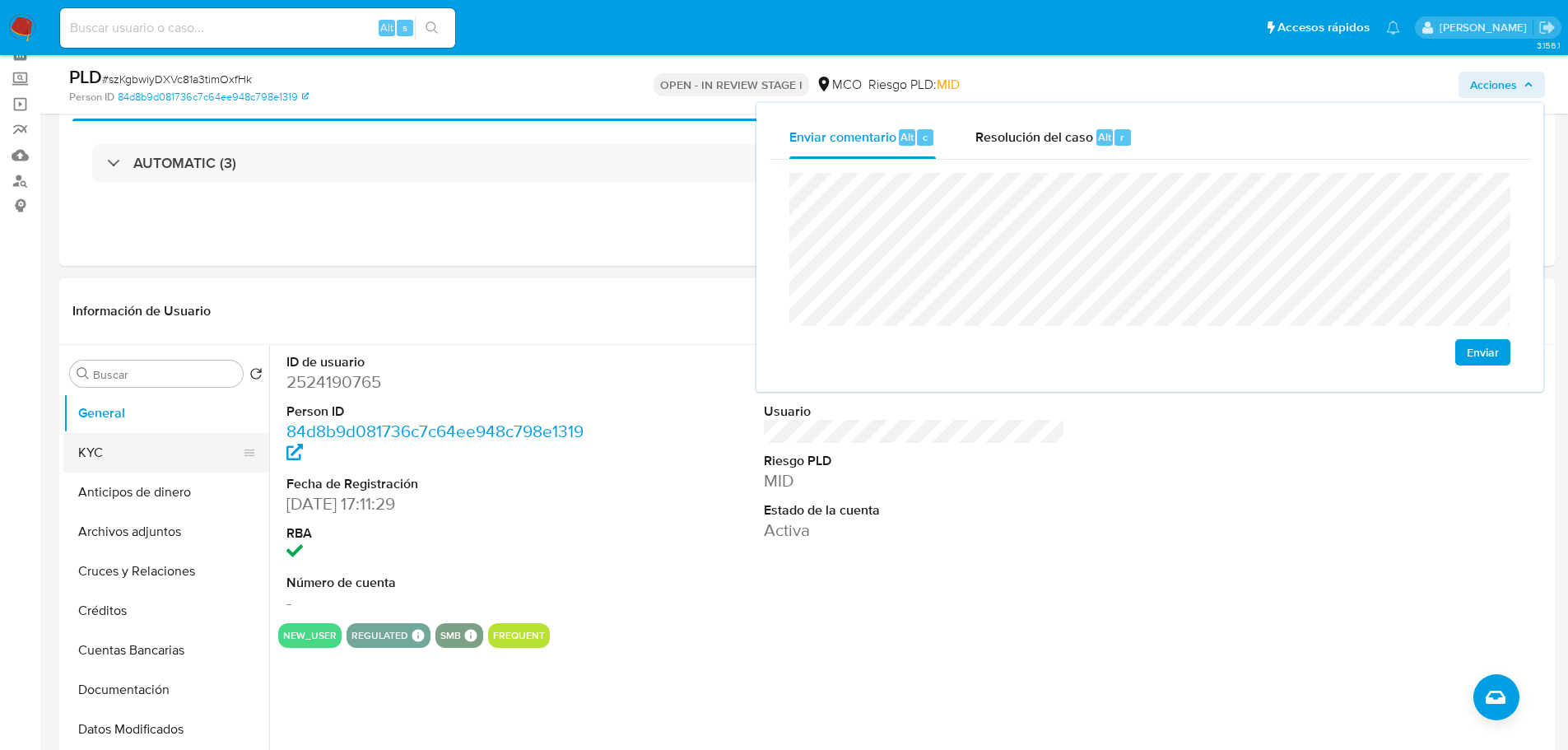
click at [138, 449] on button "KYC" at bounding box center [159, 453] width 193 height 40
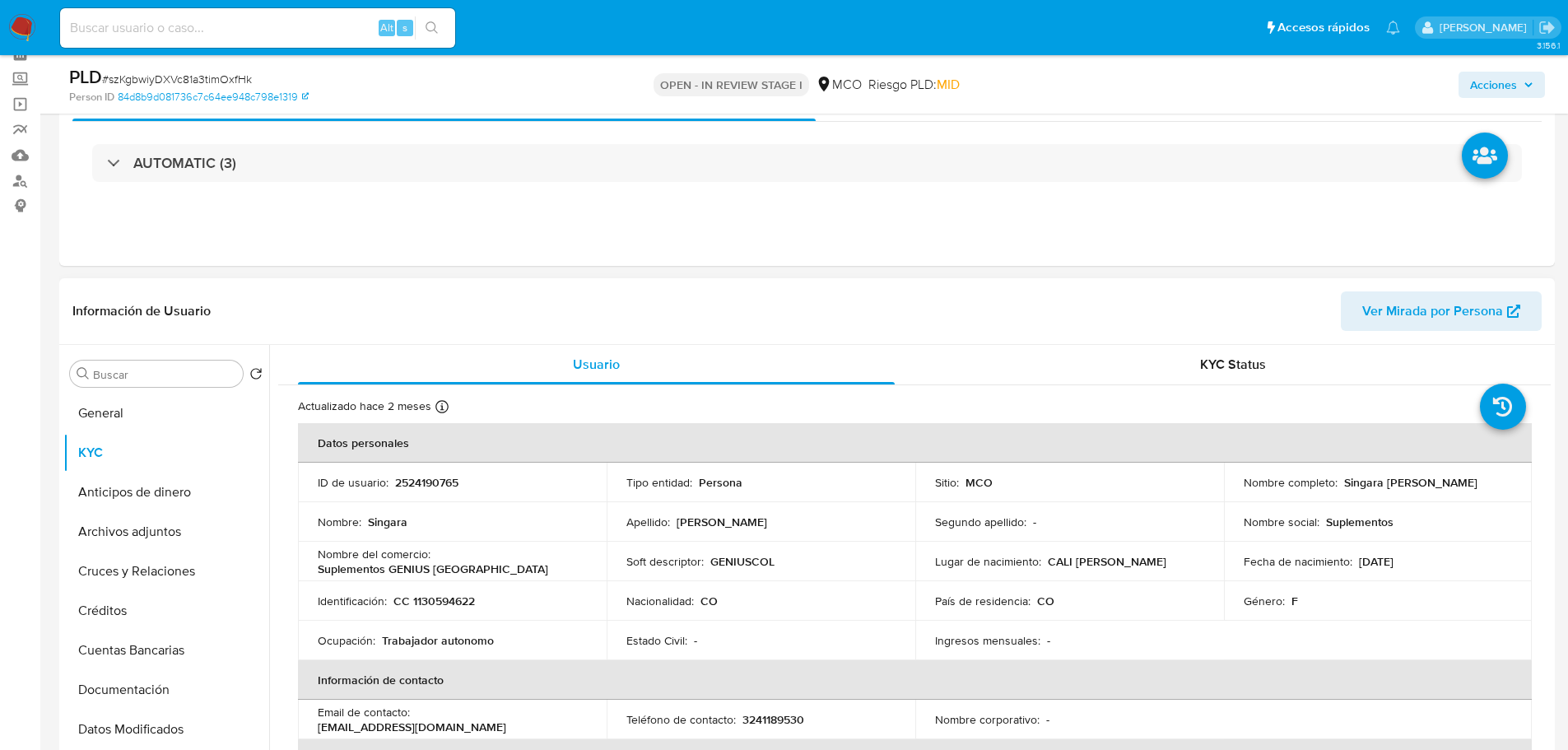
drag, startPoint x: 1339, startPoint y: 481, endPoint x: 1461, endPoint y: 485, distance: 122.1
click at [1461, 486] on div "Nombre completo : Singara Solarte Salazar" at bounding box center [1379, 482] width 270 height 15
copy p "Singara Solarte Salazar"
click at [1513, 79] on span "Acciones" at bounding box center [1493, 85] width 47 height 26
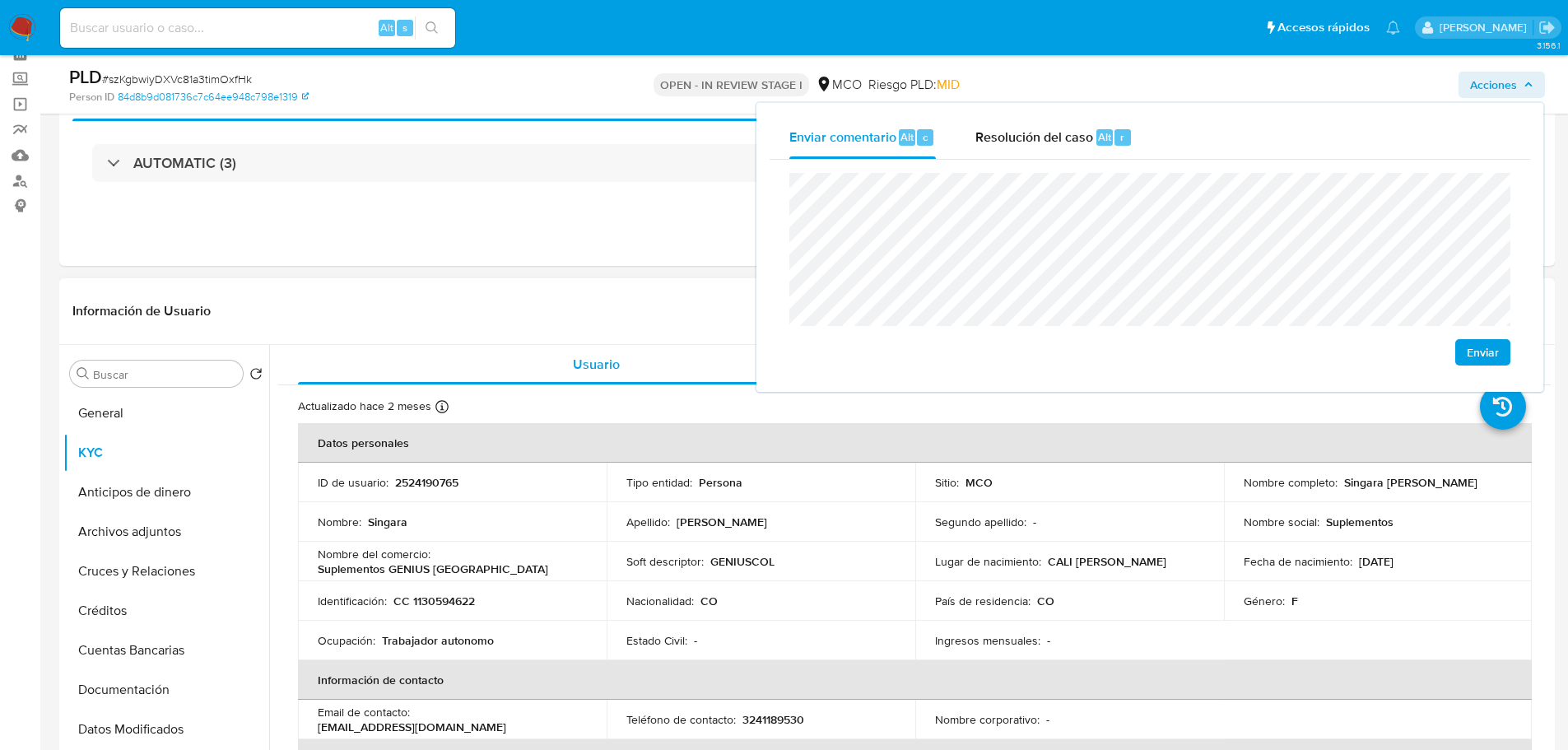
click at [731, 567] on p "GENIUSCOL" at bounding box center [742, 561] width 64 height 15
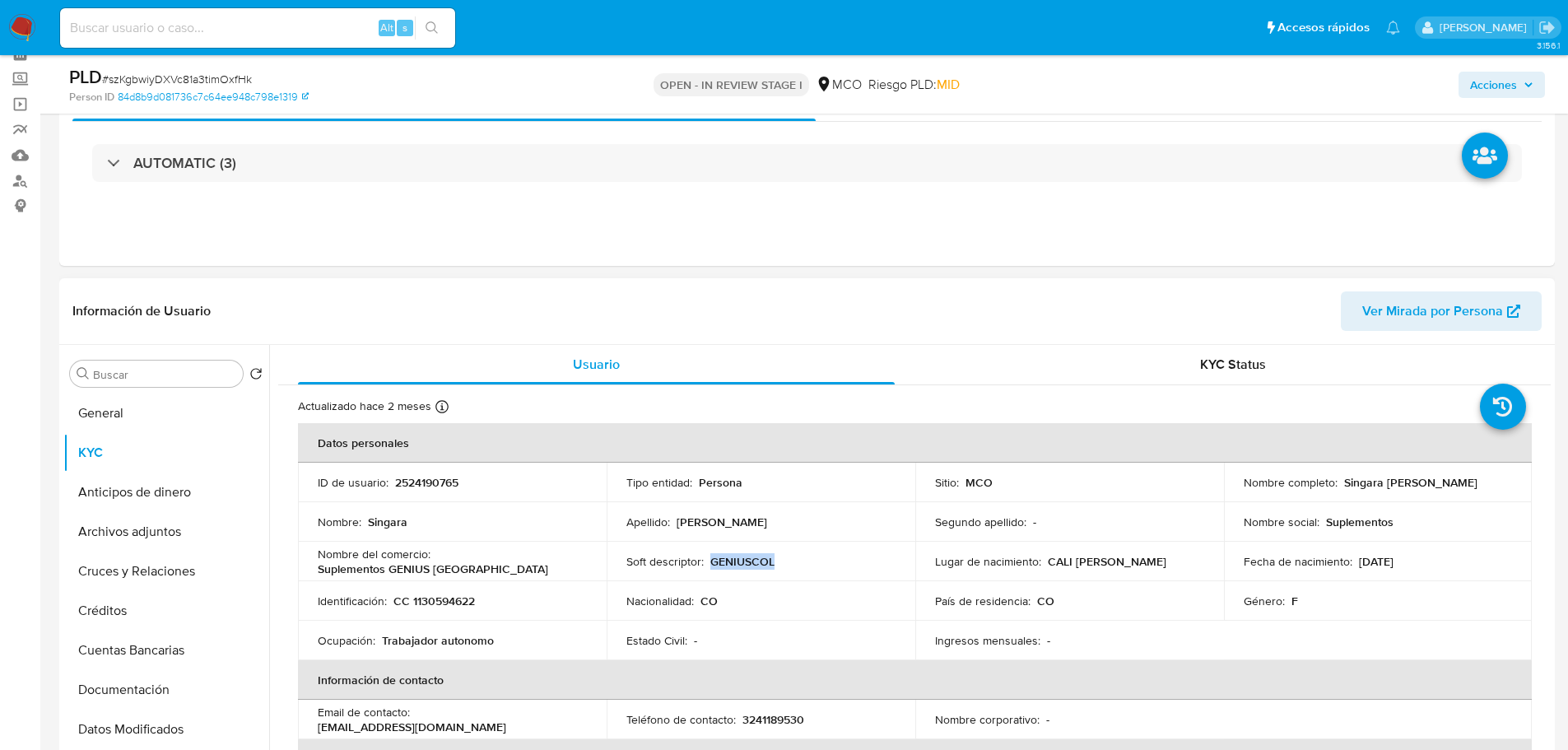
click at [731, 567] on p "GENIUSCOL" at bounding box center [742, 561] width 64 height 15
copy p "GENIUSCOL"
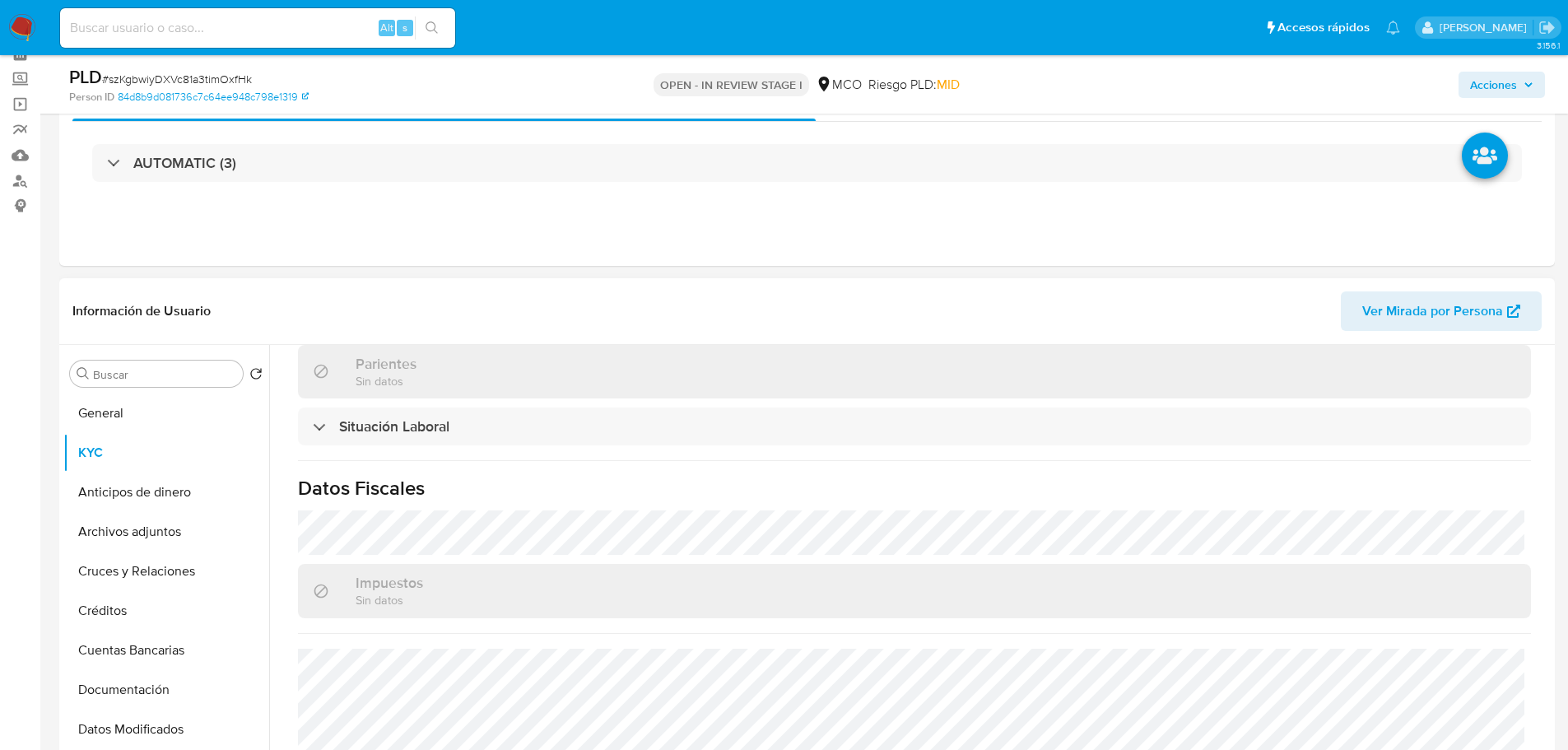
scroll to position [835, 0]
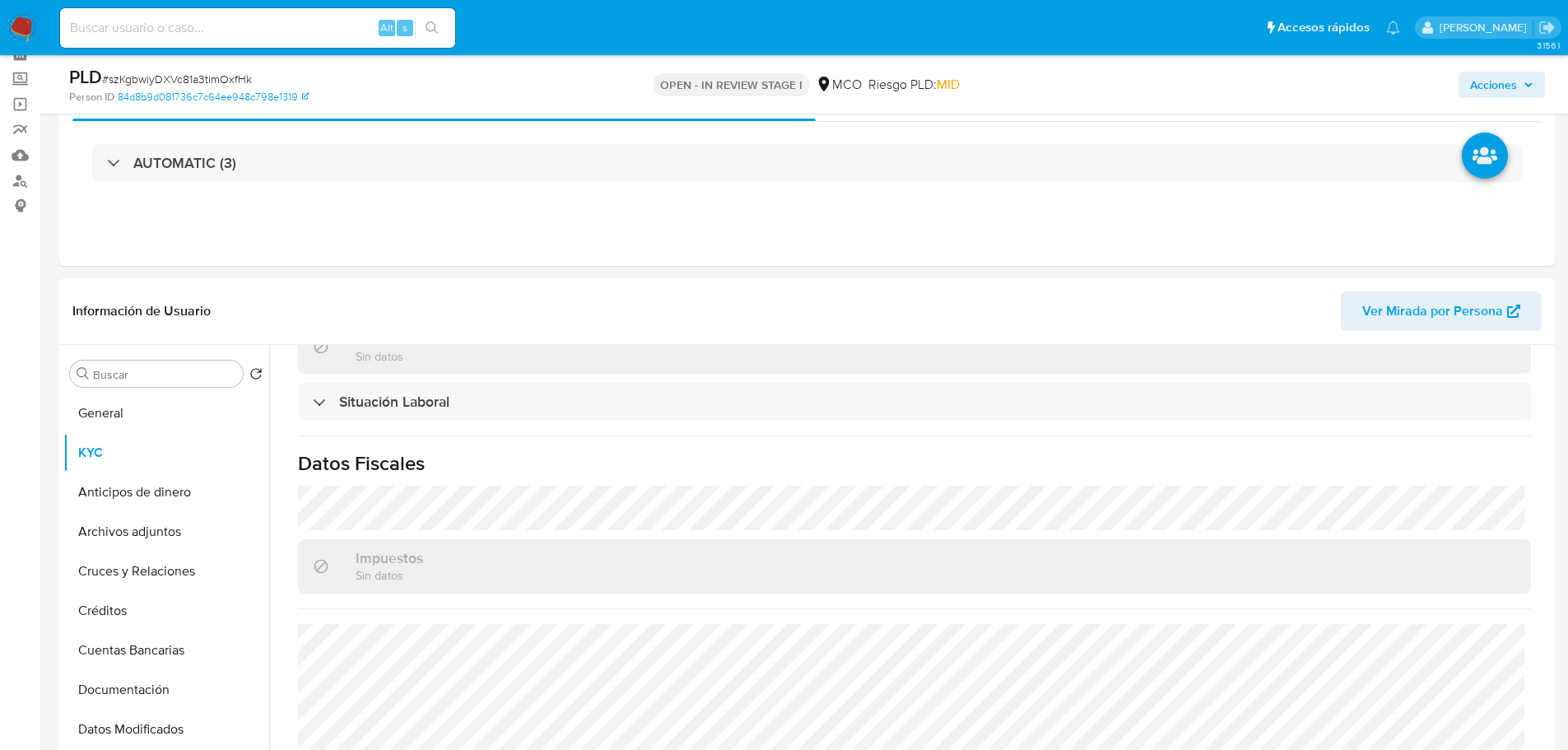
click at [1487, 84] on span "Acciones" at bounding box center [1493, 85] width 47 height 26
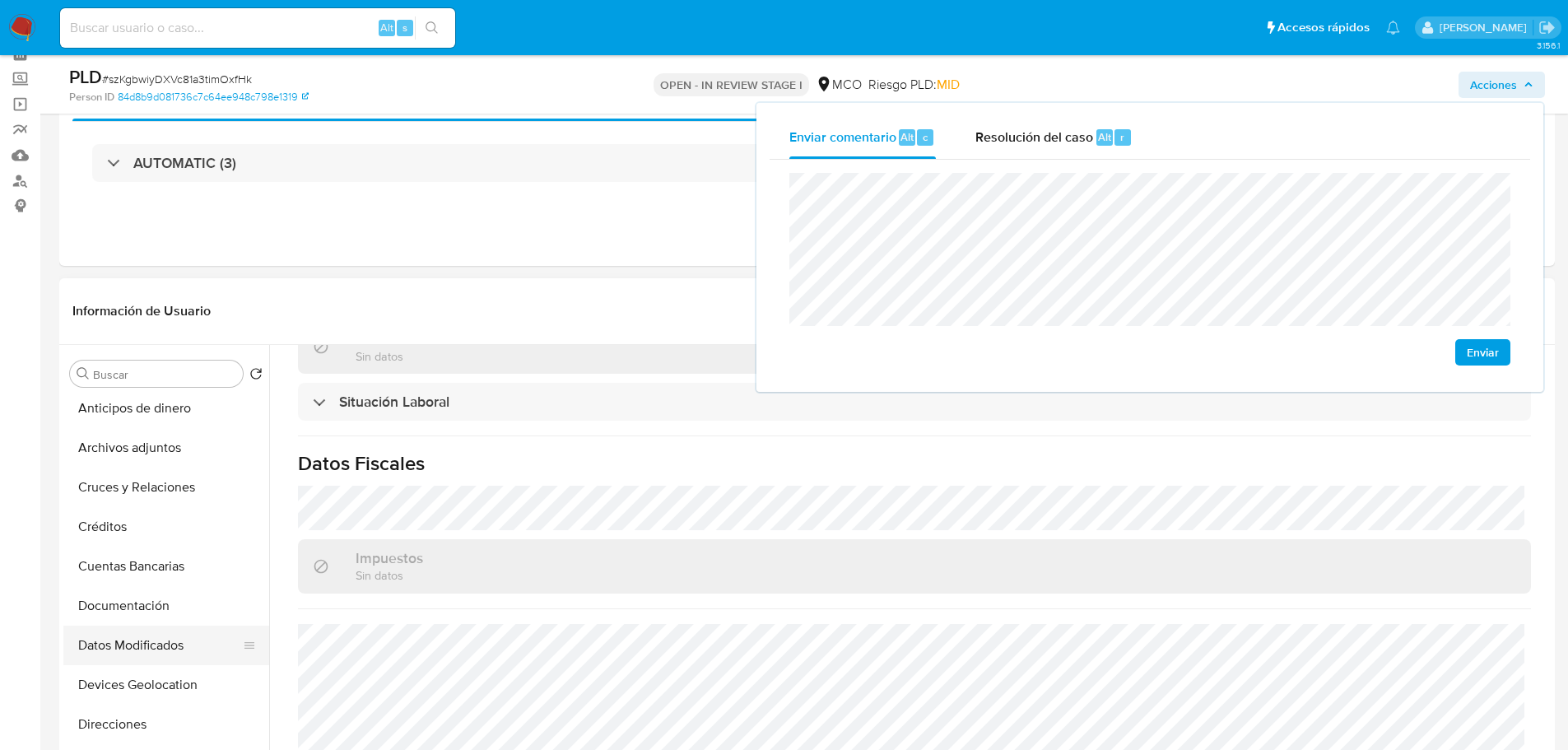
scroll to position [165, 0]
click at [138, 531] on button "Documentación" at bounding box center [159, 525] width 193 height 40
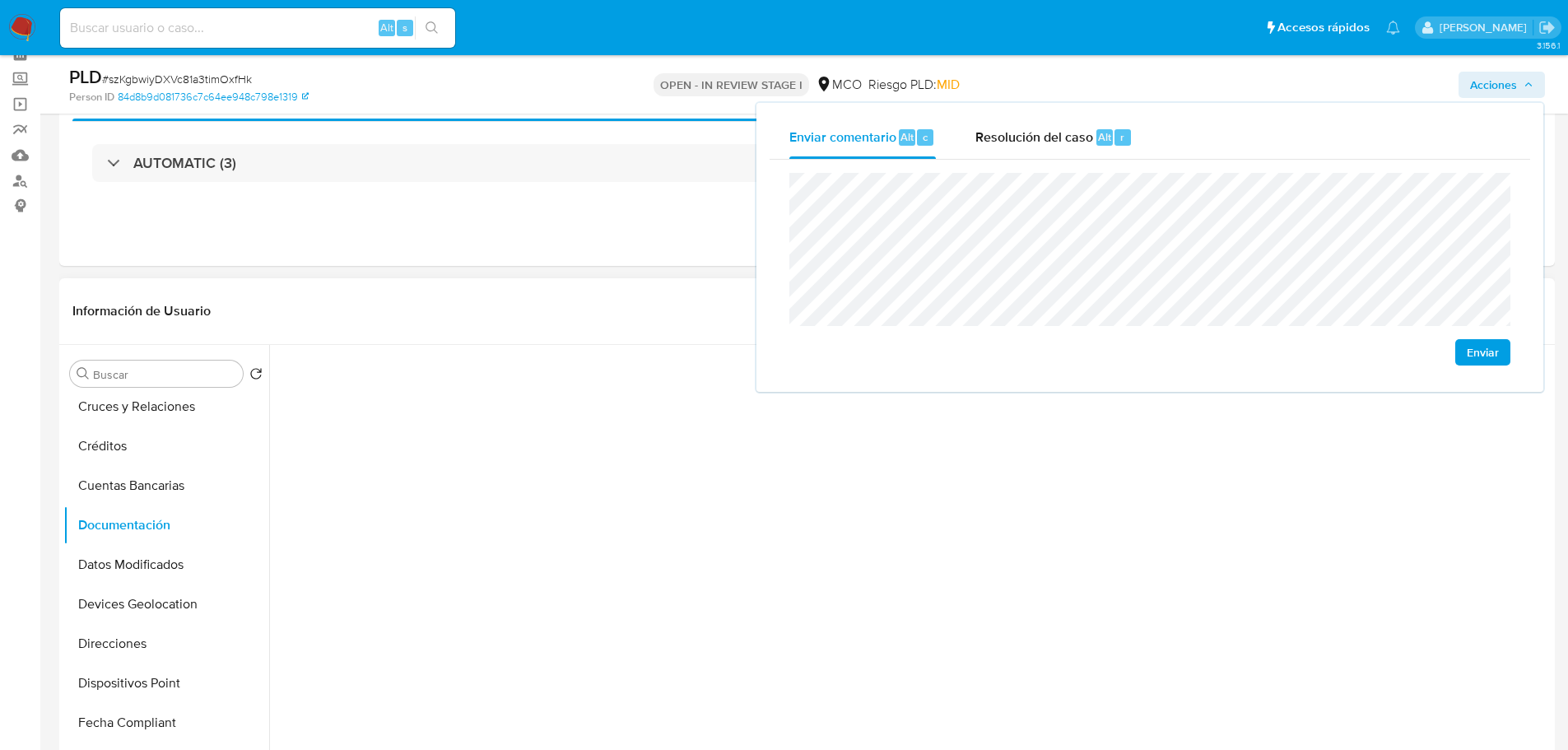
scroll to position [0, 0]
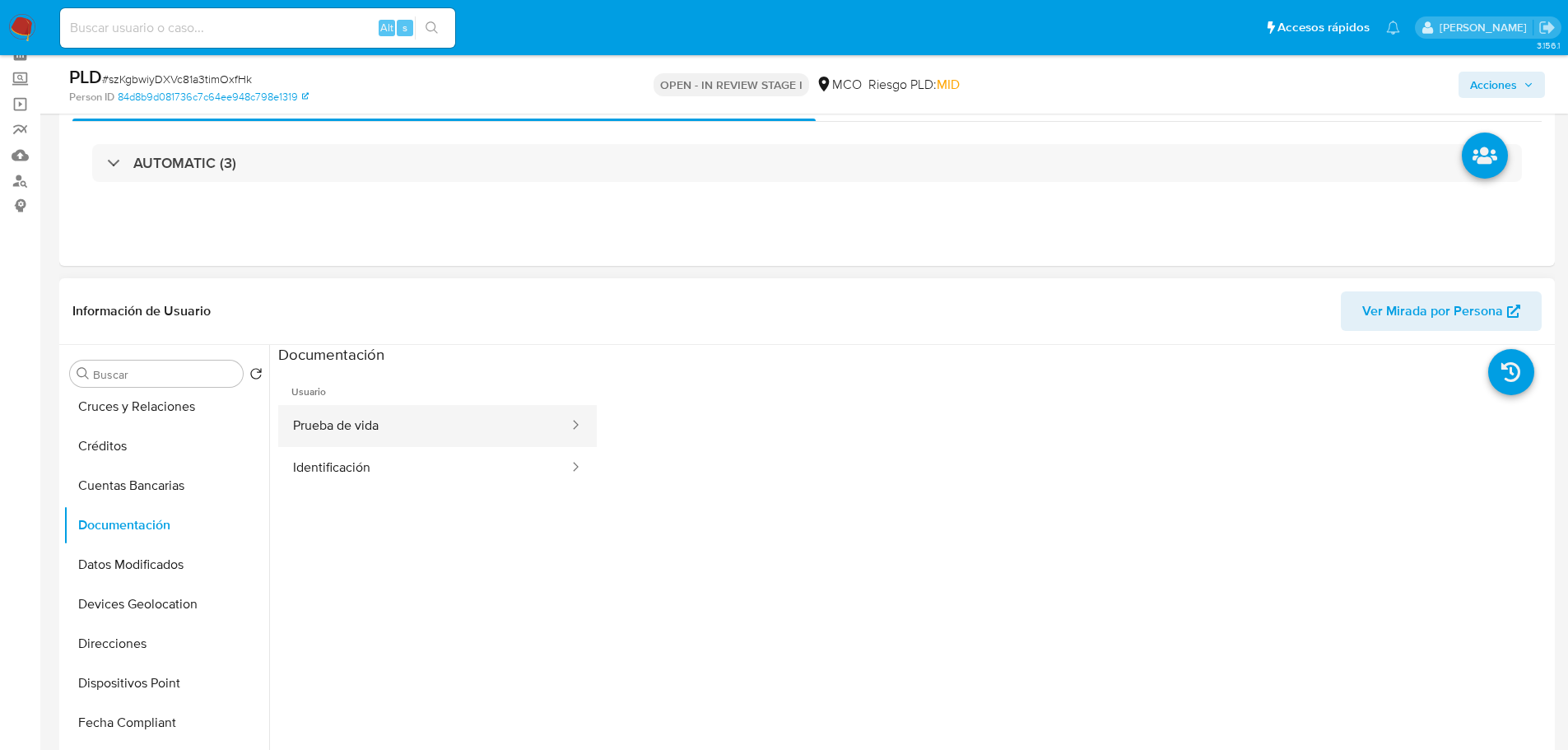
click at [374, 435] on button "Prueba de vida" at bounding box center [425, 427] width 292 height 42
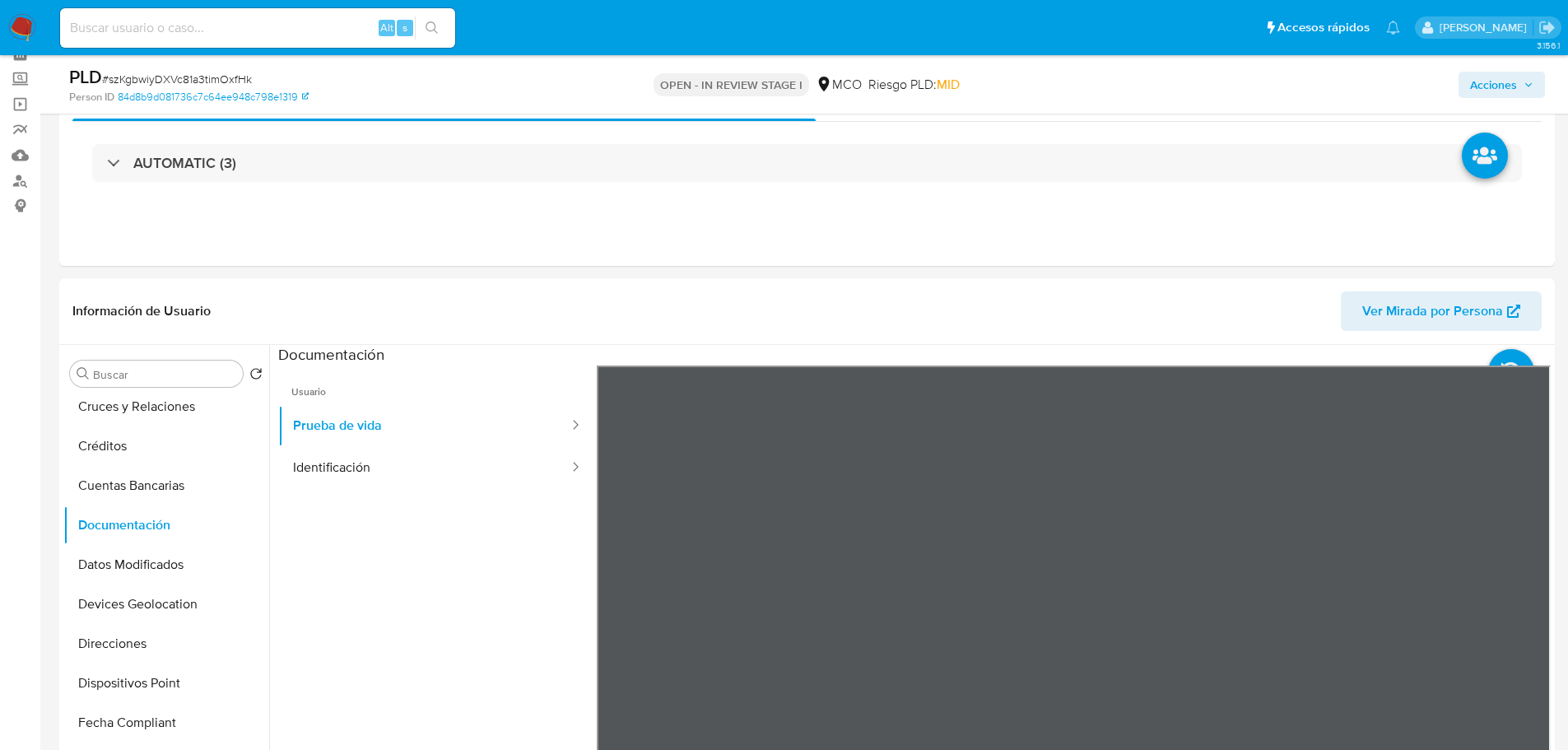
click at [1513, 99] on div "Acciones" at bounding box center [1301, 85] width 487 height 39
drag, startPoint x: 1513, startPoint y: 85, endPoint x: 1499, endPoint y: 92, distance: 15.7
click at [1513, 85] on span "Acciones" at bounding box center [1493, 85] width 47 height 26
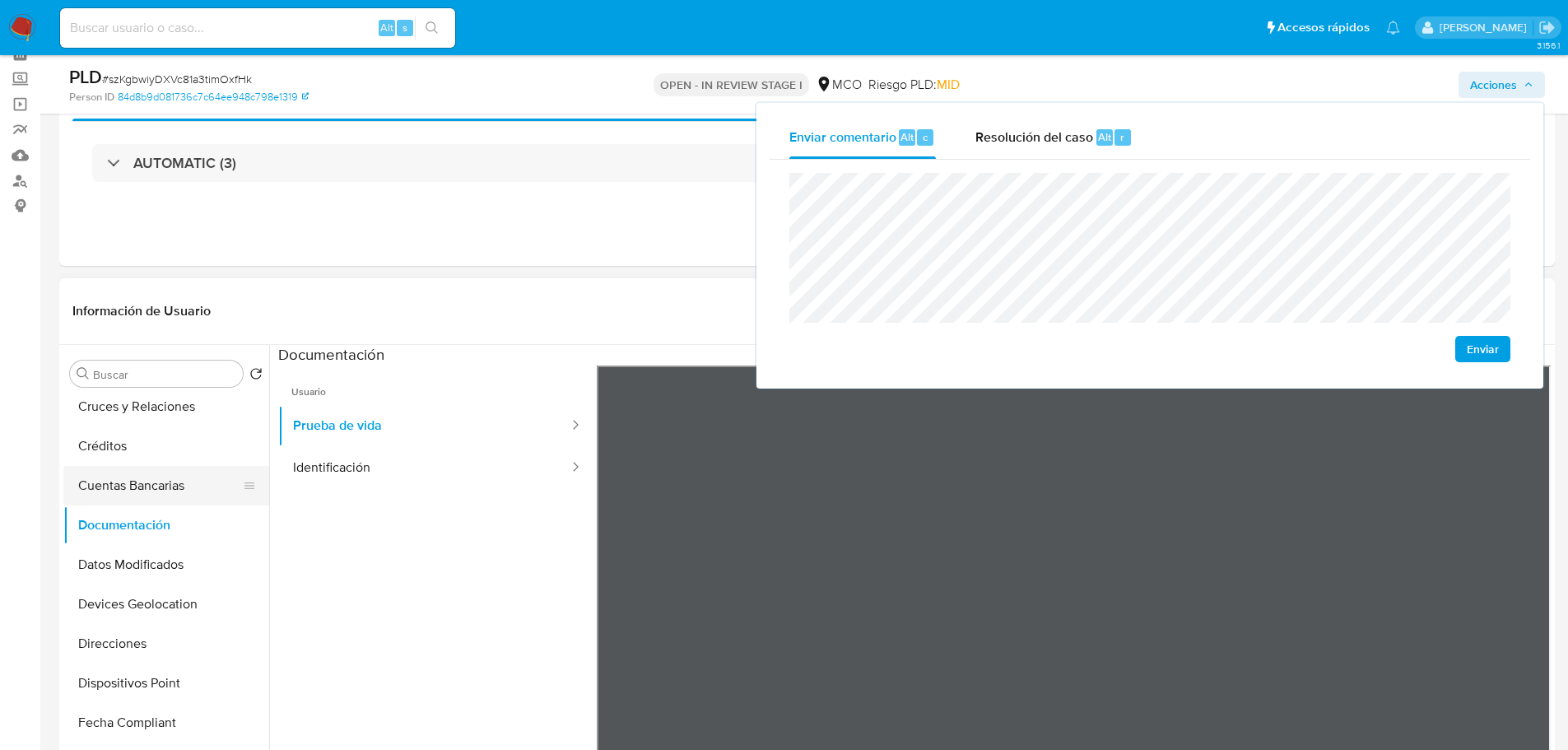
click at [183, 475] on button "Cuentas Bancarias" at bounding box center [159, 486] width 193 height 40
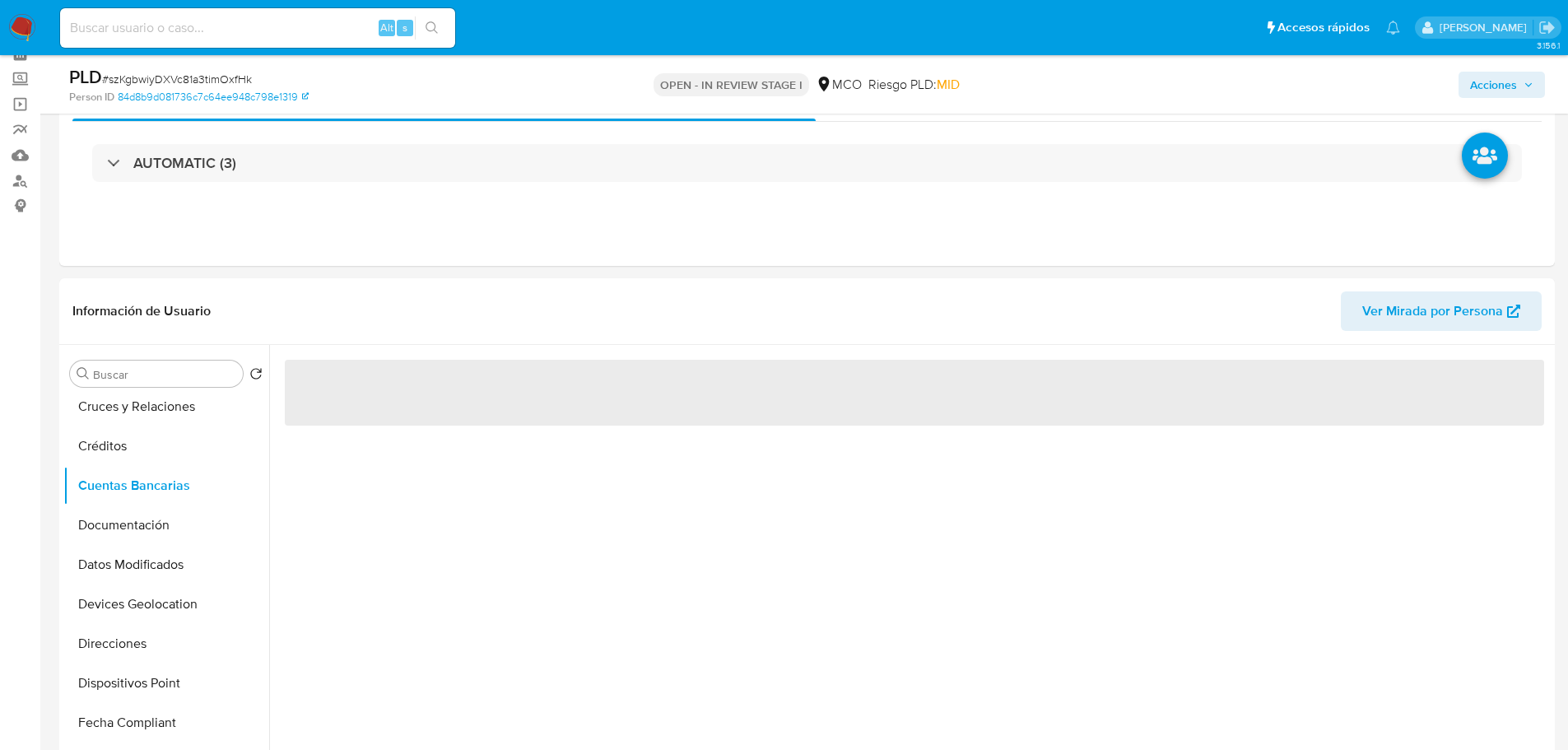
drag, startPoint x: 1513, startPoint y: 81, endPoint x: 1501, endPoint y: 88, distance: 13.9
click at [1513, 81] on span "Acciones" at bounding box center [1493, 85] width 47 height 26
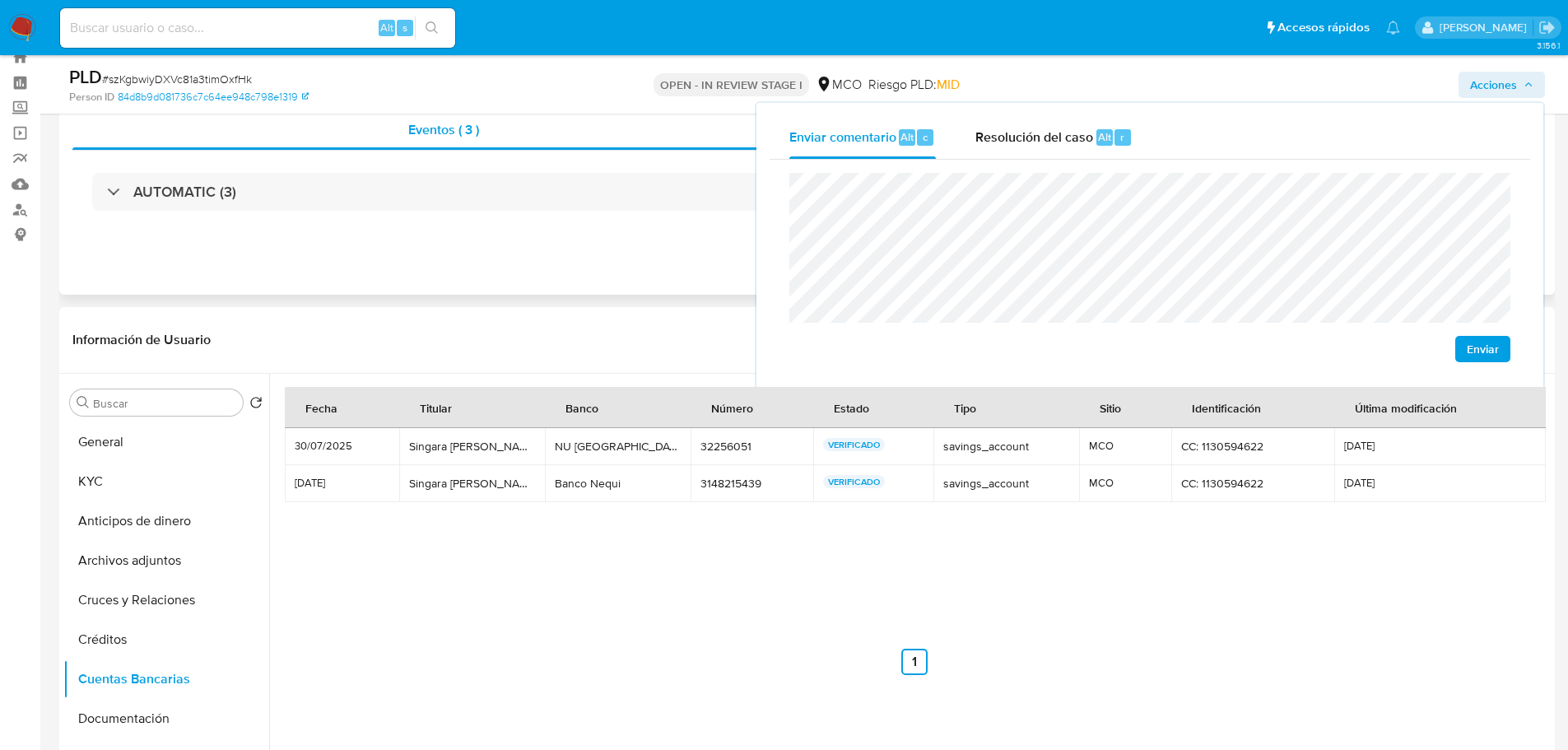
scroll to position [82, 0]
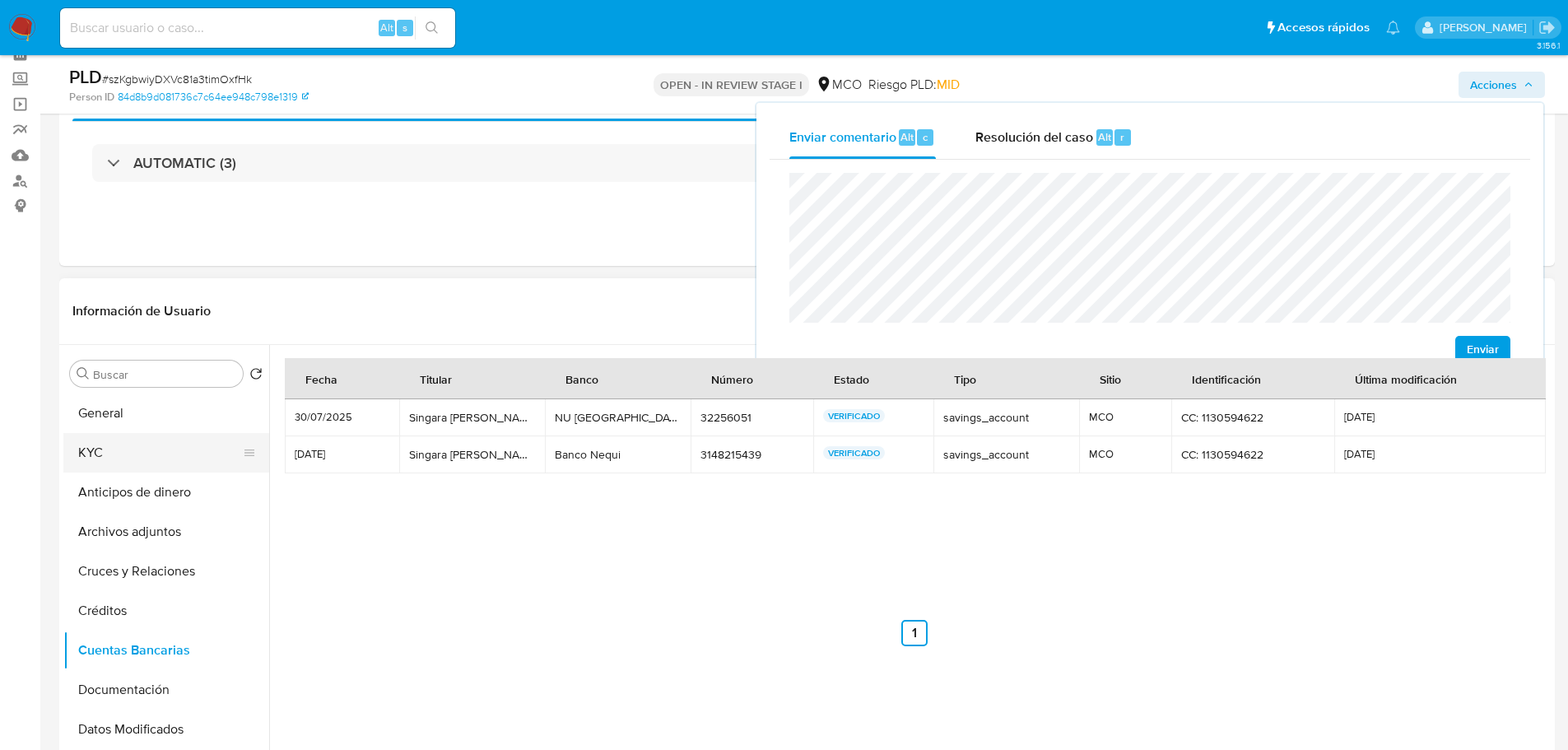
click at [107, 456] on button "KYC" at bounding box center [159, 453] width 193 height 40
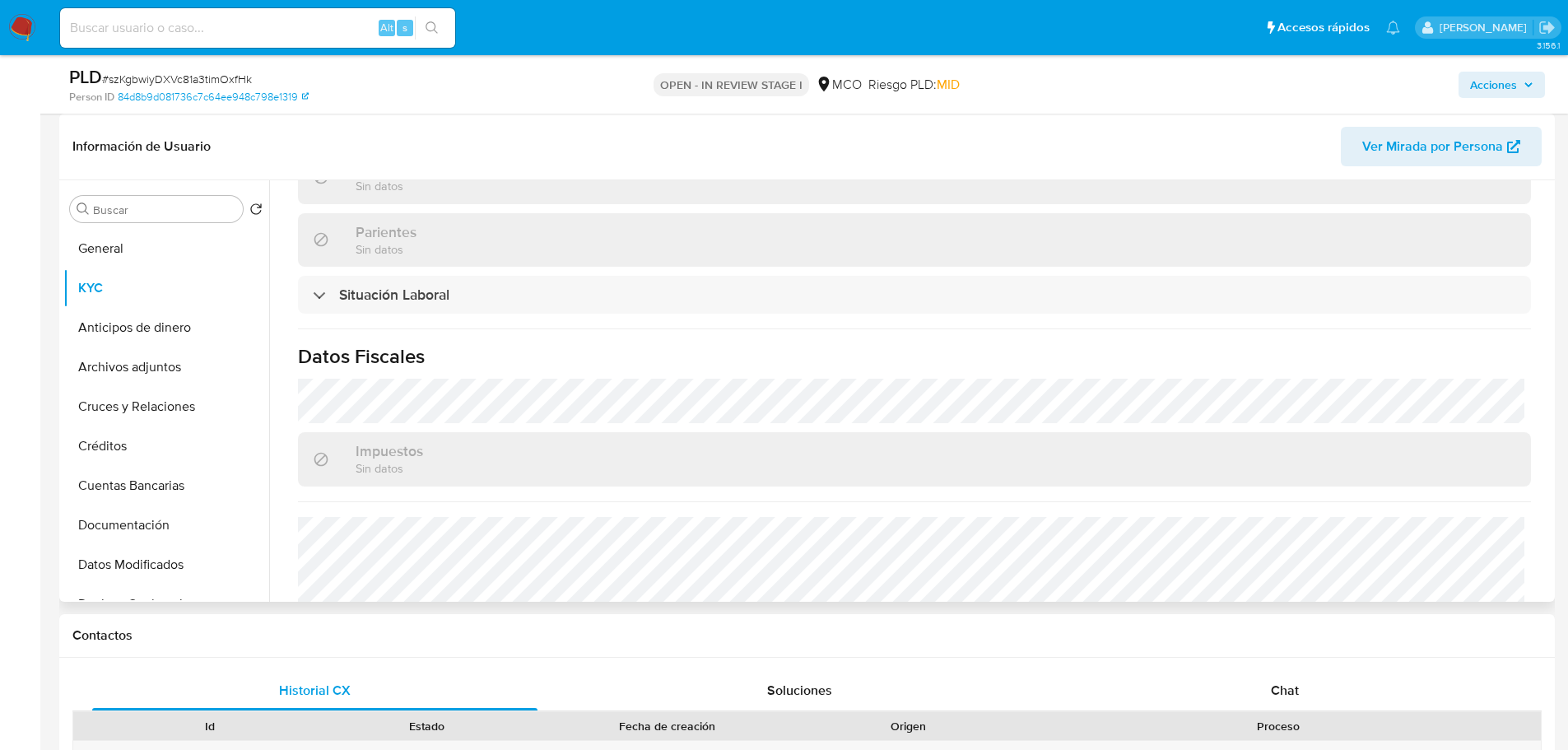
scroll to position [835, 0]
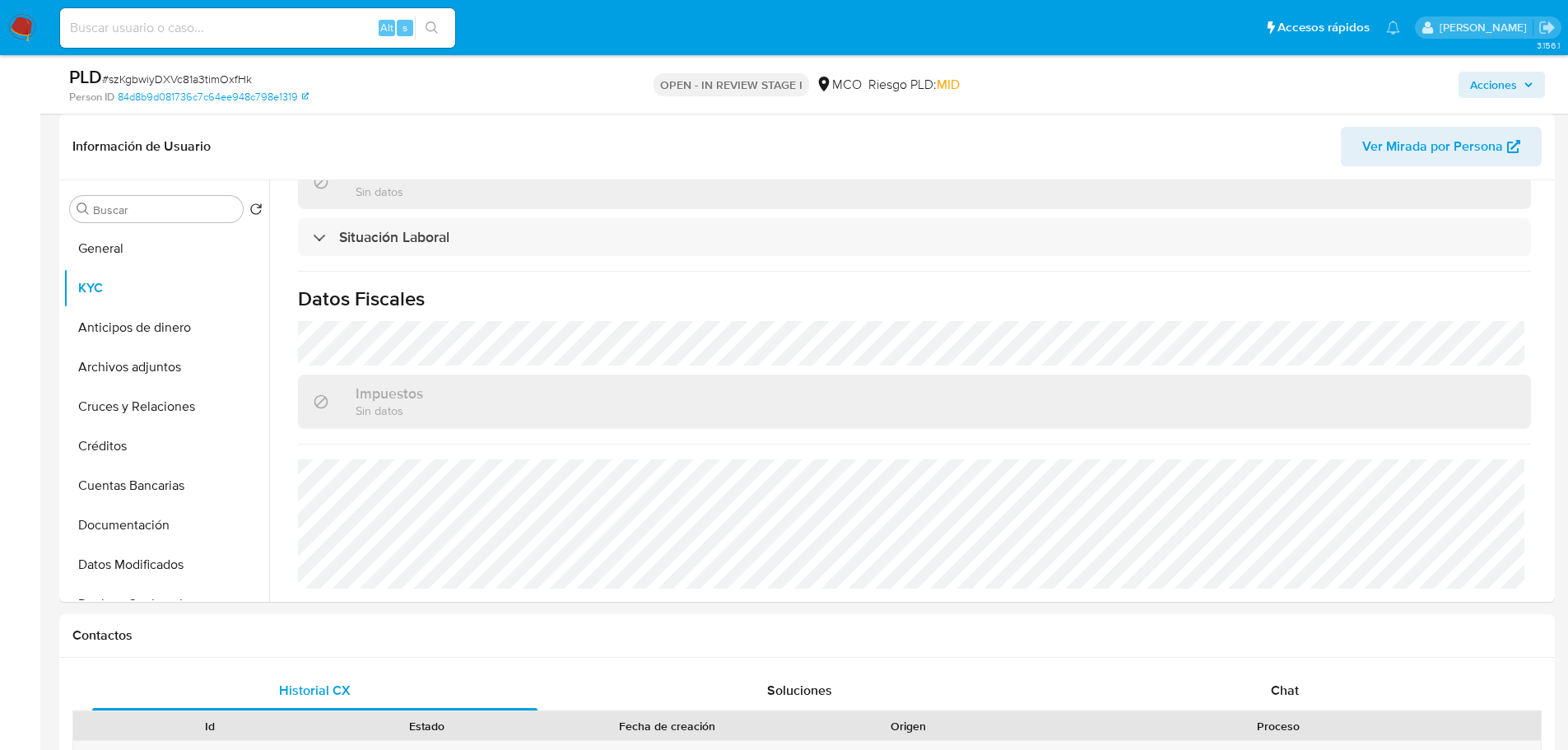
click at [1495, 85] on span "Acciones" at bounding box center [1493, 85] width 47 height 26
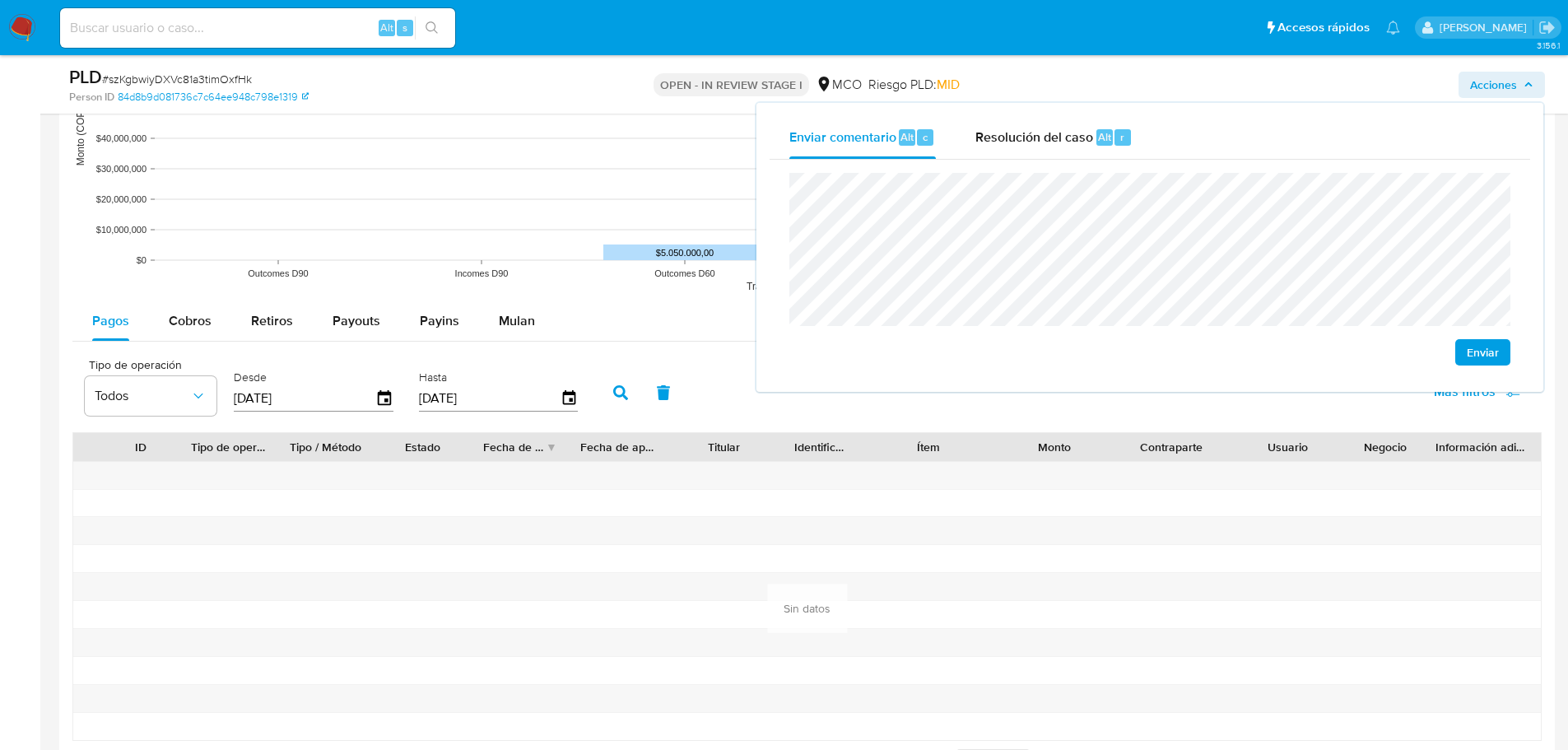
scroll to position [1647, 0]
click at [286, 324] on span "Retiros" at bounding box center [272, 319] width 42 height 19
select select "10"
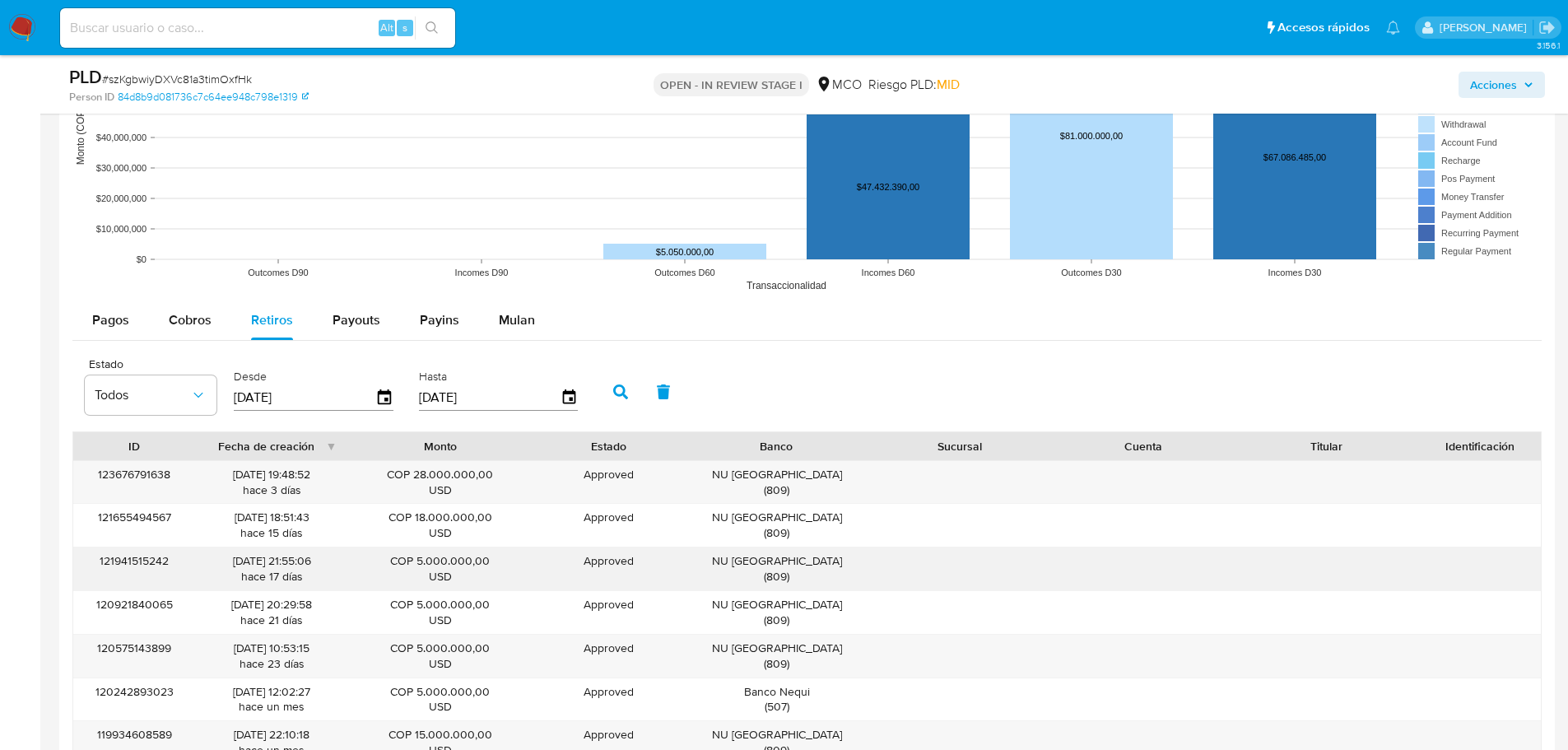
click at [788, 555] on div "NU Colombia ( 809 )" at bounding box center [777, 569] width 160 height 32
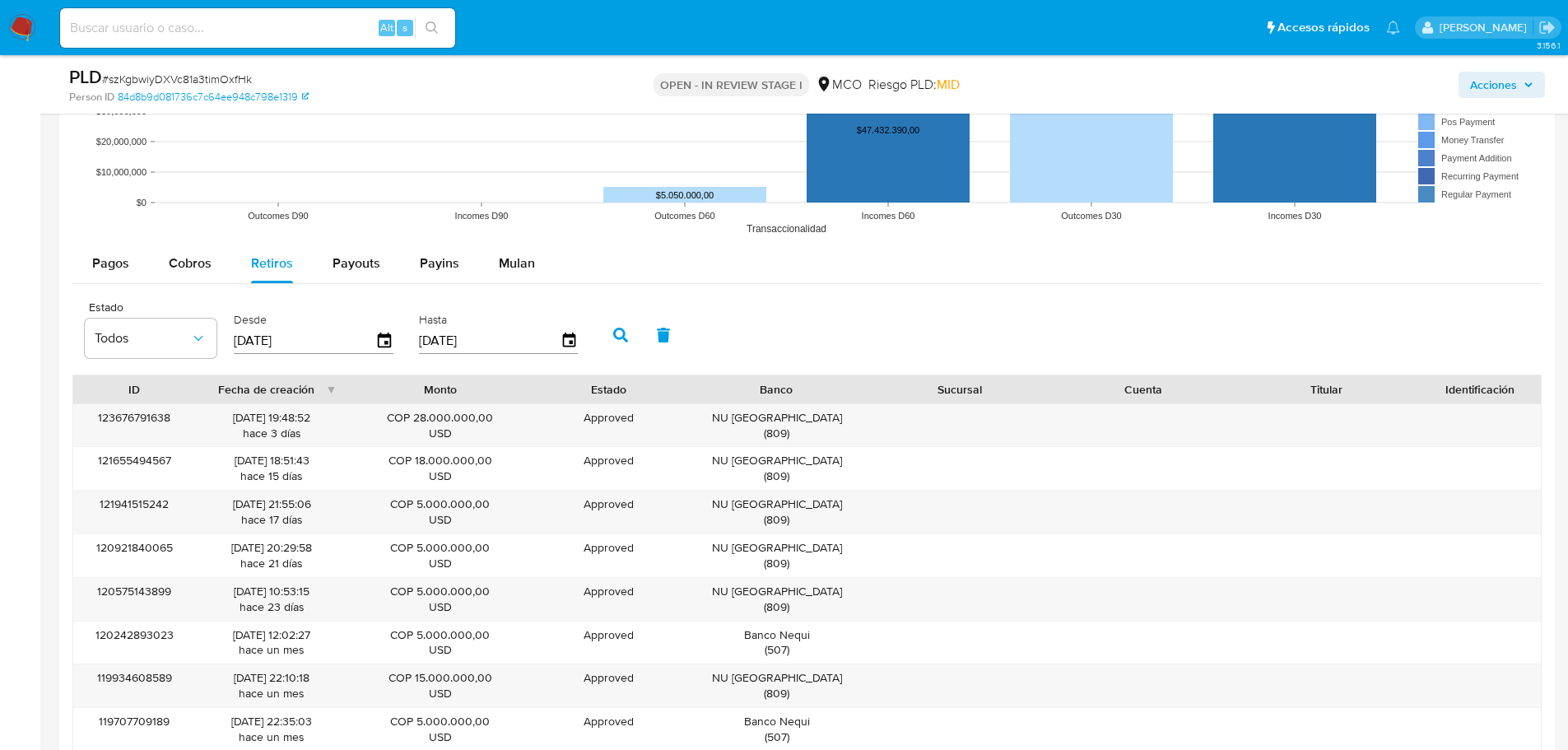
scroll to position [1729, 0]
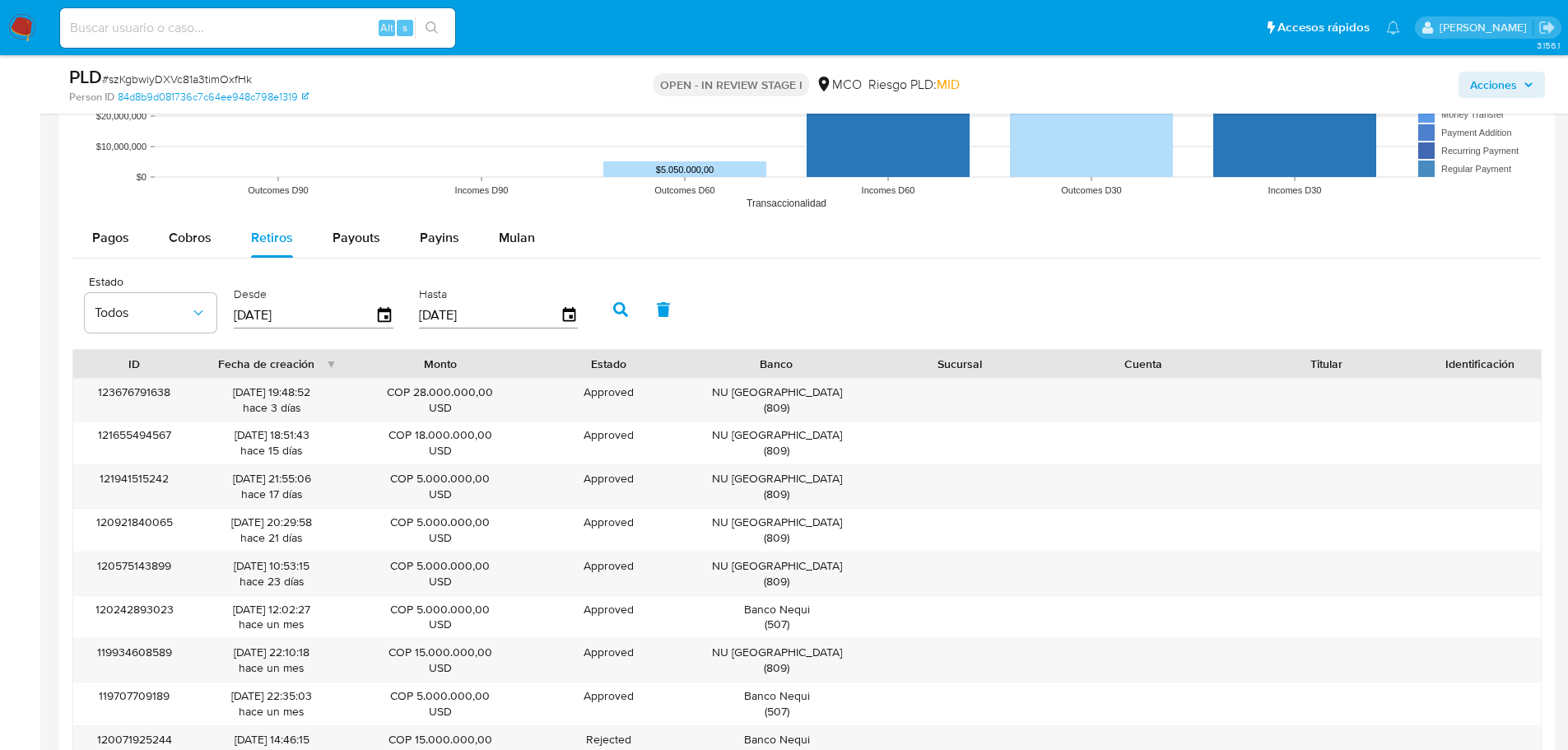
click at [1487, 79] on span "Acciones" at bounding box center [1493, 85] width 47 height 26
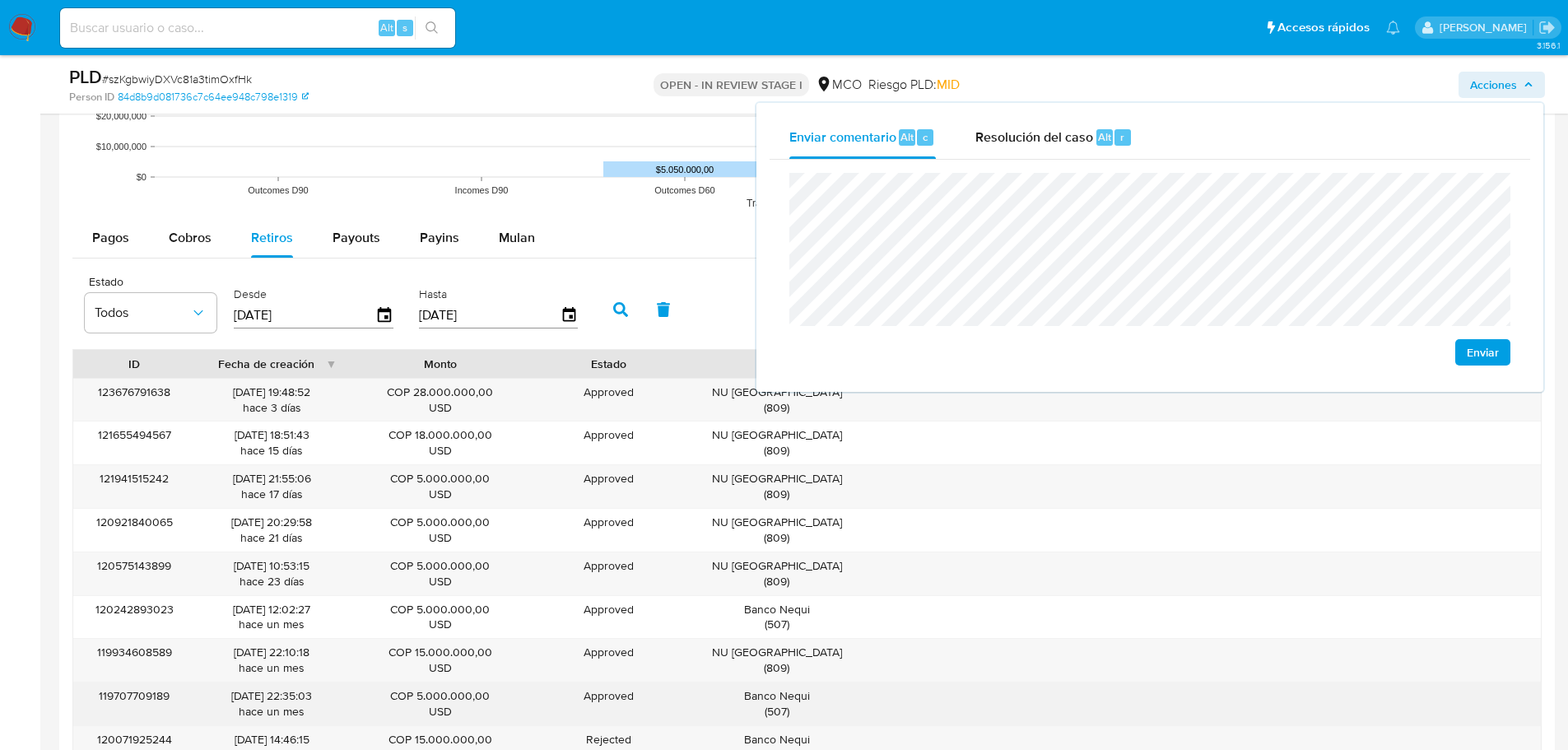
click at [800, 694] on div "Banco Nequi ( 507 )" at bounding box center [777, 704] width 160 height 32
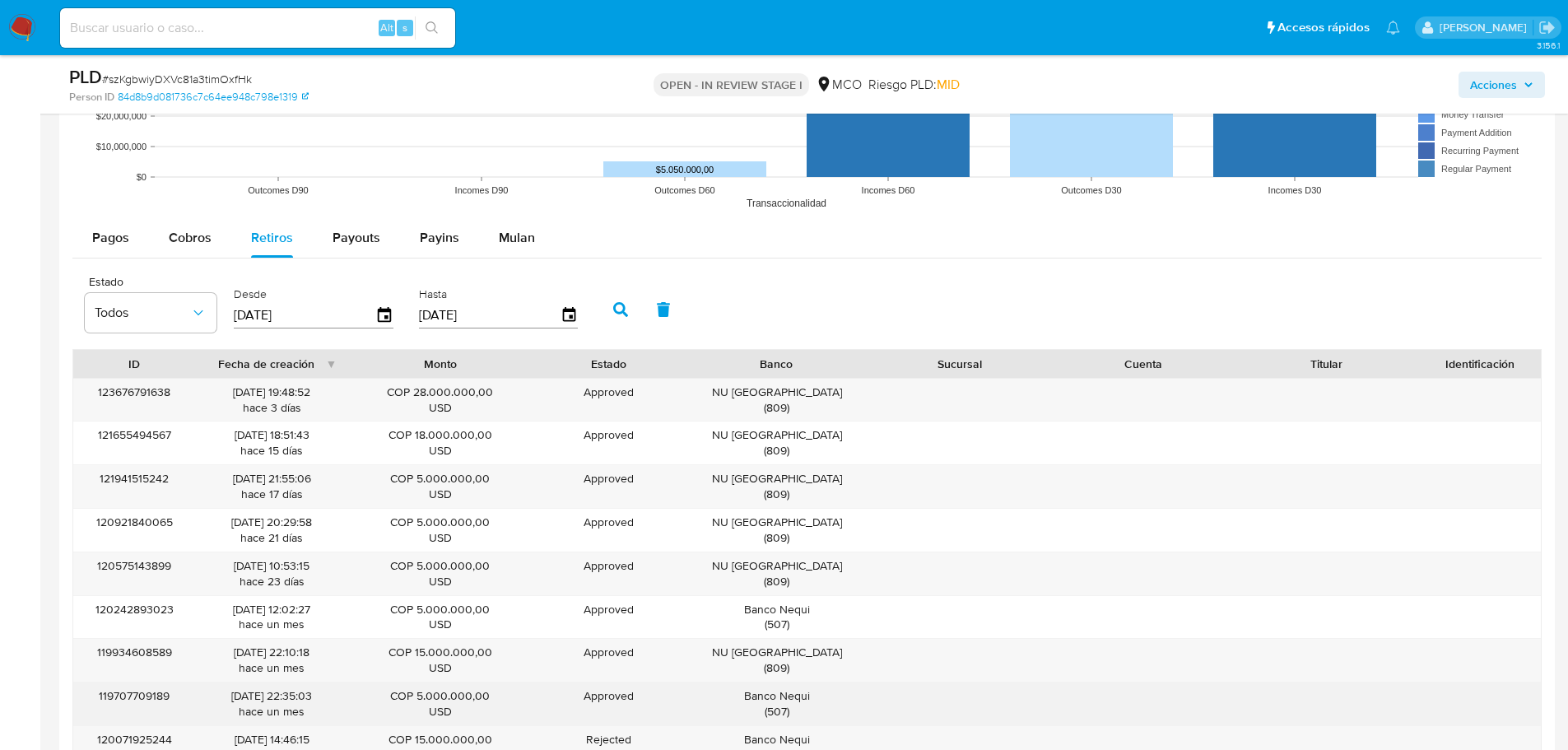
click at [800, 694] on div "Banco Nequi ( 507 )" at bounding box center [777, 704] width 160 height 32
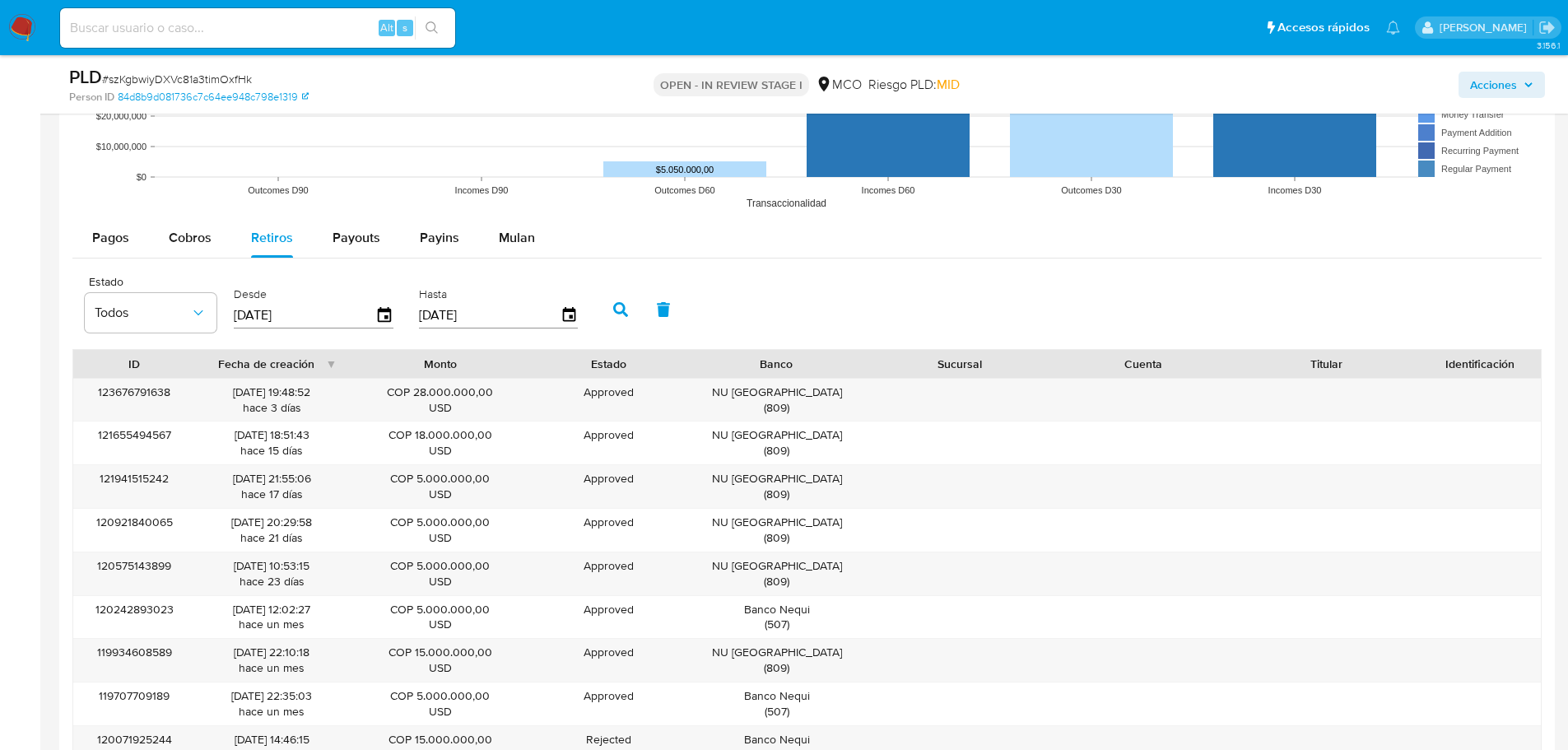
click at [1513, 83] on span "Acciones" at bounding box center [1493, 85] width 47 height 26
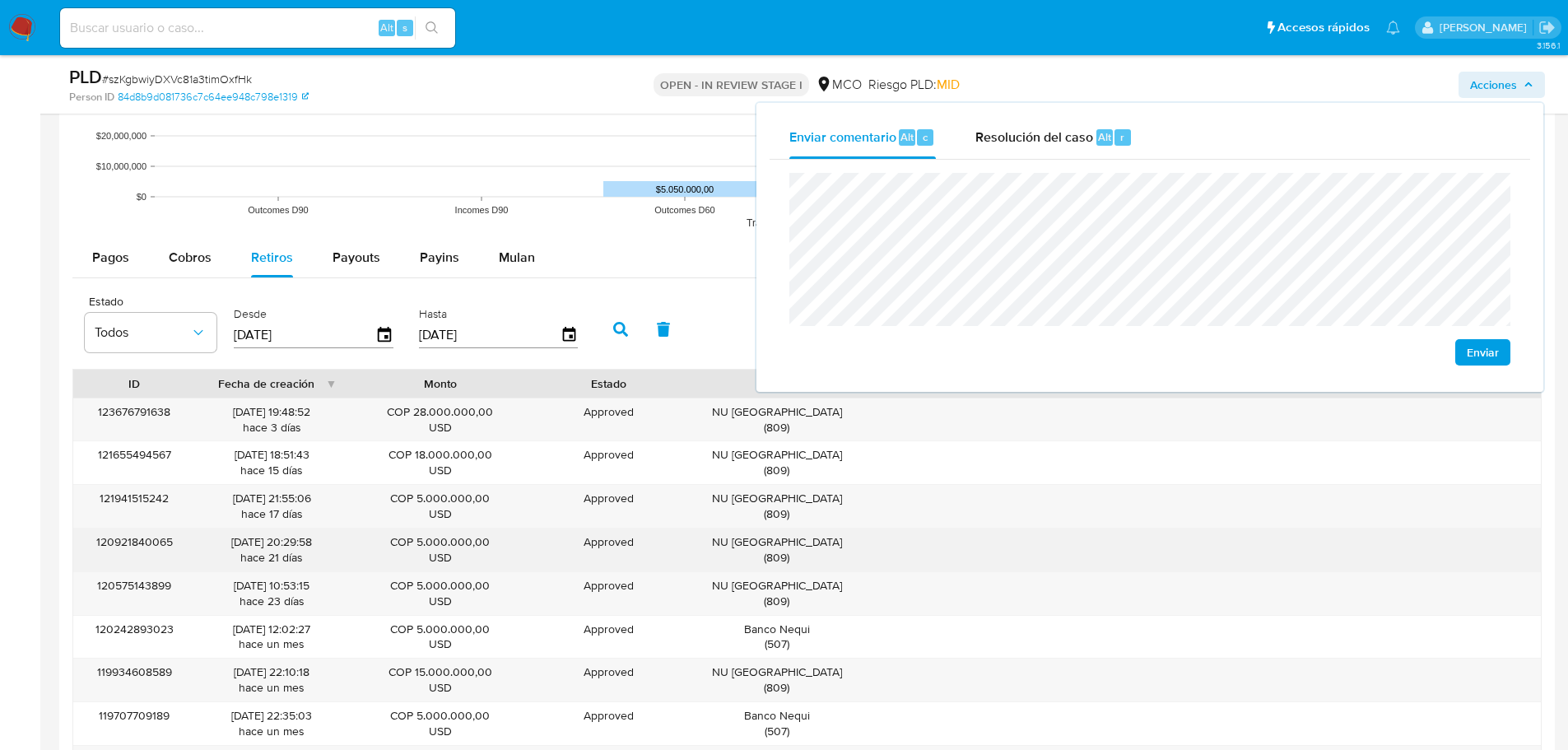
scroll to position [1647, 0]
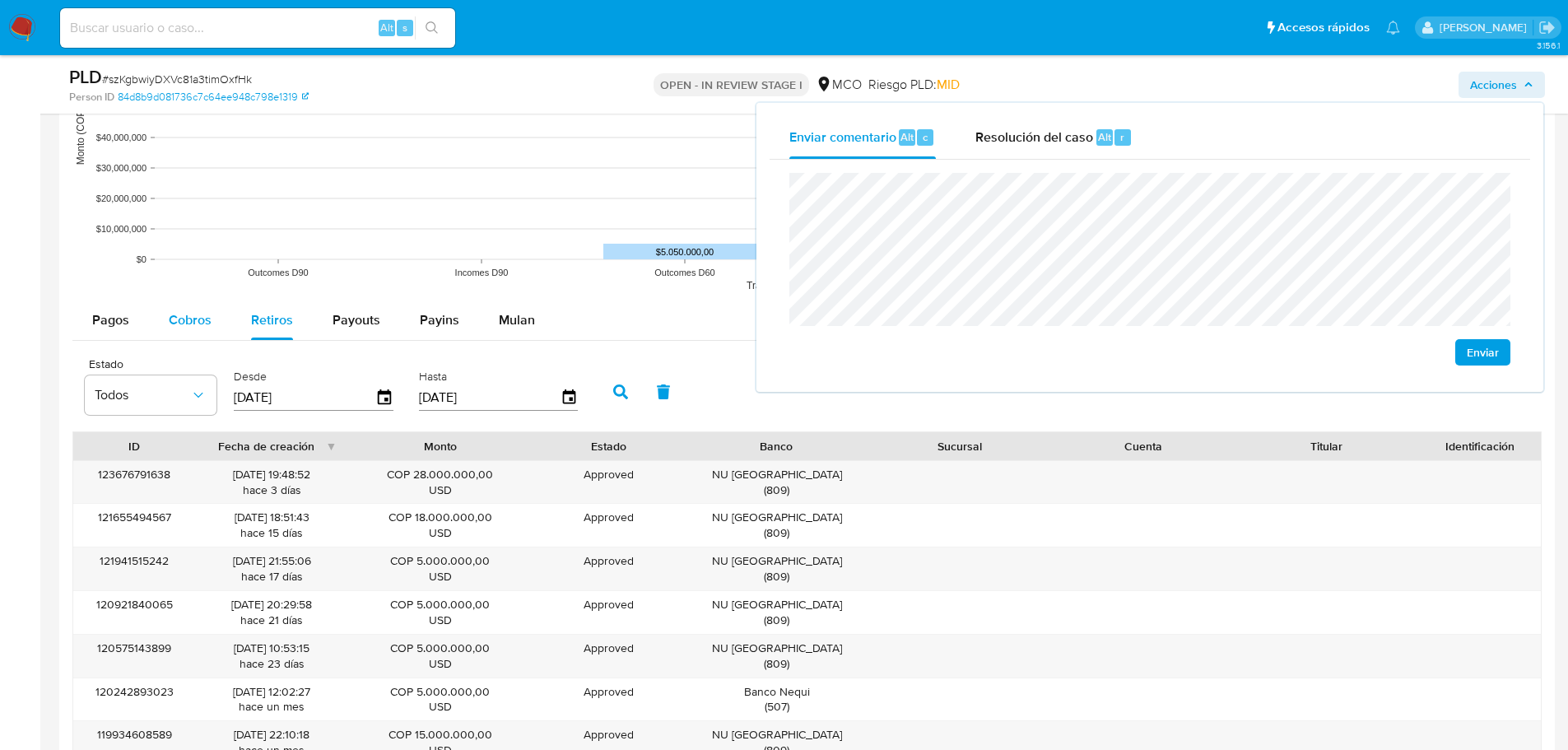
click at [186, 333] on div "Cobros" at bounding box center [190, 320] width 43 height 40
select select "10"
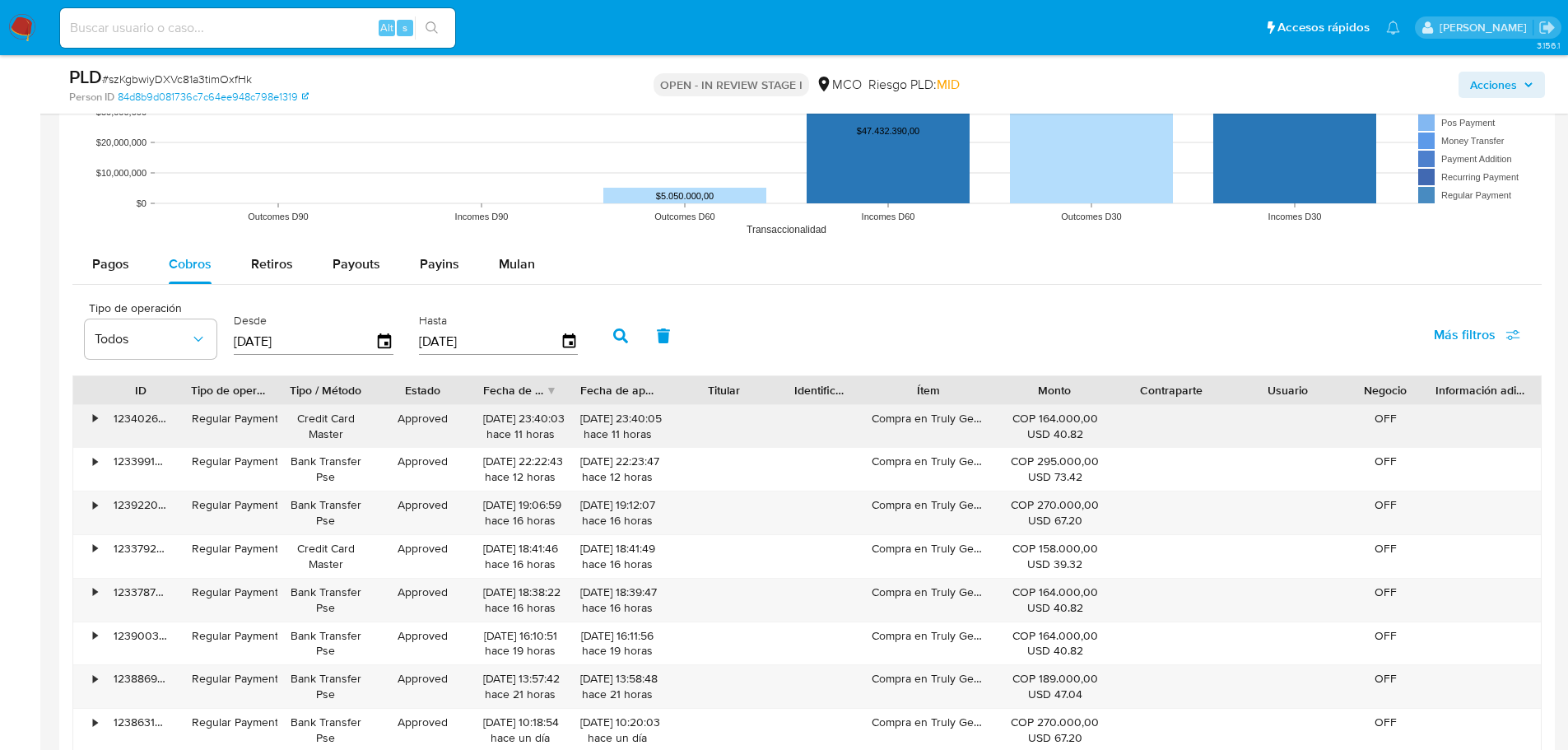
scroll to position [1729, 0]
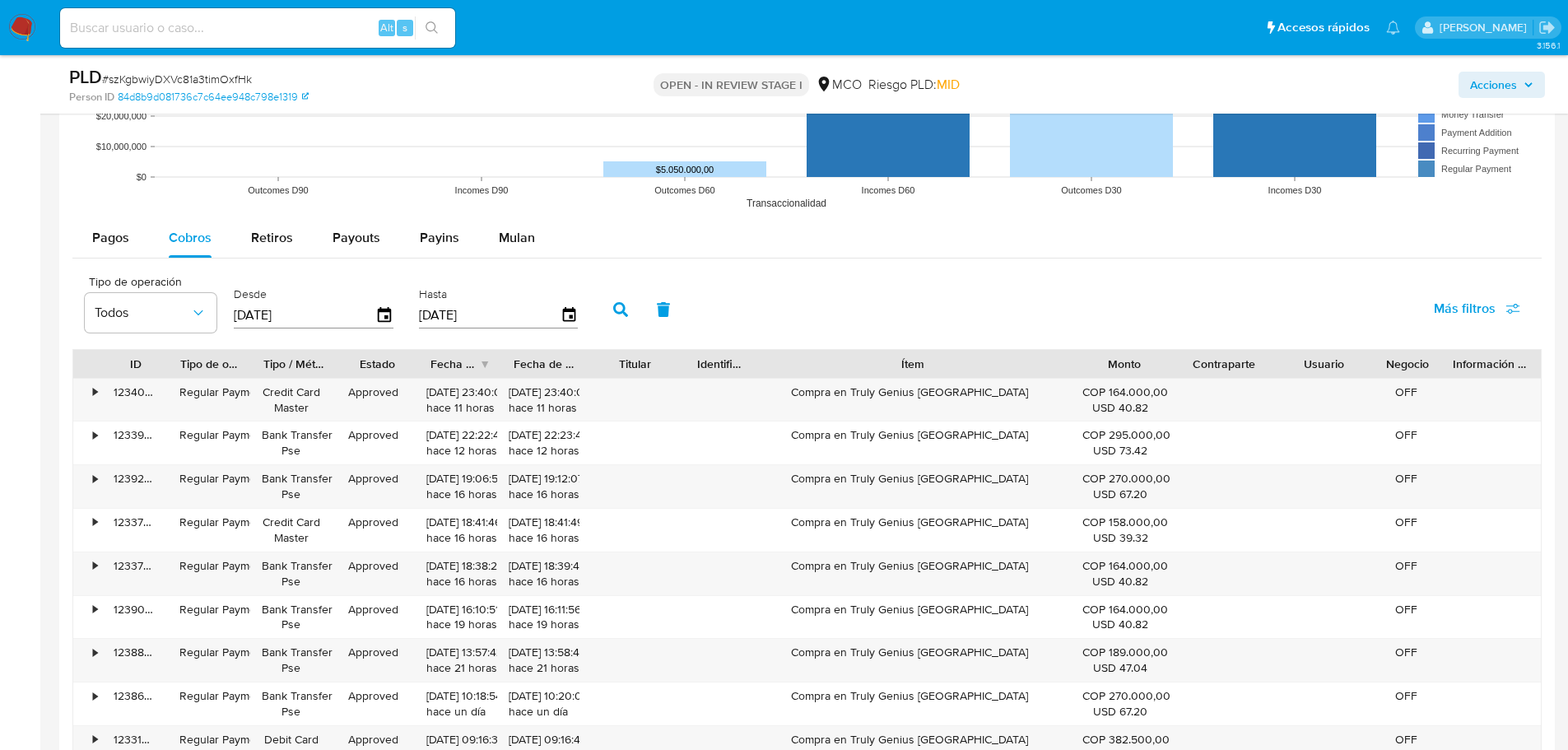
drag, startPoint x: 990, startPoint y: 368, endPoint x: 1196, endPoint y: 375, distance: 206.1
click at [1196, 375] on div "ID Tipo de operación Tipo / Método Estado Fecha de creación Fecha de aprobación…" at bounding box center [807, 364] width 1468 height 28
click at [994, 390] on div "Compra en Truly Genius Colombia" at bounding box center [912, 400] width 342 height 43
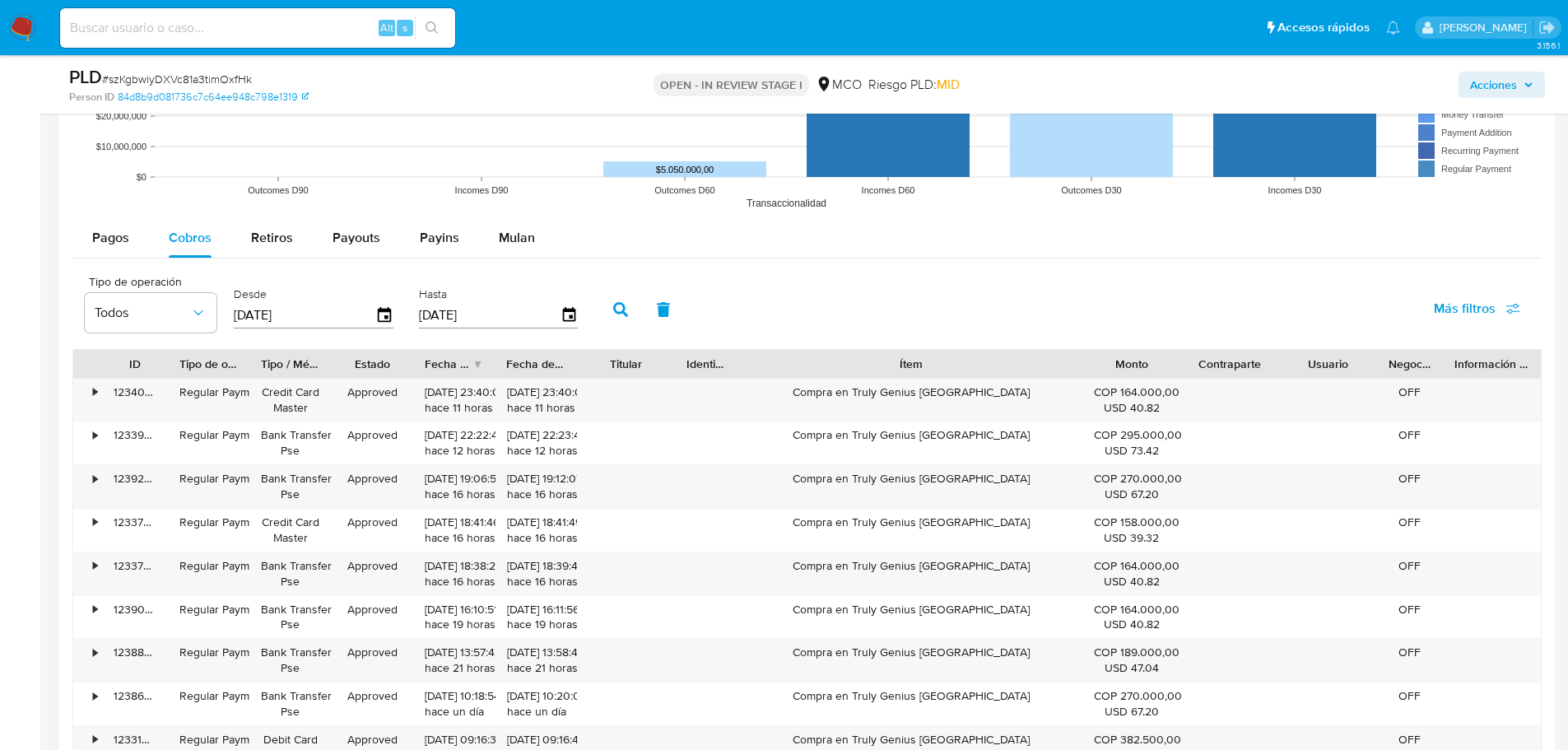
click at [1521, 87] on span "Acciones" at bounding box center [1502, 85] width 63 height 23
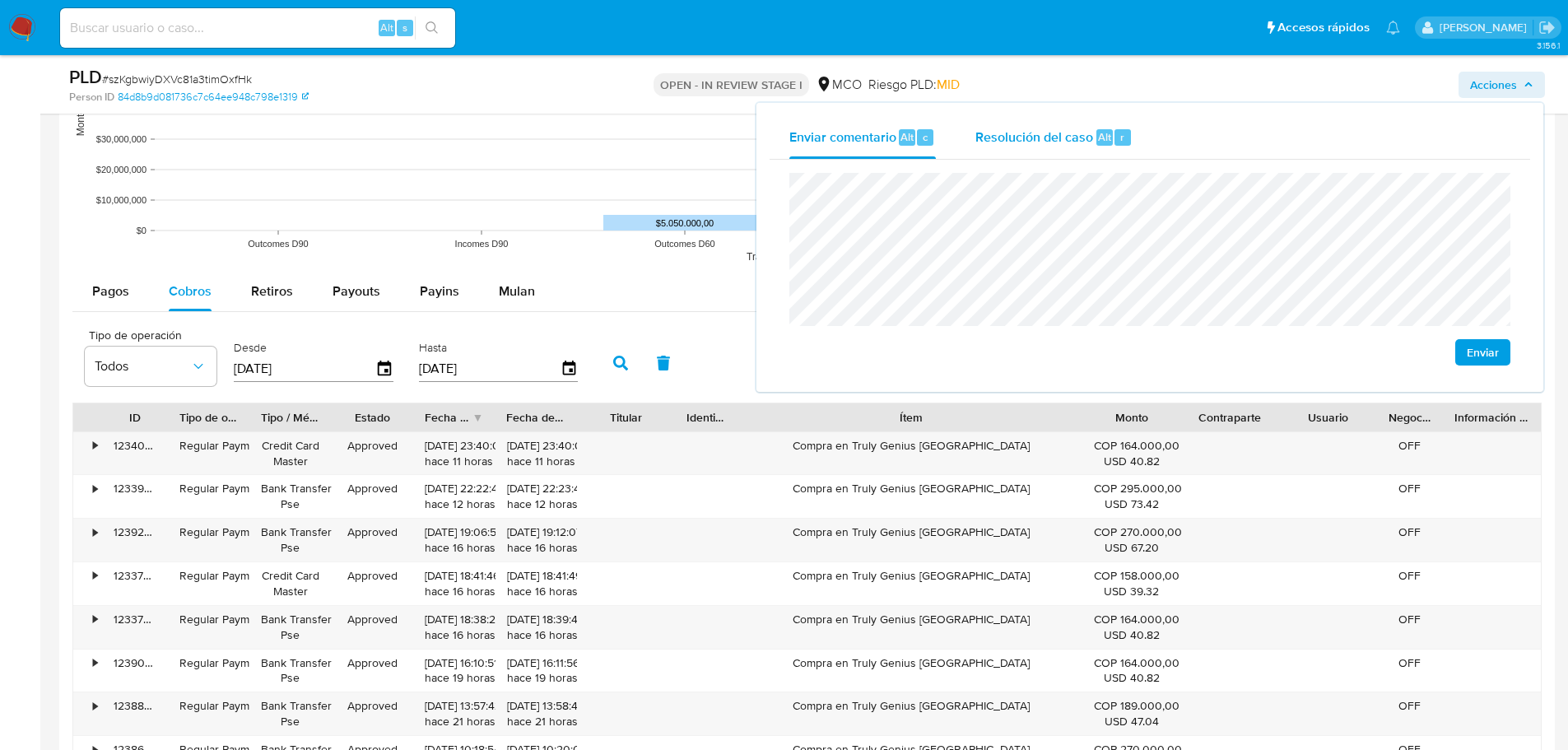
scroll to position [1647, 0]
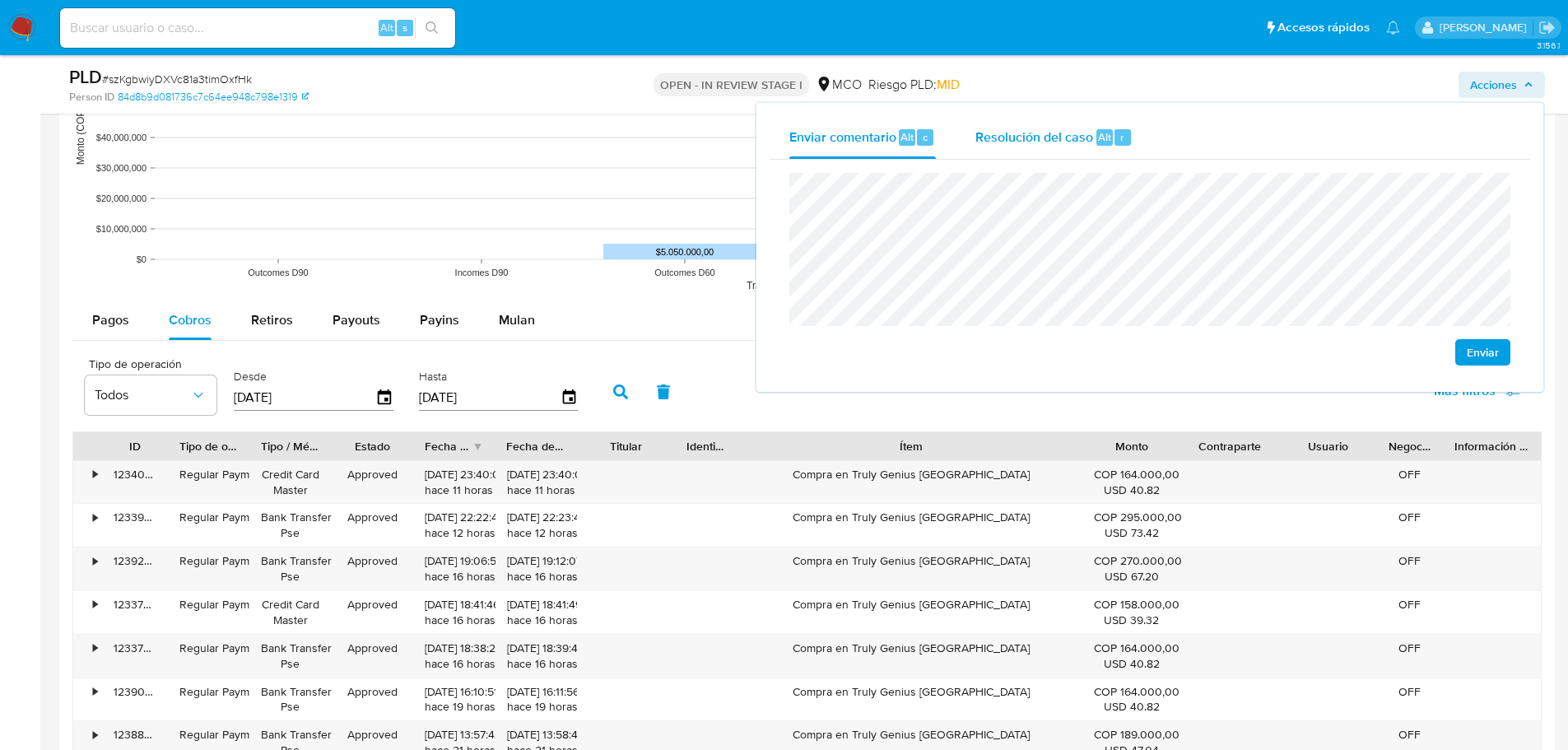
click at [1061, 127] on span "Resolución del caso" at bounding box center [1034, 136] width 118 height 19
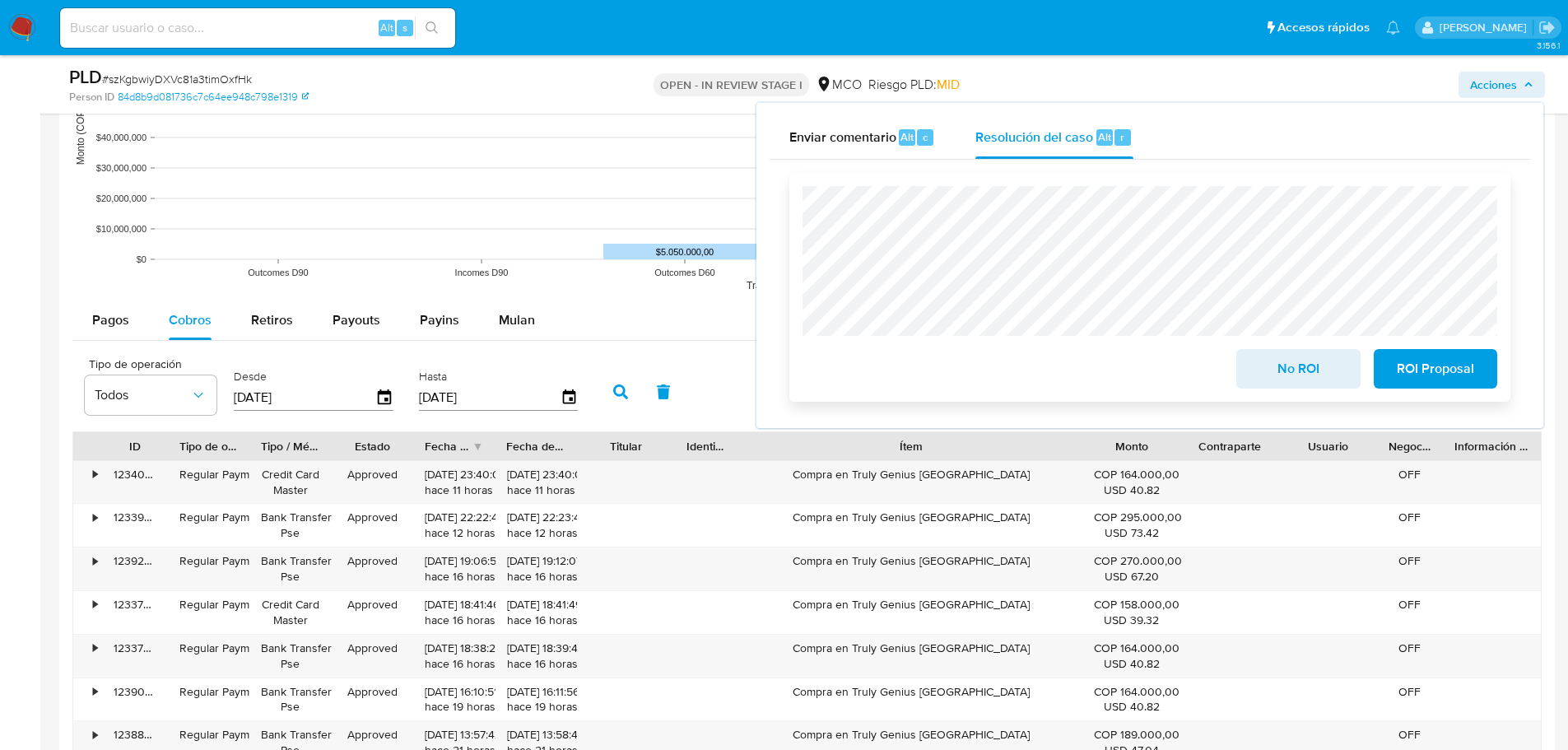
click at [1294, 368] on span "No ROI" at bounding box center [1298, 368] width 81 height 36
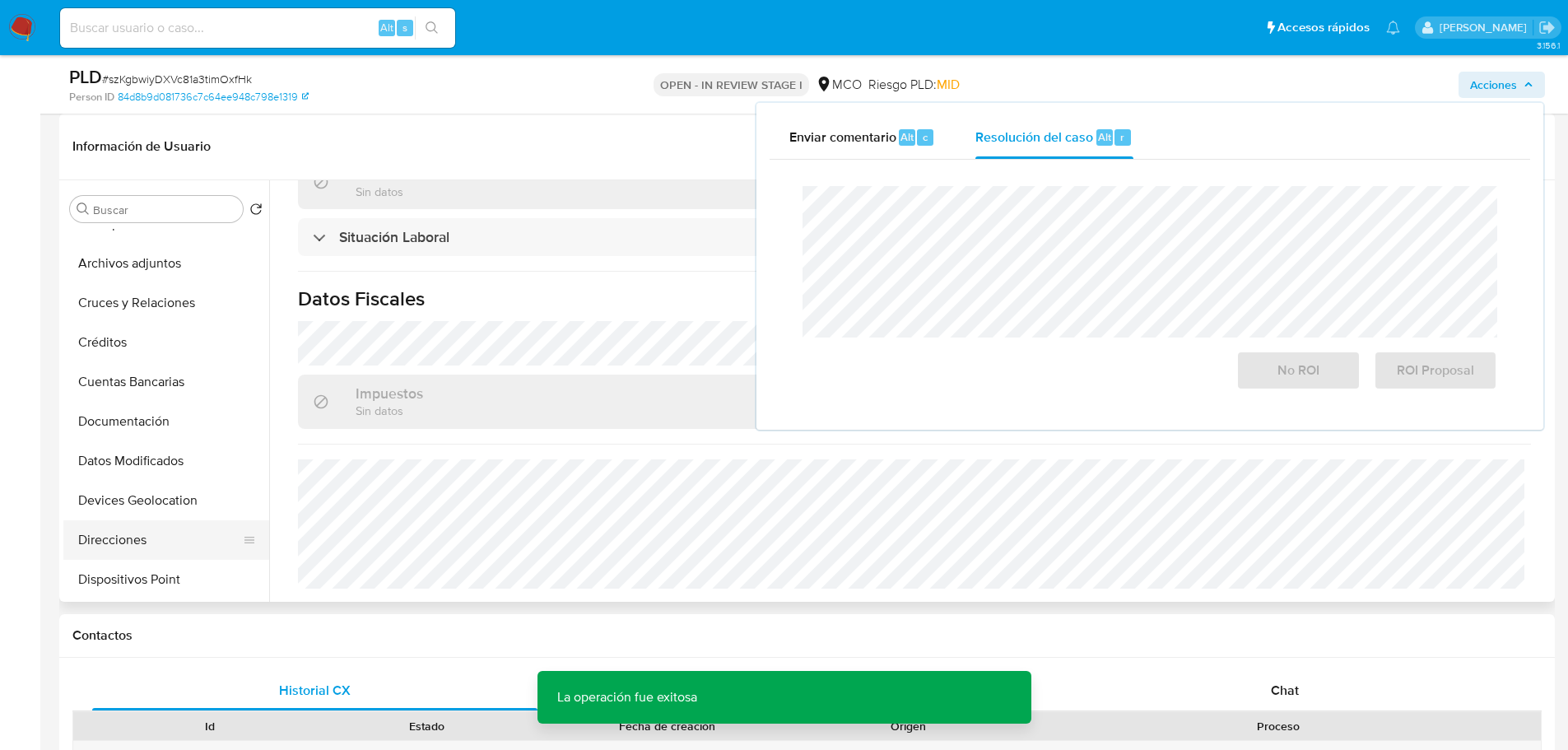
scroll to position [247, 0]
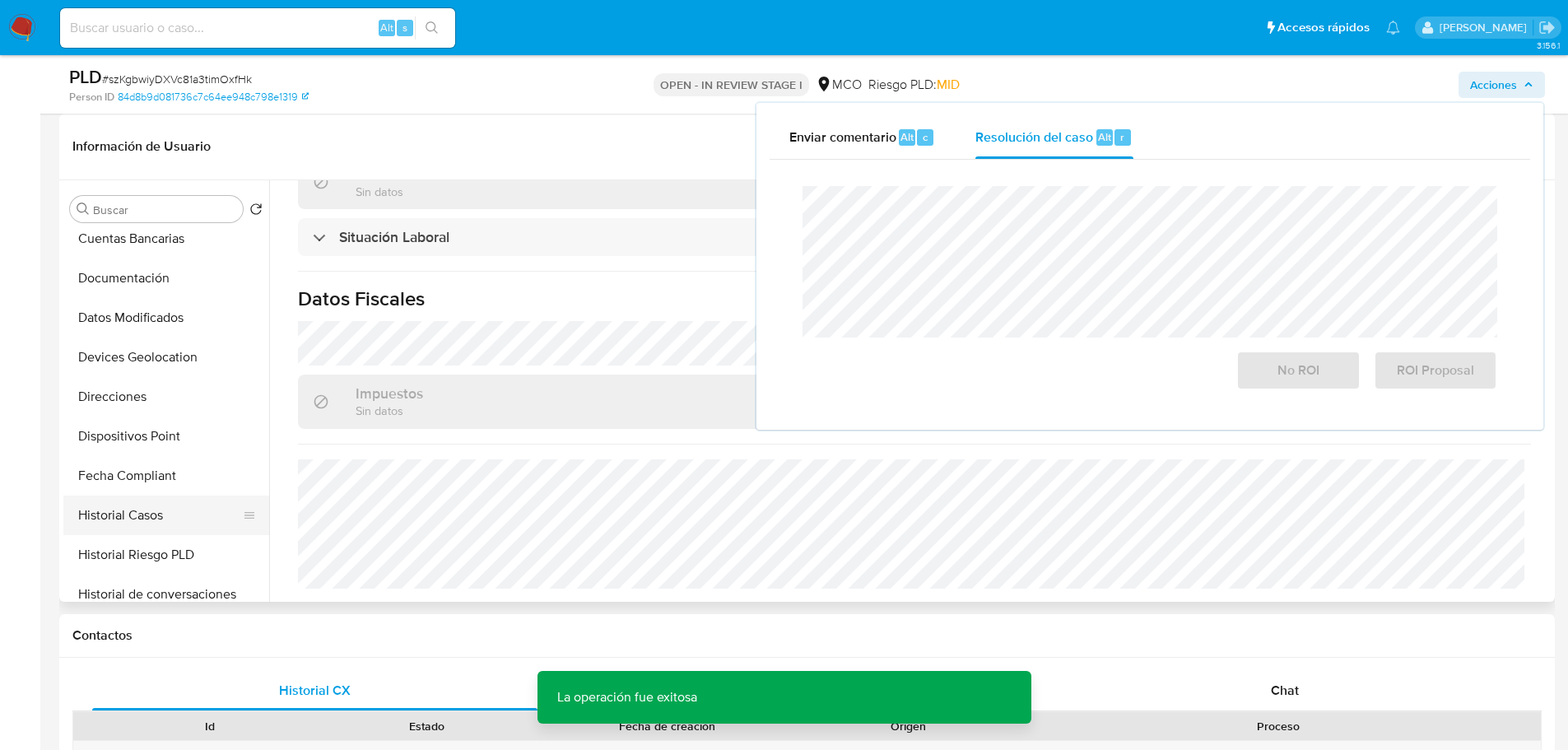
click at [158, 522] on button "Historial Casos" at bounding box center [159, 516] width 193 height 40
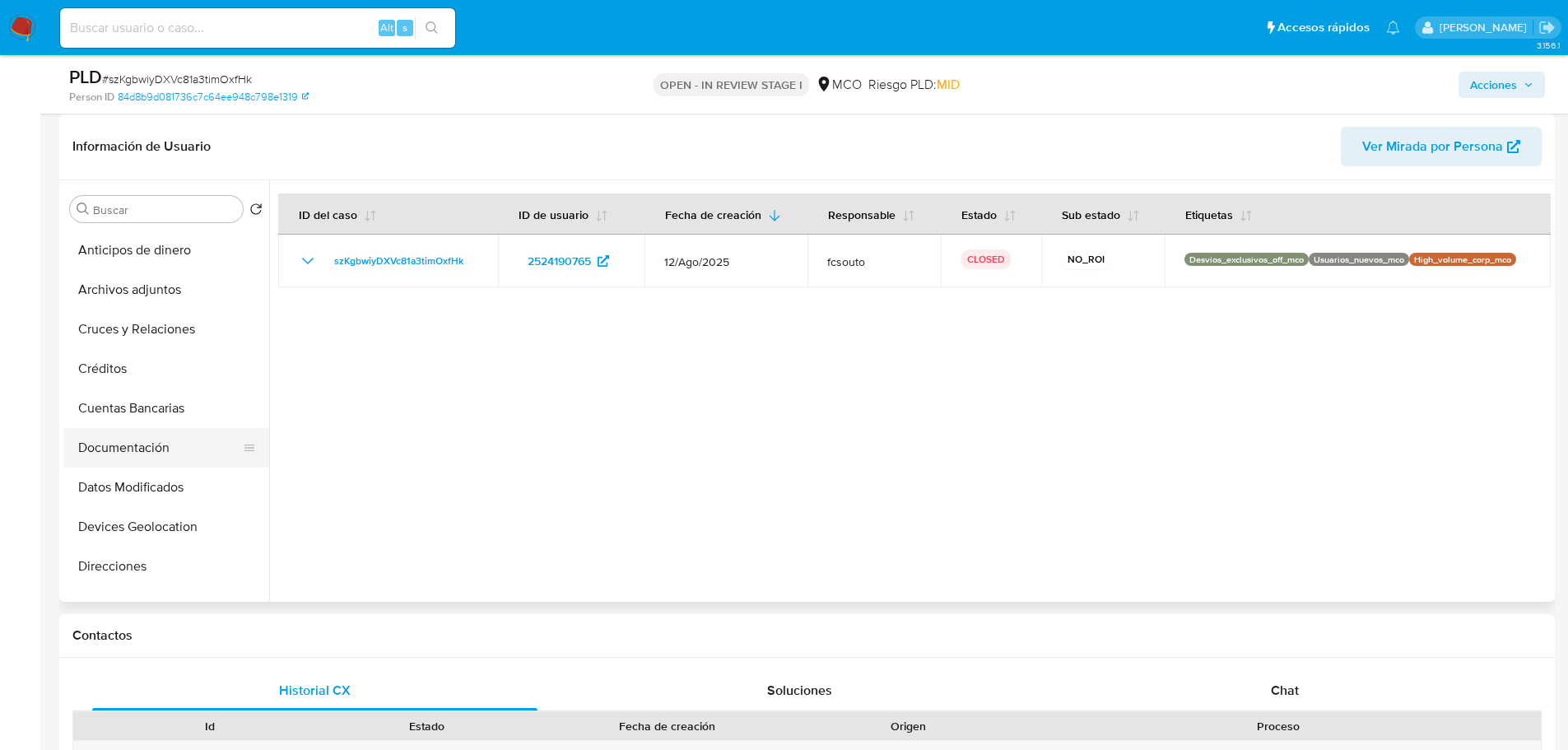
scroll to position [0, 0]
click at [102, 284] on button "KYC" at bounding box center [159, 288] width 193 height 40
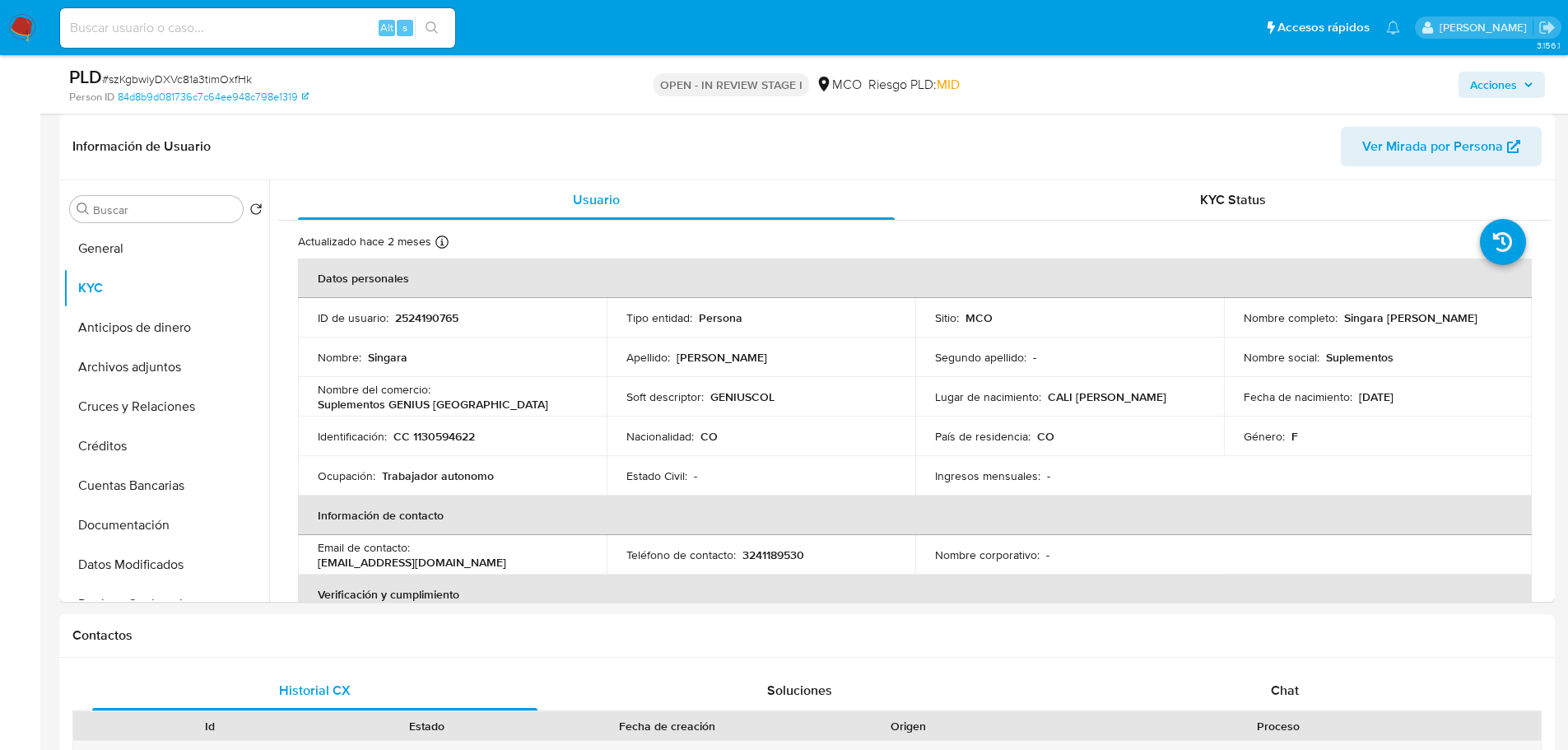
click at [1501, 88] on span "Acciones" at bounding box center [1493, 85] width 47 height 26
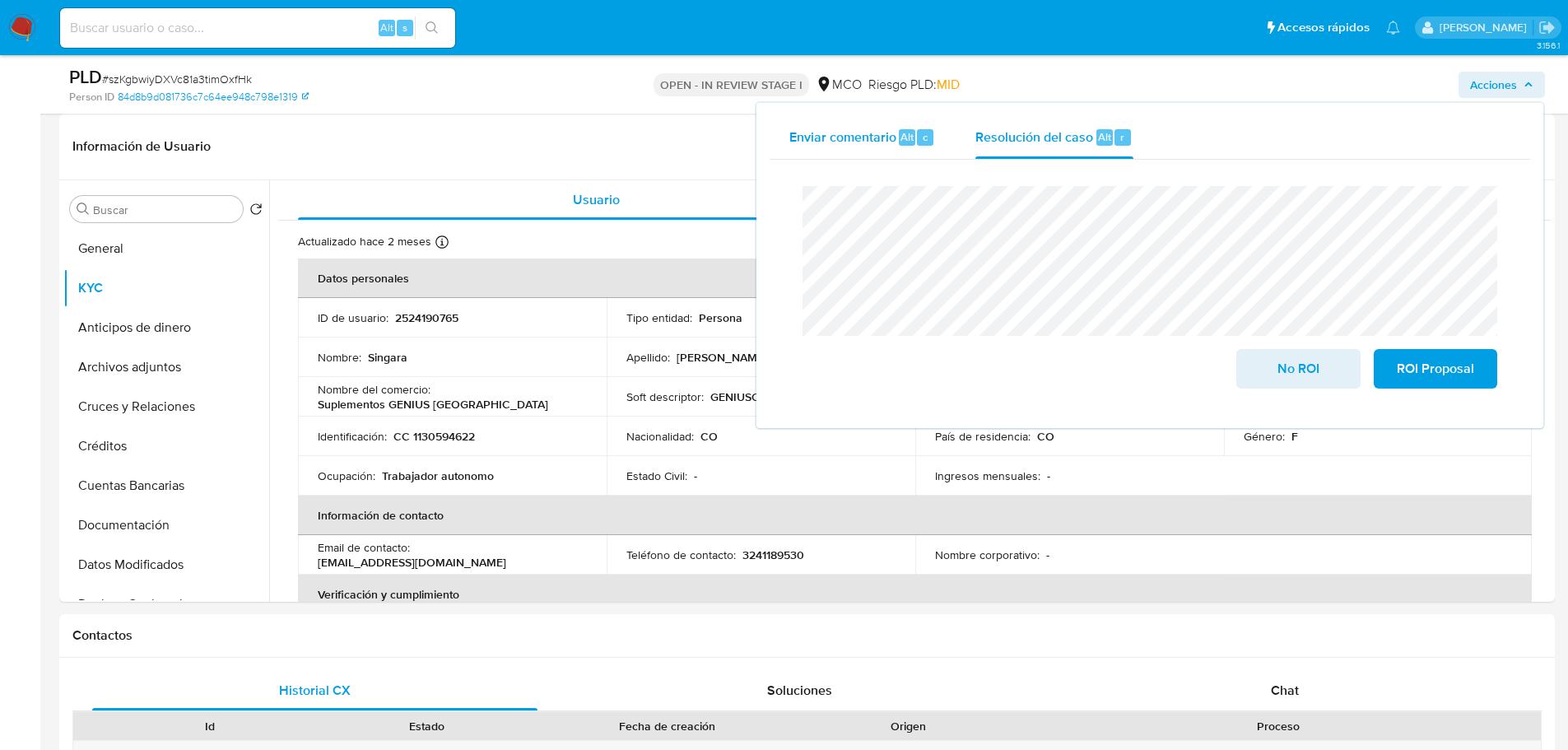
click at [863, 119] on div "Enviar comentario Alt c" at bounding box center [862, 137] width 146 height 43
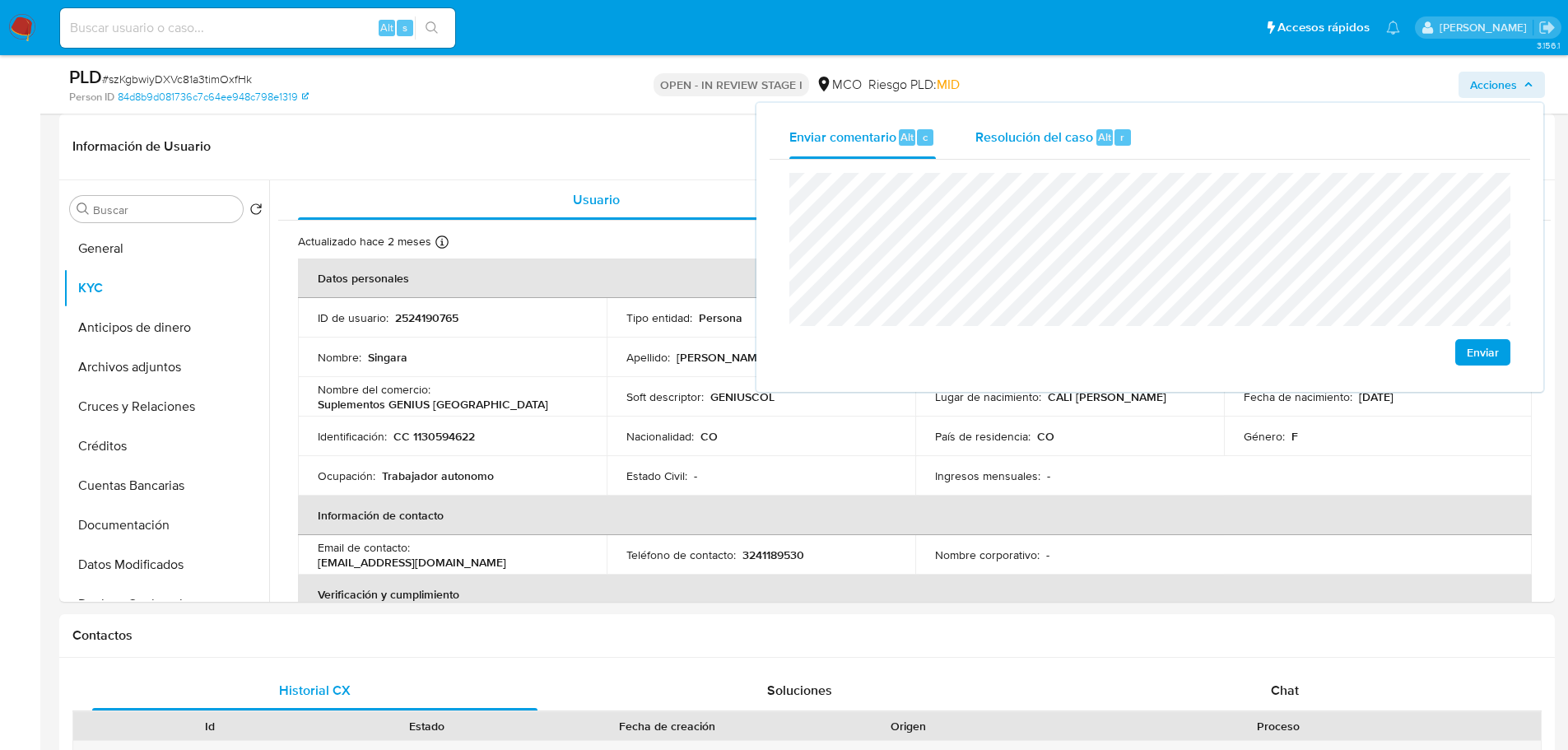
click at [1037, 141] on span "Resolución del caso" at bounding box center [1034, 136] width 118 height 19
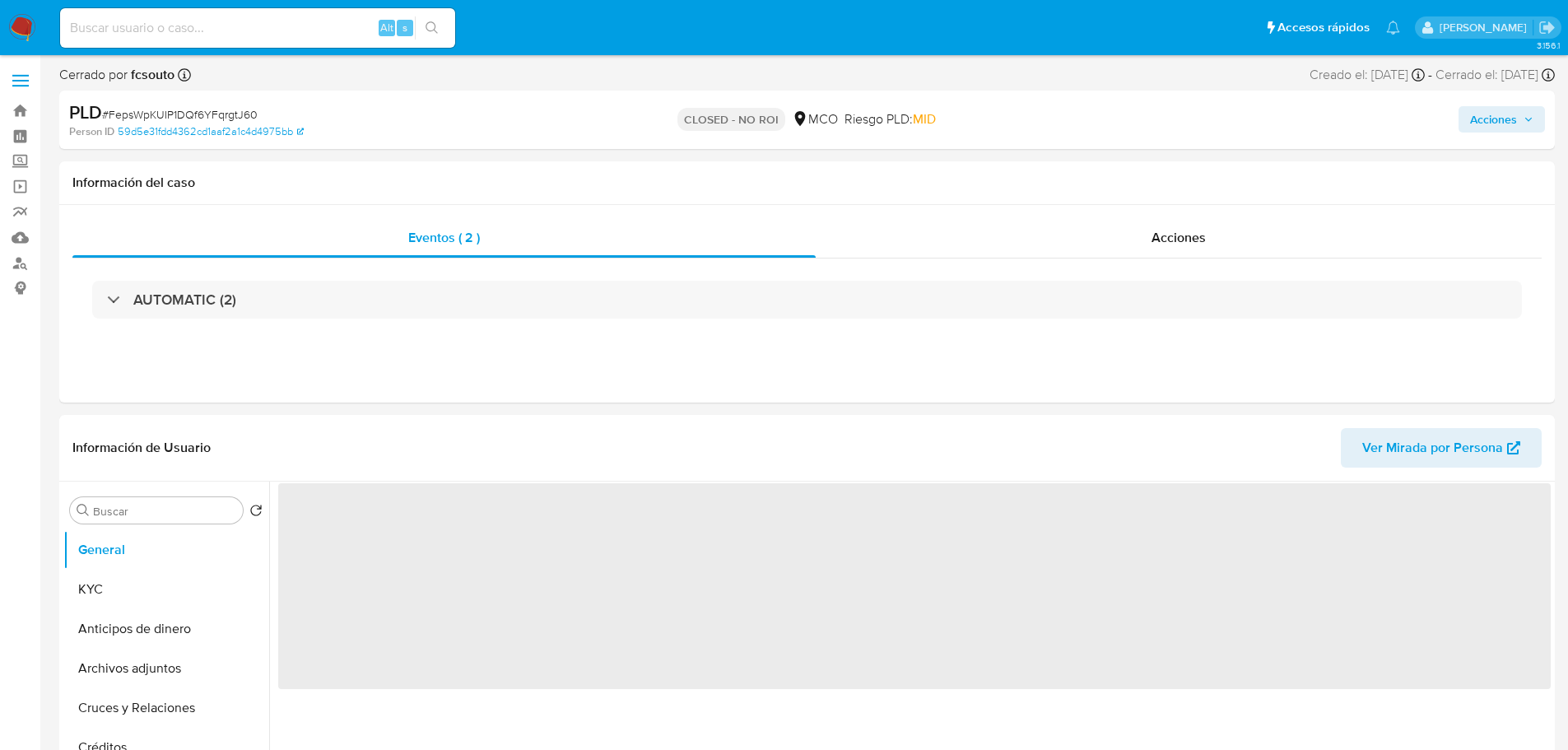
select select "10"
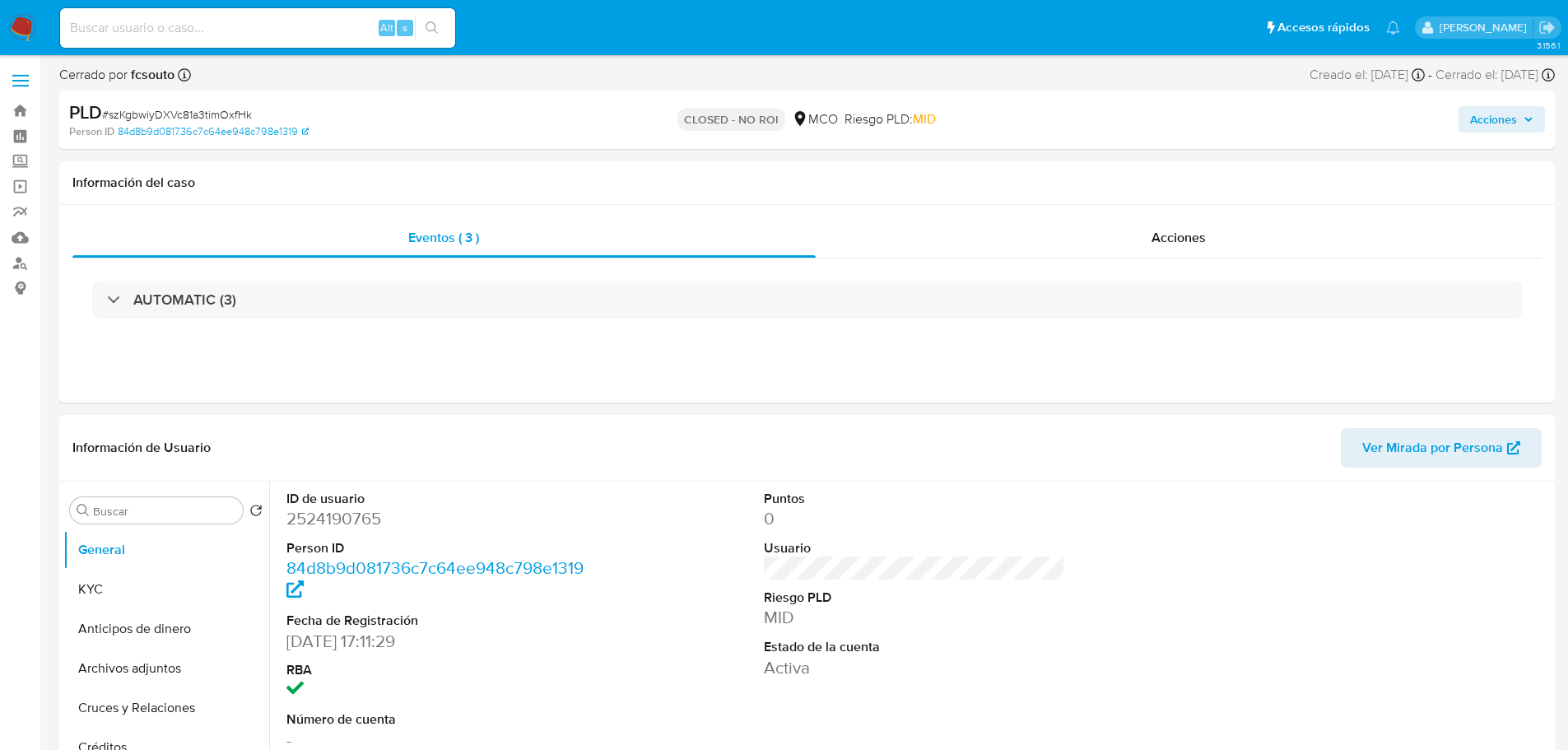
click at [1490, 115] on span "Acciones" at bounding box center [1493, 120] width 47 height 26
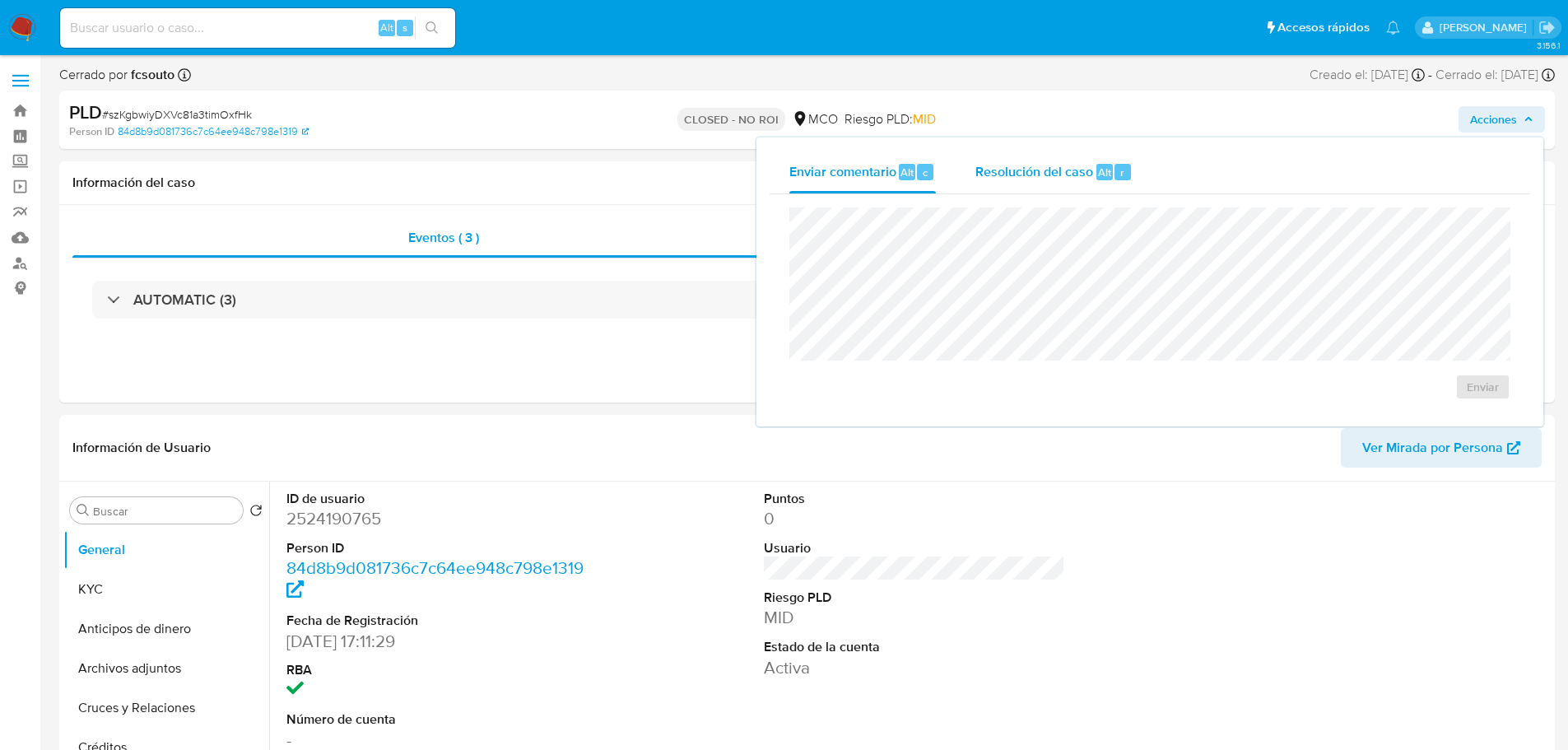
click at [1036, 174] on span "Resolución del caso" at bounding box center [1034, 171] width 118 height 19
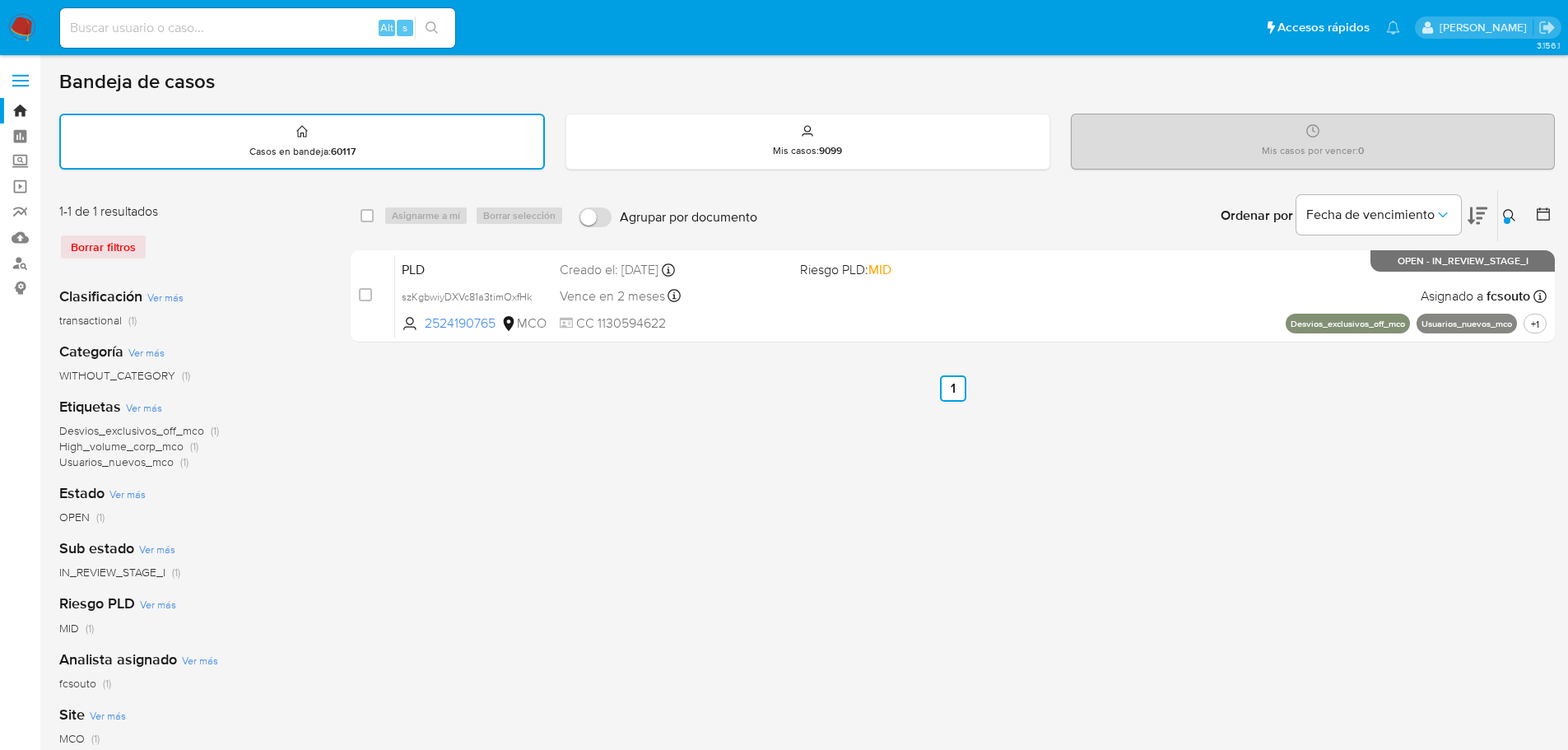
click at [1512, 212] on icon at bounding box center [1509, 215] width 12 height 12
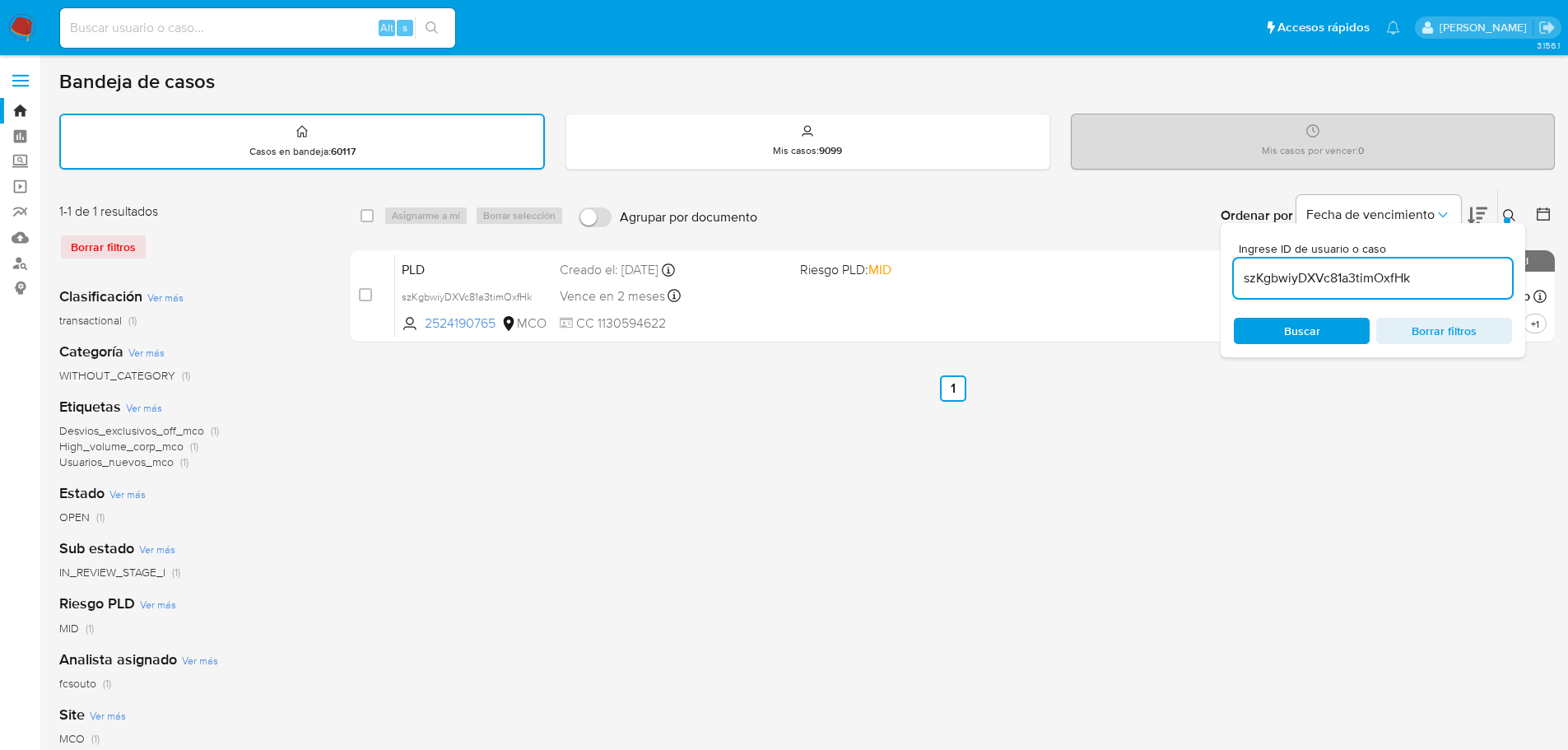
click at [1374, 282] on input "szKgbwiyDXVc81a3timOxfHk" at bounding box center [1373, 278] width 278 height 21
click at [1373, 282] on input "szKgbwiyDXVc81a3timOxfHk" at bounding box center [1373, 278] width 278 height 21
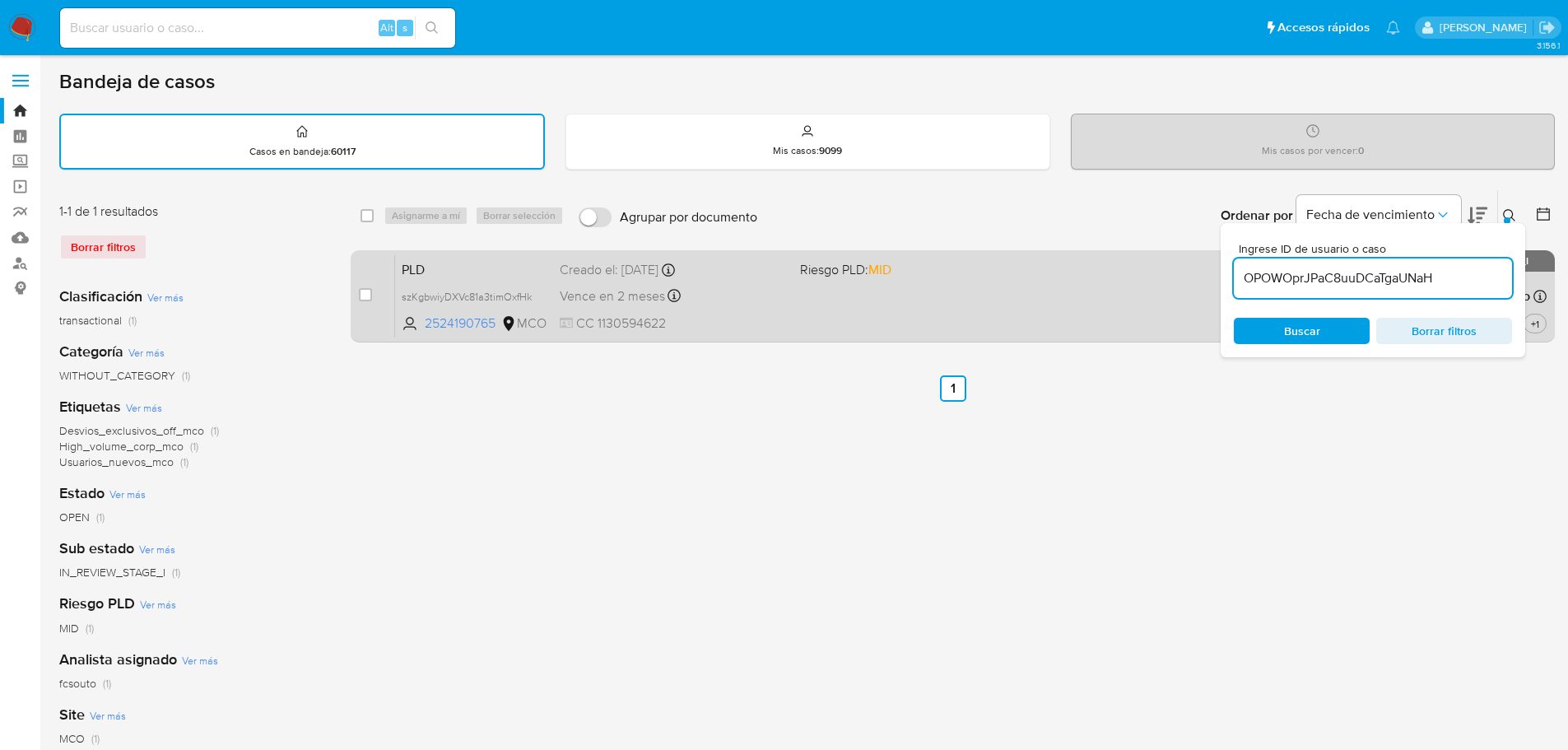
type input "OPOWOprJPaC8uuDCaTgaUNaH"
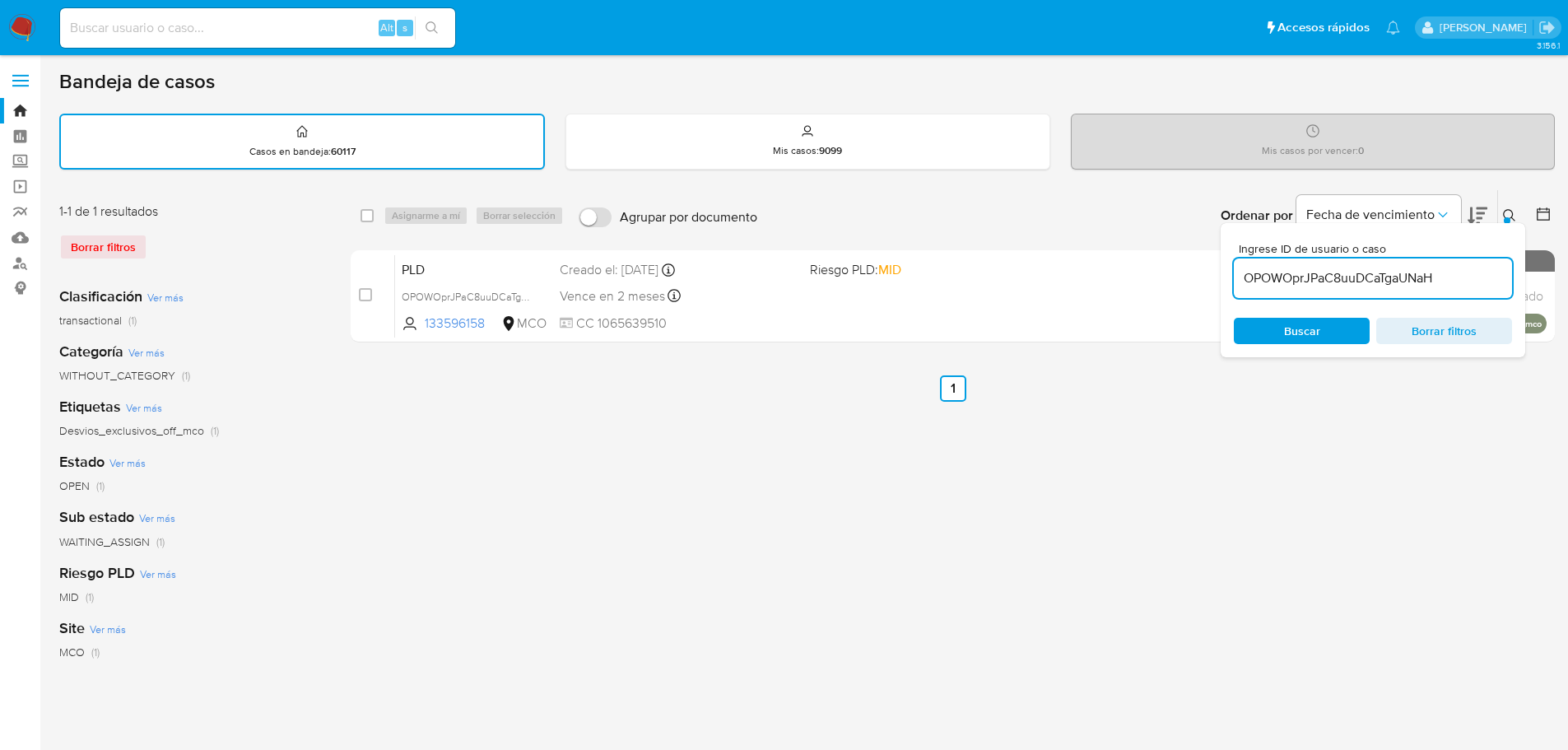
click at [1505, 214] on icon at bounding box center [1509, 215] width 13 height 13
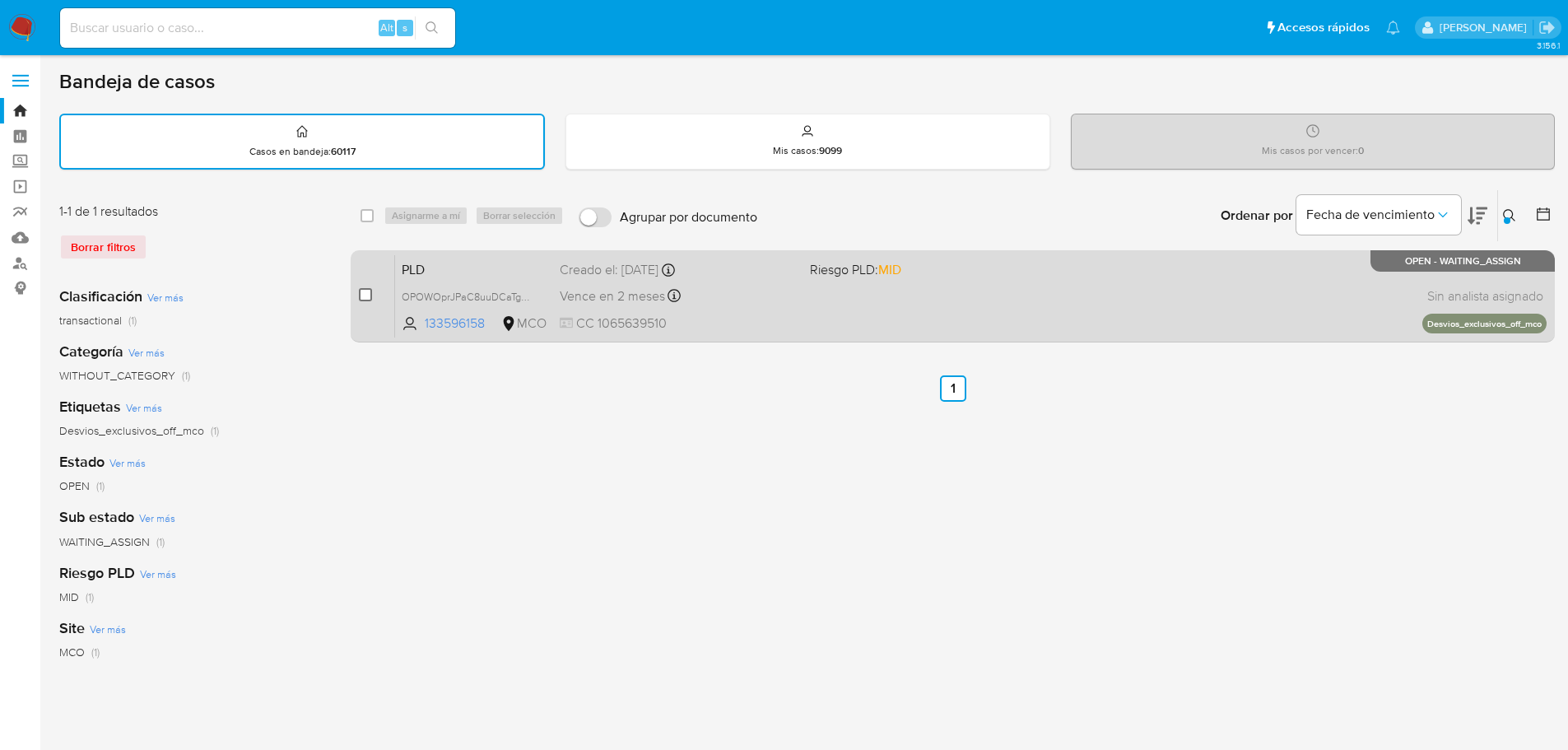
click at [367, 295] on input "checkbox" at bounding box center [365, 294] width 13 height 13
checkbox input "true"
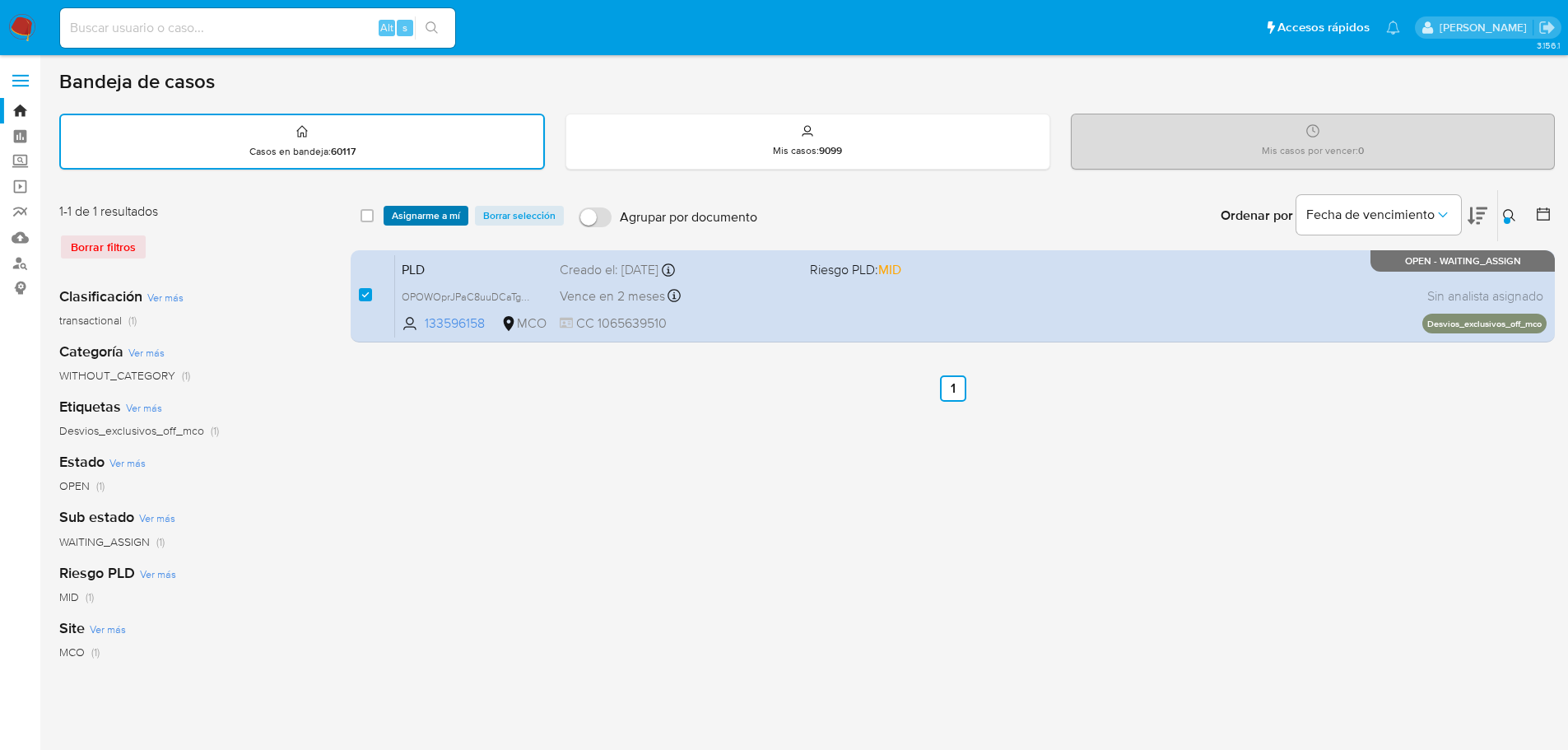
click at [416, 219] on span "Asignarme a mí" at bounding box center [426, 215] width 69 height 17
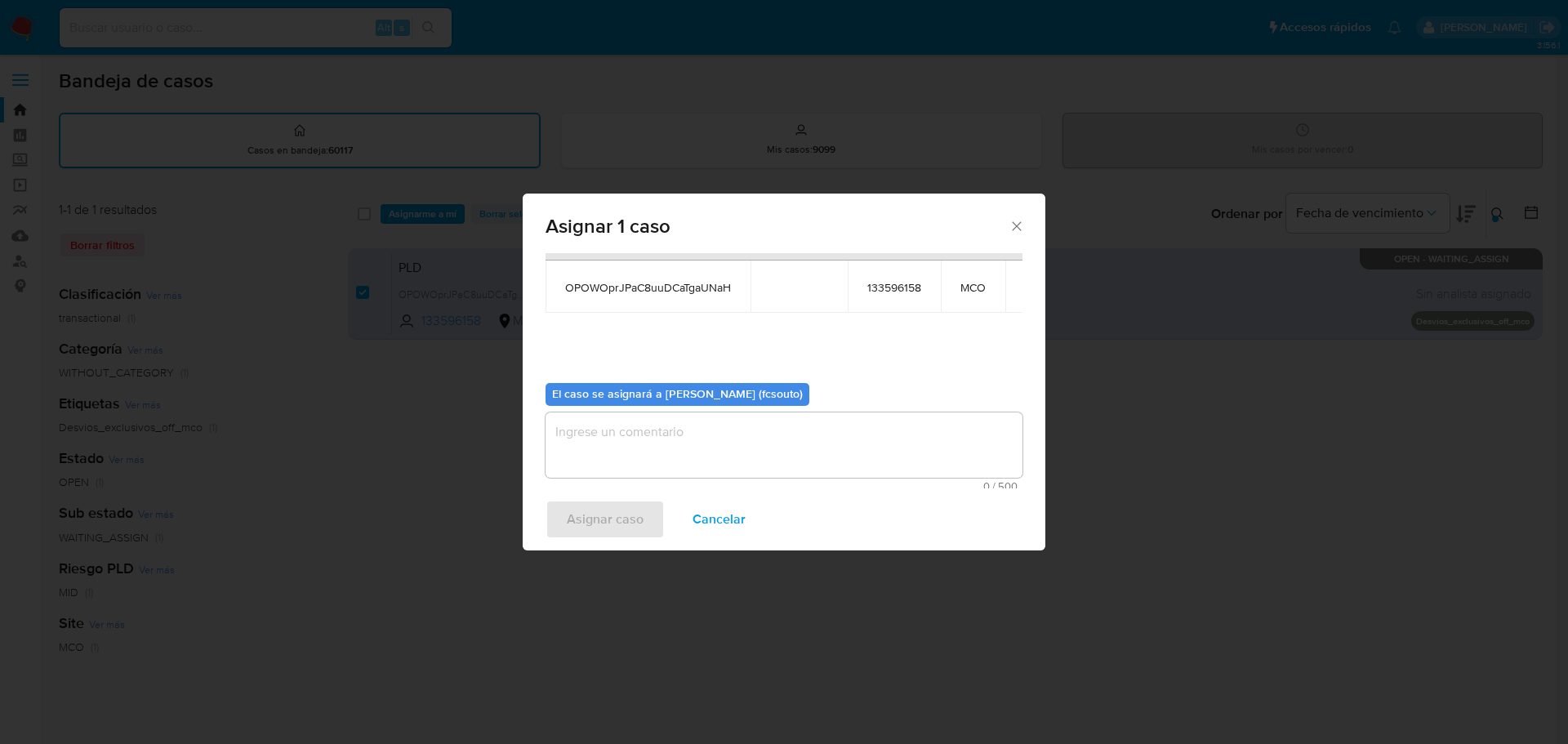
scroll to position [85, 0]
click at [766, 443] on textarea "assign-modal" at bounding box center [784, 439] width 477 height 66
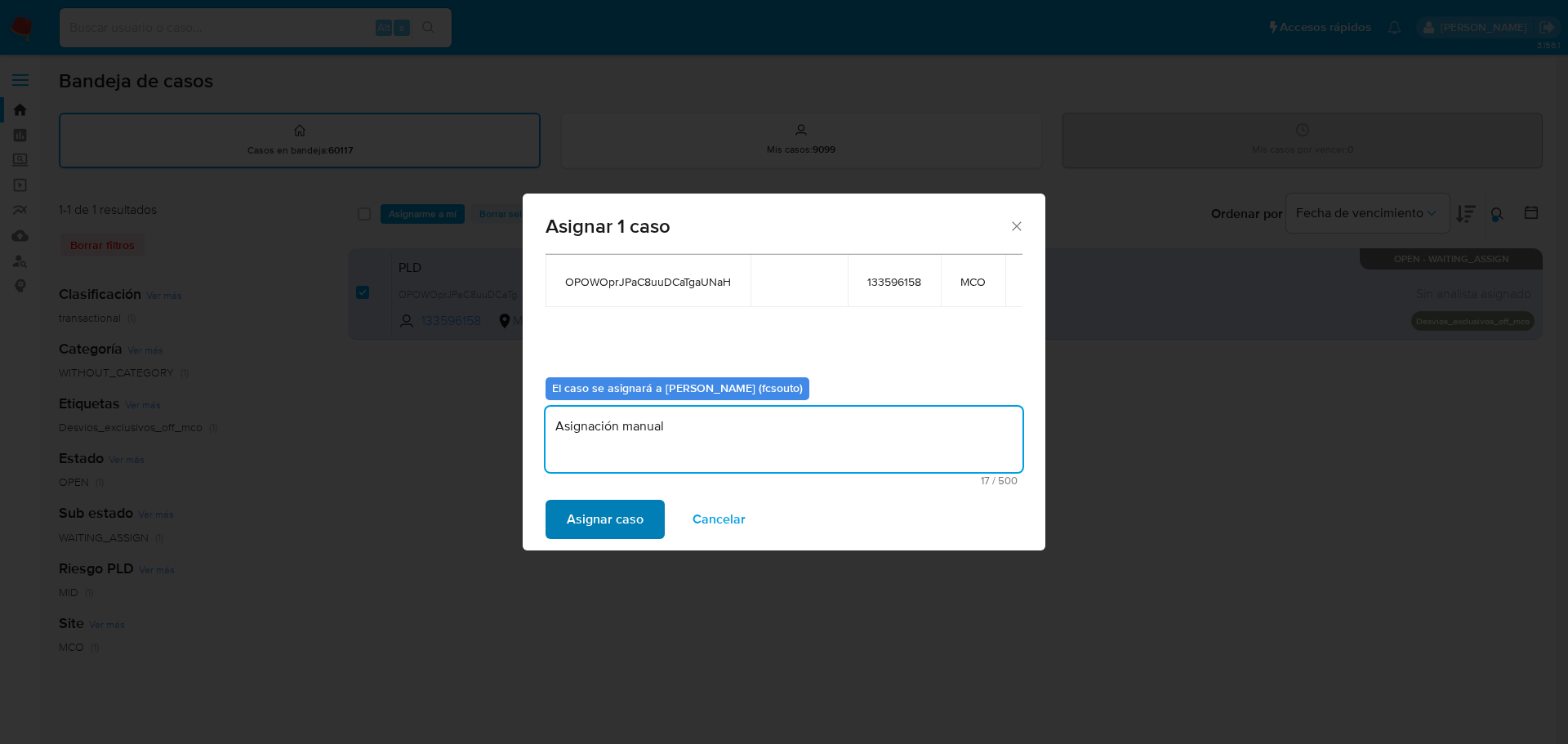
type textarea "Asignación manual"
click at [610, 518] on span "Asignar caso" at bounding box center [606, 519] width 77 height 36
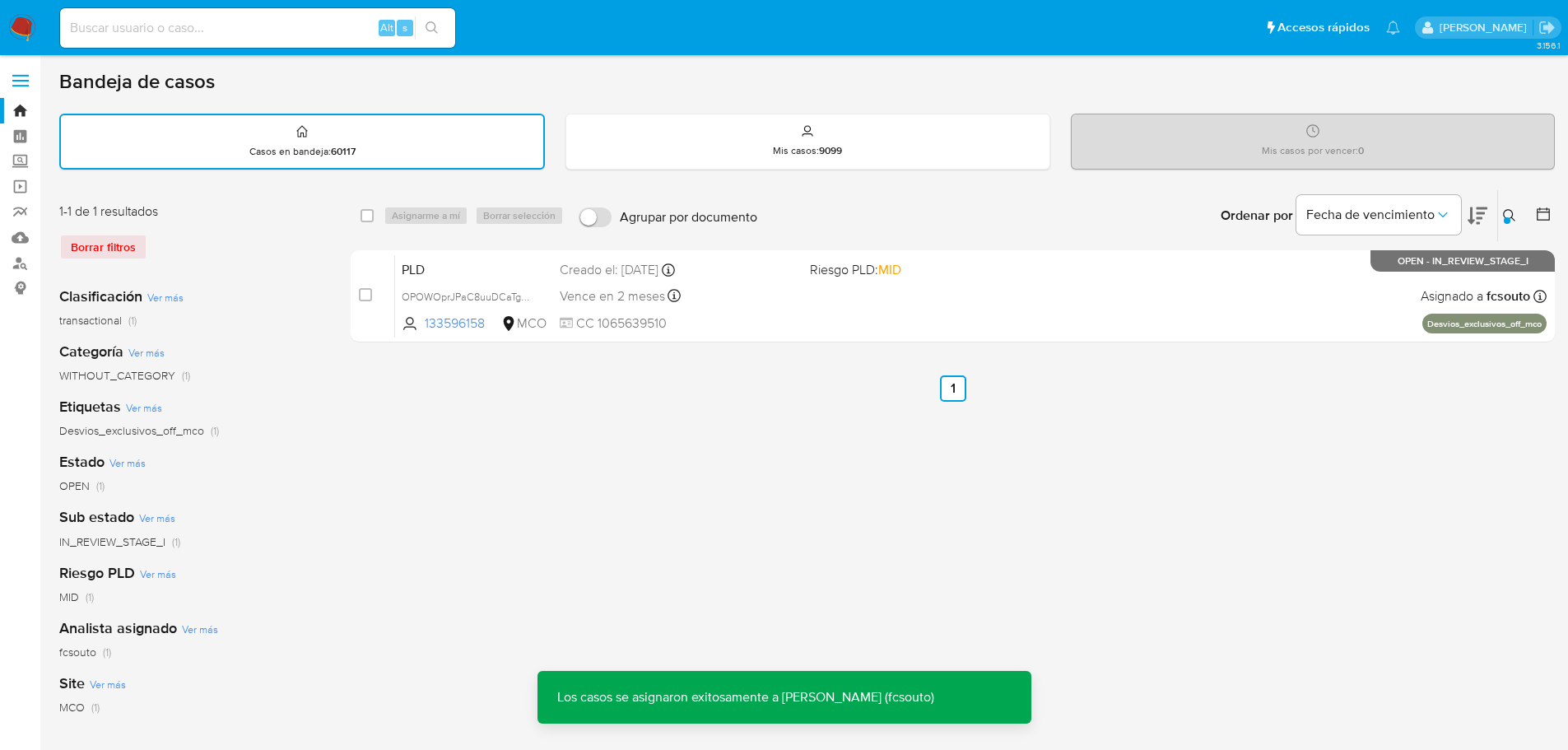
click at [756, 304] on div "Vence en 2 meses Vence el 10/11/2025 07:08:26" at bounding box center [677, 295] width 237 height 22
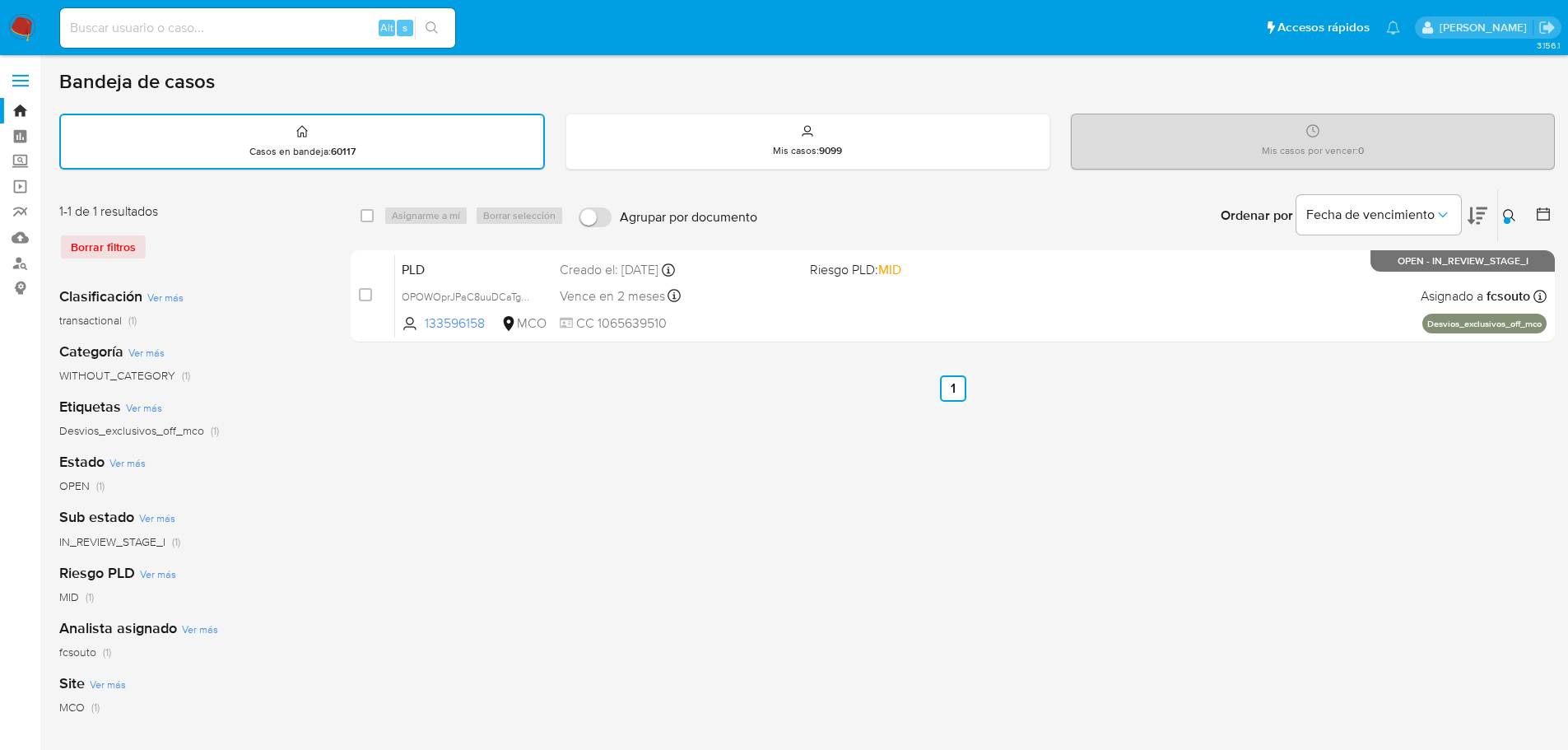
click at [1503, 214] on icon at bounding box center [1509, 215] width 13 height 13
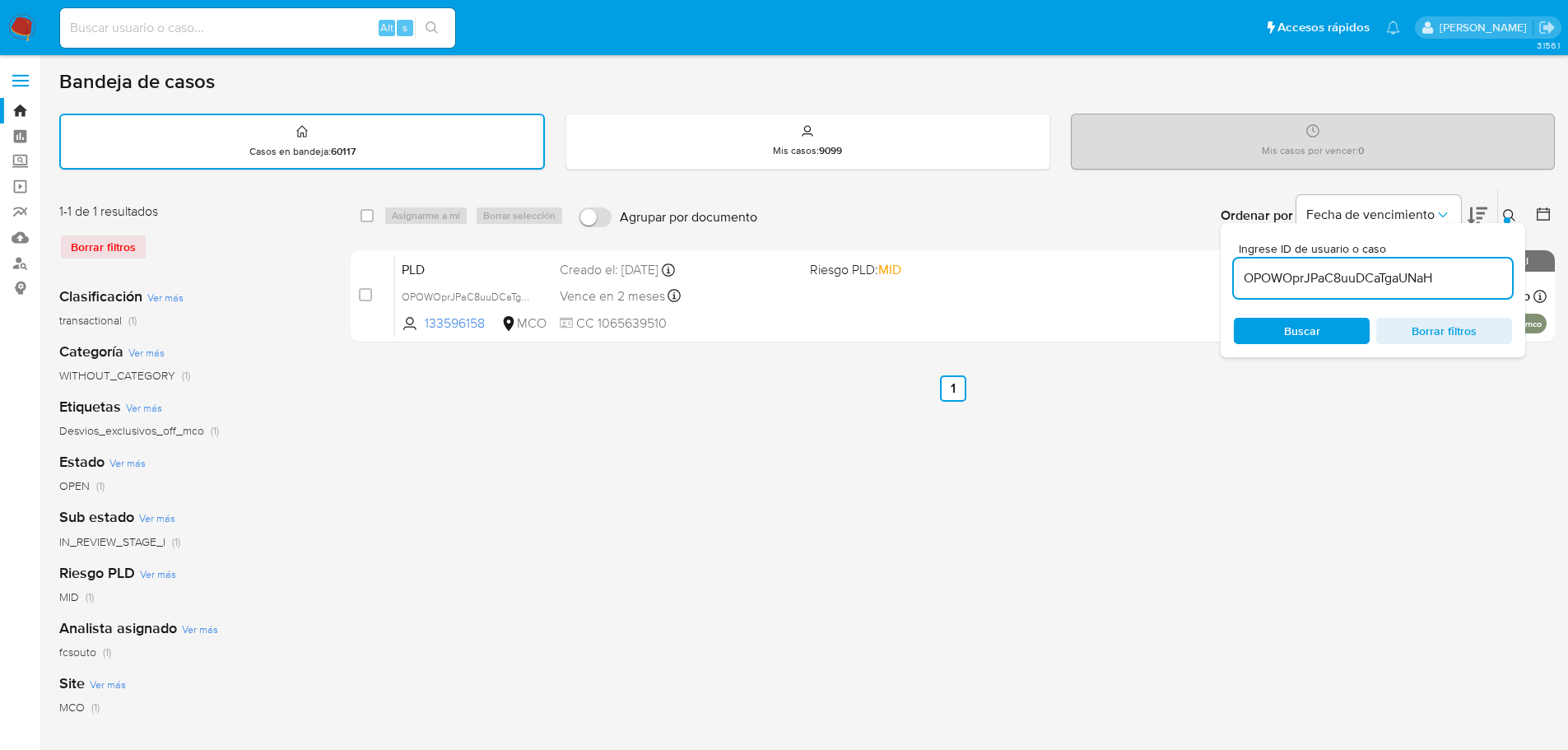
click at [1315, 280] on input "OPOWOprJPaC8uuDCaTgaUNaH" at bounding box center [1373, 278] width 278 height 21
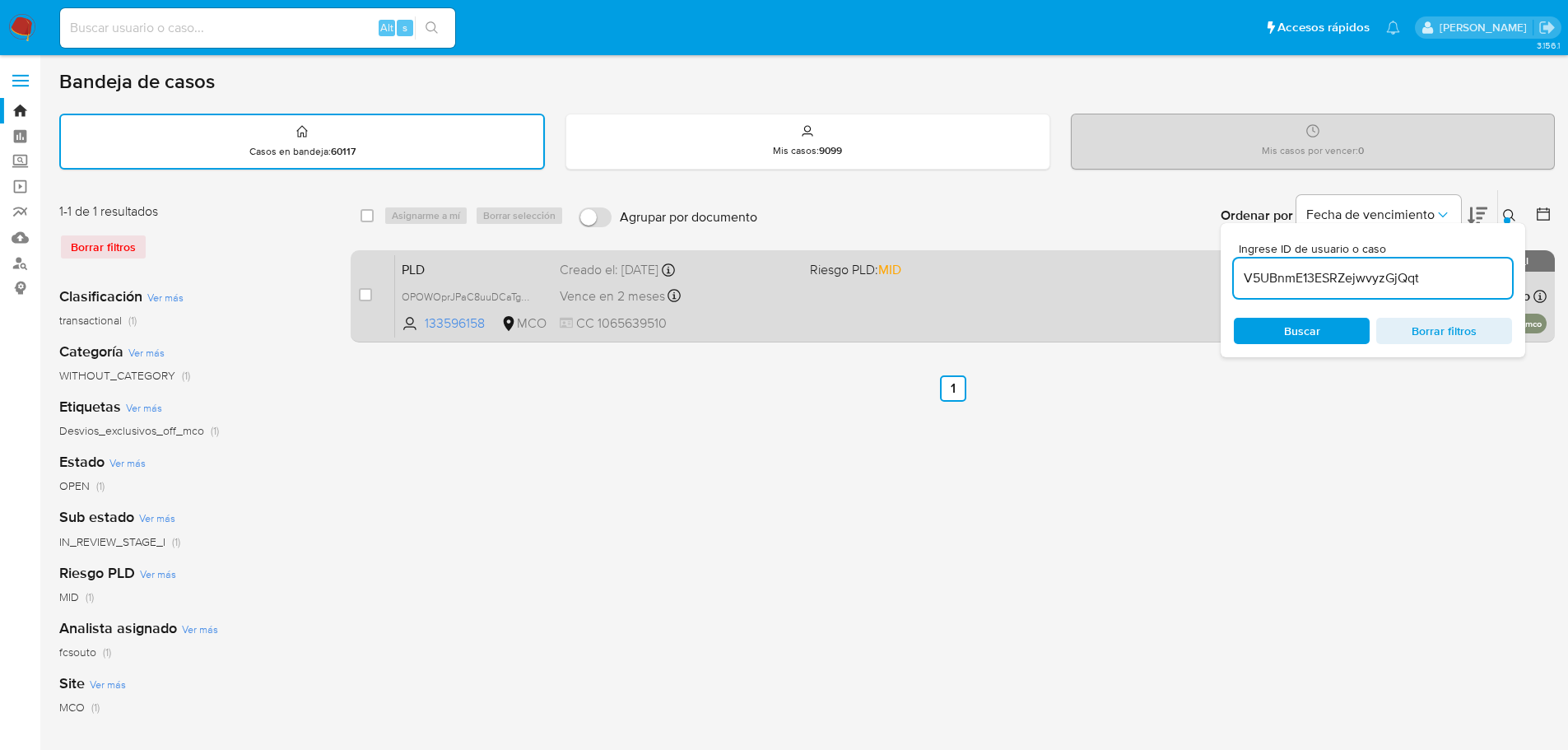
type input "V5UBnmE13ESRZejwvyzGjQqt"
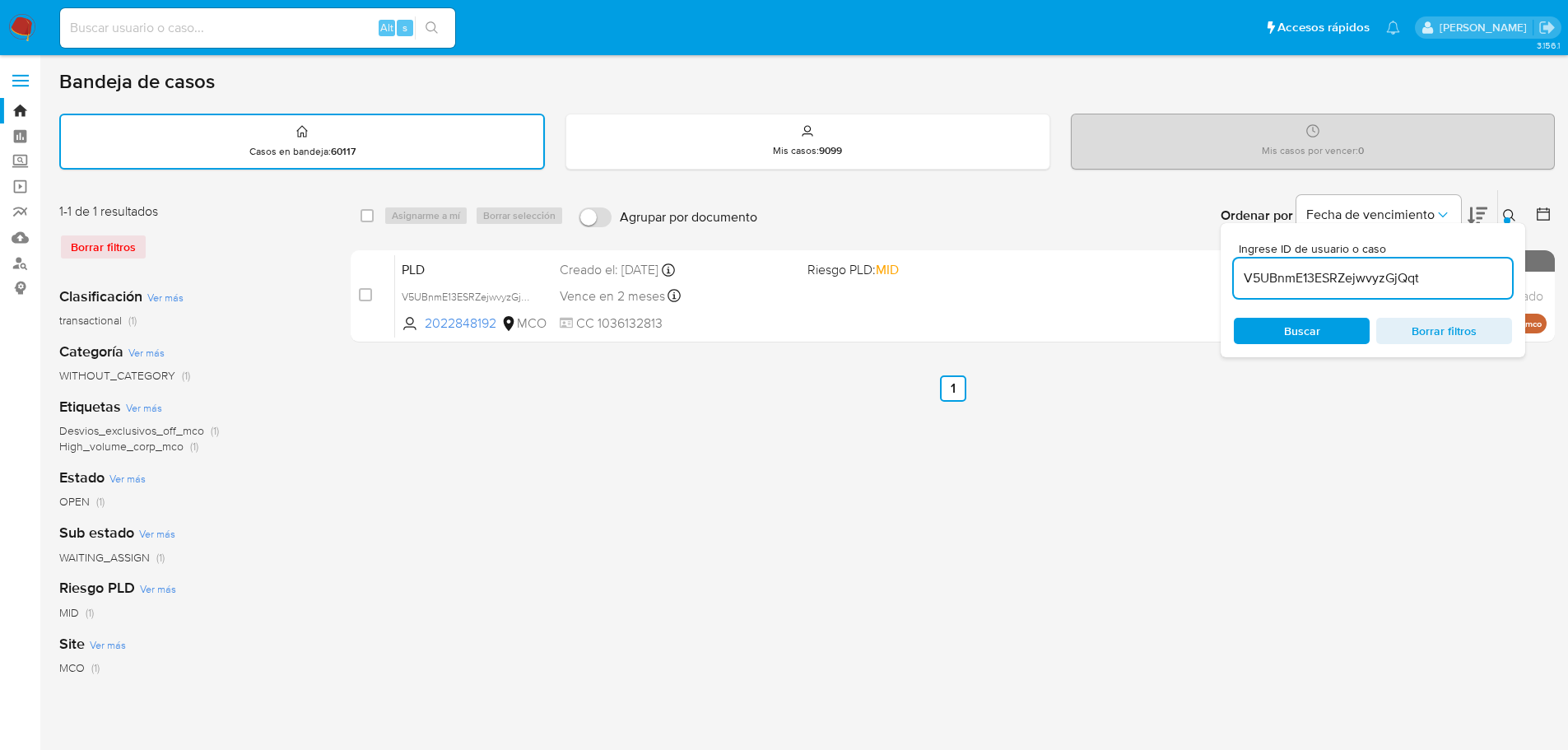
click at [1503, 220] on icon at bounding box center [1509, 215] width 13 height 13
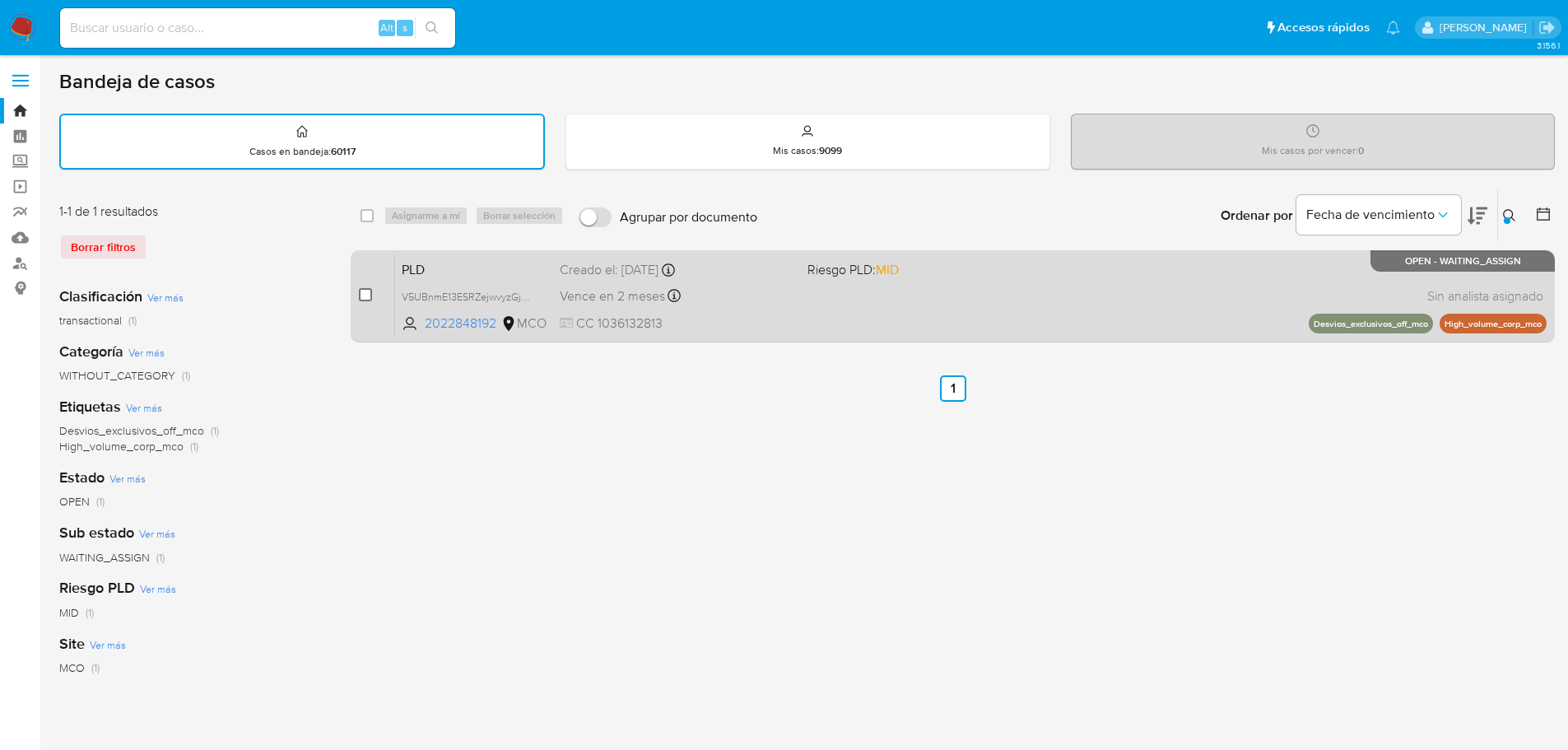
click at [367, 293] on input "checkbox" at bounding box center [365, 294] width 13 height 13
checkbox input "true"
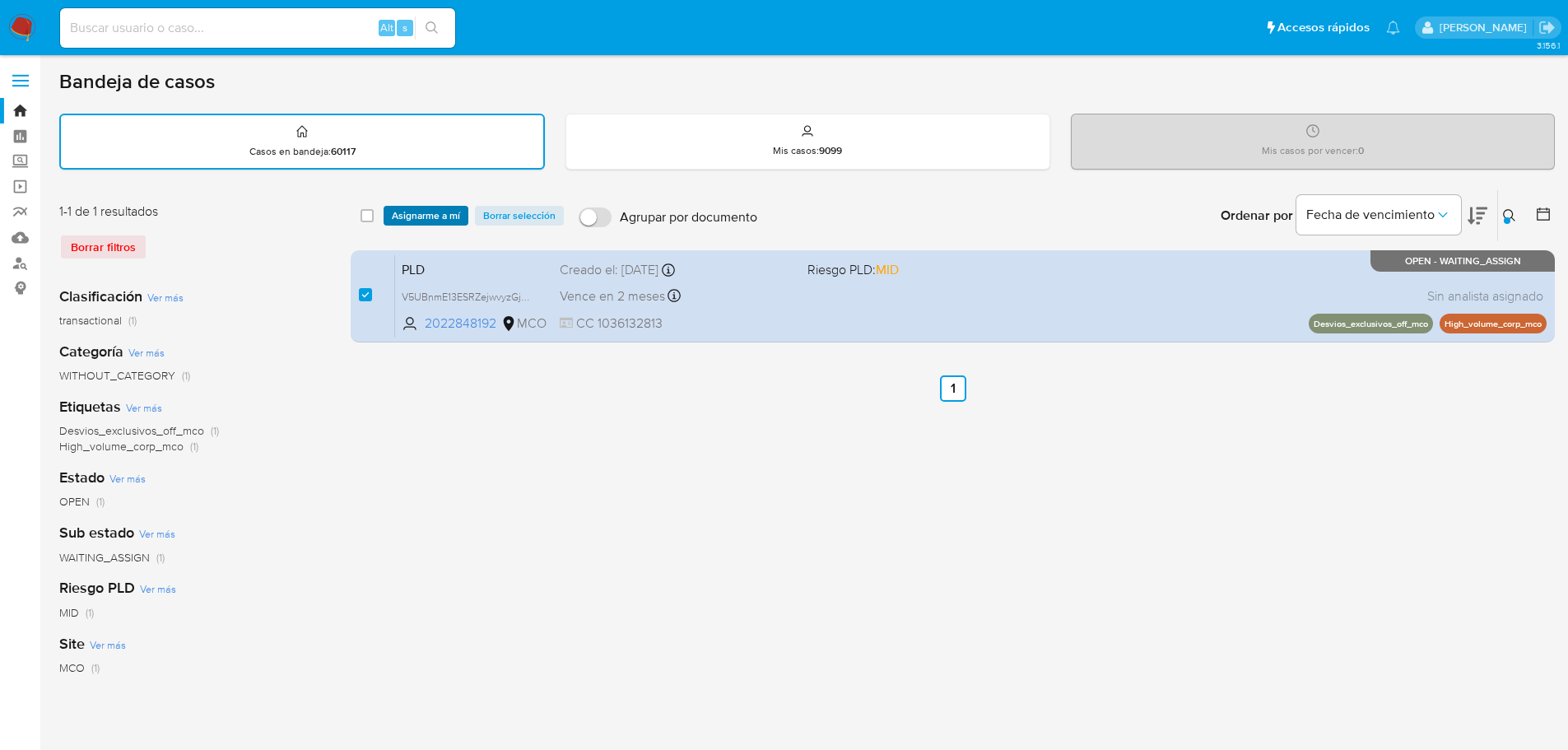
click at [408, 218] on span "Asignarme a mí" at bounding box center [426, 215] width 69 height 17
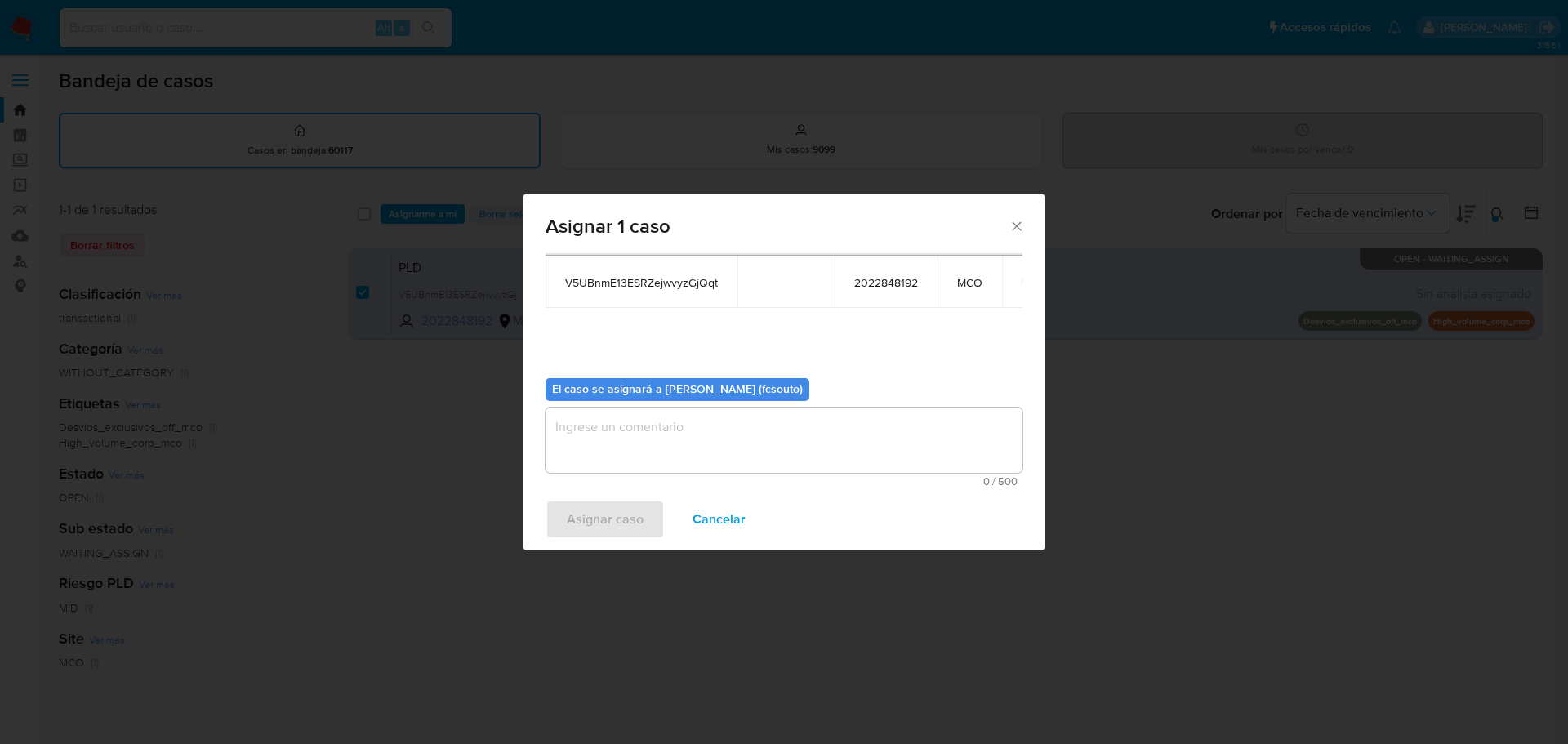
scroll to position [85, 0]
click at [801, 435] on textarea "assign-modal" at bounding box center [784, 439] width 477 height 66
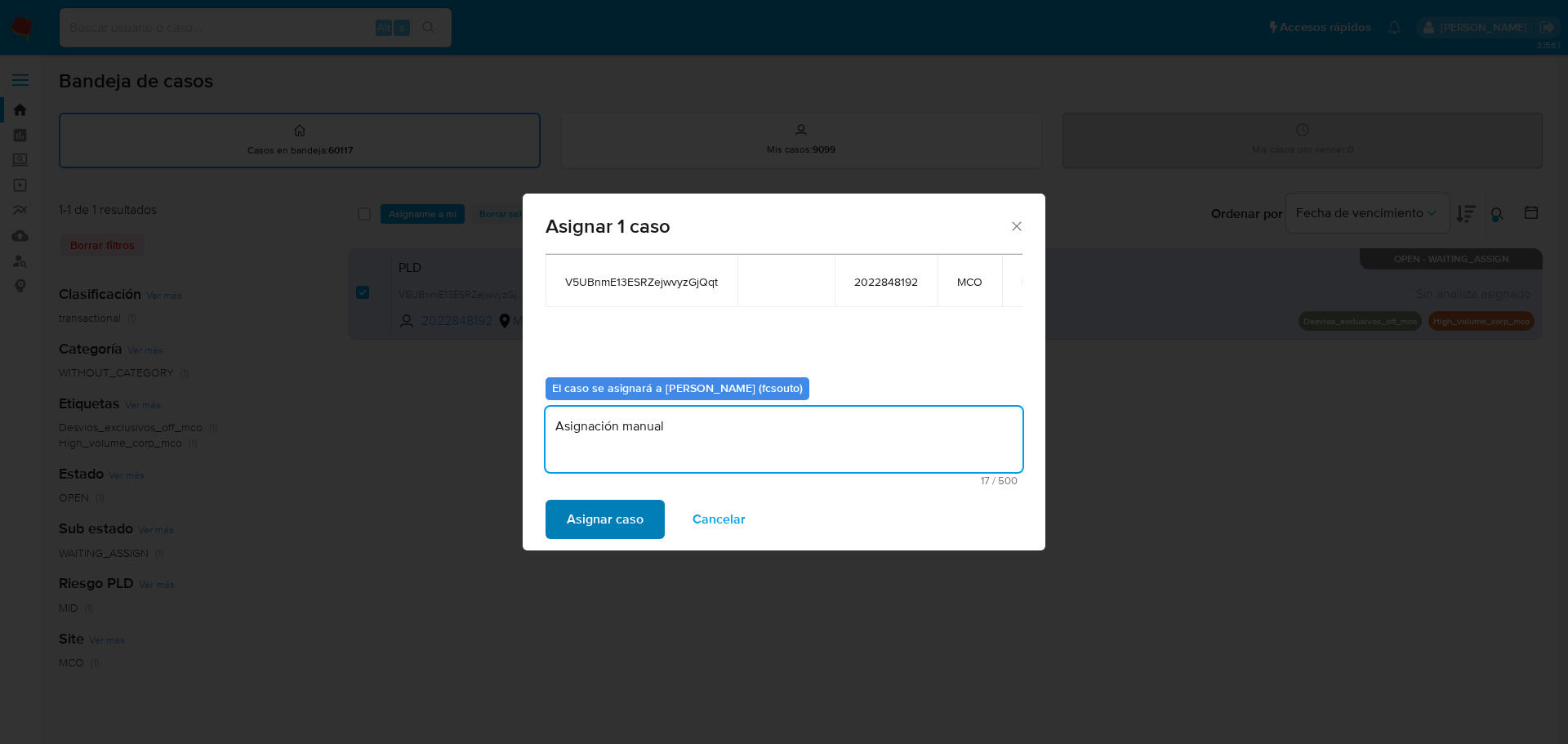
type textarea "Asignación manual"
click at [633, 502] on span "Asignar caso" at bounding box center [606, 519] width 77 height 36
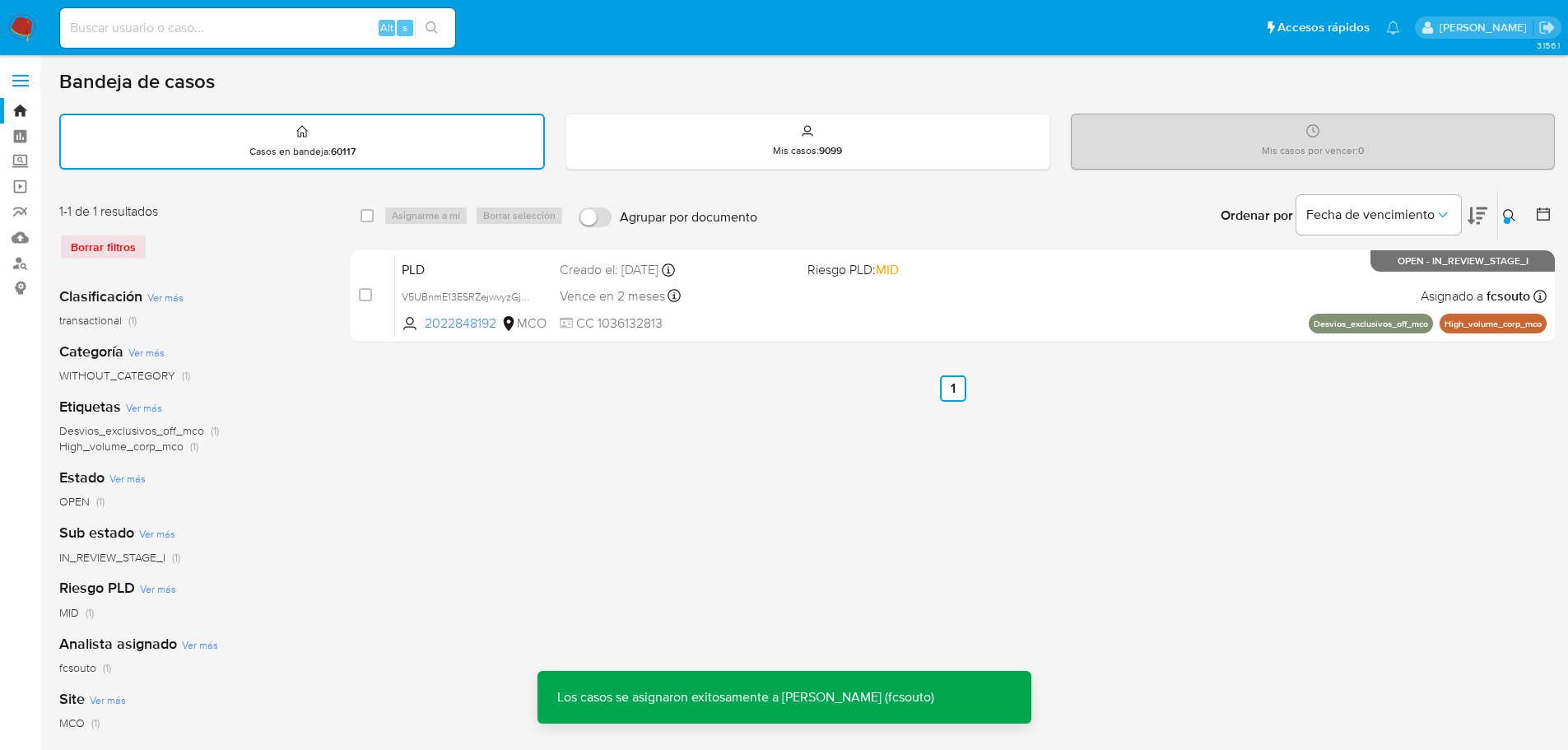
click at [703, 312] on div "PLD V5UBnmE13ESRZejwvyzGjQqt 2022848192 MCO Riesgo PLD: MID Creado el: 12/08/20…" at bounding box center [971, 296] width 1151 height 83
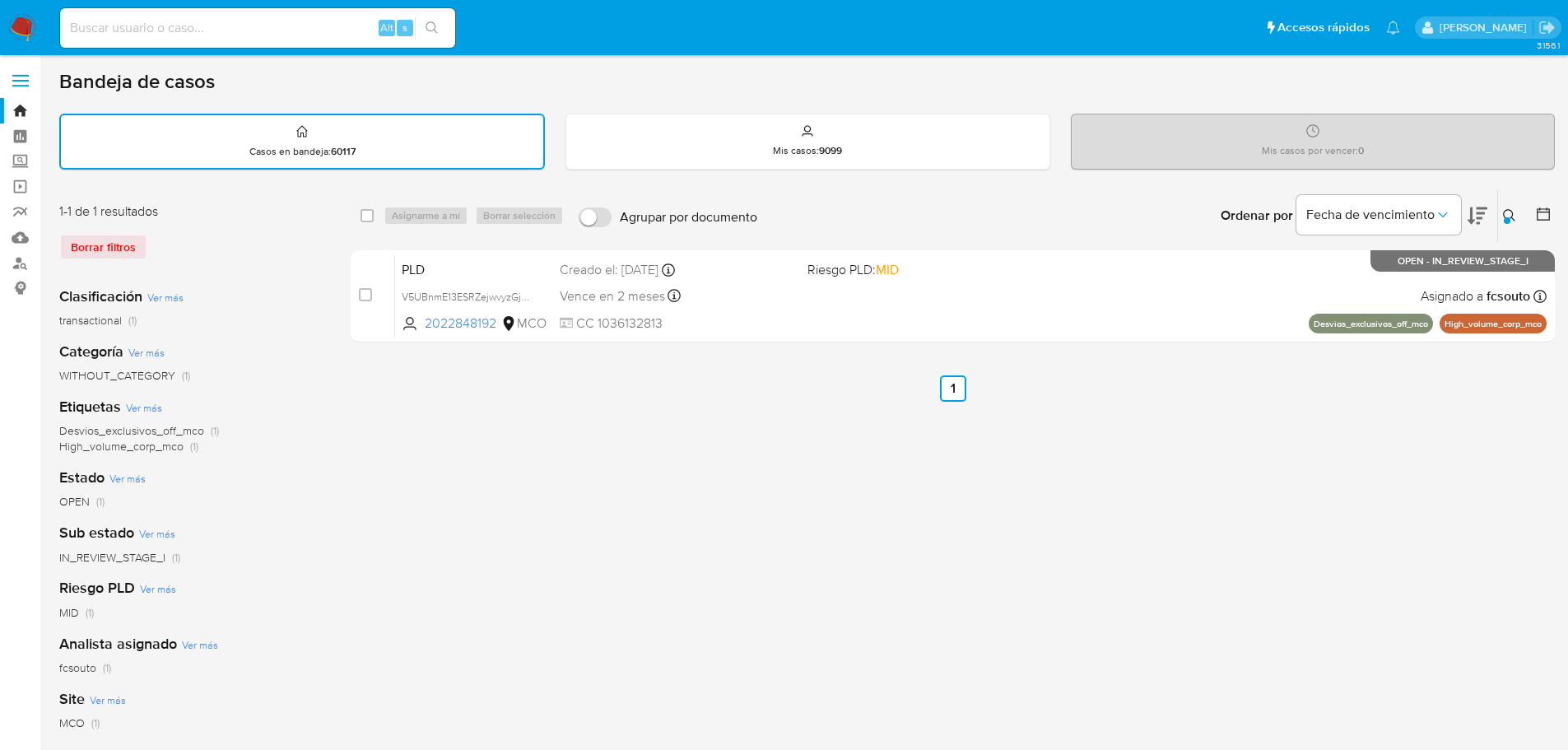
drag, startPoint x: 1513, startPoint y: 217, endPoint x: 1400, endPoint y: 255, distance: 119.2
click at [1512, 217] on icon at bounding box center [1509, 215] width 13 height 13
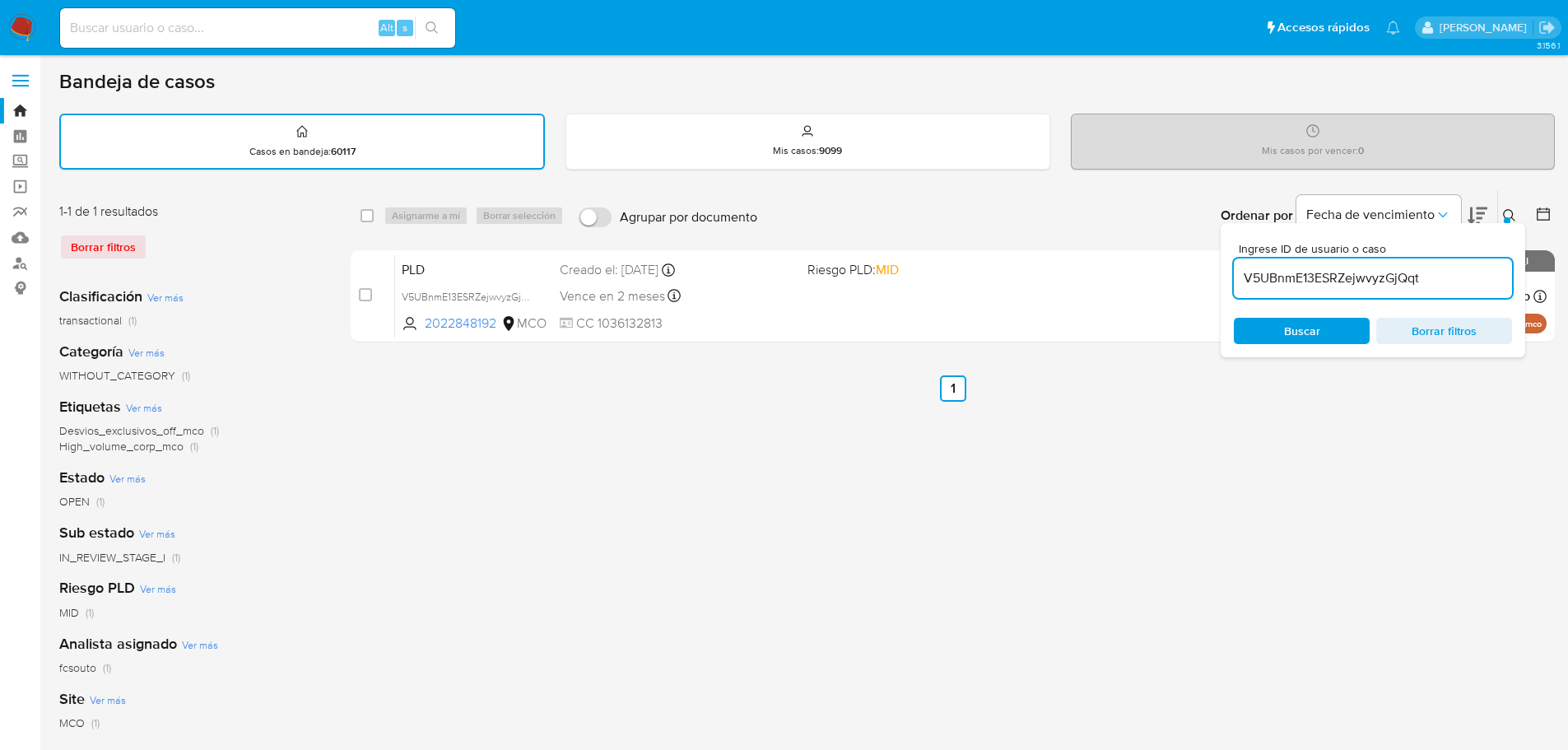
click at [1351, 272] on input "V5UBnmE13ESRZejwvyzGjQqt" at bounding box center [1373, 278] width 278 height 21
type input "K32MWTPHeTDDdFn41laZT9G5"
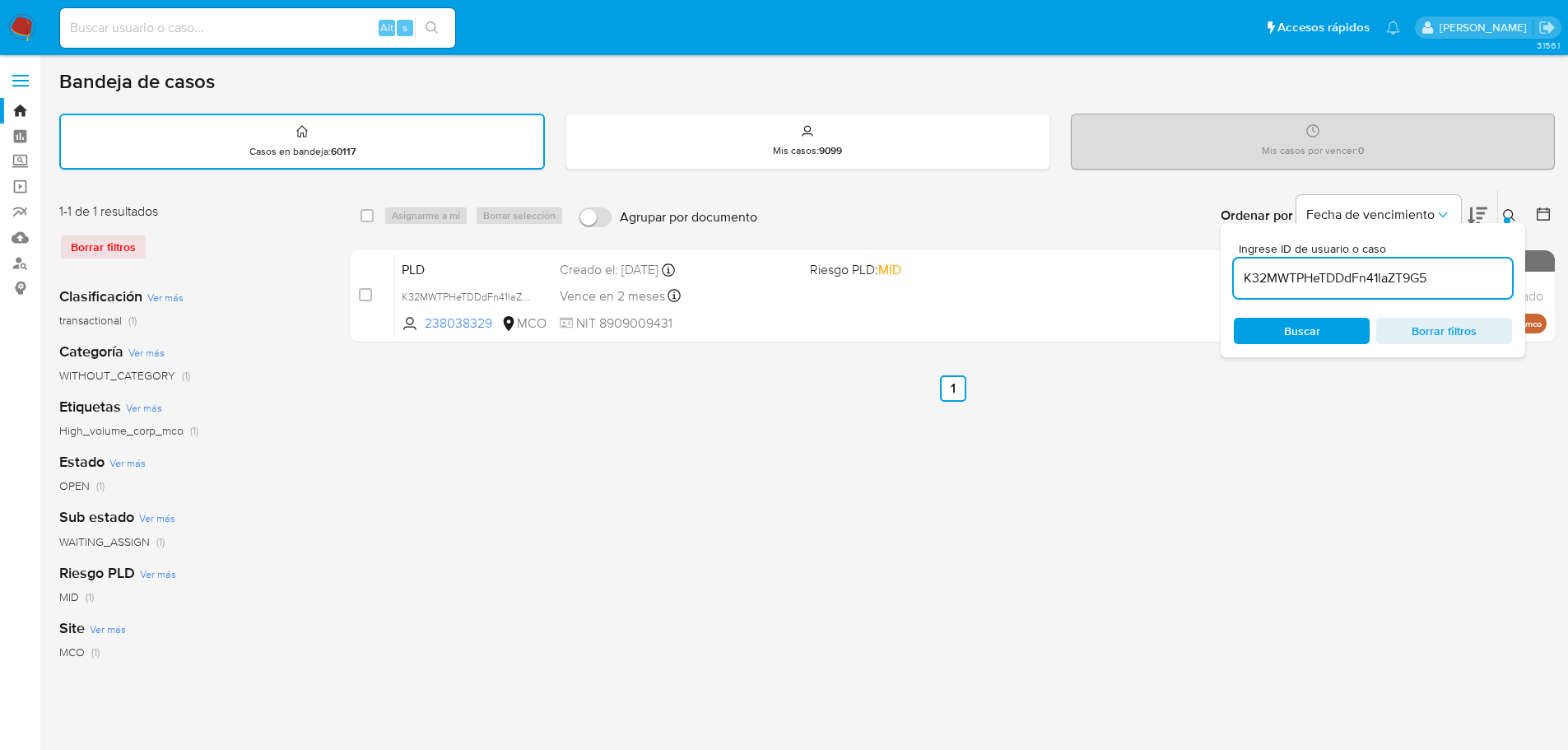
click at [1345, 496] on div "select-all-cases-checkbox Asignarme a mí Borrar selección Agrupar por documento…" at bounding box center [952, 551] width 1204 height 723
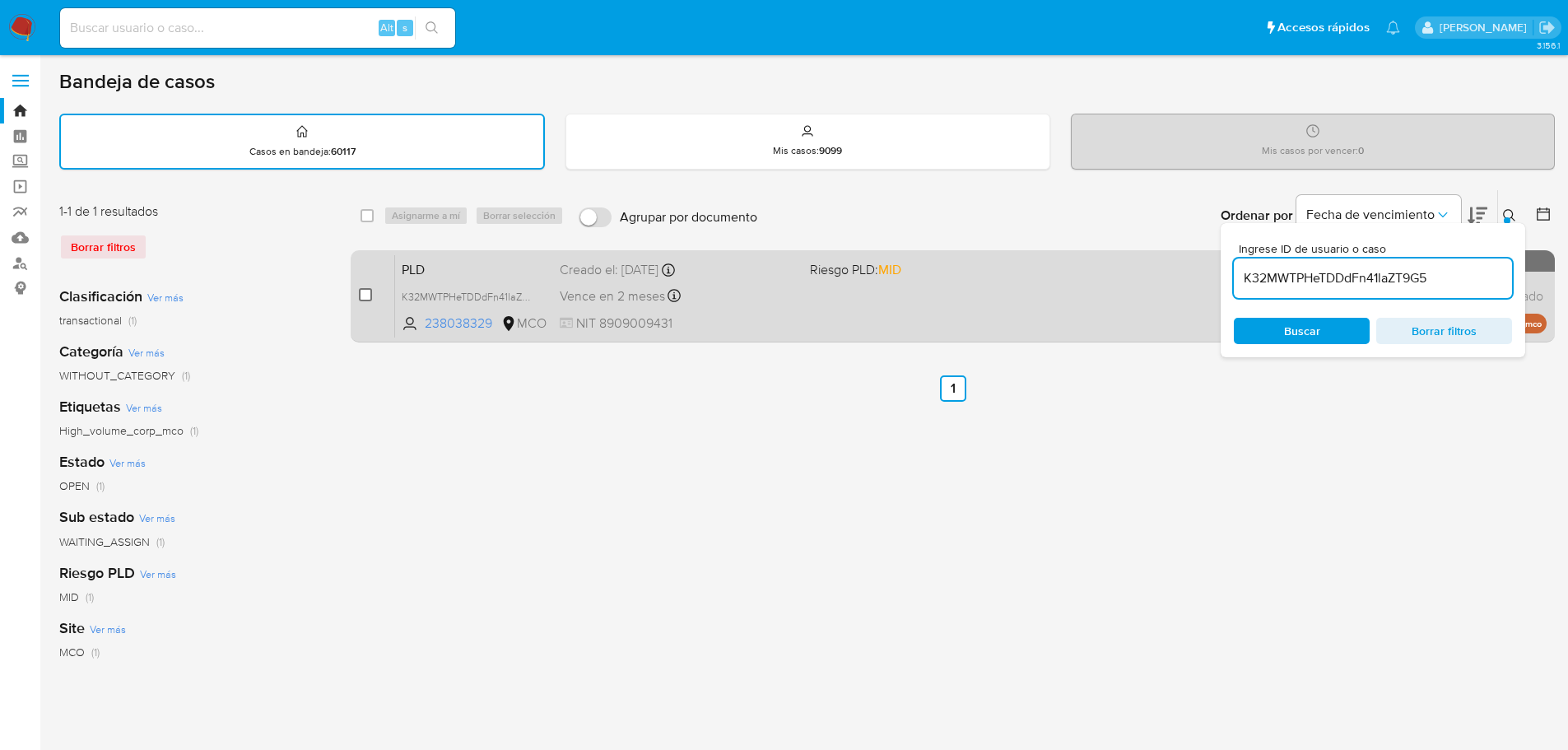
click at [368, 295] on input "checkbox" at bounding box center [365, 294] width 13 height 13
checkbox input "true"
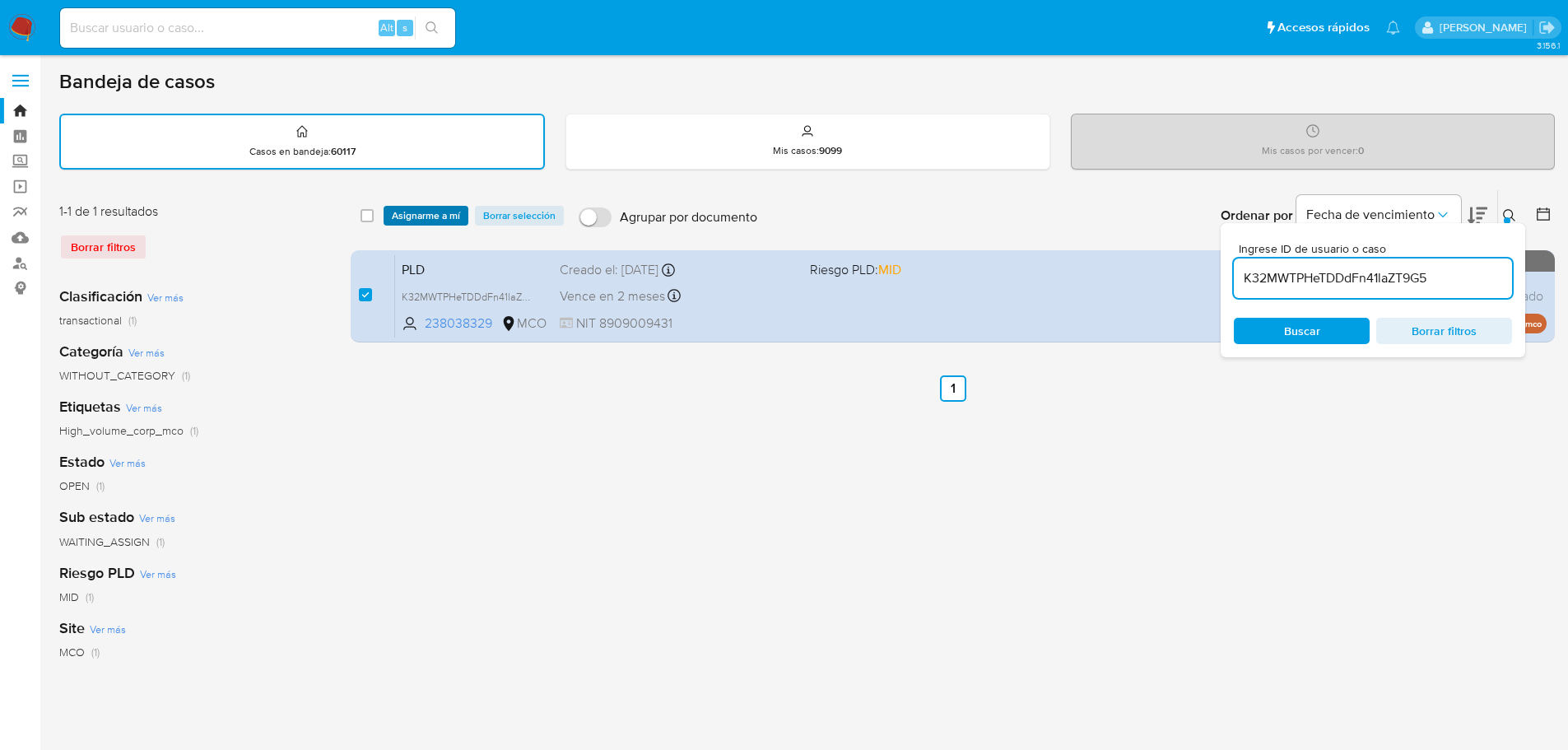
click at [415, 214] on span "Asignarme a mí" at bounding box center [426, 215] width 69 height 17
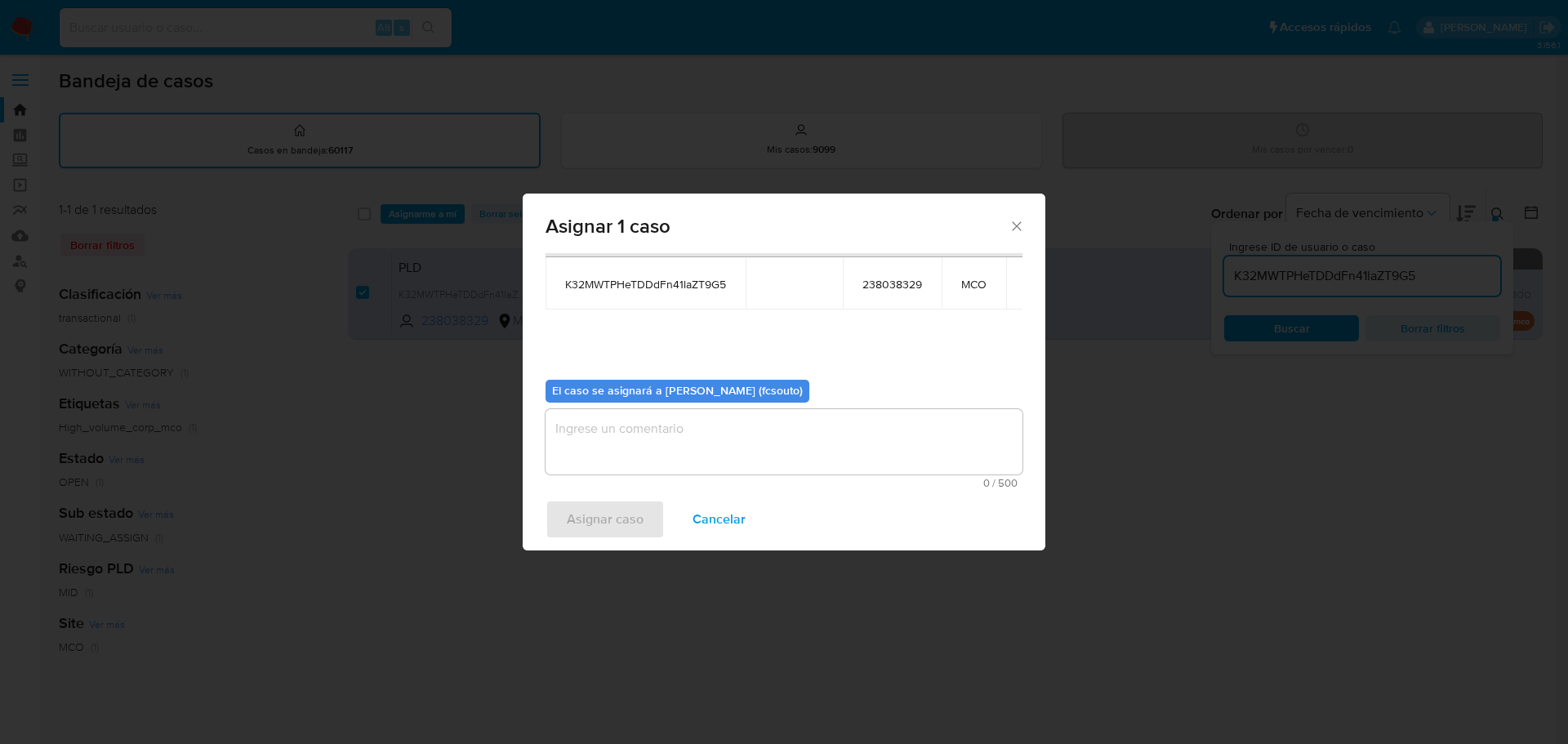
scroll to position [85, 0]
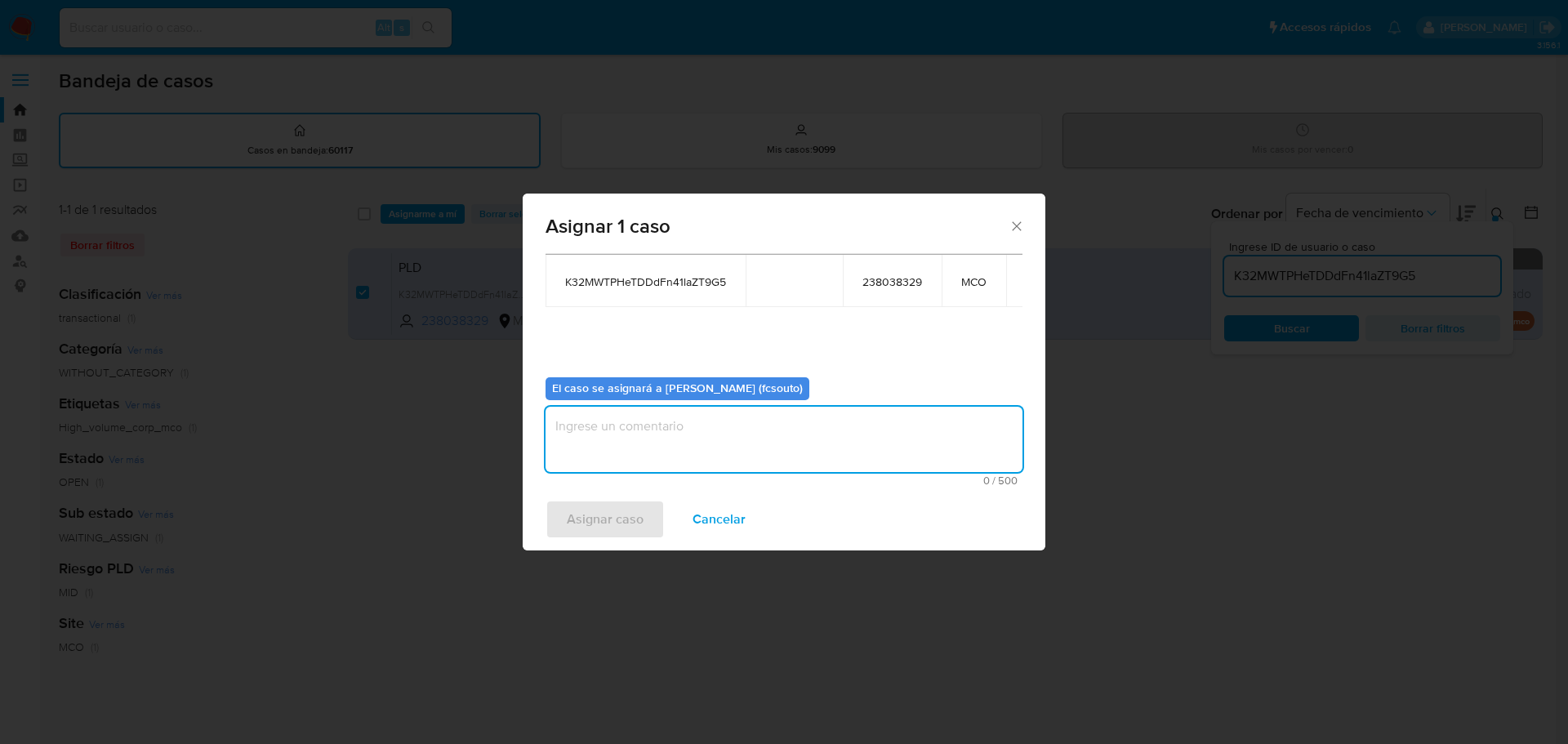
click at [858, 439] on textarea "assign-modal" at bounding box center [784, 439] width 477 height 66
type textarea "Asignación manual"
click at [636, 526] on span "Asignar caso" at bounding box center [606, 519] width 77 height 36
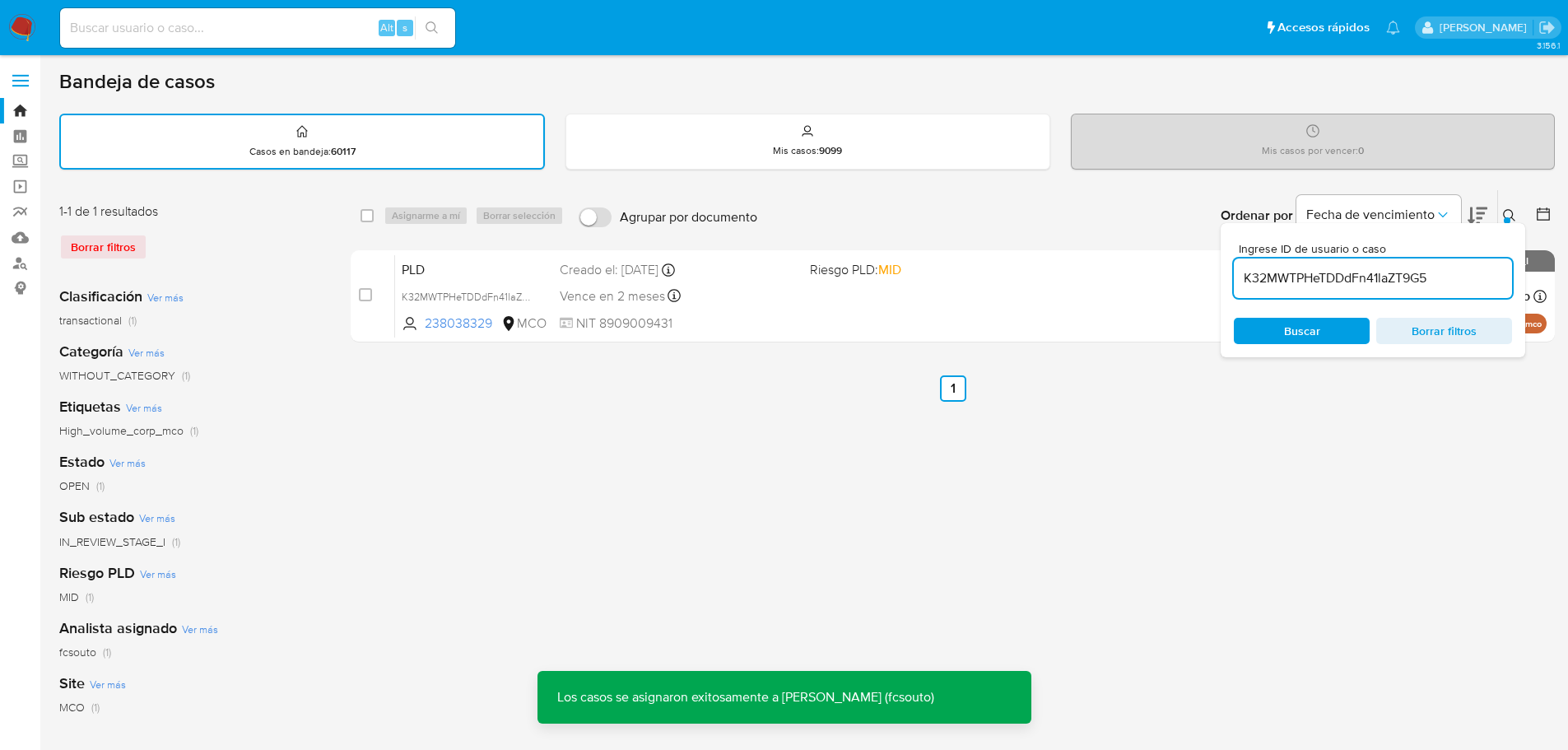
click at [822, 308] on div "PLD K32MWTPHeTDDdFn41laZT9G5 238038329 MCO Riesgo PLD: MID Creado el: 12/08/202…" at bounding box center [971, 296] width 1151 height 83
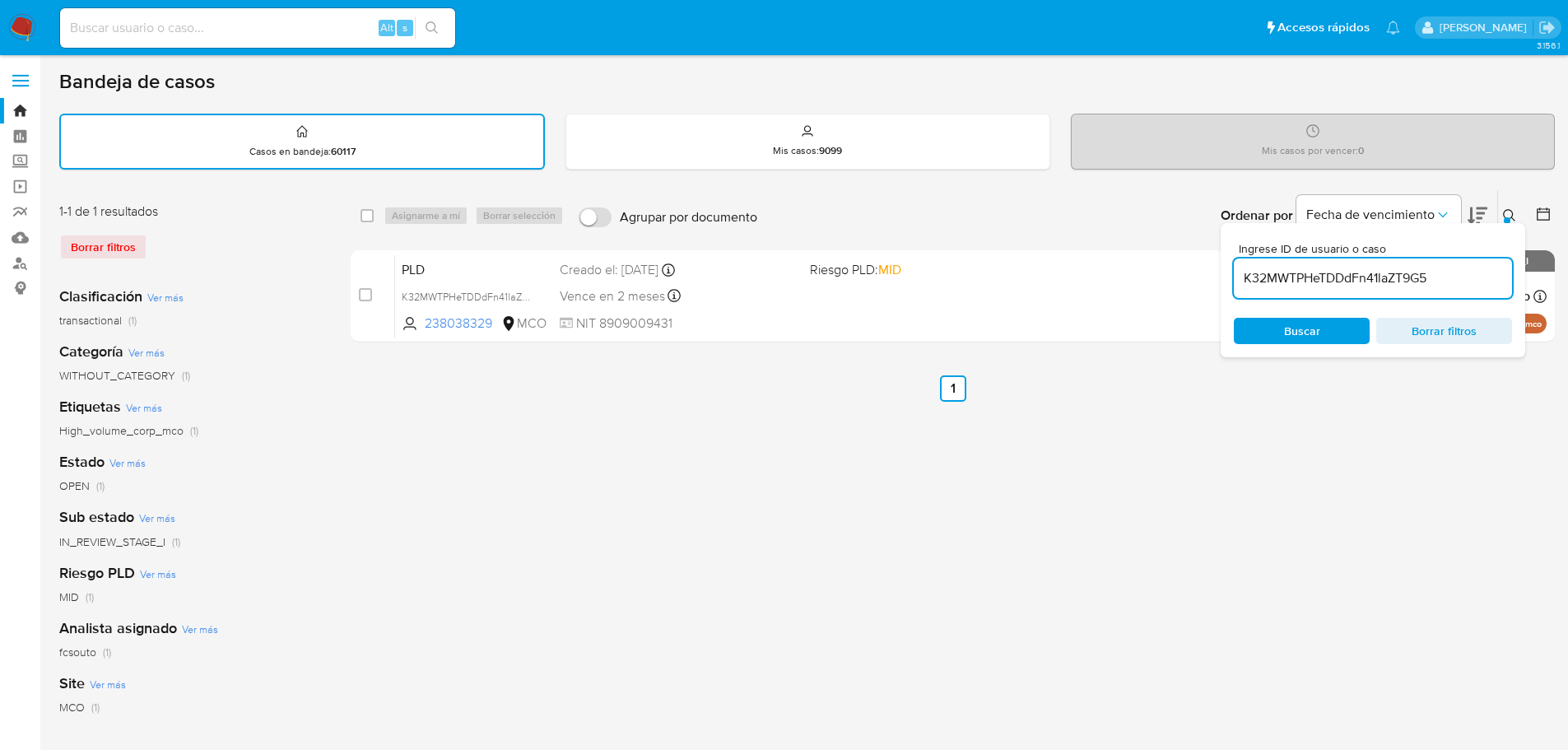
click at [1320, 277] on input "K32MWTPHeTDDdFn41laZT9G5" at bounding box center [1373, 278] width 278 height 21
paste input "28n5bZWlahPMV7cy7MKzYfH6"
type input "28n5bZWlahPMV7cy7MKzYfH6"
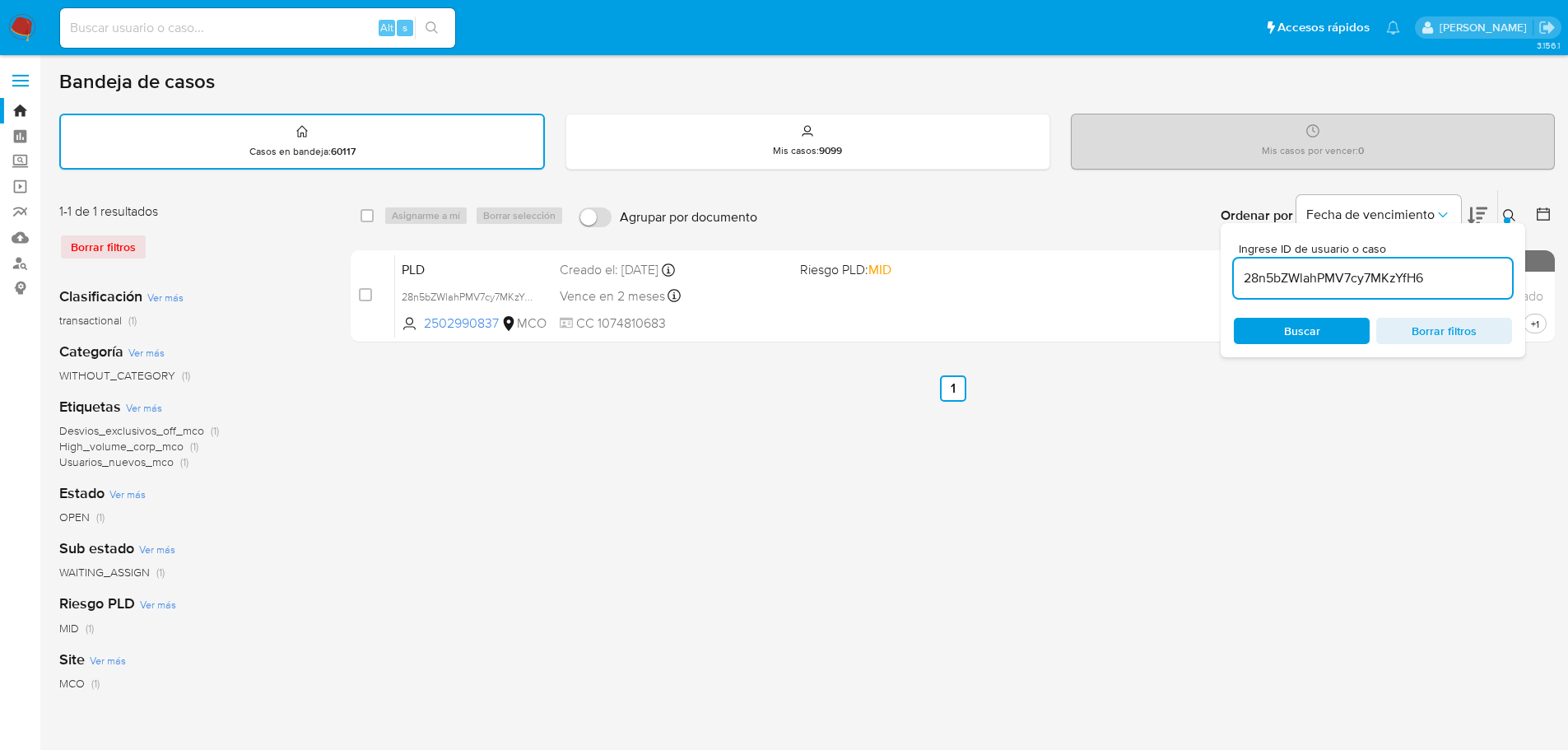
click at [1514, 213] on icon at bounding box center [1509, 215] width 13 height 13
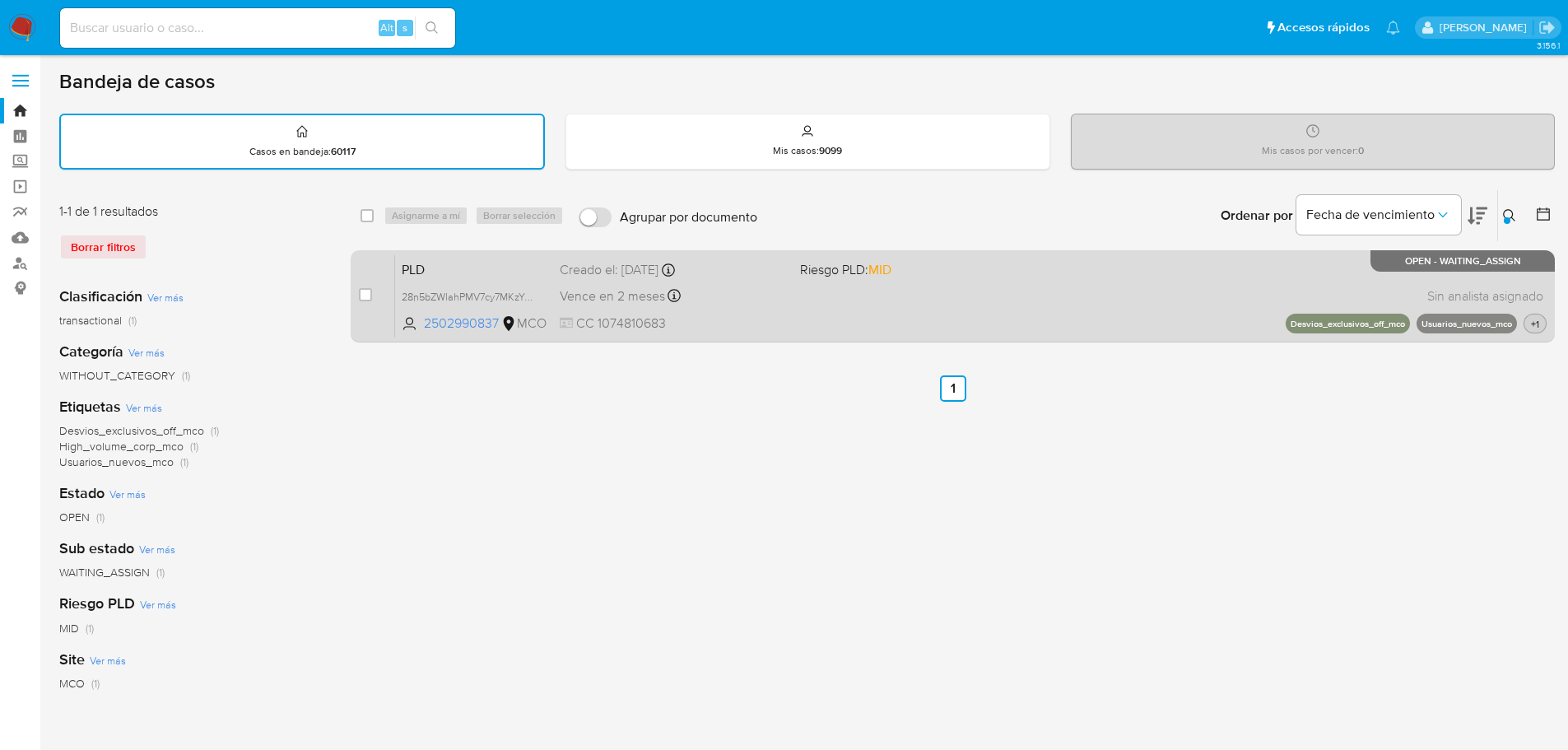
click at [1533, 322] on span "+1" at bounding box center [1535, 324] width 15 height 14
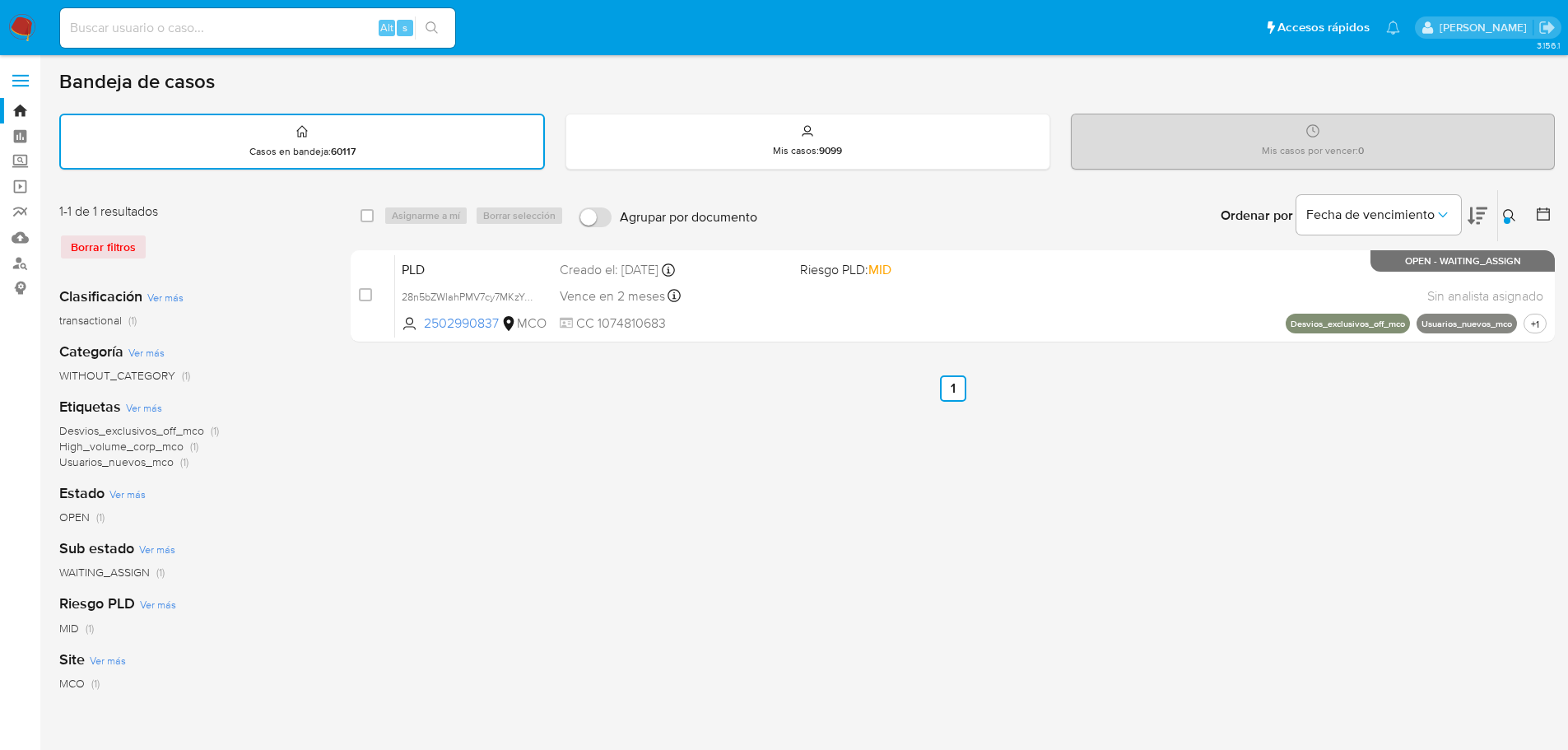
drag, startPoint x: 1513, startPoint y: 217, endPoint x: 1476, endPoint y: 245, distance: 46.4
click at [1510, 217] on icon at bounding box center [1509, 215] width 13 height 13
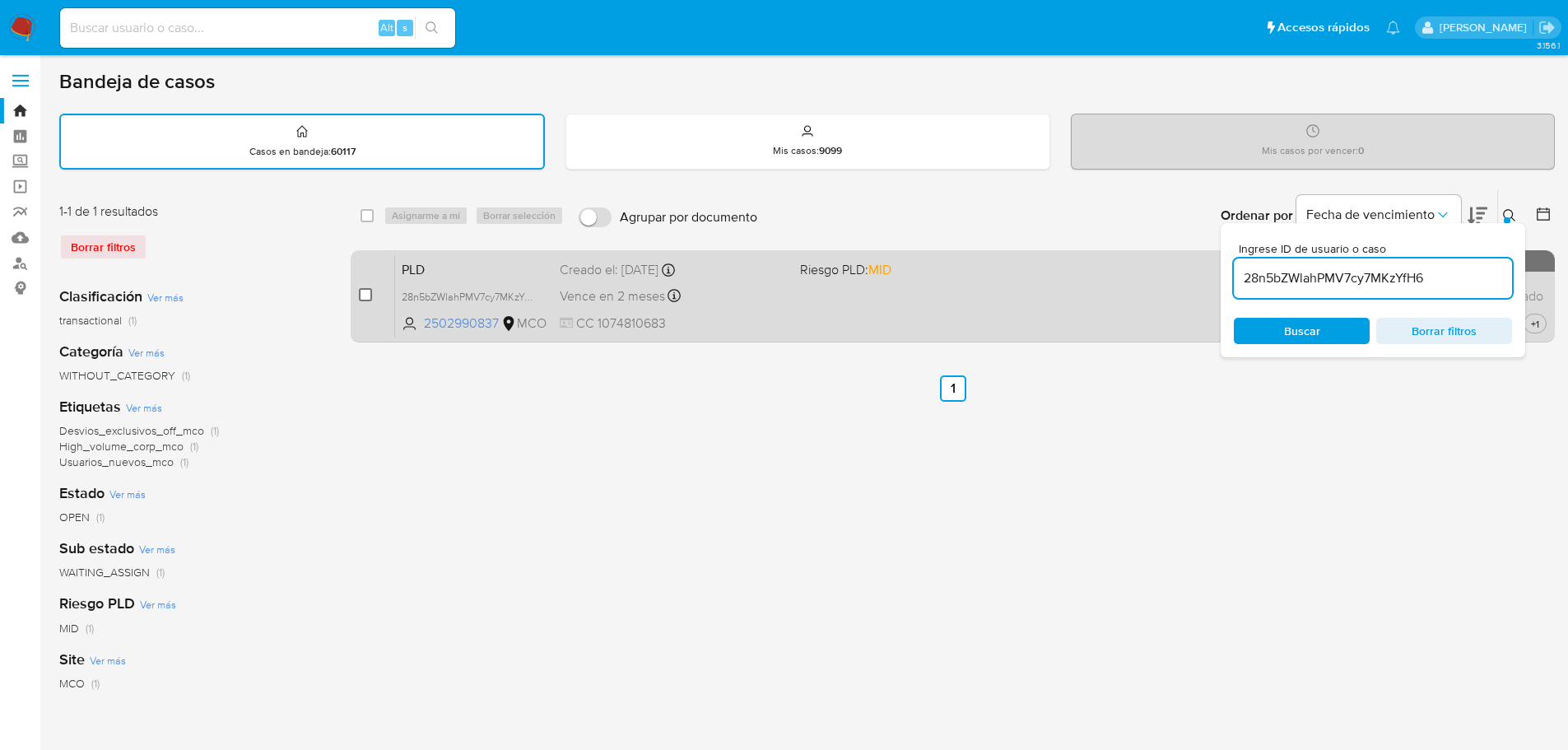
click at [367, 297] on input "checkbox" at bounding box center [365, 294] width 13 height 13
checkbox input "true"
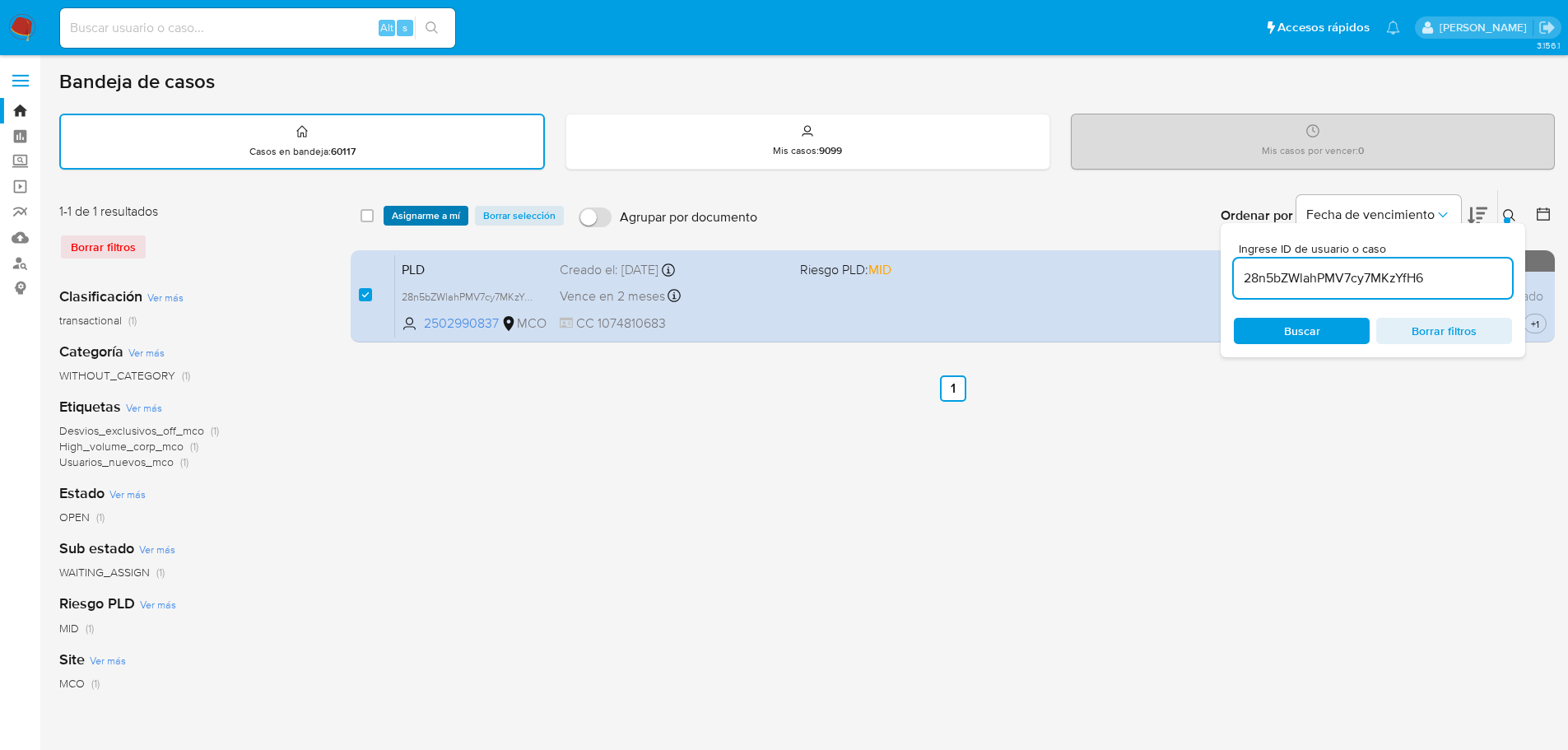
click at [434, 219] on span "Asignarme a mí" at bounding box center [426, 215] width 69 height 17
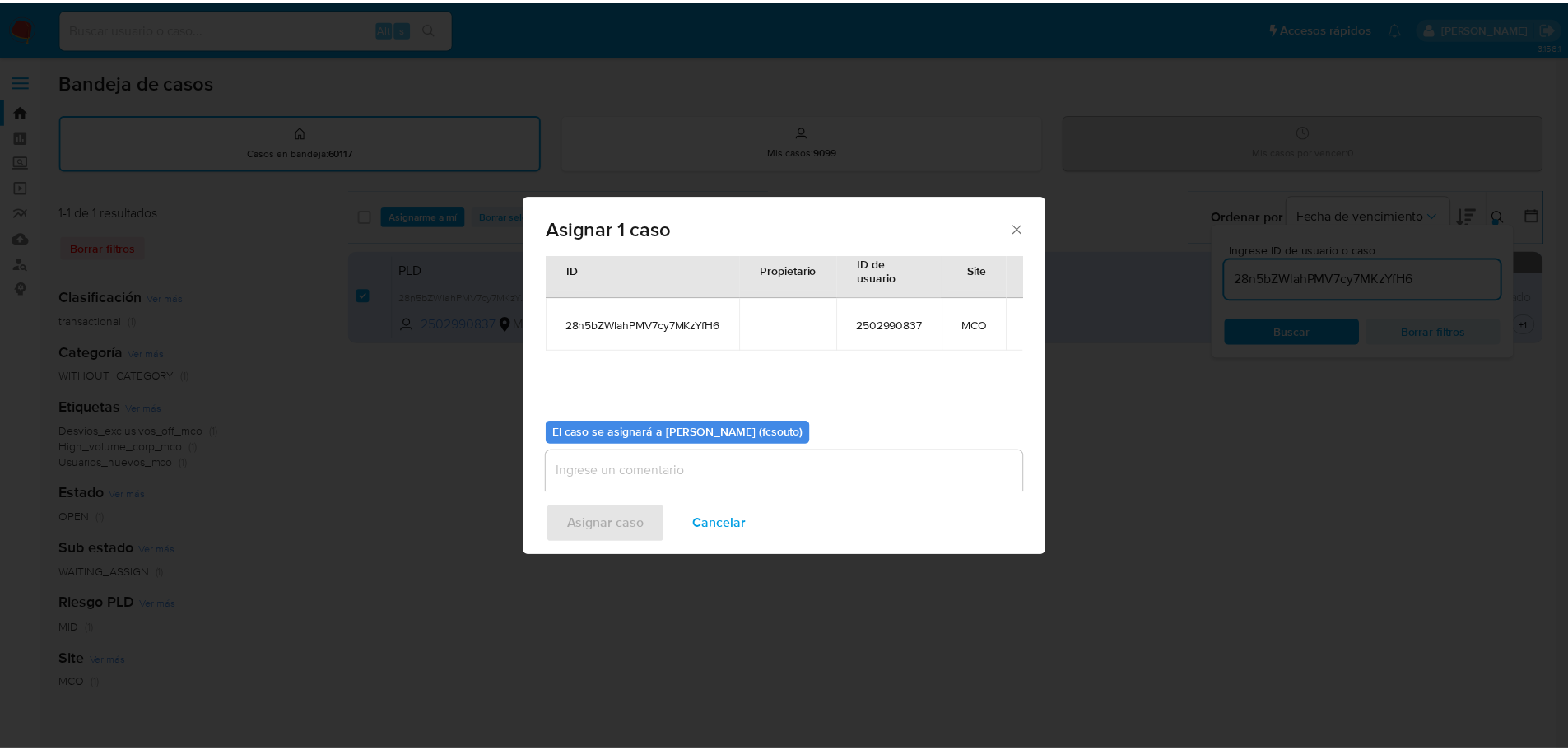
scroll to position [85, 0]
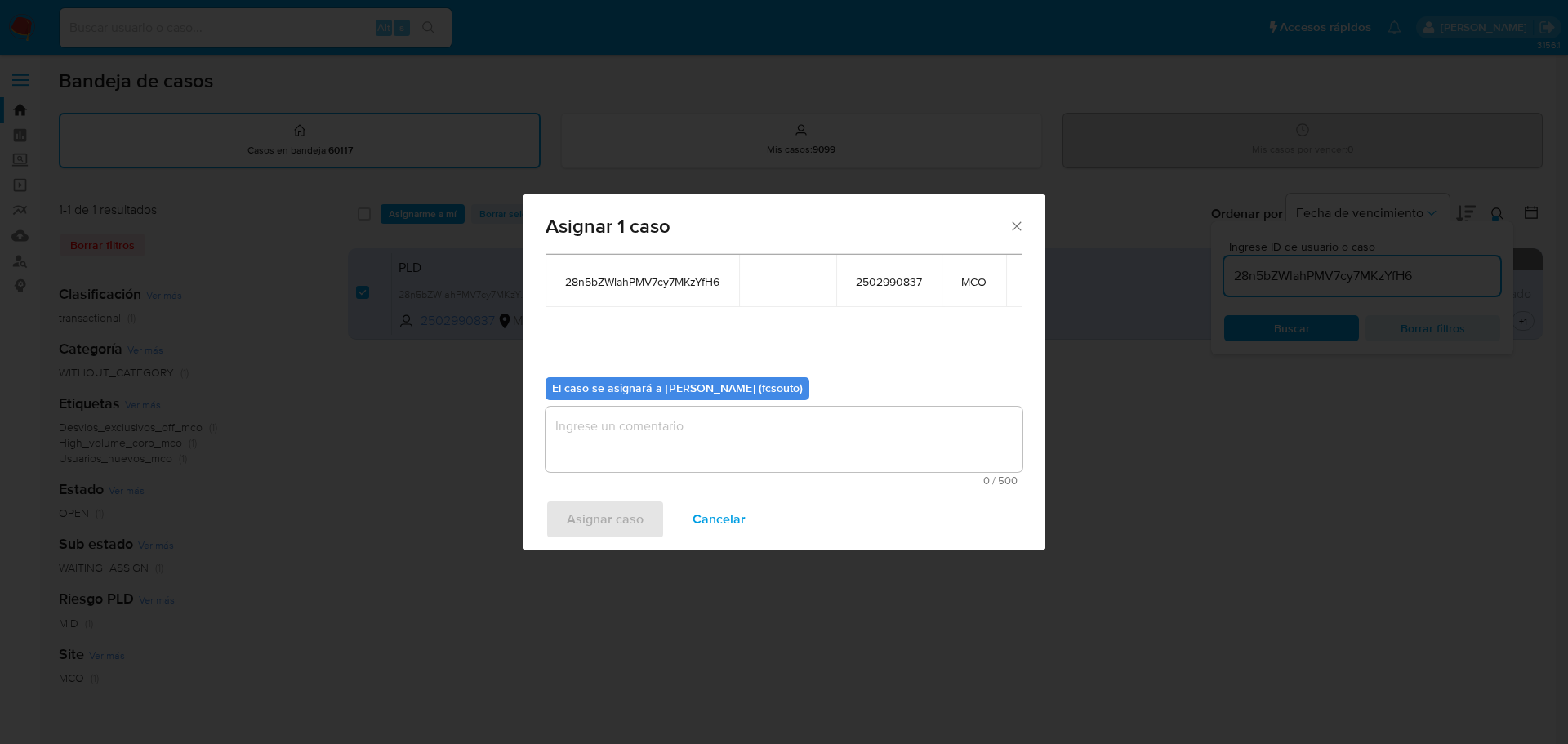
click at [742, 473] on div "0 / 500 500 caracteres restantes" at bounding box center [784, 446] width 477 height 80
click at [746, 443] on textarea "assign-modal" at bounding box center [784, 439] width 477 height 66
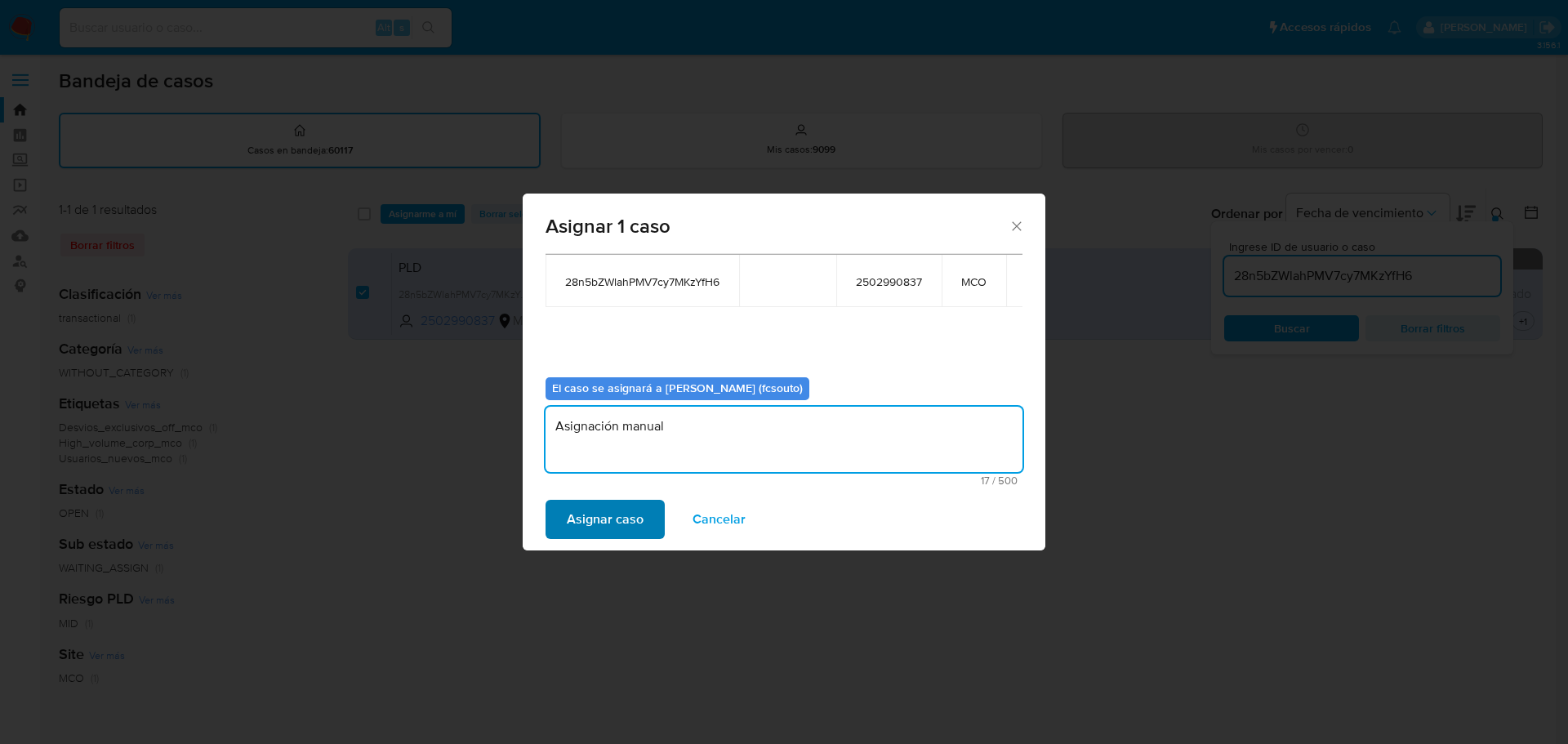
type textarea "Asignación manual"
click at [587, 527] on span "Asignar caso" at bounding box center [606, 519] width 77 height 36
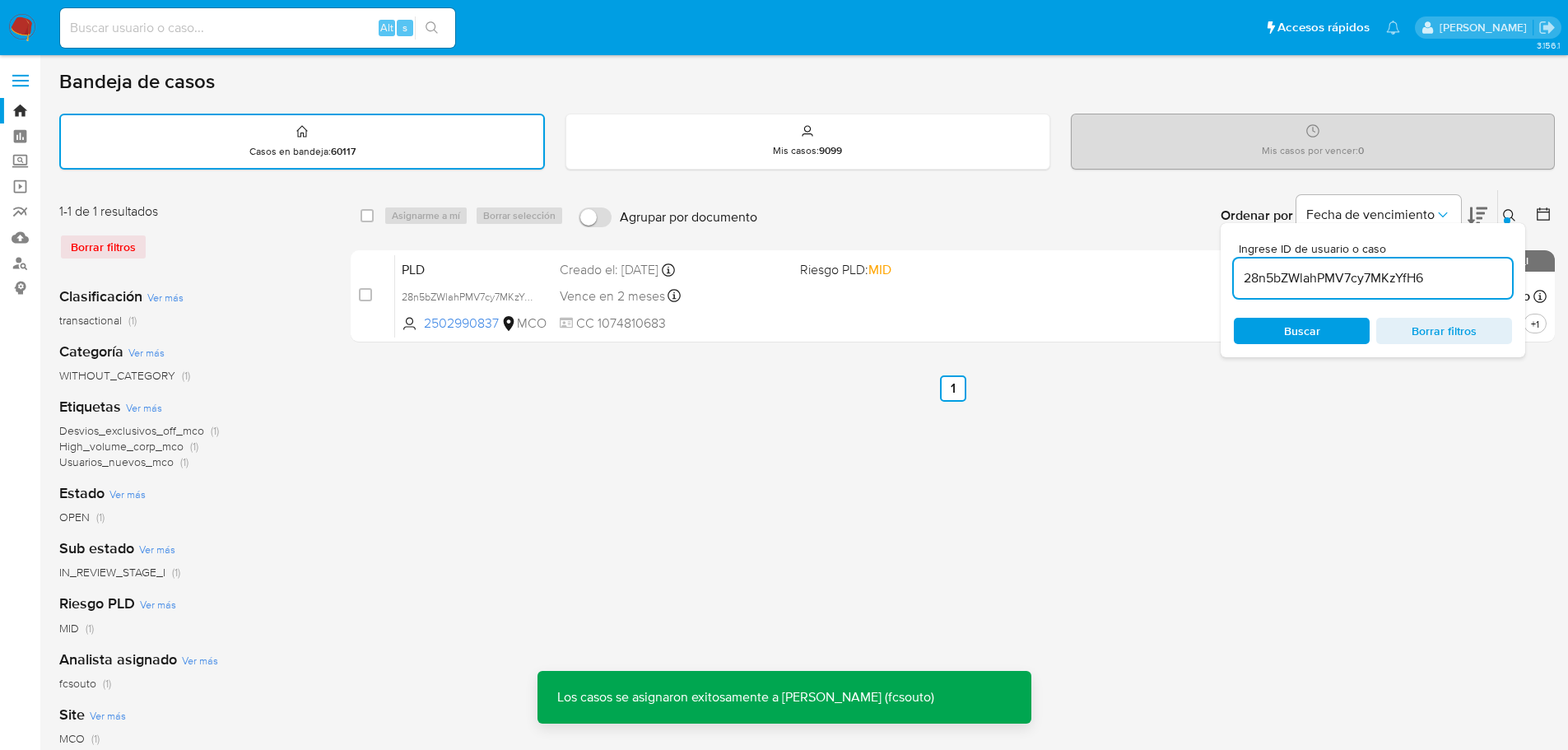
click at [707, 292] on div "Vence en 2 meses Vence el 10/11/2025 07:06:13" at bounding box center [672, 295] width 226 height 22
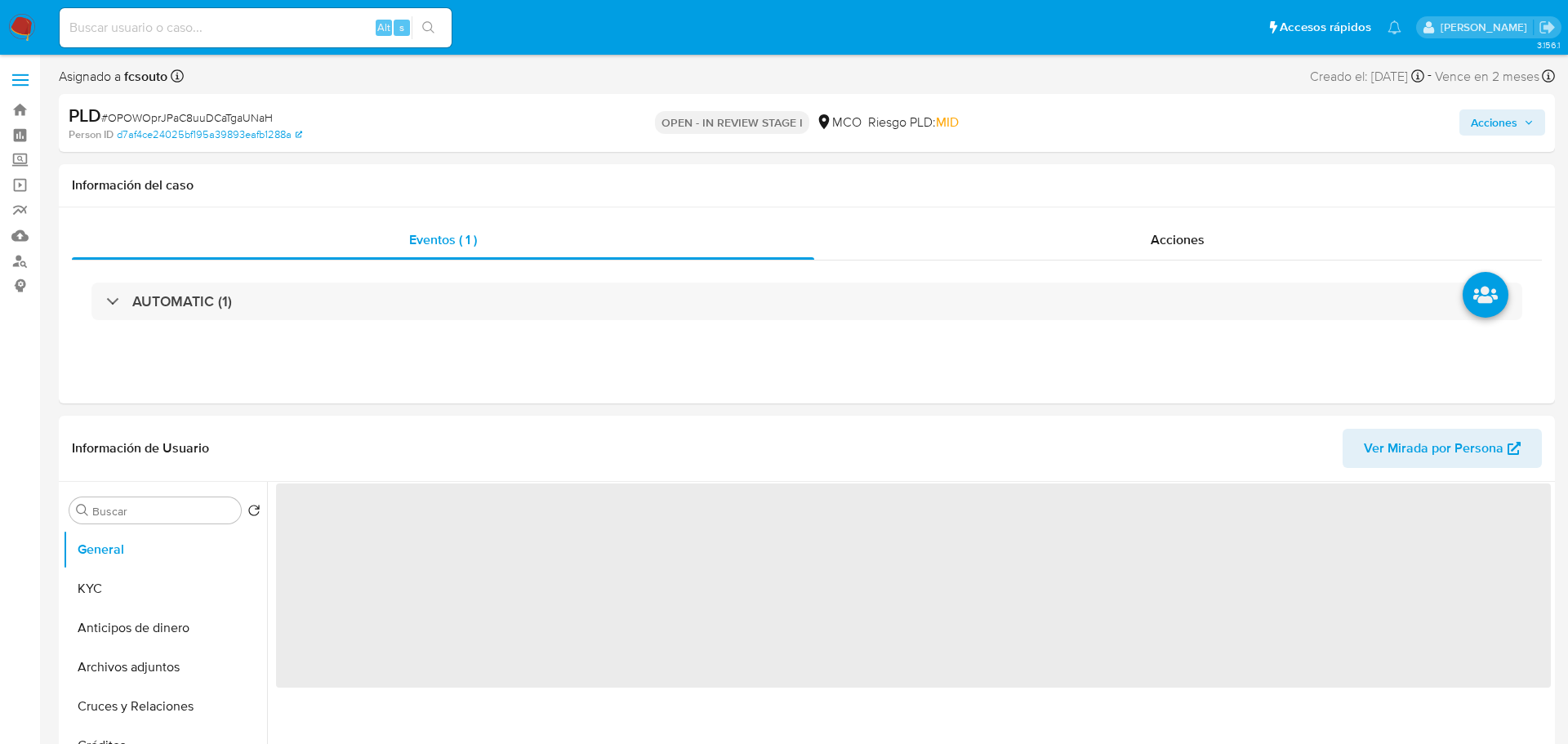
select select "10"
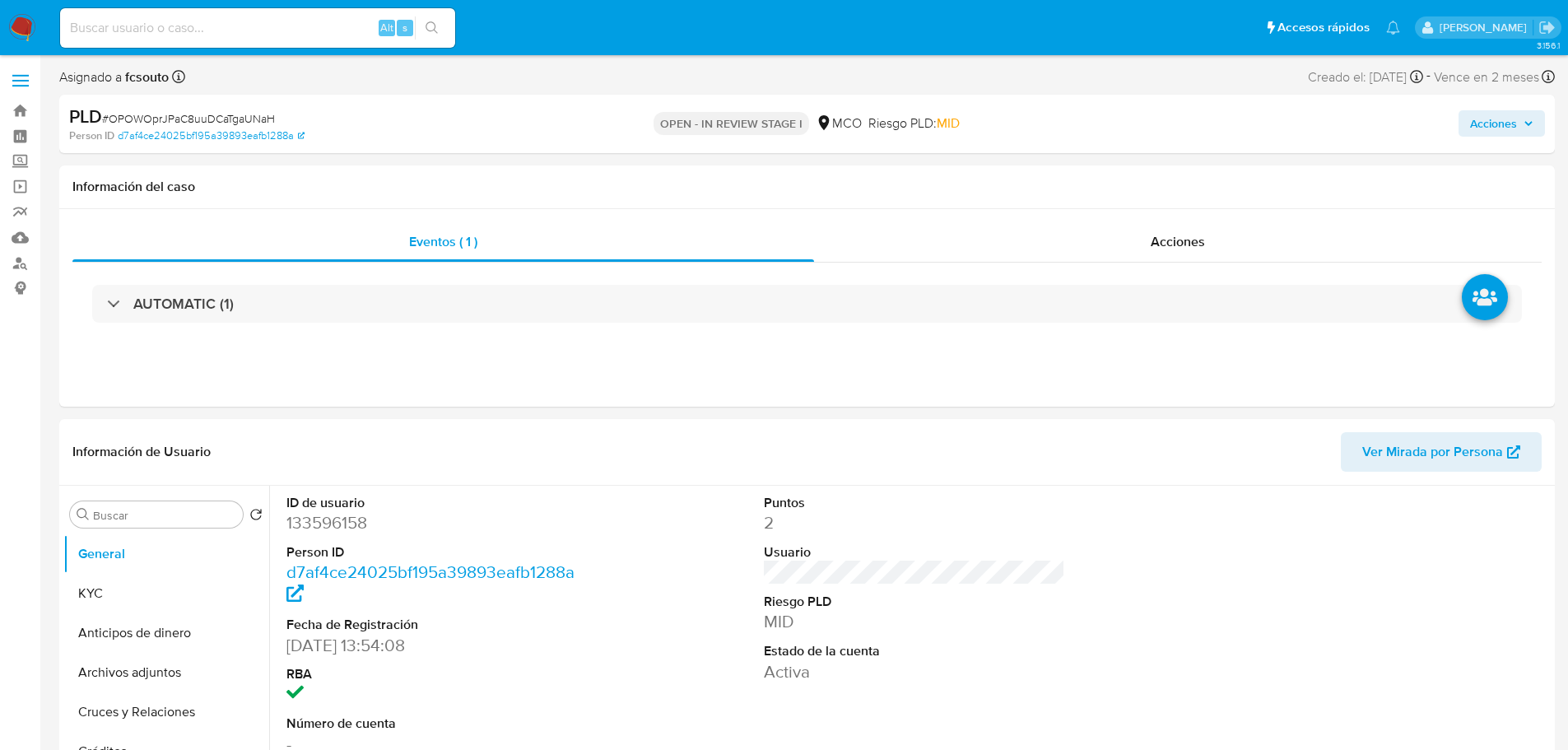
click at [1502, 117] on span "Acciones" at bounding box center [1493, 123] width 47 height 26
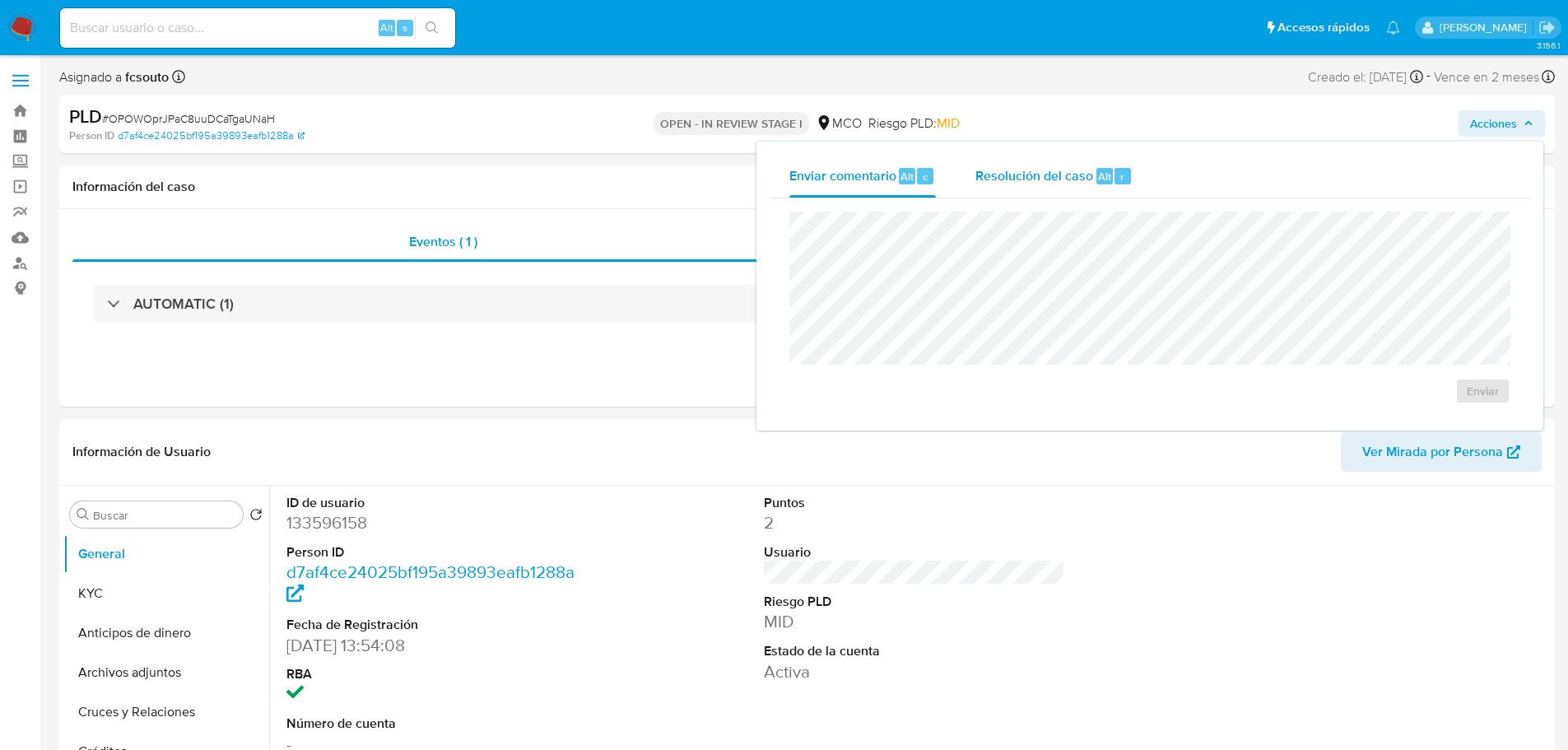
click at [1074, 169] on span "Resolución del caso" at bounding box center [1034, 175] width 118 height 19
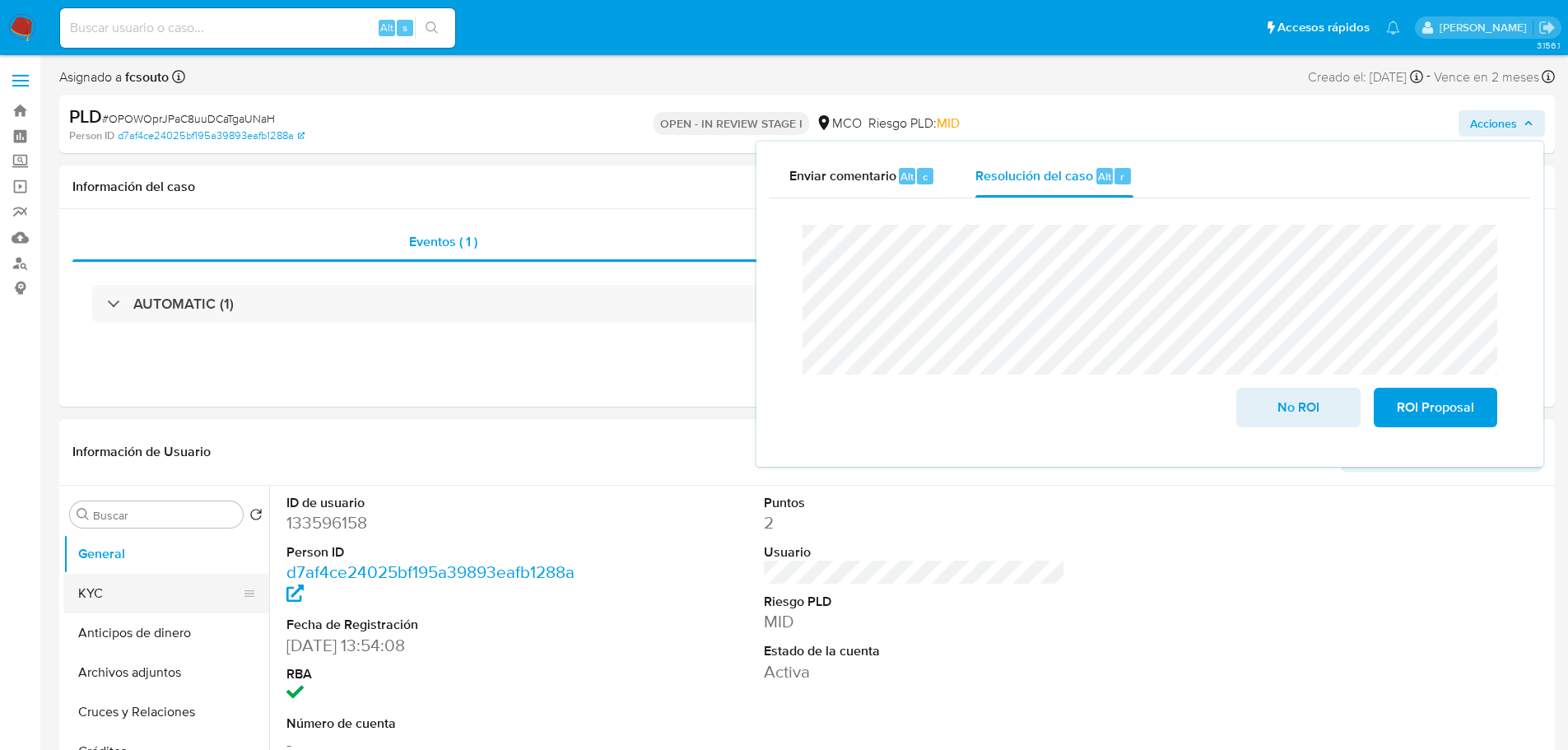
click at [79, 602] on button "KYC" at bounding box center [159, 593] width 193 height 40
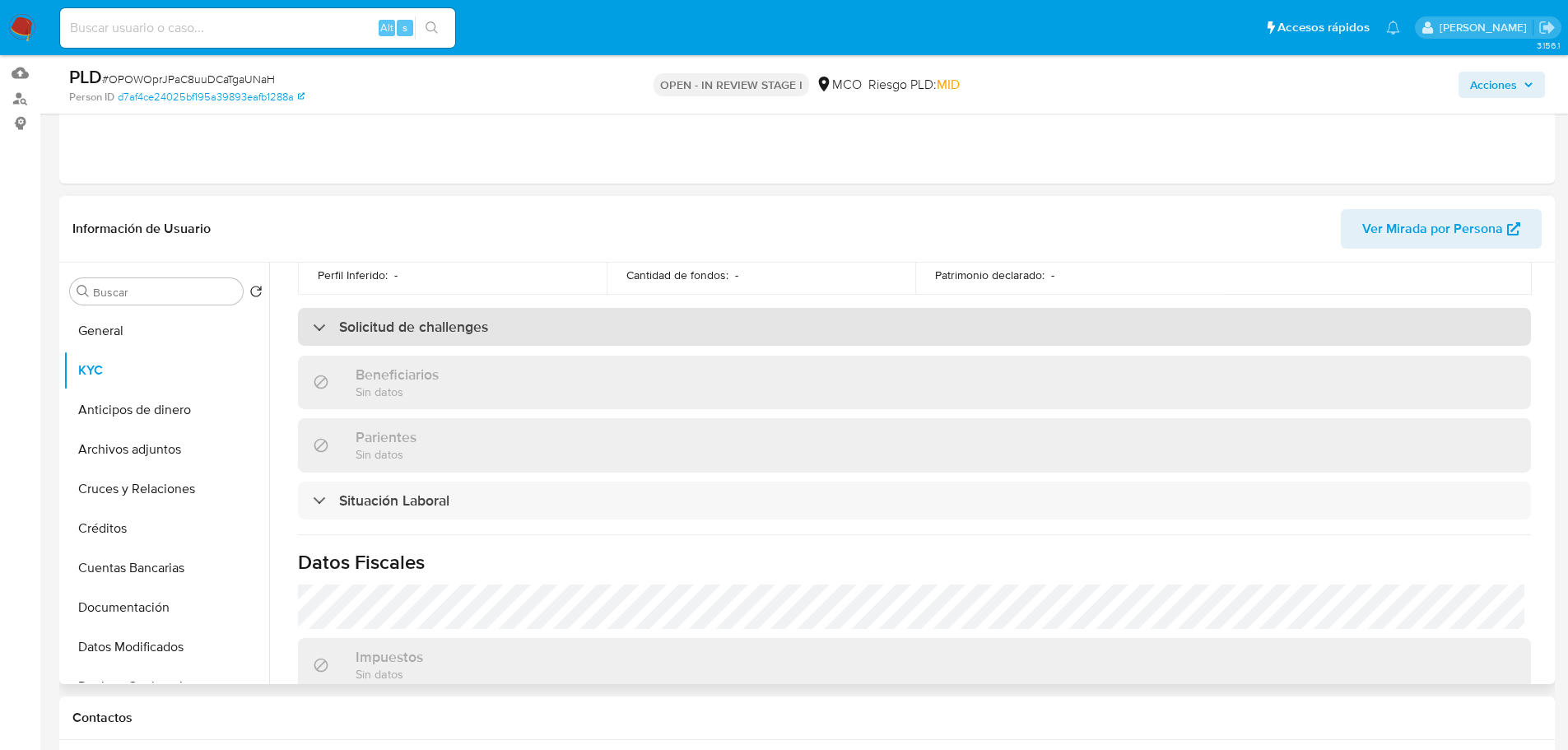
scroll to position [821, 0]
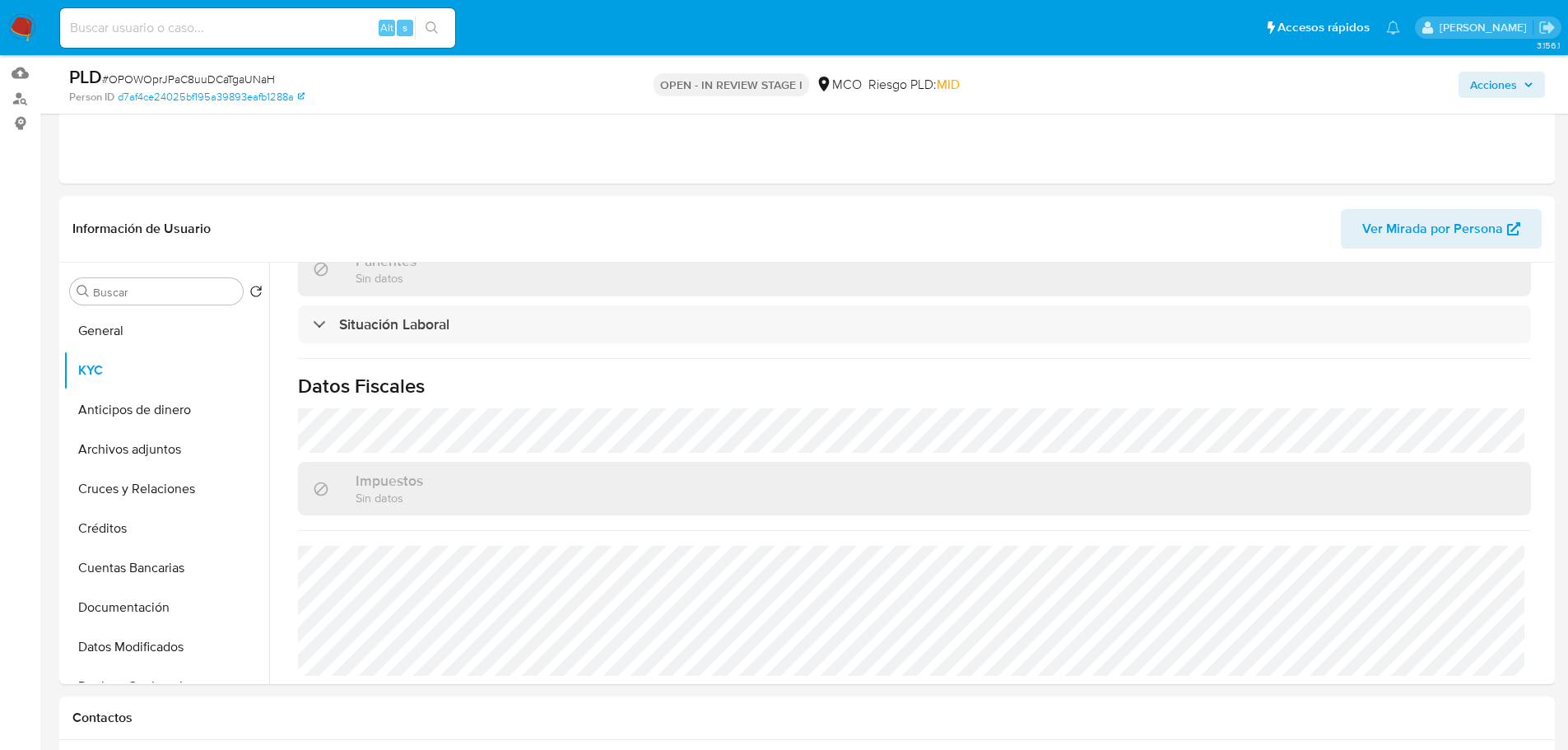
drag, startPoint x: 1525, startPoint y: 72, endPoint x: 1479, endPoint y: 89, distance: 49.0
click at [1522, 73] on span "Acciones" at bounding box center [1502, 85] width 63 height 23
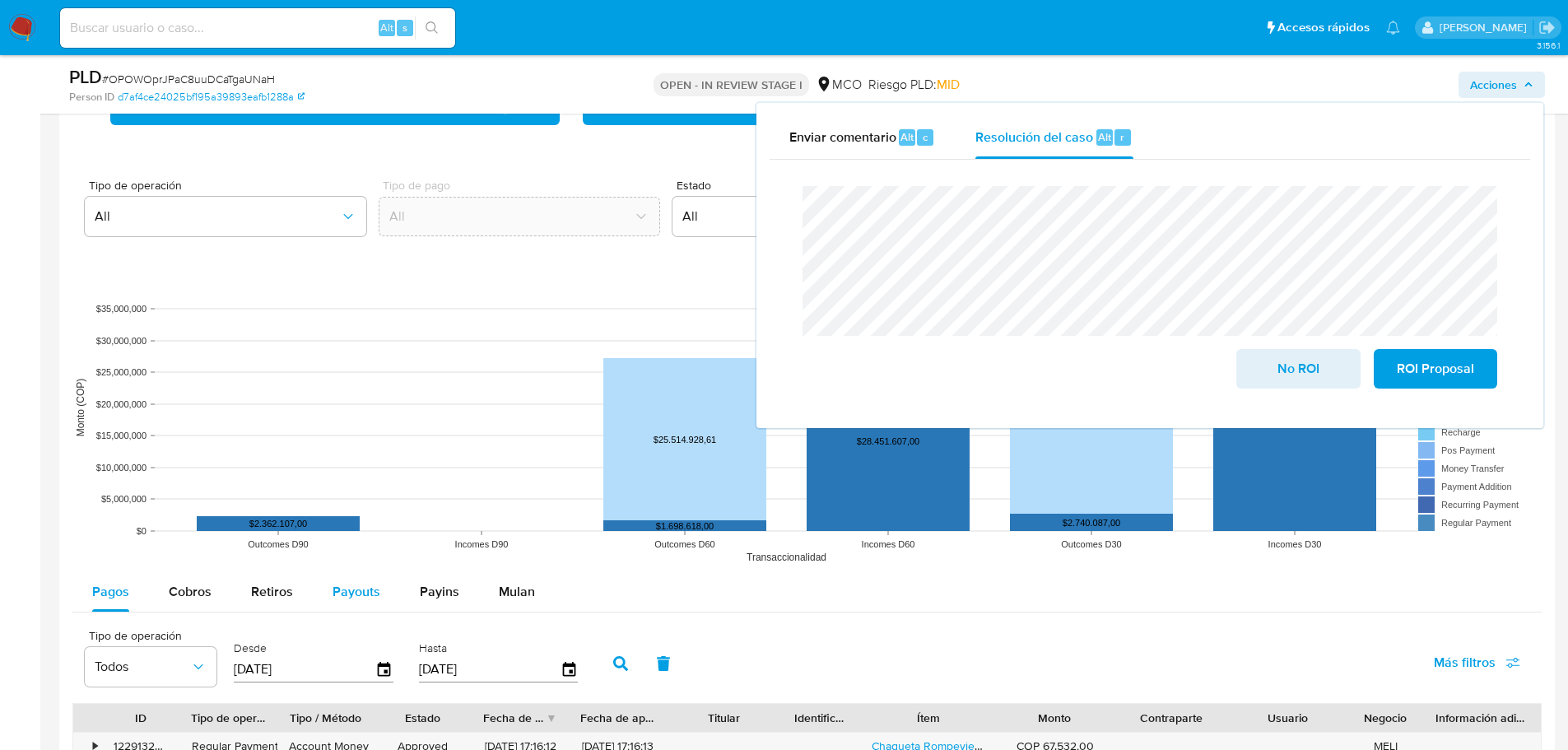
scroll to position [1400, 0]
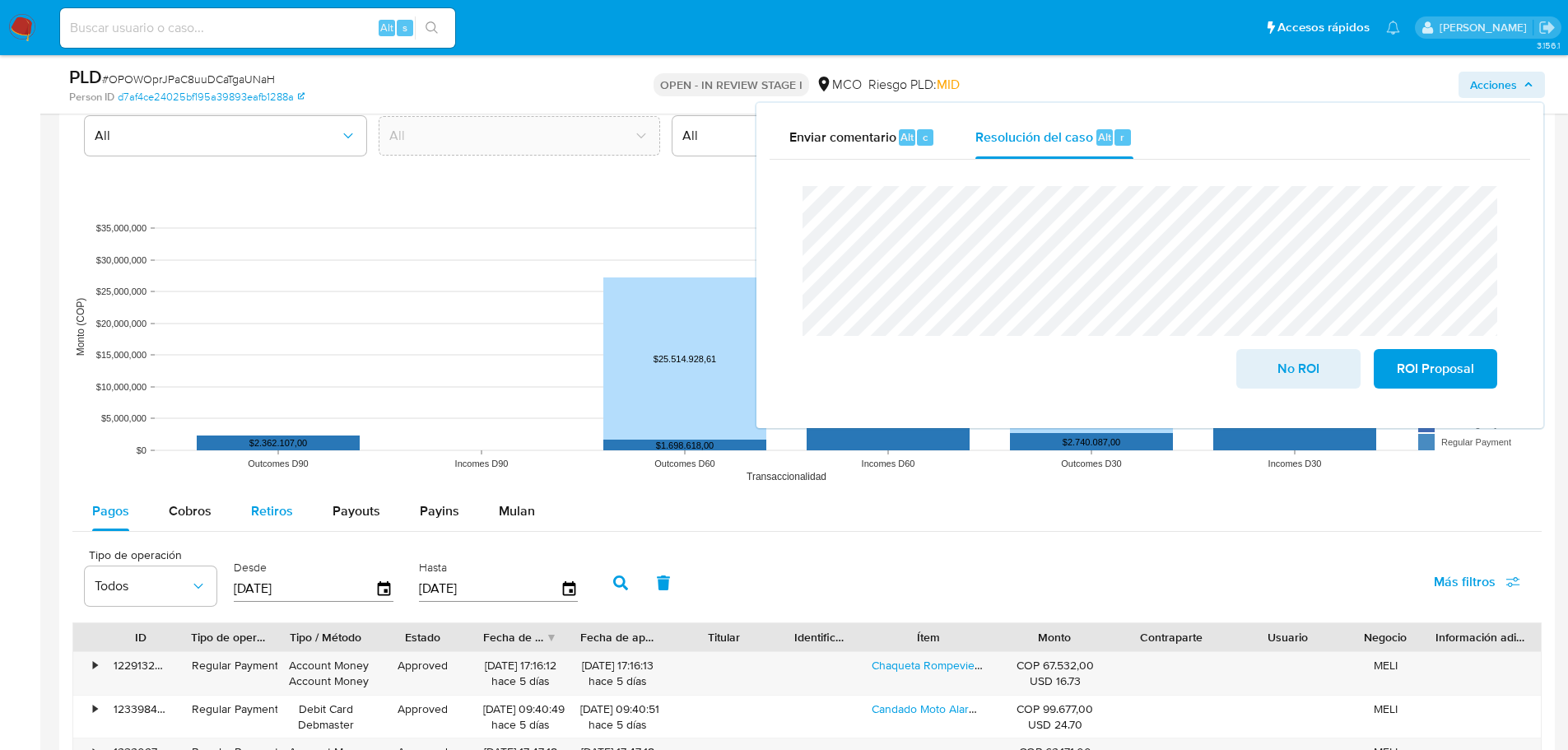
click at [263, 499] on div "Retiros" at bounding box center [272, 511] width 42 height 40
select select "10"
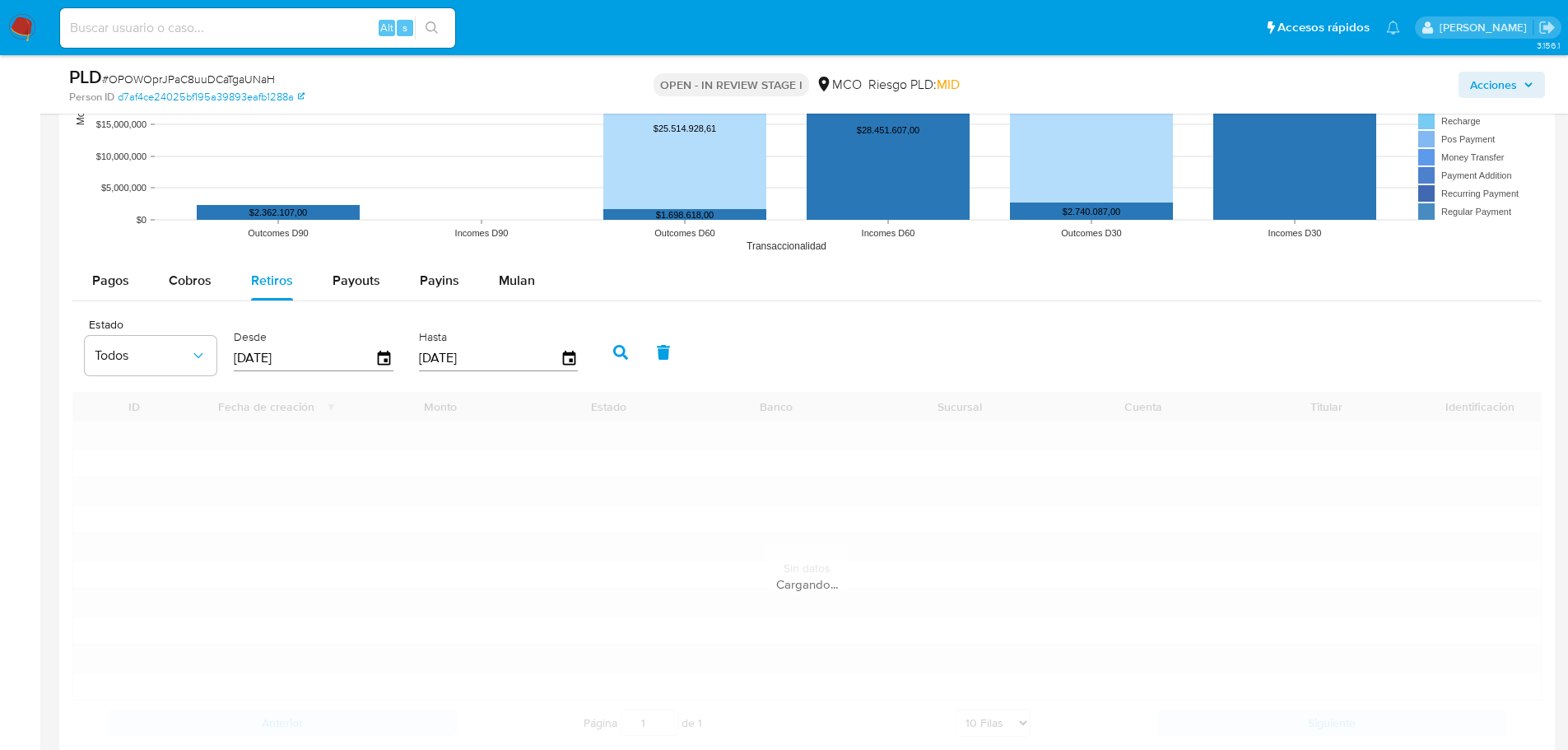
scroll to position [1647, 0]
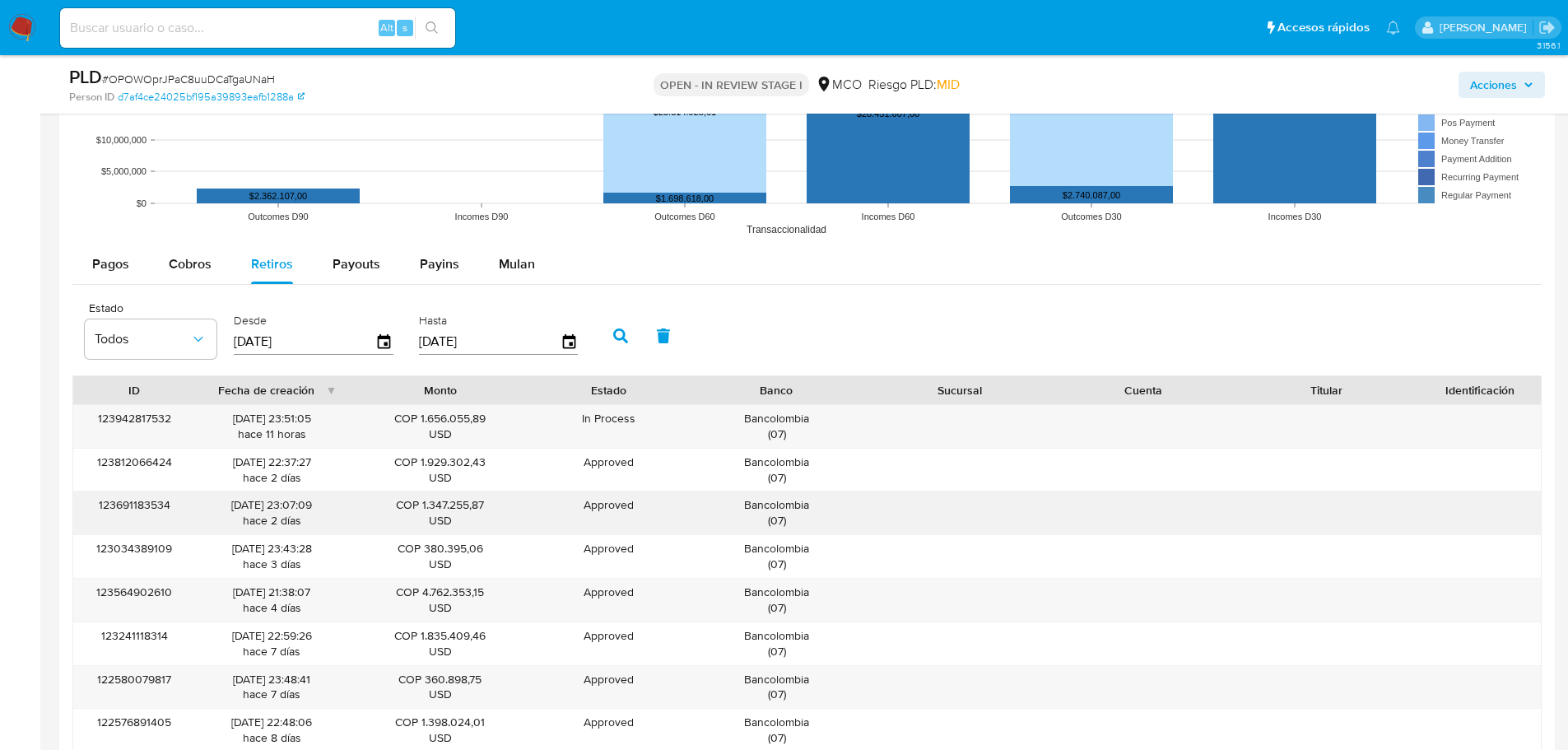
click at [759, 503] on div "Bancolombia ( 07 )" at bounding box center [777, 513] width 160 height 32
click at [1486, 81] on span "Acciones" at bounding box center [1493, 85] width 47 height 26
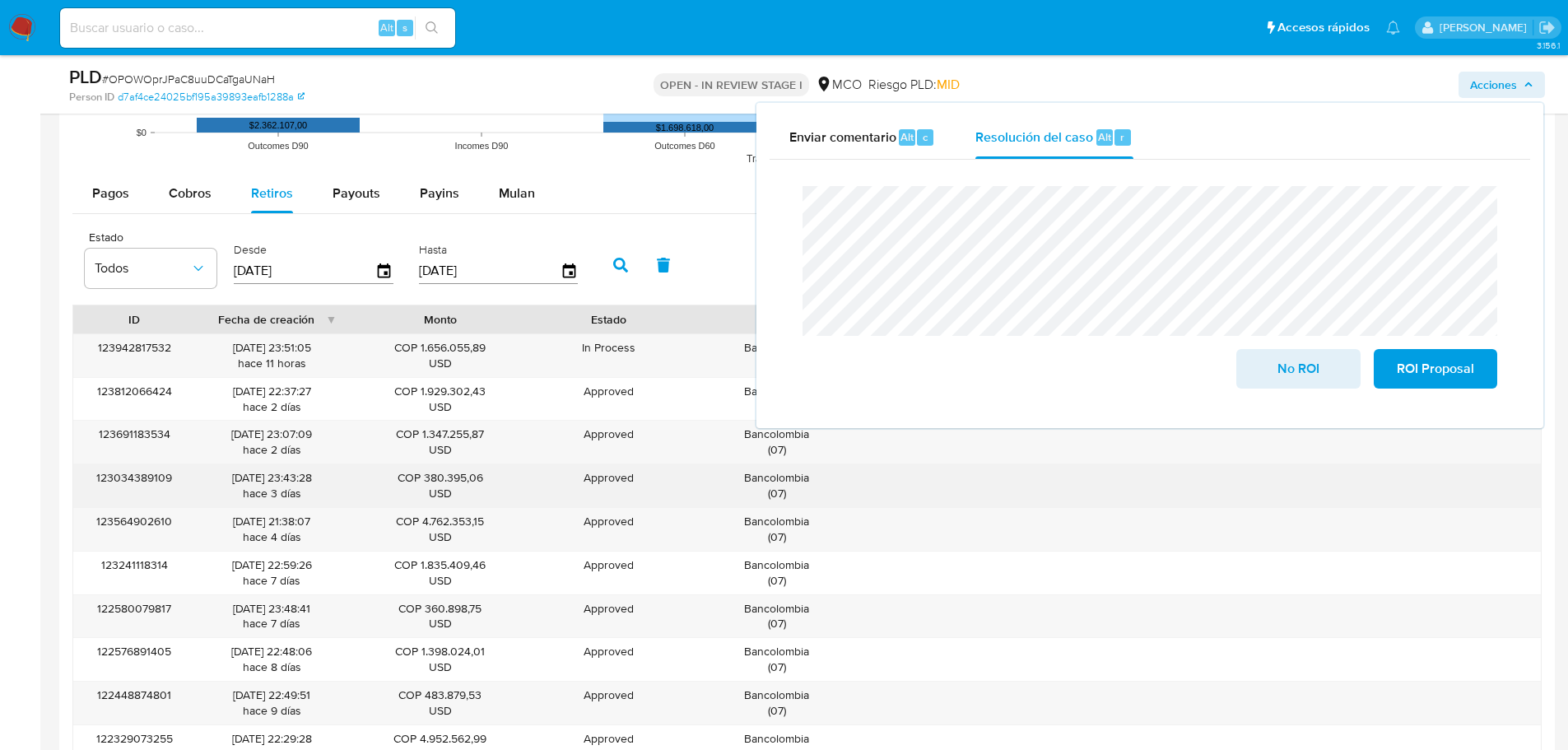
scroll to position [1894, 0]
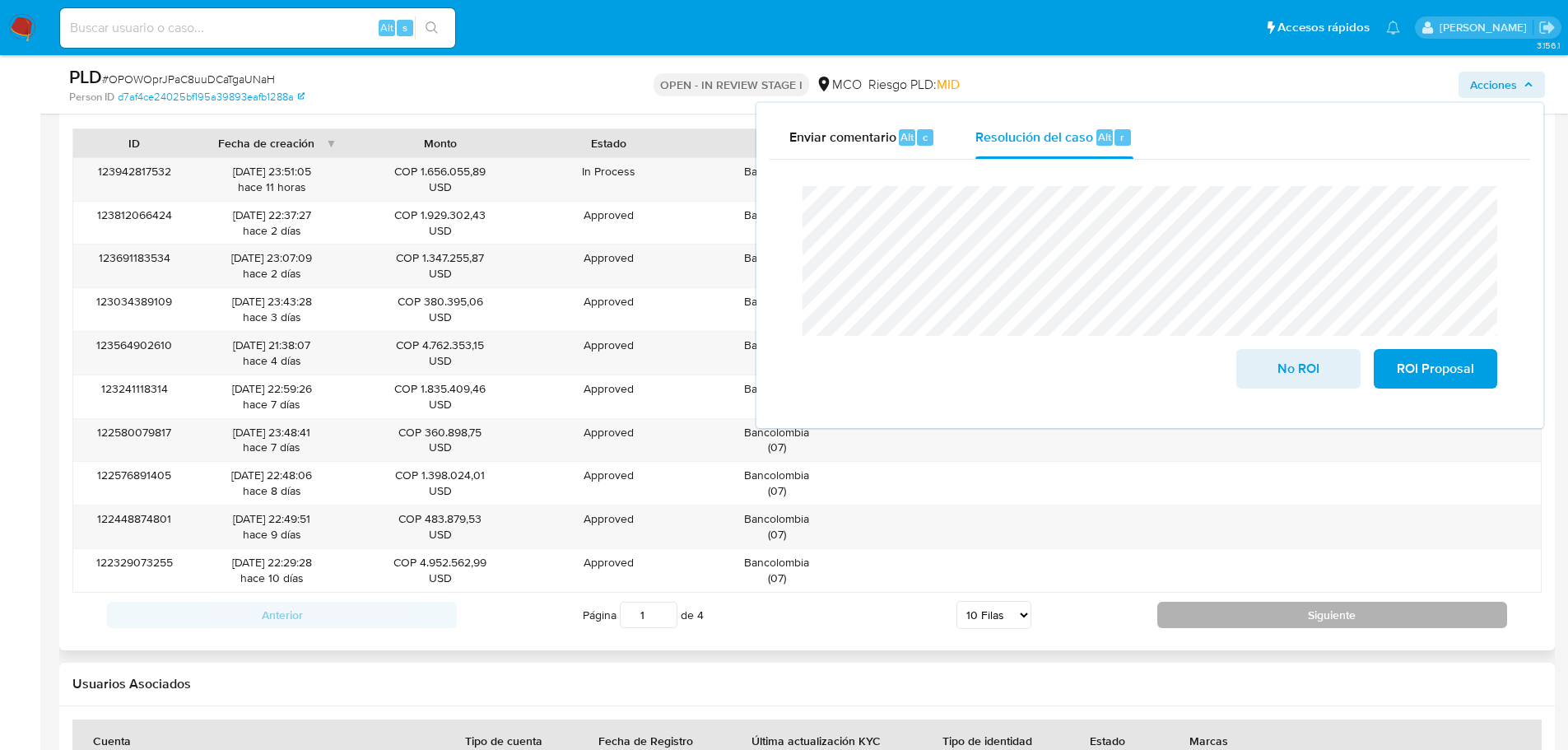
click at [1231, 615] on button "Siguiente" at bounding box center [1332, 615] width 350 height 26
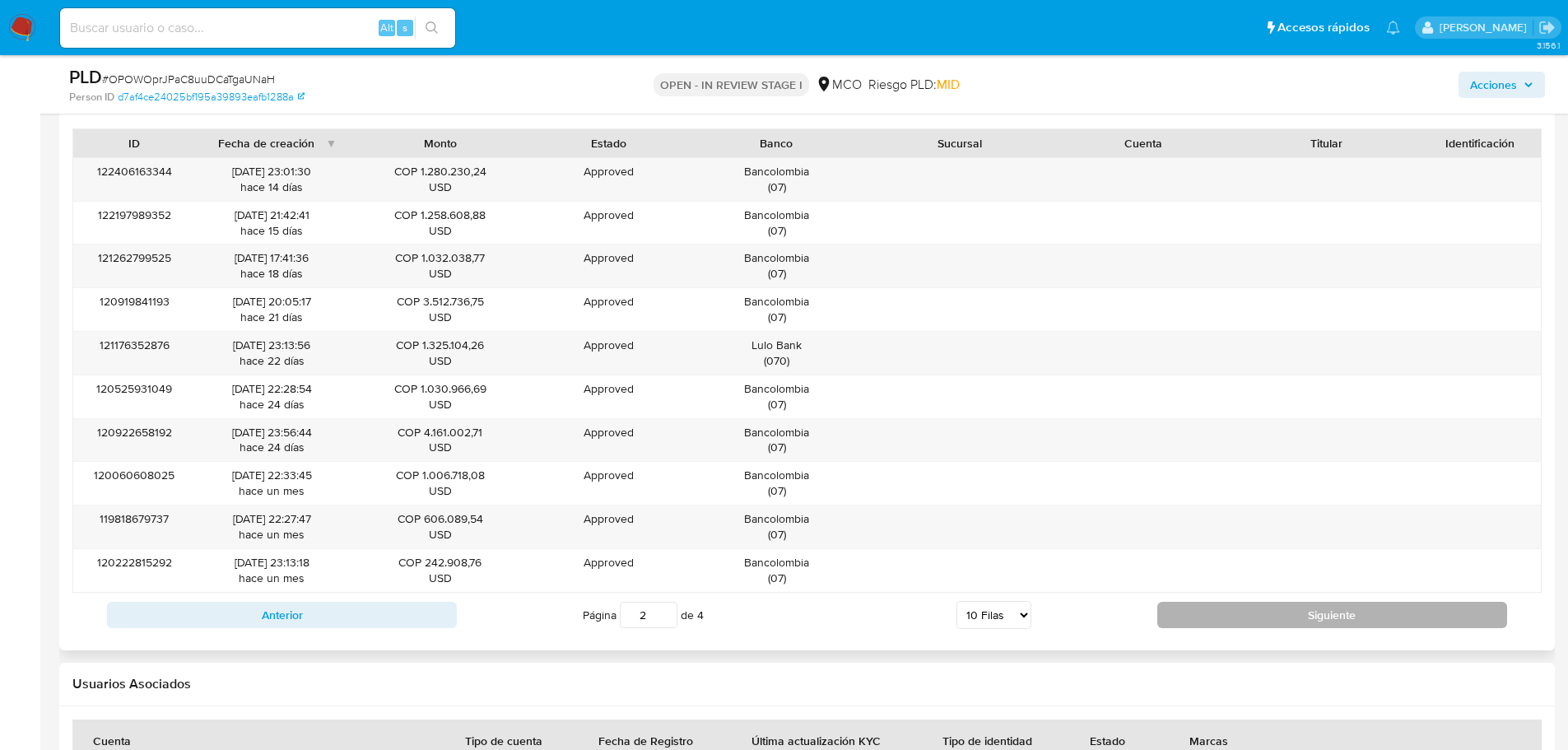
click at [1231, 615] on button "Siguiente" at bounding box center [1332, 615] width 350 height 26
type input "4"
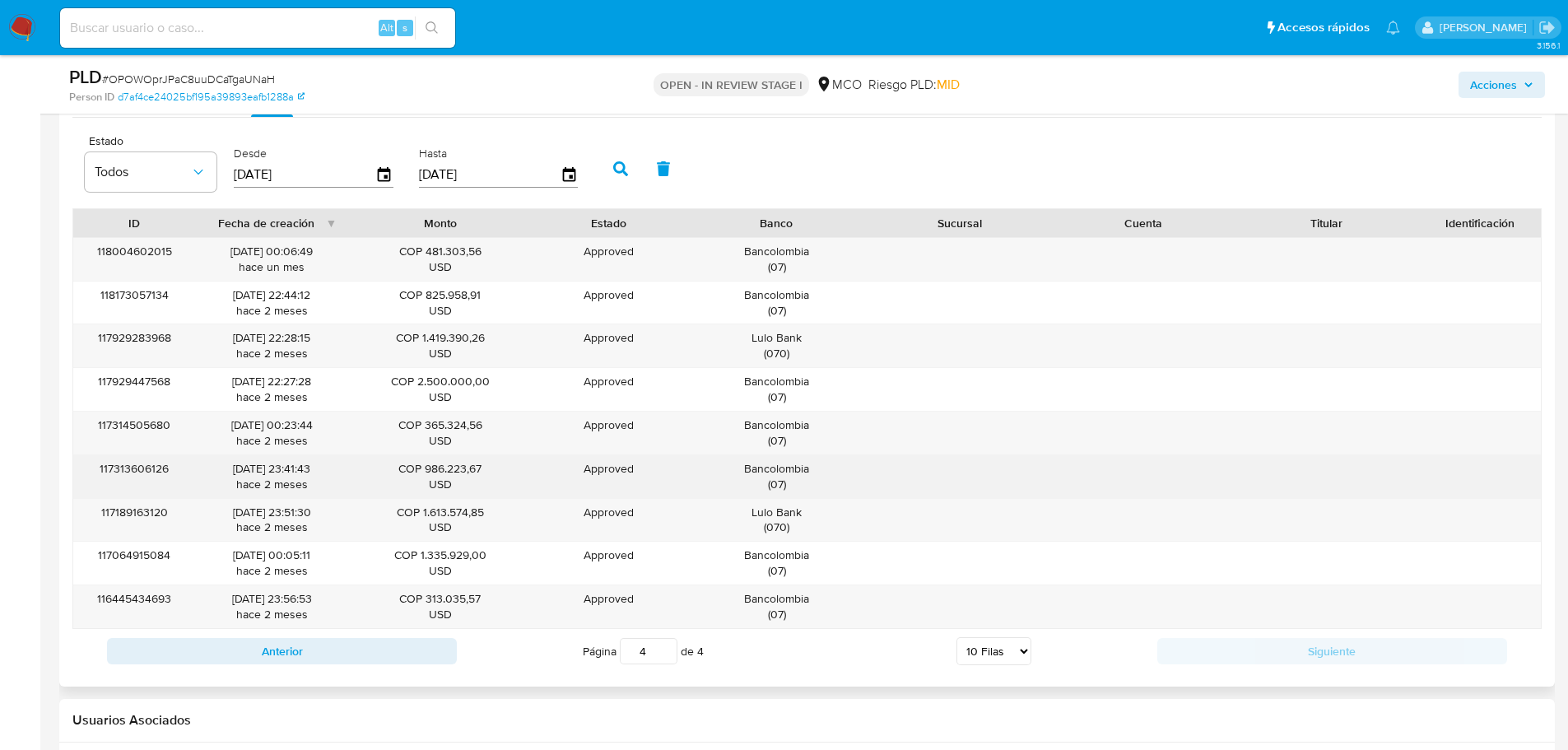
scroll to position [1647, 0]
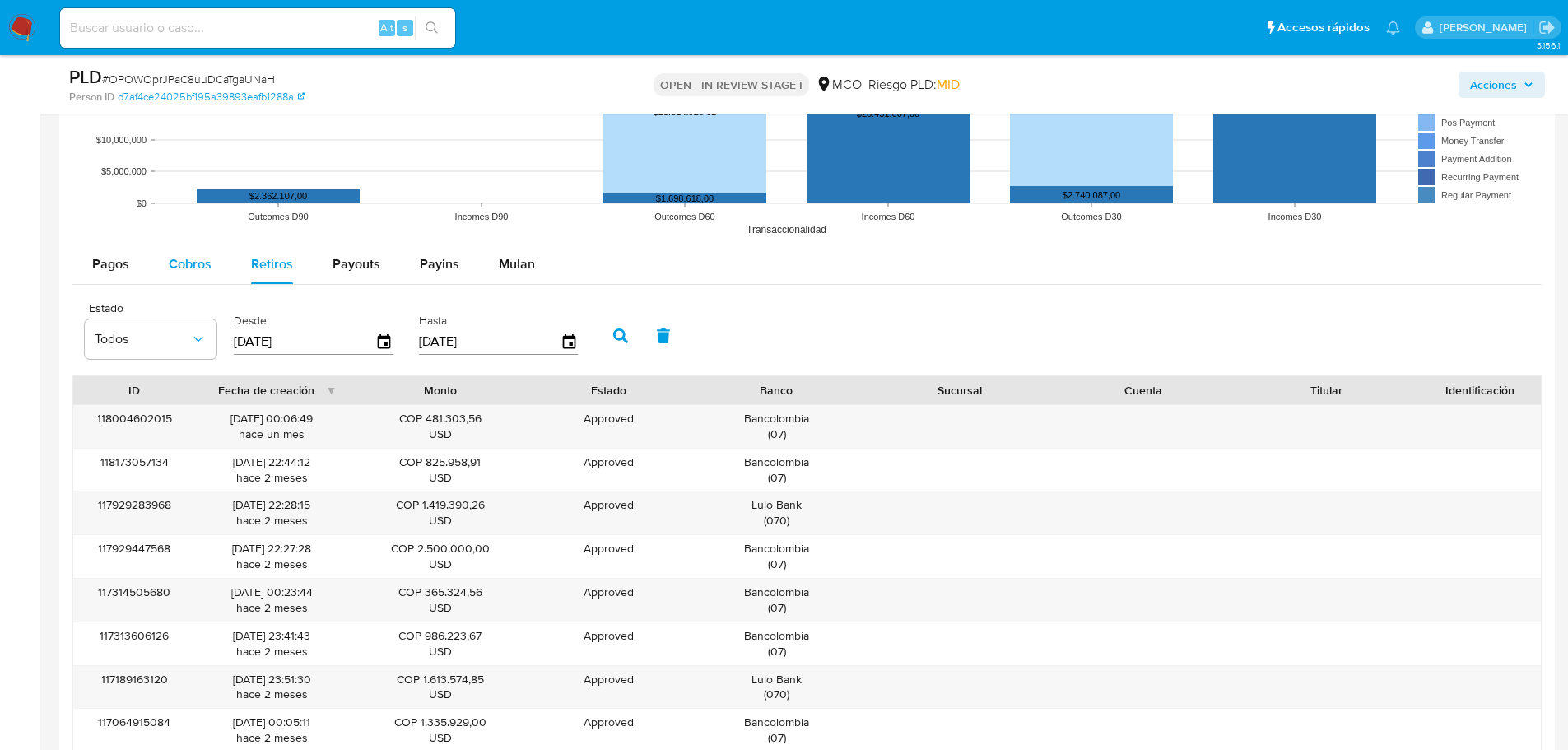
click at [202, 267] on span "Cobros" at bounding box center [190, 264] width 43 height 19
select select "10"
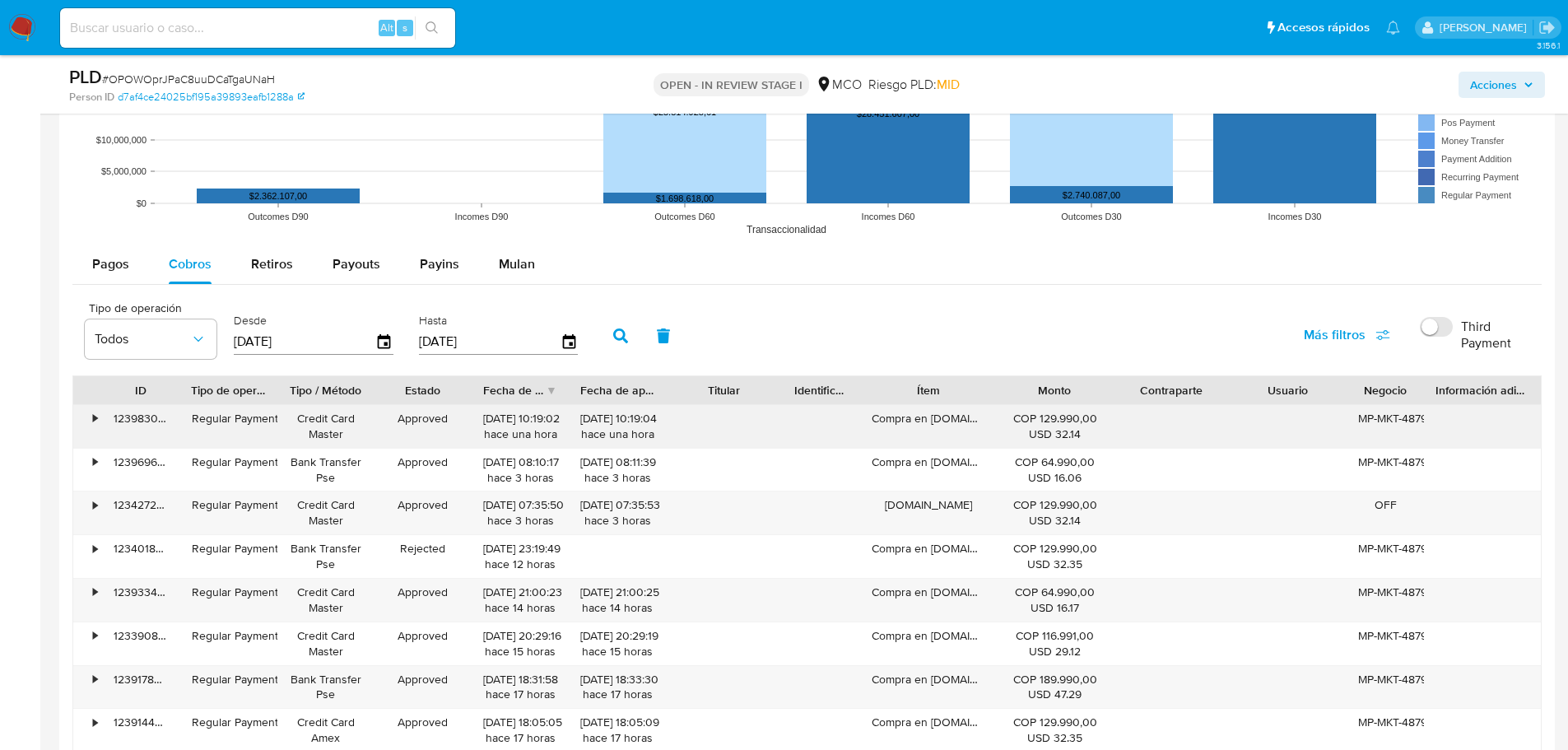
click at [946, 420] on div "Compra en basicas.com.co" at bounding box center [928, 427] width 136 height 43
click at [1513, 80] on span "Acciones" at bounding box center [1493, 85] width 47 height 26
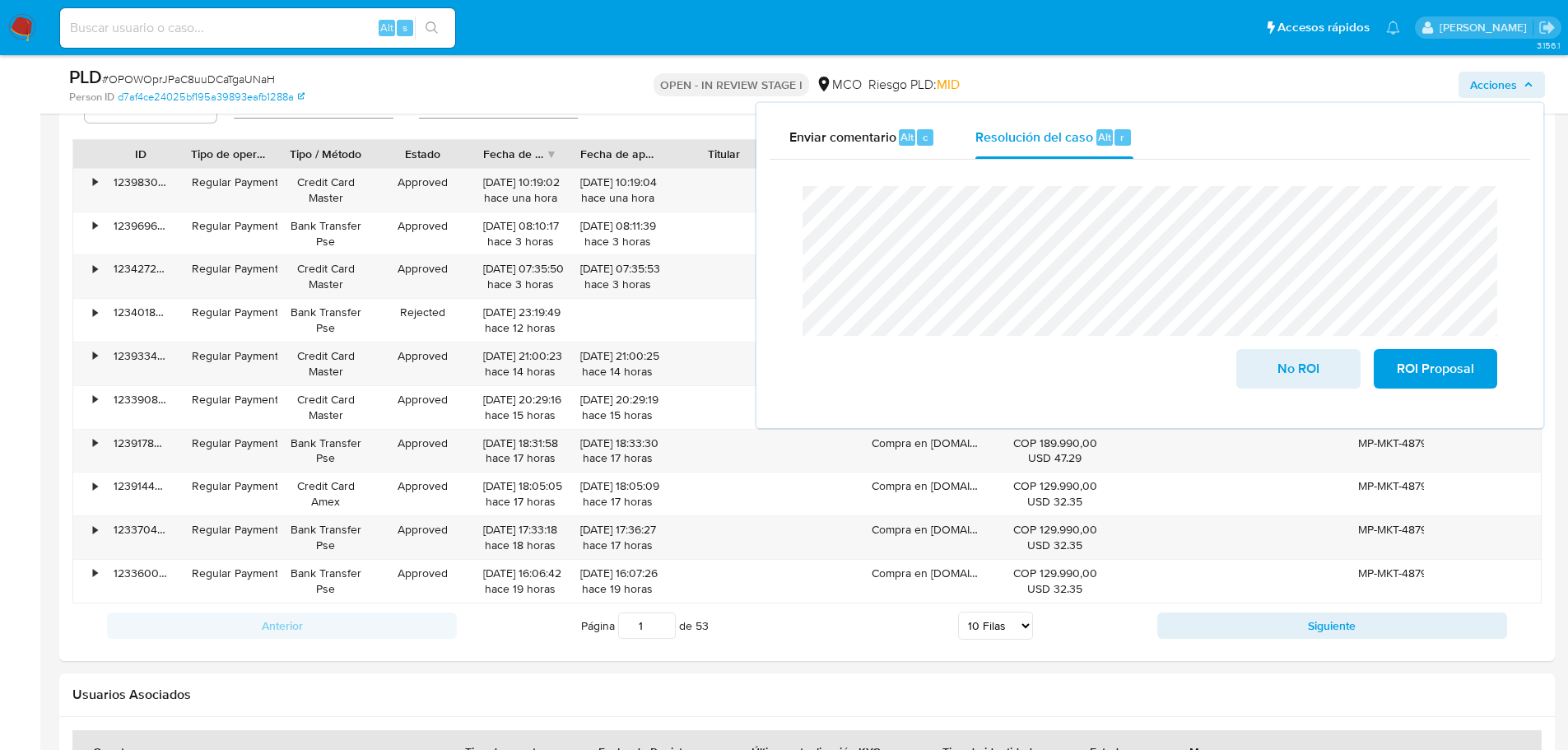
scroll to position [1894, 0]
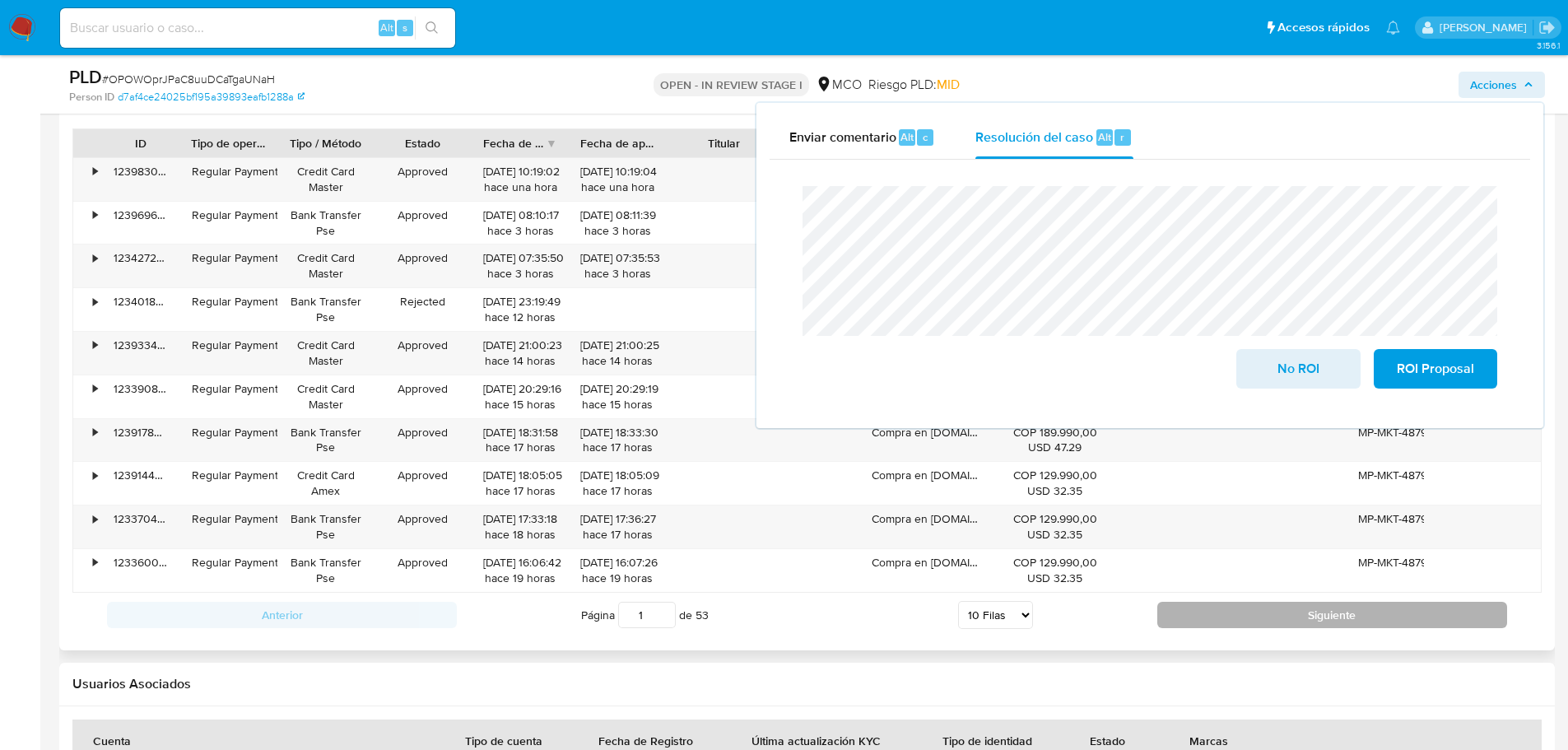
click at [1276, 622] on button "Siguiente" at bounding box center [1332, 615] width 350 height 26
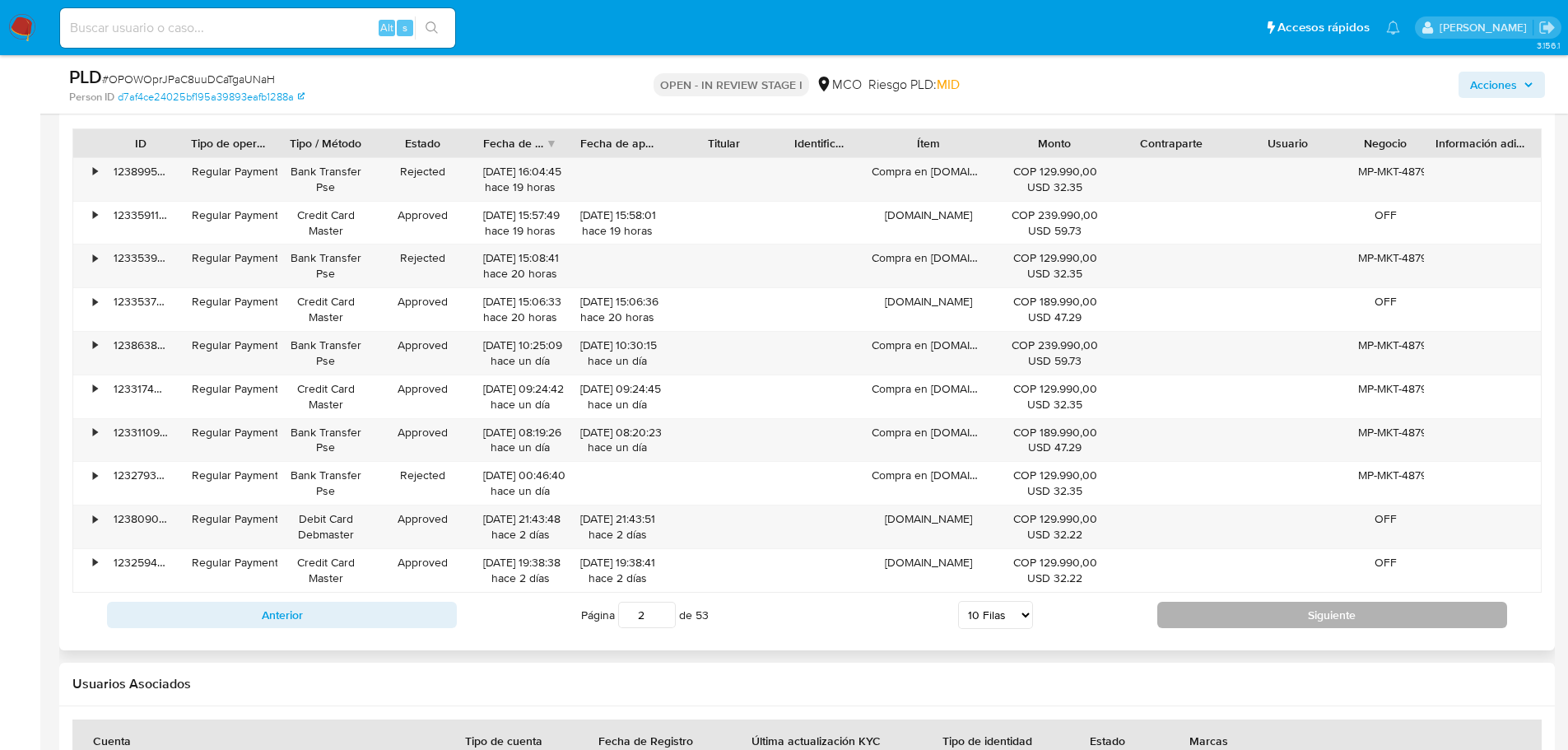
click at [1280, 621] on button "Siguiente" at bounding box center [1332, 615] width 350 height 26
type input "3"
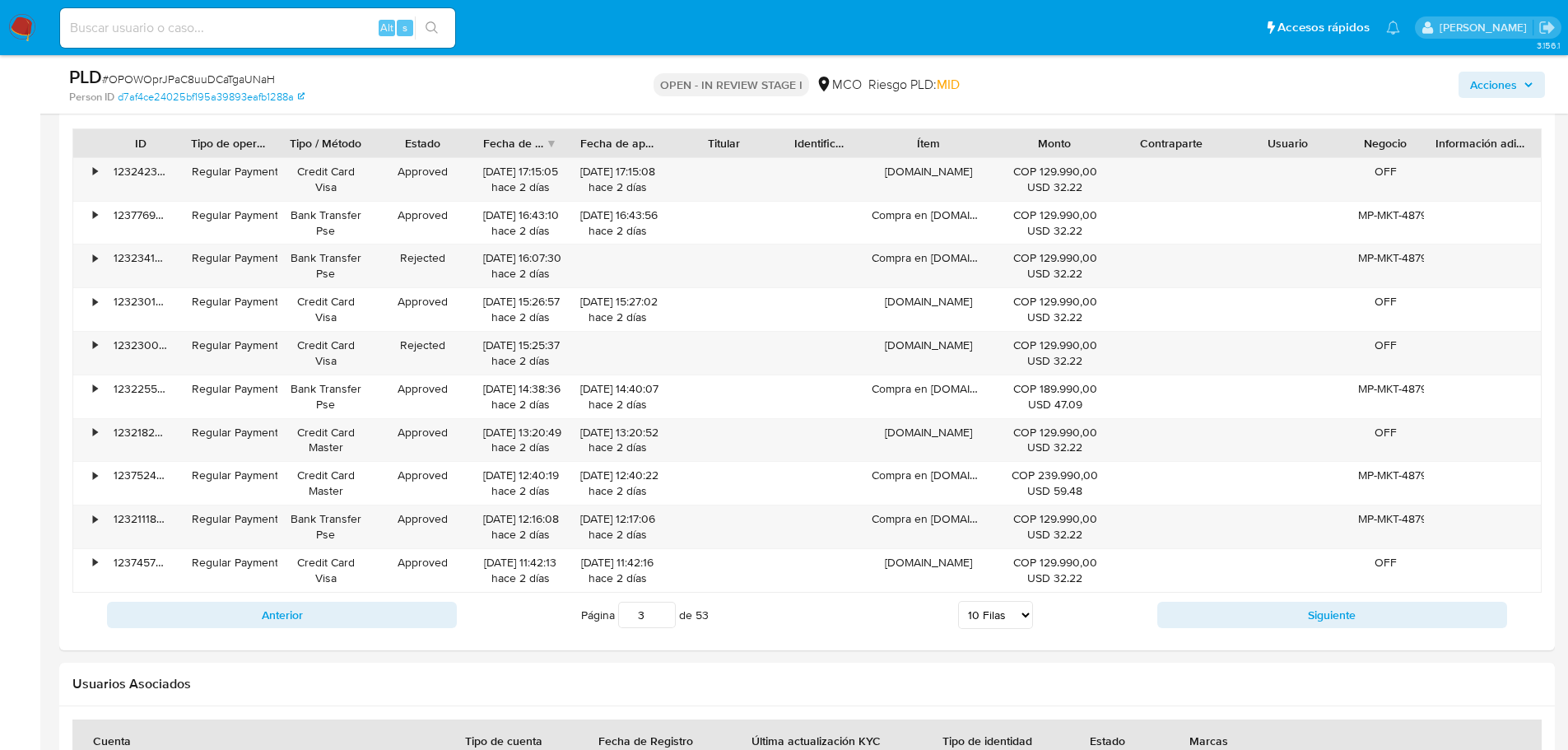
click at [1506, 94] on span "Acciones" at bounding box center [1493, 85] width 47 height 26
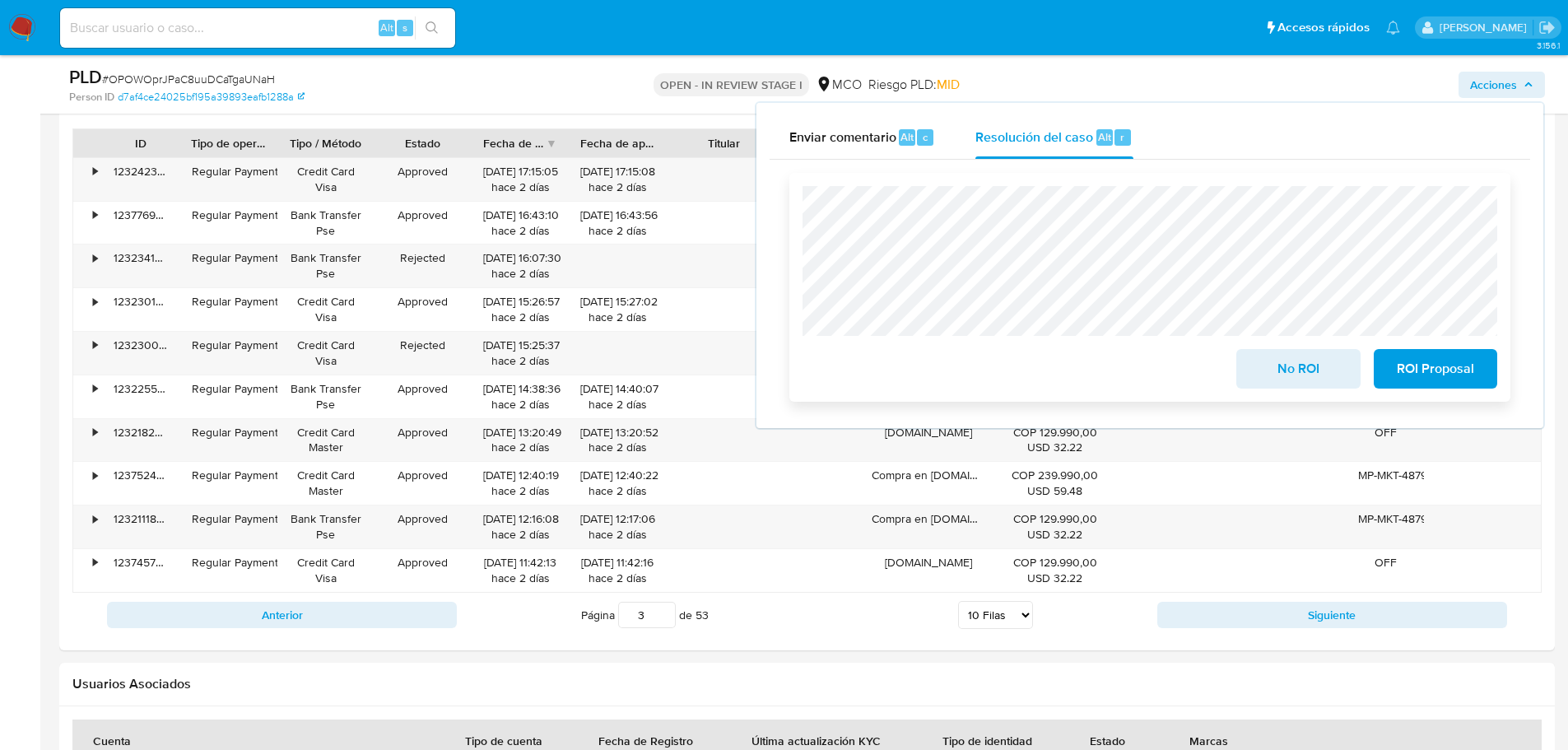
drag, startPoint x: 1282, startPoint y: 382, endPoint x: 1254, endPoint y: 382, distance: 28.0
click at [1282, 382] on span "No ROI" at bounding box center [1298, 368] width 81 height 36
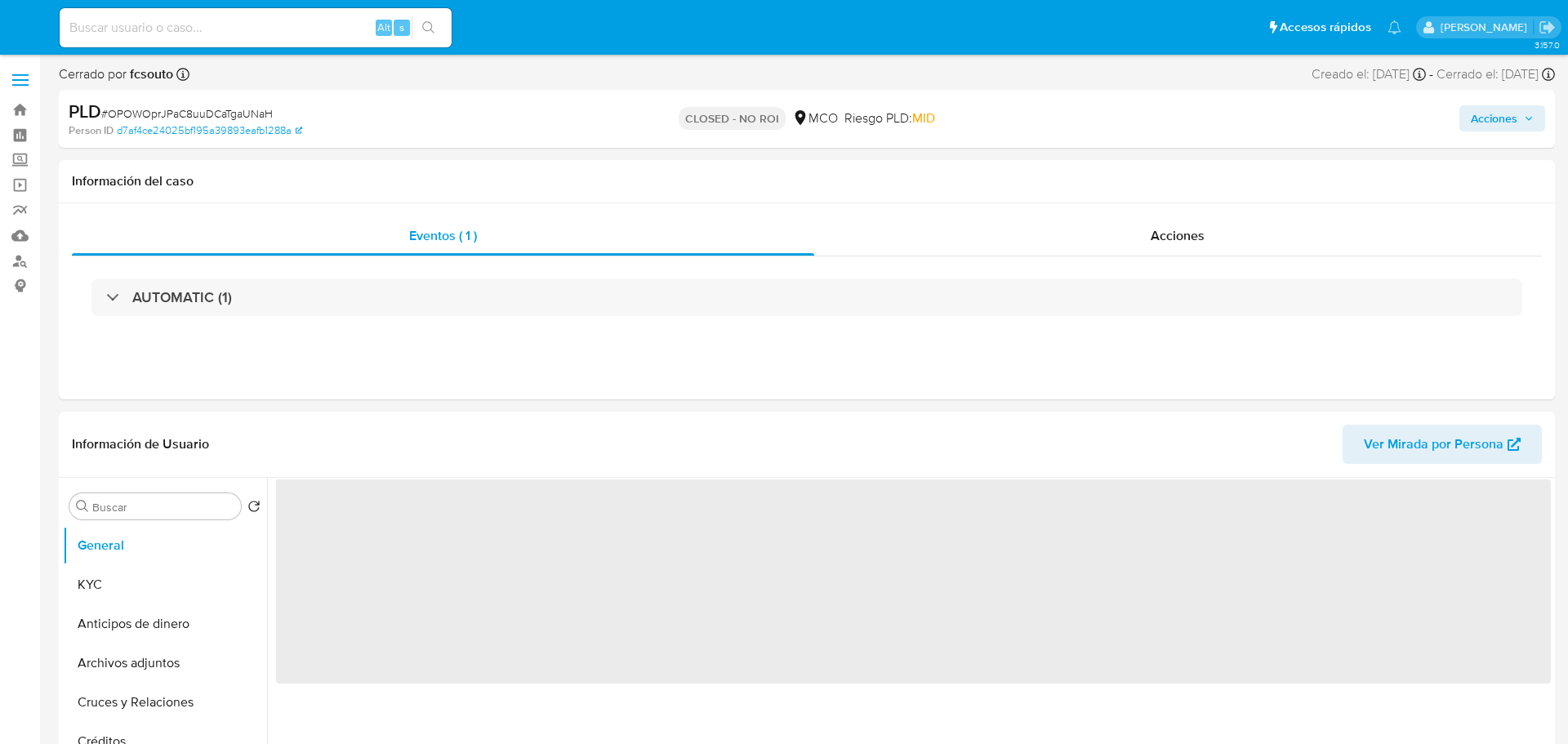
select select "10"
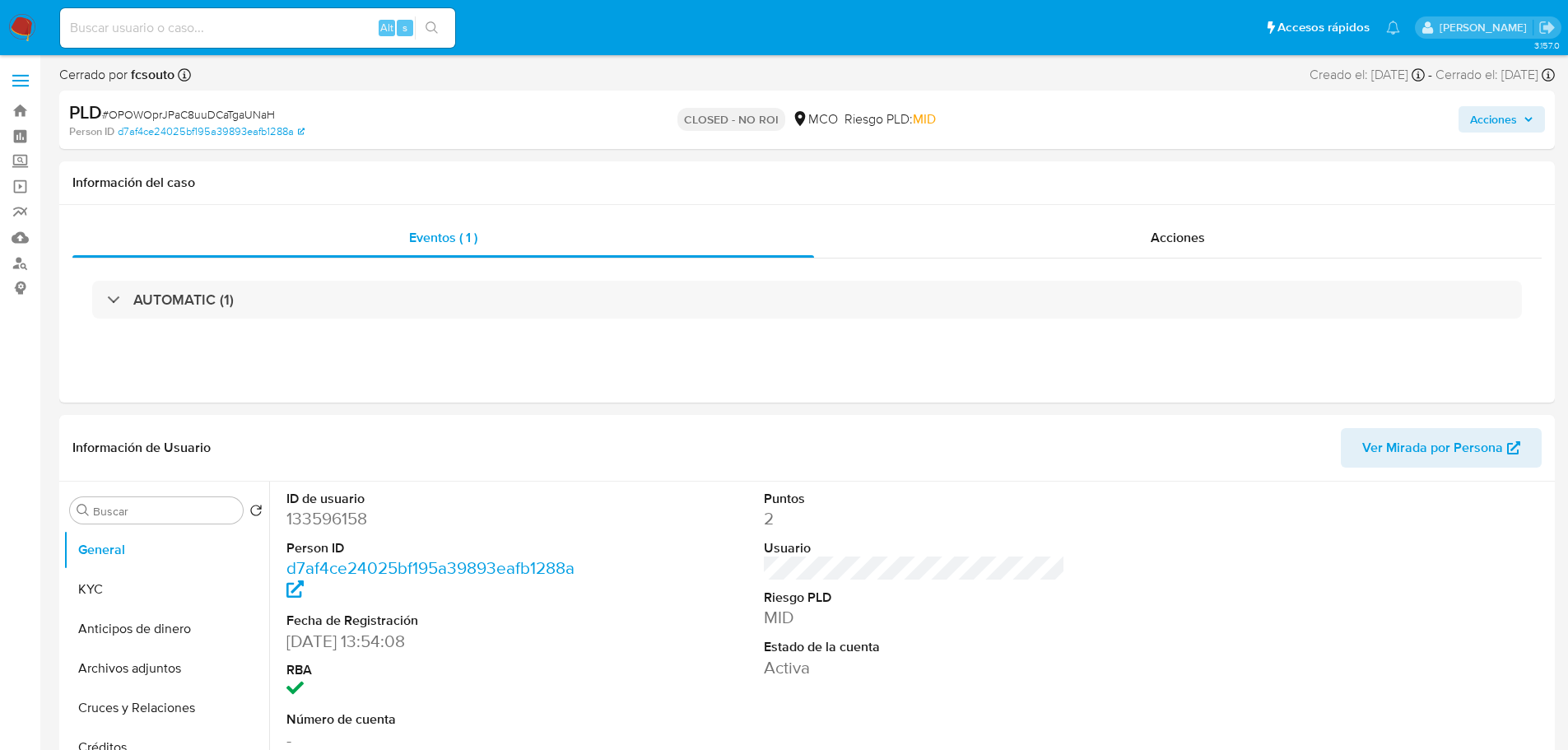
click at [1501, 108] on span "Acciones" at bounding box center [1493, 120] width 47 height 26
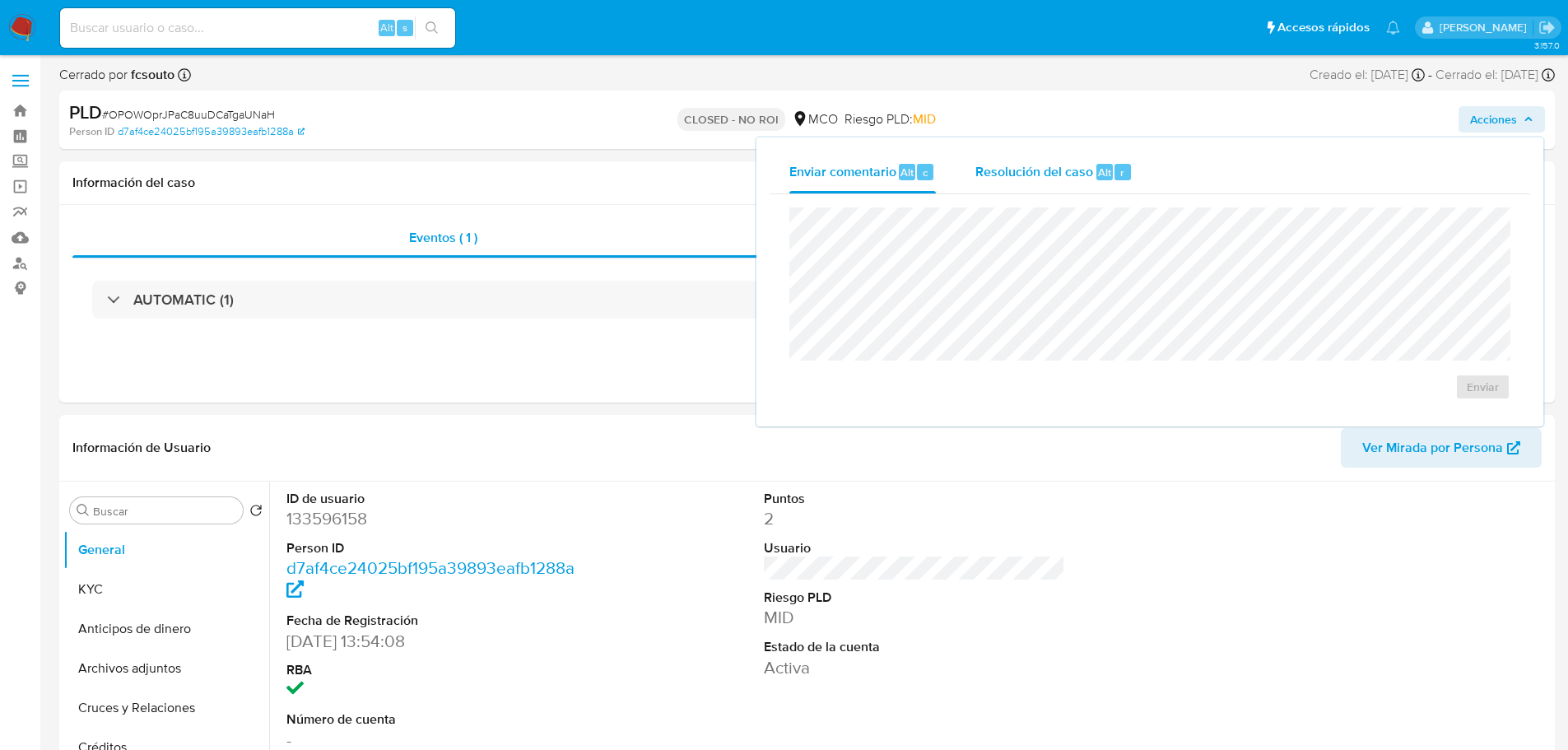
drag, startPoint x: 994, startPoint y: 165, endPoint x: 975, endPoint y: 177, distance: 22.5
click at [991, 166] on span "Resolución del caso" at bounding box center [1034, 171] width 118 height 19
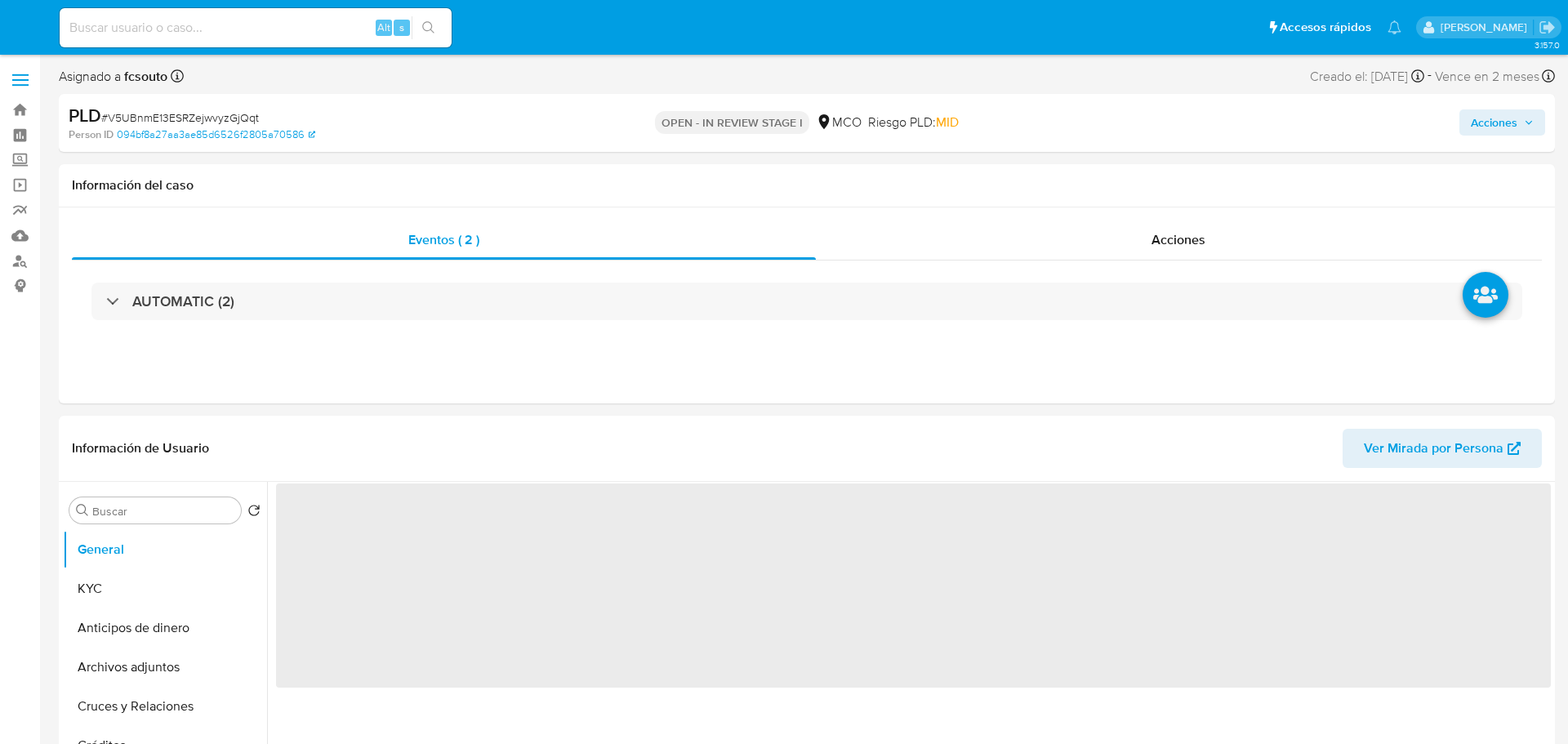
select select "10"
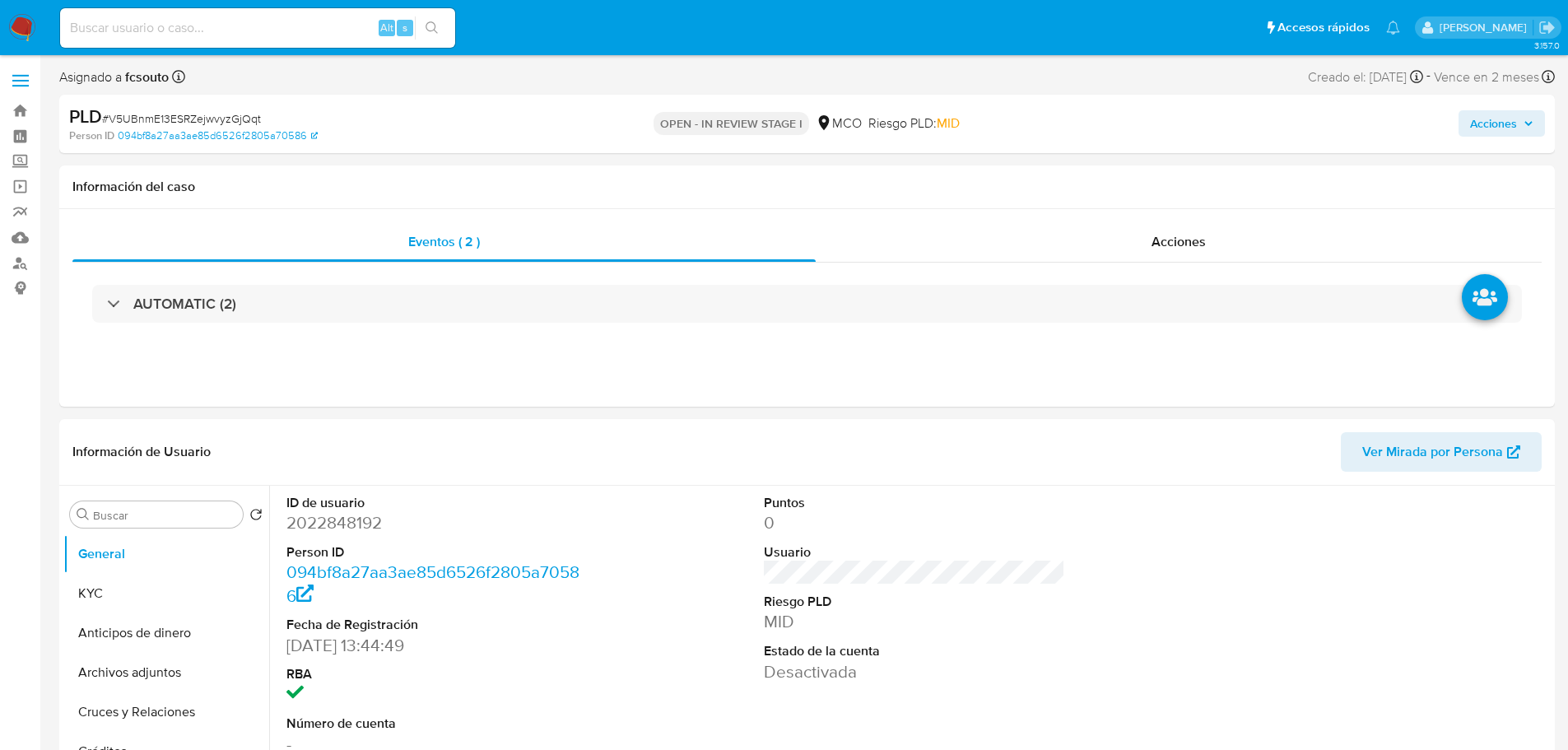
click at [1511, 128] on span "Acciones" at bounding box center [1493, 123] width 47 height 26
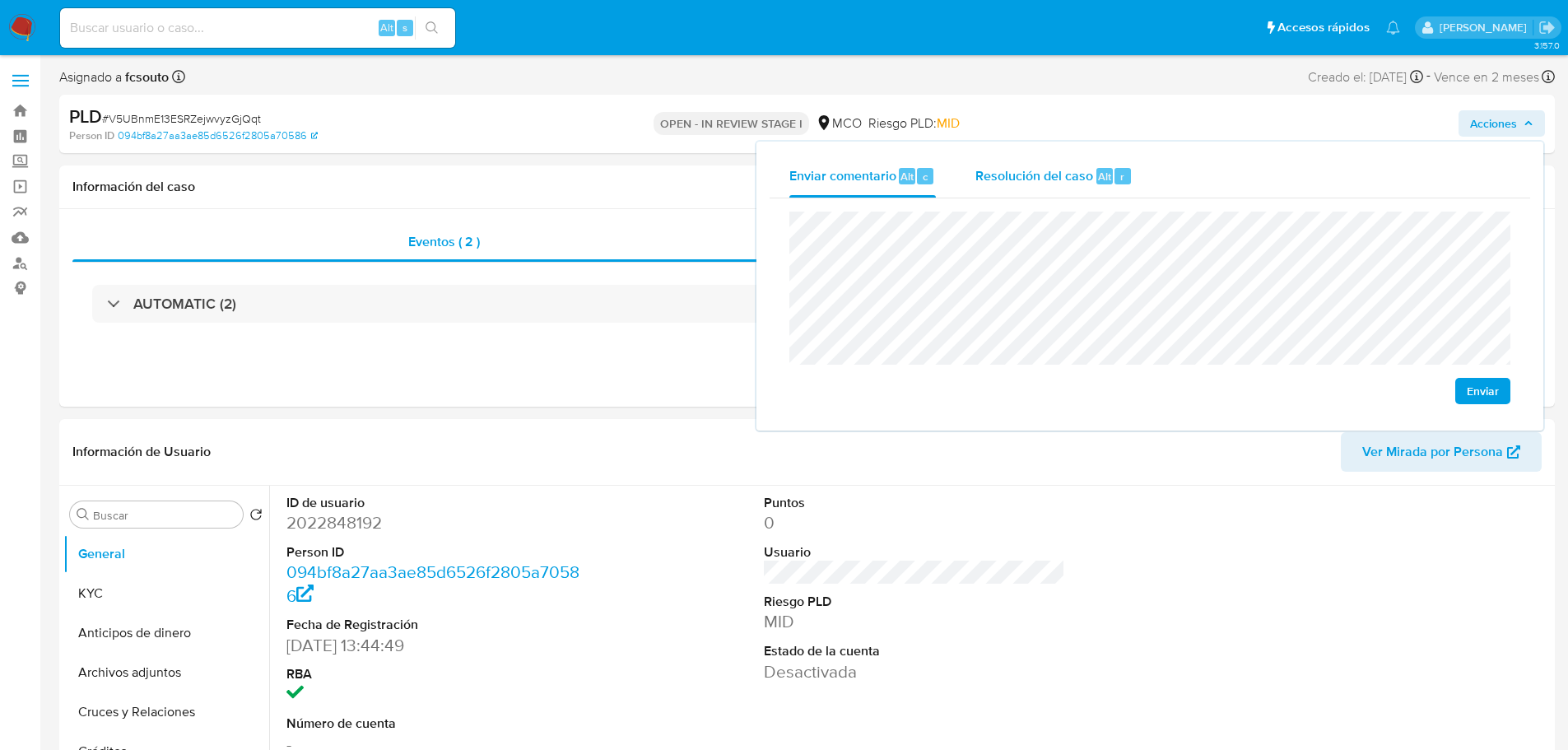
click at [1022, 167] on span "Resolución del caso" at bounding box center [1034, 175] width 118 height 19
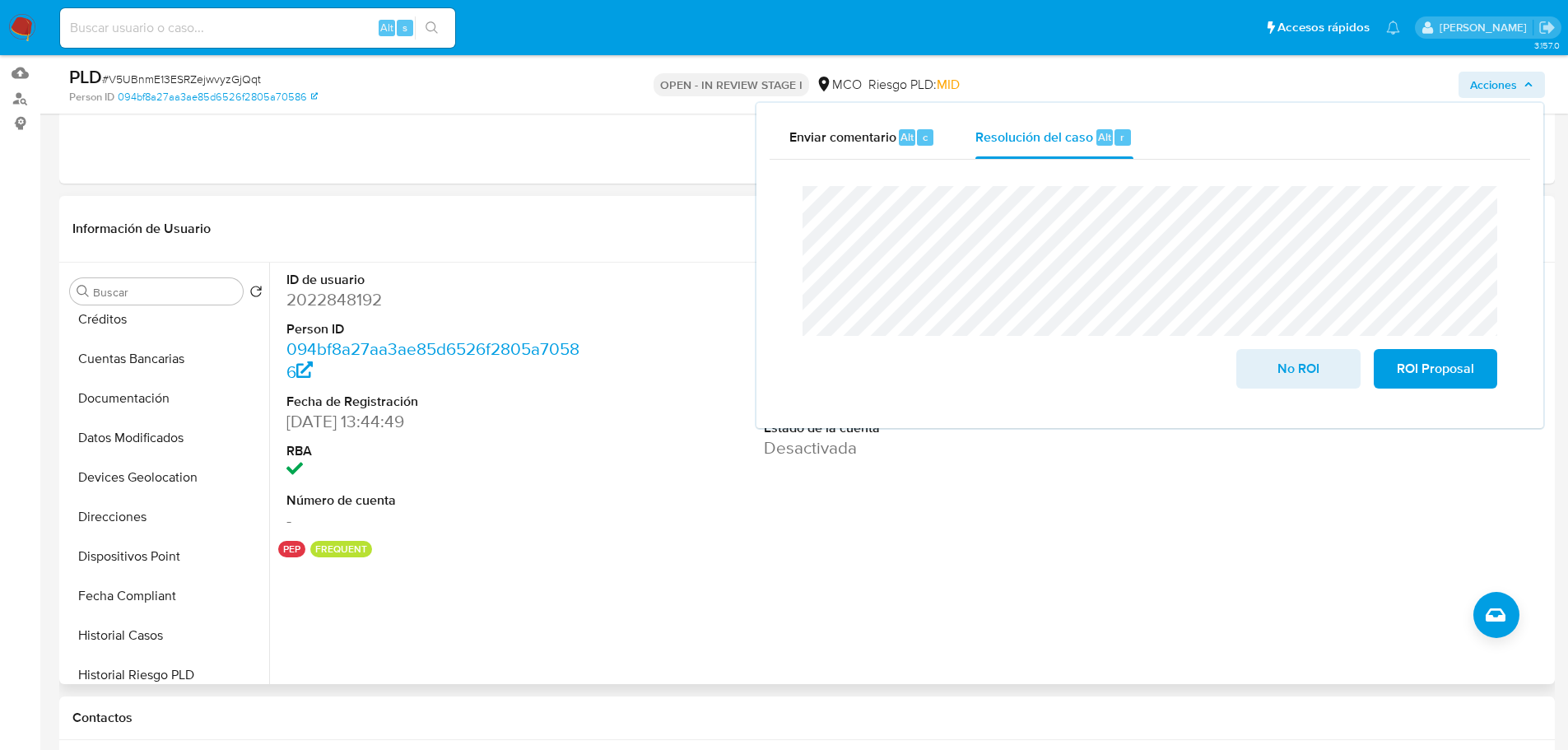
scroll to position [659, 0]
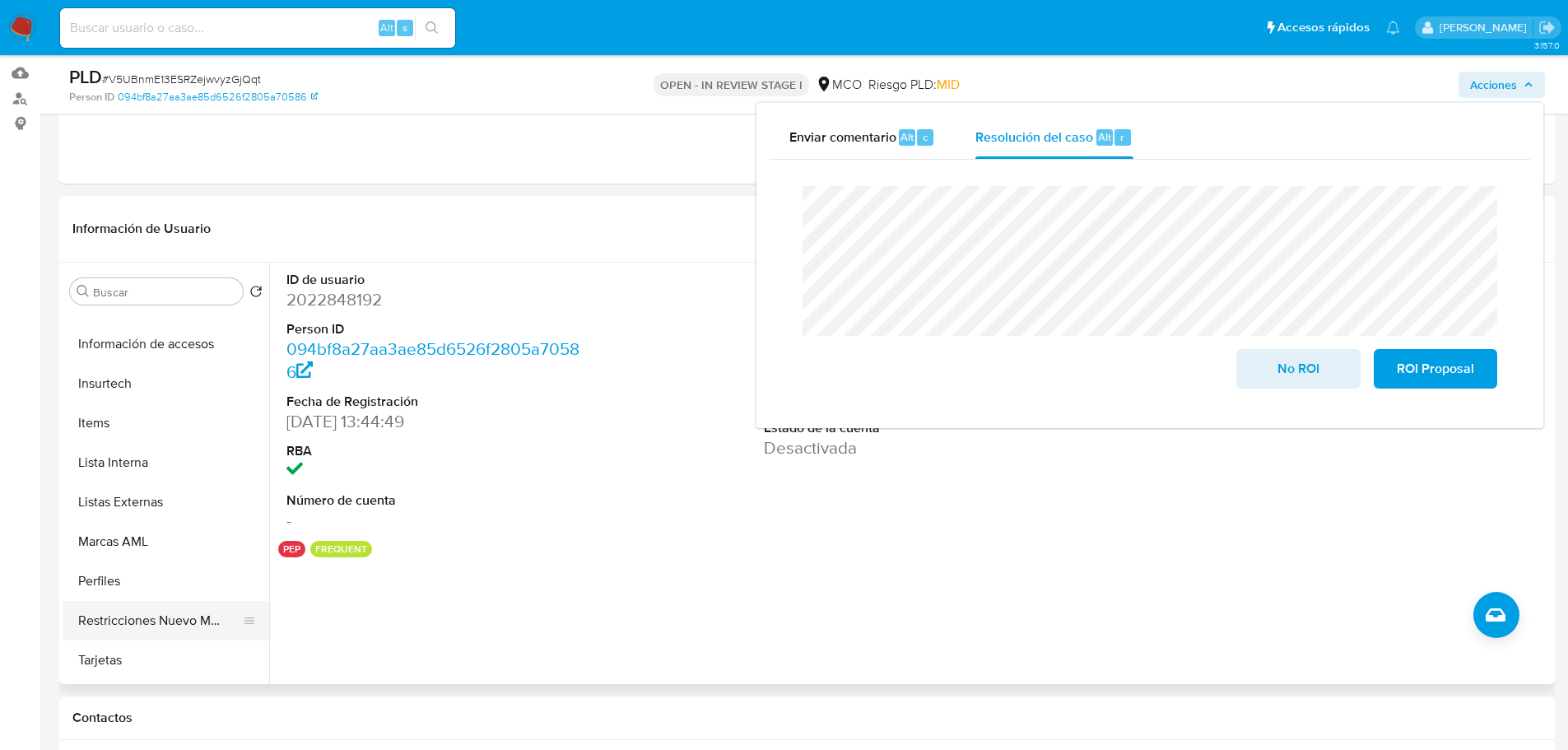
click at [166, 630] on button "Restricciones Nuevo Mundo" at bounding box center [159, 620] width 193 height 40
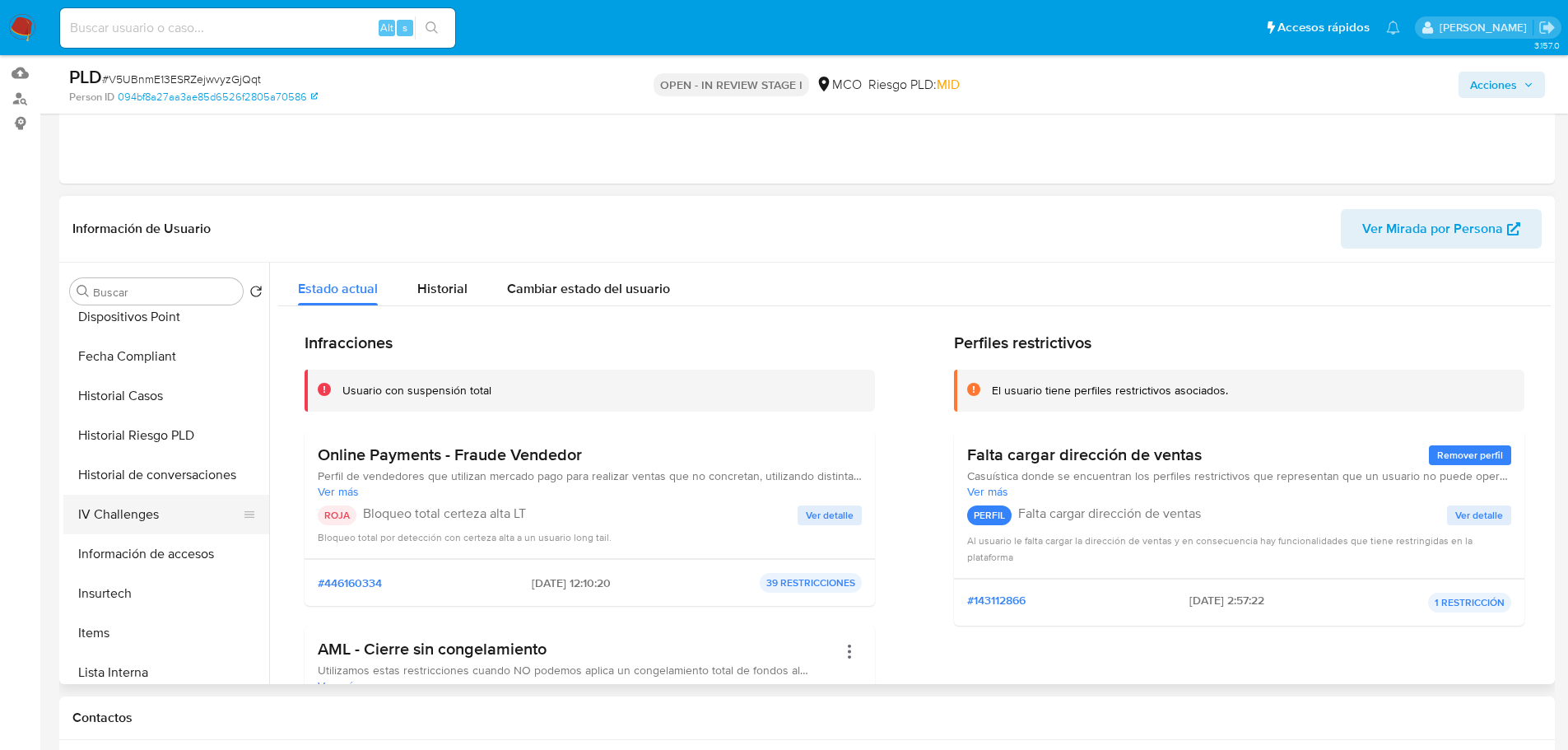
scroll to position [367, 0]
click at [165, 472] on button "Historial Casos" at bounding box center [159, 478] width 193 height 40
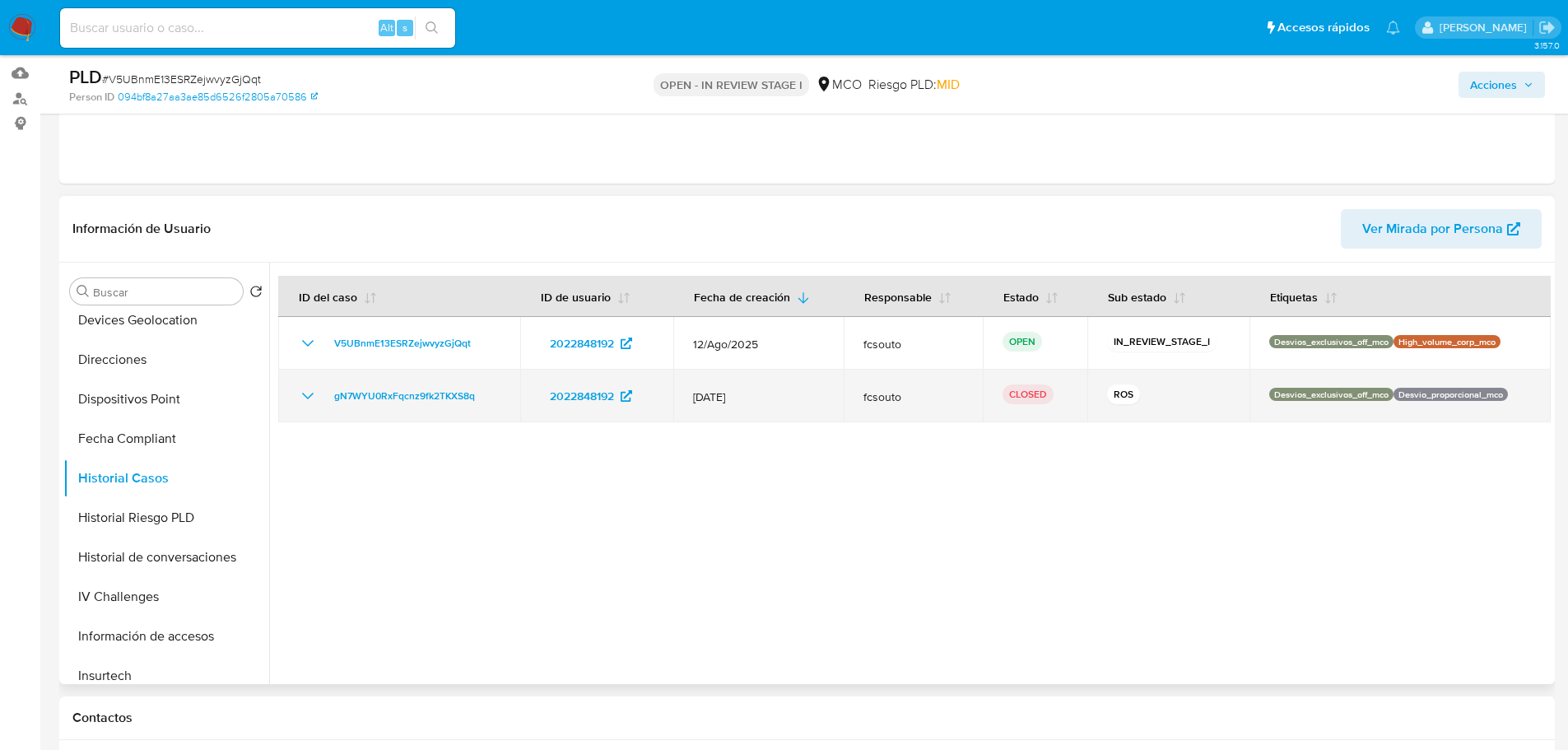
click at [313, 398] on icon "Mostrar/Ocultar" at bounding box center [307, 396] width 19 height 19
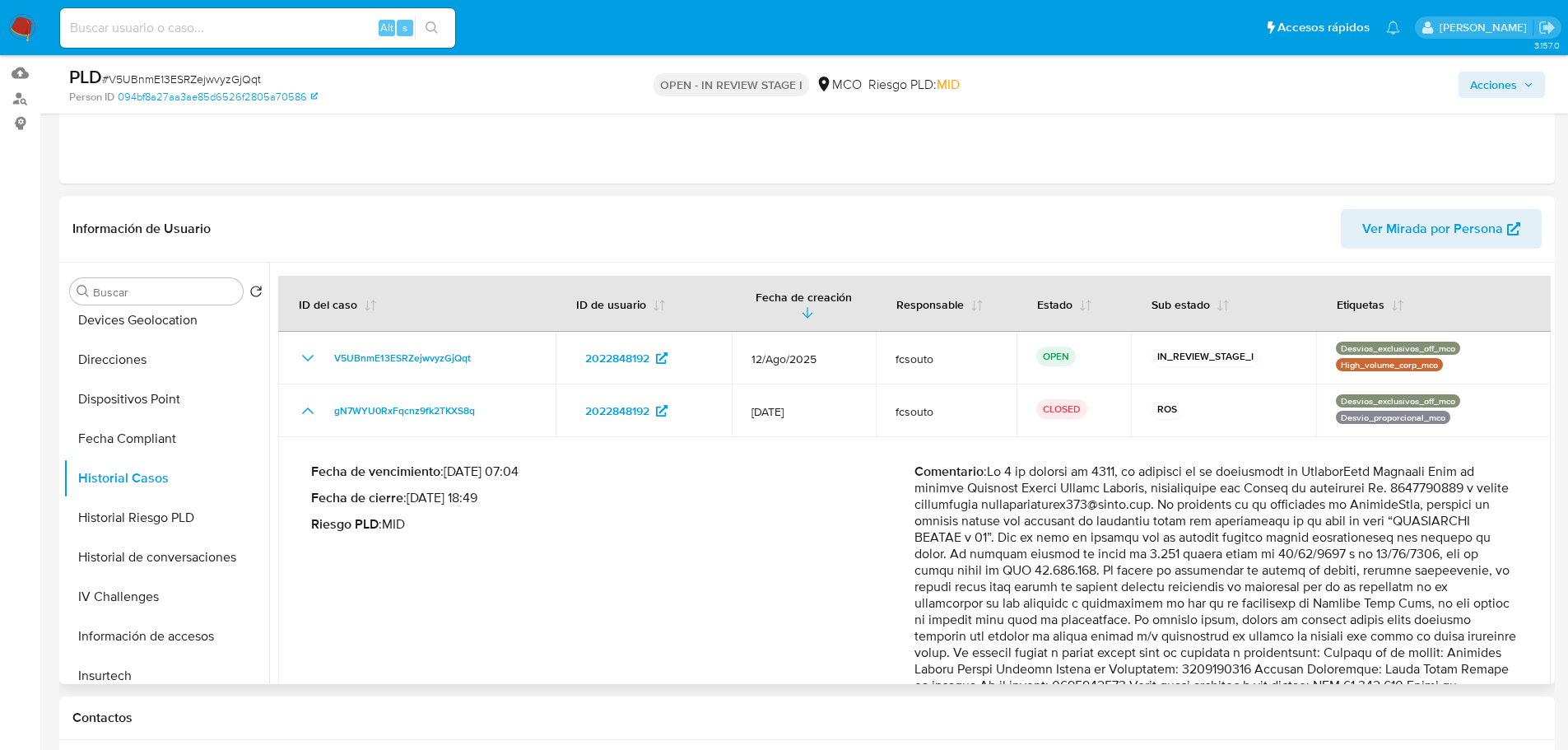
scroll to position [696, 0]
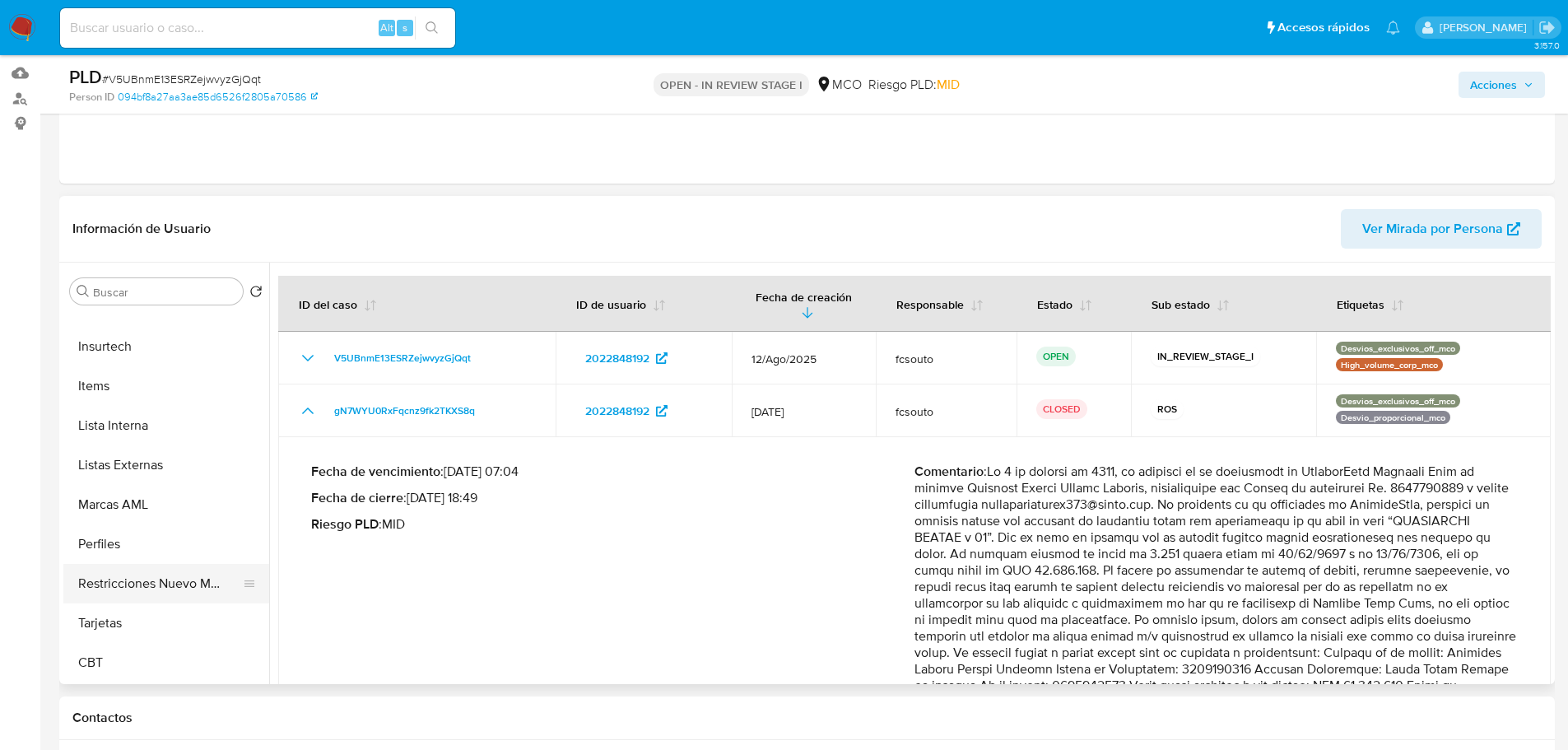
click at [185, 584] on button "Restricciones Nuevo Mundo" at bounding box center [159, 583] width 193 height 40
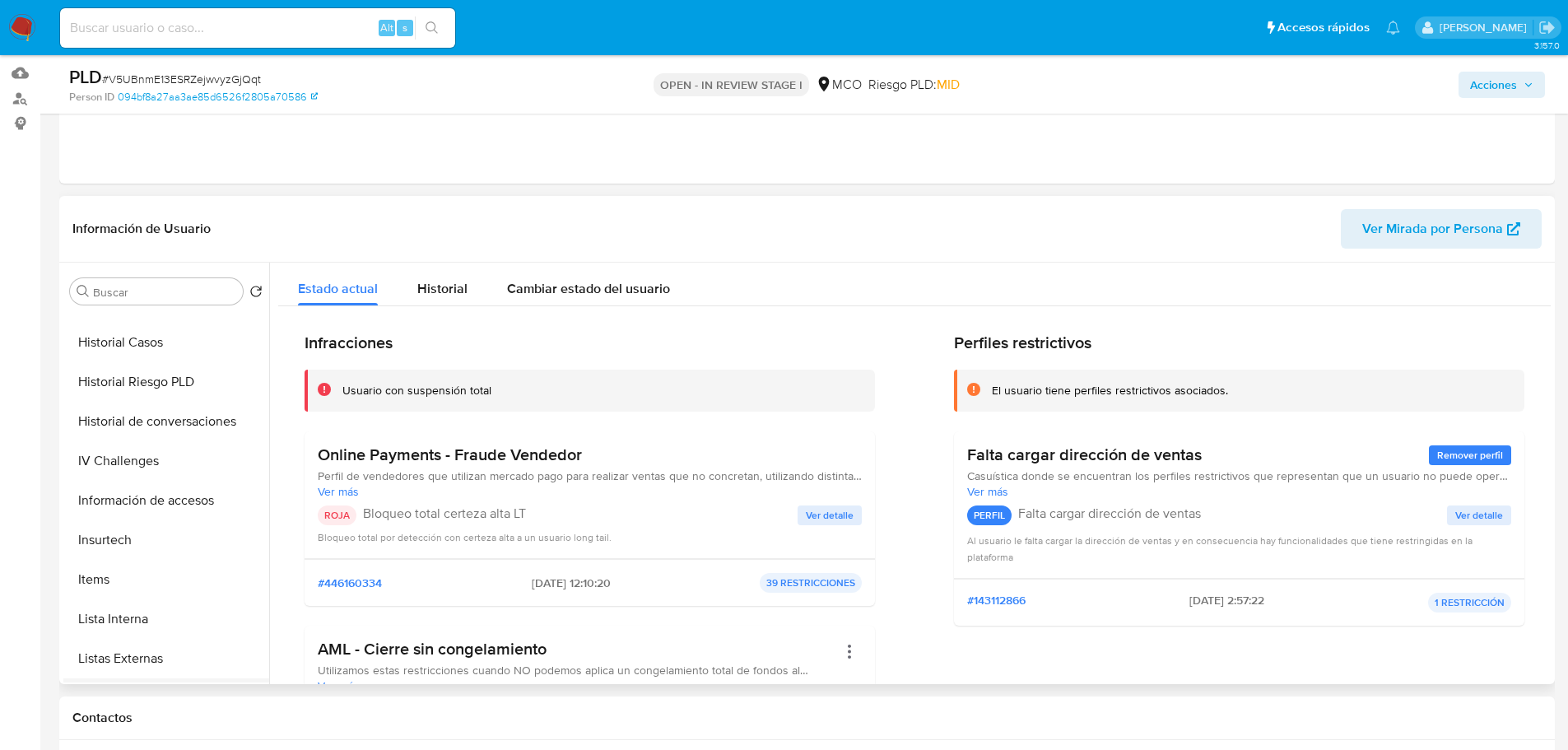
scroll to position [449, 0]
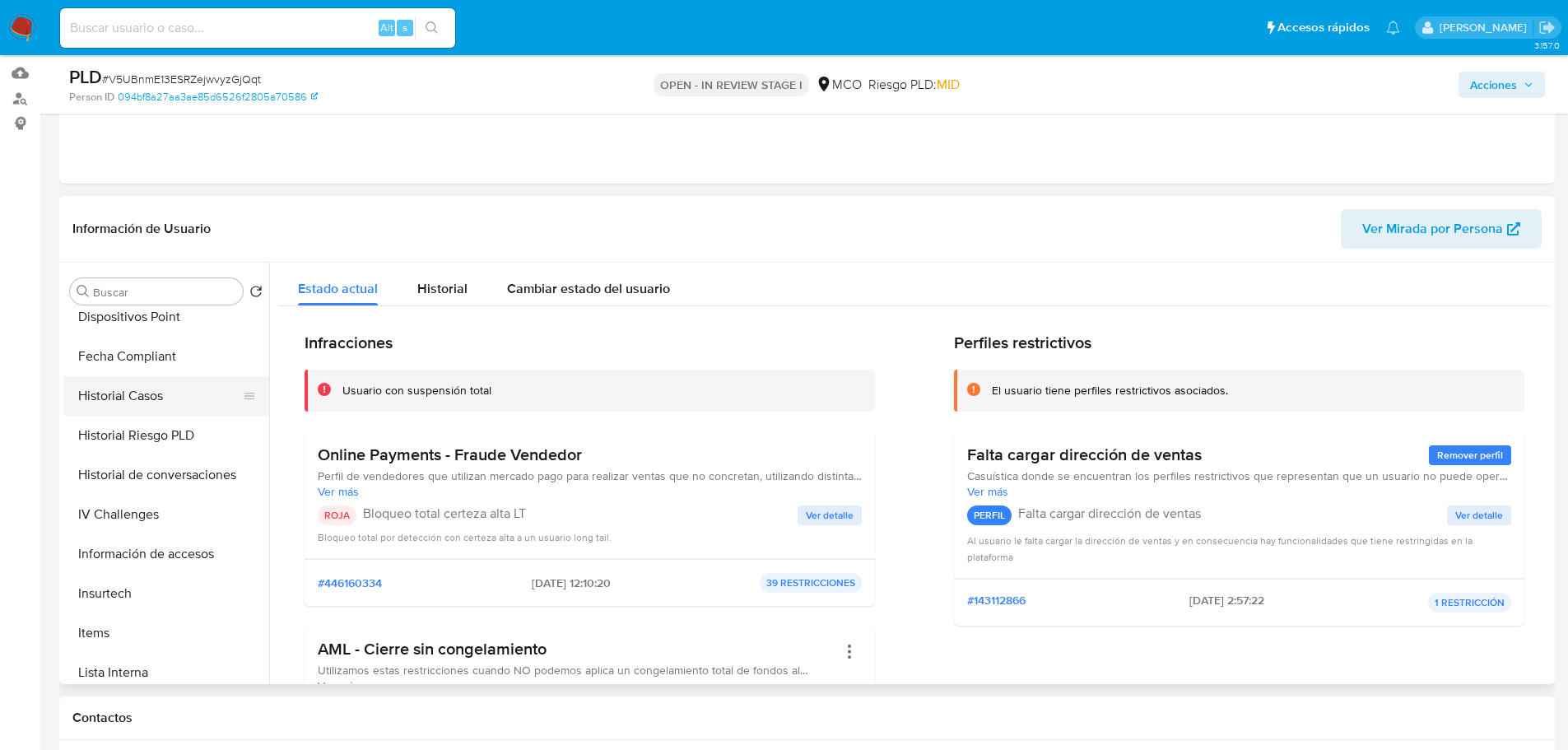
click at [136, 405] on button "Historial Casos" at bounding box center [159, 396] width 193 height 40
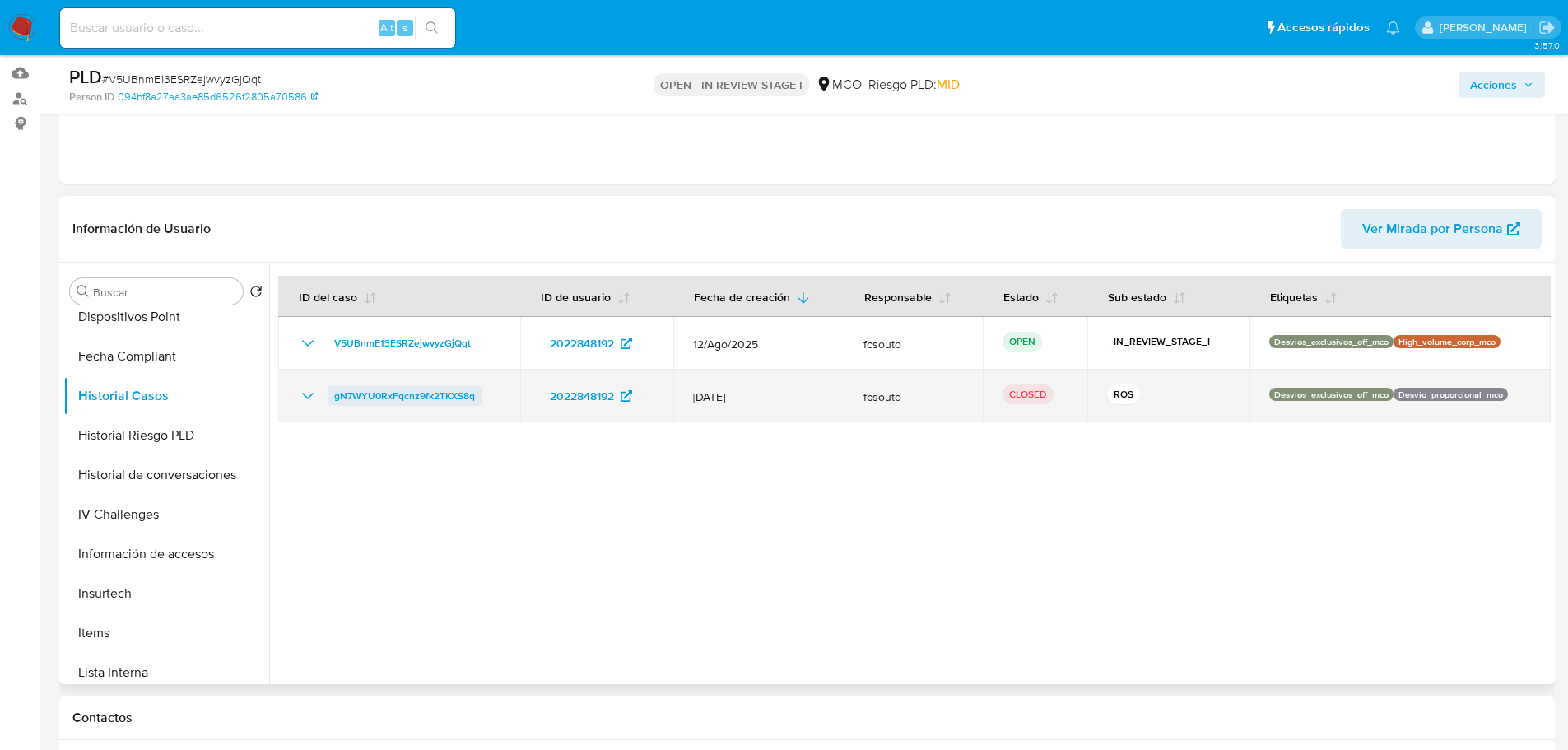
click at [433, 400] on span "gN7WYU0RxFqcnz9fk2TKXS8q" at bounding box center [404, 396] width 141 height 19
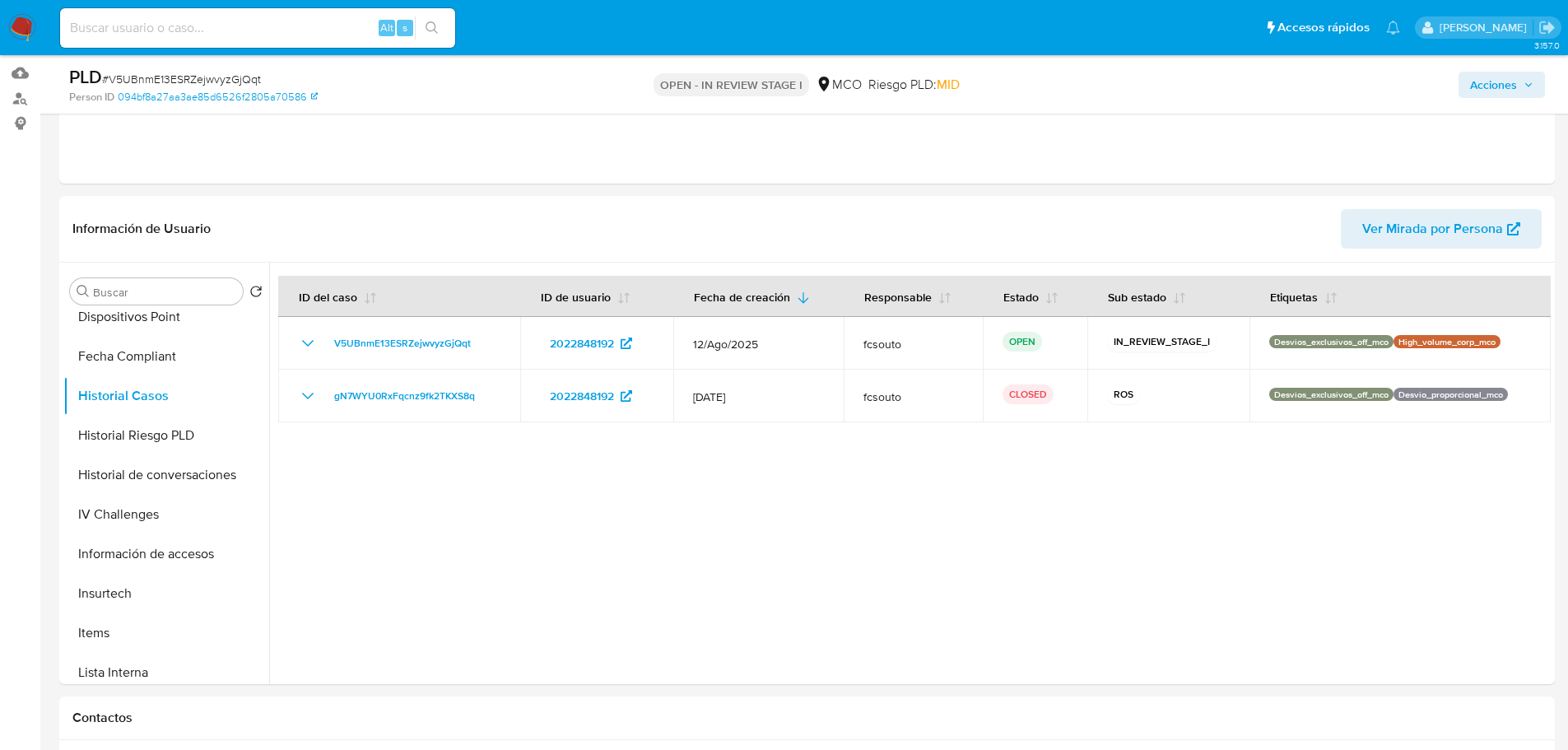
click at [1475, 88] on span "Acciones" at bounding box center [1493, 85] width 47 height 26
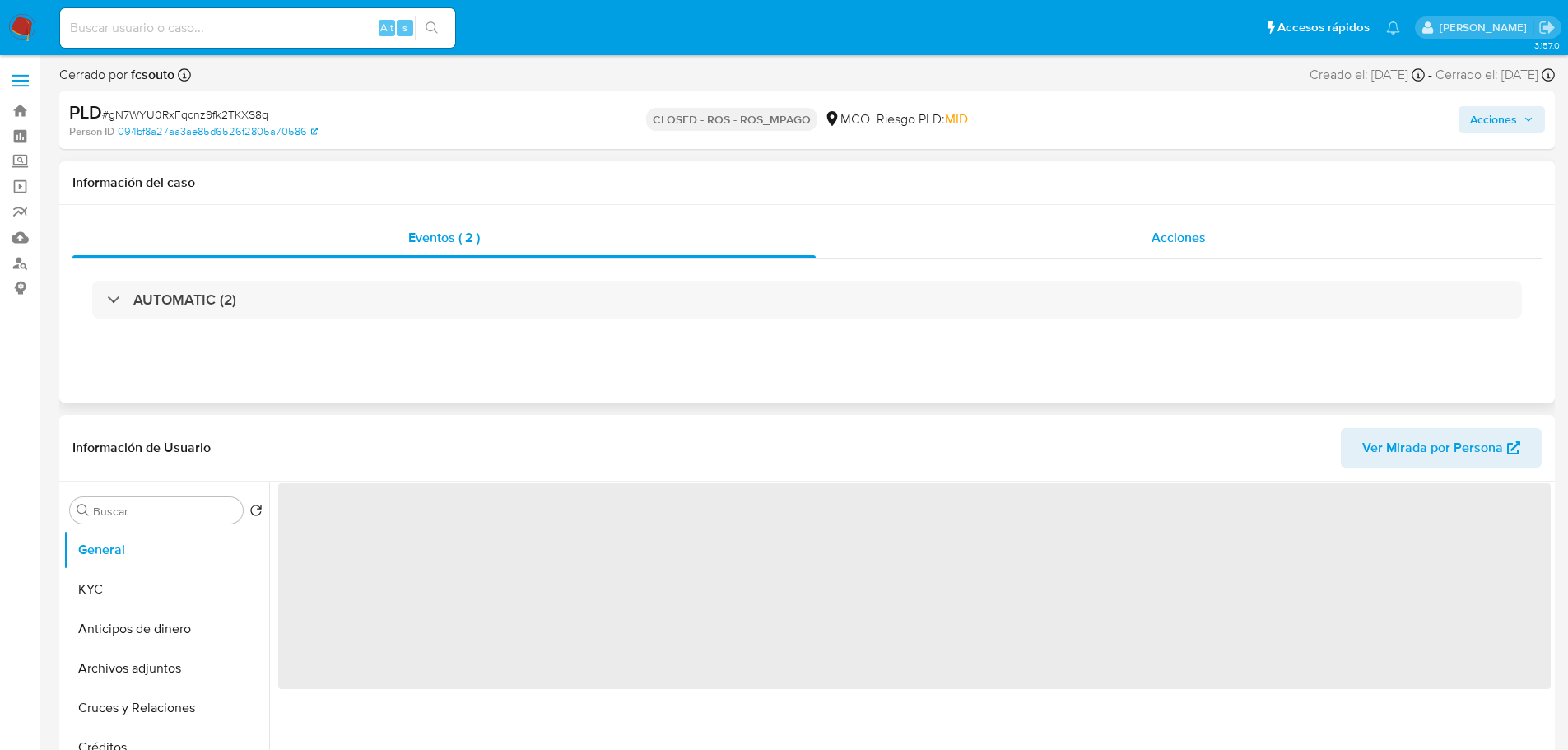
click at [1199, 243] on span "Acciones" at bounding box center [1179, 237] width 55 height 19
select select "10"
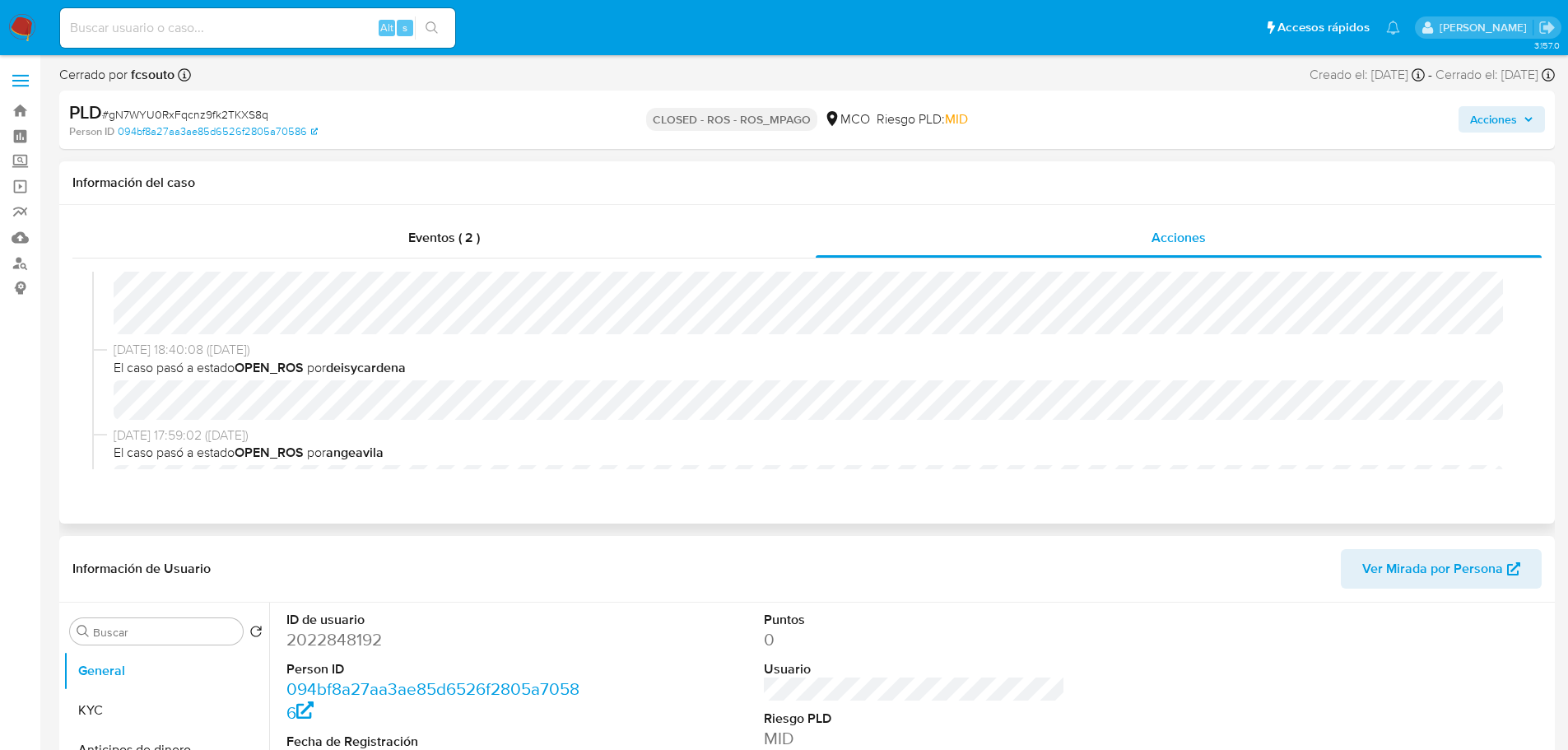
scroll to position [247, 0]
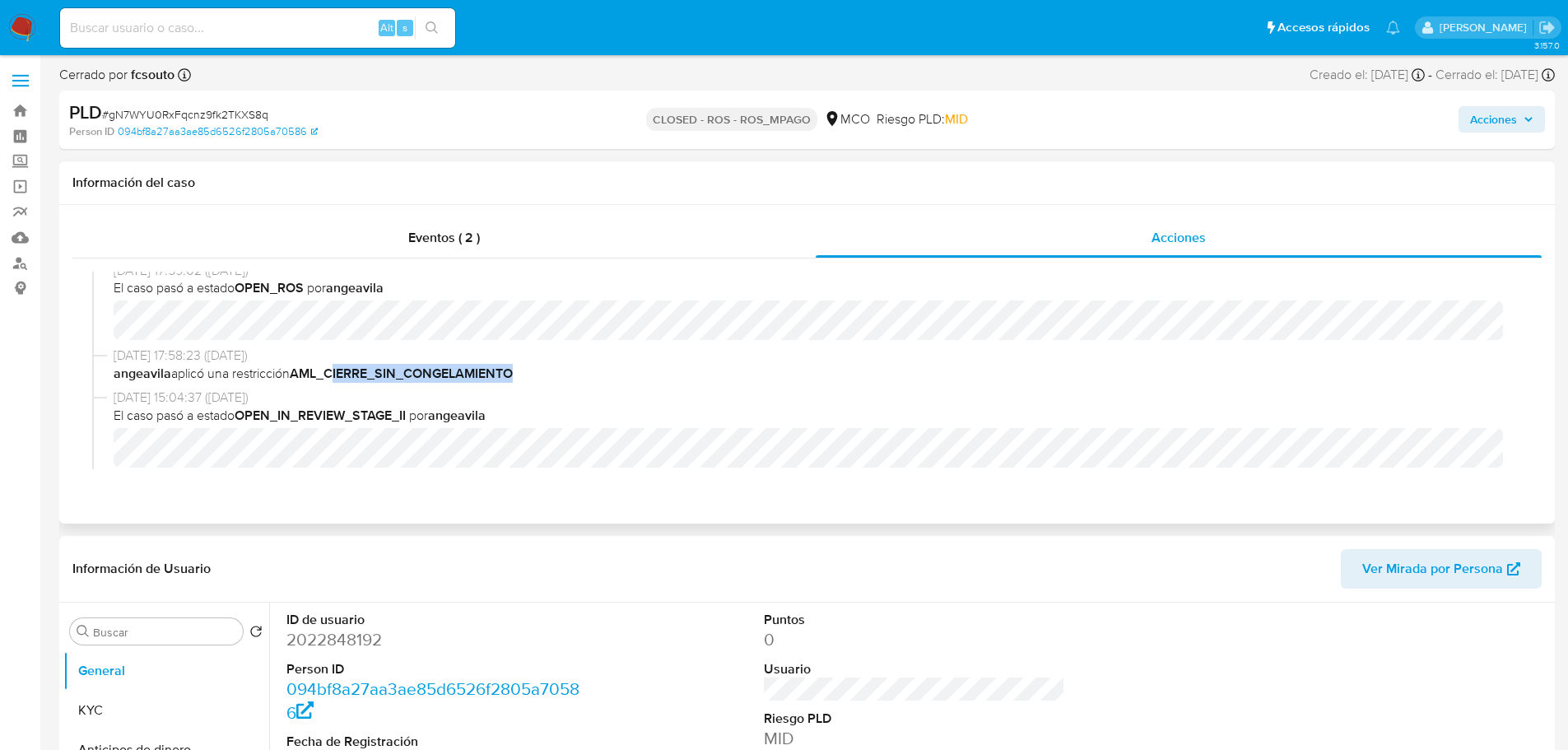
drag, startPoint x: 338, startPoint y: 377, endPoint x: 536, endPoint y: 366, distance: 198.3
click at [536, 366] on span "angeavila aplicó una restricción AML_CIERRE_SIN_CONGELAMIENTO" at bounding box center [814, 374] width 1402 height 19
click at [537, 366] on span "angeavila aplicó una restricción AML_CIERRE_SIN_CONGELAMIENTO" at bounding box center [814, 374] width 1402 height 19
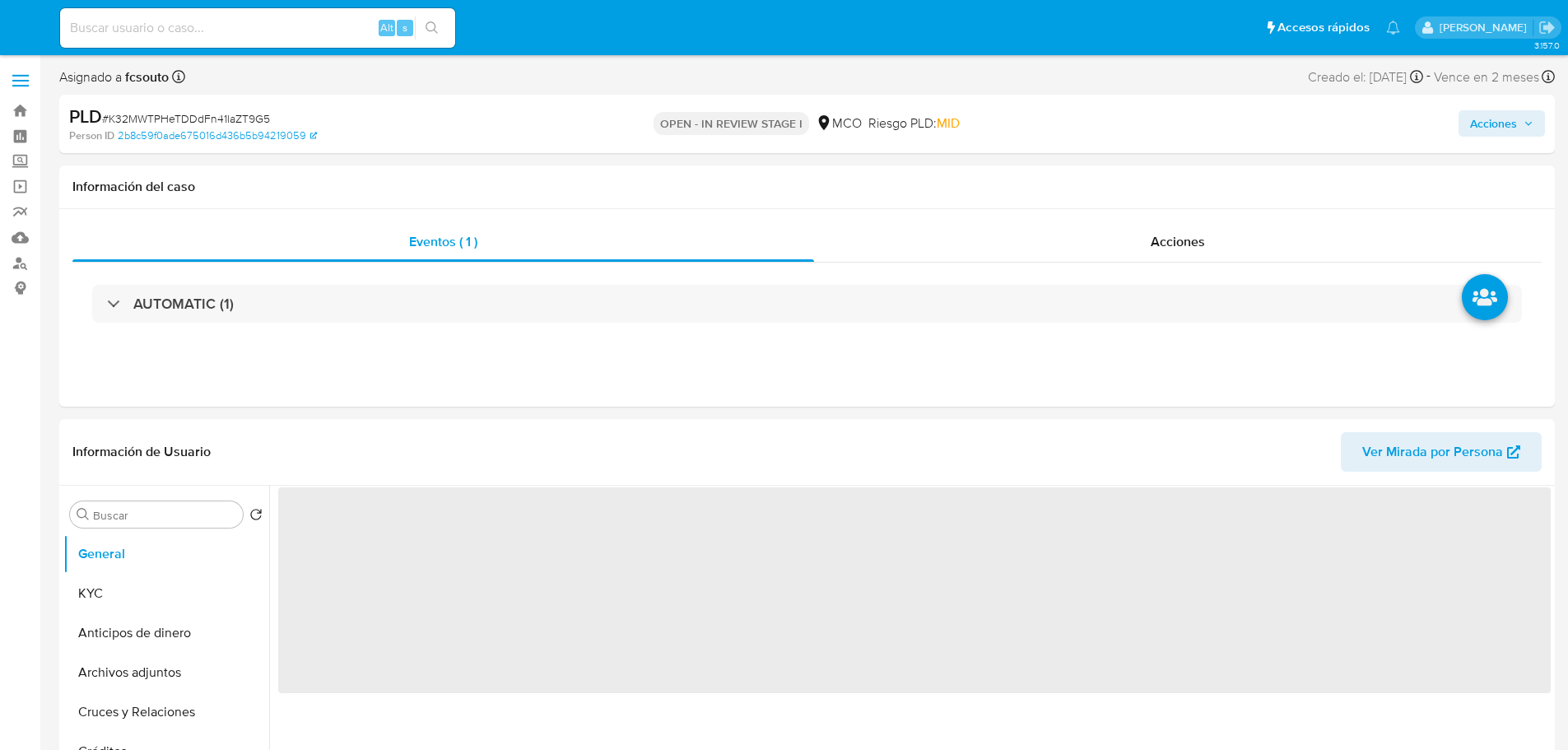
select select "10"
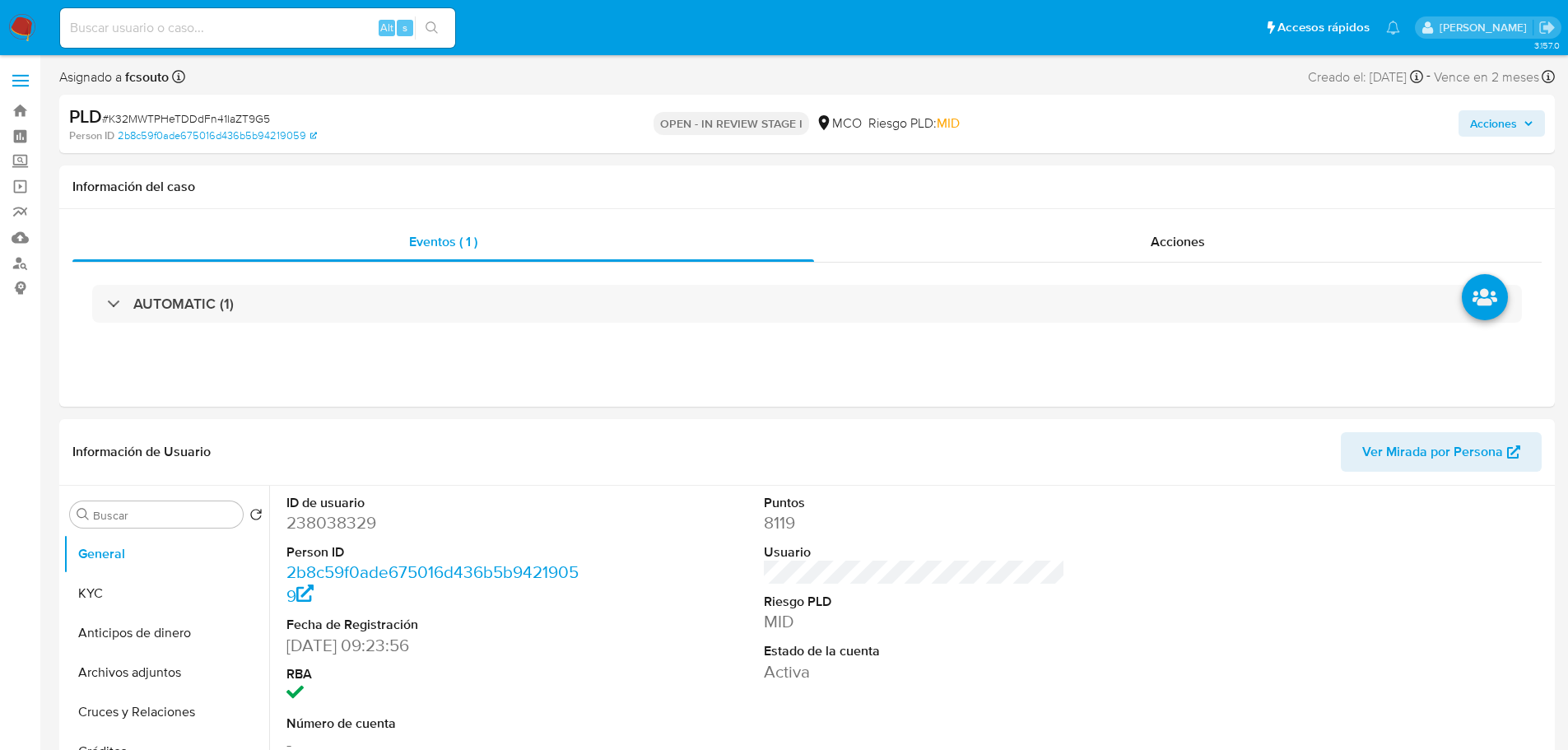
click at [1511, 120] on span "Acciones" at bounding box center [1493, 123] width 47 height 26
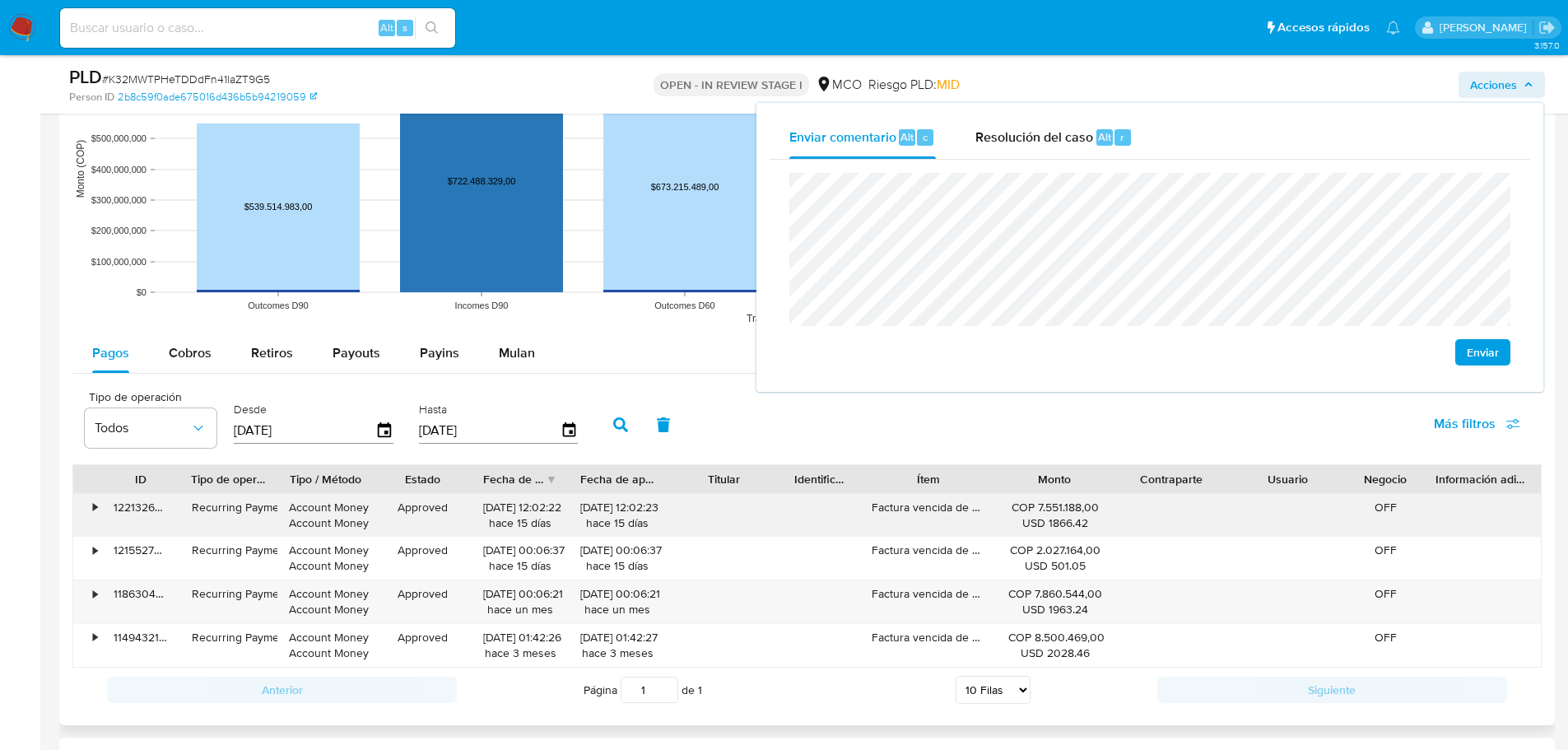
scroll to position [1647, 0]
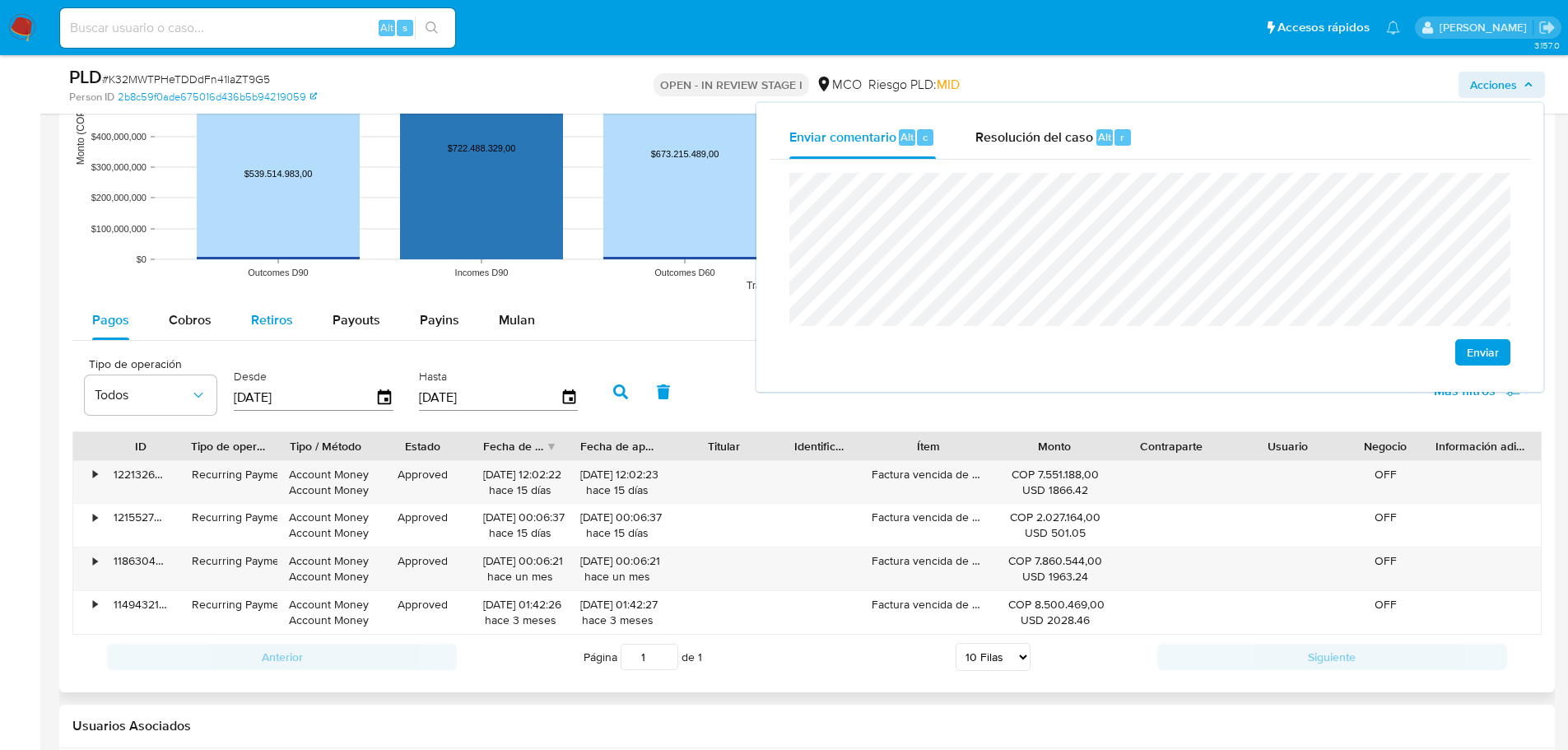
click at [269, 324] on span "Retiros" at bounding box center [272, 319] width 42 height 19
select select "10"
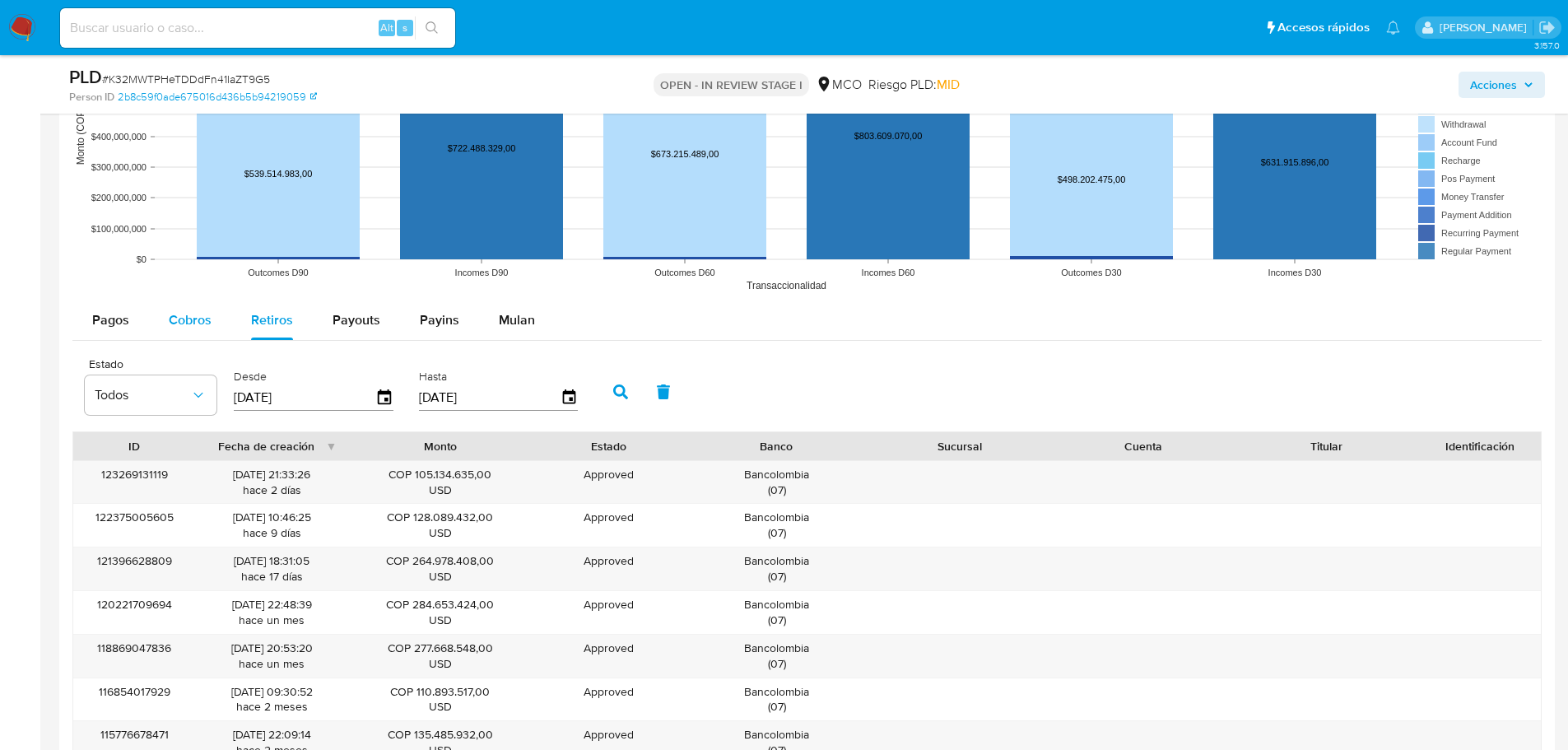
click at [164, 325] on button "Cobros" at bounding box center [189, 320] width 82 height 40
select select "10"
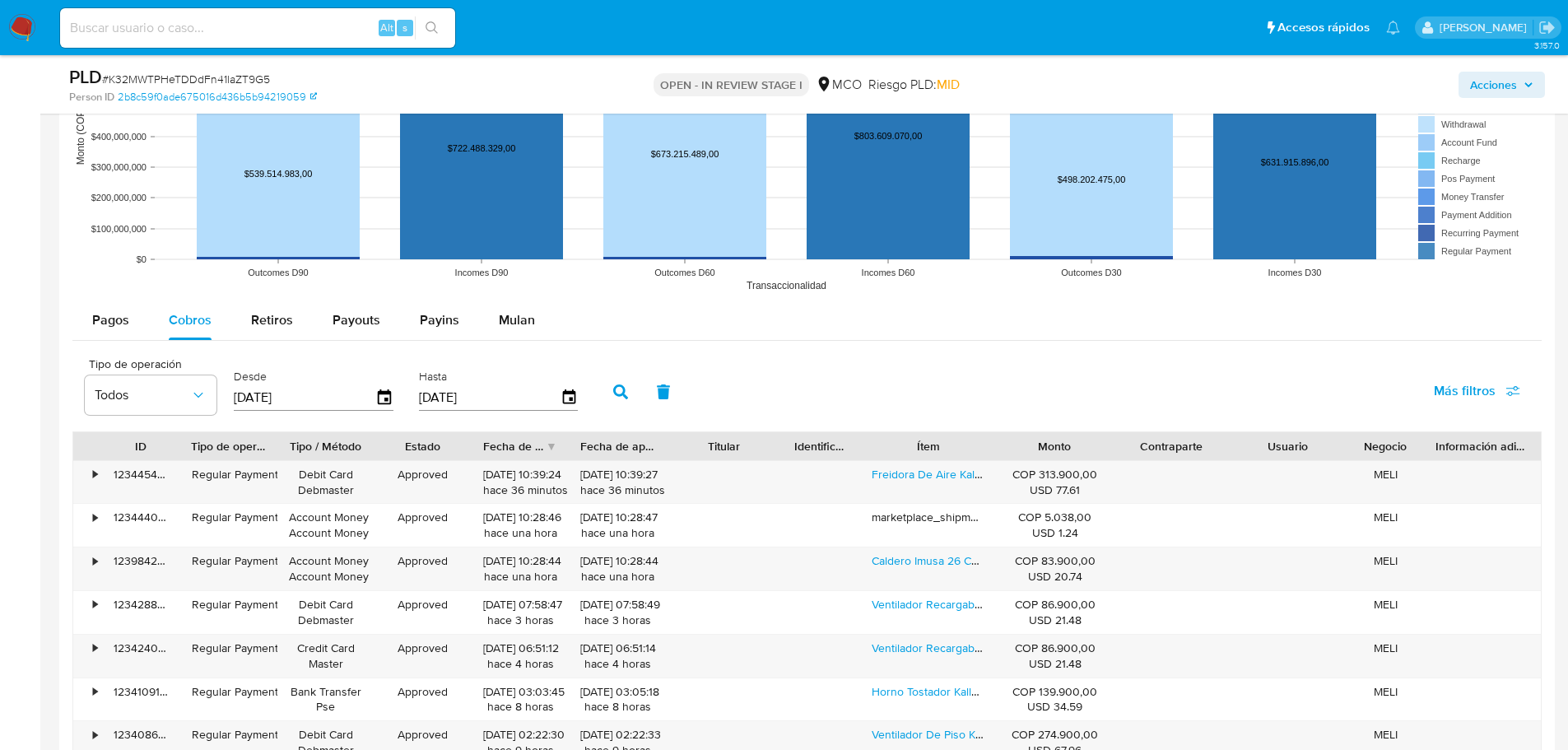
click at [1509, 85] on span "Acciones" at bounding box center [1493, 85] width 47 height 26
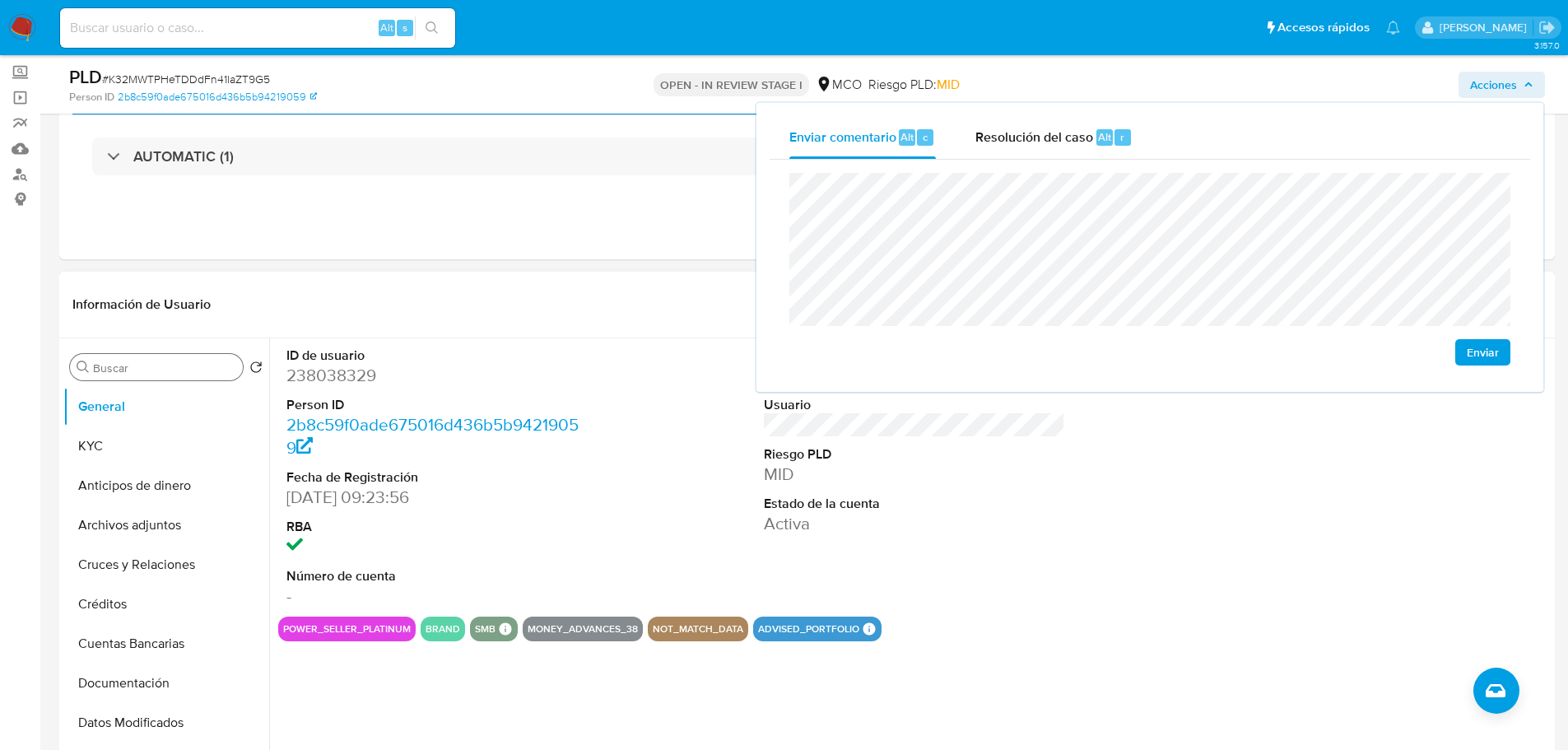
scroll to position [82, 0]
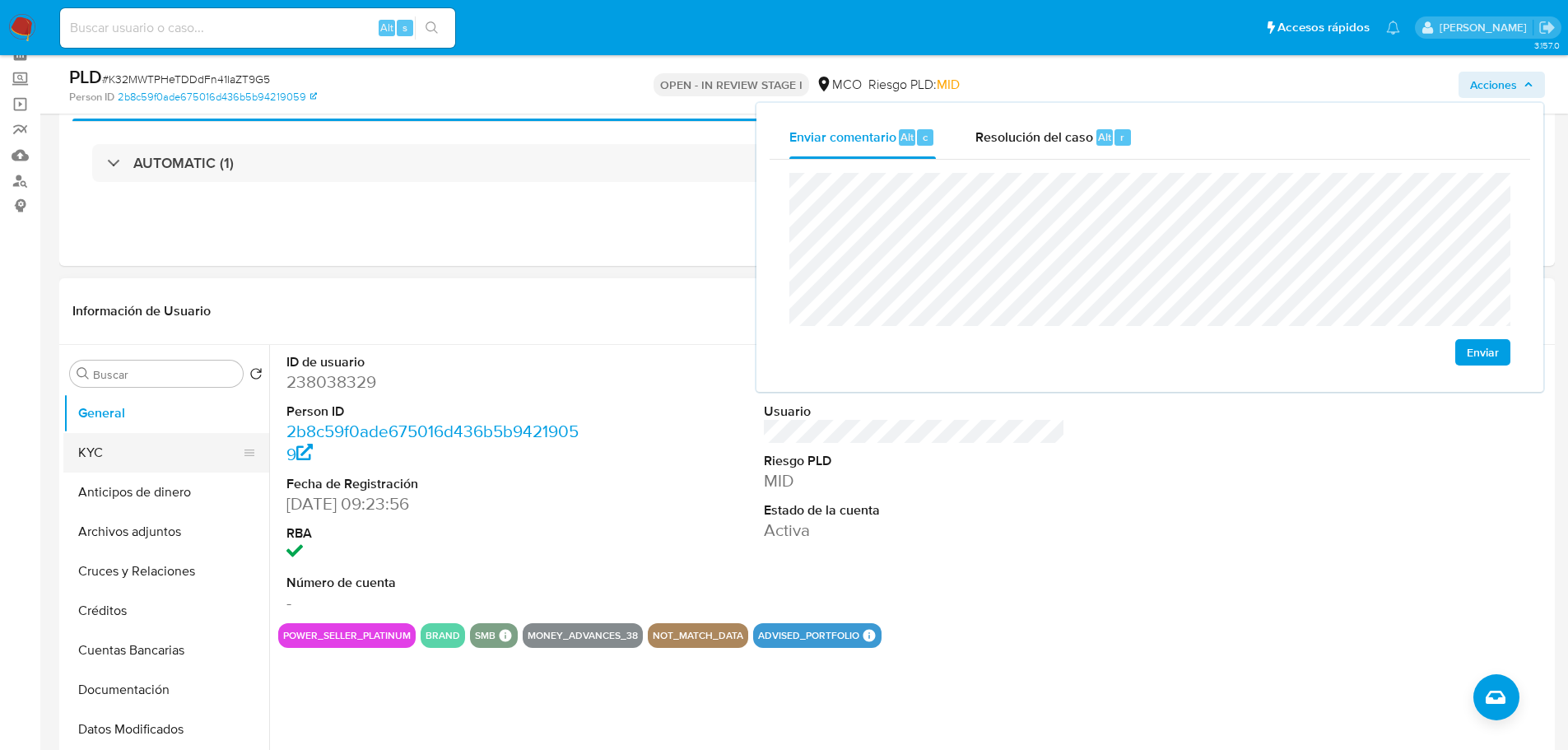
click at [112, 453] on button "KYC" at bounding box center [159, 453] width 193 height 40
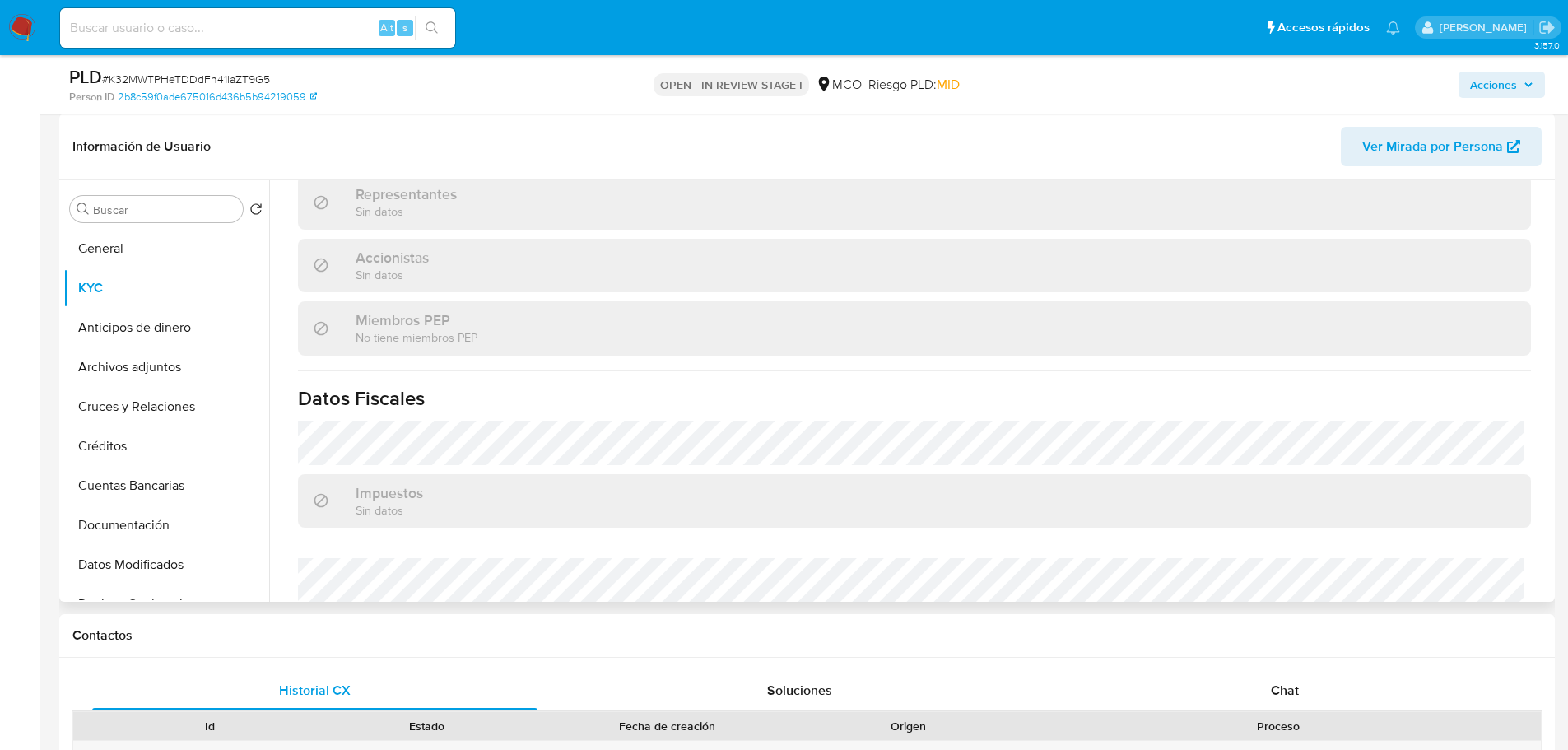
scroll to position [1126, 0]
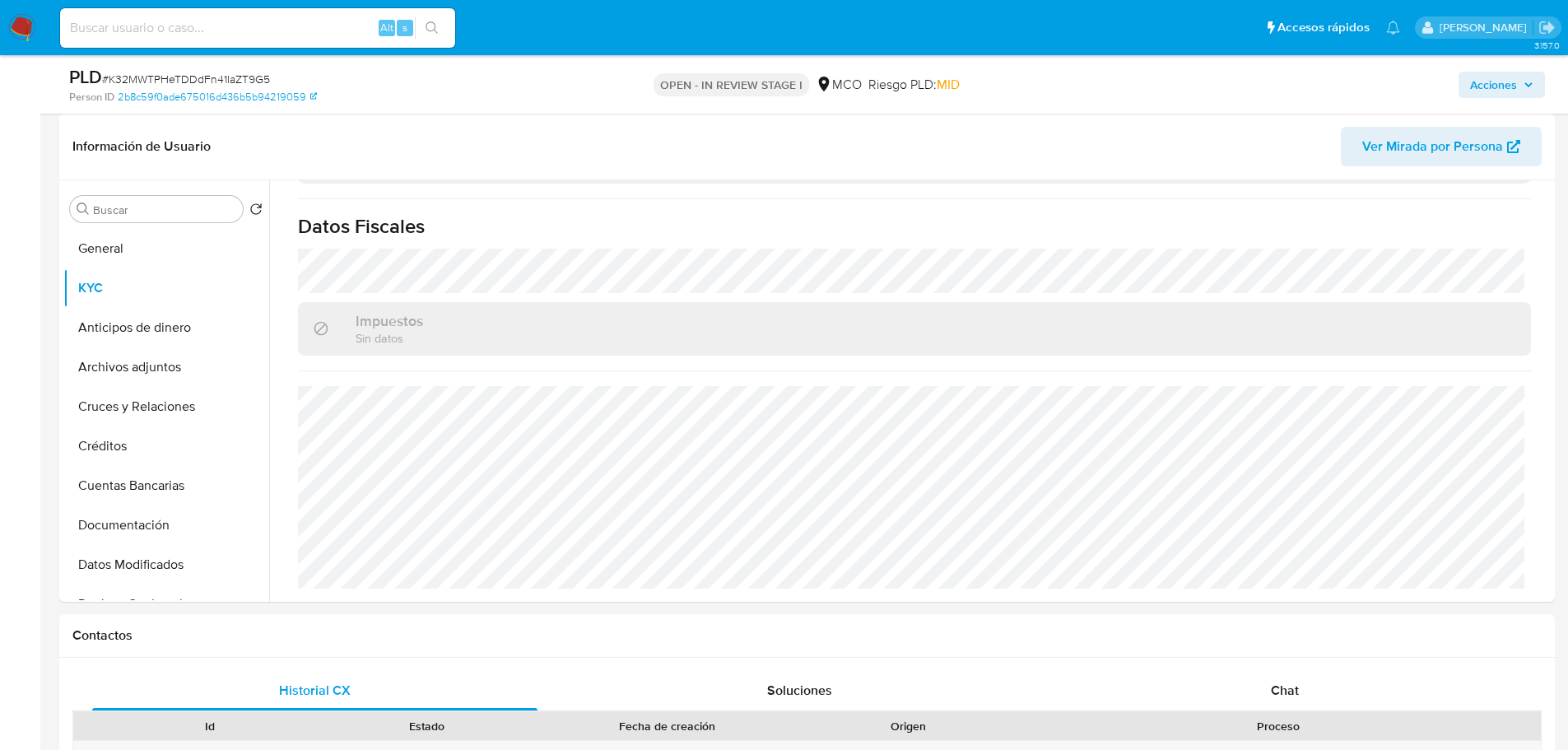
drag, startPoint x: 1499, startPoint y: 82, endPoint x: 1415, endPoint y: 100, distance: 85.9
click at [1499, 82] on span "Acciones" at bounding box center [1493, 85] width 47 height 26
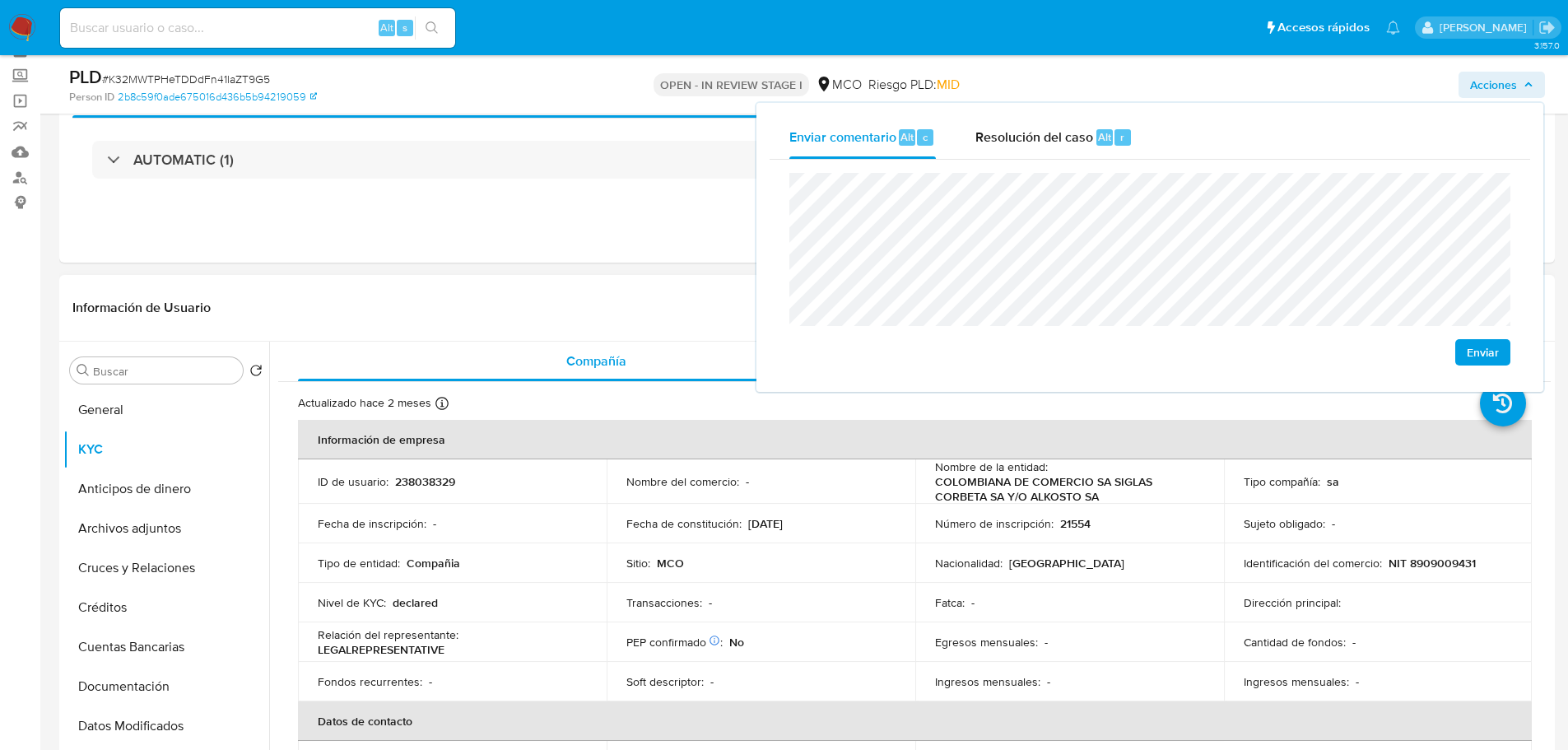
scroll to position [82, 0]
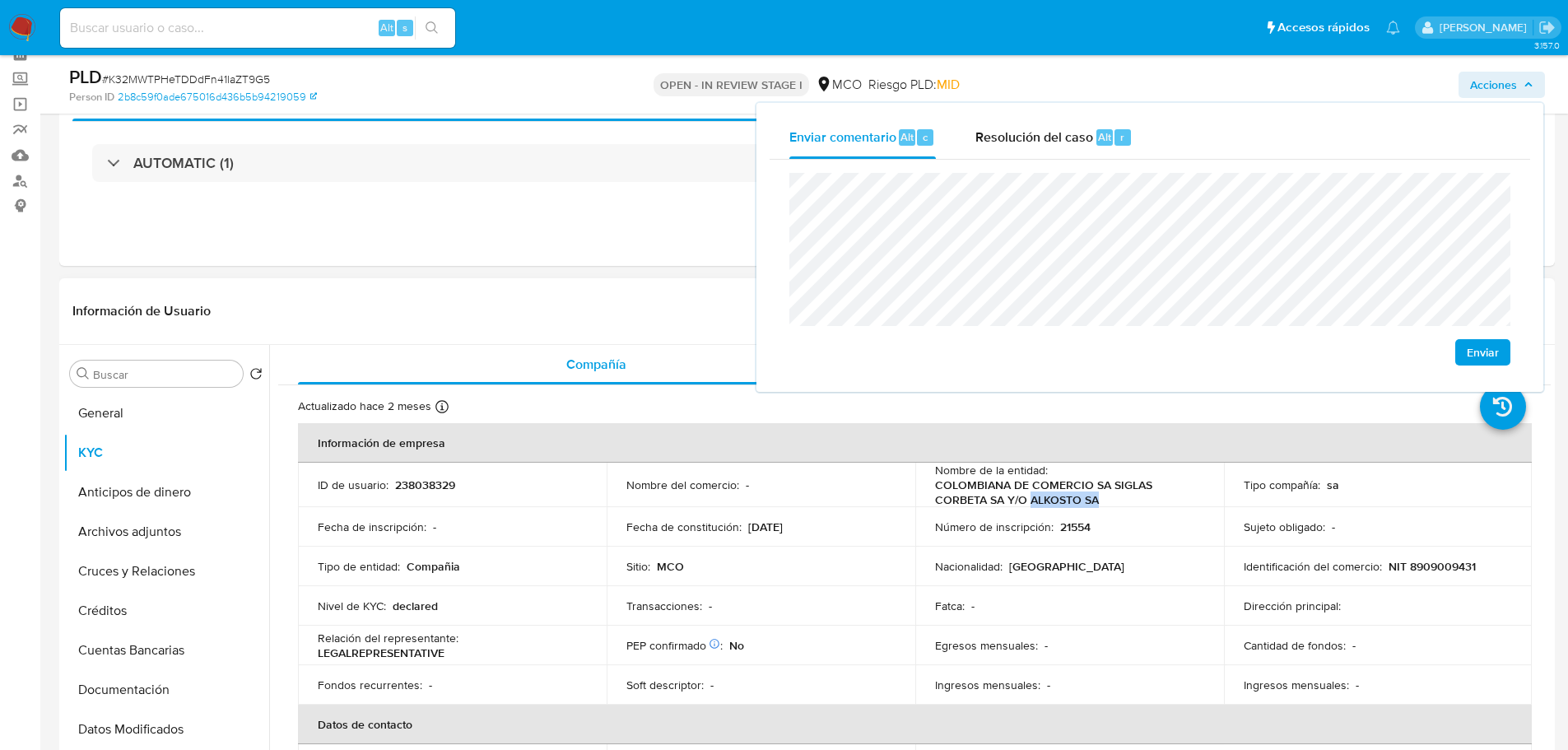
drag, startPoint x: 1027, startPoint y: 501, endPoint x: 1096, endPoint y: 497, distance: 69.1
click at [1096, 497] on p "COLOMBIANA DE COMERCIO SA SIGLAS CORBETA SA Y/O ALKOSTO SA" at bounding box center [1067, 493] width 263 height 30
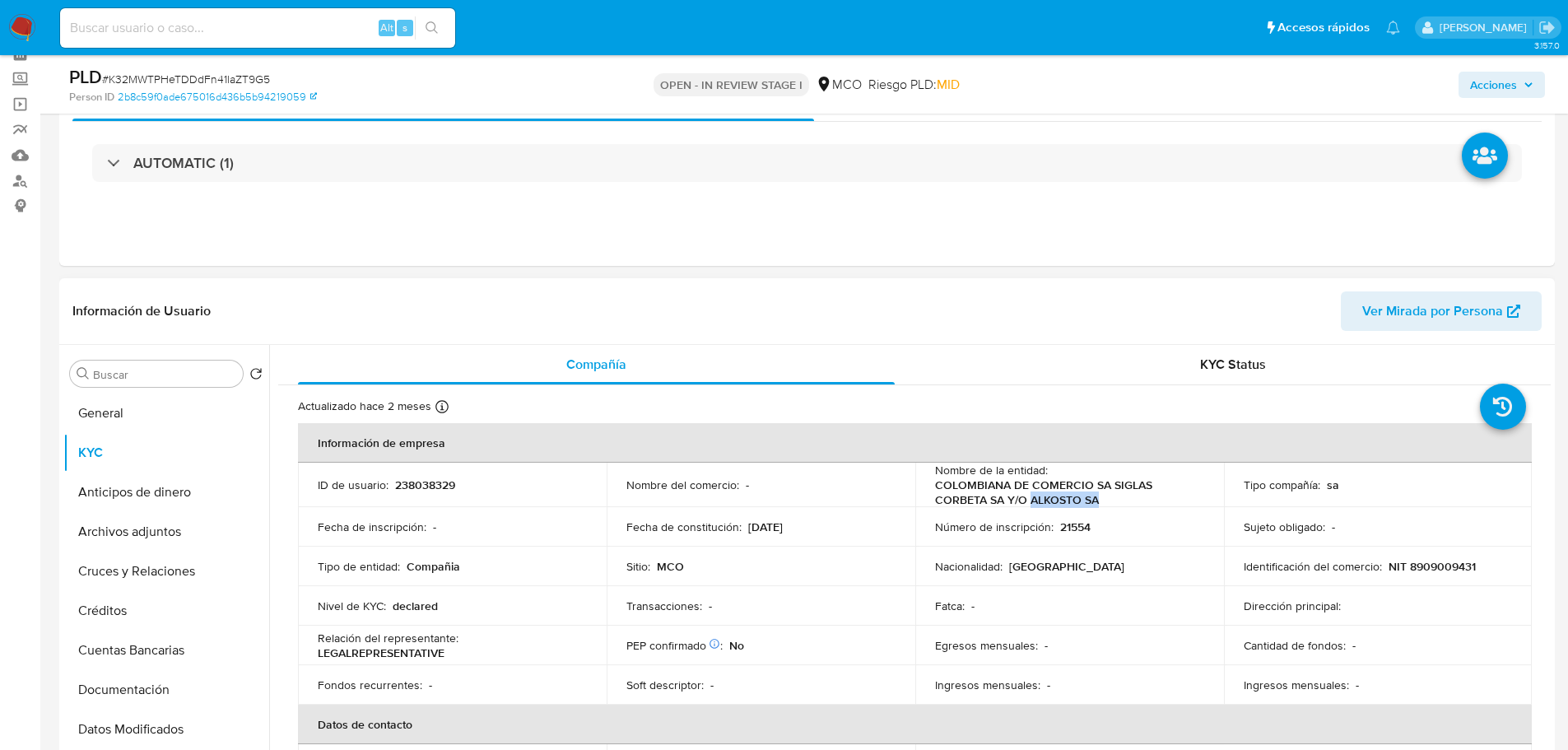
copy p "ALKOSTO SA"
drag, startPoint x: 1503, startPoint y: 75, endPoint x: 1488, endPoint y: 81, distance: 16.2
click at [1501, 75] on span "Acciones" at bounding box center [1493, 85] width 47 height 26
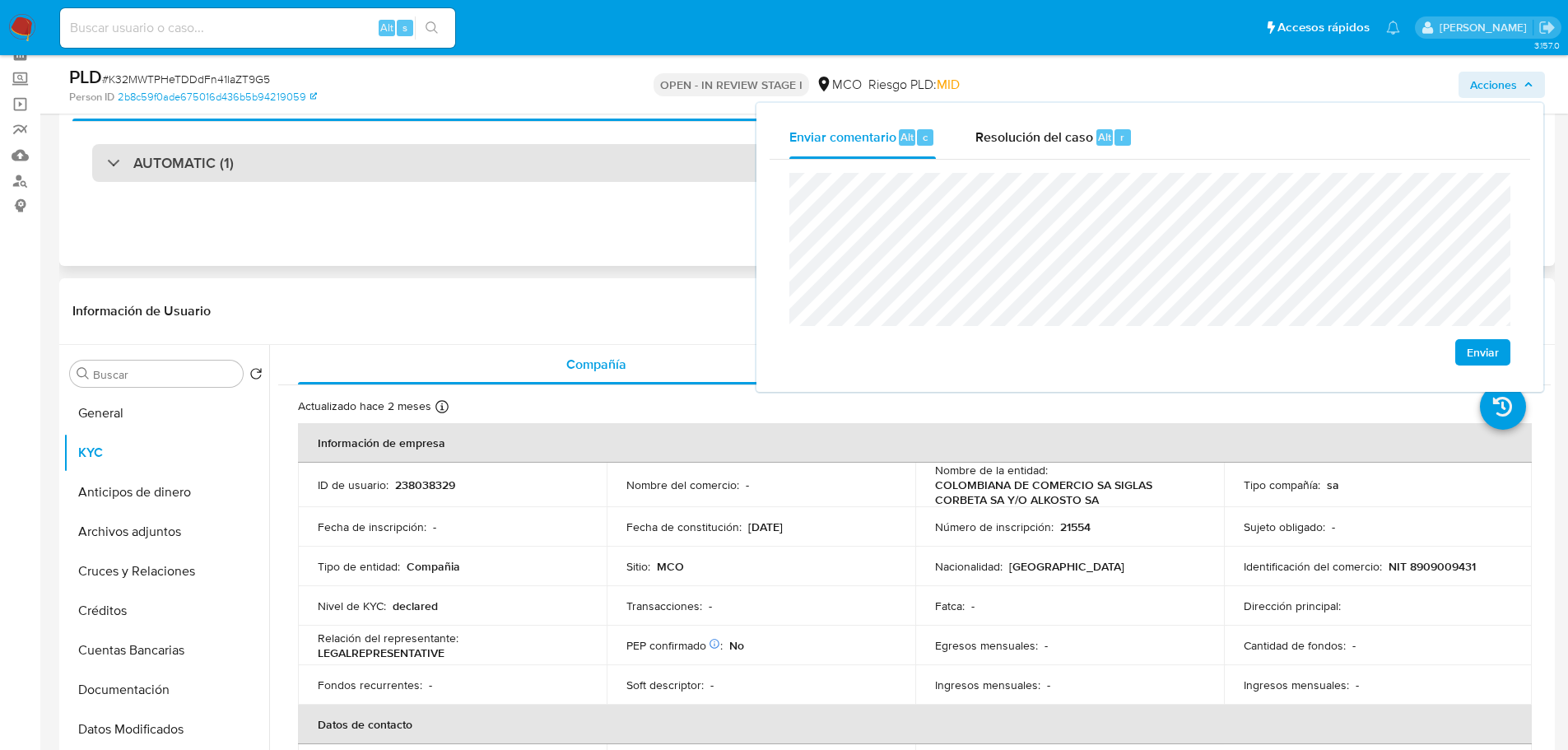
drag, startPoint x: 326, startPoint y: 168, endPoint x: 299, endPoint y: 180, distance: 29.5
click at [322, 169] on div "AUTOMATIC (1)" at bounding box center [807, 163] width 1430 height 38
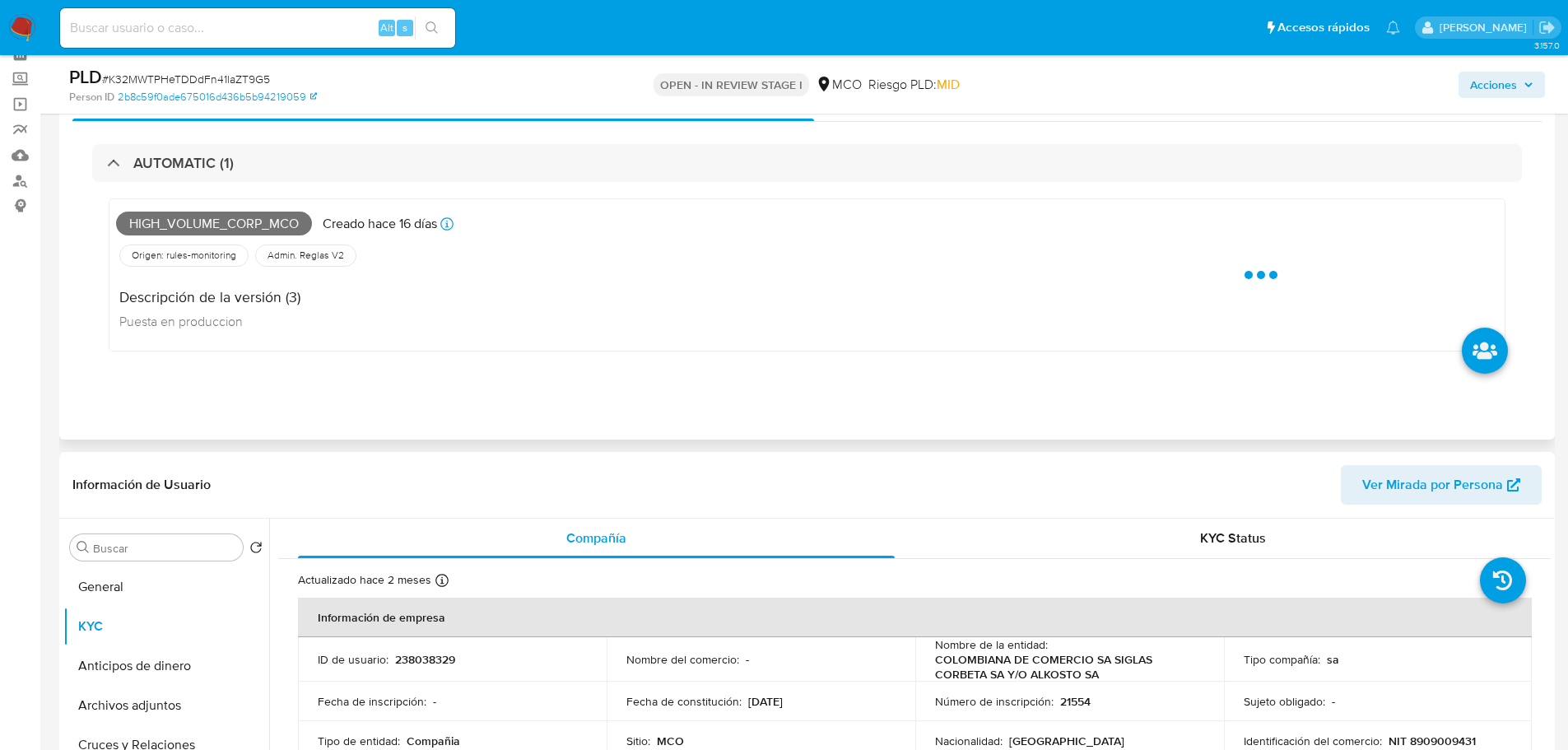
click at [227, 227] on span "High_volume_corp_mco" at bounding box center [214, 224] width 196 height 25
copy span "High_volume_corp_mco"
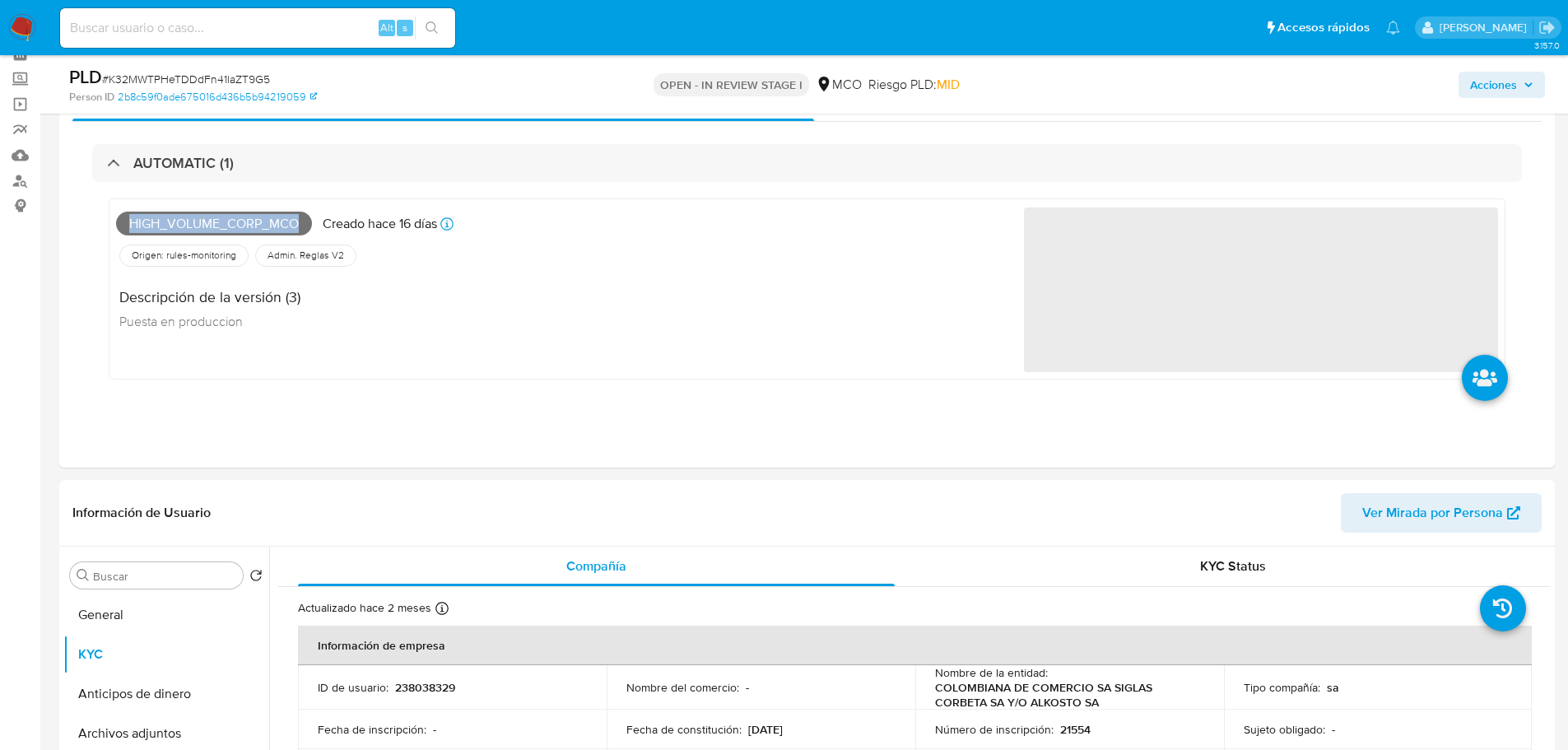
click at [1502, 93] on span "Acciones" at bounding box center [1493, 85] width 47 height 26
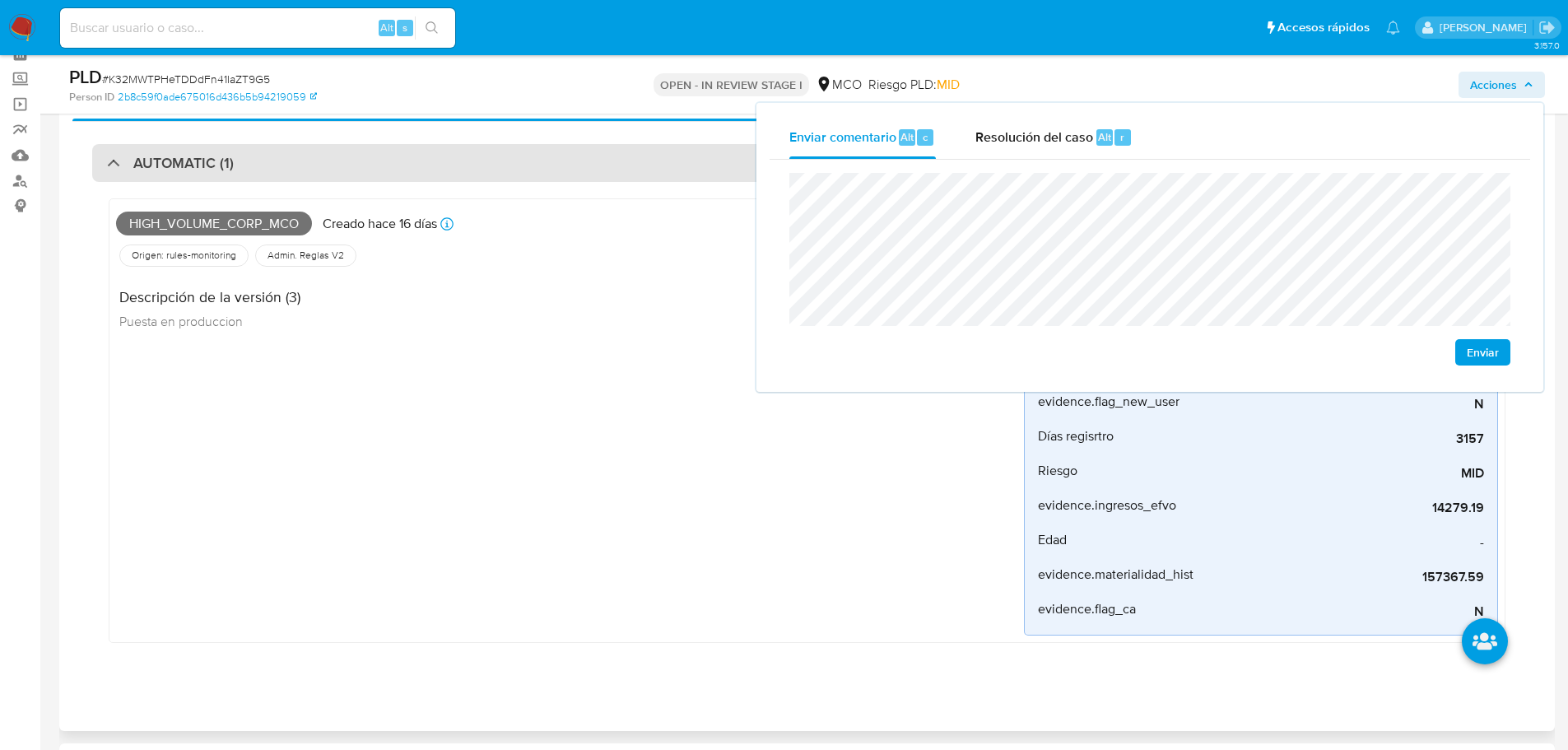
click at [514, 161] on div "AUTOMATIC (1)" at bounding box center [807, 163] width 1430 height 38
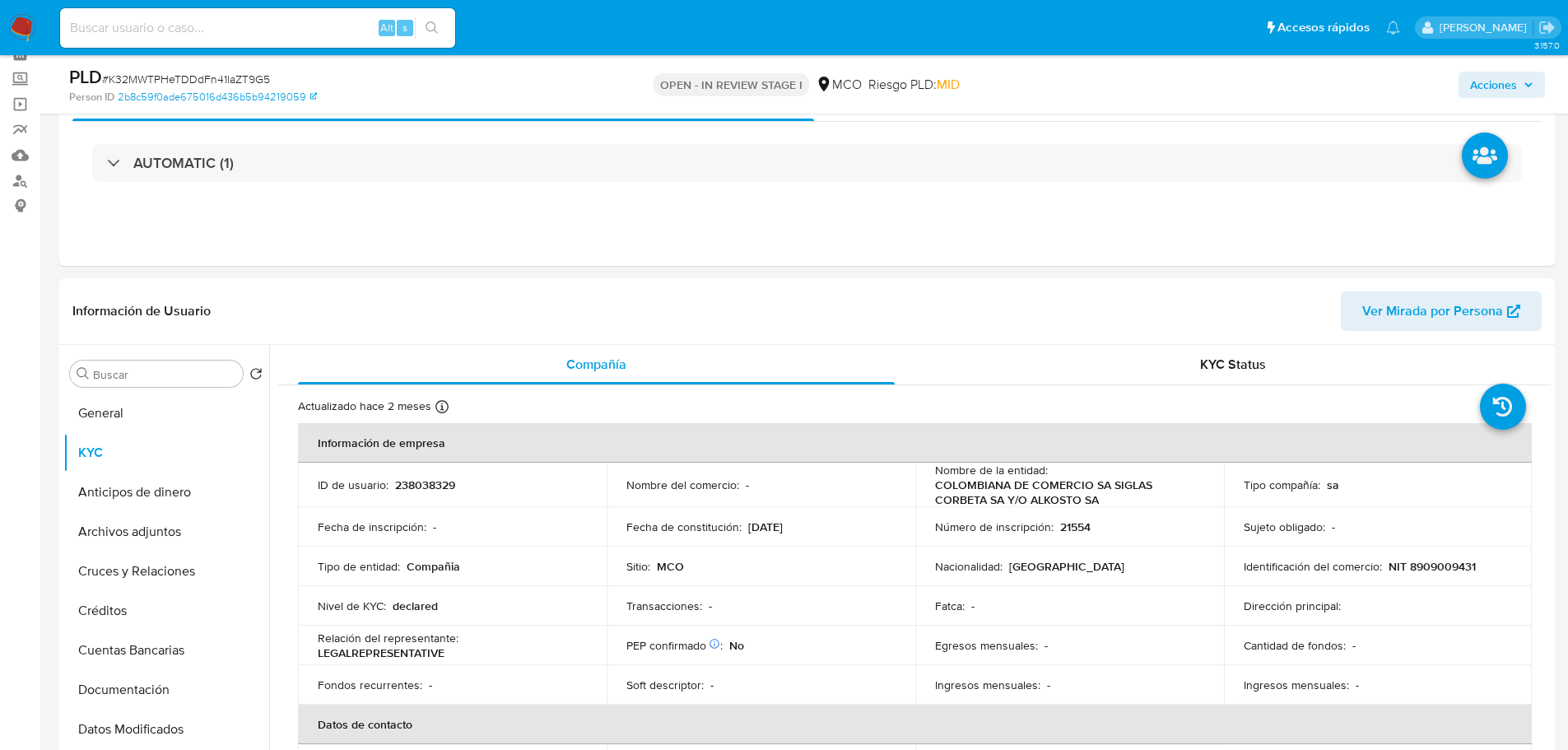
click at [1481, 86] on span "Acciones" at bounding box center [1493, 85] width 47 height 26
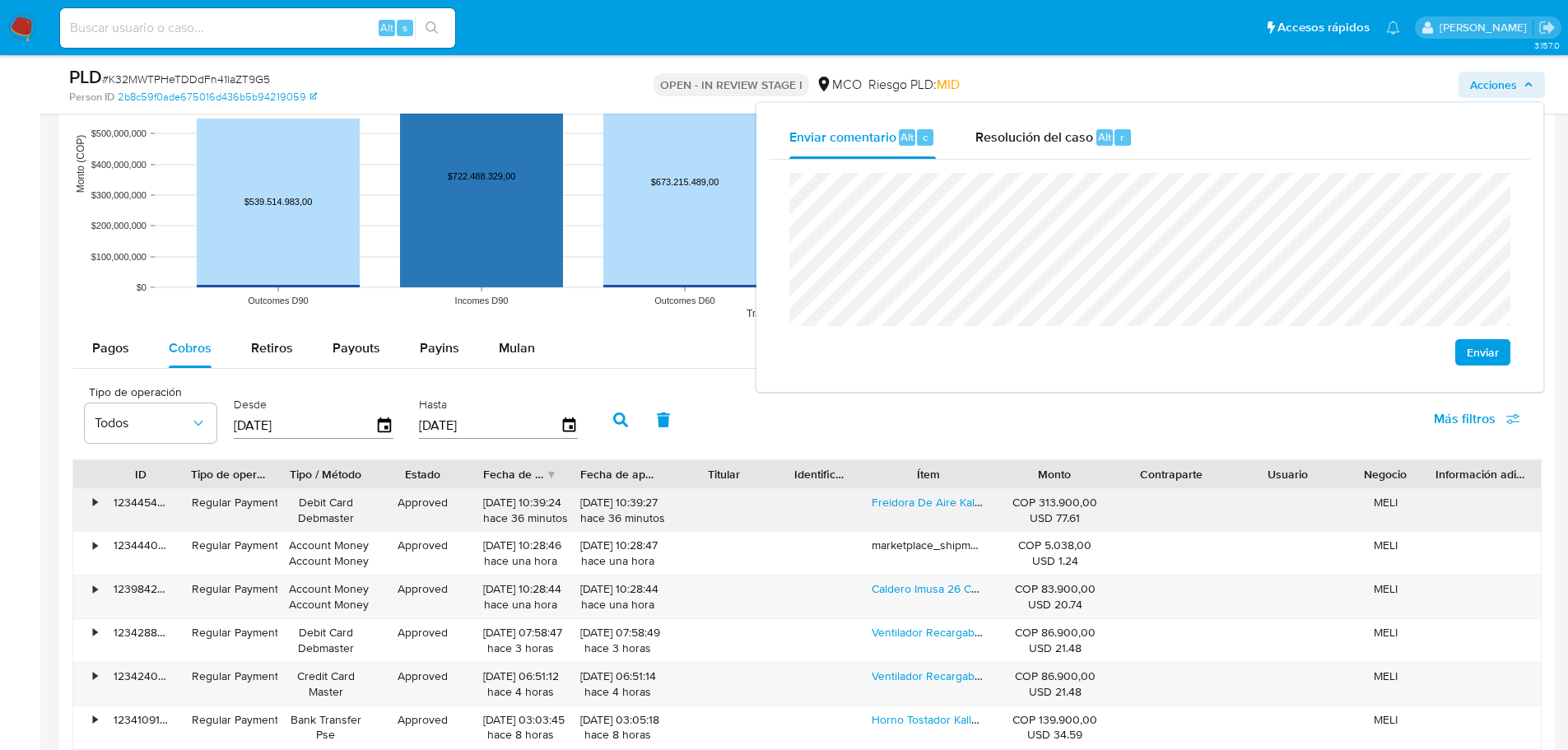
scroll to position [1647, 0]
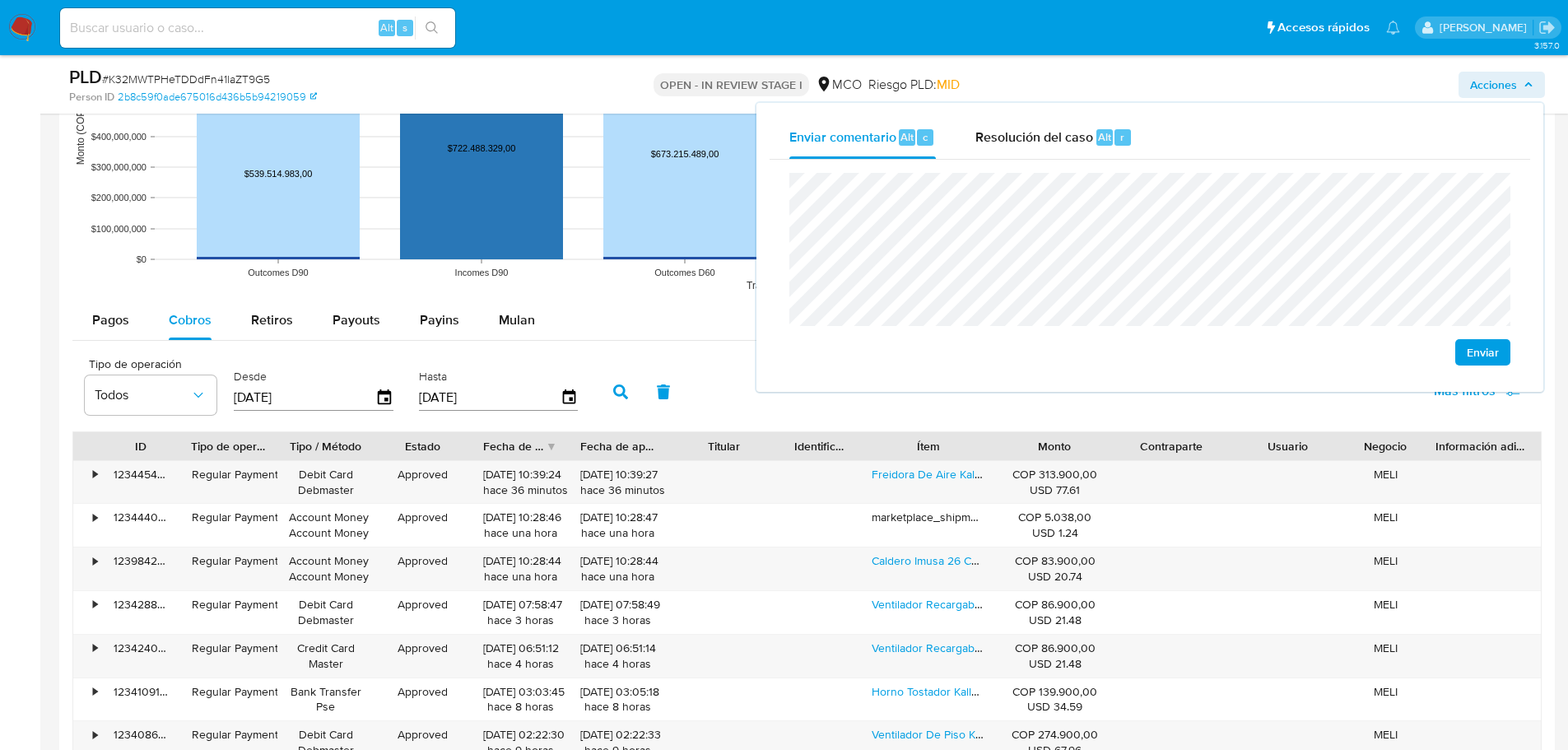
drag, startPoint x: 1011, startPoint y: 442, endPoint x: 1128, endPoint y: 449, distance: 117.2
click at [1128, 449] on div "ID Tipo de operación Tipo / Método Estado Fecha de creación Fecha de aprobación…" at bounding box center [807, 447] width 1468 height 28
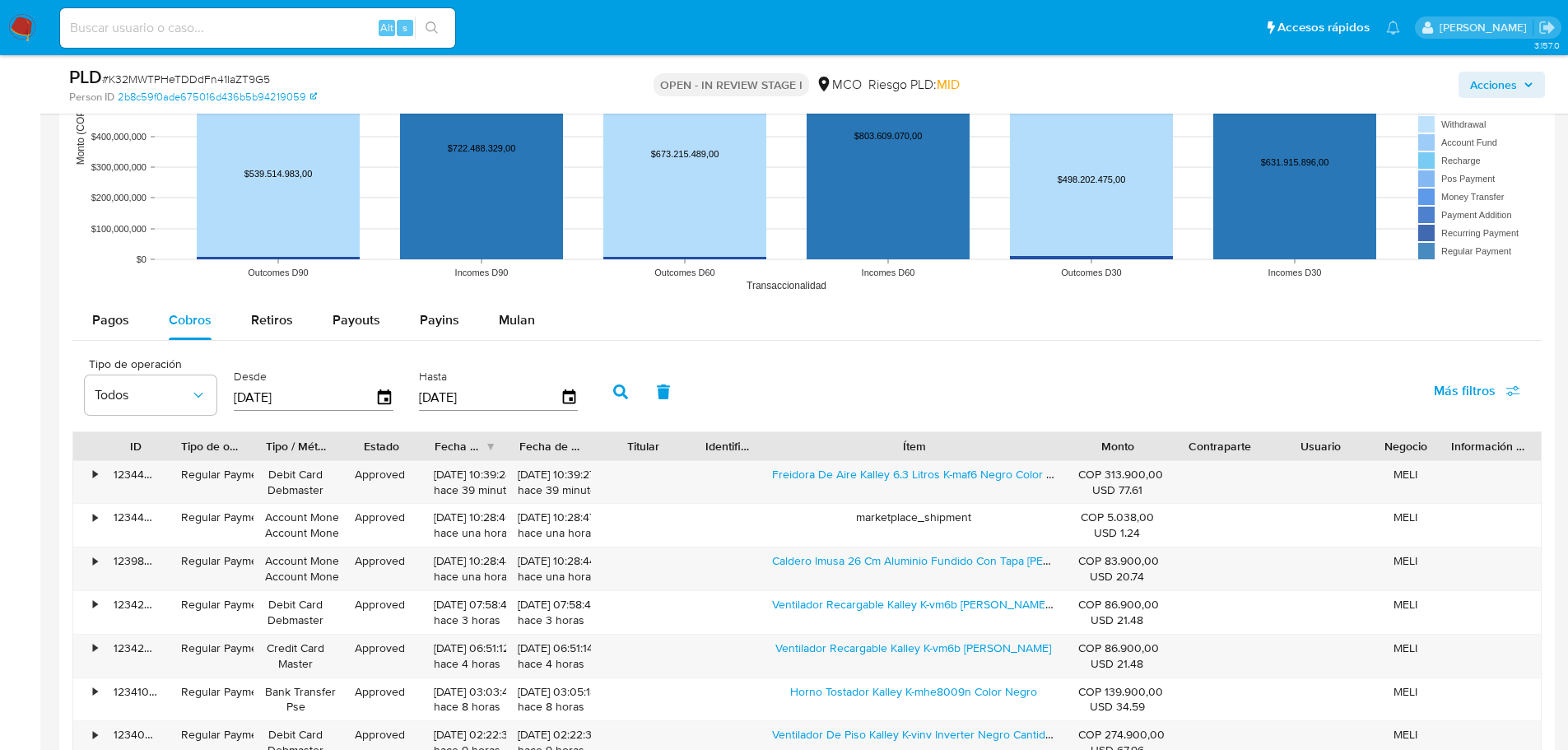
drag, startPoint x: 992, startPoint y: 449, endPoint x: 1177, endPoint y: 444, distance: 185.1
click at [1177, 444] on div "ID Tipo de operación Tipo / Método Estado Fecha de creación Fecha de aprobación…" at bounding box center [807, 447] width 1468 height 28
drag, startPoint x: 753, startPoint y: 475, endPoint x: 928, endPoint y: 493, distance: 175.9
click at [928, 493] on div "Freidora De Aire Kalley 6.3 Litros K-maf6 Negro Color Negro/plateado" at bounding box center [913, 482] width 321 height 43
drag, startPoint x: 1490, startPoint y: 86, endPoint x: 1454, endPoint y: 98, distance: 37.9
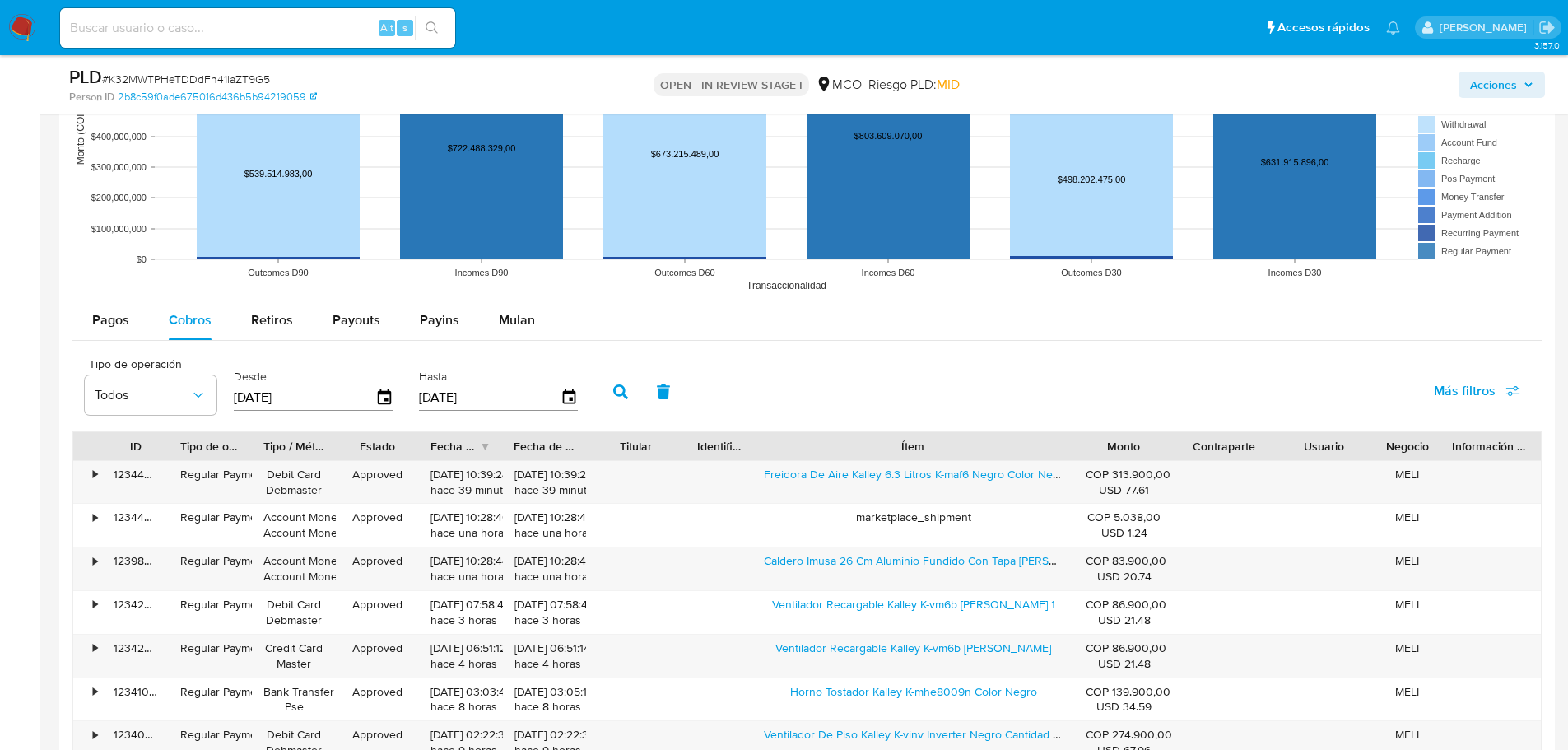
click at [1489, 87] on span "Acciones" at bounding box center [1493, 85] width 47 height 26
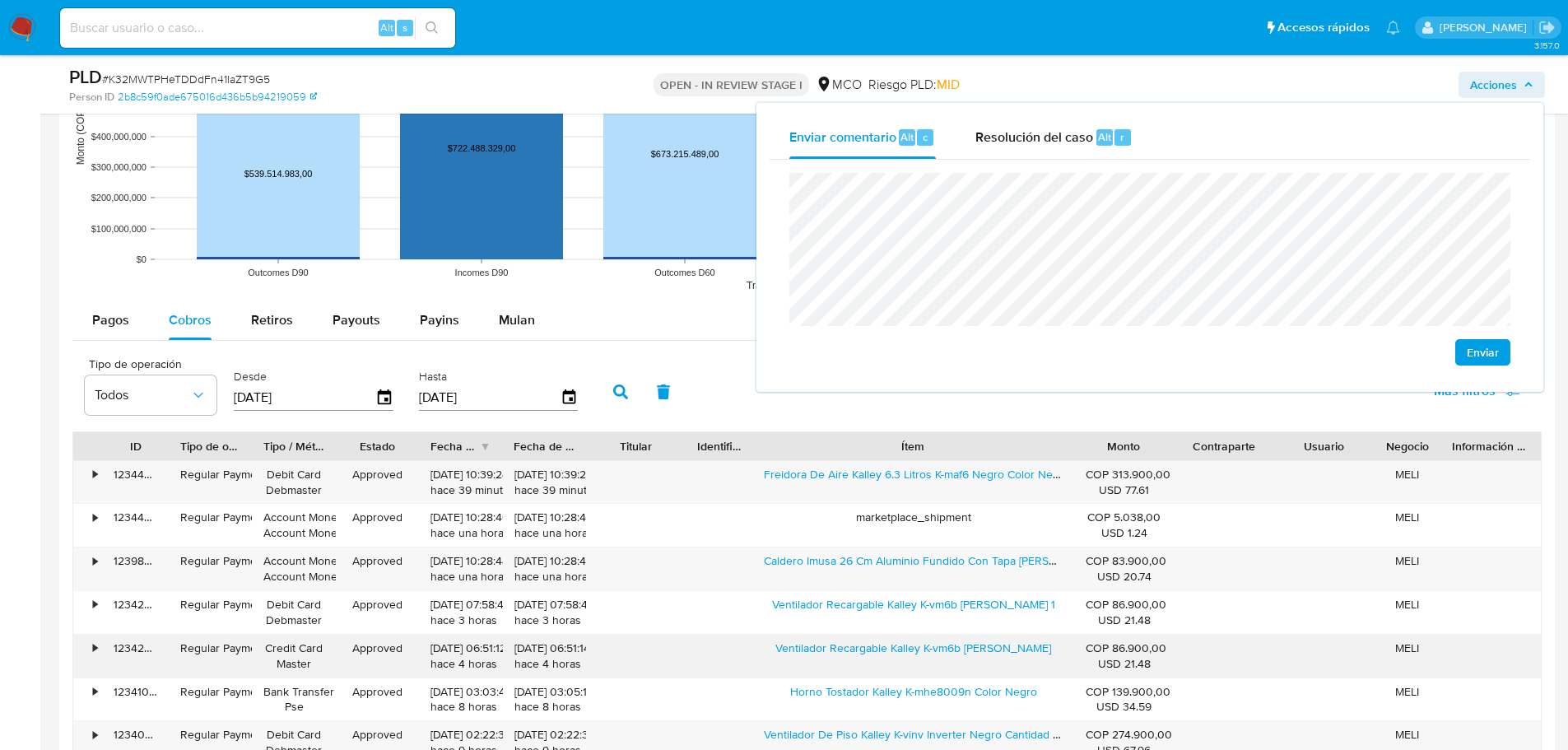
drag, startPoint x: 798, startPoint y: 659, endPoint x: 1024, endPoint y: 672, distance: 226.4
click at [1024, 672] on div "Ventilador Recargable Kalley K-vm6b Blanco" at bounding box center [913, 656] width 321 height 43
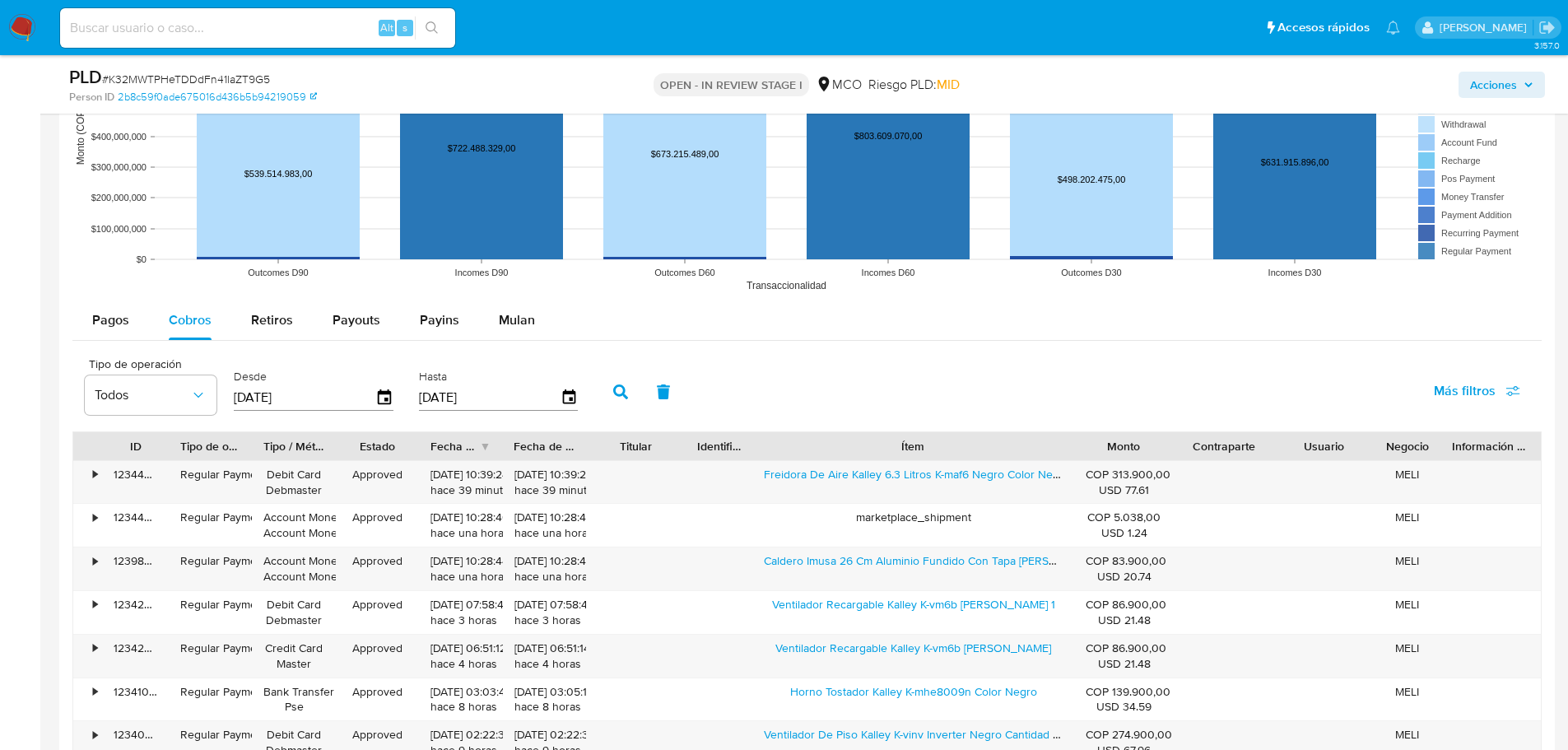
drag, startPoint x: 1521, startPoint y: 85, endPoint x: 1501, endPoint y: 96, distance: 22.8
click at [1523, 85] on span "Acciones" at bounding box center [1502, 85] width 63 height 23
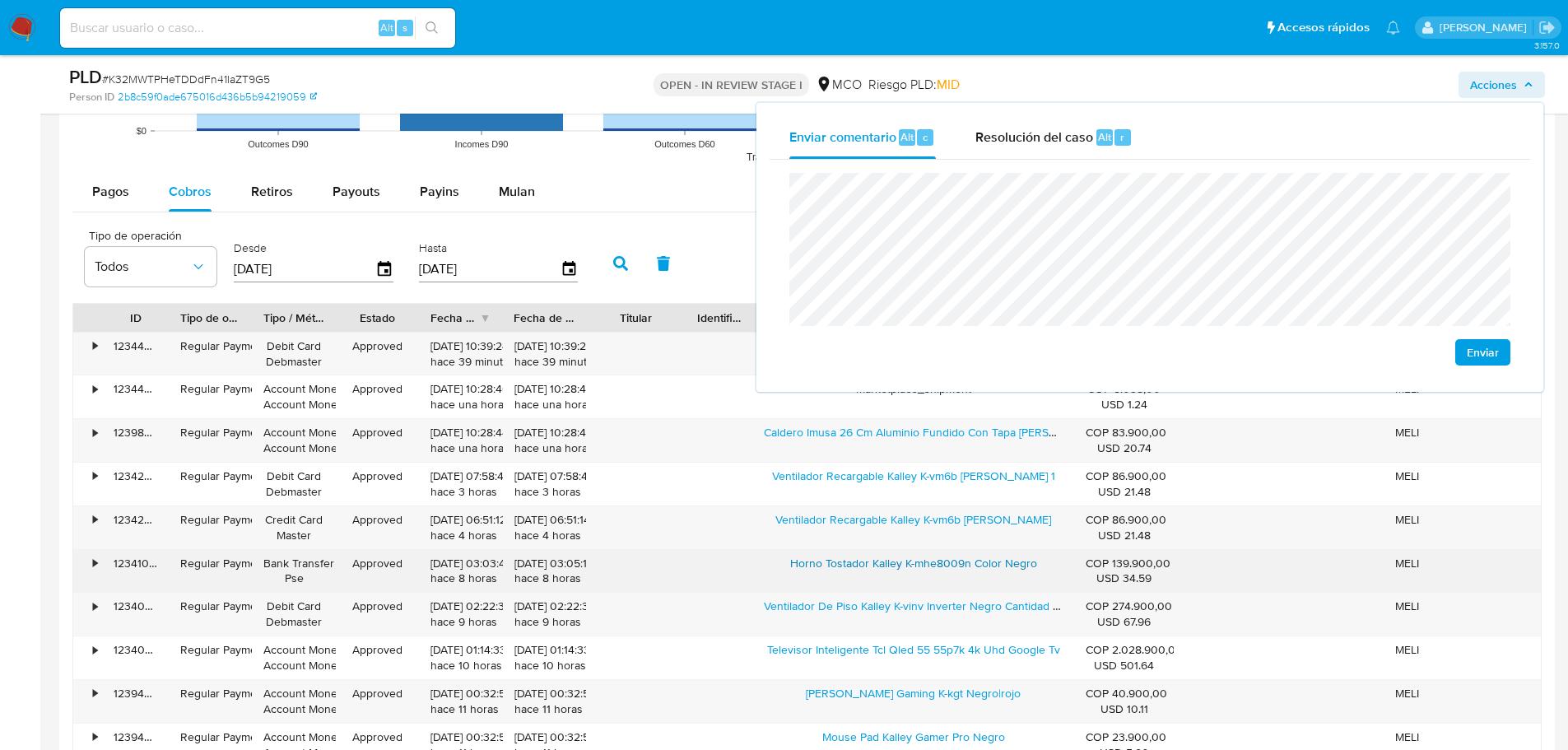
scroll to position [1812, 0]
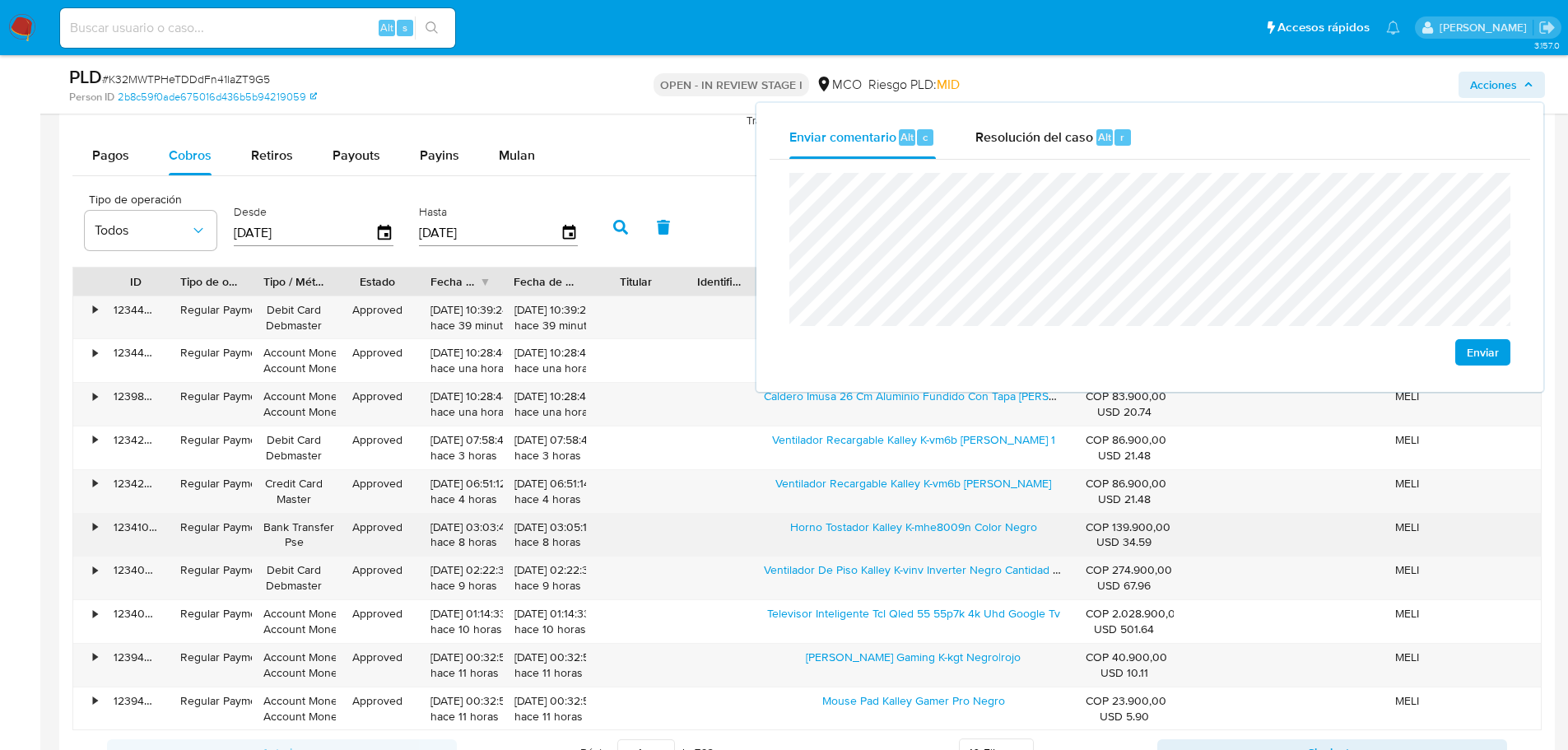
drag, startPoint x: 780, startPoint y: 534, endPoint x: 973, endPoint y: 545, distance: 193.3
click at [973, 545] on div "Horno Tostador Kalley K-mhe8009n Color Negro" at bounding box center [913, 535] width 321 height 43
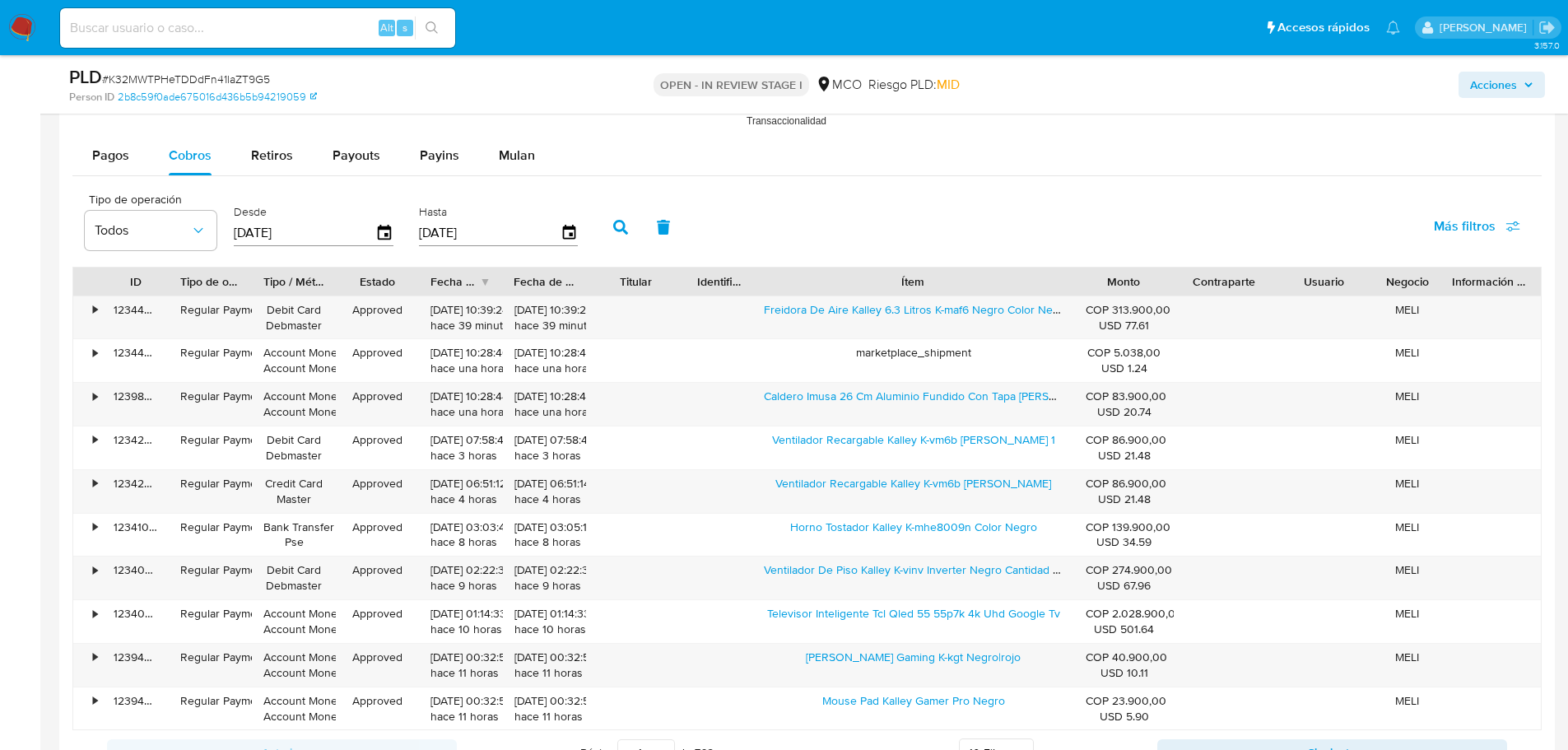
drag, startPoint x: 1526, startPoint y: 80, endPoint x: 1497, endPoint y: 94, distance: 32.2
click at [1524, 82] on icon "button" at bounding box center [1528, 85] width 10 height 10
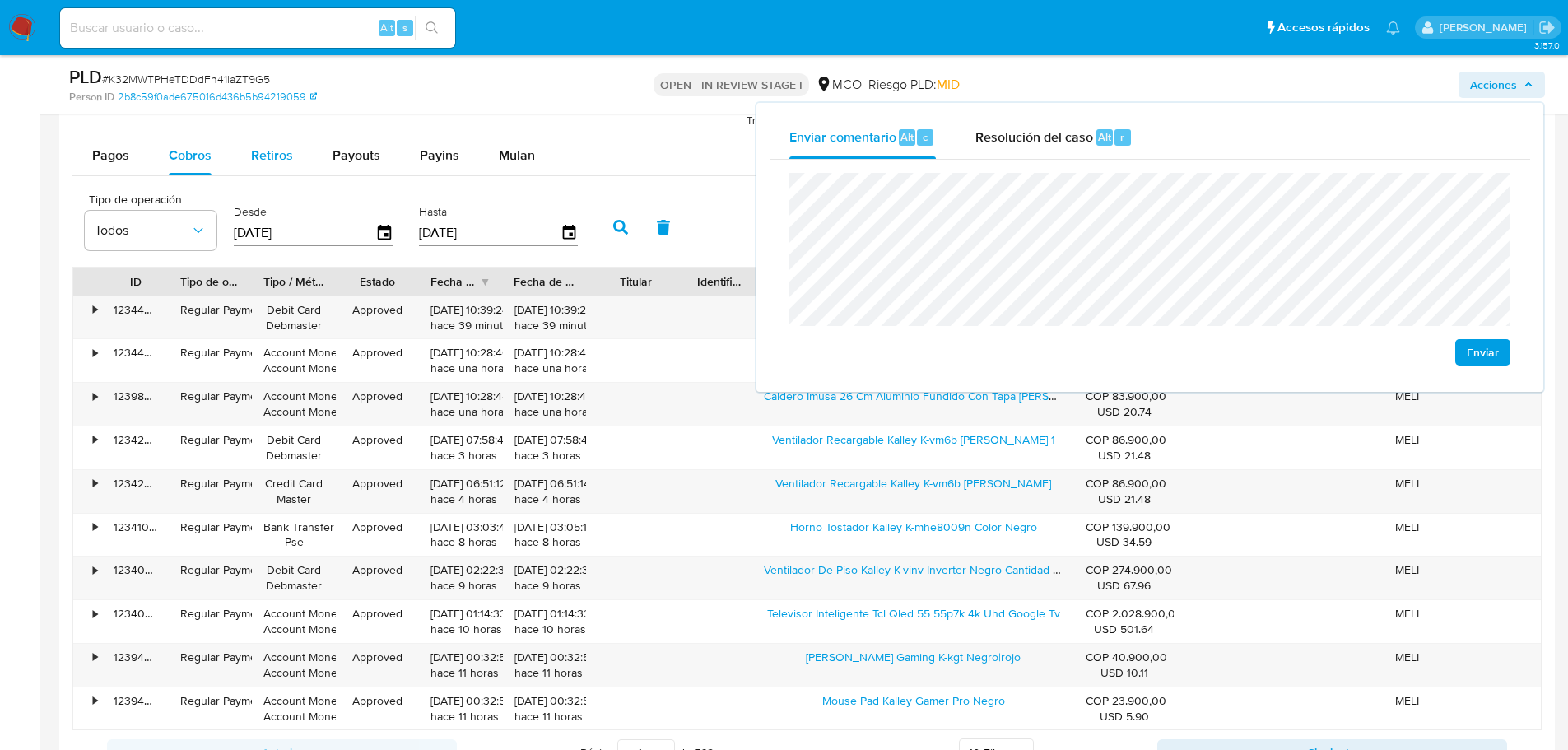
click at [258, 159] on span "Retiros" at bounding box center [272, 154] width 42 height 19
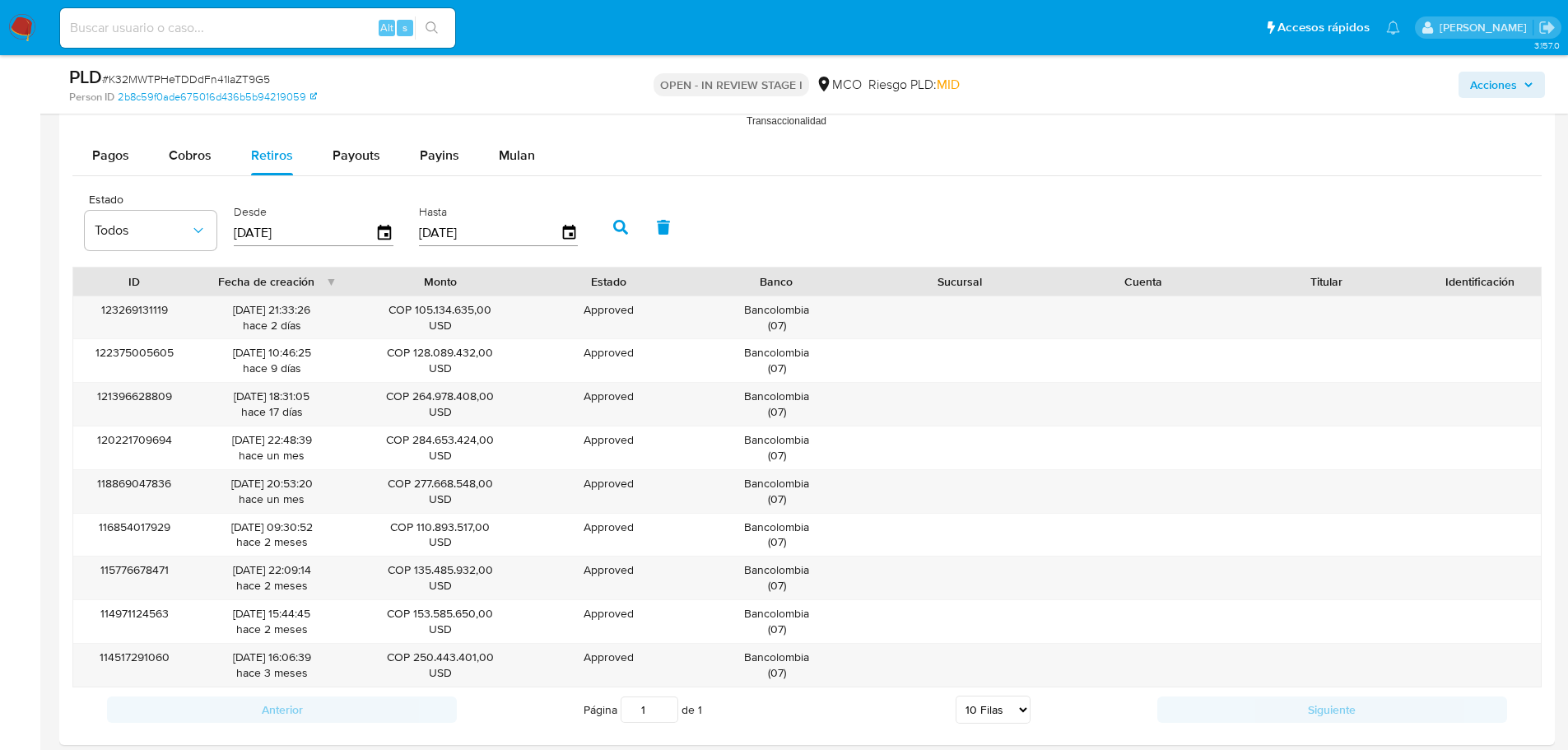
click at [1502, 92] on span "Acciones" at bounding box center [1493, 85] width 47 height 26
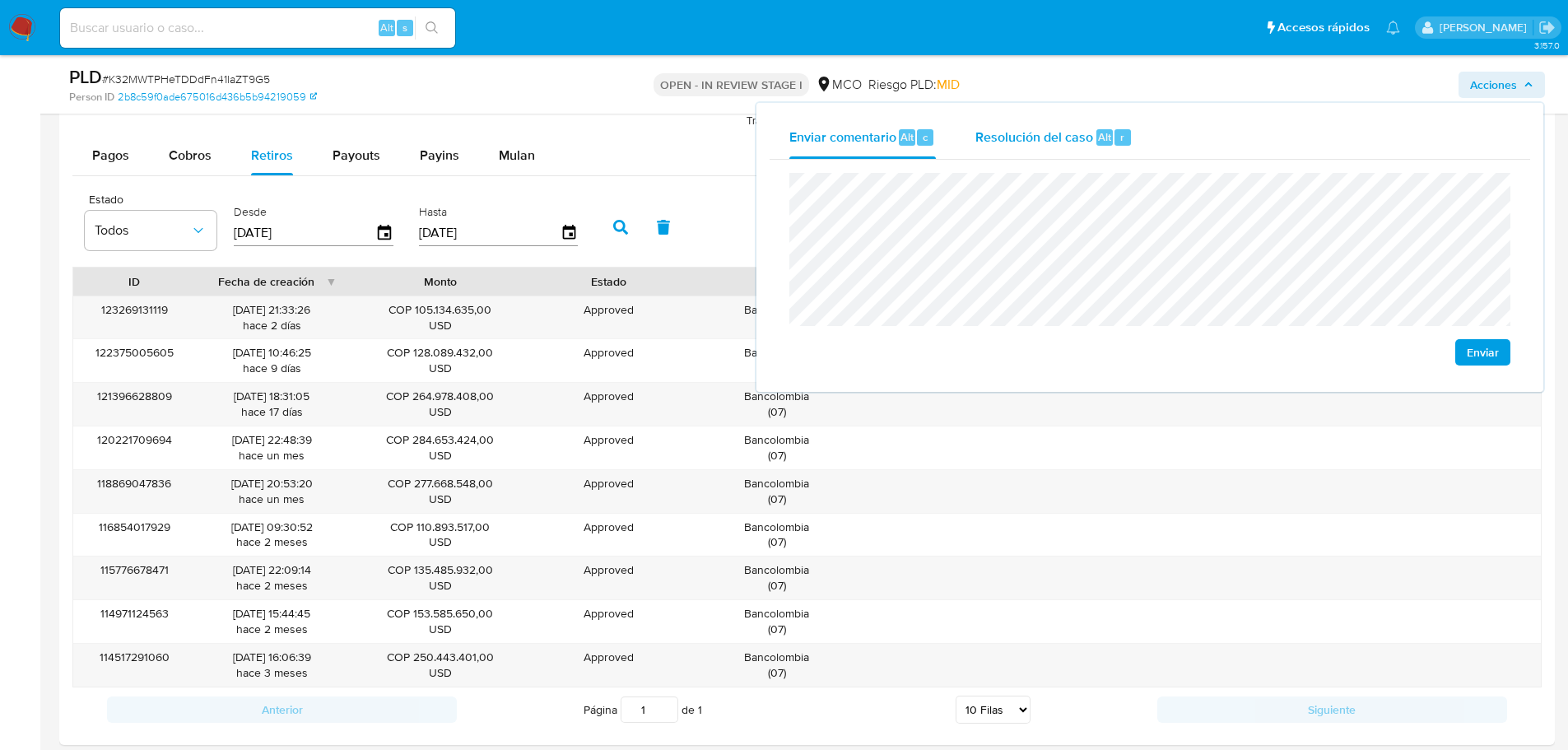
click at [1024, 125] on div "Resolución del caso Alt r" at bounding box center [1054, 137] width 157 height 43
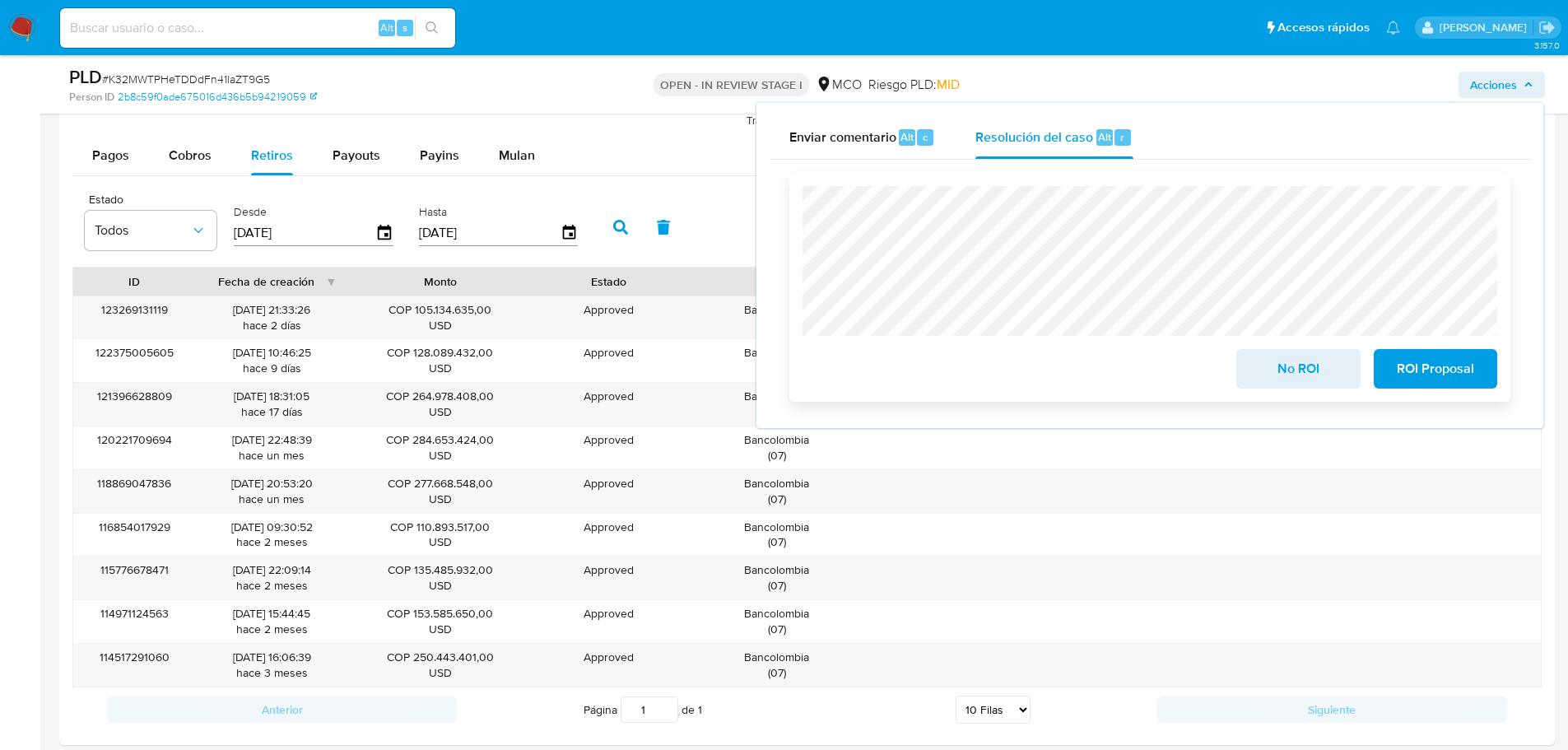
click at [1315, 364] on span "No ROI" at bounding box center [1298, 368] width 81 height 36
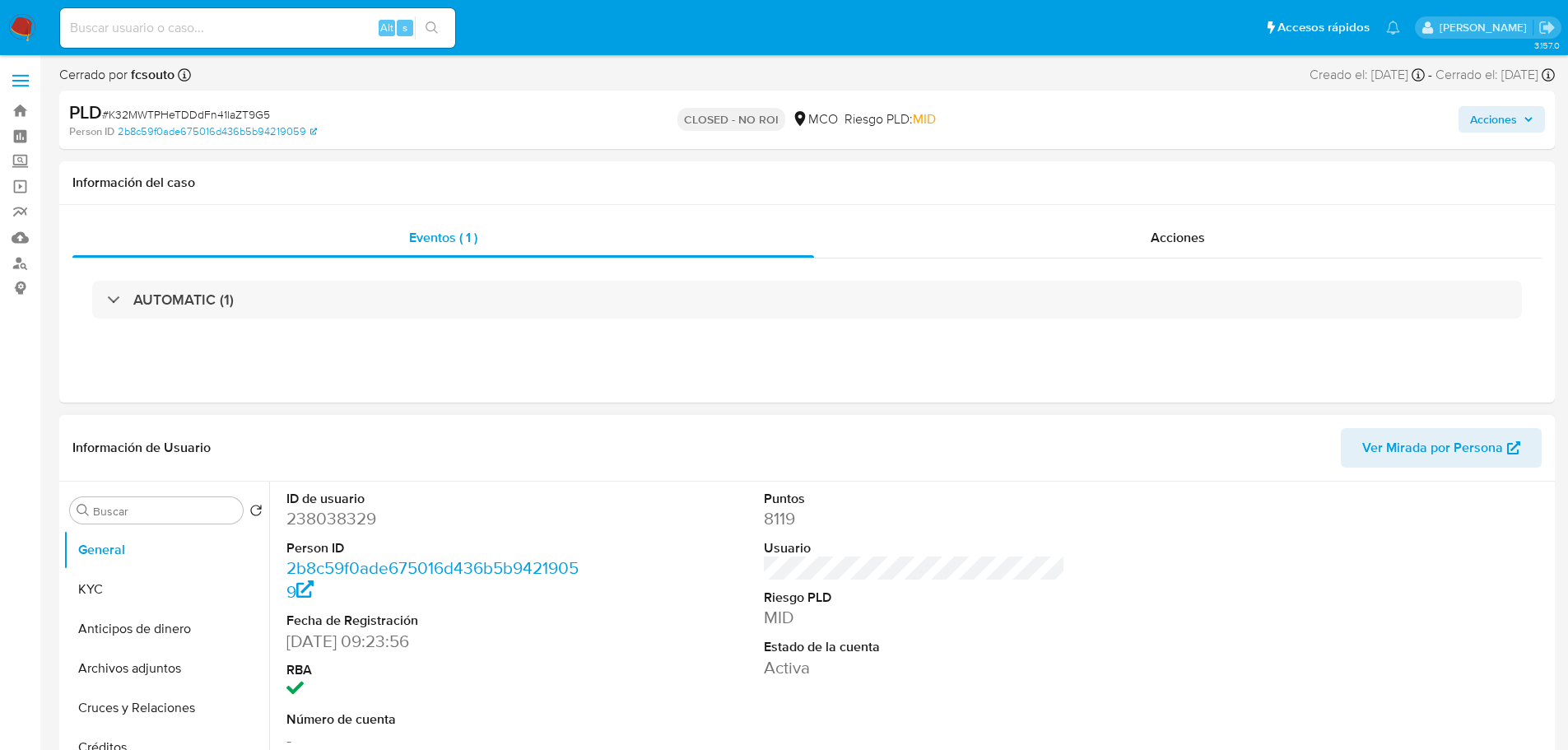
select select "10"
click at [1496, 119] on span "Acciones" at bounding box center [1493, 120] width 47 height 26
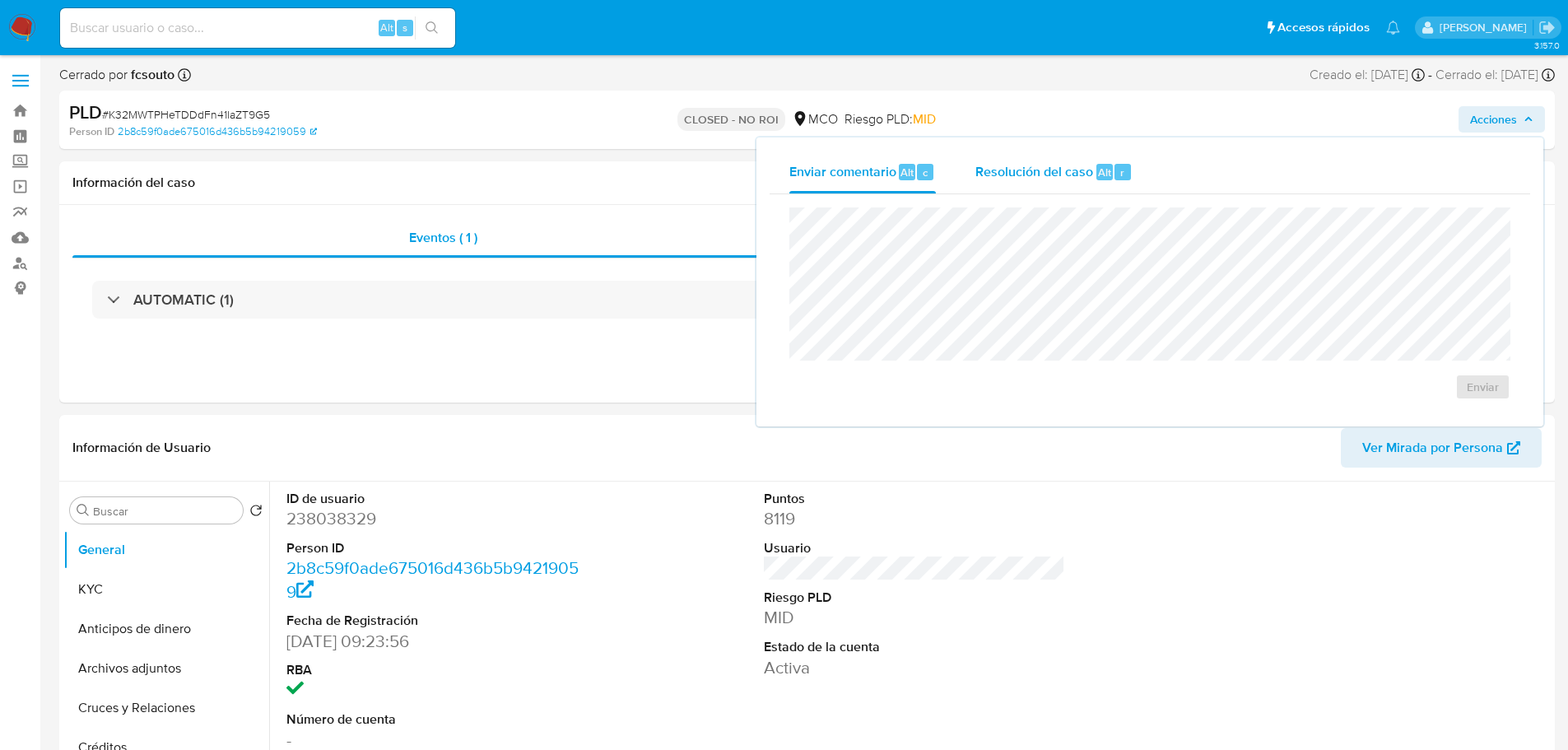
click at [1078, 182] on div "Resolución del caso Alt r" at bounding box center [1054, 172] width 157 height 43
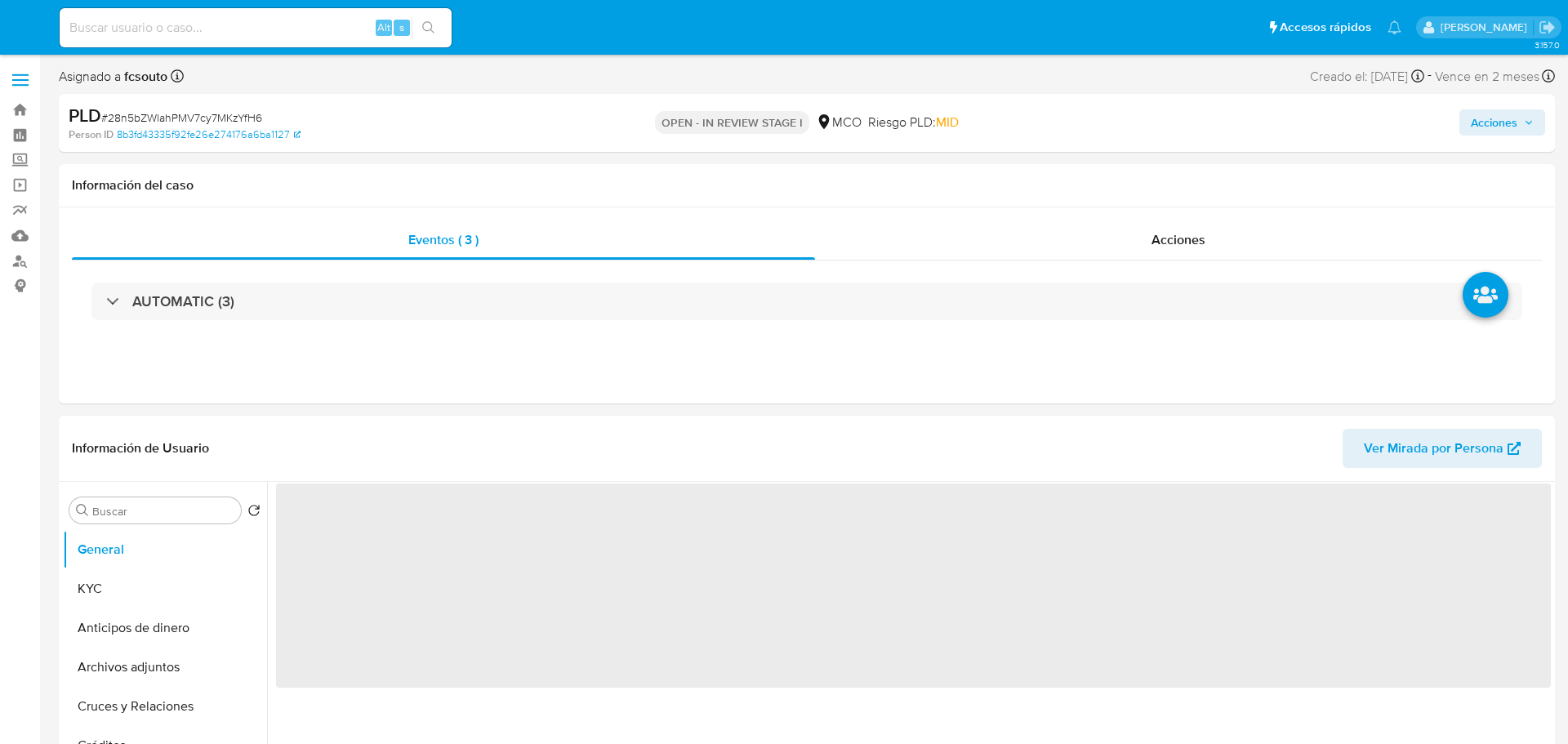
select select "10"
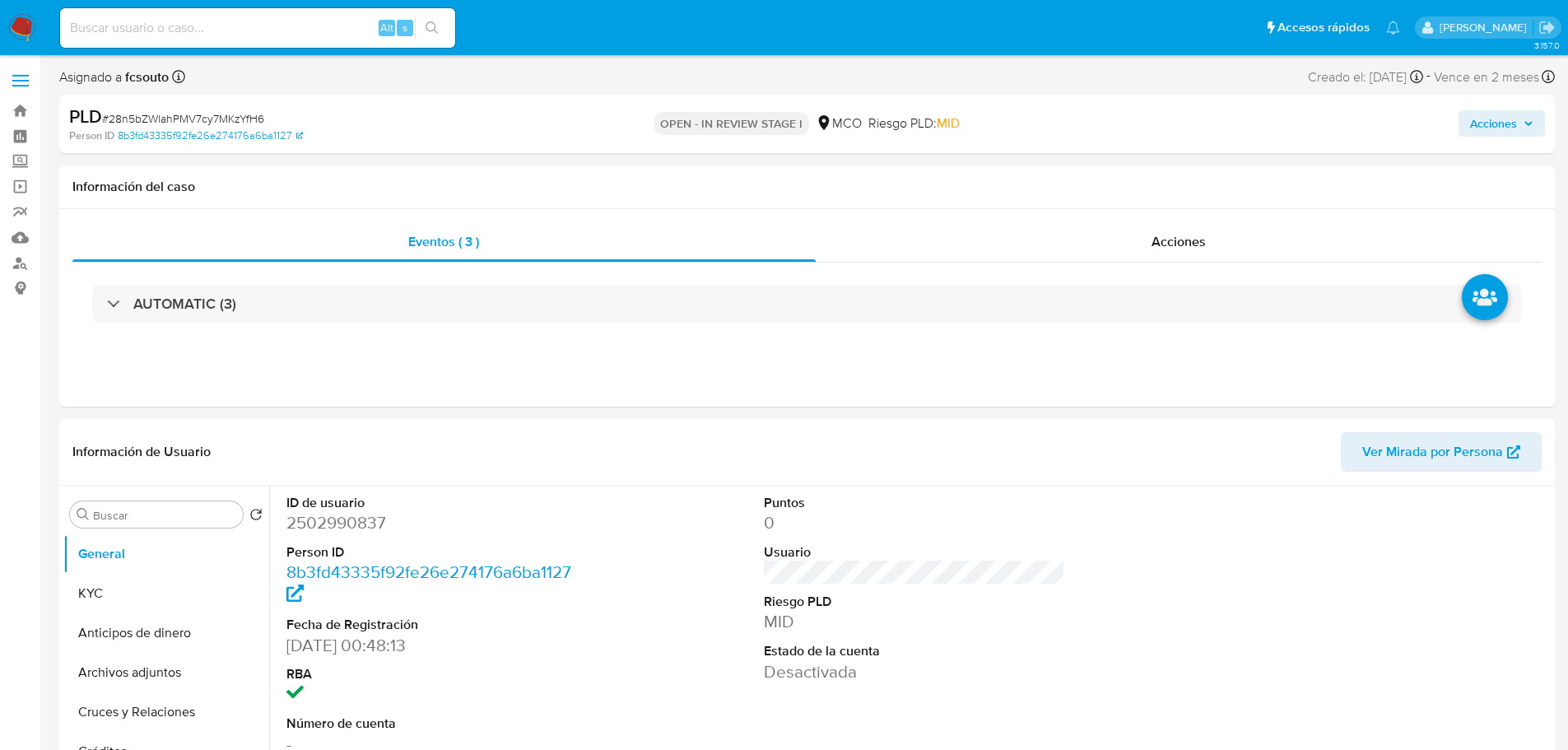
click at [1493, 119] on span "Acciones" at bounding box center [1493, 123] width 47 height 26
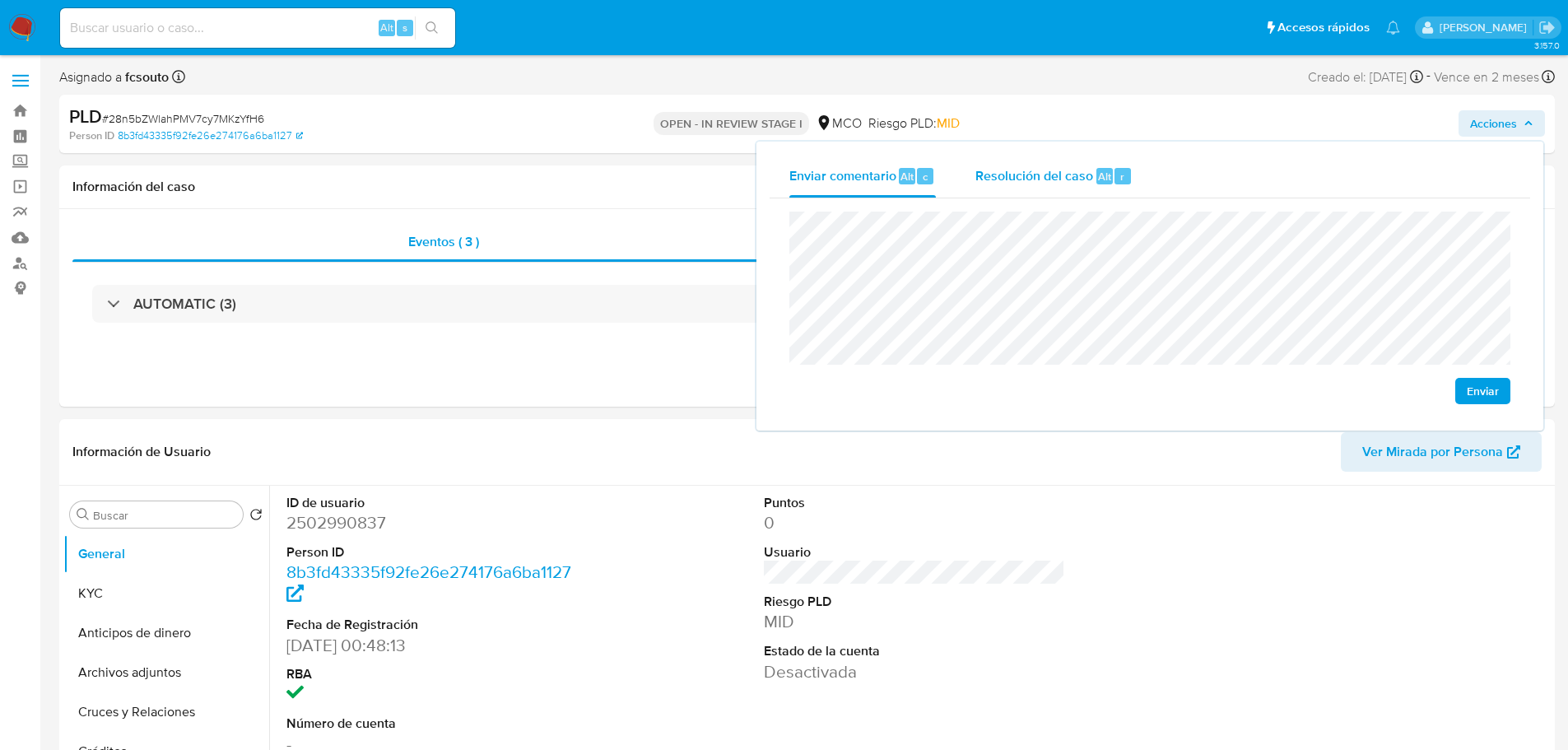
click at [1060, 169] on span "Resolución del caso" at bounding box center [1034, 175] width 118 height 19
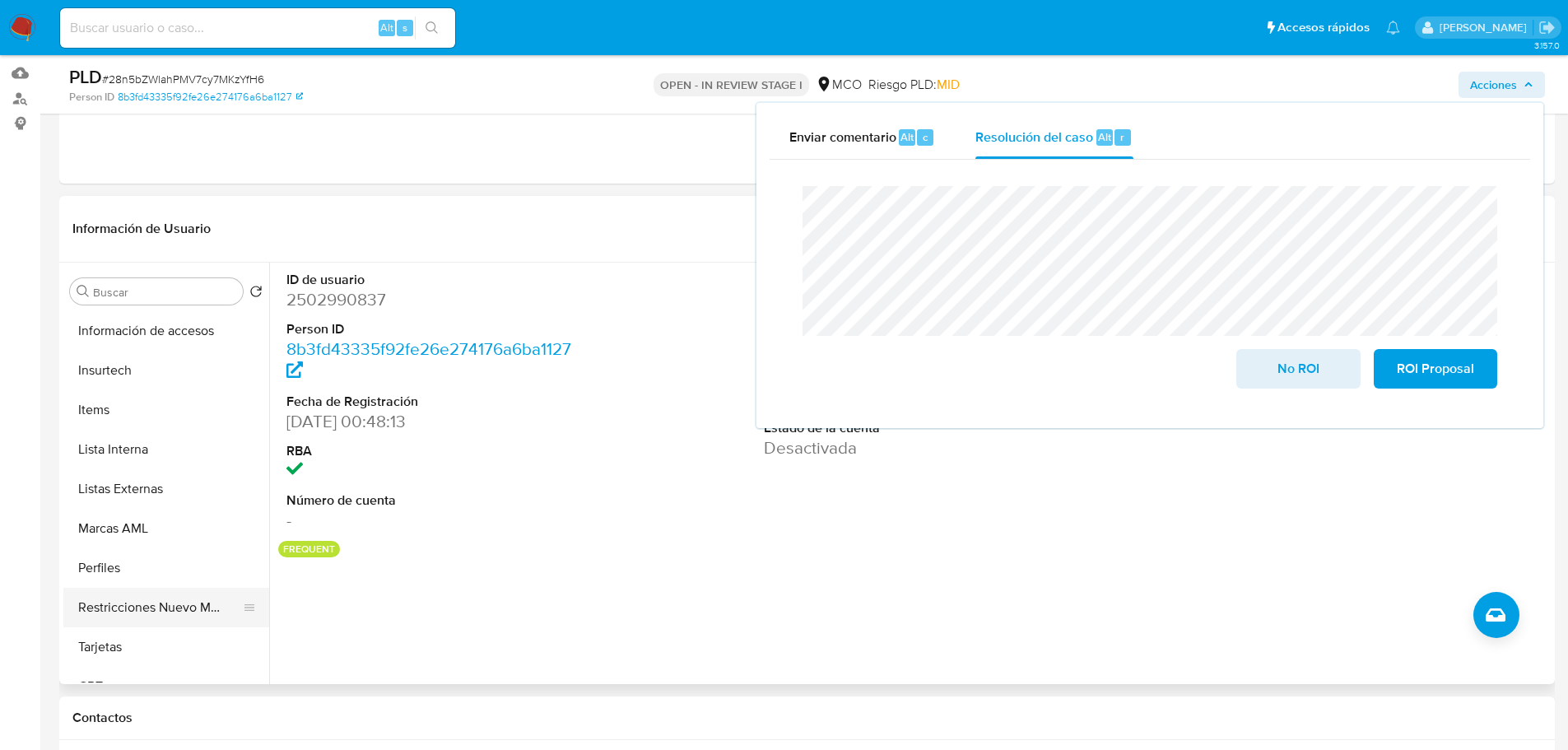
scroll to position [696, 0]
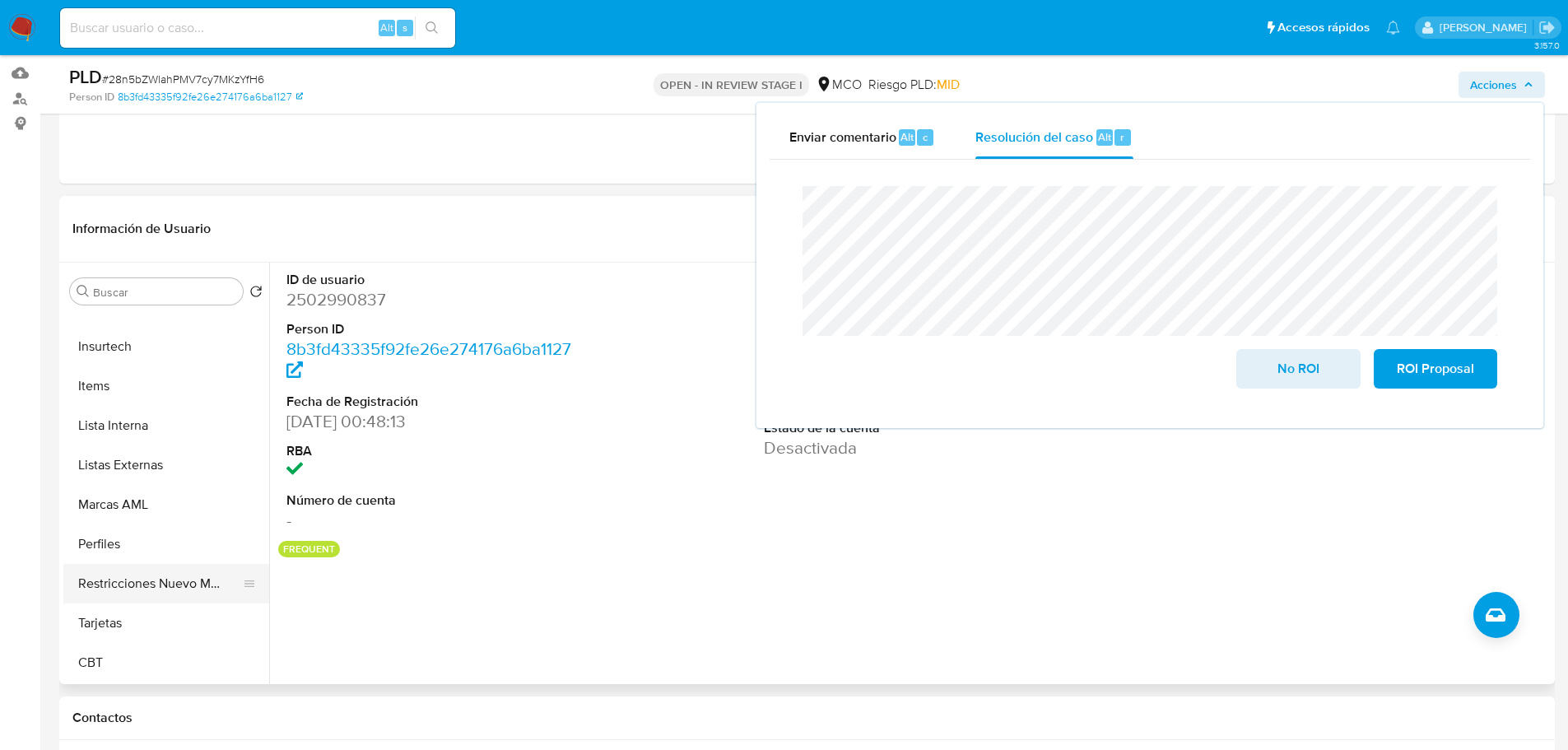
click at [150, 578] on button "Restricciones Nuevo Mundo" at bounding box center [159, 583] width 193 height 40
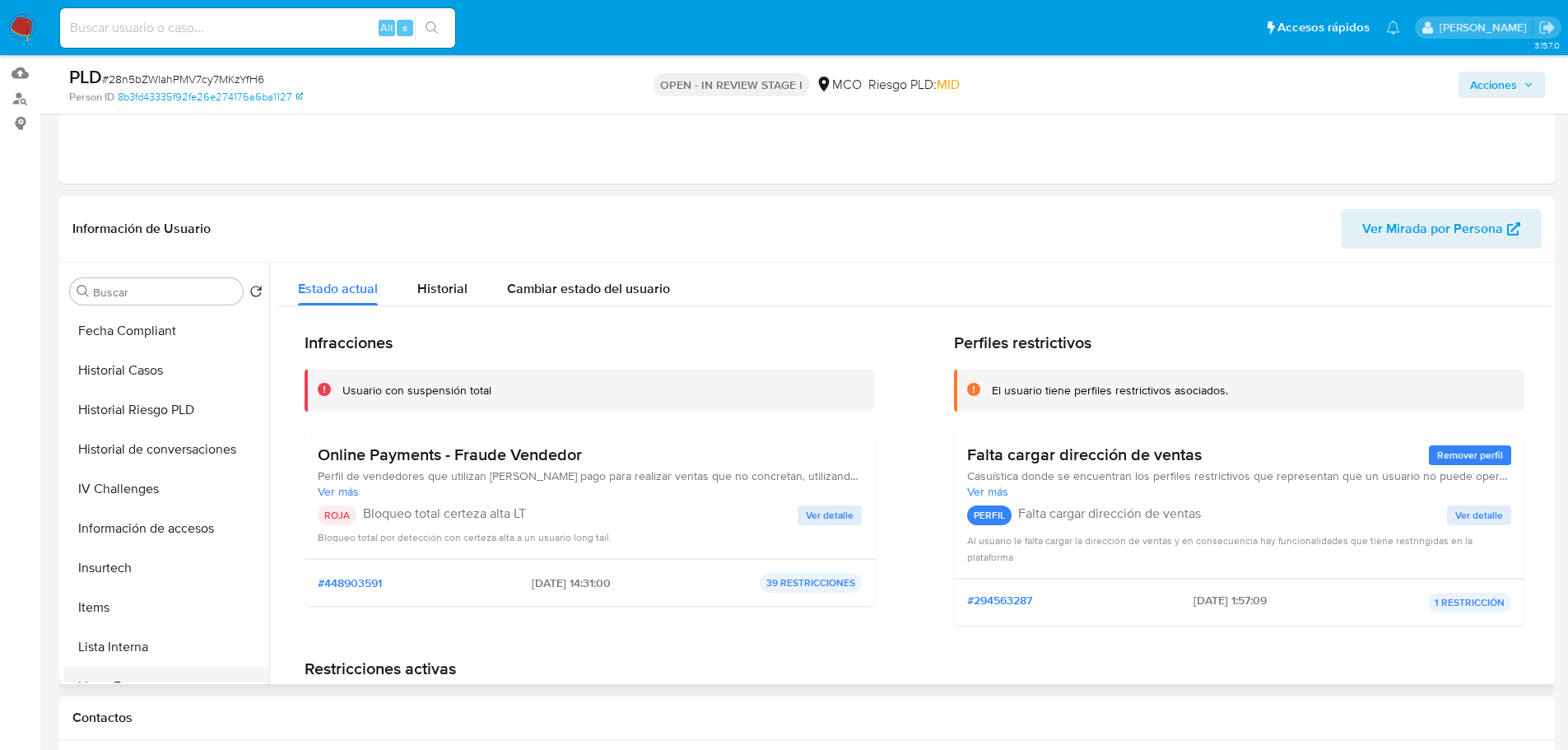
scroll to position [449, 0]
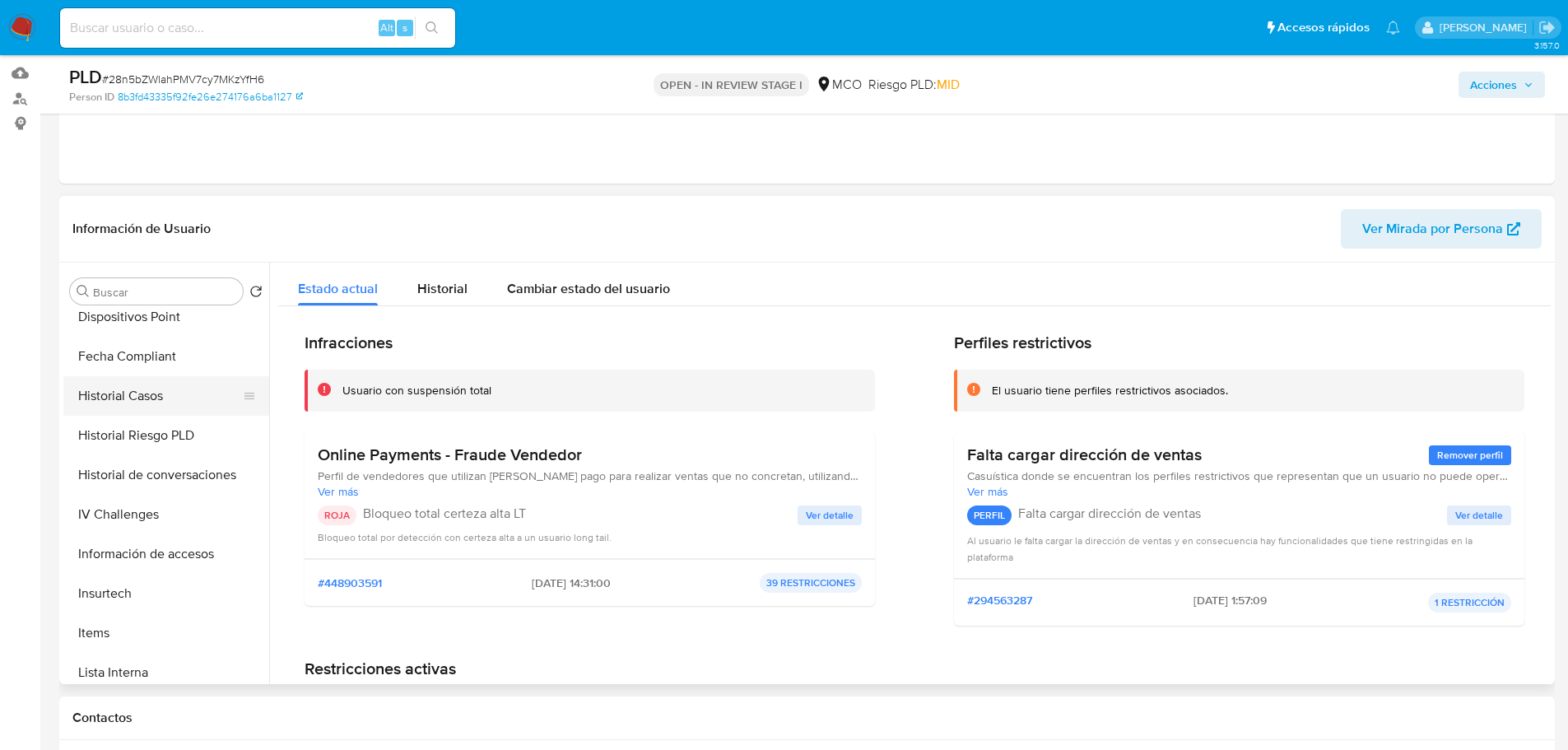
click at [152, 389] on button "Historial Casos" at bounding box center [159, 396] width 193 height 40
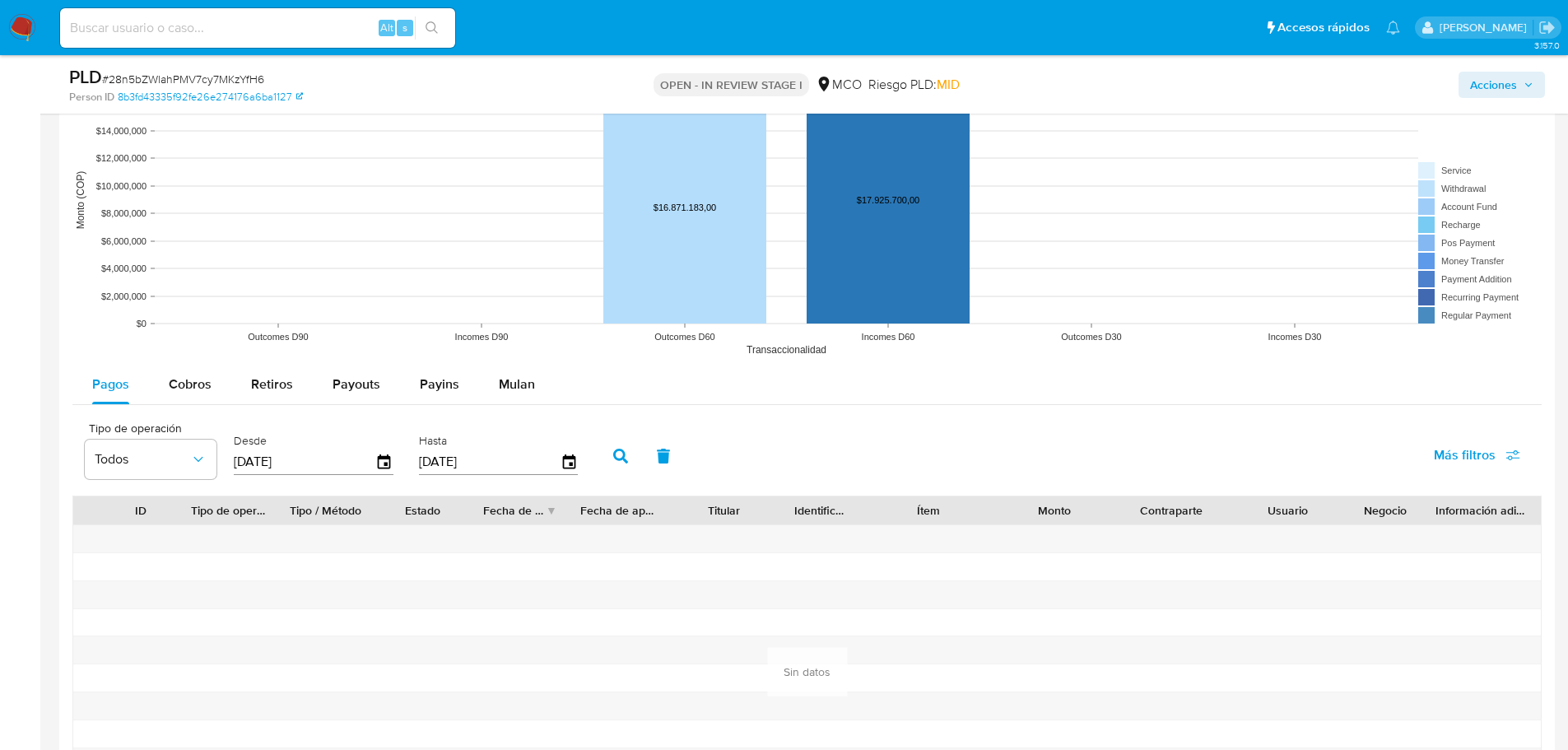
scroll to position [1647, 0]
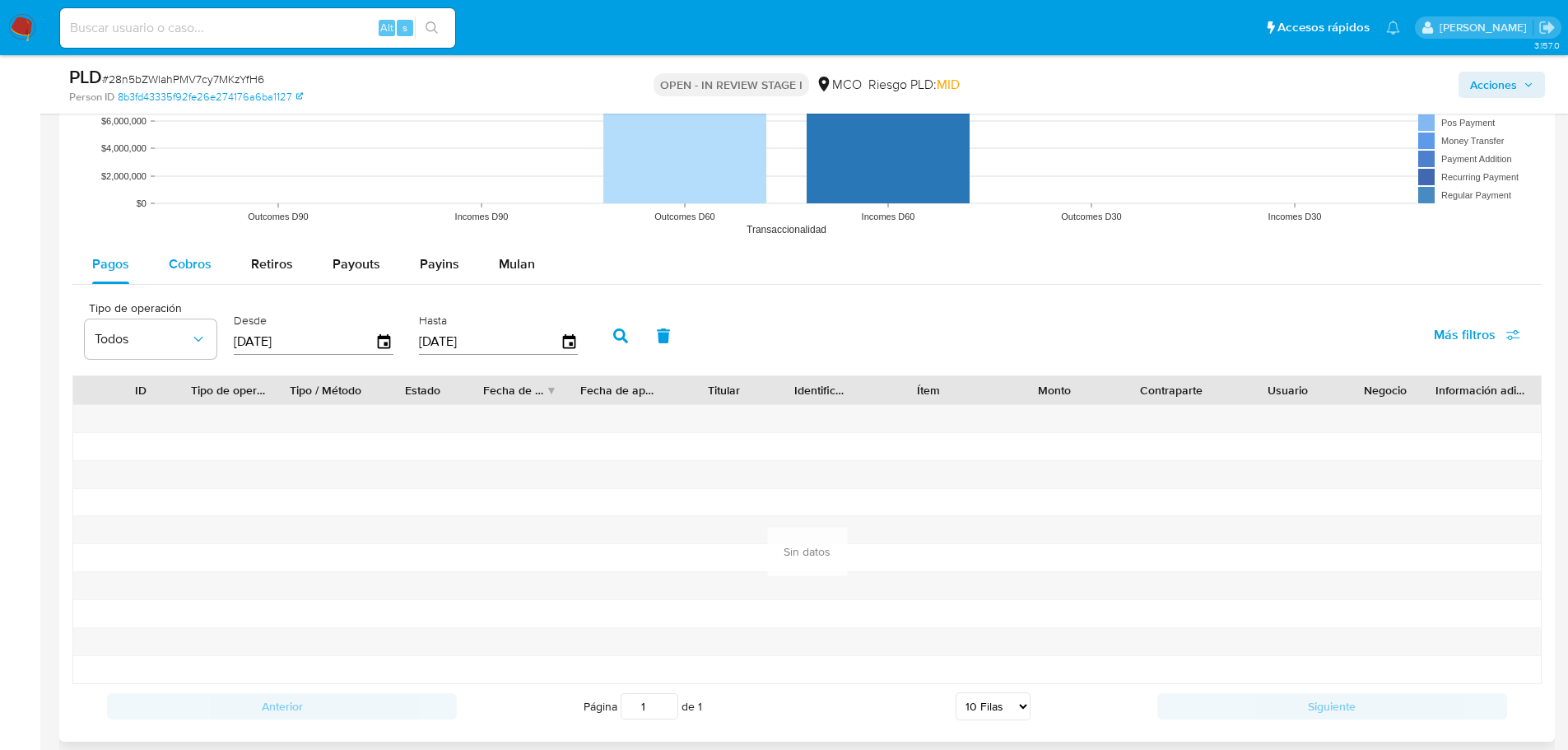
click at [180, 268] on span "Cobros" at bounding box center [190, 264] width 43 height 19
select select "10"
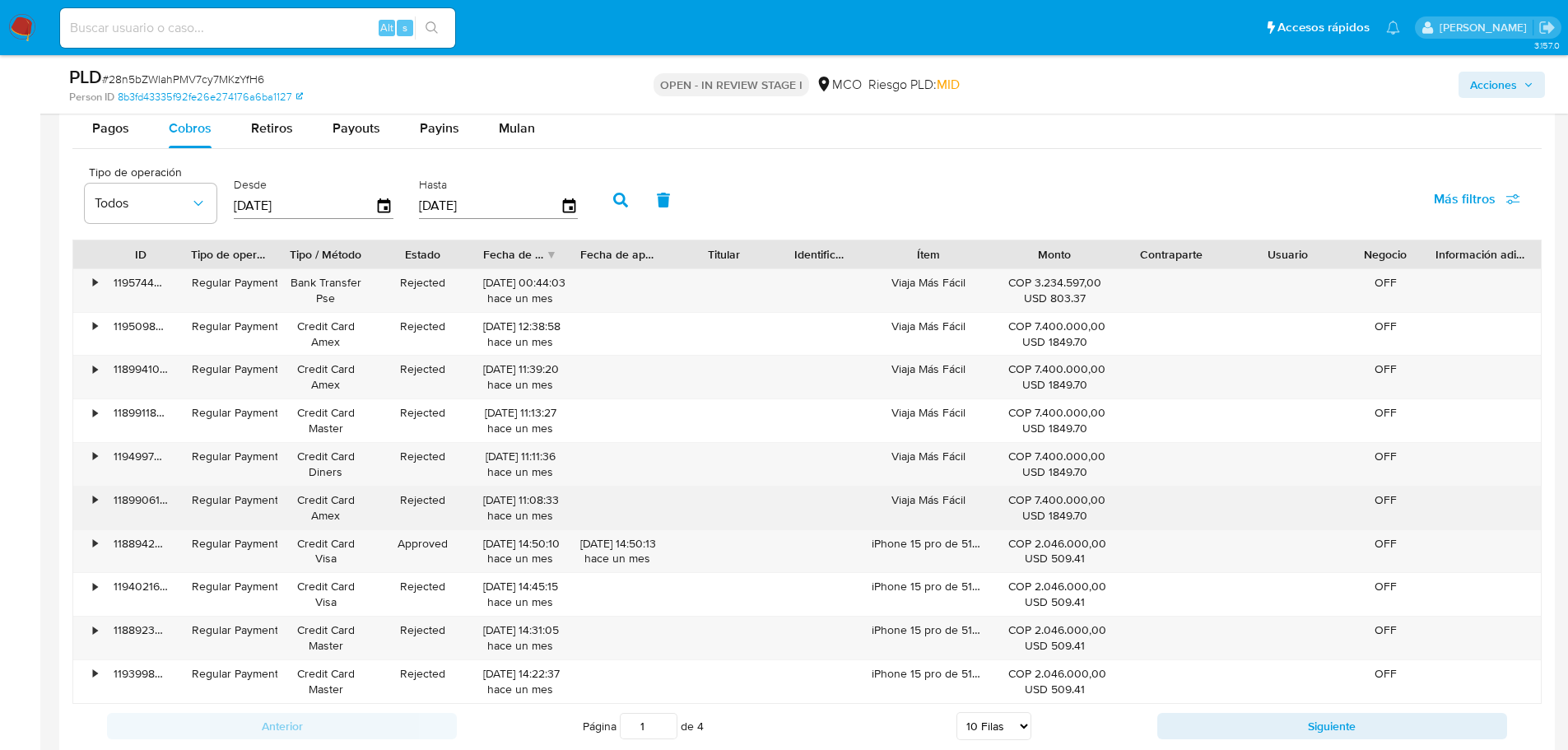
scroll to position [1812, 0]
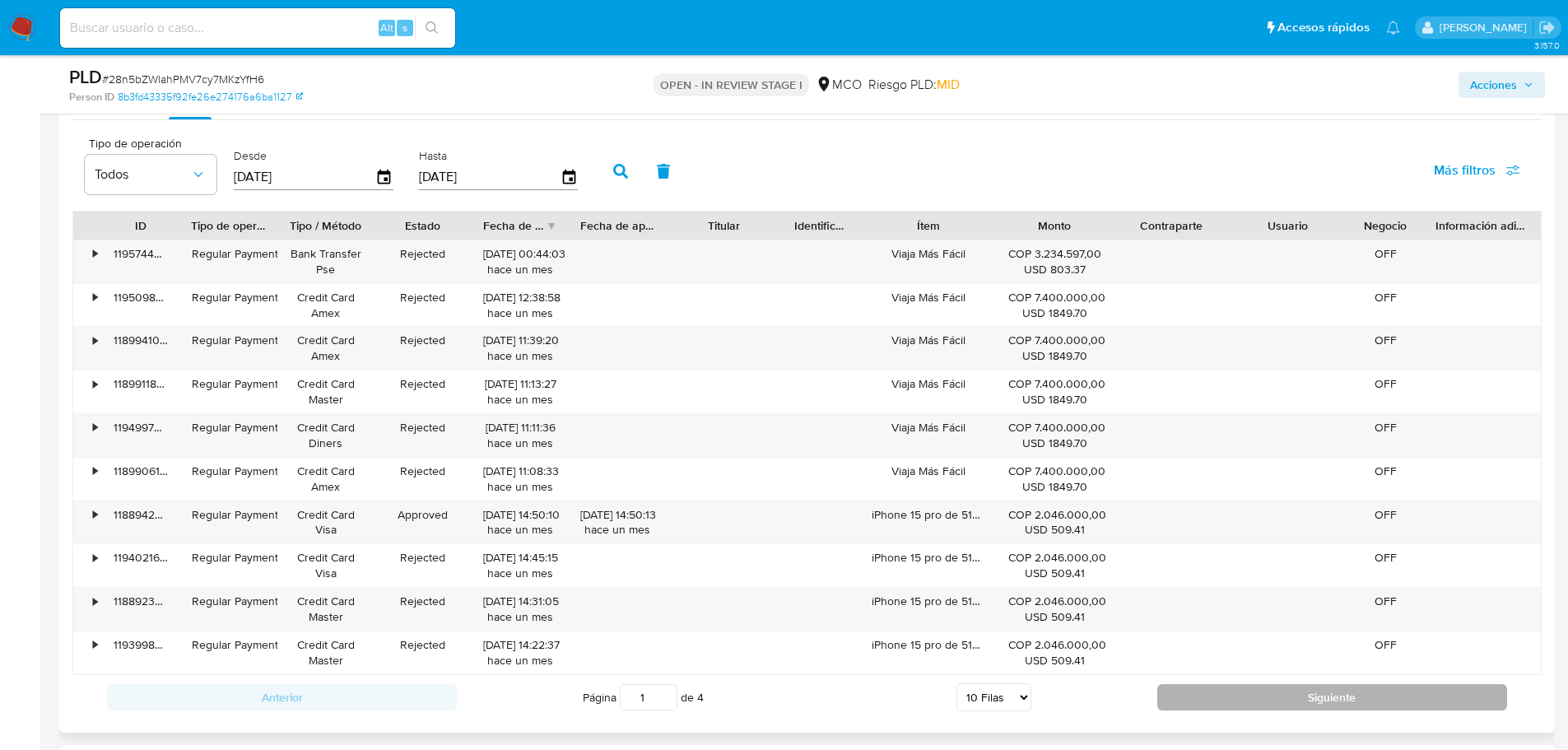
click at [1252, 696] on button "Siguiente" at bounding box center [1332, 698] width 350 height 26
click at [1253, 697] on button "Siguiente" at bounding box center [1332, 698] width 350 height 26
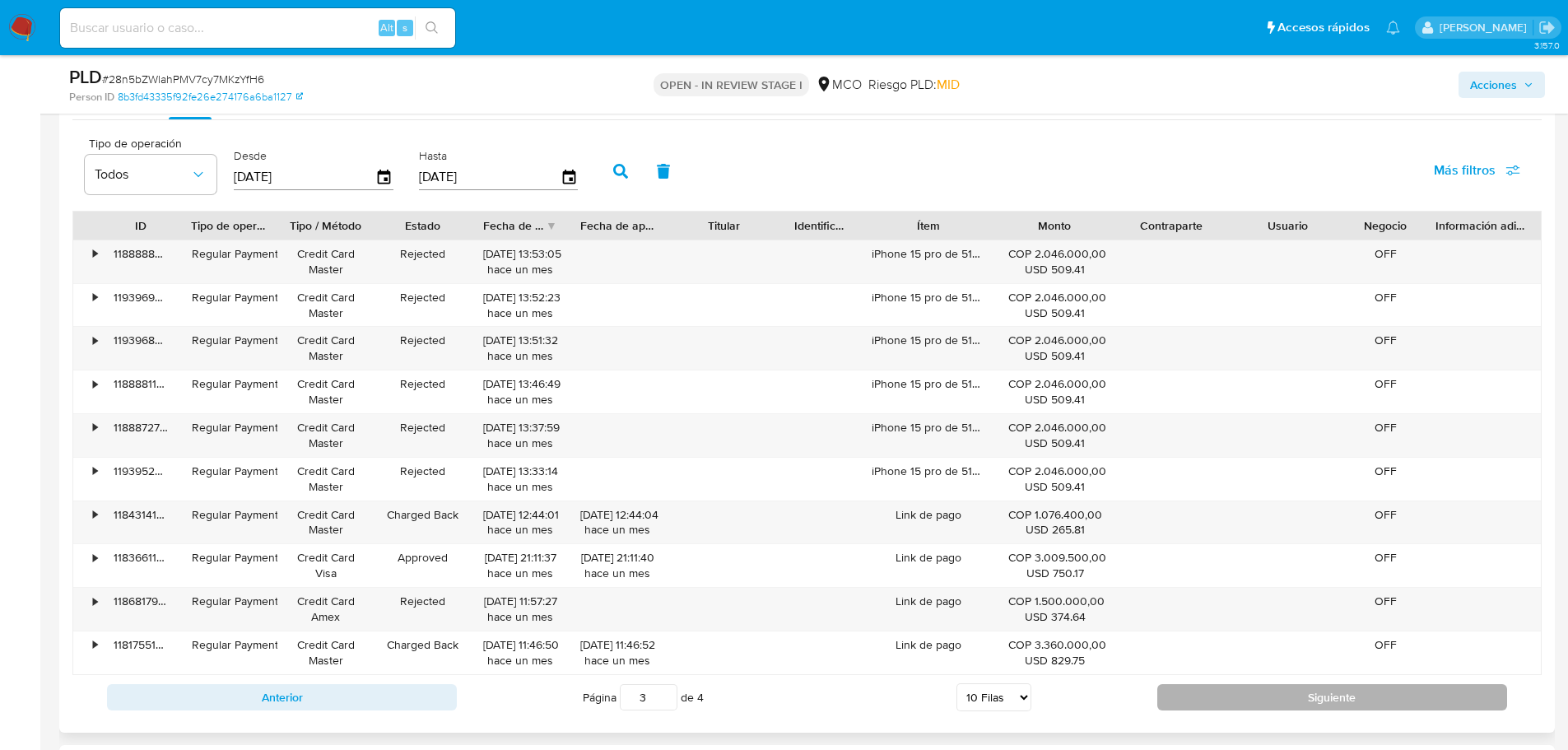
click at [1253, 697] on button "Siguiente" at bounding box center [1332, 698] width 350 height 26
type input "4"
